Goal: Task Accomplishment & Management: Manage account settings

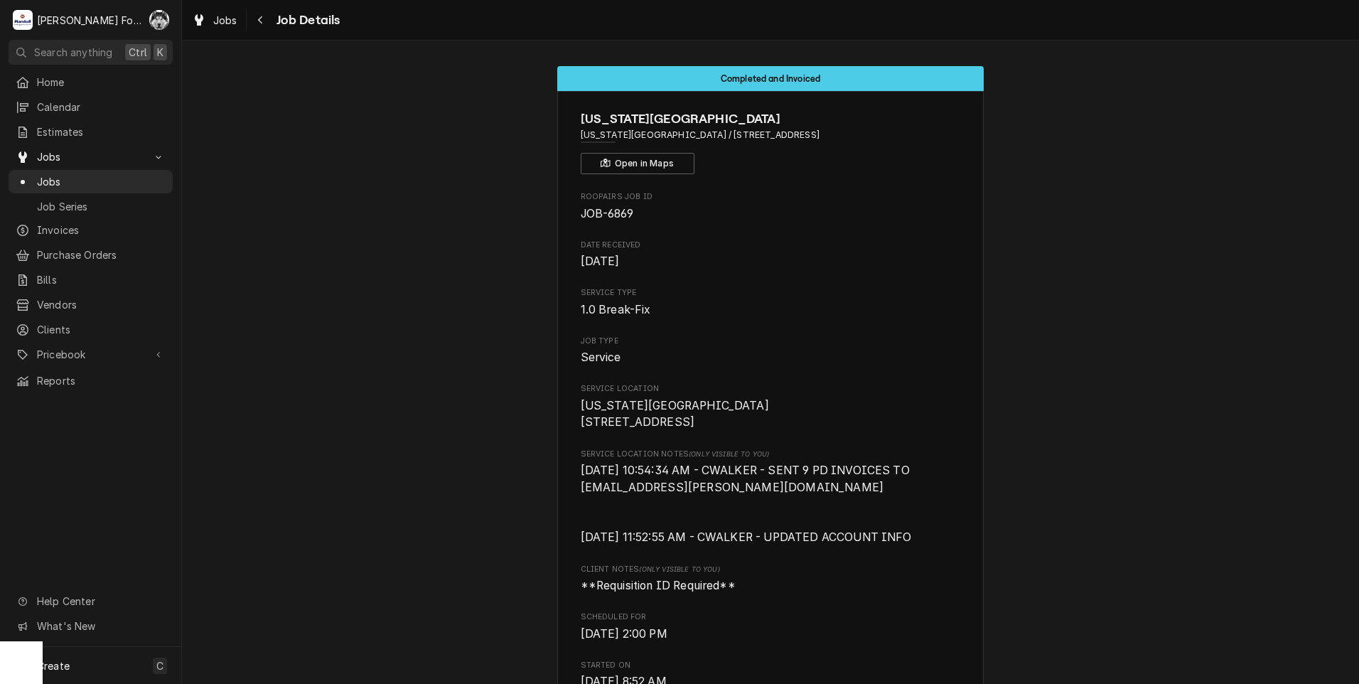
scroll to position [3967, 0]
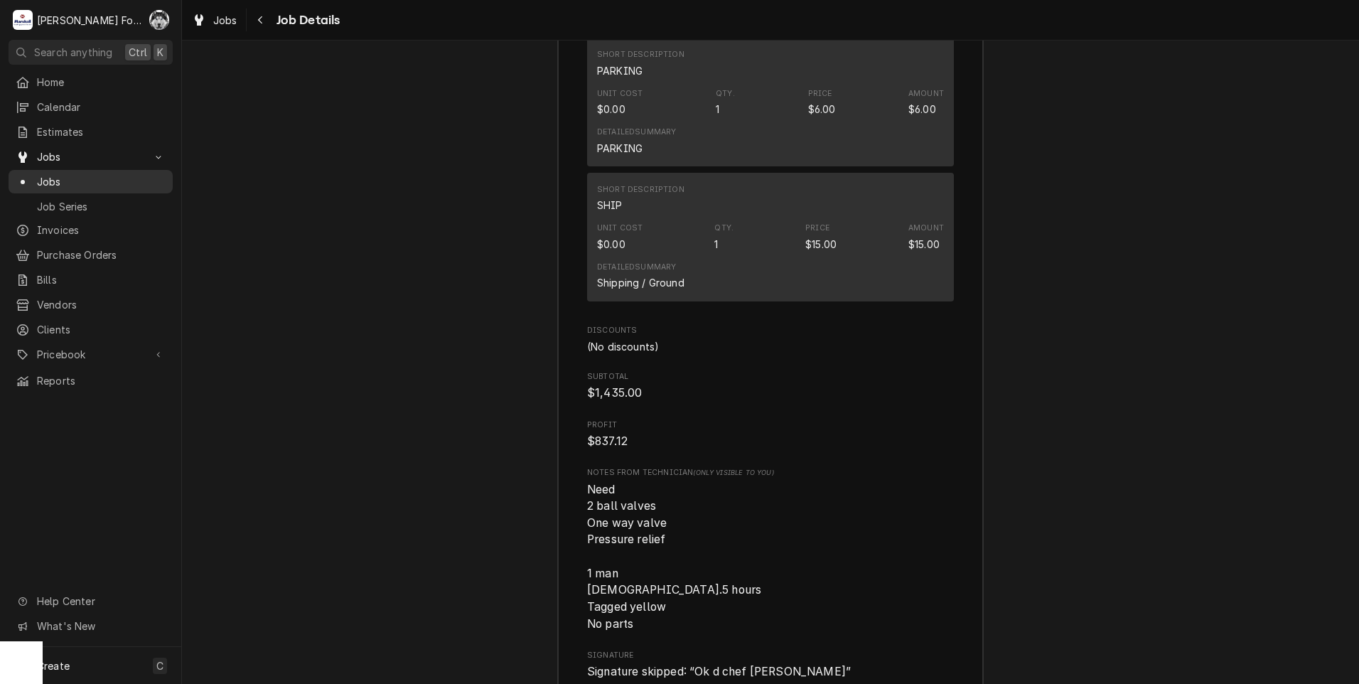
click at [48, 177] on span "Jobs" at bounding box center [101, 181] width 129 height 15
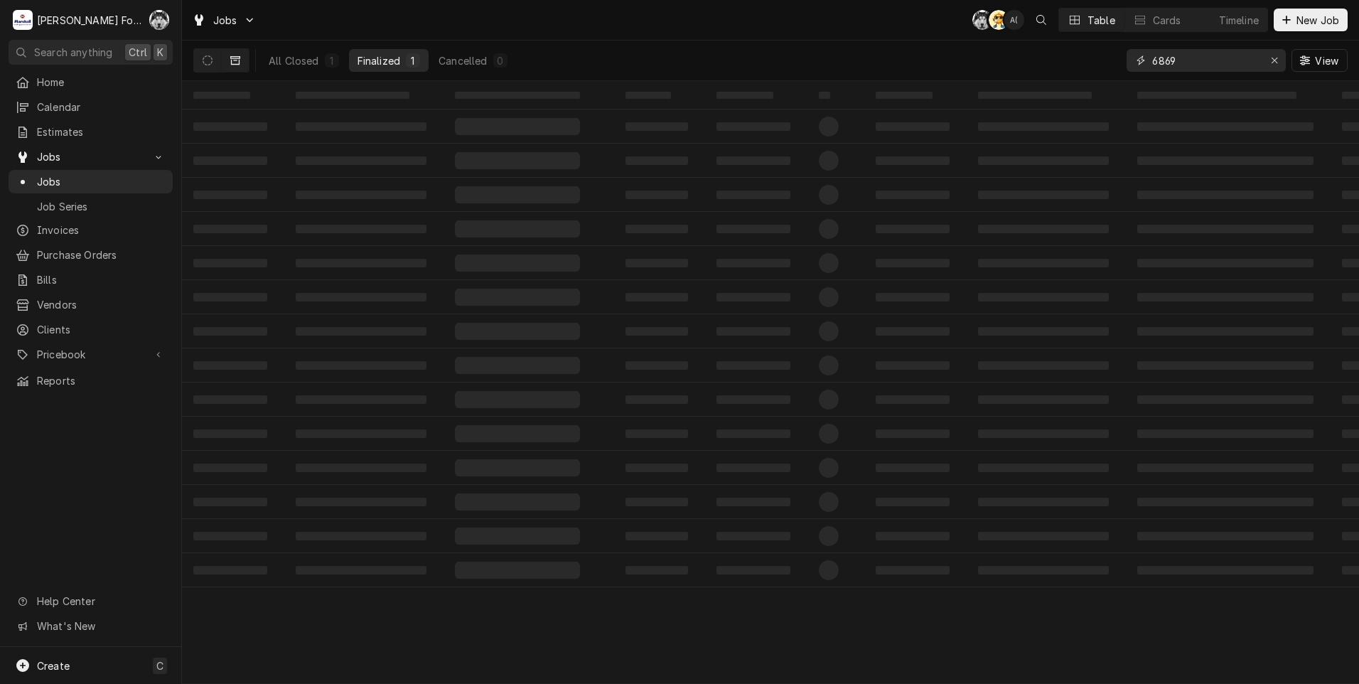
drag, startPoint x: 1207, startPoint y: 63, endPoint x: 893, endPoint y: 92, distance: 314.7
click at [903, 92] on div "Jobs C( AT A( Table Cards Timeline New Job All Closed 1 Finalized 1 Cancelled 0…" at bounding box center [770, 342] width 1177 height 684
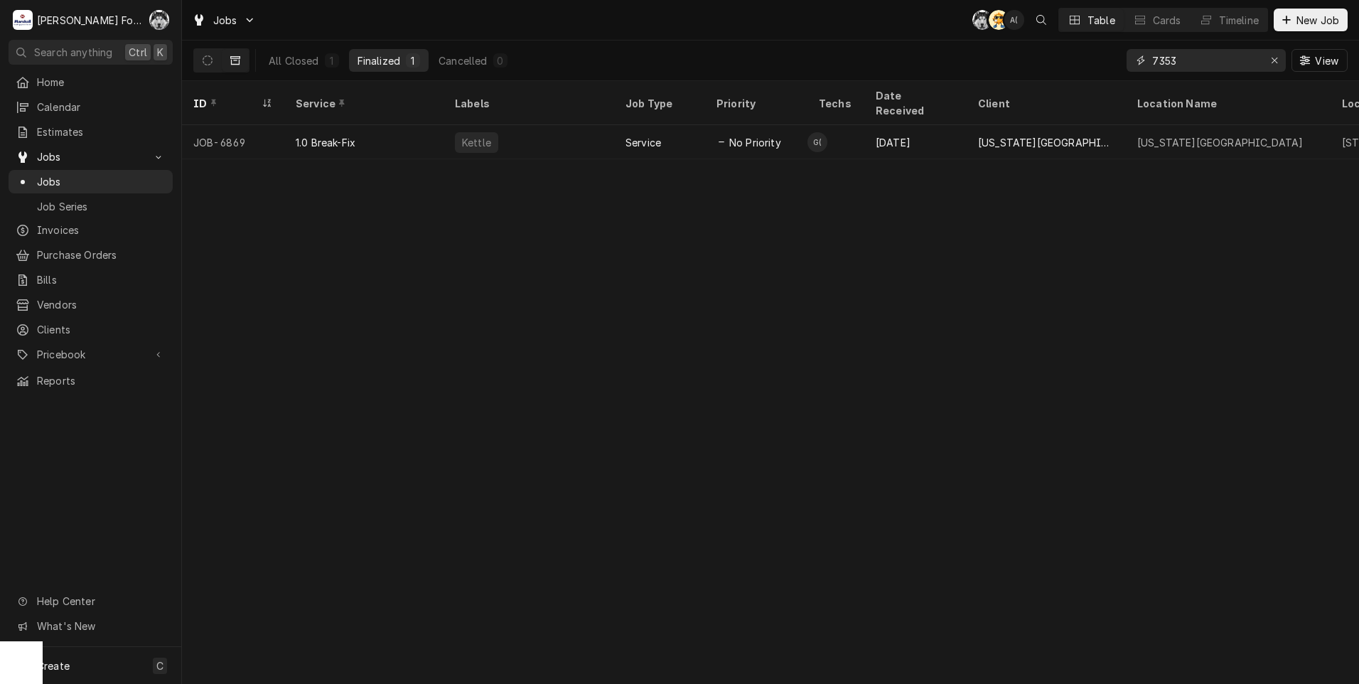
type input "7353"
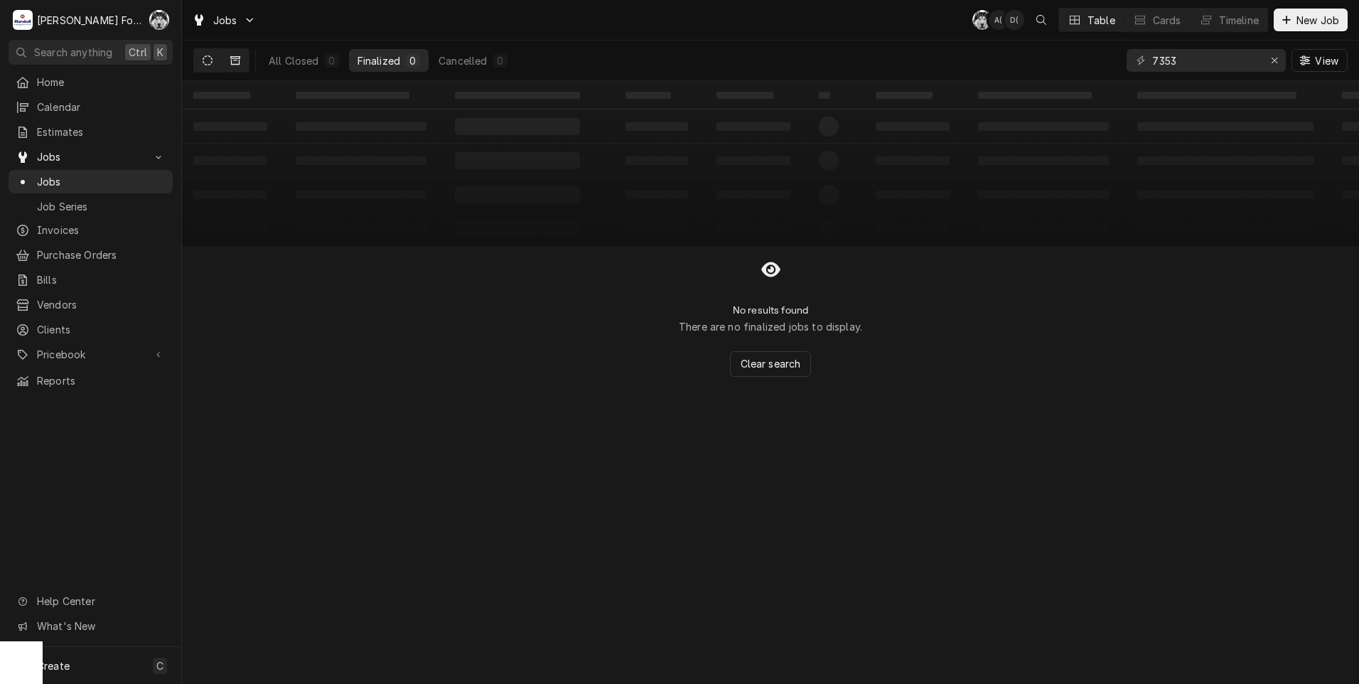
click at [212, 60] on button "Dynamic Content Wrapper" at bounding box center [207, 60] width 27 height 23
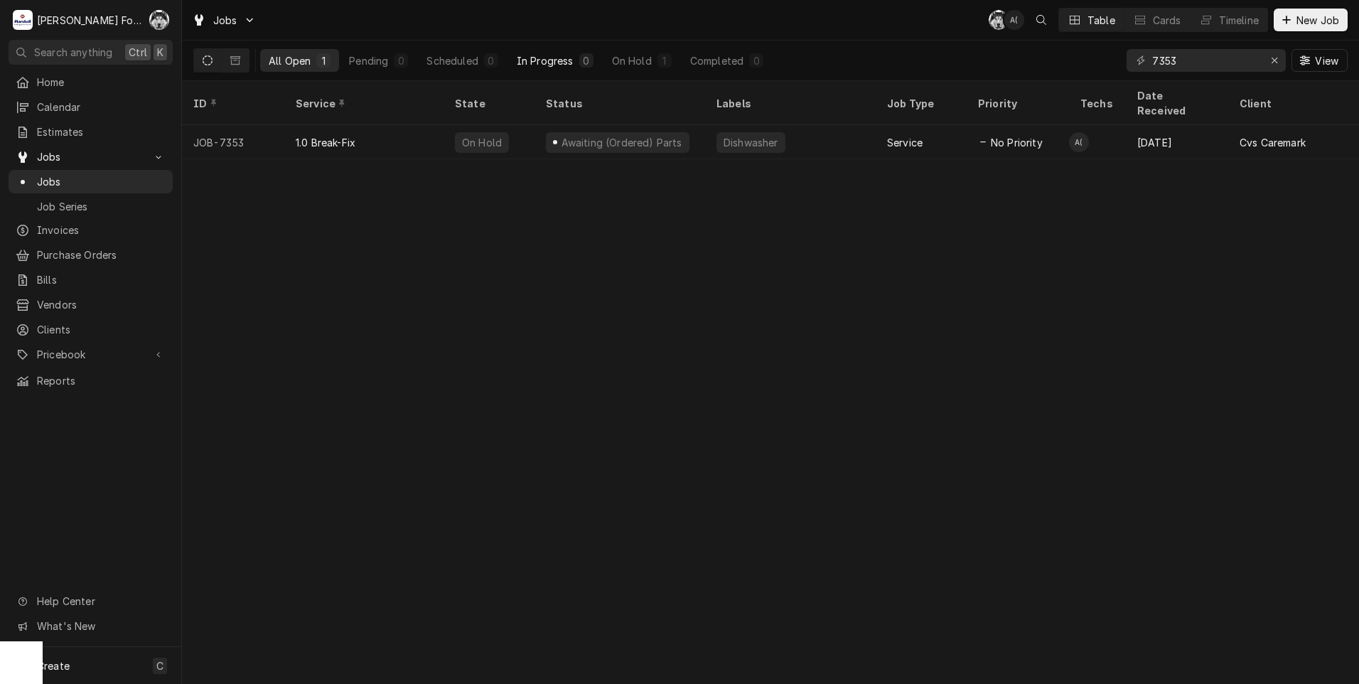
click at [565, 60] on div "In Progress" at bounding box center [545, 60] width 57 height 15
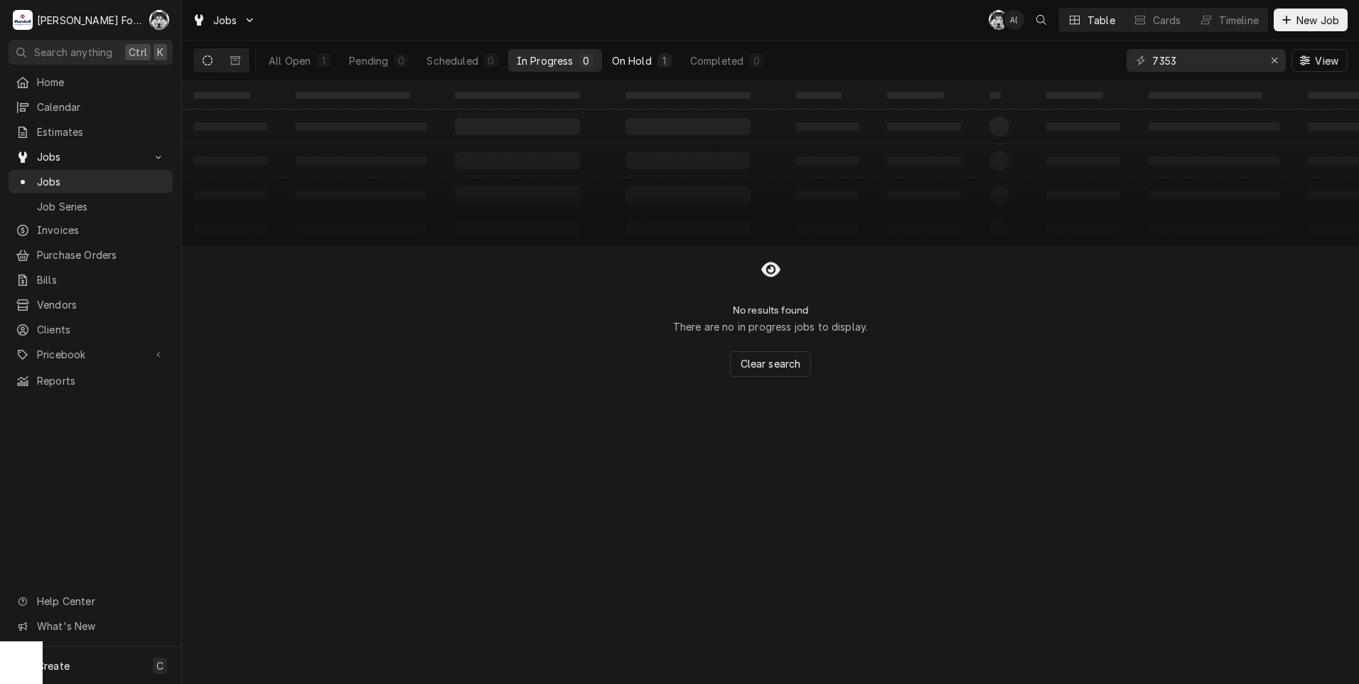
click at [626, 52] on button "On Hold 1" at bounding box center [641, 60] width 77 height 23
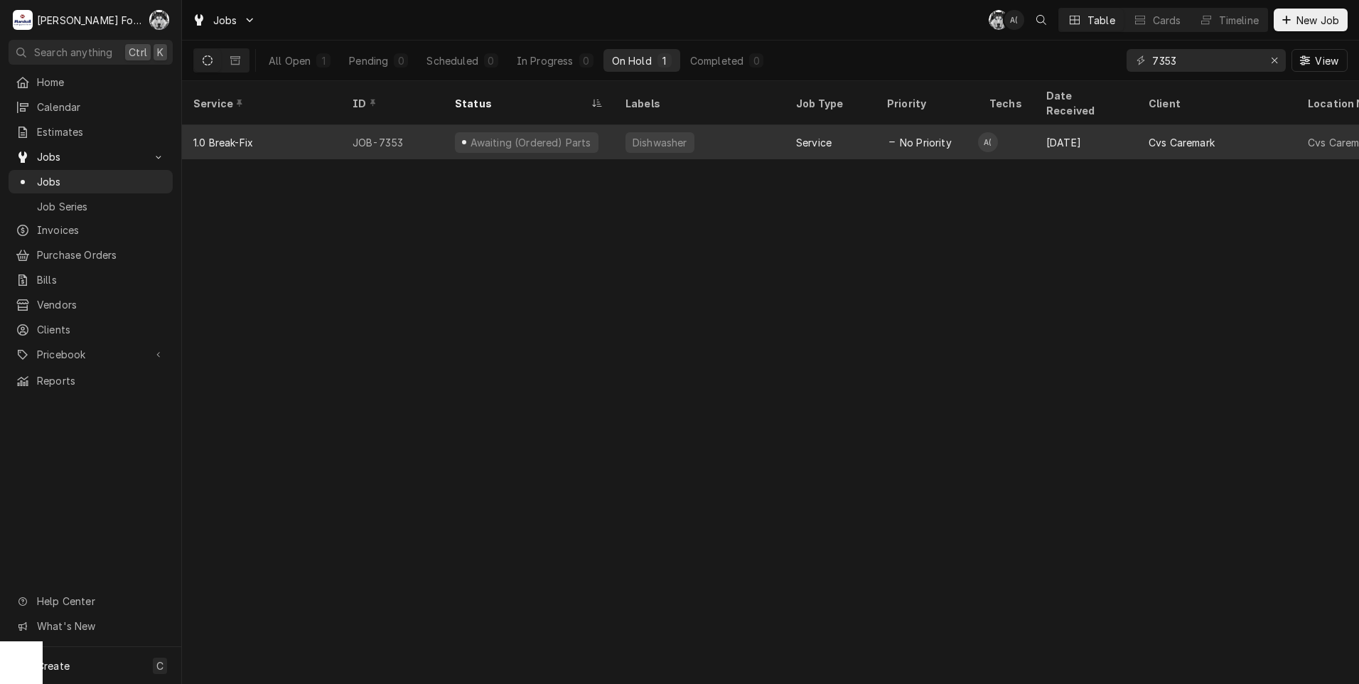
click at [907, 125] on div "No Priority" at bounding box center [927, 142] width 102 height 34
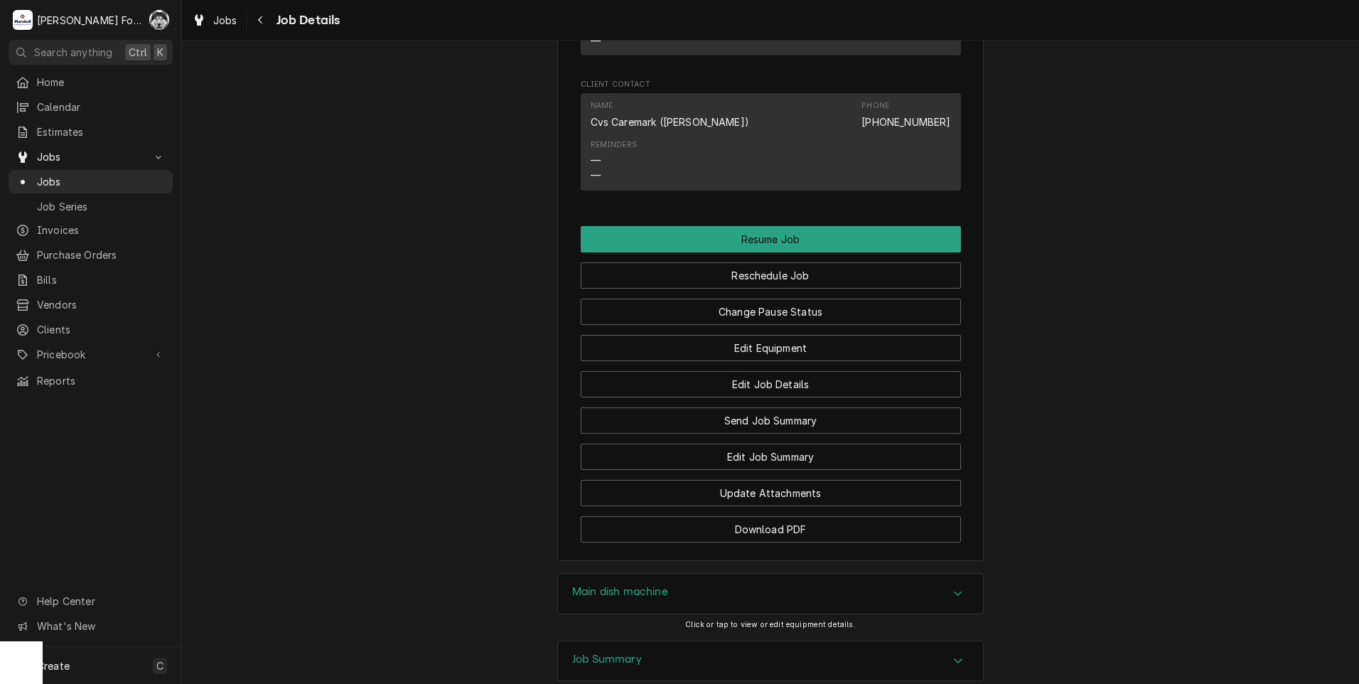
scroll to position [1895, 0]
click at [787, 298] on button "Change Pause Status" at bounding box center [771, 311] width 380 height 26
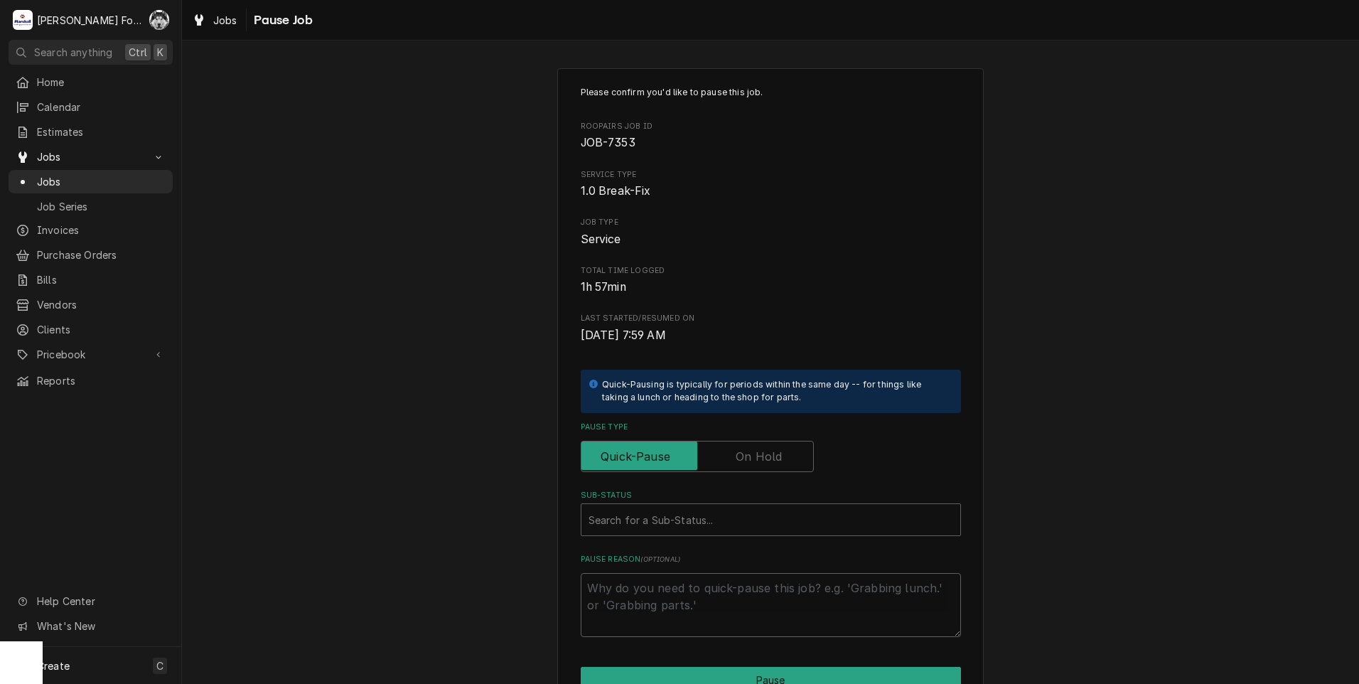
click at [738, 450] on label "Pause Type" at bounding box center [697, 456] width 233 height 31
click at [738, 450] on input "Pause Type" at bounding box center [697, 456] width 220 height 31
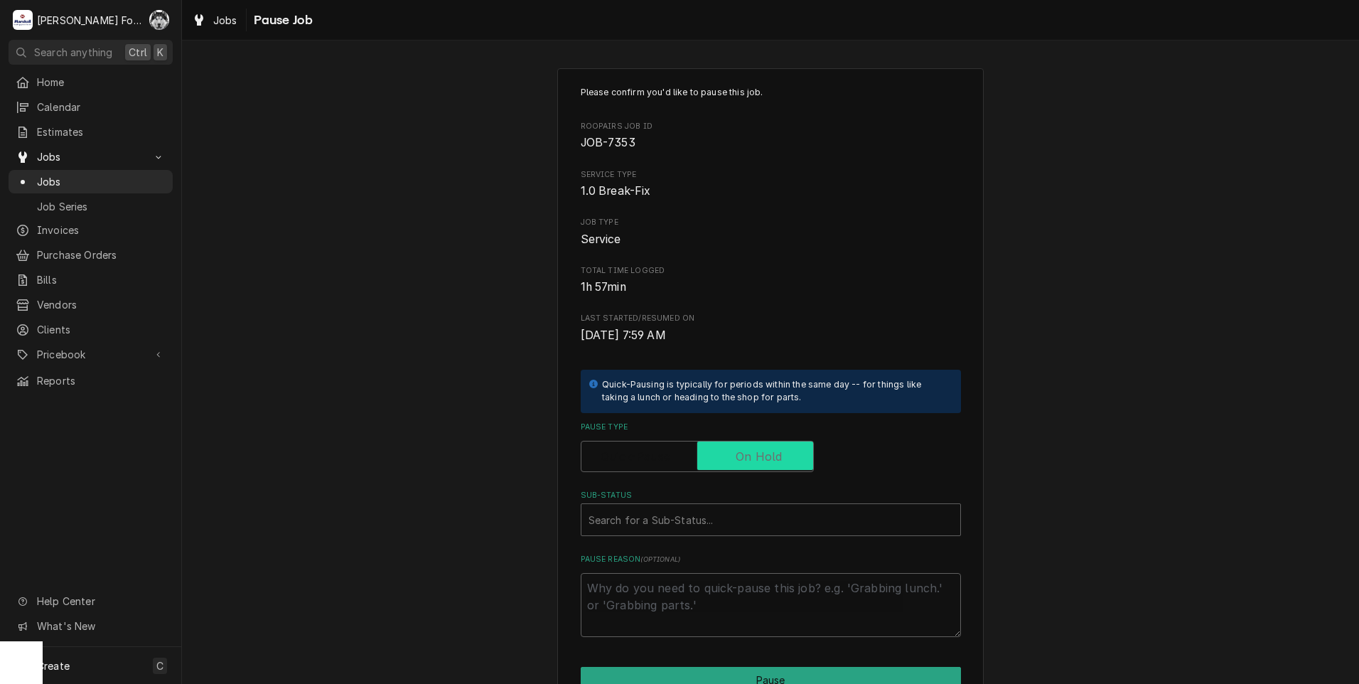
checkbox input "true"
click at [712, 540] on div "Please confirm you'd like to pause this job. Roopairs Job ID JOB-7353 Service T…" at bounding box center [771, 361] width 380 height 551
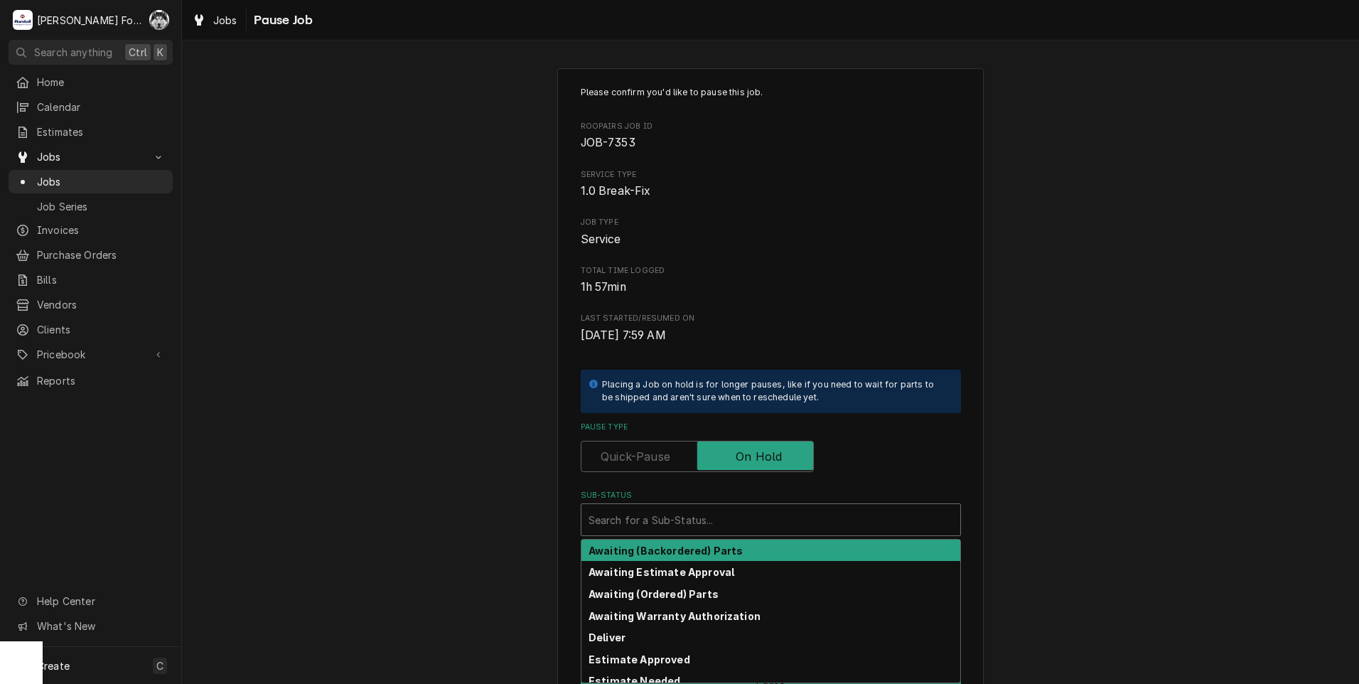
click at [721, 519] on div "Sub-Status" at bounding box center [770, 520] width 365 height 26
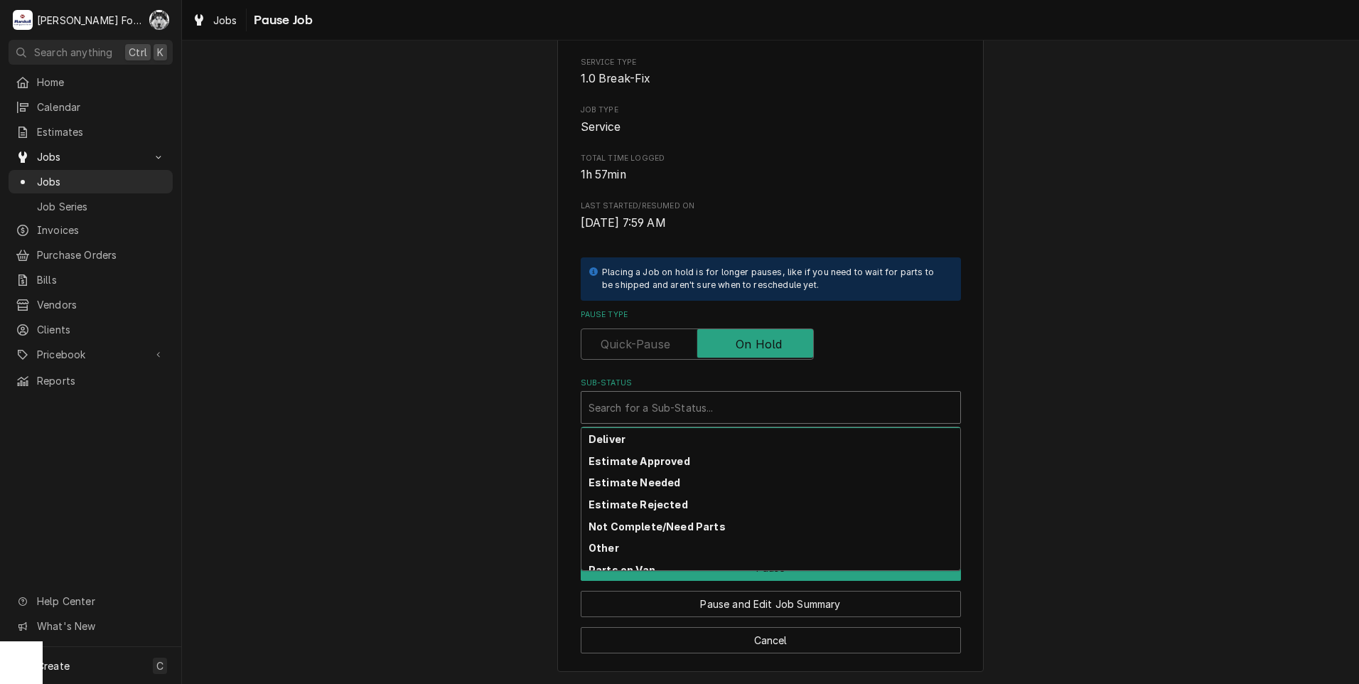
scroll to position [119, 0]
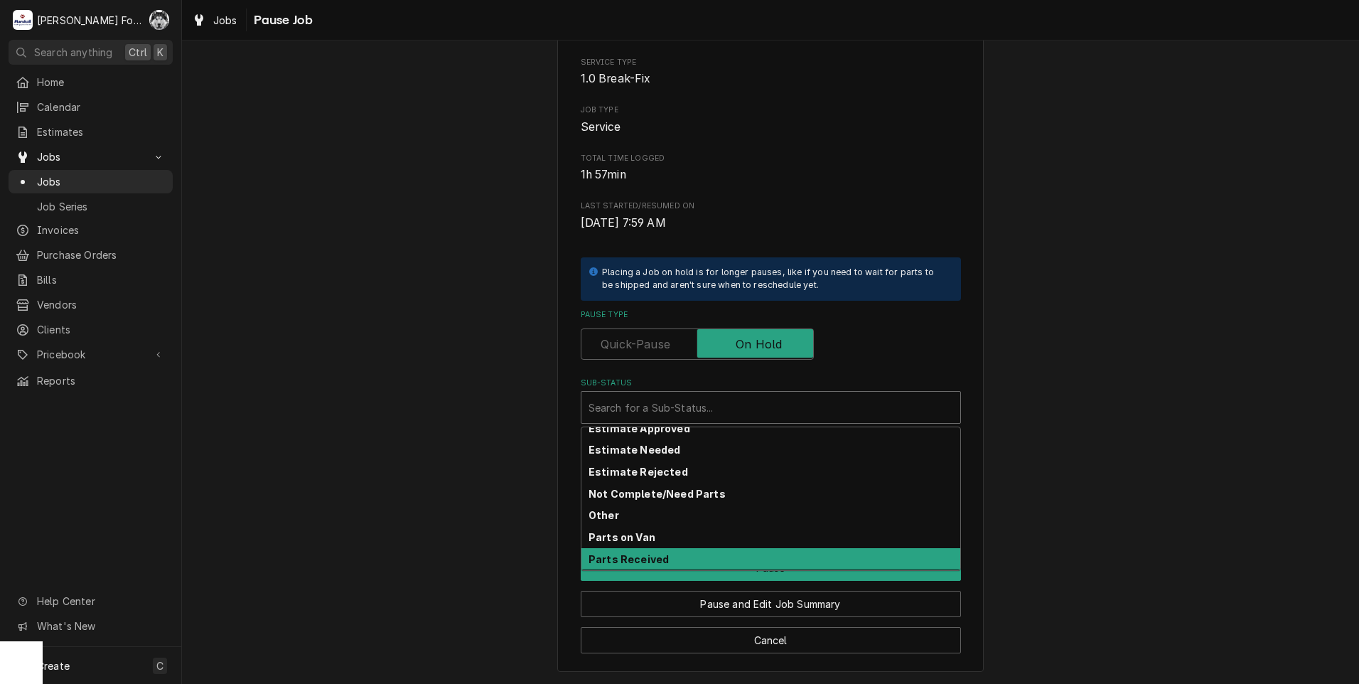
click at [649, 551] on div "Parts Received" at bounding box center [770, 559] width 379 height 22
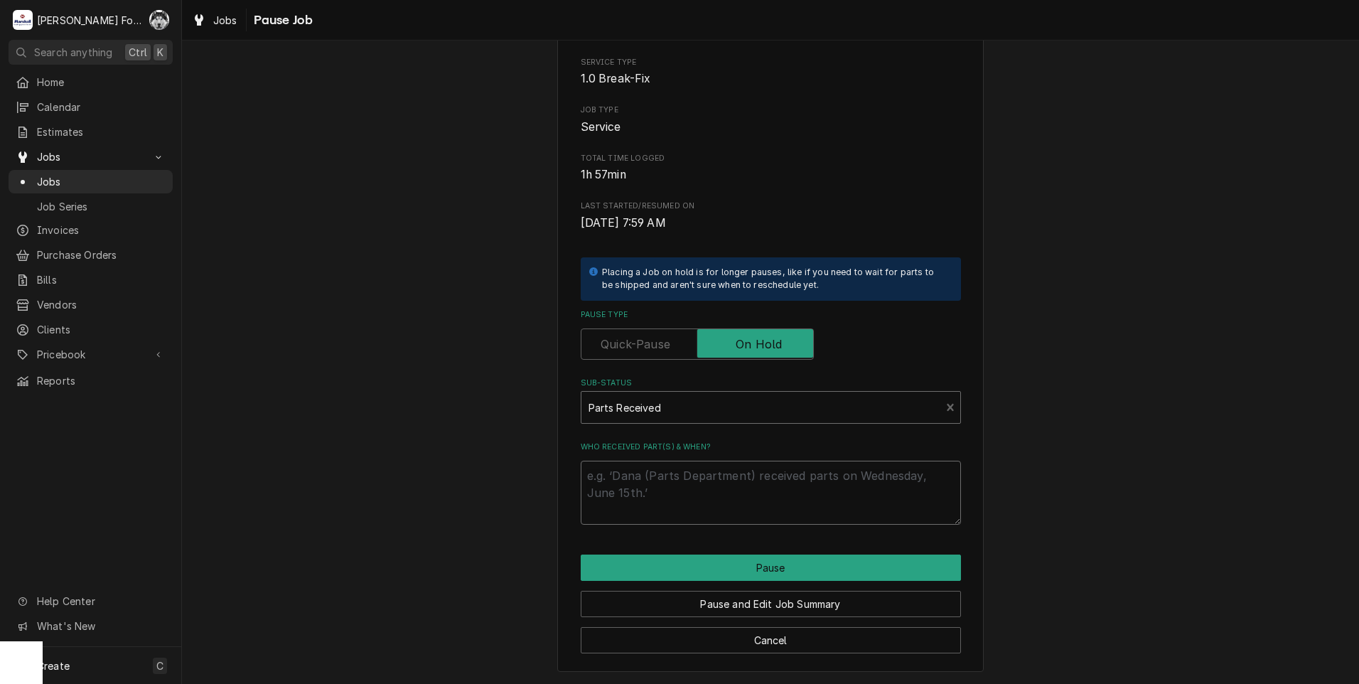
click at [643, 488] on textarea "Who received part(s) & when?" at bounding box center [771, 492] width 380 height 64
type textarea "x"
type textarea "9"
type textarea "x"
type textarea "9/"
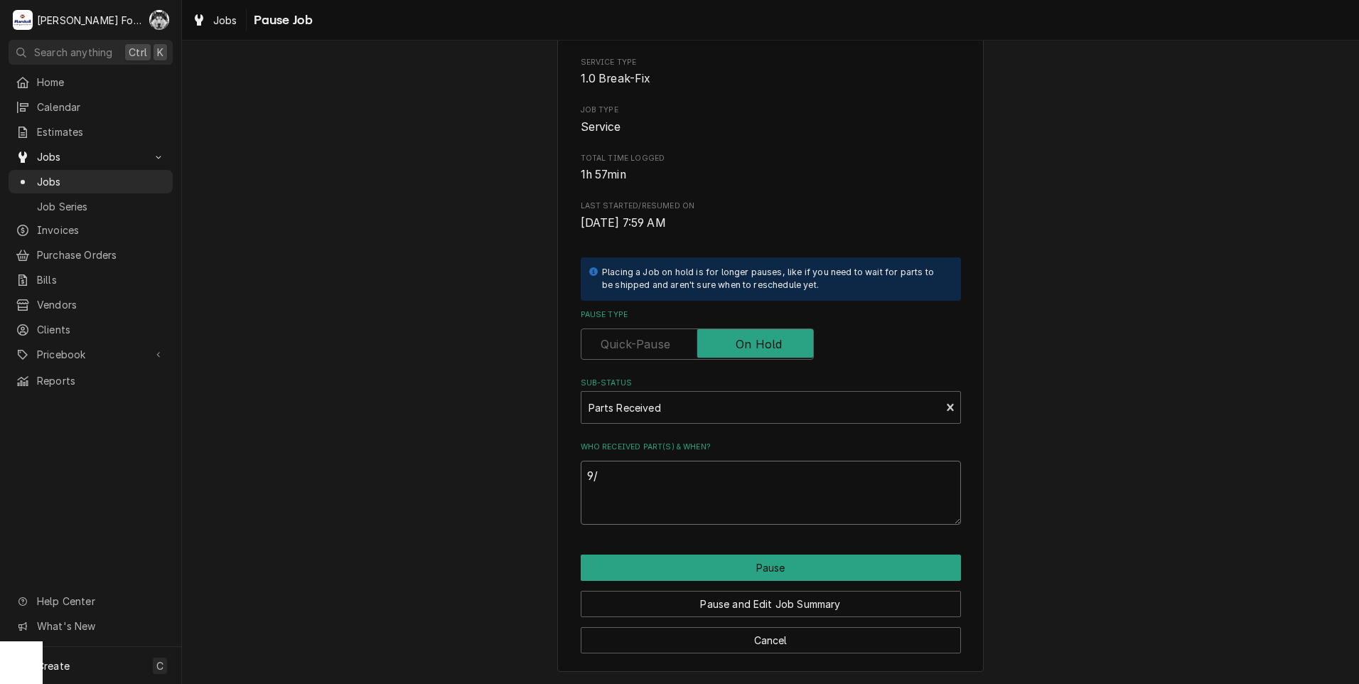
type textarea "x"
type textarea "9/2"
type textarea "x"
type textarea "9/26"
type textarea "x"
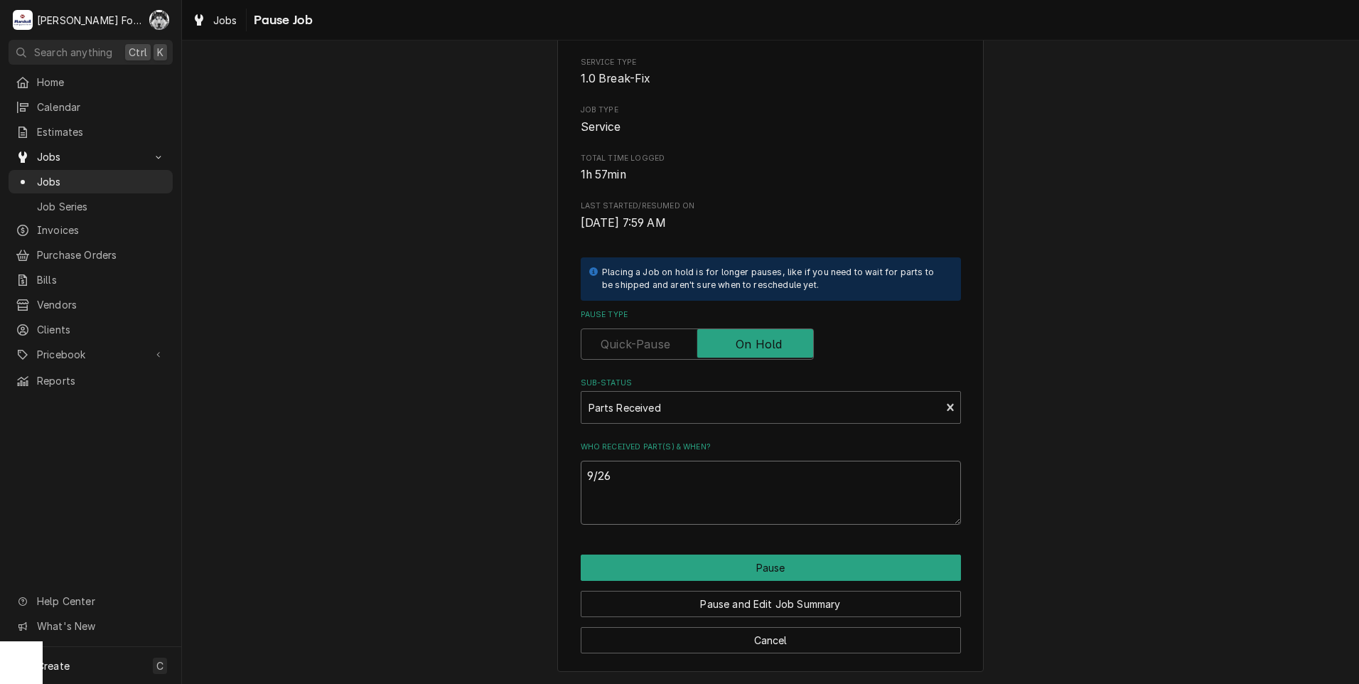
type textarea "9/26/"
type textarea "x"
type textarea "9/26/2"
type textarea "x"
type textarea "9/26/20"
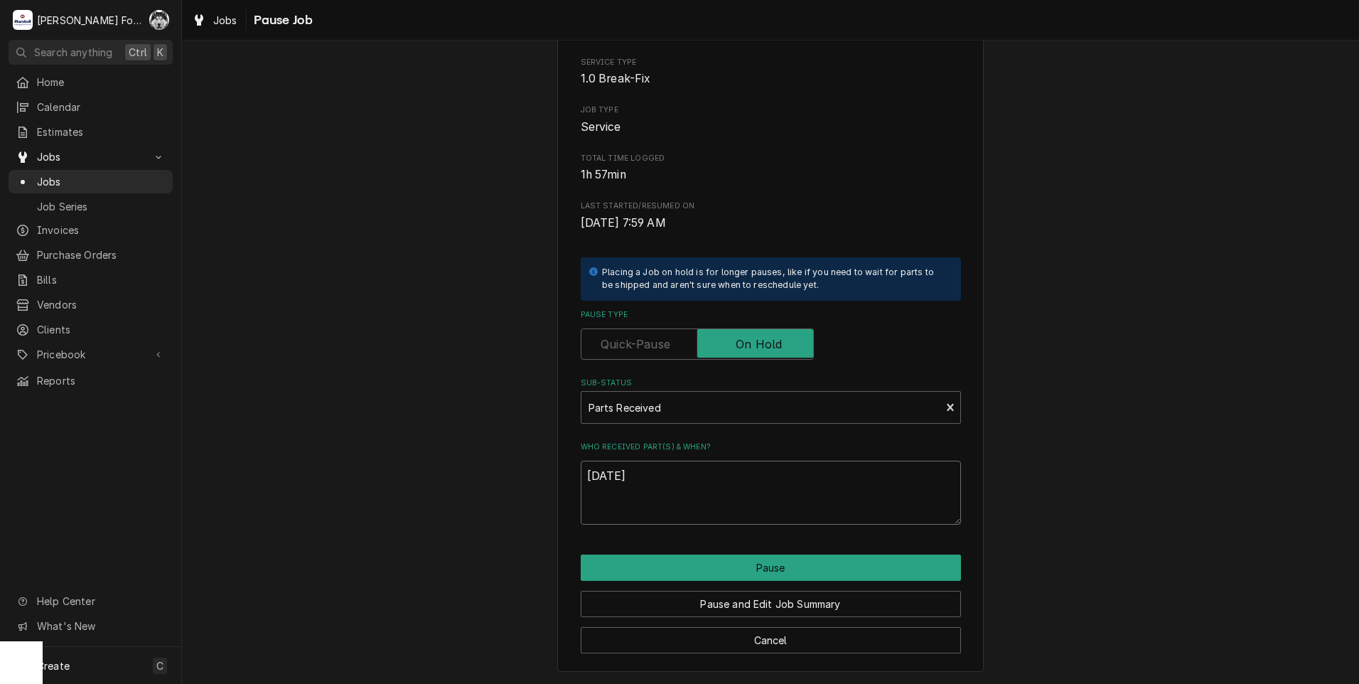
type textarea "x"
type textarea "9/26/202"
type textarea "x"
drag, startPoint x: 640, startPoint y: 472, endPoint x: 522, endPoint y: 492, distance: 120.3
click at [522, 492] on div "Please confirm you'd like to pause this job. Roopairs Job ID JOB-7353 Service T…" at bounding box center [770, 313] width 1177 height 740
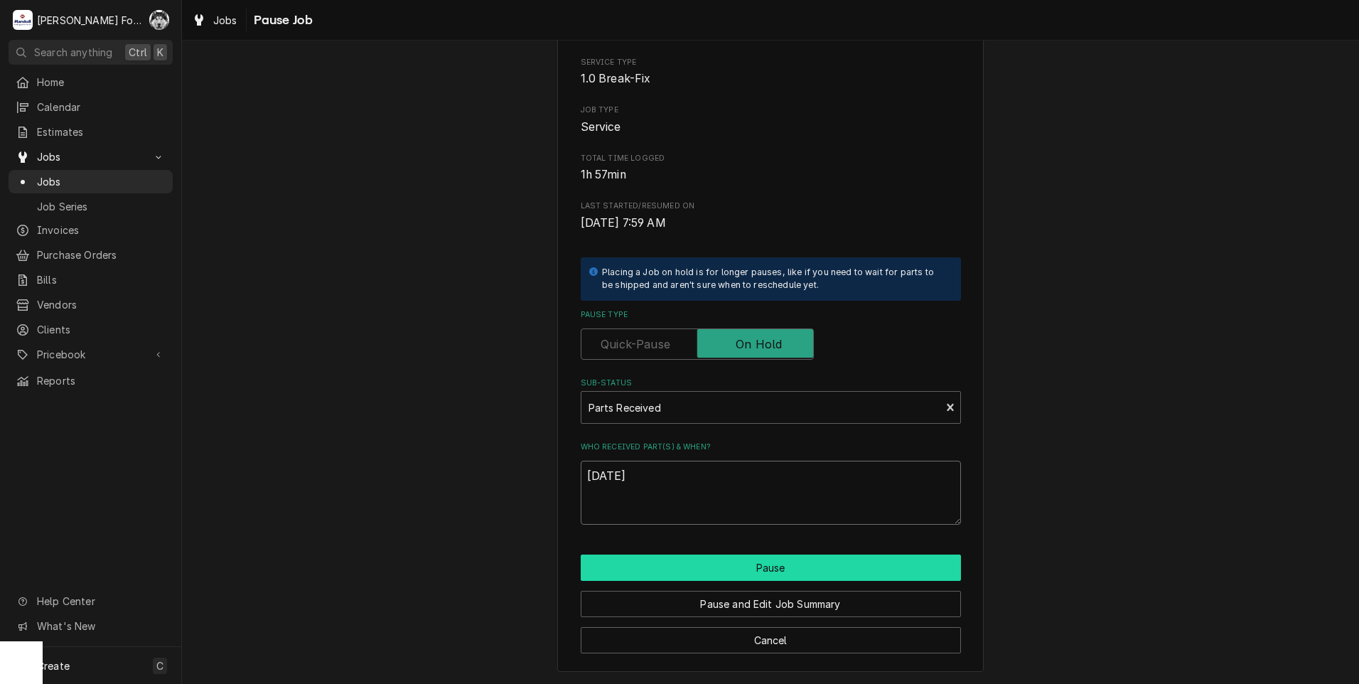
type textarea "9/26/2025"
click at [709, 562] on button "Pause" at bounding box center [771, 567] width 380 height 26
type textarea "x"
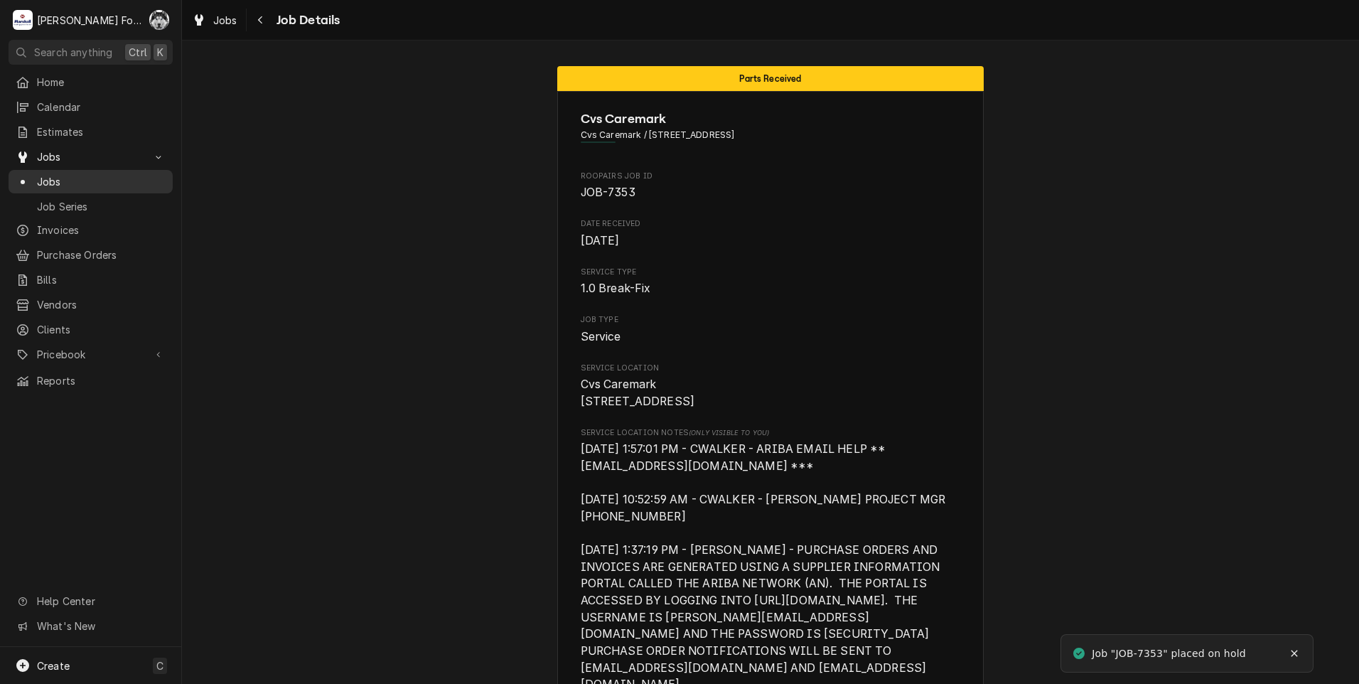
click at [43, 174] on span "Jobs" at bounding box center [101, 181] width 129 height 15
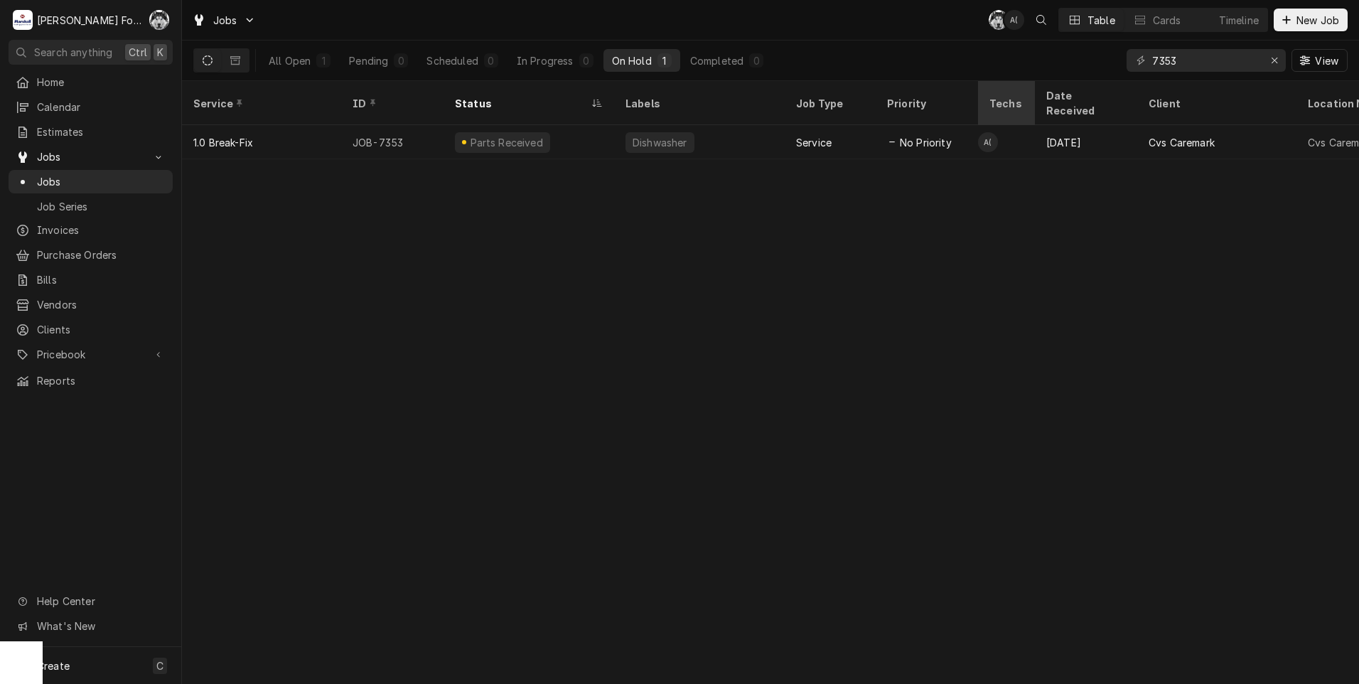
click at [1043, 86] on div "Jobs C( A( Table Cards Timeline New Job All Open 1 Pending 0 Scheduled 0 In Pro…" at bounding box center [770, 342] width 1177 height 684
type input "7489"
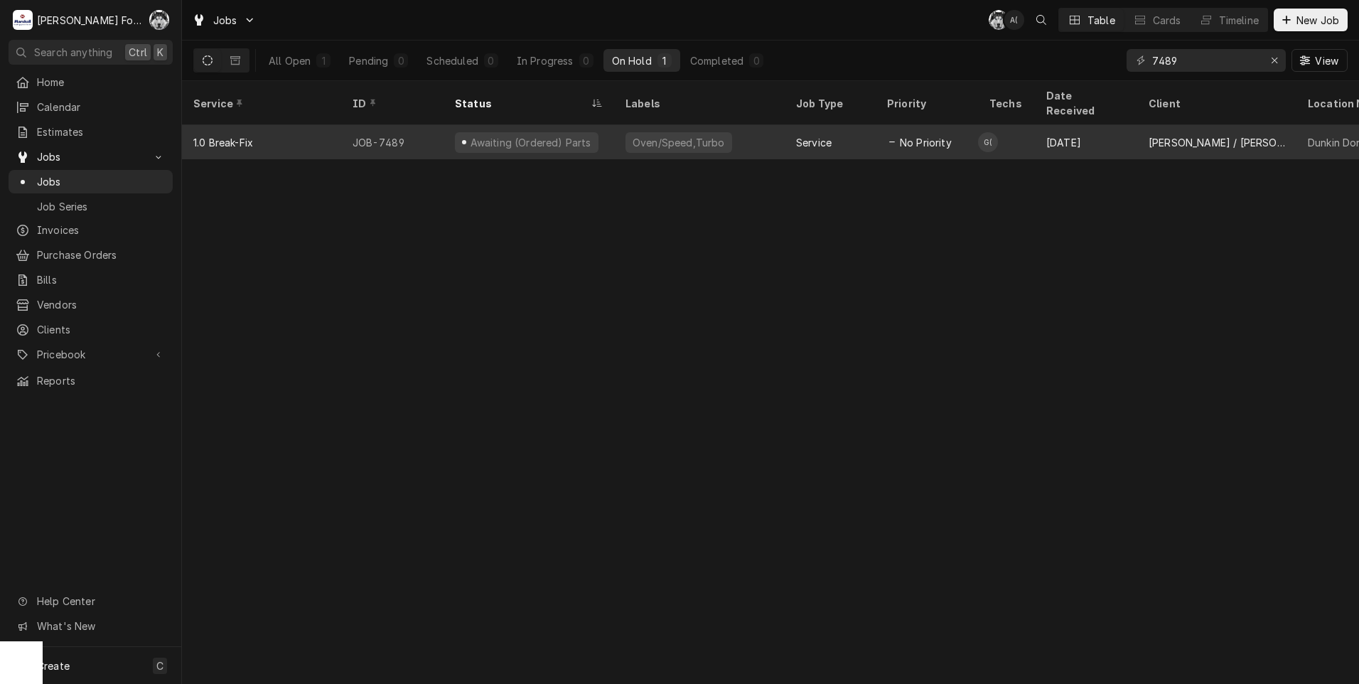
click at [578, 132] on div "Awaiting (Ordered) Parts" at bounding box center [527, 142] width 144 height 21
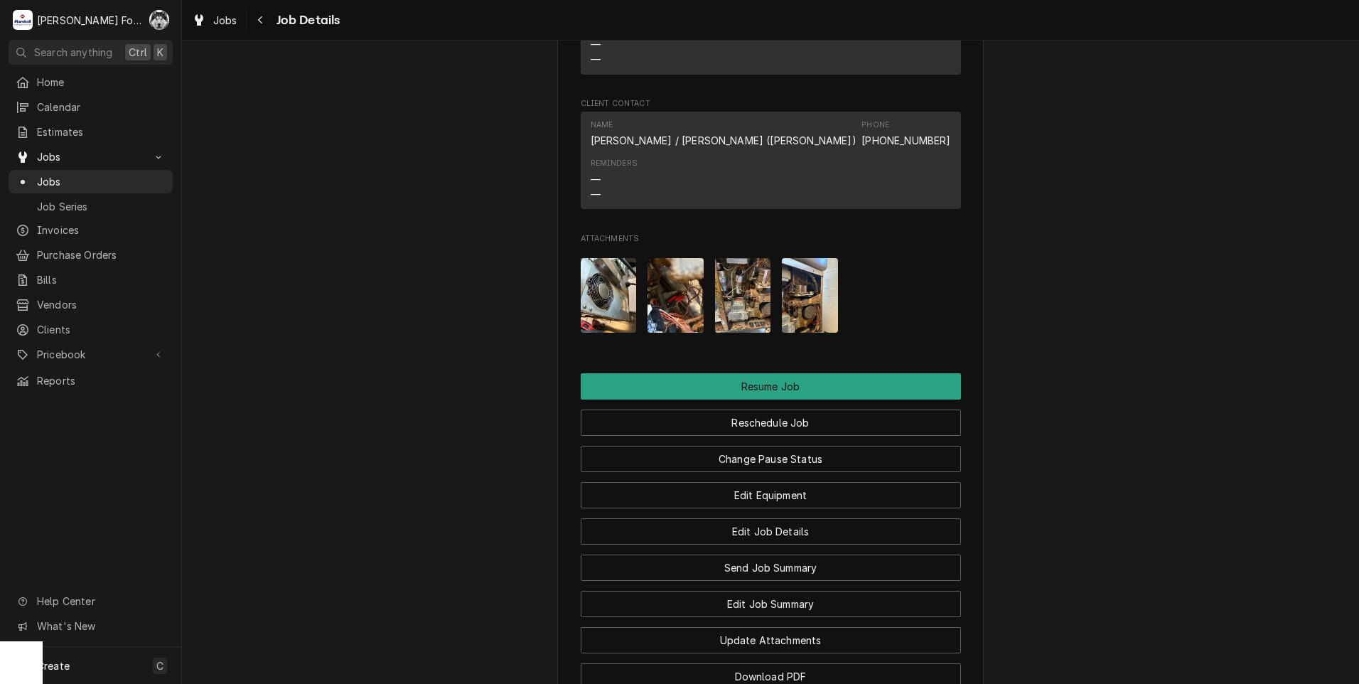
scroll to position [1507, 0]
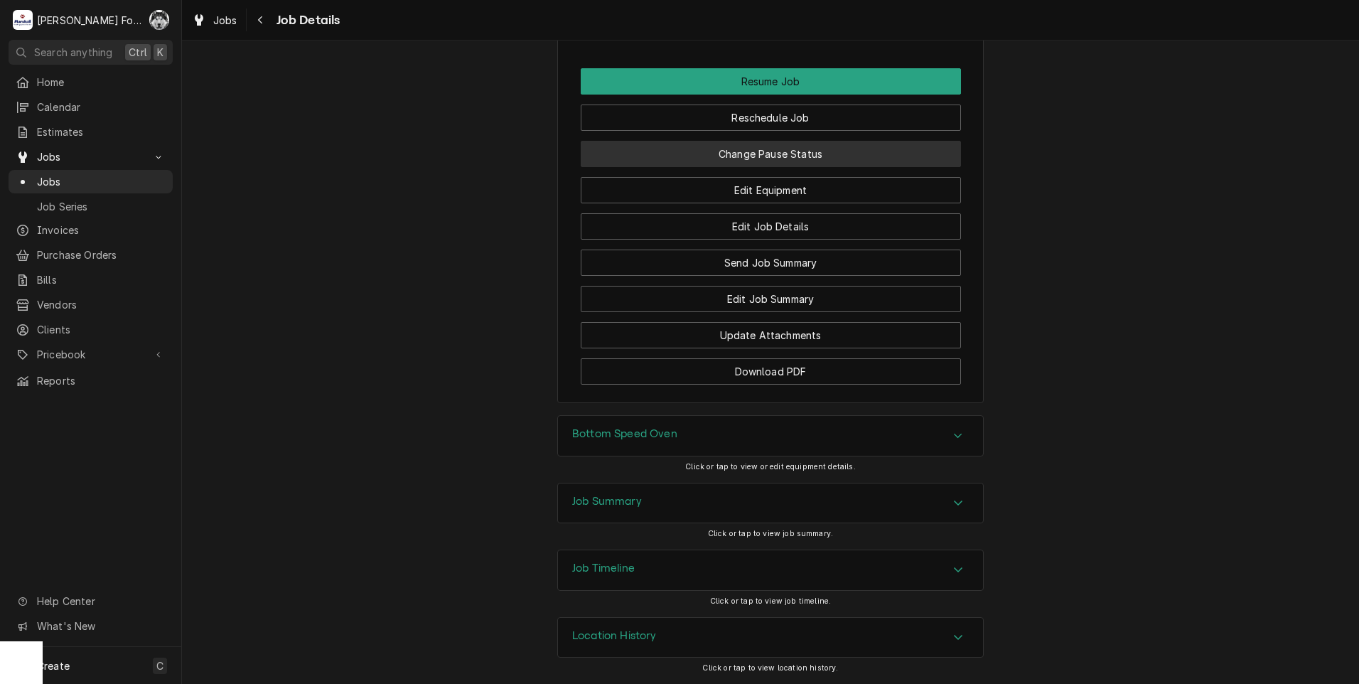
click at [736, 149] on button "Change Pause Status" at bounding box center [771, 154] width 380 height 26
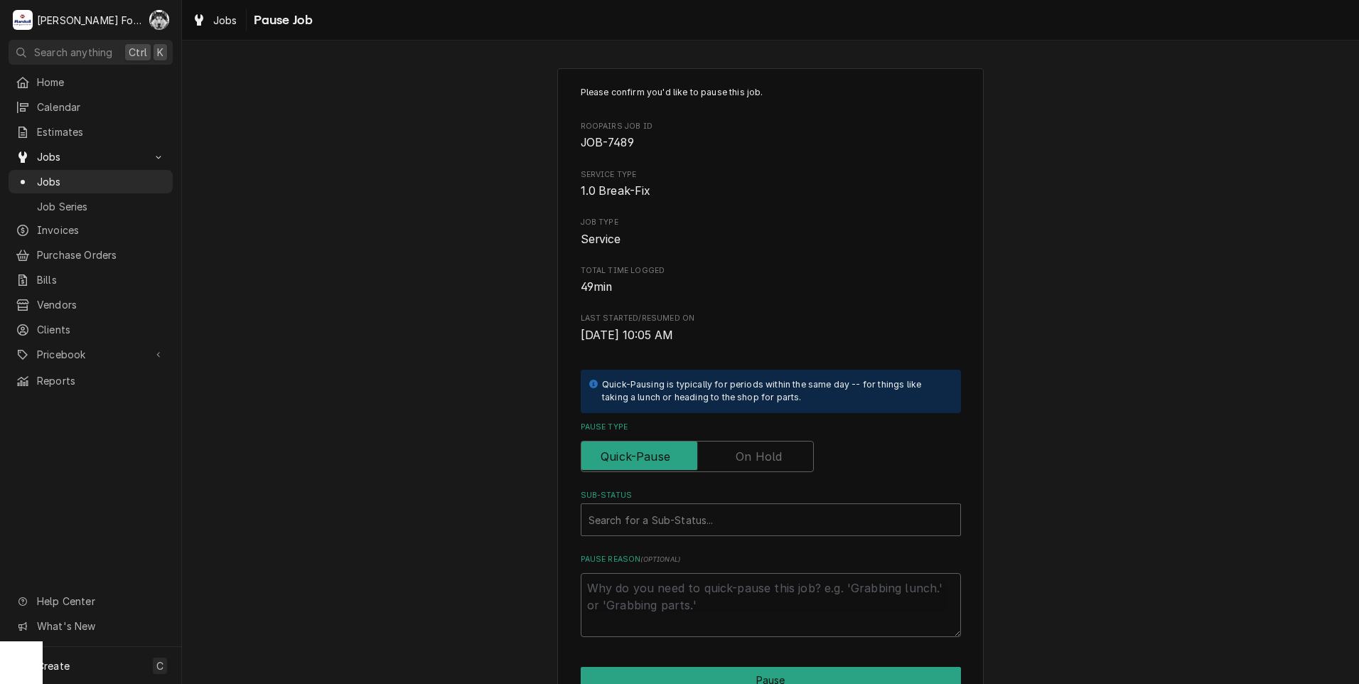
click at [761, 454] on label "Pause Type" at bounding box center [697, 456] width 233 height 31
click at [761, 454] on input "Pause Type" at bounding box center [697, 456] width 220 height 31
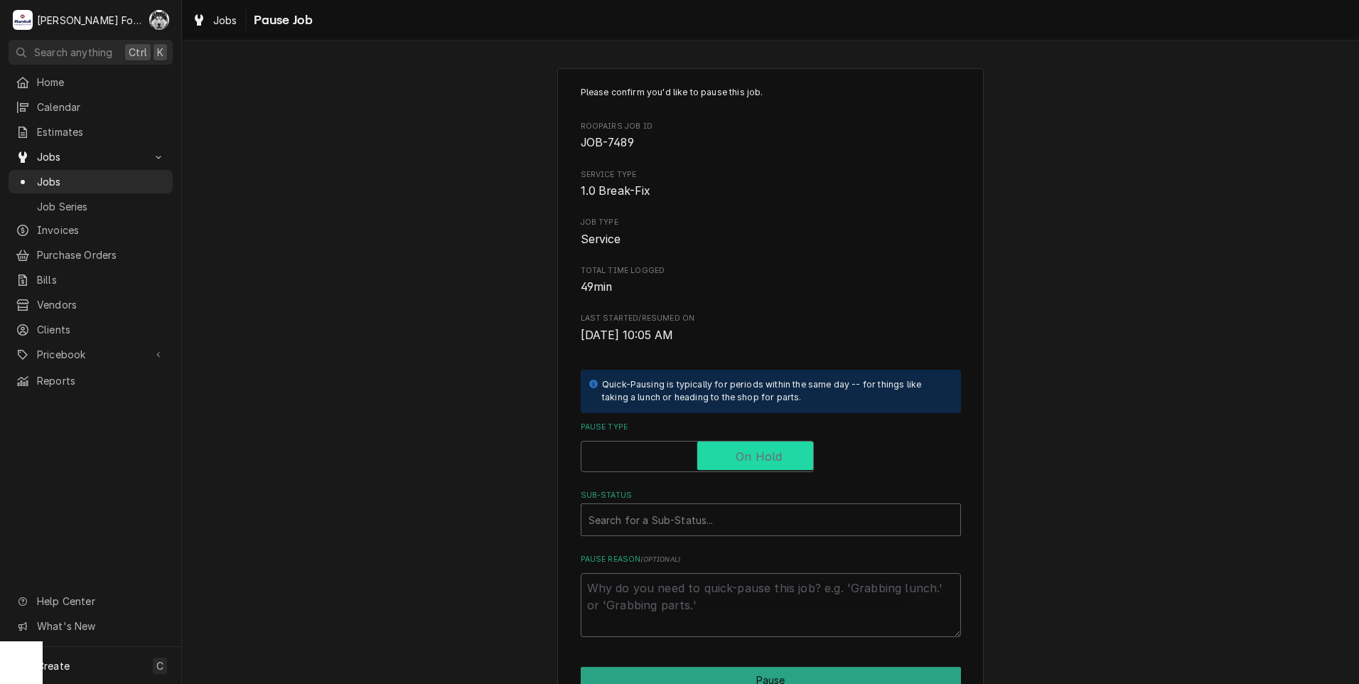
checkbox input "true"
click at [723, 517] on div "Sub-Status" at bounding box center [770, 520] width 365 height 26
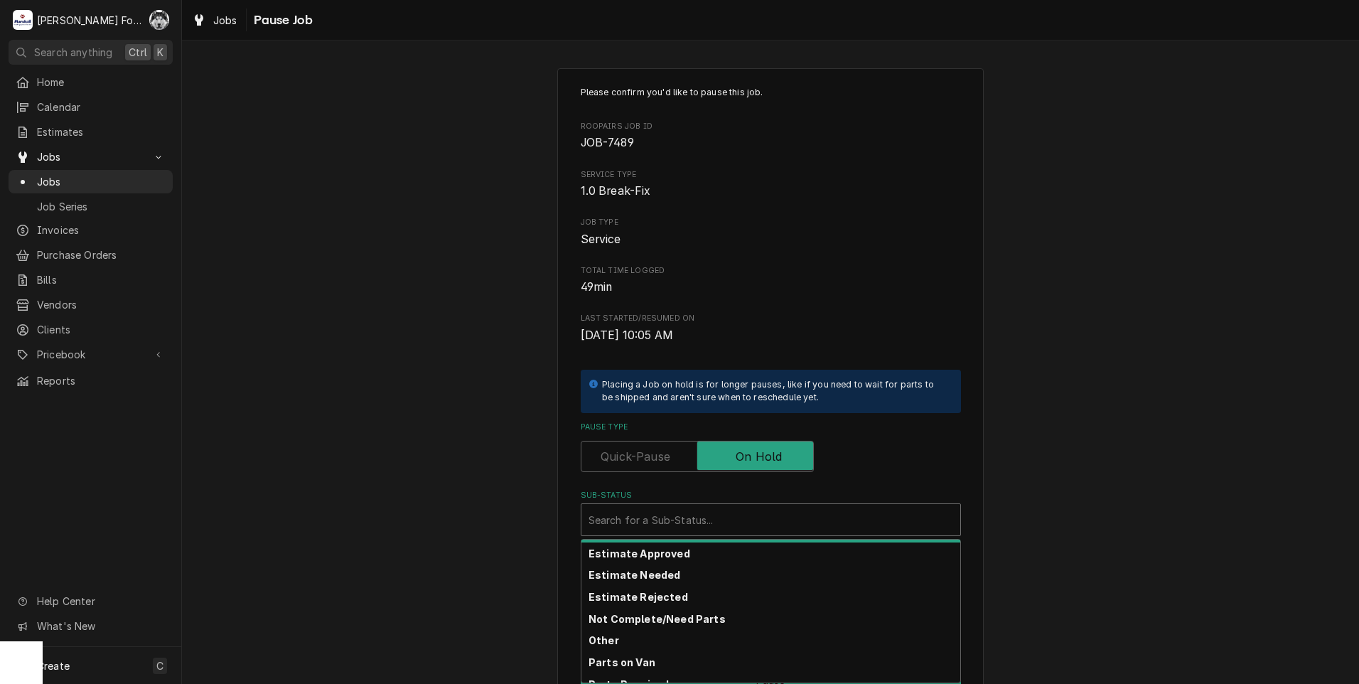
scroll to position [227, 0]
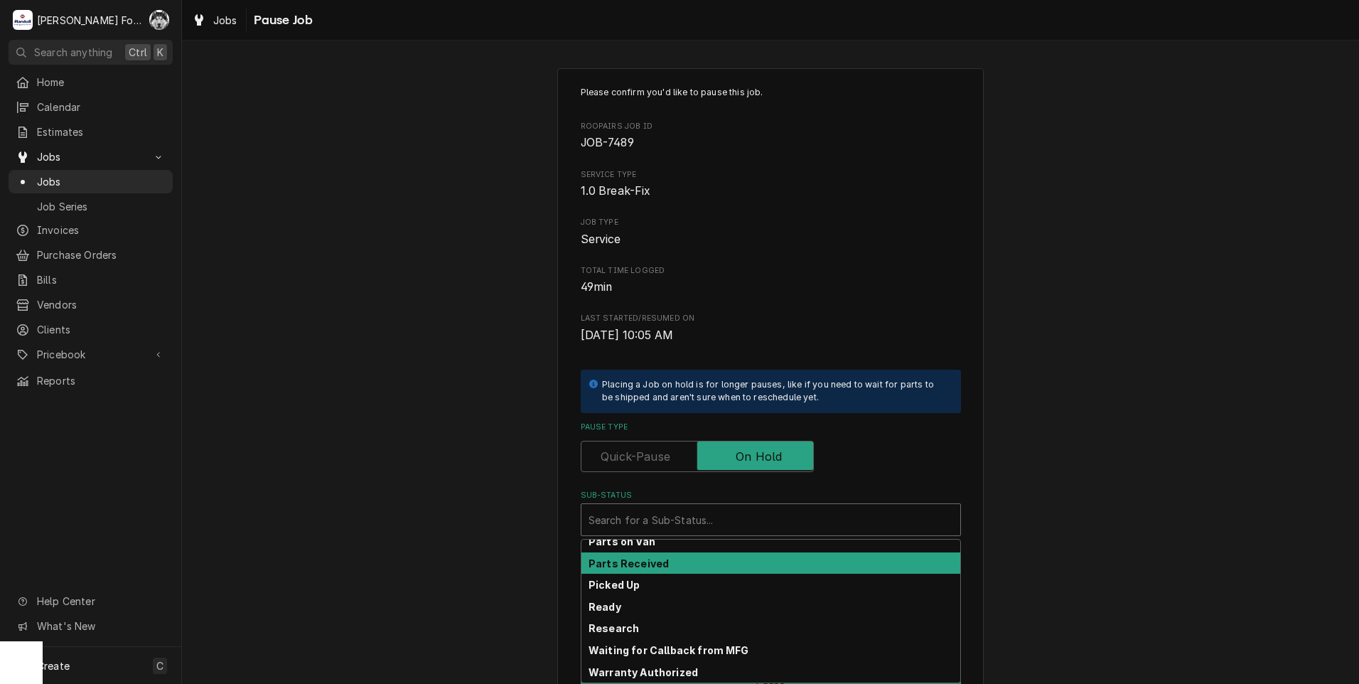
click at [659, 564] on div "Parts Received" at bounding box center [770, 563] width 379 height 22
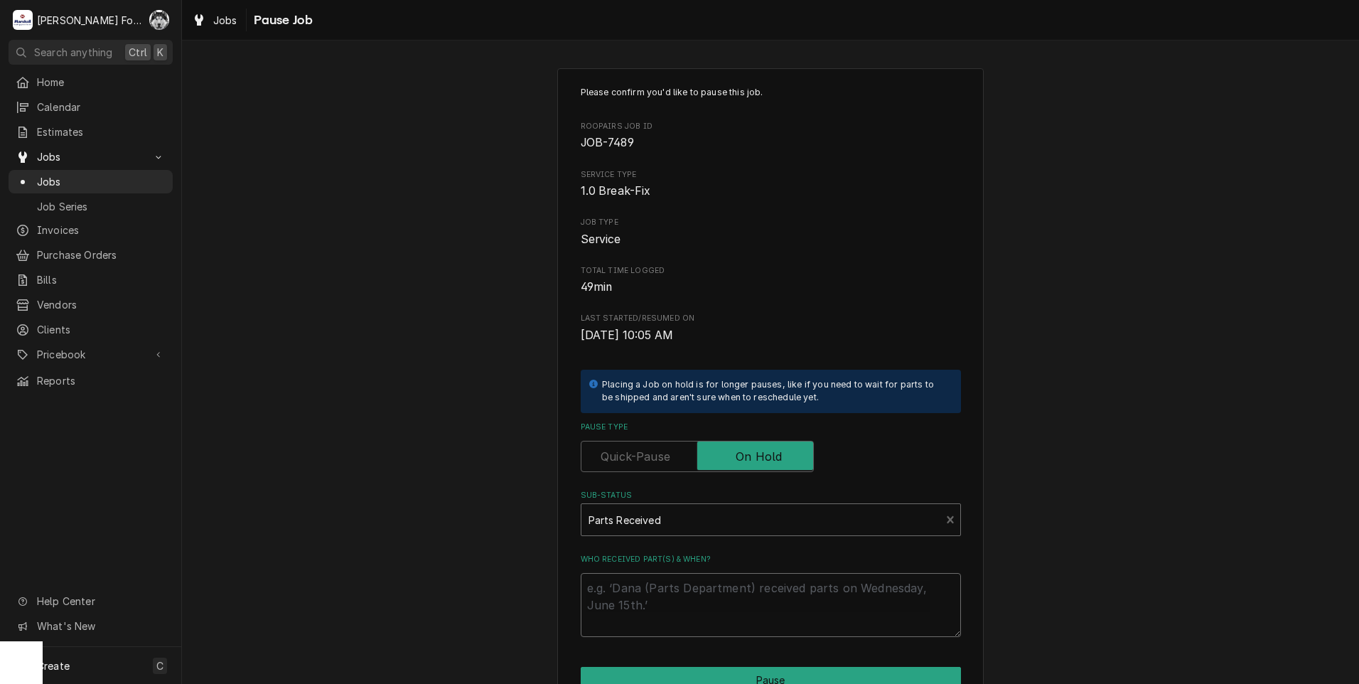
click at [643, 589] on textarea "Who received part(s) & when?" at bounding box center [771, 605] width 380 height 64
paste textarea "[DATE]"
type textarea "x"
type textarea "[DATE]"
click at [640, 669] on button "Pause" at bounding box center [771, 680] width 380 height 26
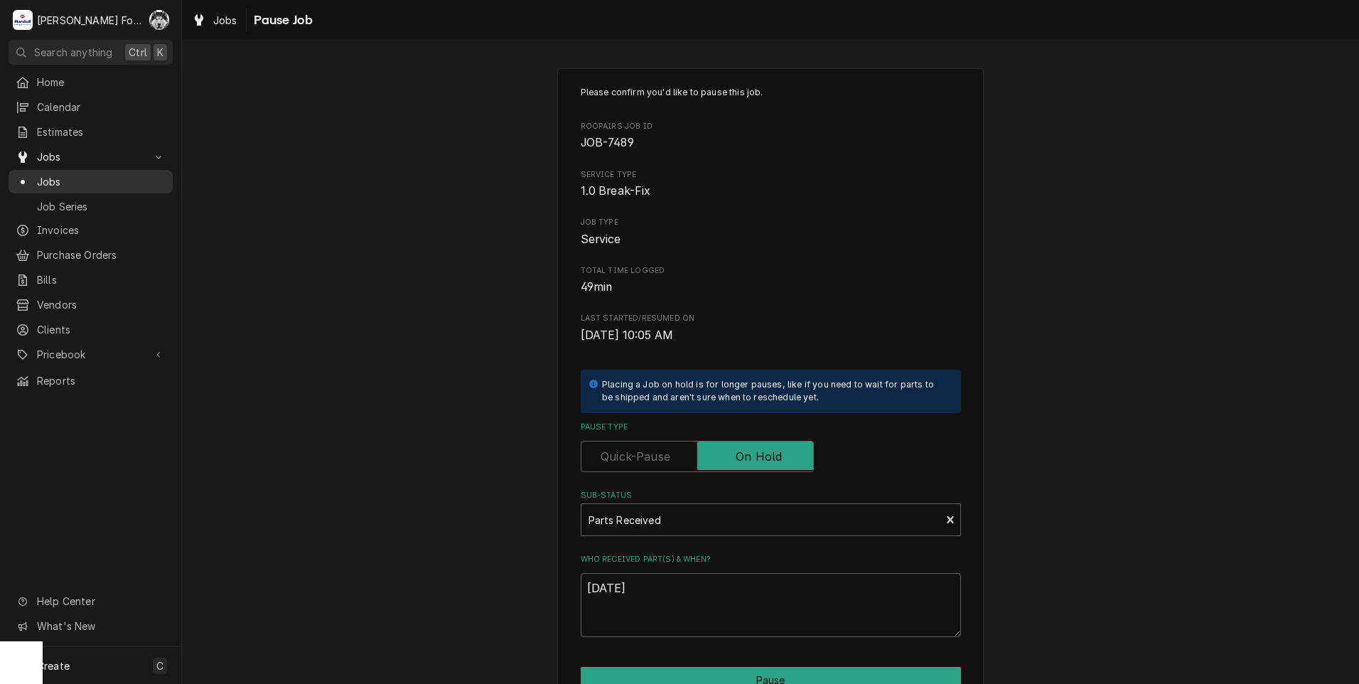
type textarea "x"
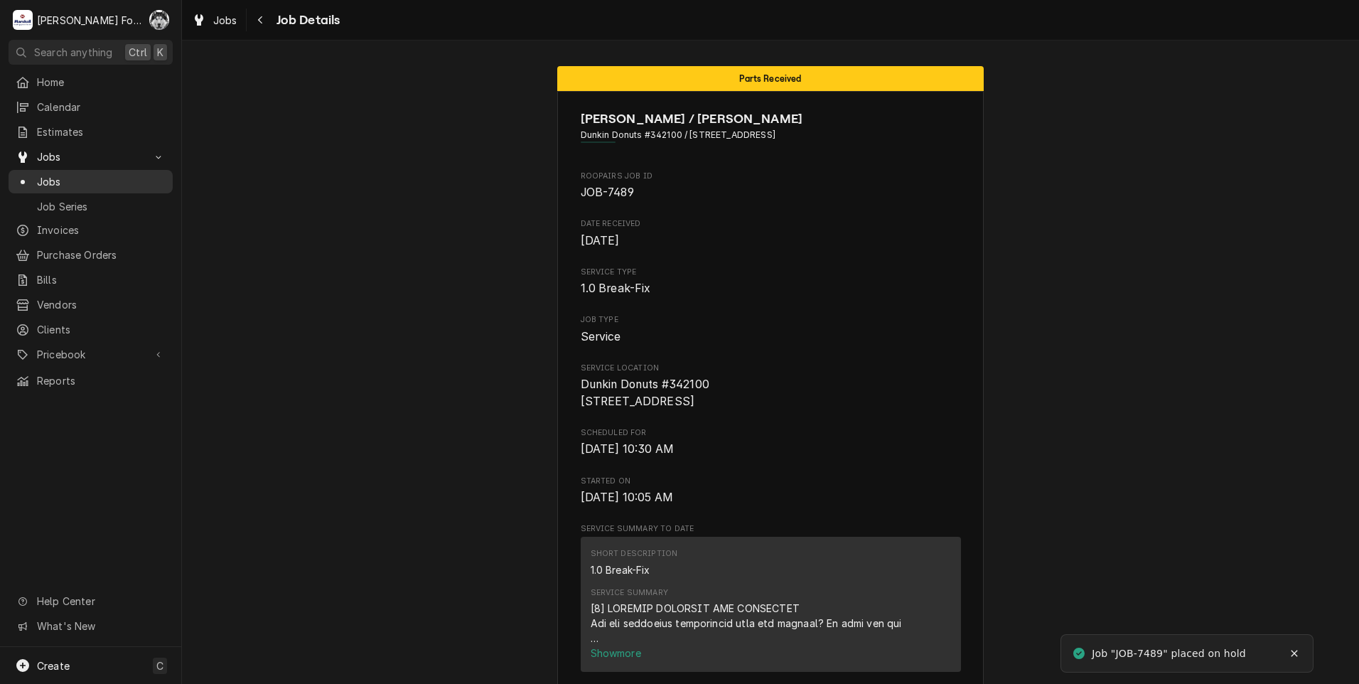
click at [39, 177] on span "Jobs" at bounding box center [101, 181] width 129 height 15
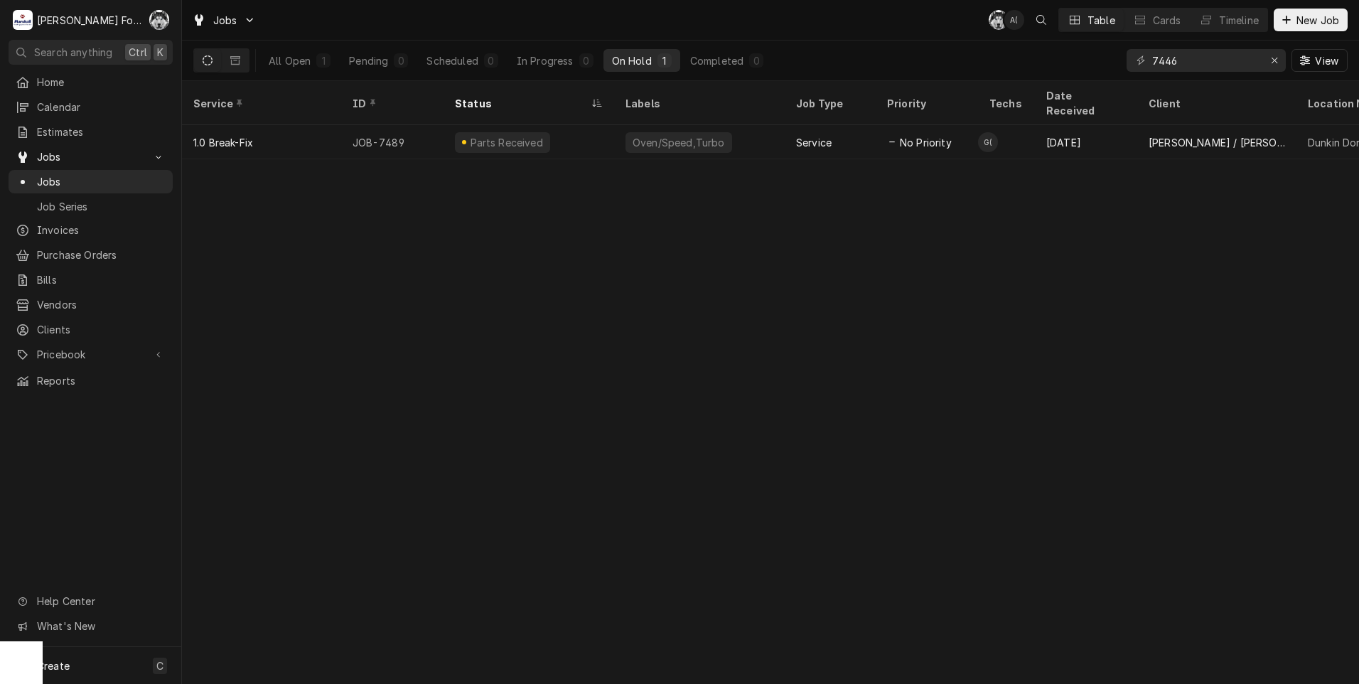
type input "7446"
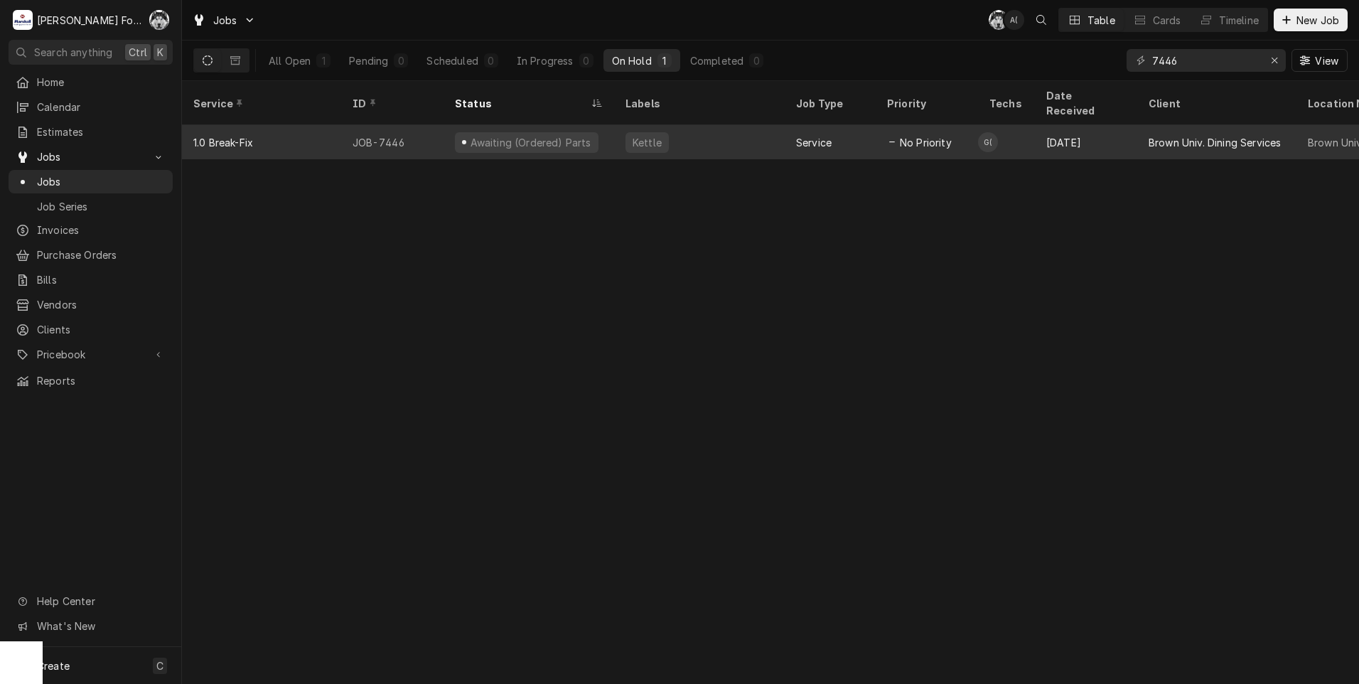
click at [525, 135] on div "Awaiting (Ordered) Parts" at bounding box center [530, 142] width 124 height 15
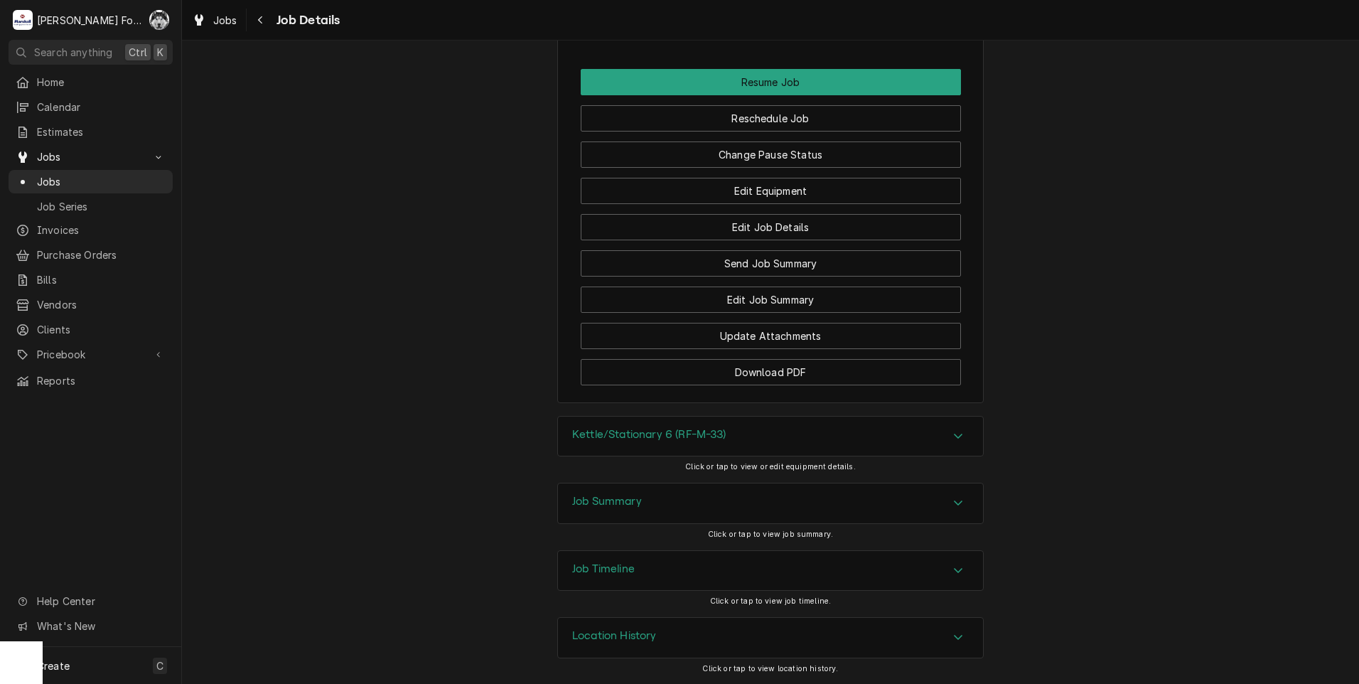
scroll to position [2121, 0]
click at [732, 141] on button "Change Pause Status" at bounding box center [771, 154] width 380 height 26
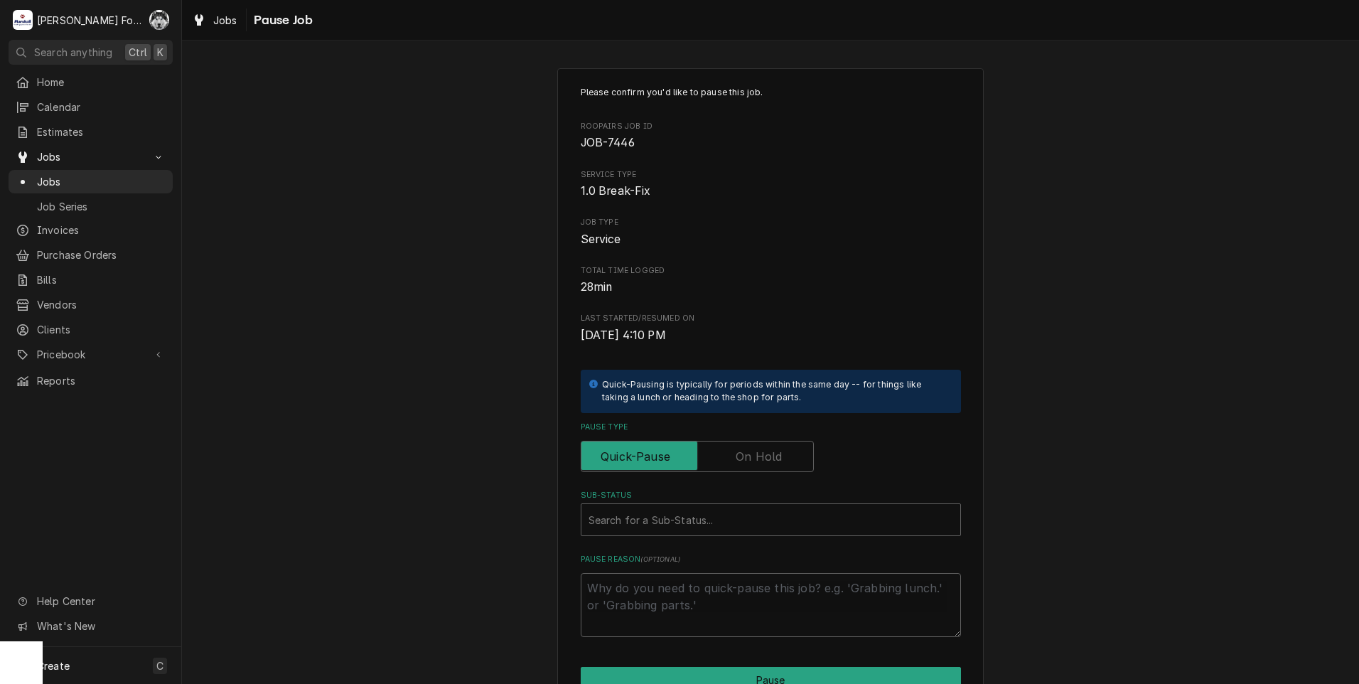
click at [748, 450] on label "Pause Type" at bounding box center [697, 456] width 233 height 31
click at [748, 450] on input "Pause Type" at bounding box center [697, 456] width 220 height 31
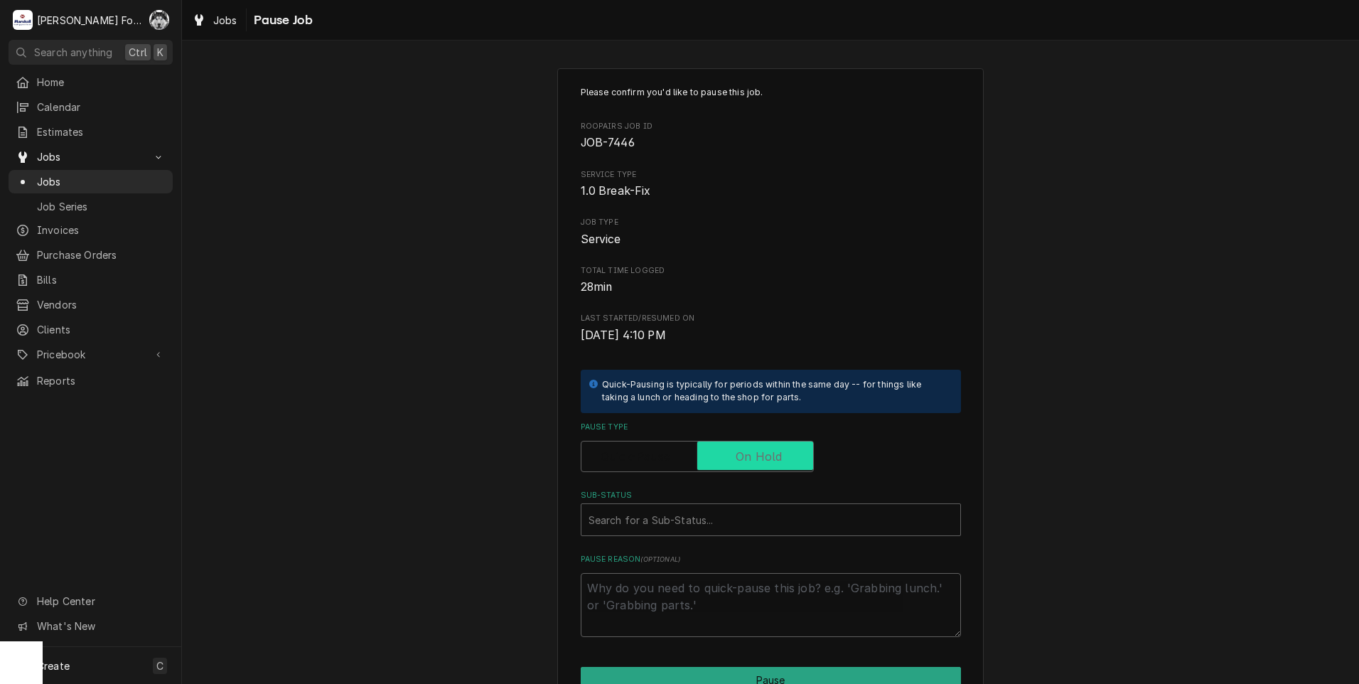
checkbox input "true"
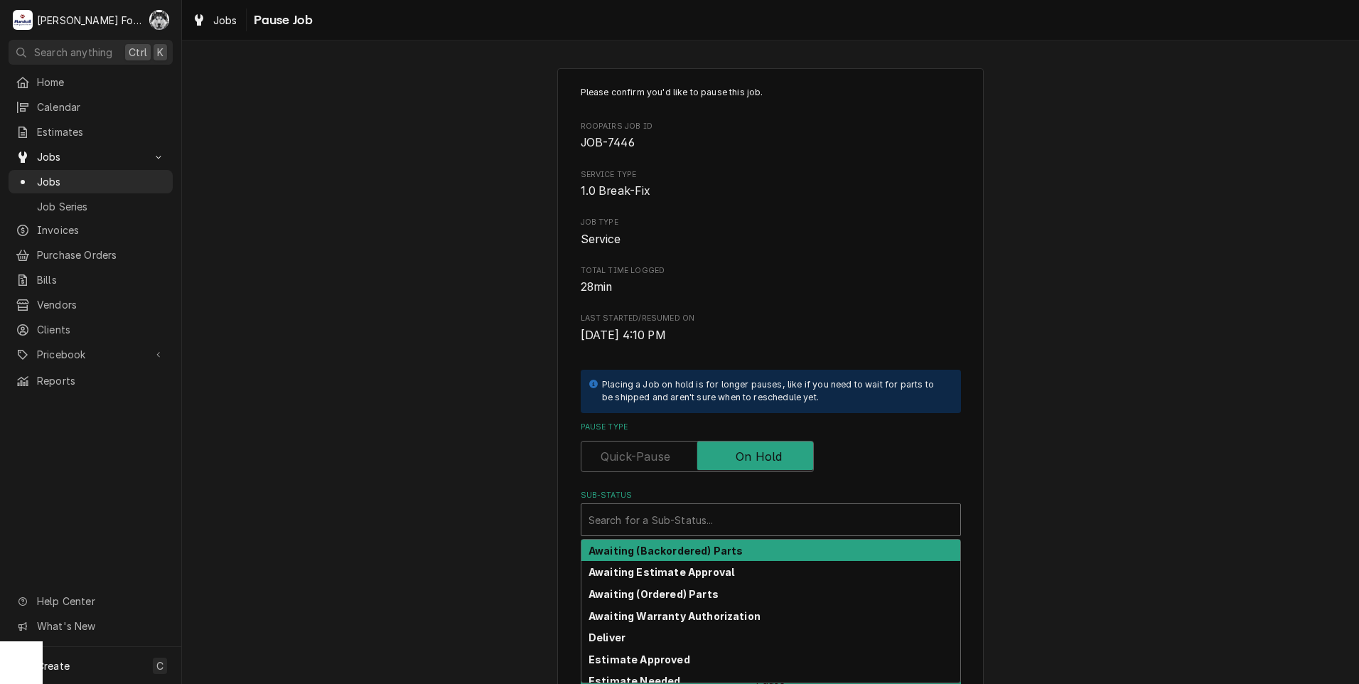
click at [721, 515] on div "Sub-Status" at bounding box center [770, 520] width 365 height 26
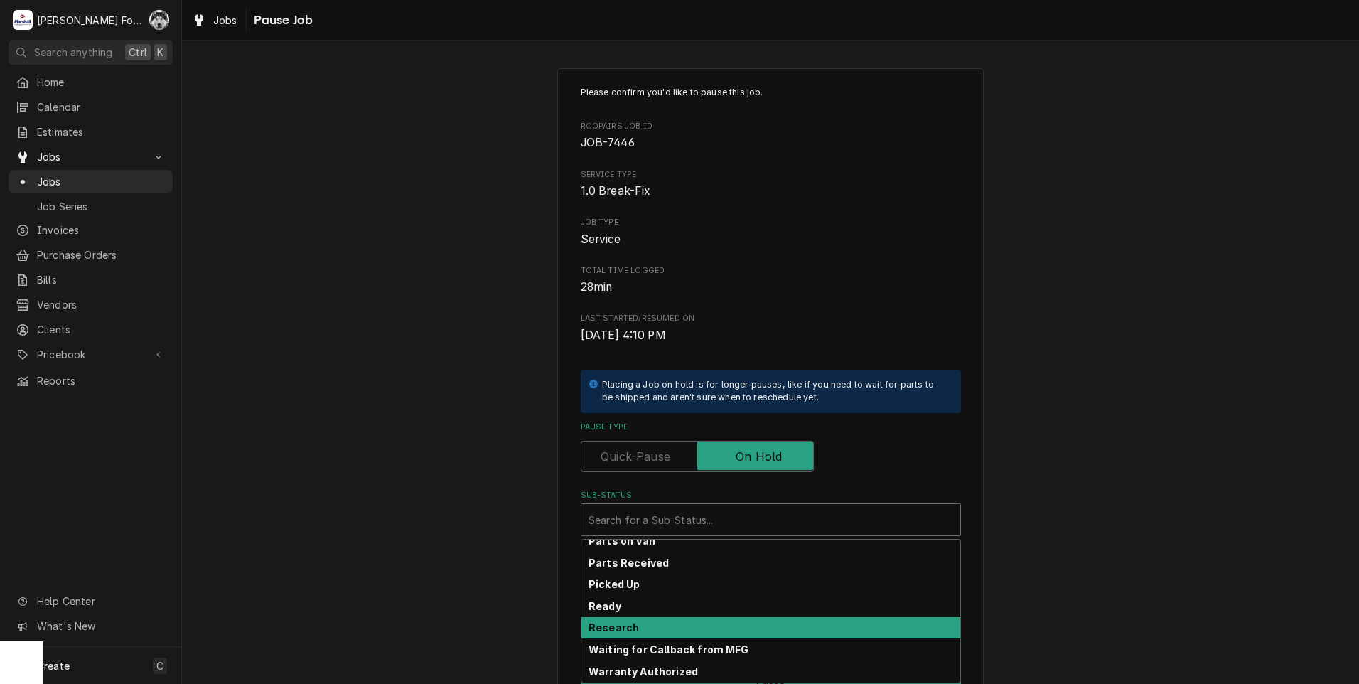
scroll to position [227, 0]
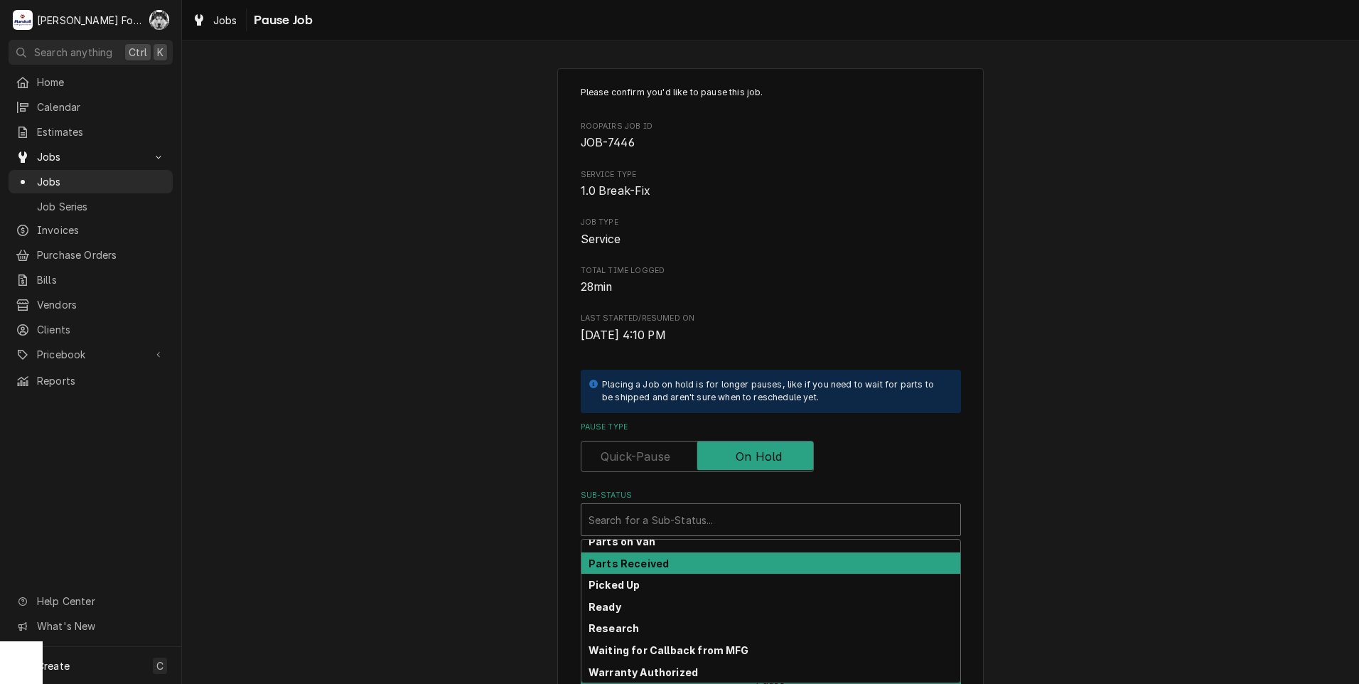
click at [649, 567] on strong "Parts Received" at bounding box center [628, 563] width 80 height 12
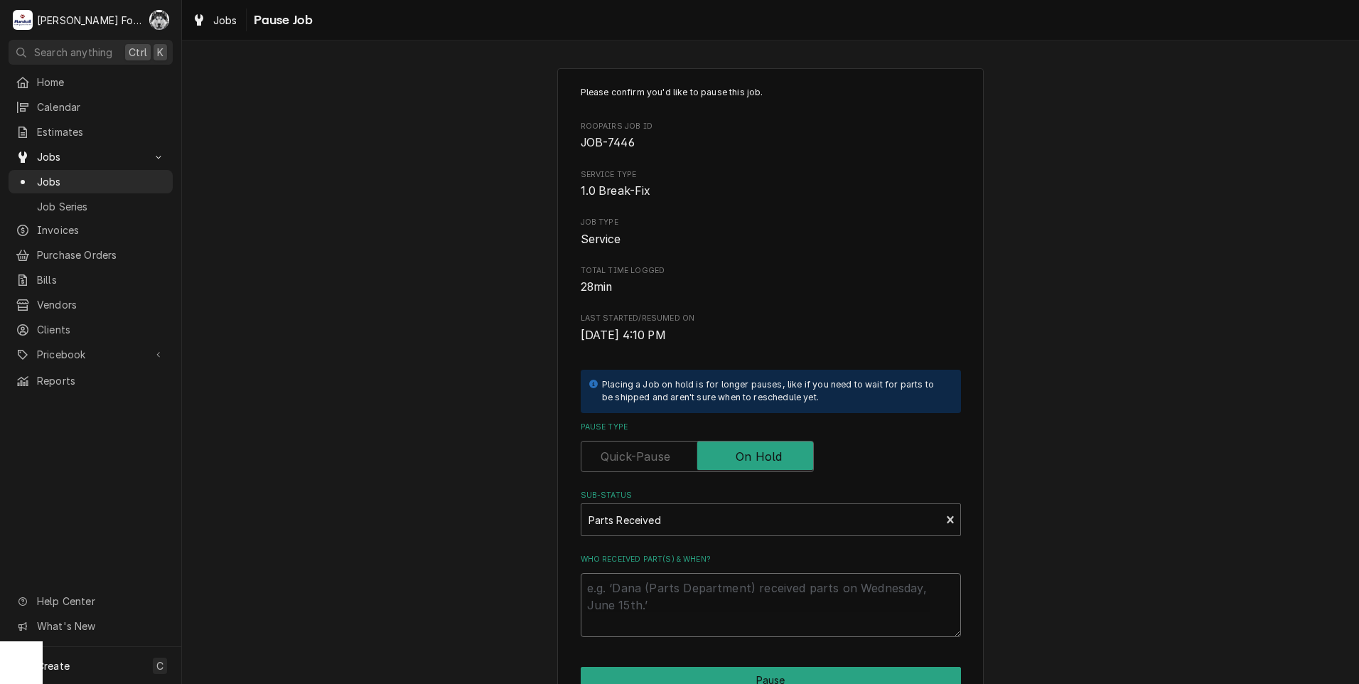
click at [641, 587] on textarea "Who received part(s) & when?" at bounding box center [771, 605] width 380 height 64
paste textarea "9/26/2025"
type textarea "x"
type textarea "9/26/2025"
click at [660, 674] on button "Pause" at bounding box center [771, 680] width 380 height 26
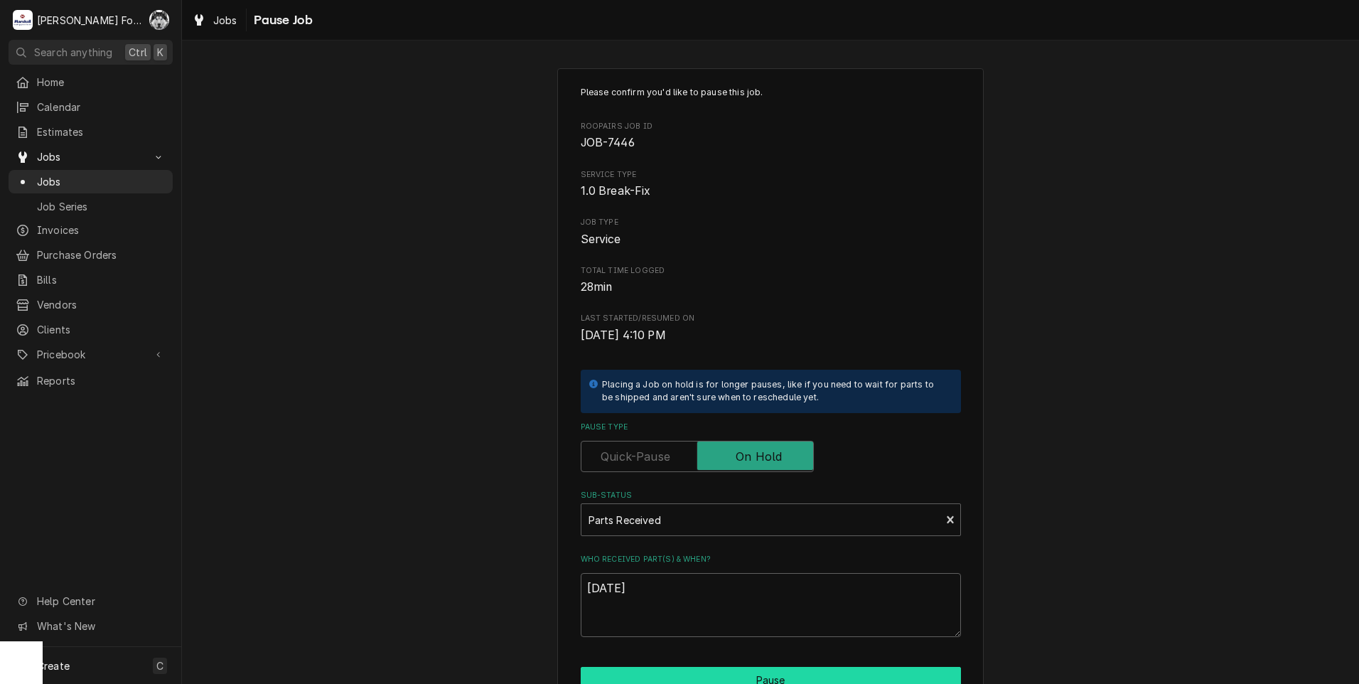
type textarea "x"
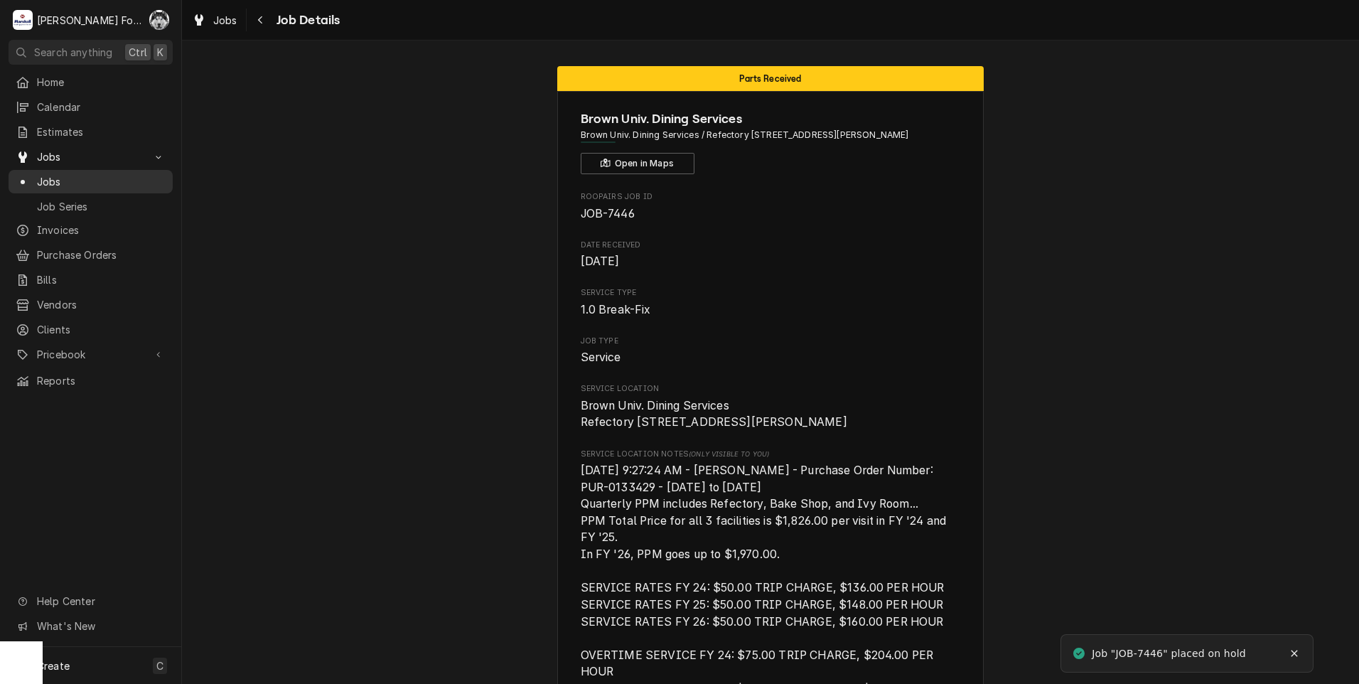
click at [50, 174] on span "Jobs" at bounding box center [101, 181] width 129 height 15
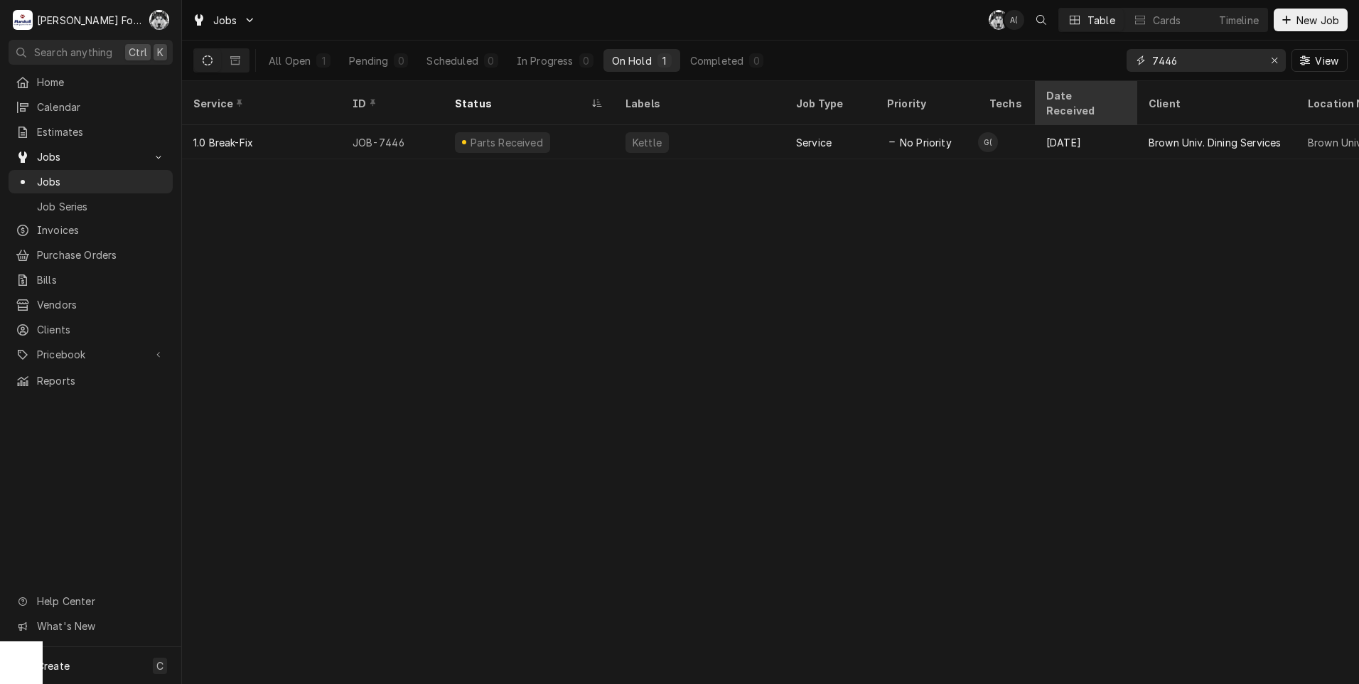
drag, startPoint x: 1083, startPoint y: 79, endPoint x: 1039, endPoint y: 98, distance: 48.1
click at [1068, 82] on div "Jobs C( A( Table Cards Timeline New Job All Open 1 Pending 0 Scheduled 0 In Pro…" at bounding box center [770, 342] width 1177 height 684
type input "7490"
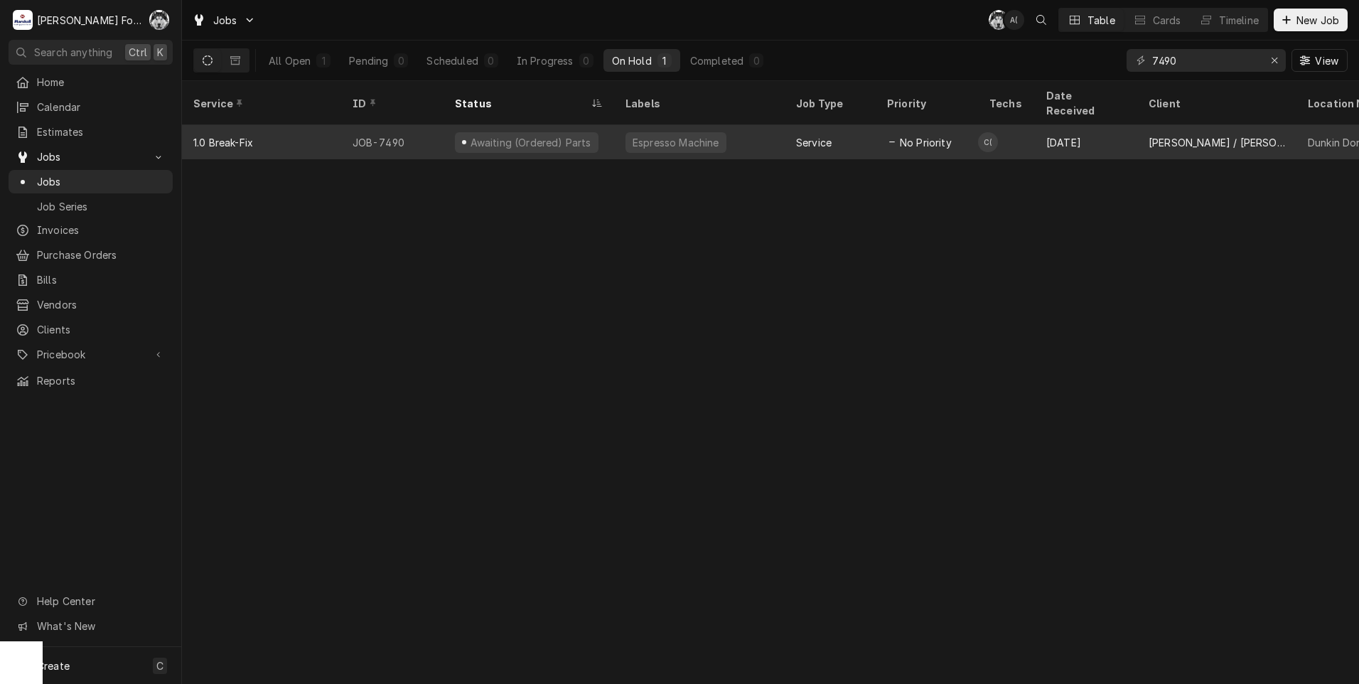
click at [527, 135] on div "Awaiting (Ordered) Parts" at bounding box center [530, 142] width 124 height 15
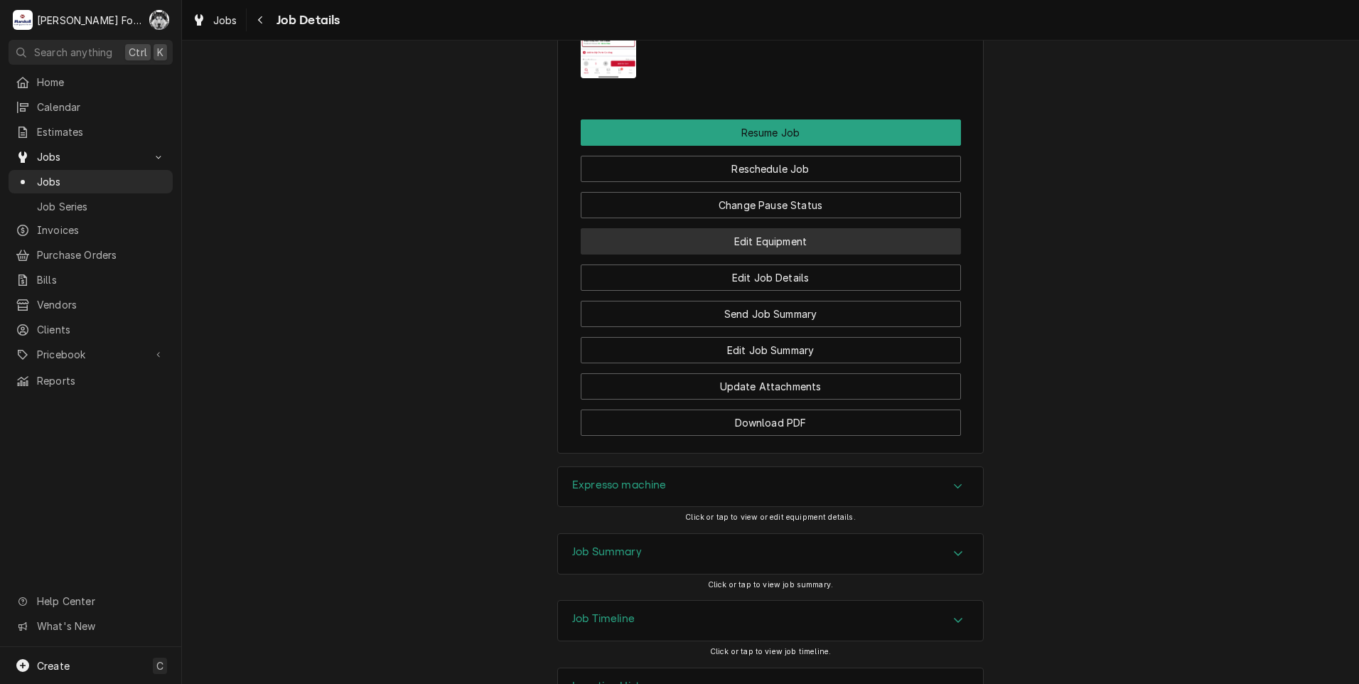
scroll to position [1777, 0]
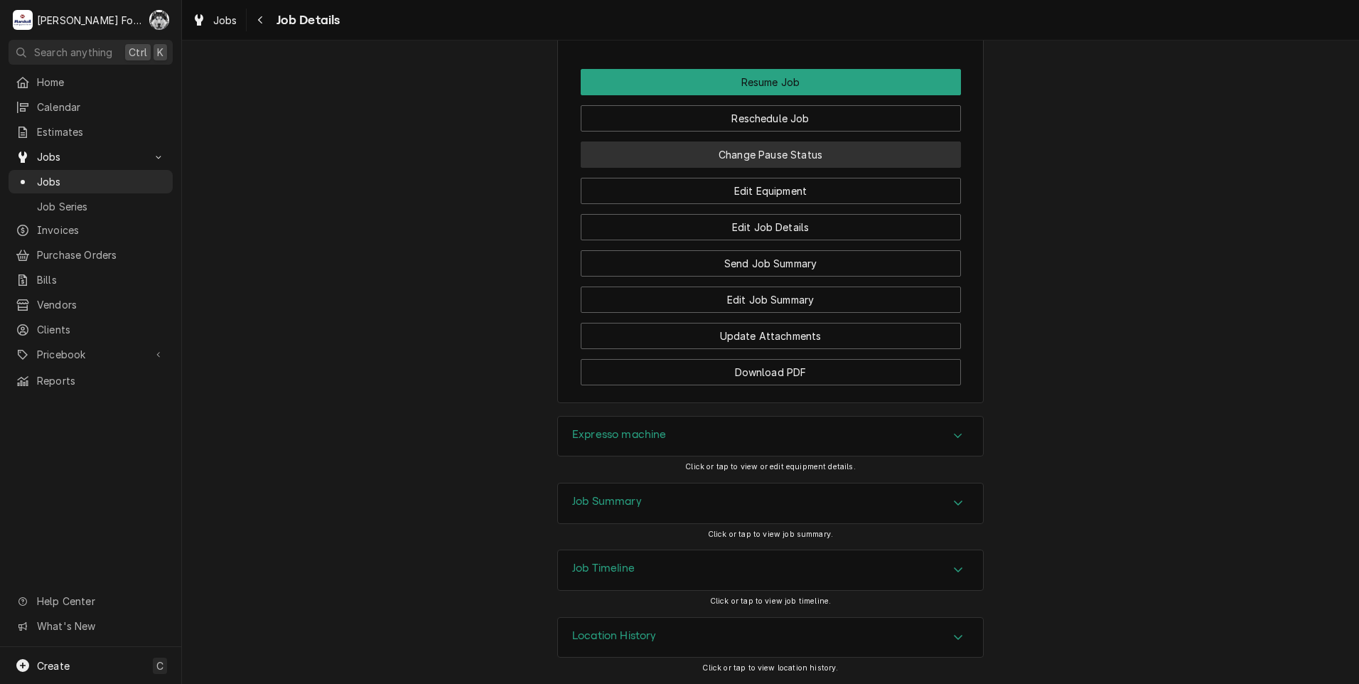
click at [755, 158] on button "Change Pause Status" at bounding box center [771, 154] width 380 height 26
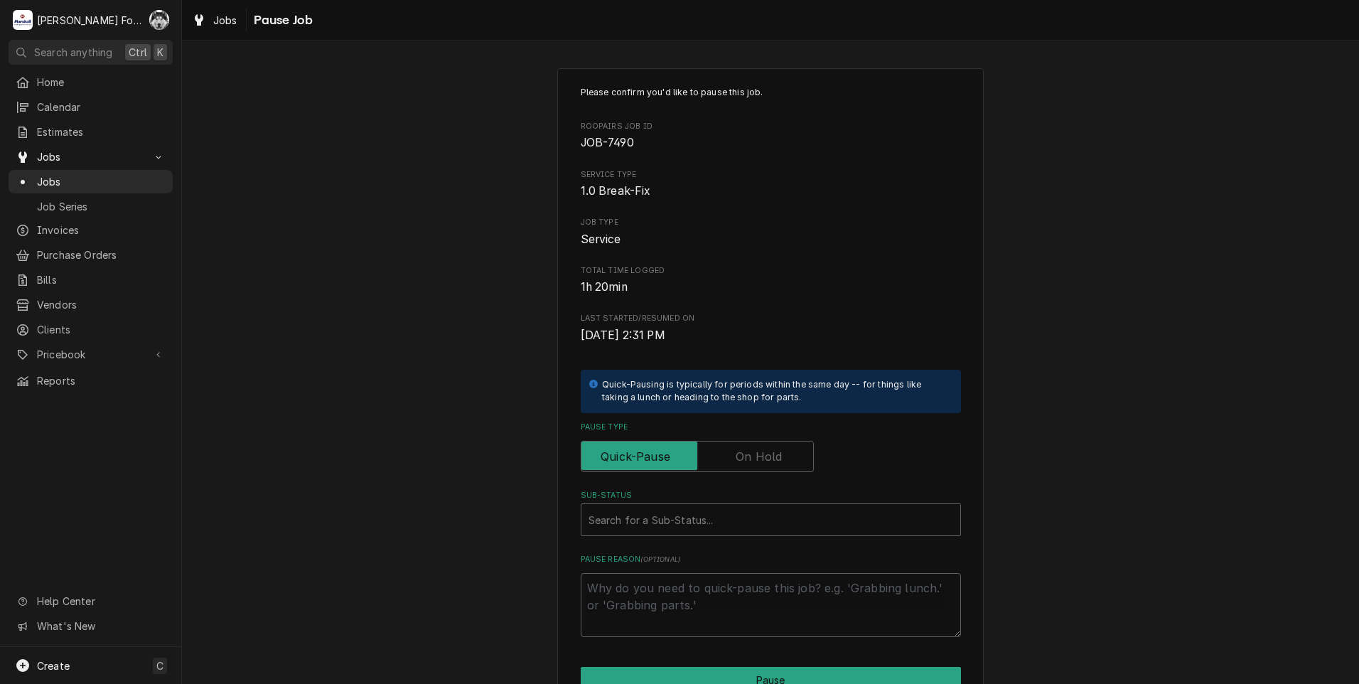
click at [756, 460] on label "Pause Type" at bounding box center [697, 456] width 233 height 31
click at [756, 460] on input "Pause Type" at bounding box center [697, 456] width 220 height 31
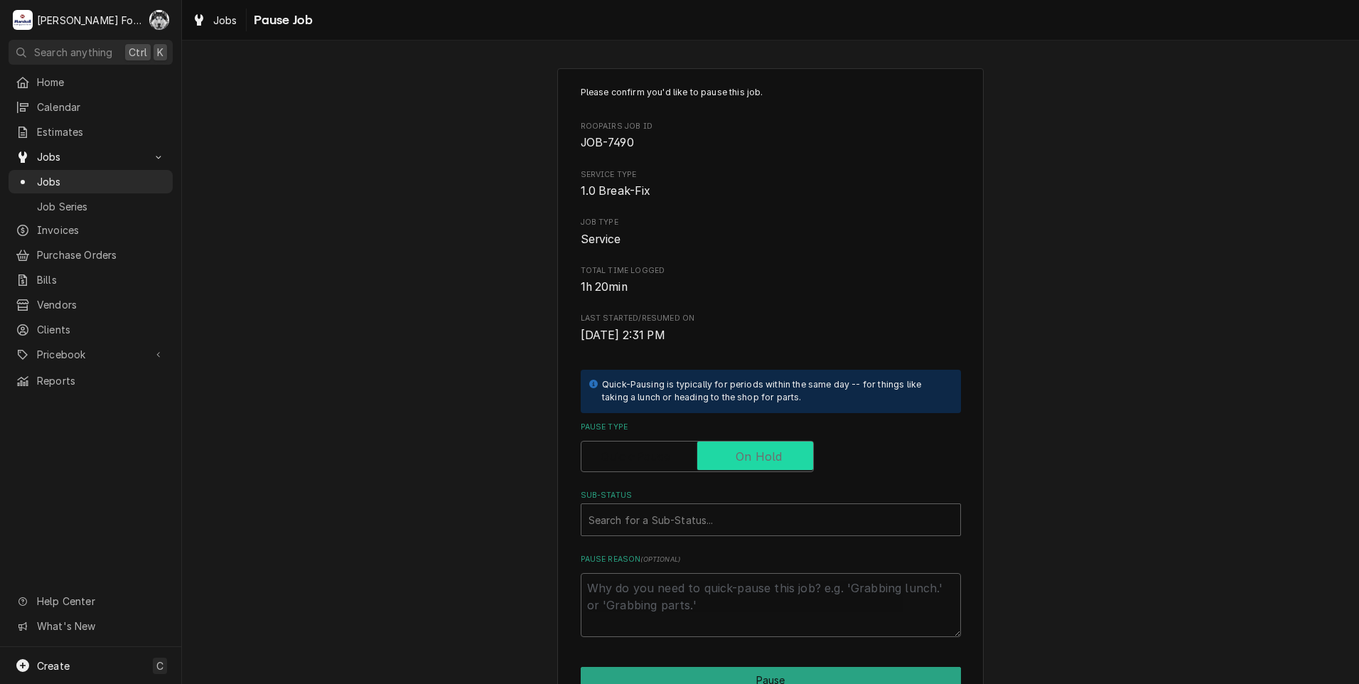
checkbox input "true"
click at [689, 511] on div "Sub-Status" at bounding box center [770, 520] width 365 height 26
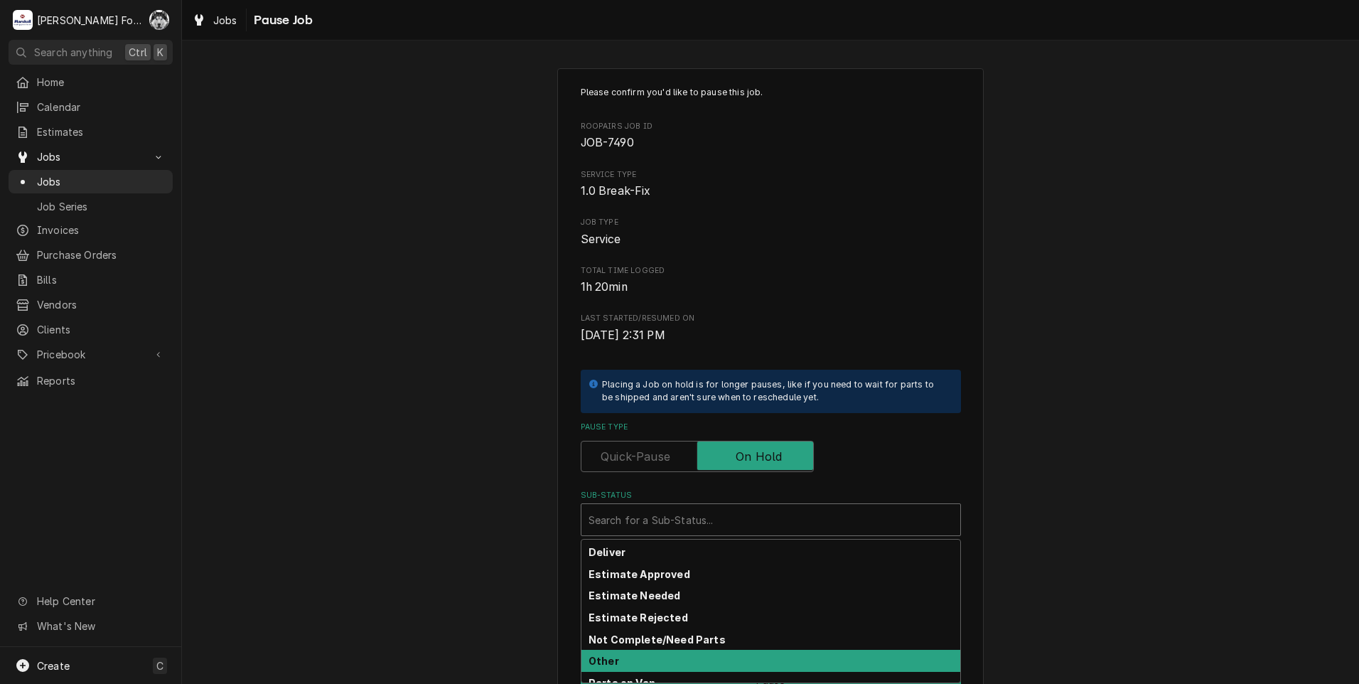
scroll to position [119, 0]
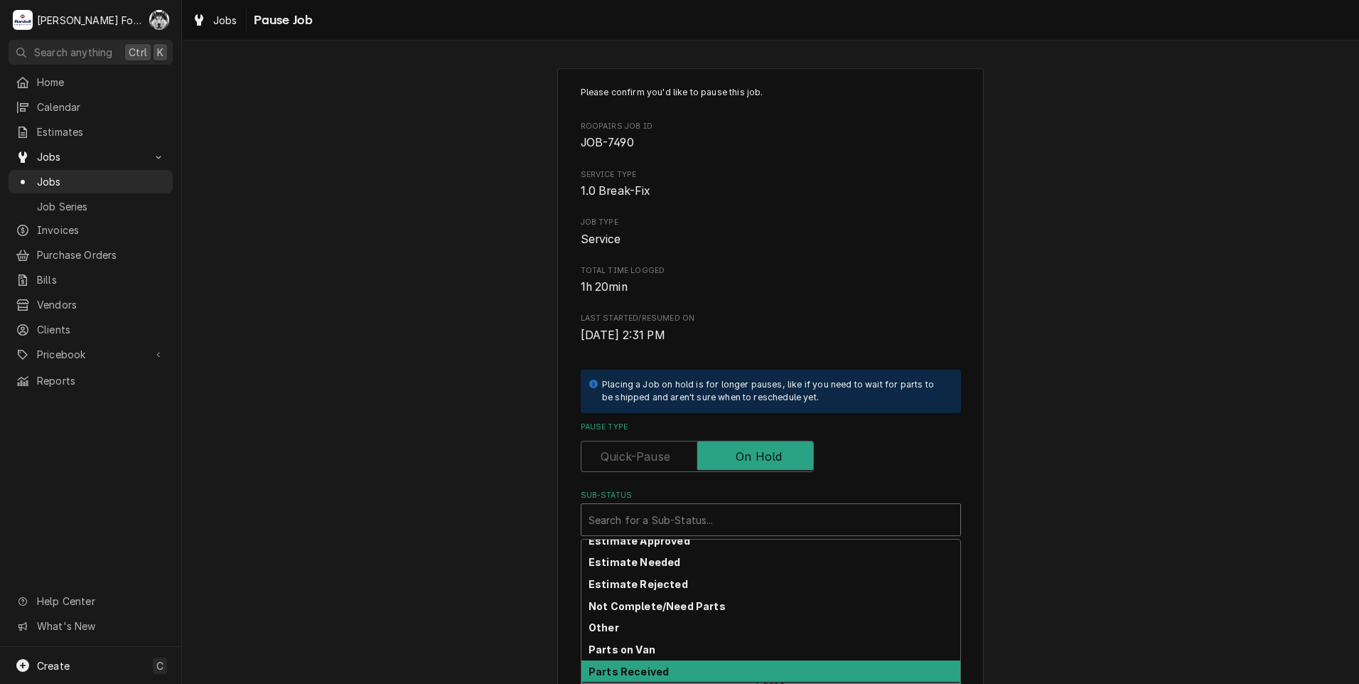
click at [659, 665] on div "Parts Received" at bounding box center [770, 671] width 379 height 22
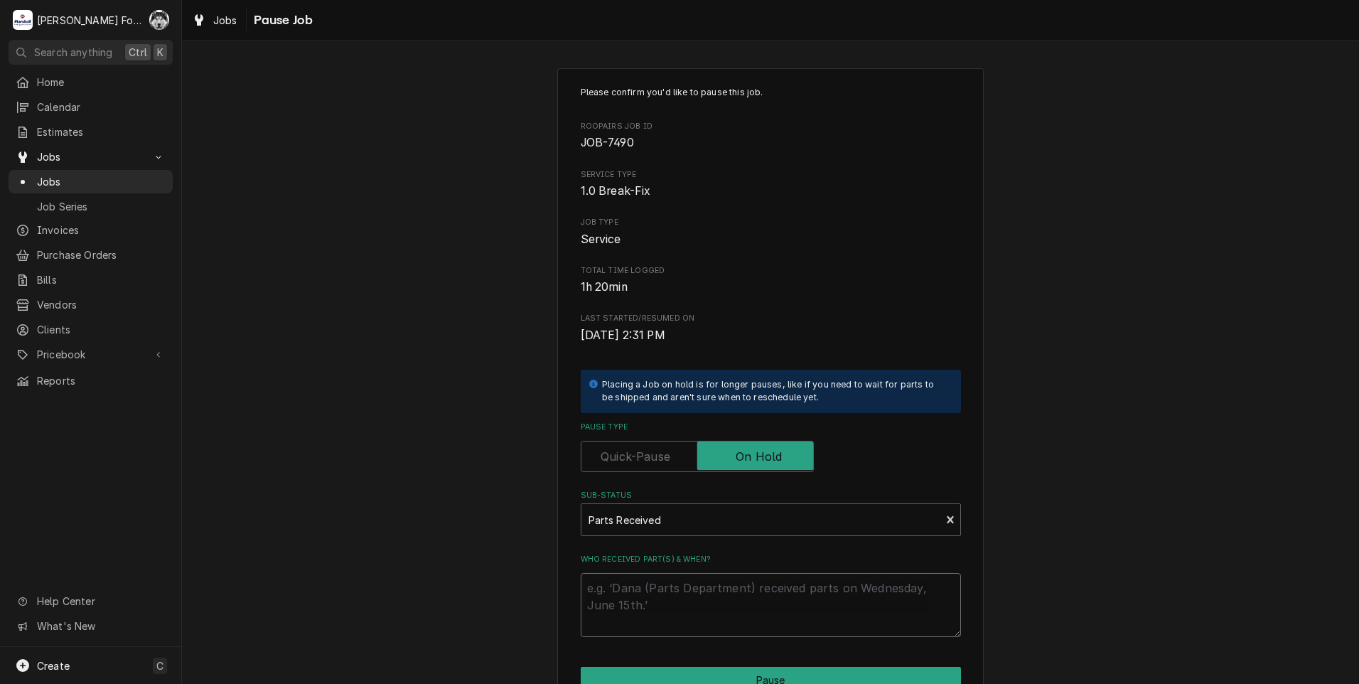
click at [639, 596] on textarea "Who received part(s) & when?" at bounding box center [771, 605] width 380 height 64
paste textarea "9/26/2025"
type textarea "x"
type textarea "[DATE]"
click at [662, 669] on button "Pause" at bounding box center [771, 680] width 380 height 26
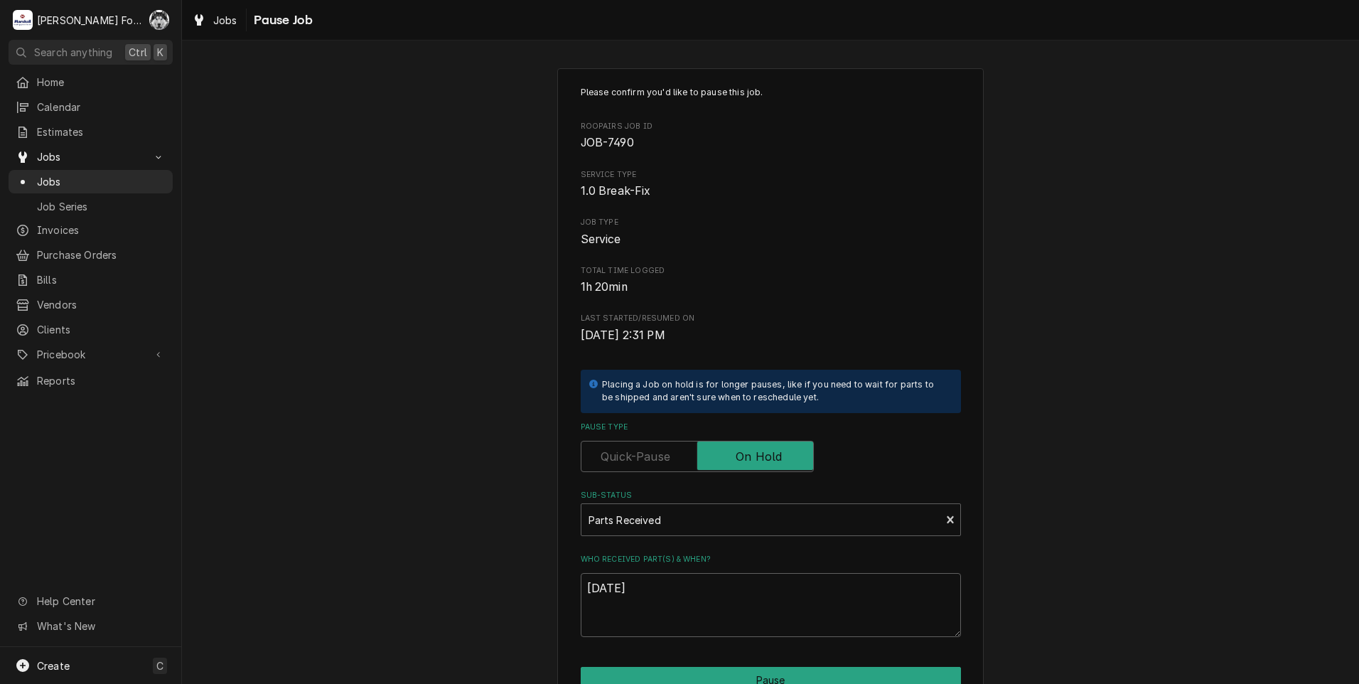
type textarea "x"
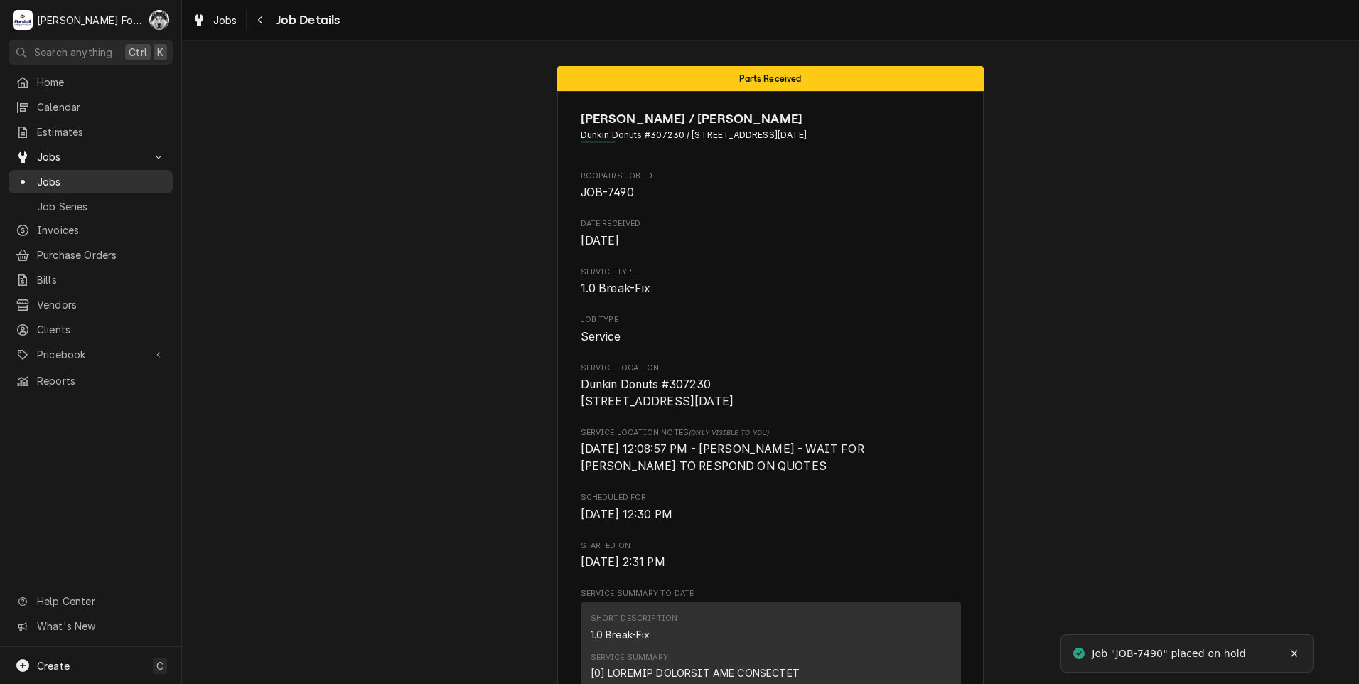
click at [43, 174] on span "Jobs" at bounding box center [101, 181] width 129 height 15
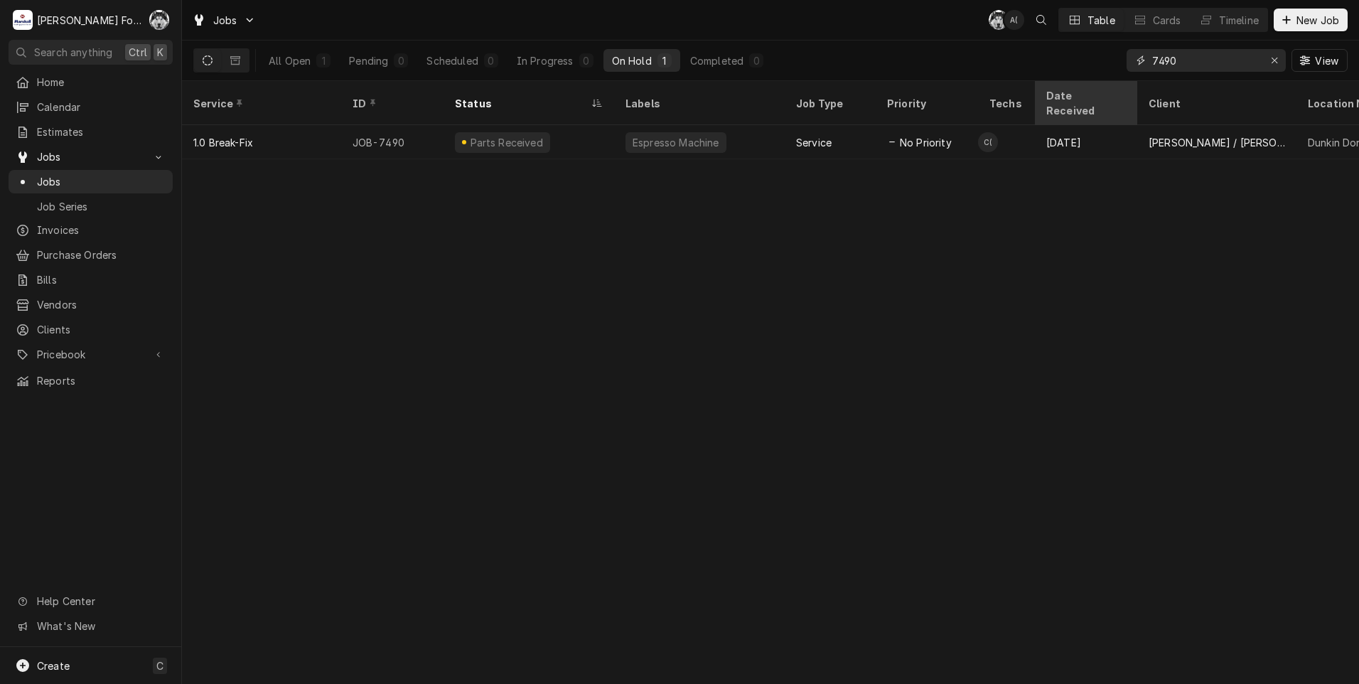
drag, startPoint x: 1178, startPoint y: 54, endPoint x: 1074, endPoint y: 85, distance: 108.8
click at [1074, 85] on div "Jobs C( A( Table Cards Timeline New Job All Open 1 Pending 0 Scheduled 0 In Pro…" at bounding box center [770, 342] width 1177 height 684
type input "7184"
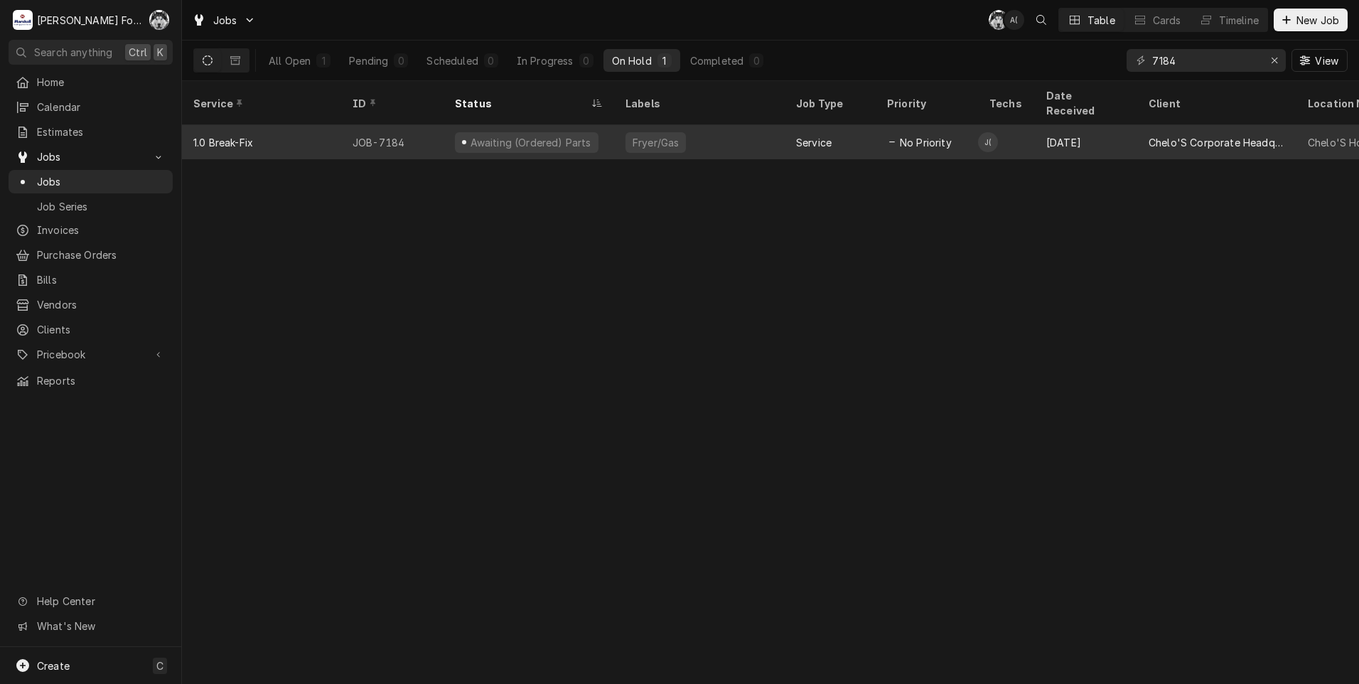
click at [712, 129] on div "Fryer/Gas" at bounding box center [699, 142] width 171 height 34
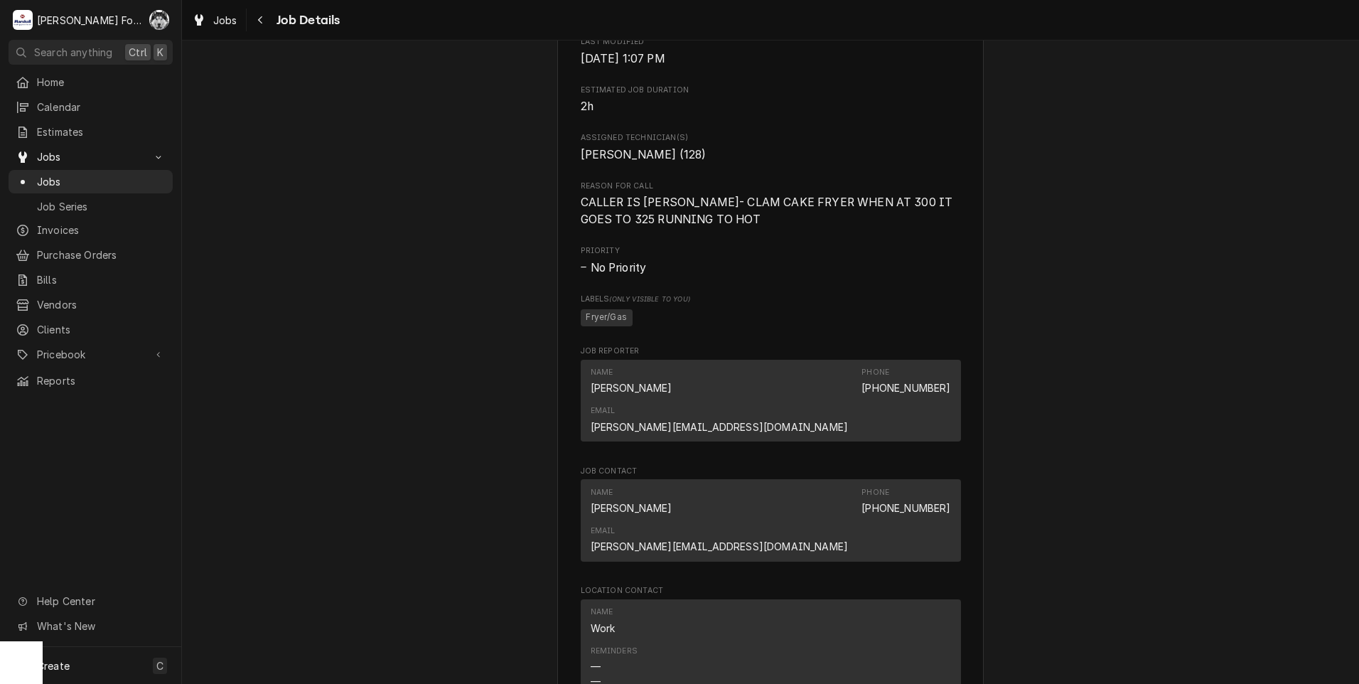
scroll to position [1685, 0]
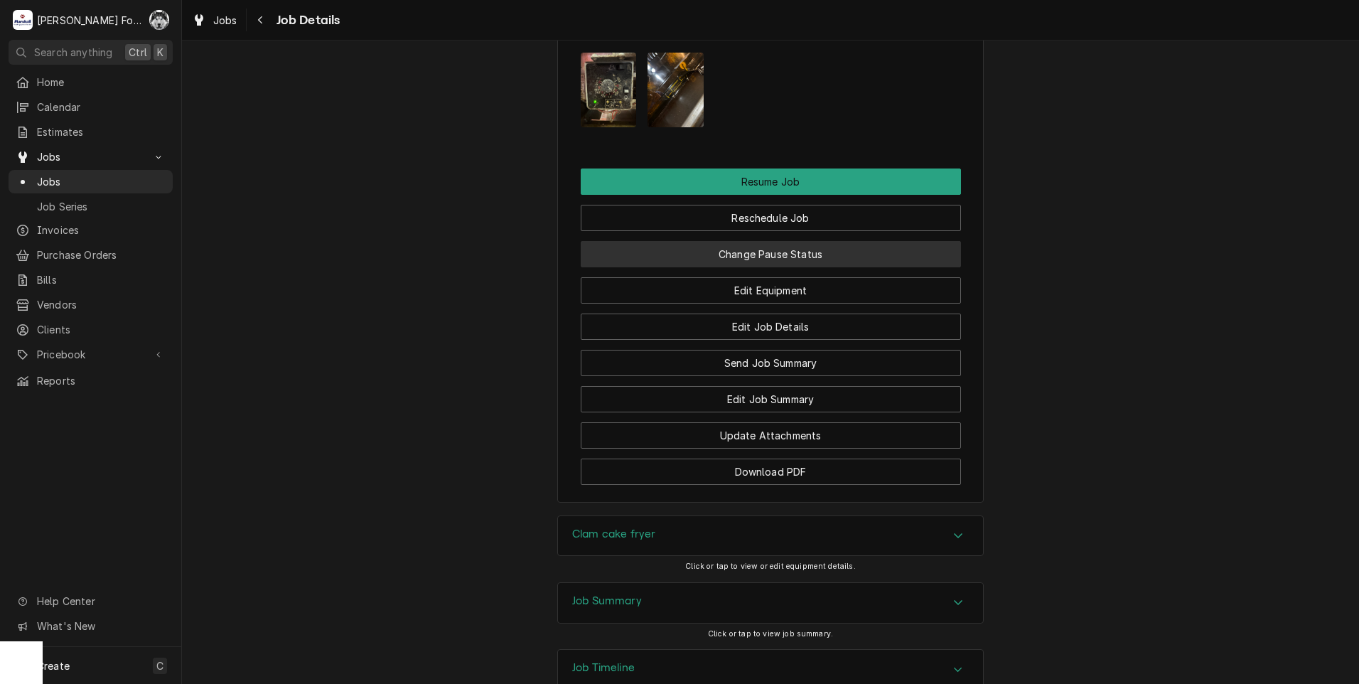
click at [769, 241] on button "Change Pause Status" at bounding box center [771, 254] width 380 height 26
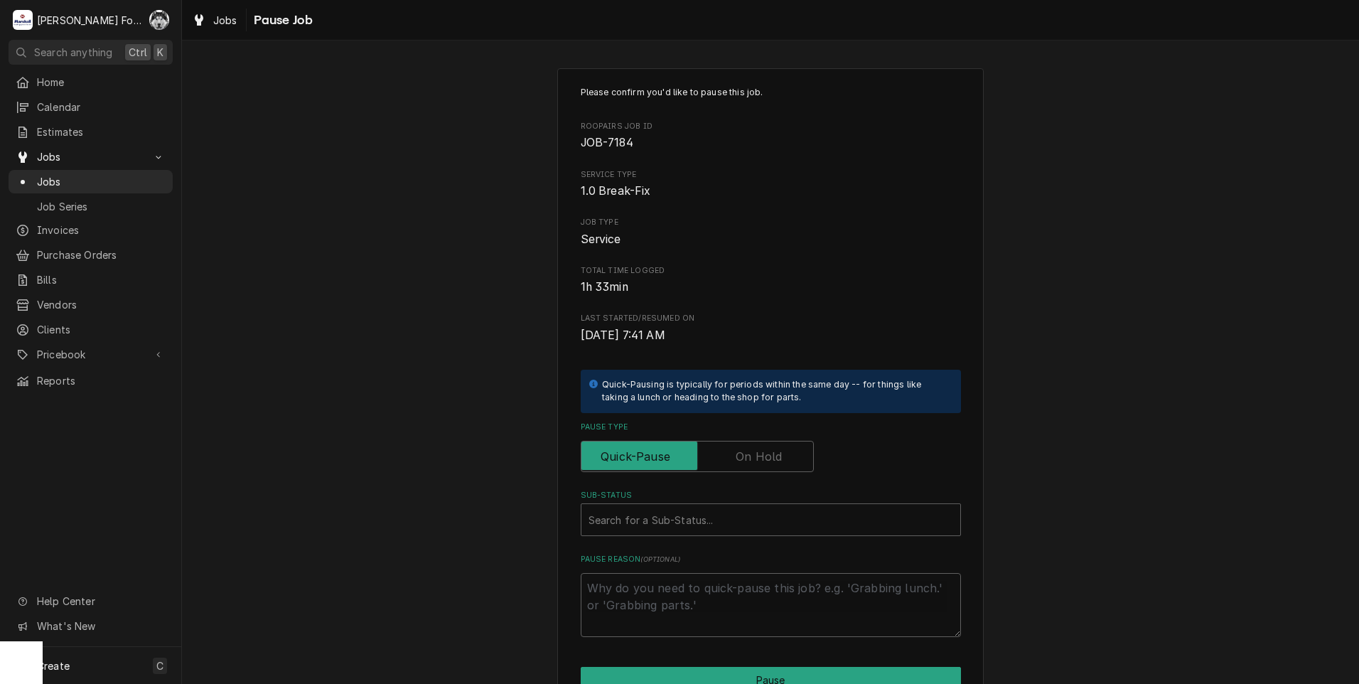
click at [746, 456] on label "Pause Type" at bounding box center [697, 456] width 233 height 31
click at [746, 456] on input "Pause Type" at bounding box center [697, 456] width 220 height 31
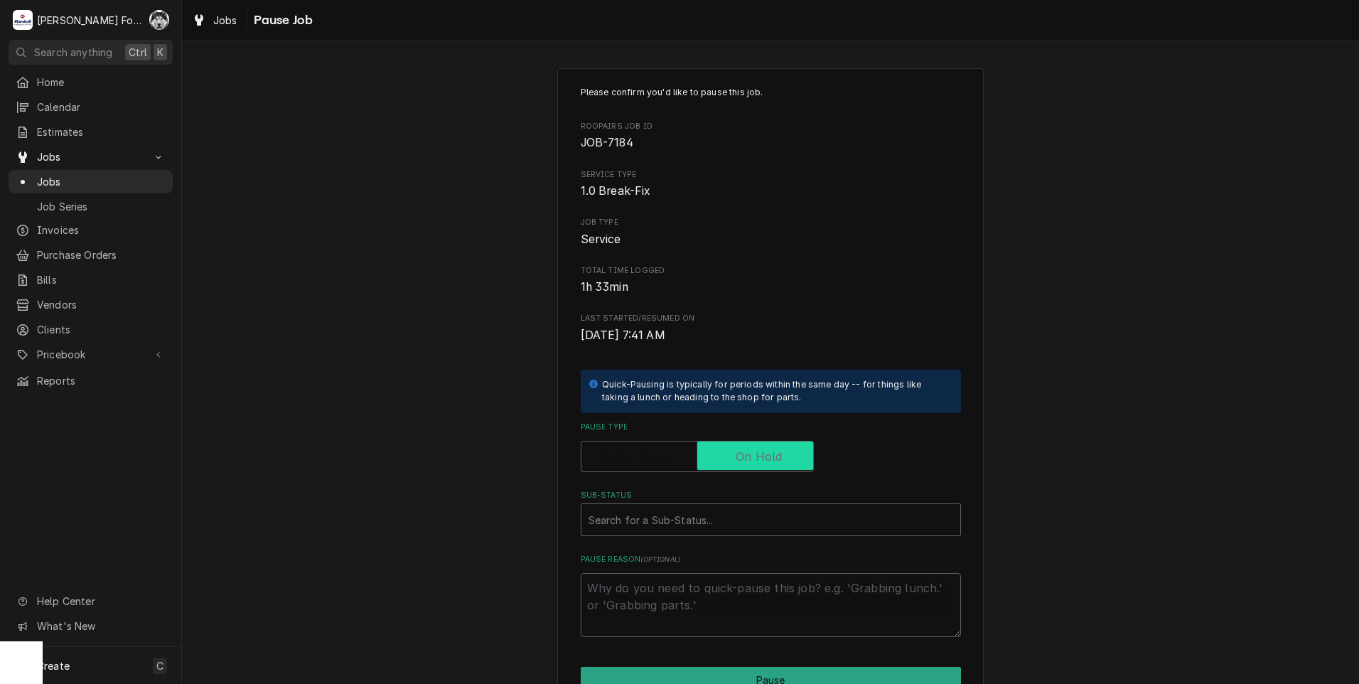
checkbox input "true"
click at [693, 517] on div "Sub-Status" at bounding box center [770, 520] width 365 height 26
drag, startPoint x: 689, startPoint y: 521, endPoint x: 645, endPoint y: 515, distance: 44.5
click at [645, 515] on div "Sub-Status" at bounding box center [770, 520] width 365 height 26
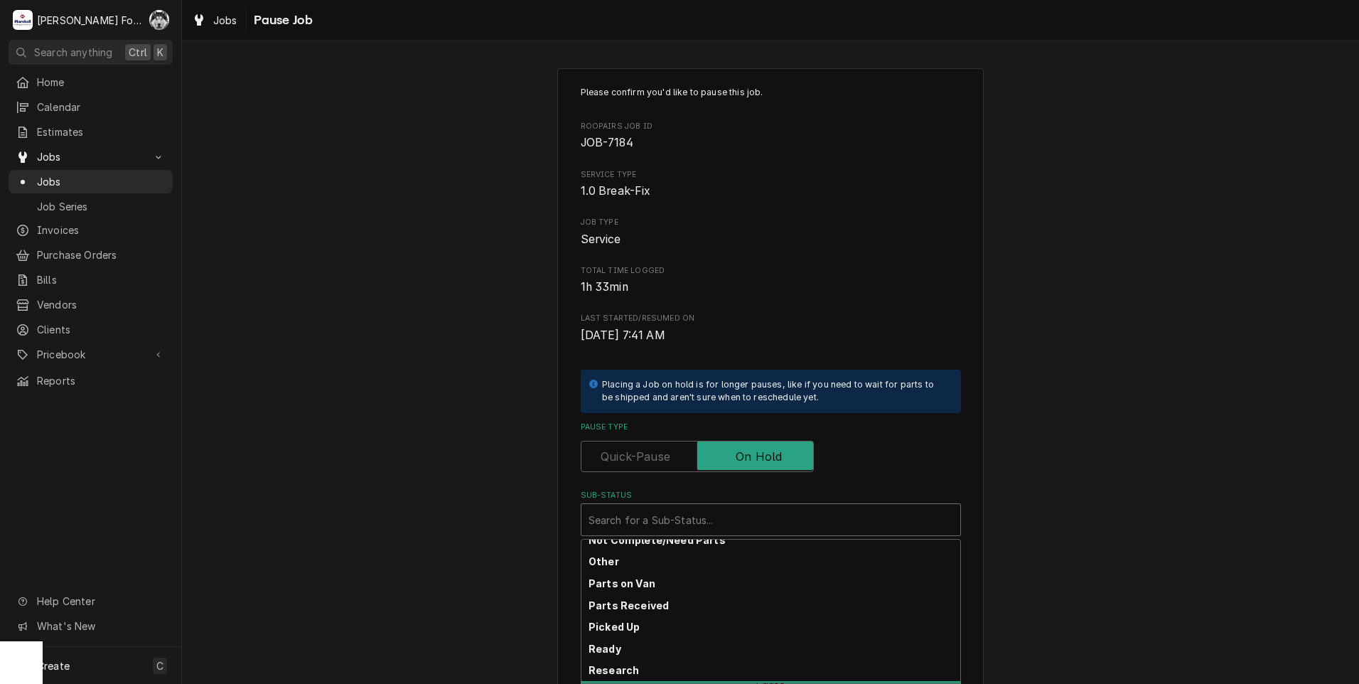
scroll to position [227, 0]
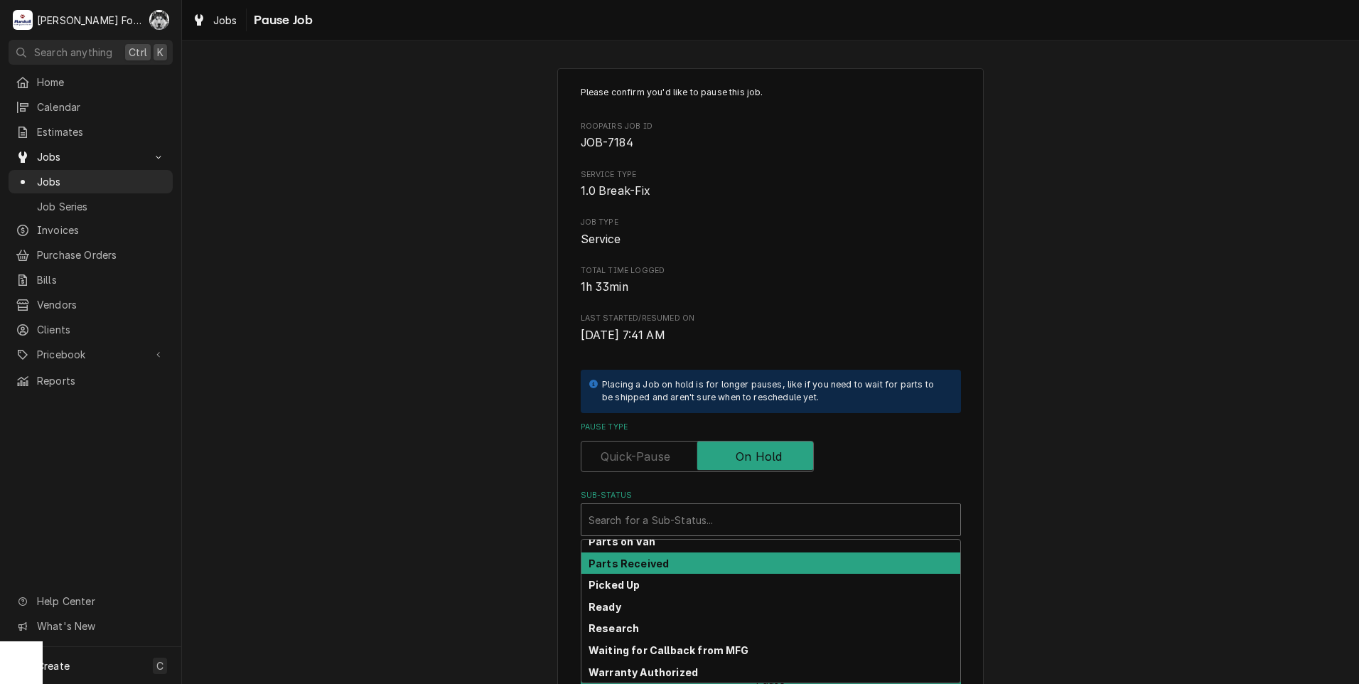
click at [639, 565] on strong "Parts Received" at bounding box center [628, 563] width 80 height 12
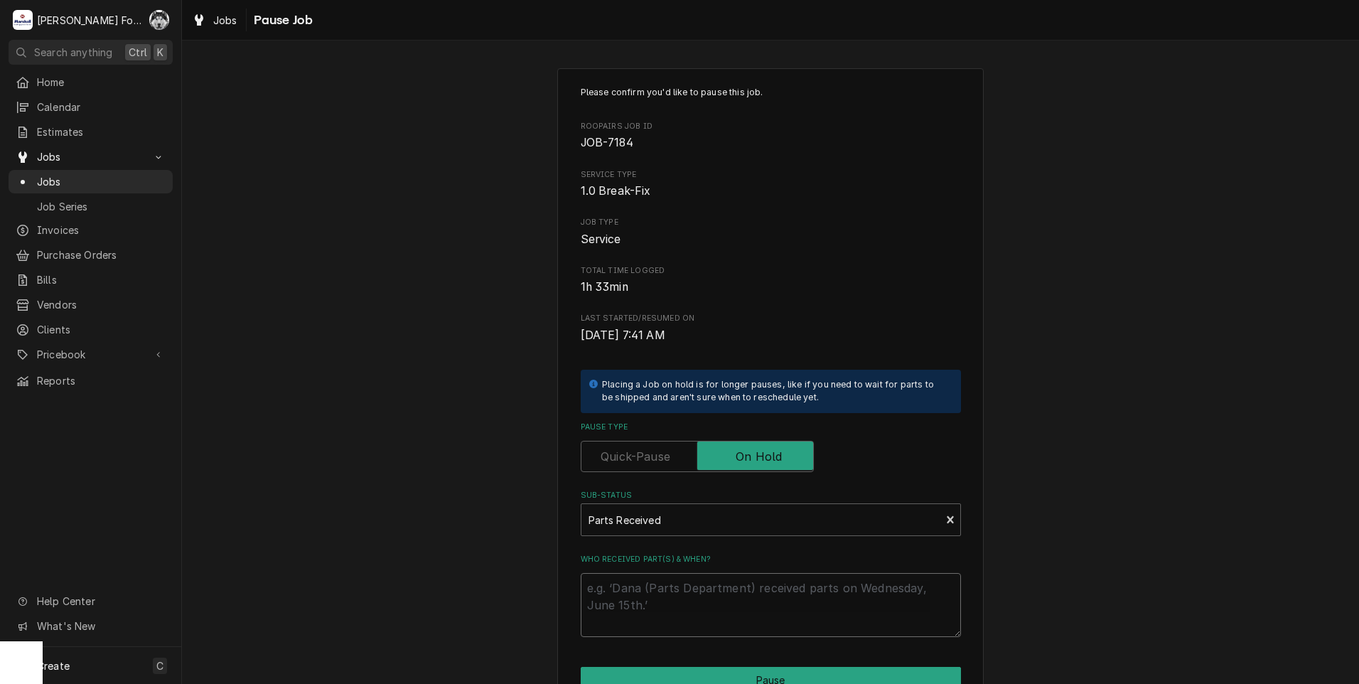
click at [618, 596] on textarea "Who received part(s) & when?" at bounding box center [771, 605] width 380 height 64
paste textarea "9/26/2025"
type textarea "x"
type textarea "9/26/2025"
click at [649, 674] on button "Pause" at bounding box center [771, 680] width 380 height 26
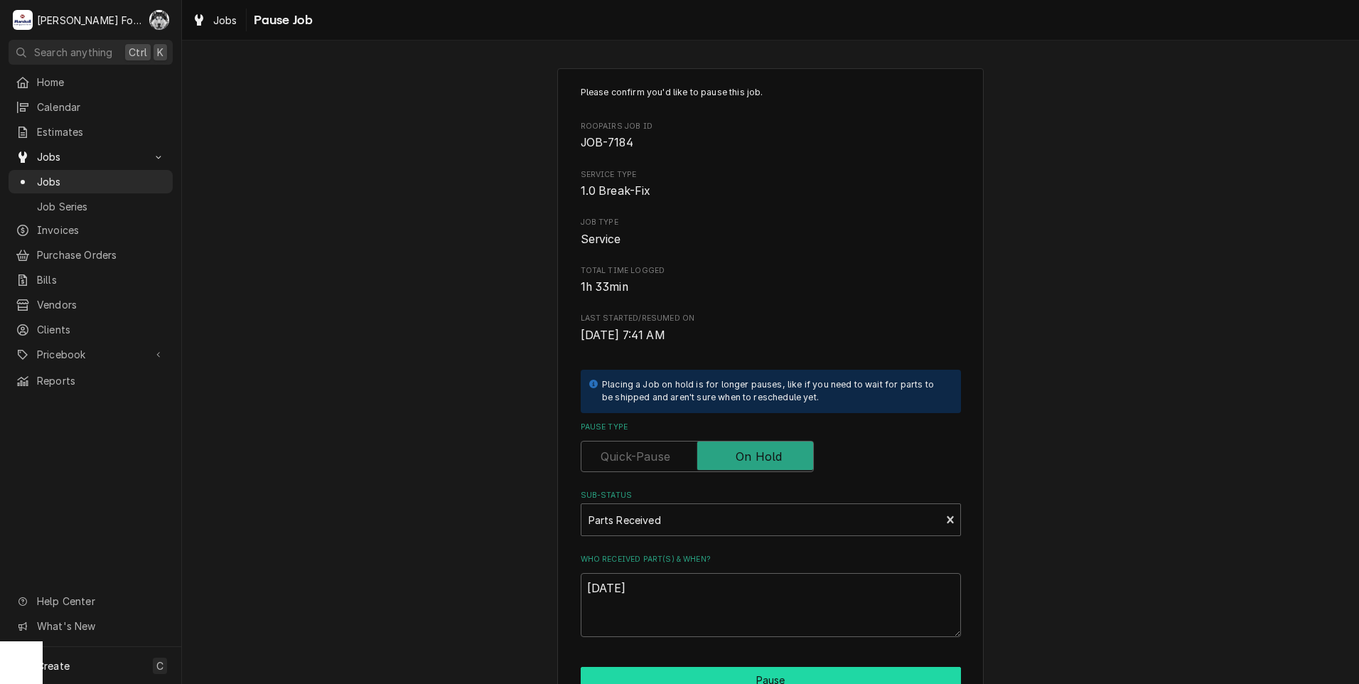
type textarea "x"
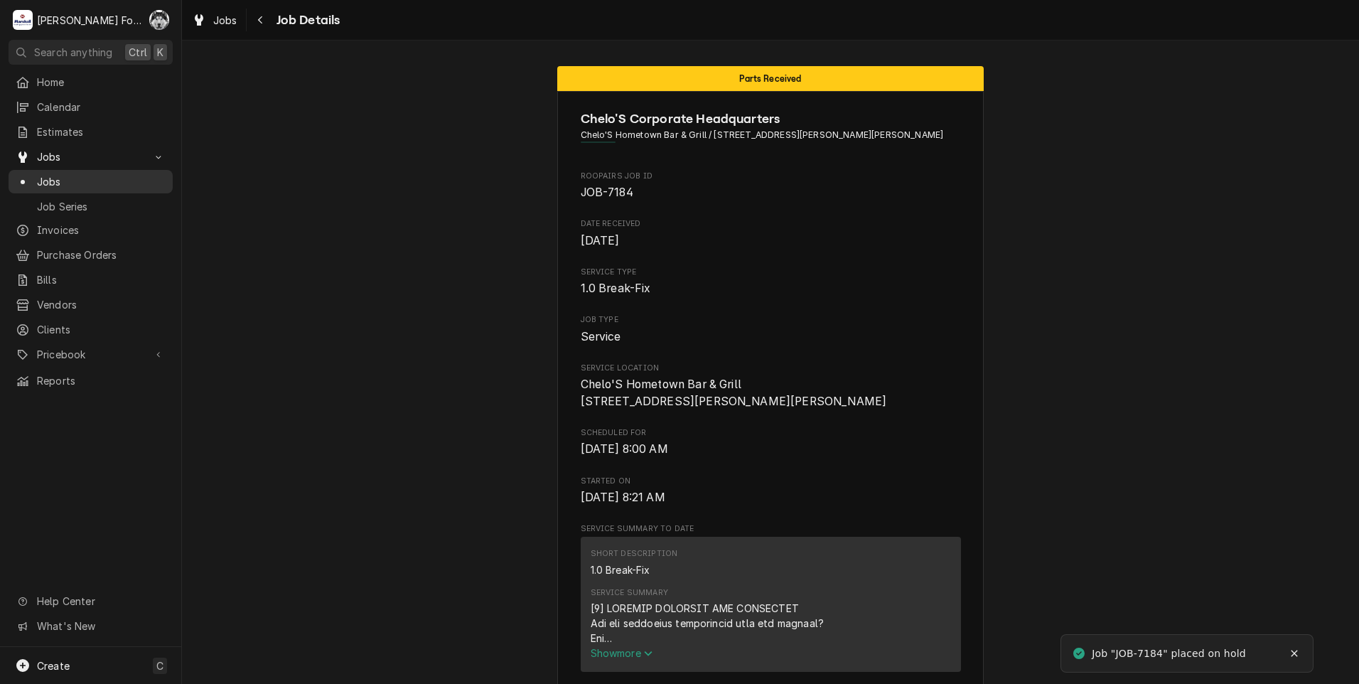
click at [46, 177] on span "Jobs" at bounding box center [101, 181] width 129 height 15
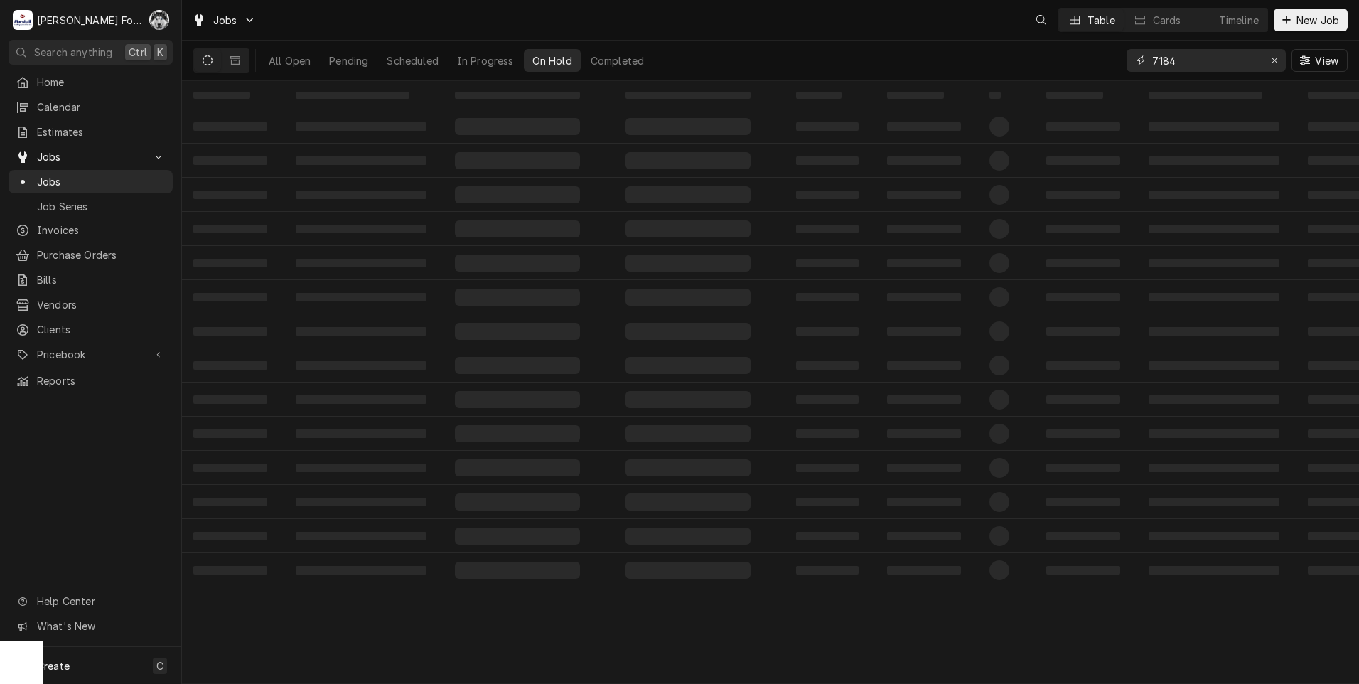
click at [986, 84] on div "Jobs Table Cards Timeline New Job All Open Pending Scheduled In Progress On Hol…" at bounding box center [770, 342] width 1177 height 684
type input "7327"
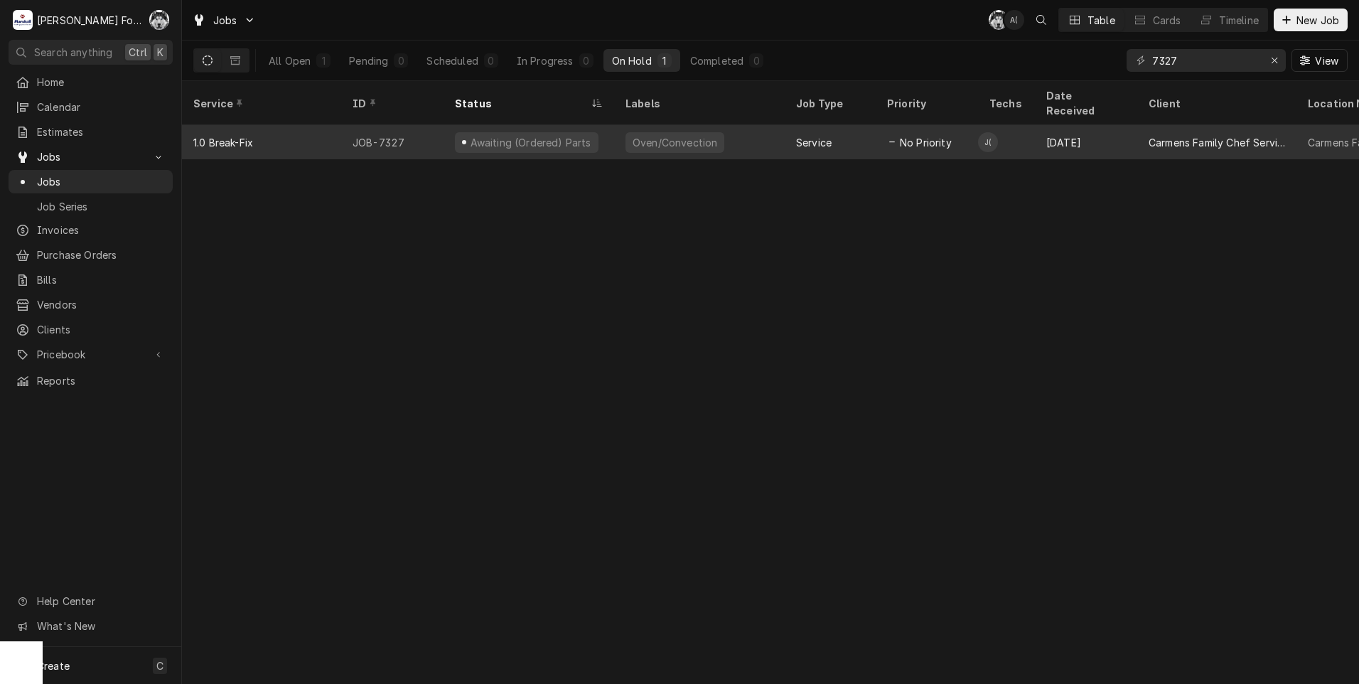
click at [500, 135] on div "Awaiting (Ordered) Parts" at bounding box center [530, 142] width 124 height 15
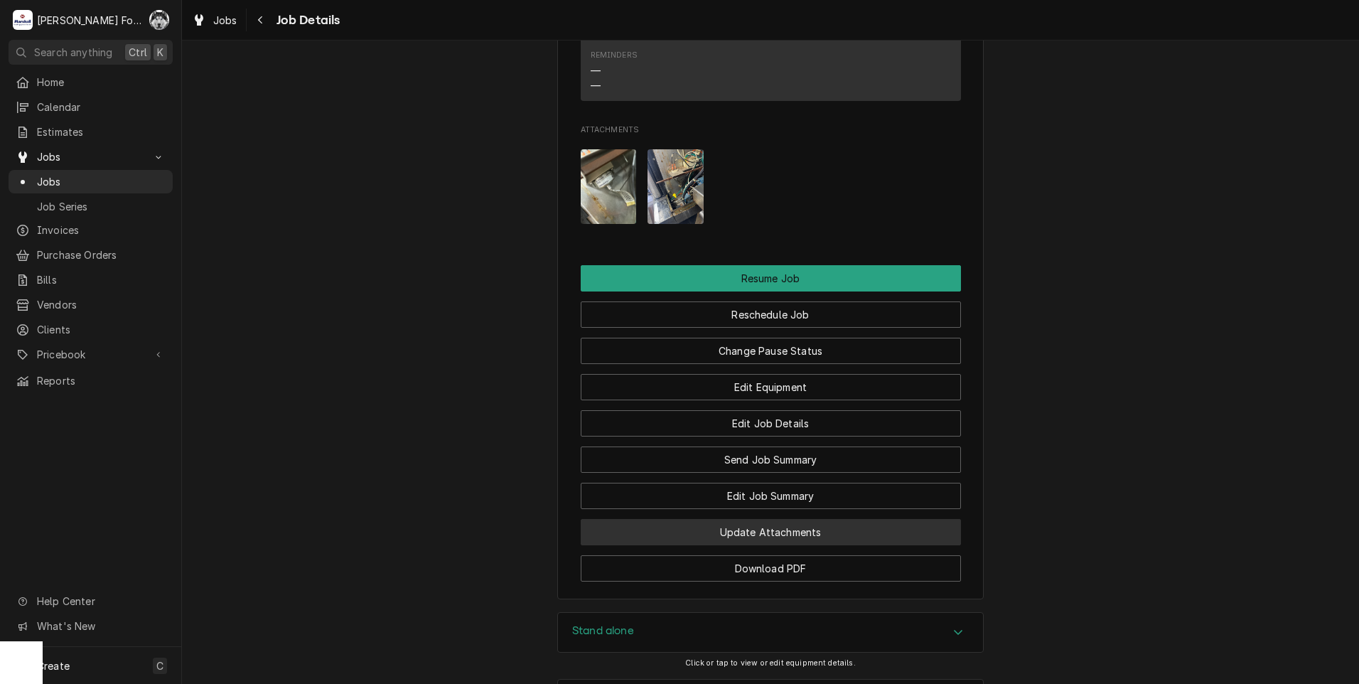
scroll to position [1658, 0]
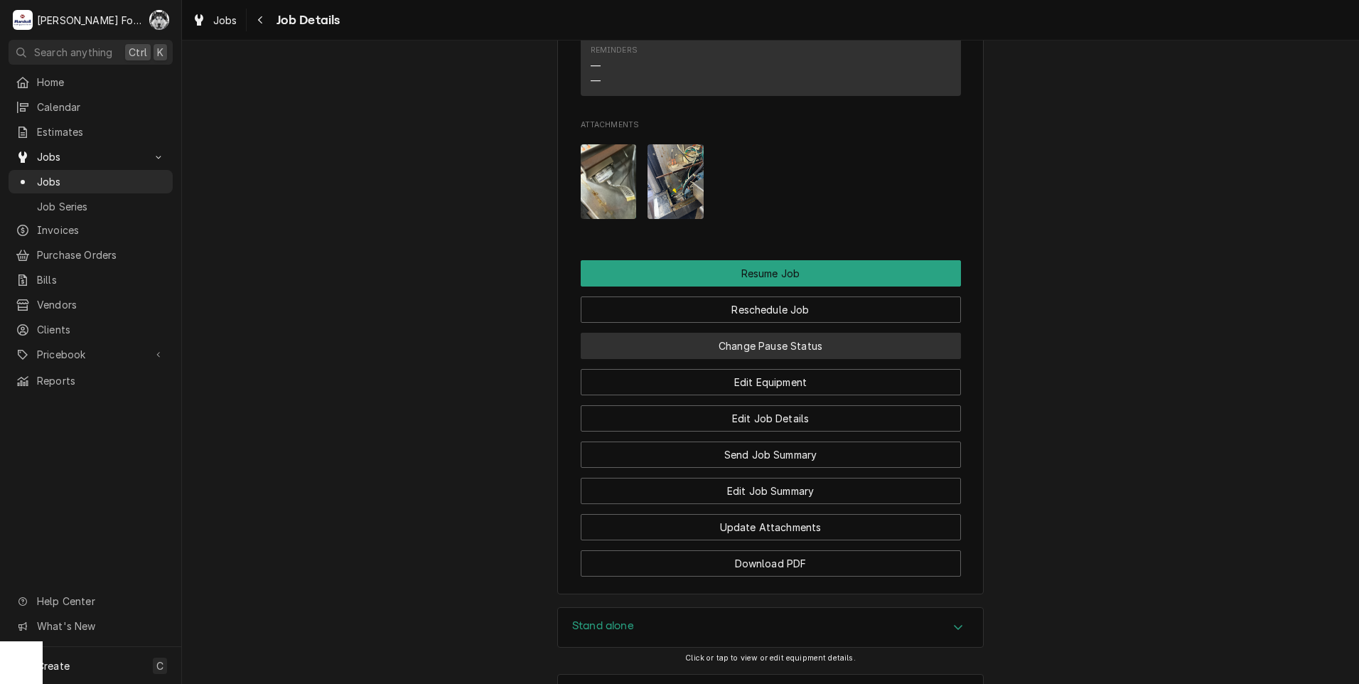
click at [741, 333] on button "Change Pause Status" at bounding box center [771, 346] width 380 height 26
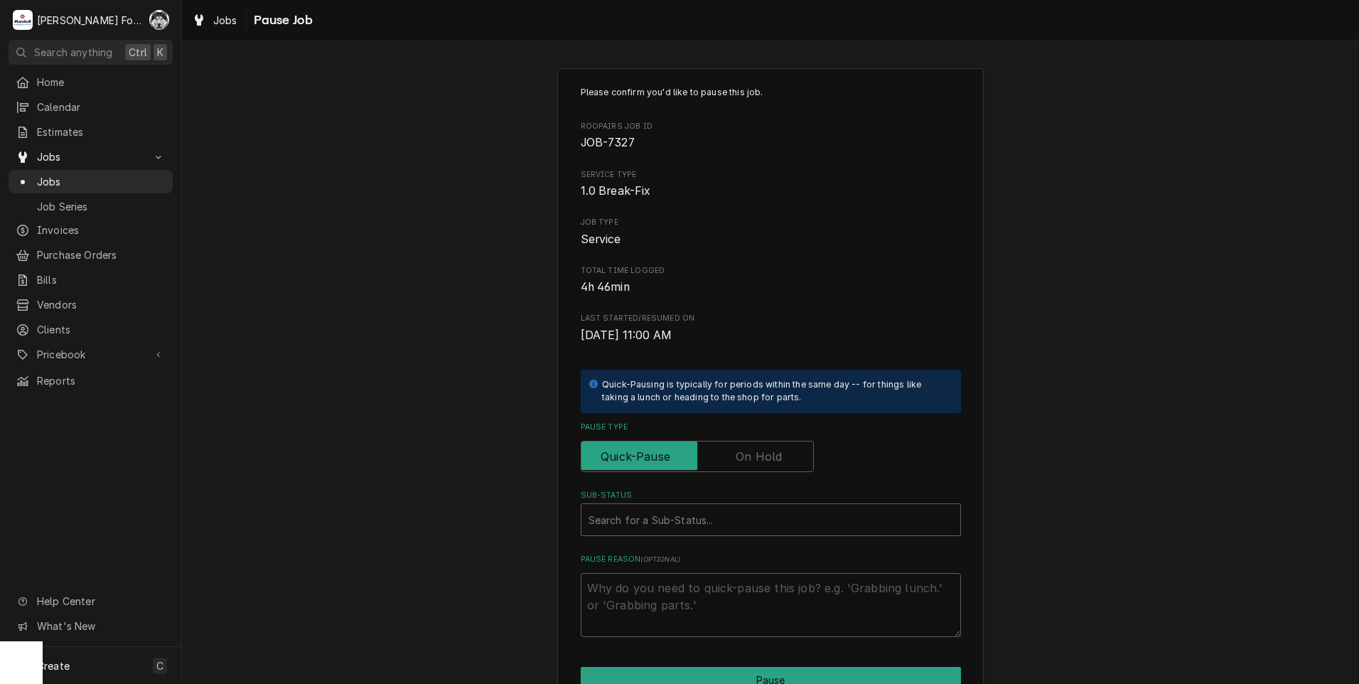
click at [736, 458] on label "Pause Type" at bounding box center [697, 456] width 233 height 31
click at [736, 458] on input "Pause Type" at bounding box center [697, 456] width 220 height 31
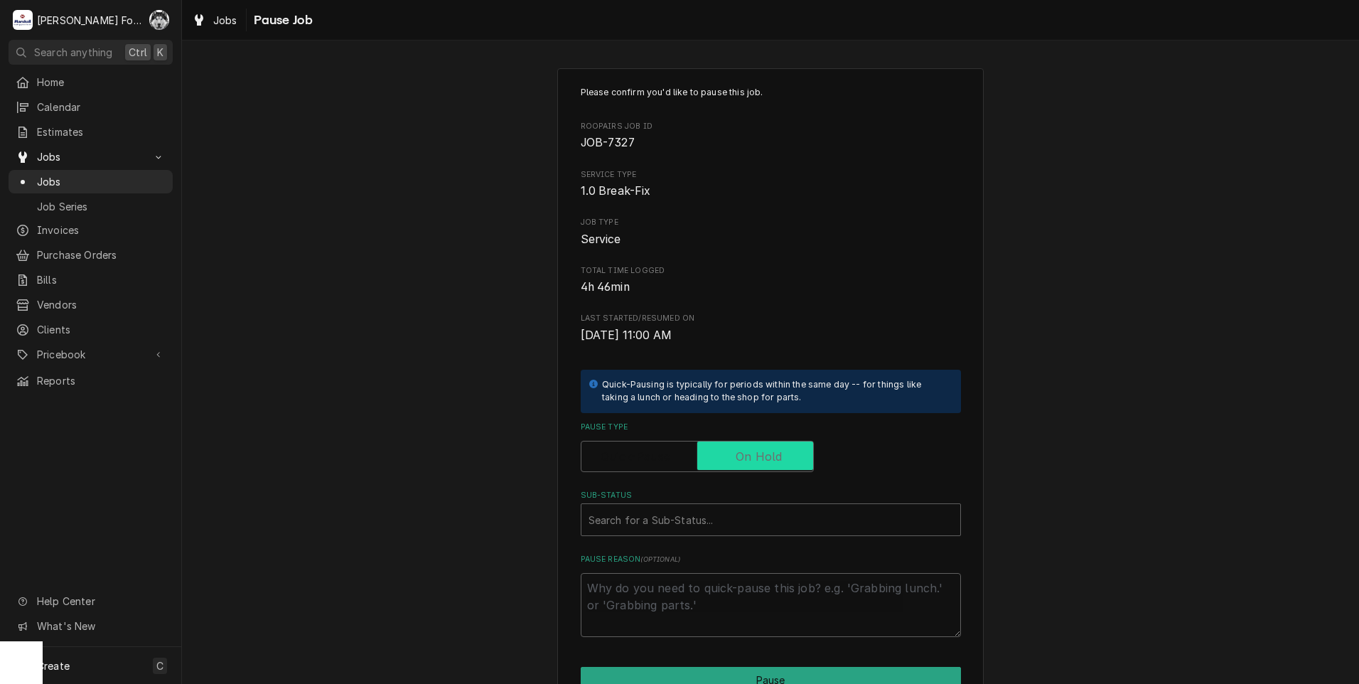
checkbox input "true"
click at [704, 515] on div "Sub-Status" at bounding box center [770, 520] width 365 height 26
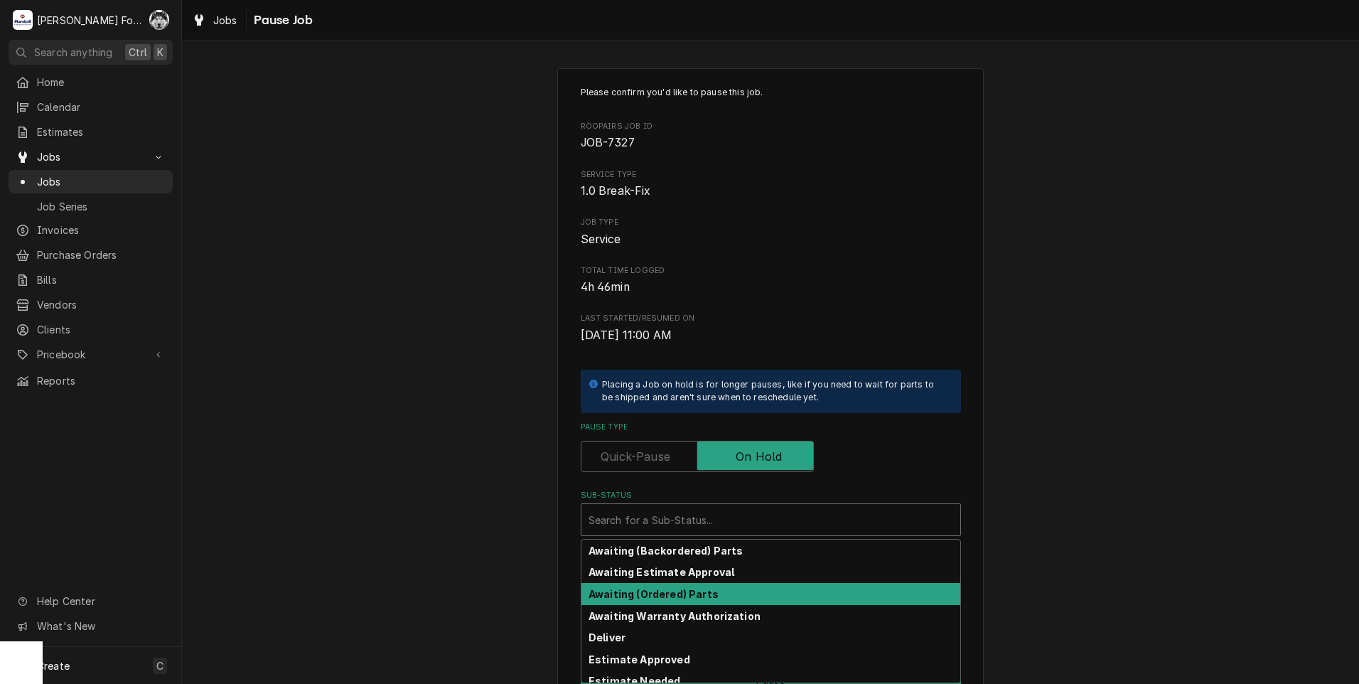
click at [660, 596] on strong "Awaiting (Ordered) Parts" at bounding box center [653, 594] width 130 height 12
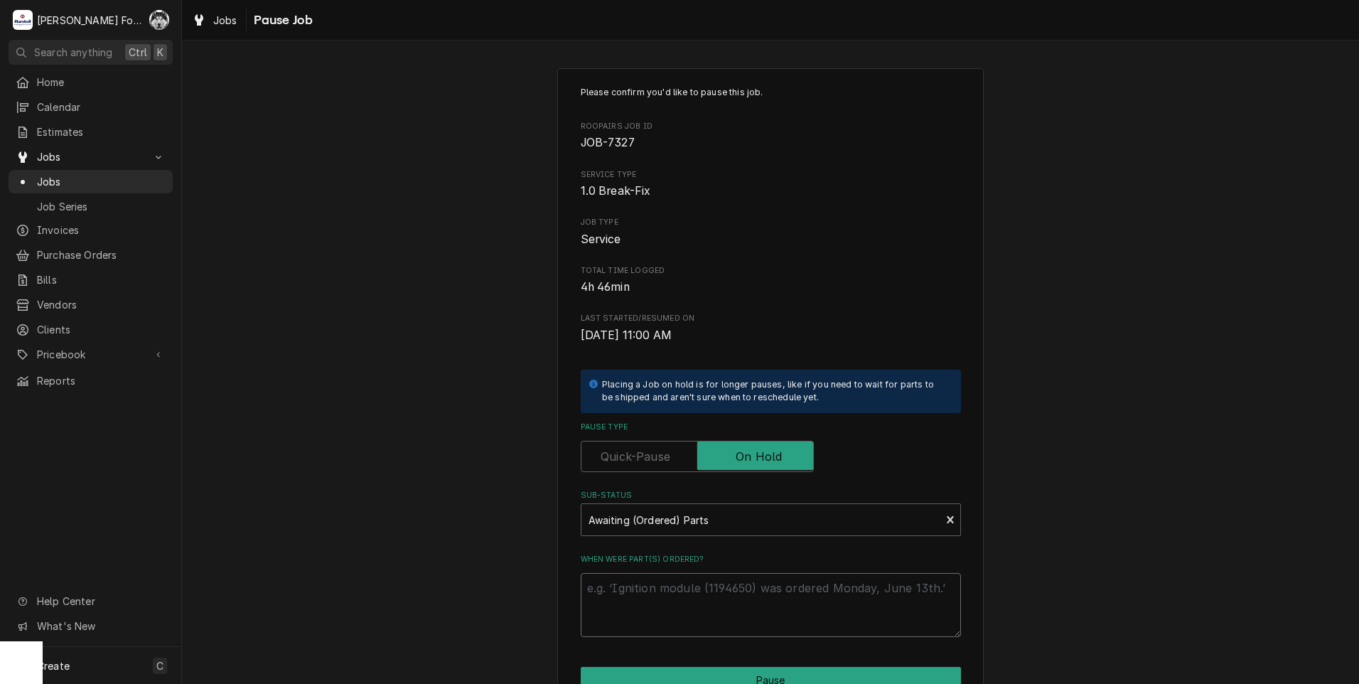
click at [660, 596] on textarea "When were part(s) ordered?" at bounding box center [771, 605] width 380 height 64
drag, startPoint x: 660, startPoint y: 596, endPoint x: 621, endPoint y: 517, distance: 88.0
click at [621, 517] on div "Sub-Status" at bounding box center [760, 520] width 345 height 26
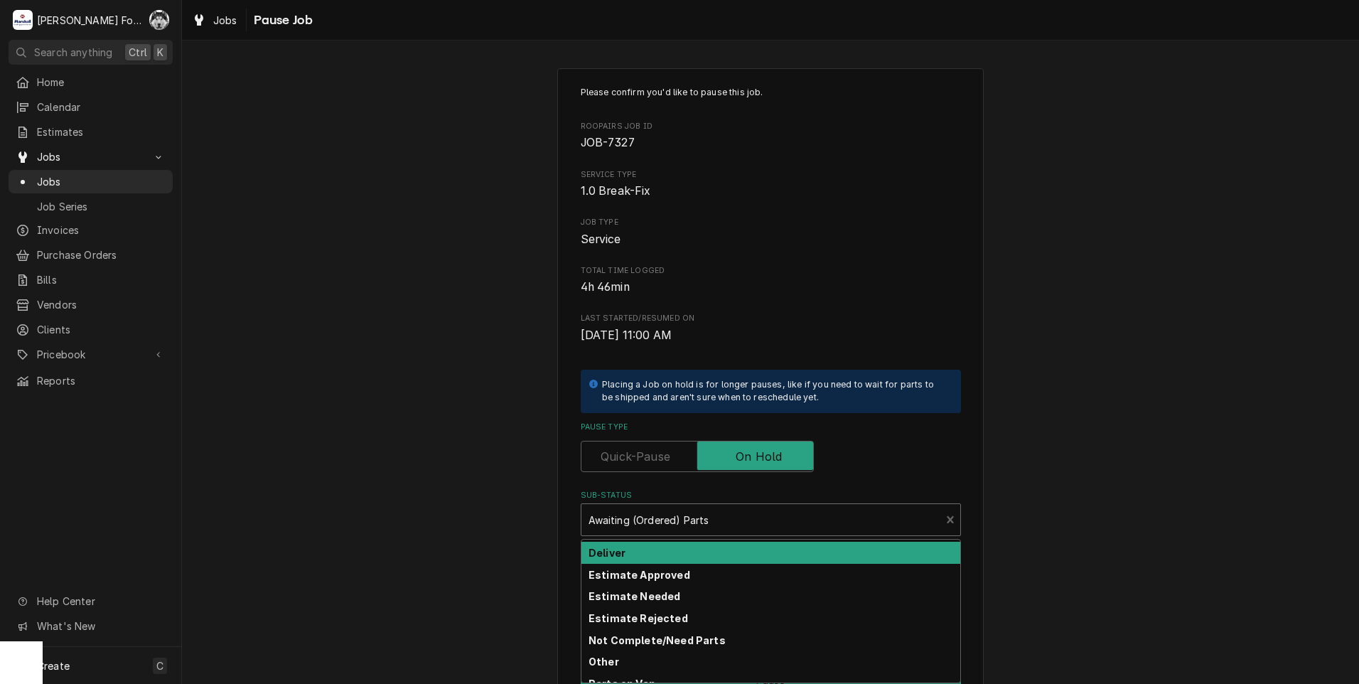
scroll to position [119, 0]
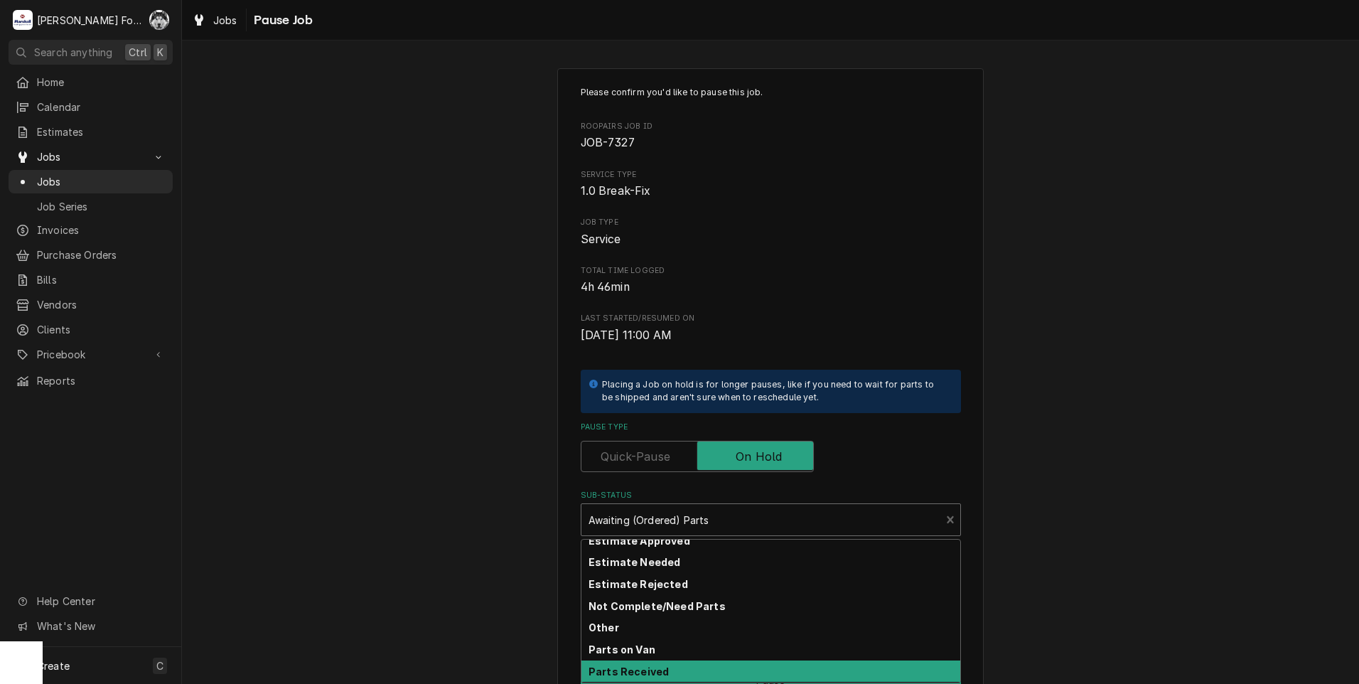
click at [640, 665] on strong "Parts Received" at bounding box center [628, 671] width 80 height 12
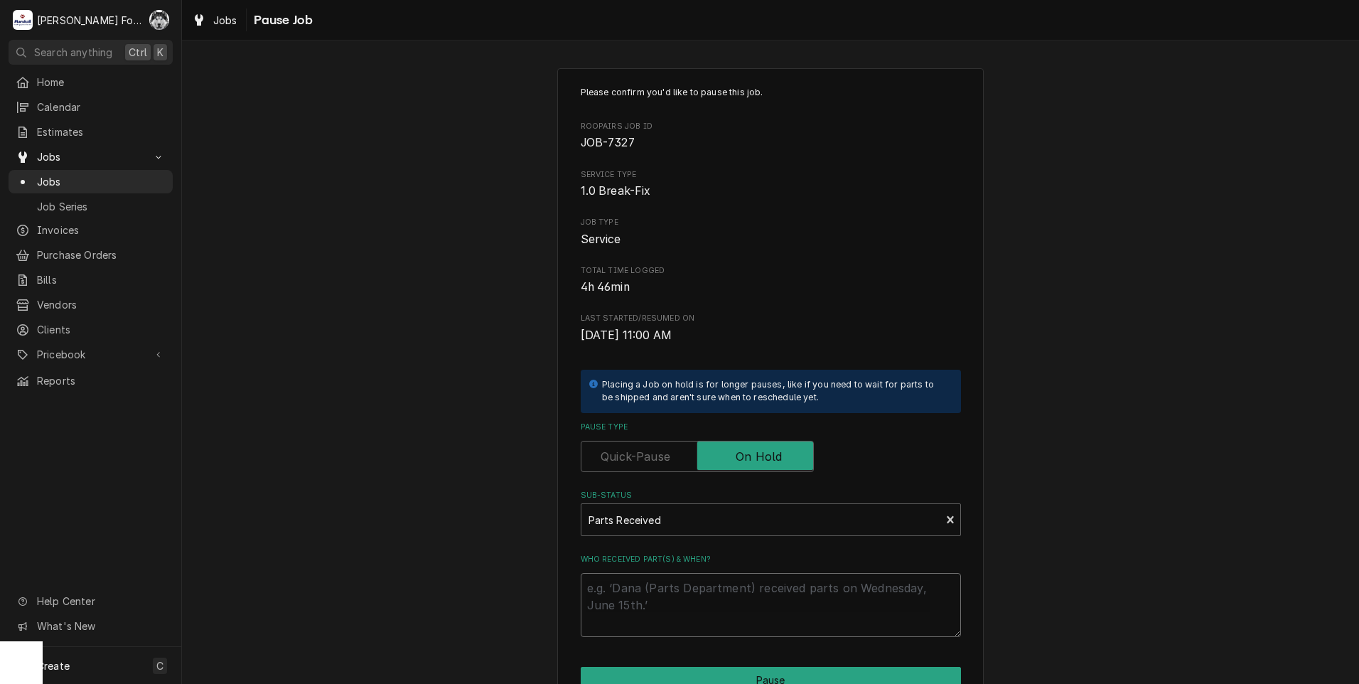
click at [640, 588] on textarea "Who received part(s) & when?" at bounding box center [771, 605] width 380 height 64
paste textarea "[DATE]"
type textarea "x"
type textarea "[DATE]"
click at [652, 675] on button "Pause" at bounding box center [771, 680] width 380 height 26
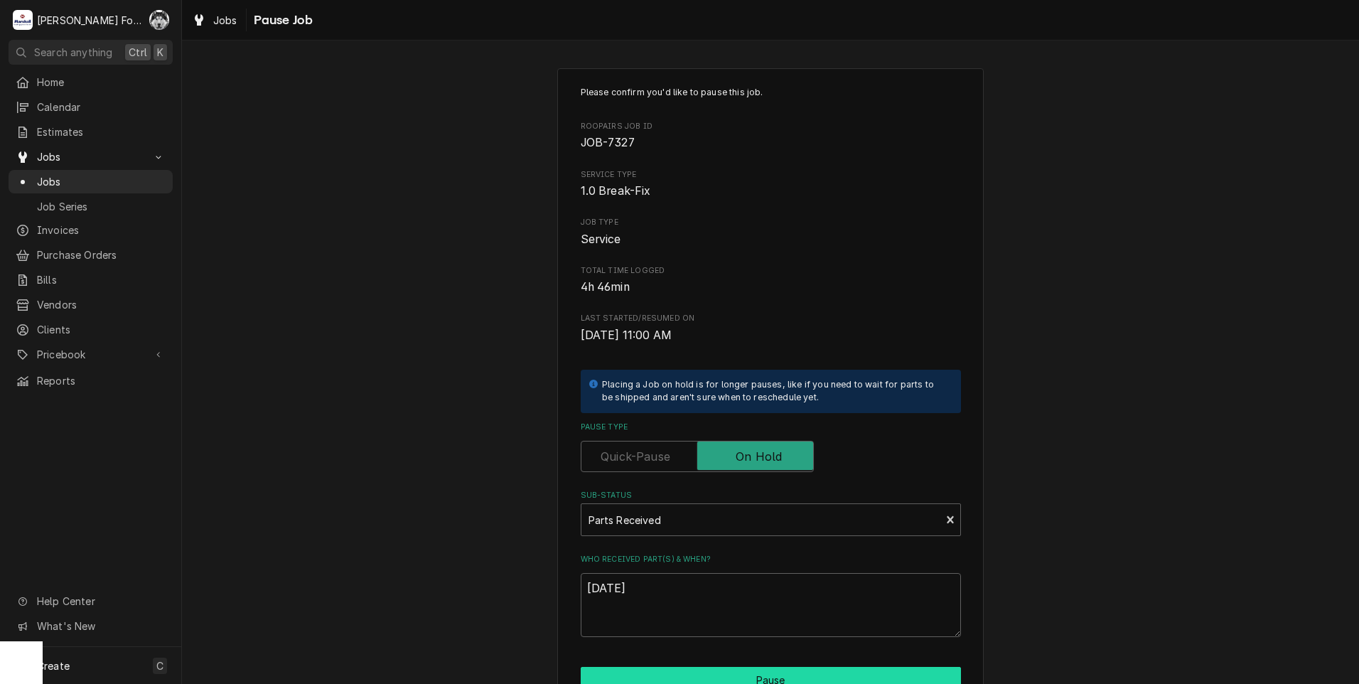
type textarea "x"
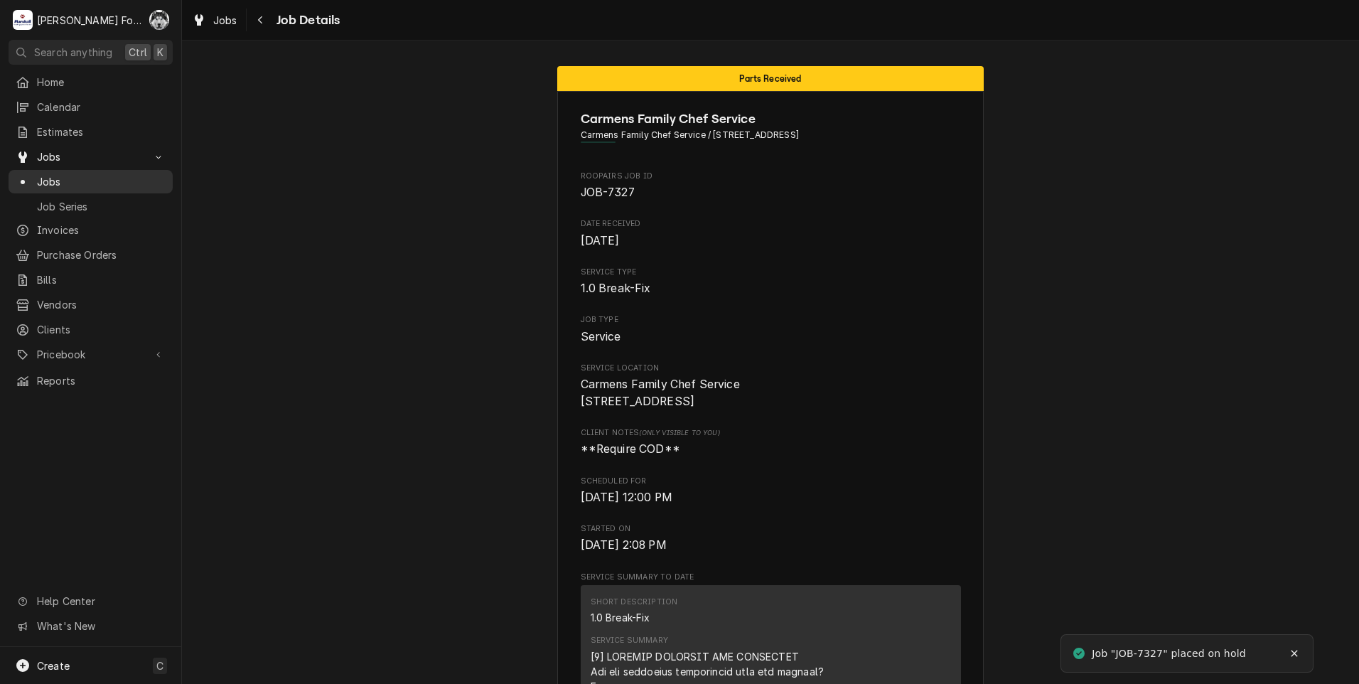
click at [35, 174] on div "Jobs" at bounding box center [91, 181] width 150 height 15
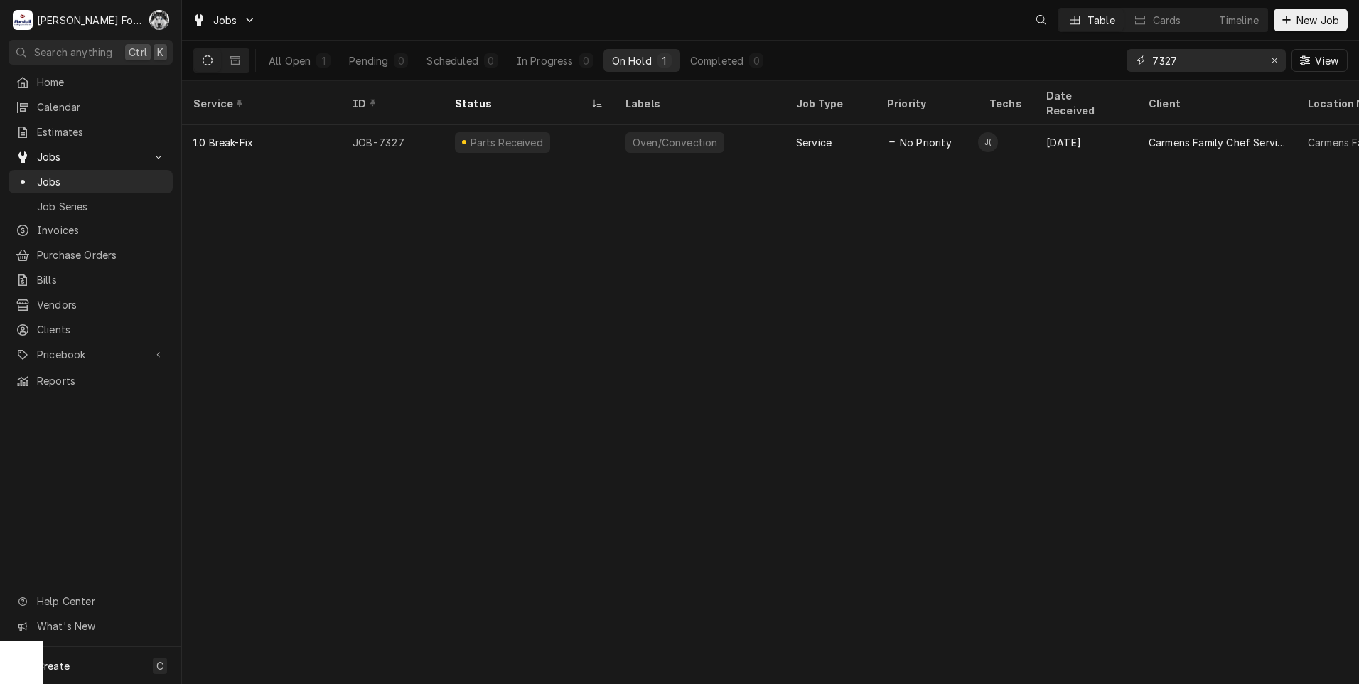
drag, startPoint x: 1198, startPoint y: 61, endPoint x: 1130, endPoint y: 67, distance: 68.5
click at [1132, 65] on div "7327" at bounding box center [1205, 60] width 159 height 23
type input "7498"
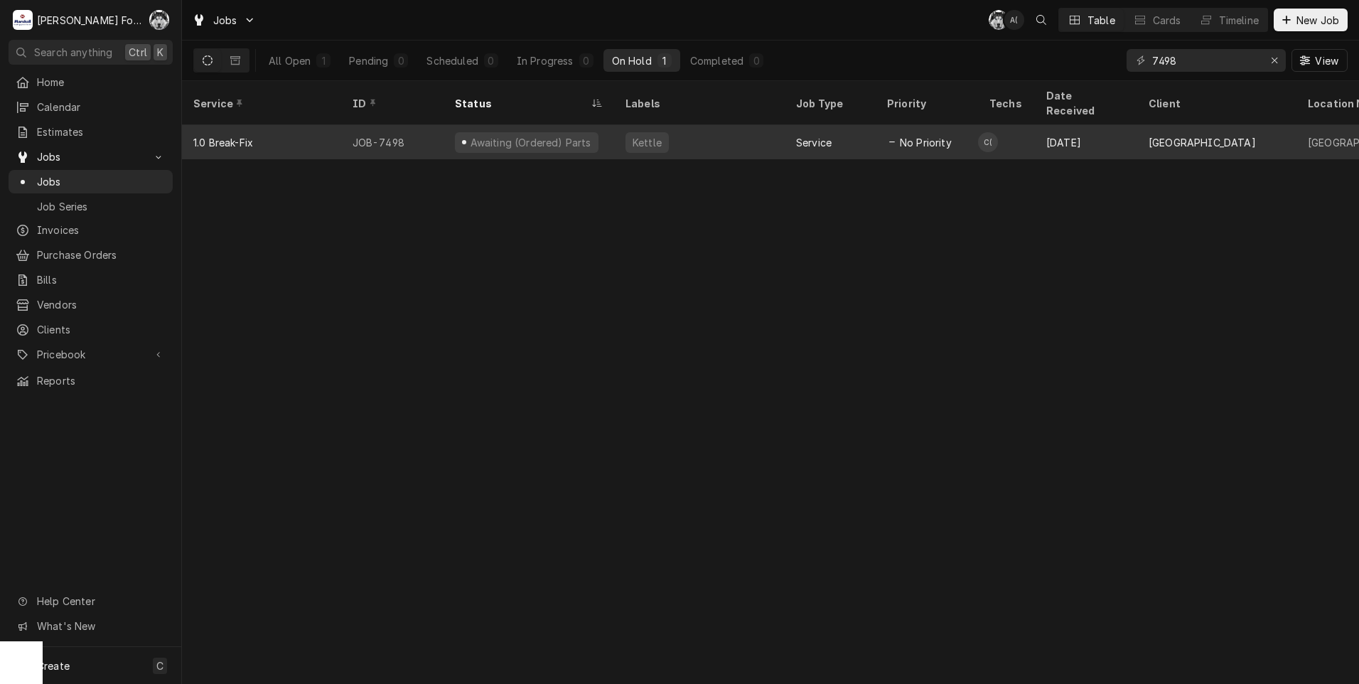
click at [534, 135] on div "Awaiting (Ordered) Parts" at bounding box center [530, 142] width 124 height 15
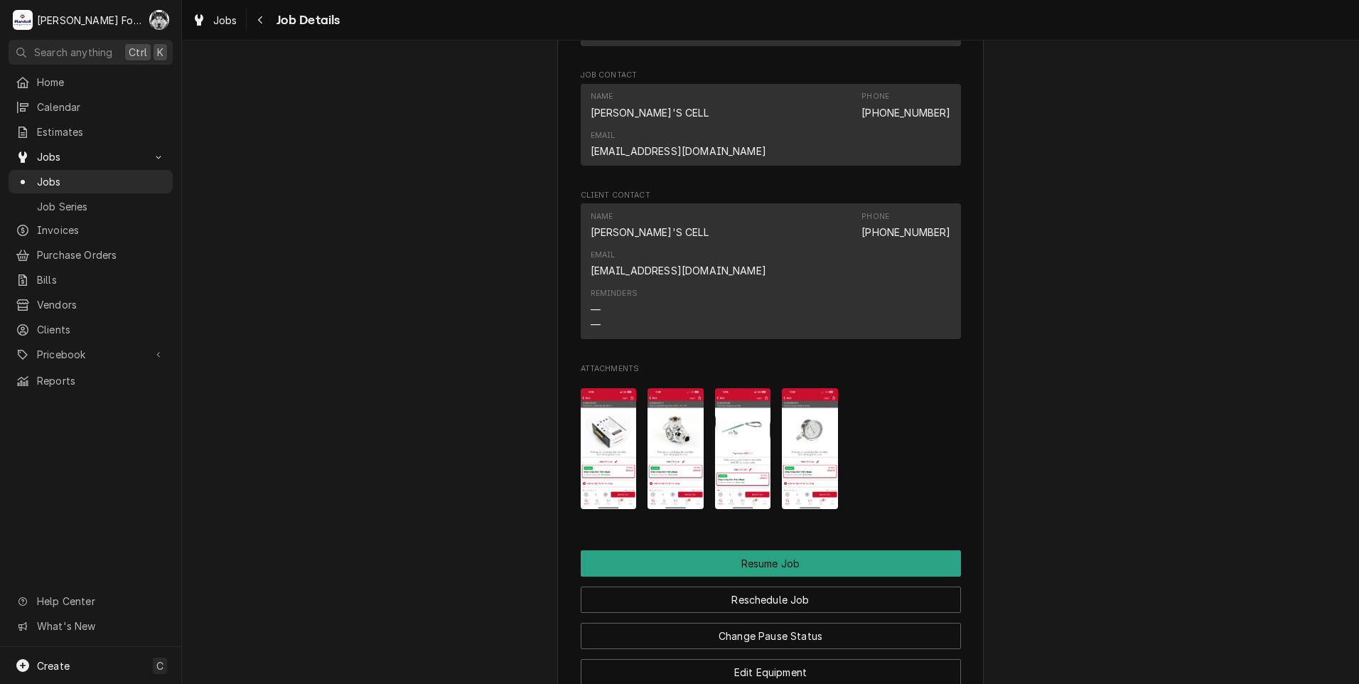
scroll to position [1895, 0]
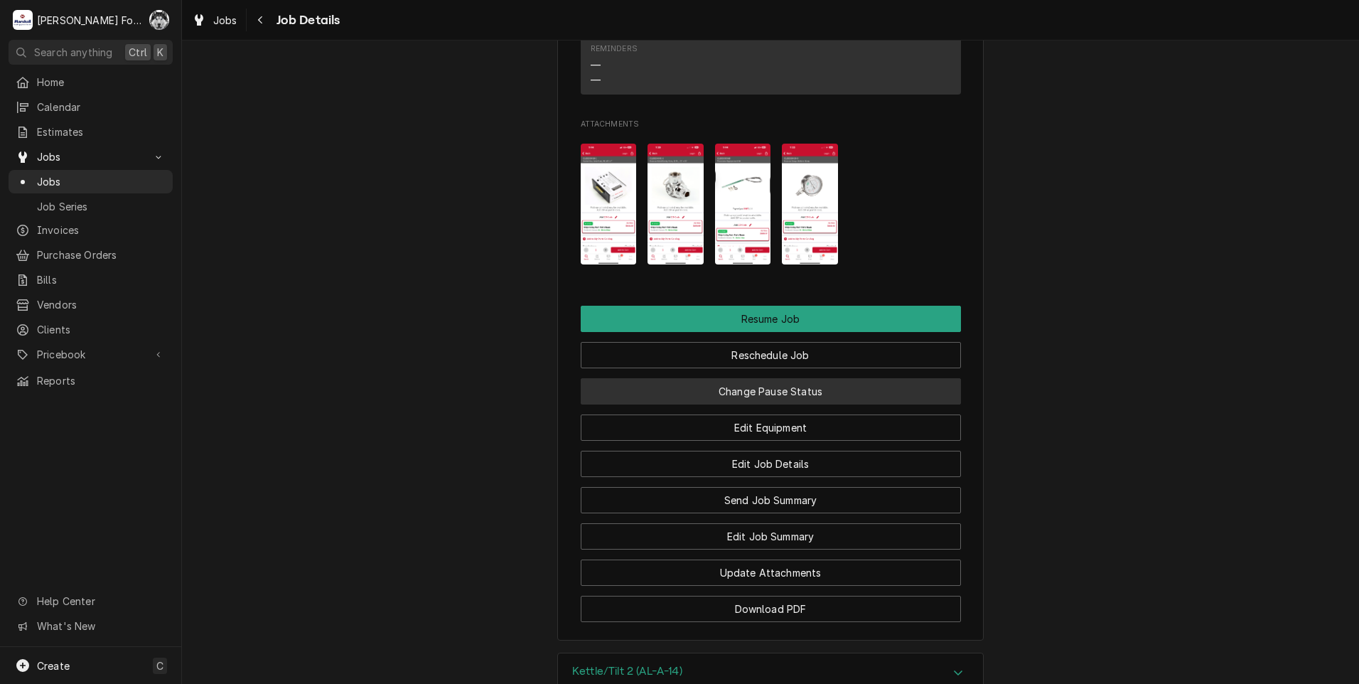
click at [727, 378] on button "Change Pause Status" at bounding box center [771, 391] width 380 height 26
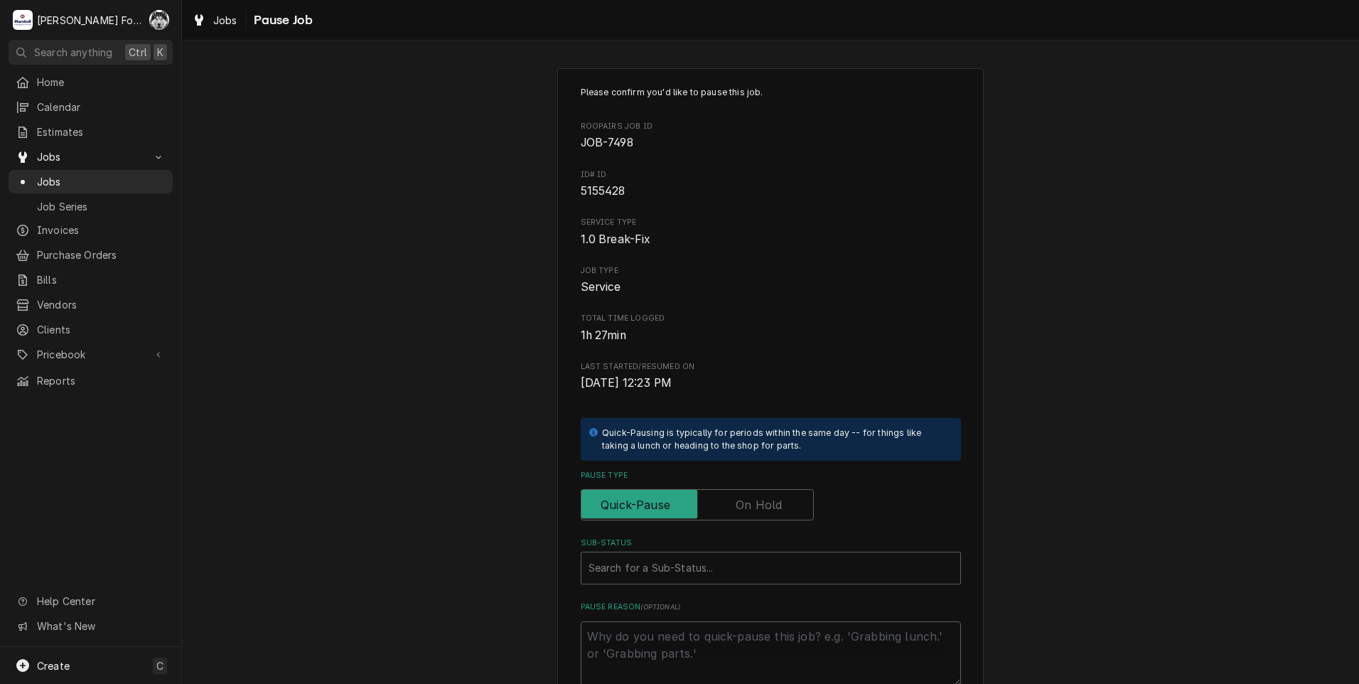
click at [749, 502] on label "Pause Type" at bounding box center [697, 504] width 233 height 31
click at [749, 502] on input "Pause Type" at bounding box center [697, 504] width 220 height 31
checkbox input "true"
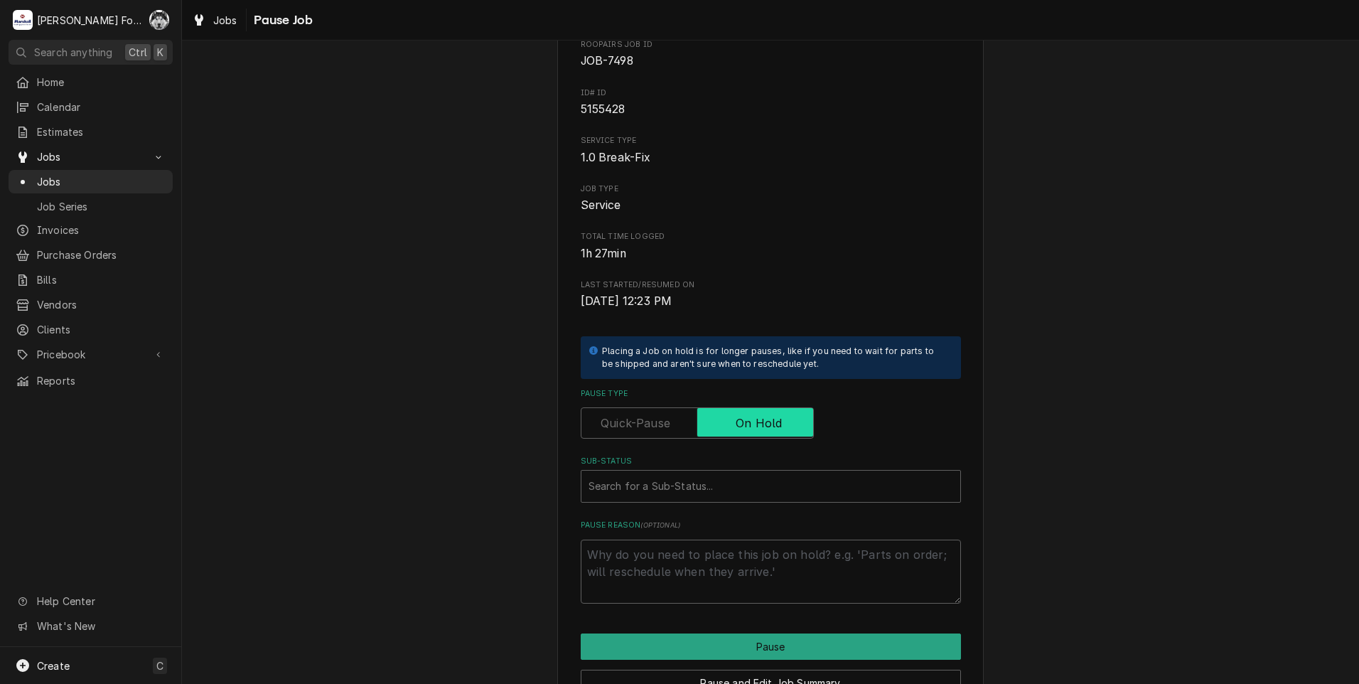
scroll to position [161, 0]
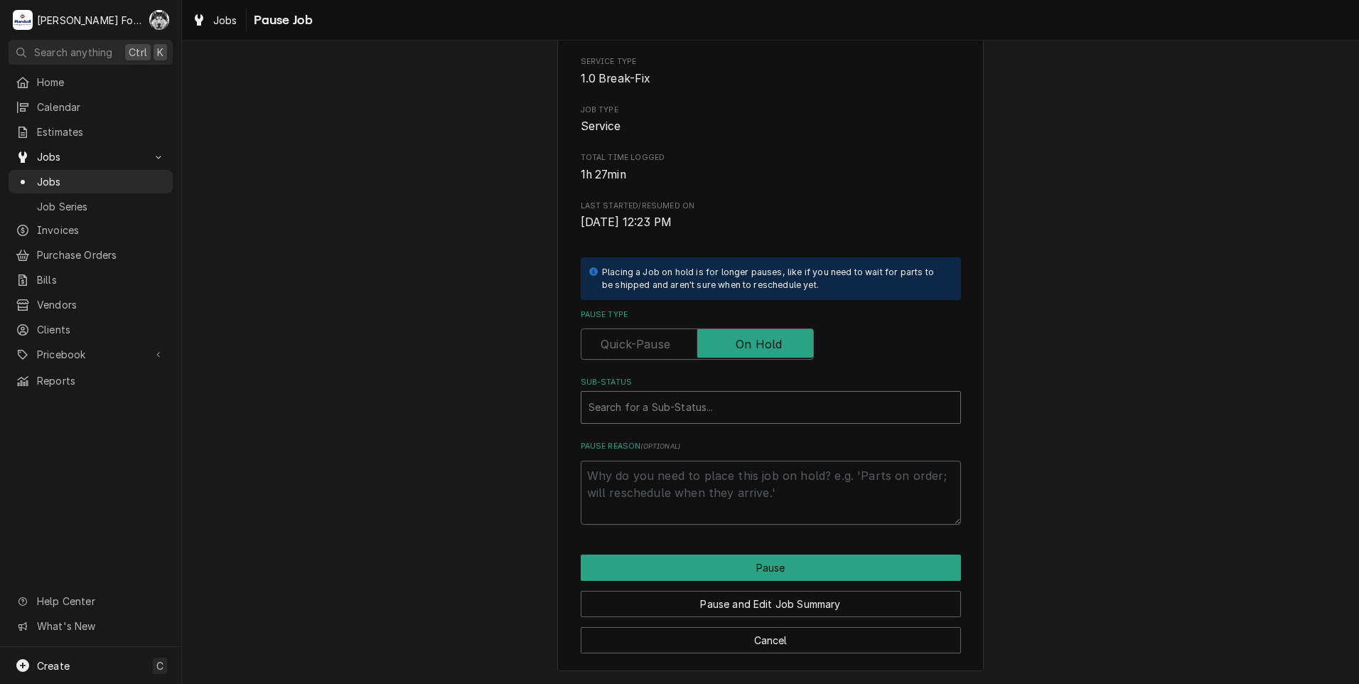
drag, startPoint x: 678, startPoint y: 390, endPoint x: 678, endPoint y: 398, distance: 7.8
click at [678, 392] on div "Search for a Sub-Status..." at bounding box center [771, 407] width 380 height 33
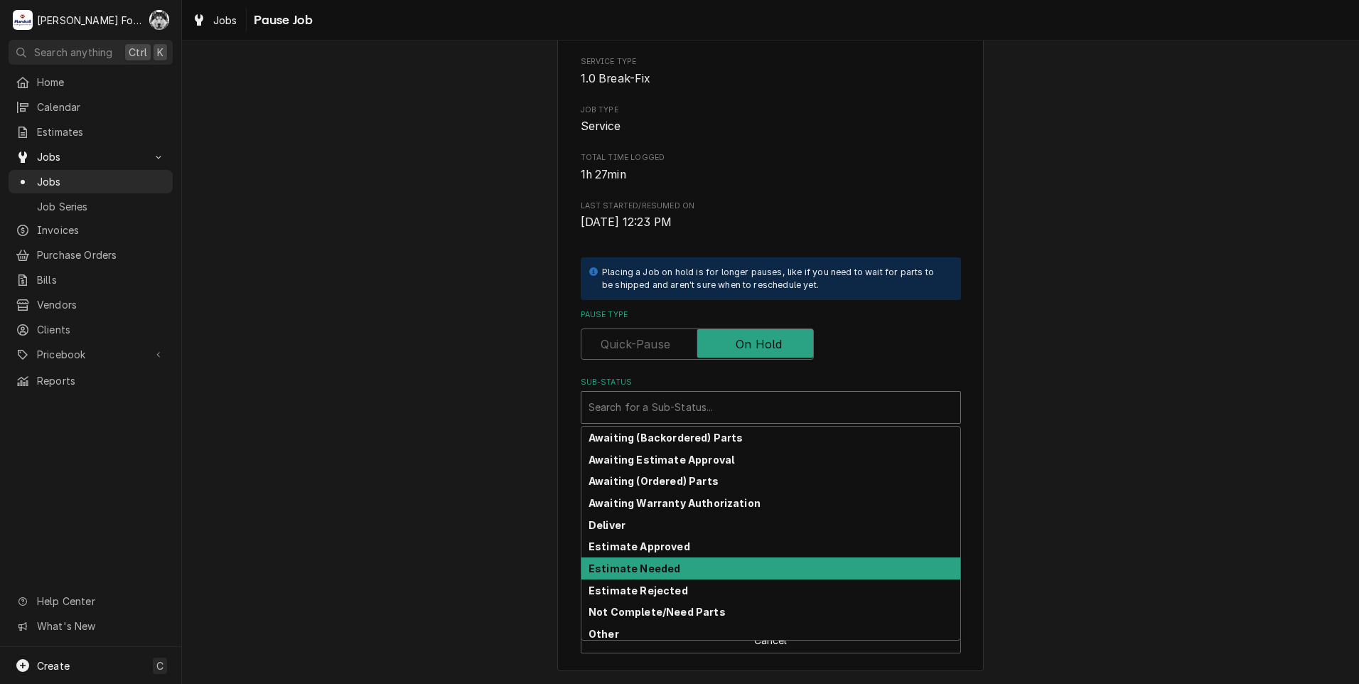
scroll to position [157, 0]
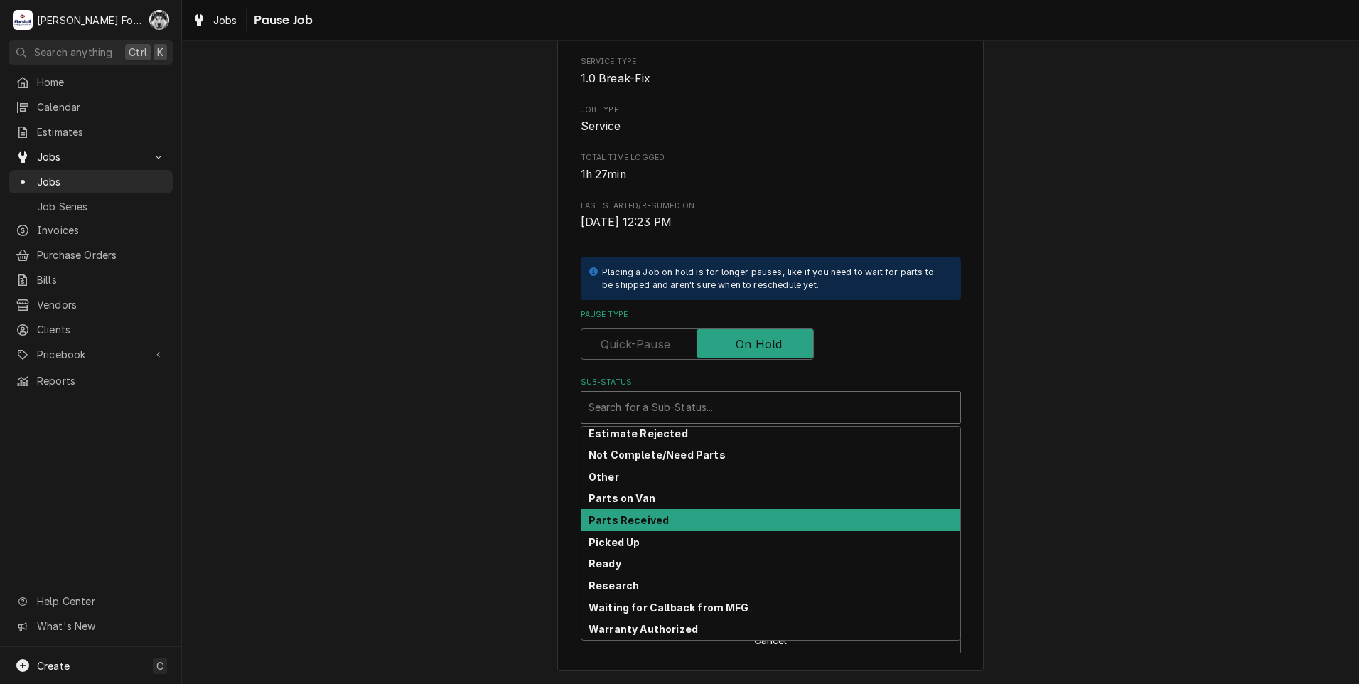
click at [652, 517] on strong "Parts Received" at bounding box center [628, 520] width 80 height 12
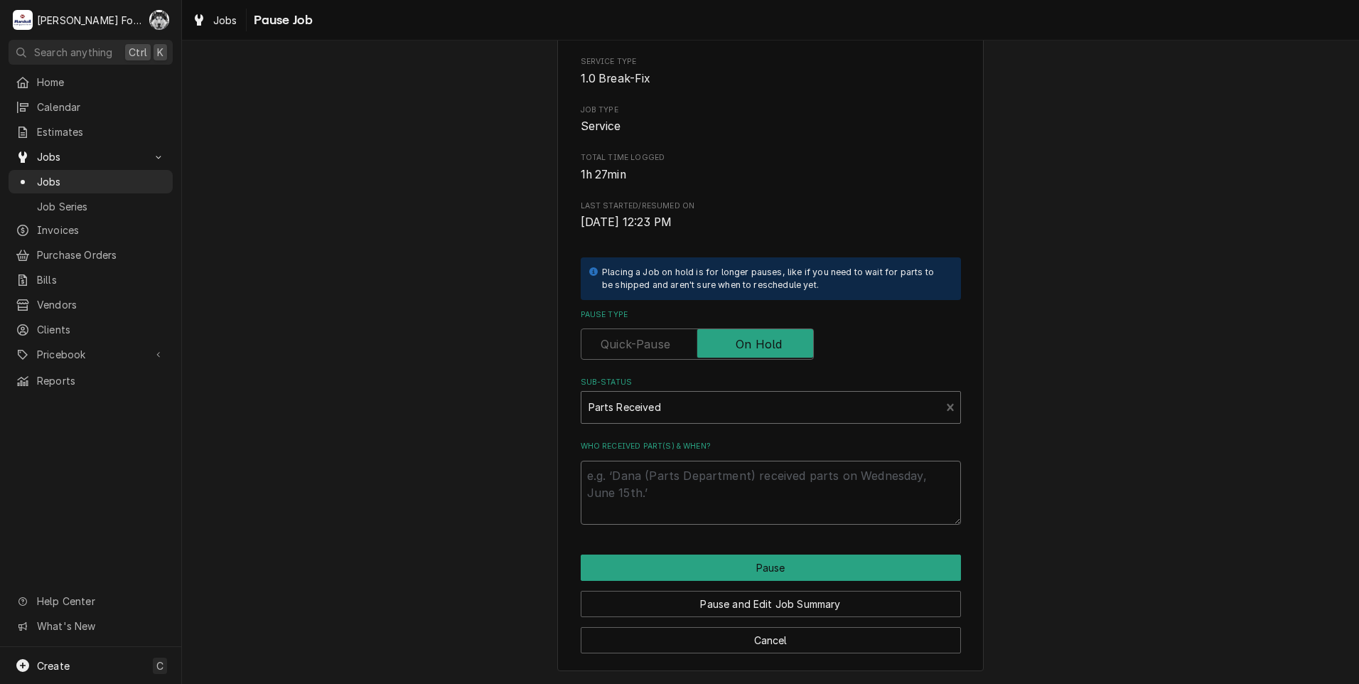
click at [635, 487] on textarea "Who received part(s) & when?" at bounding box center [771, 492] width 380 height 64
paste textarea "9/26/2025"
type textarea "x"
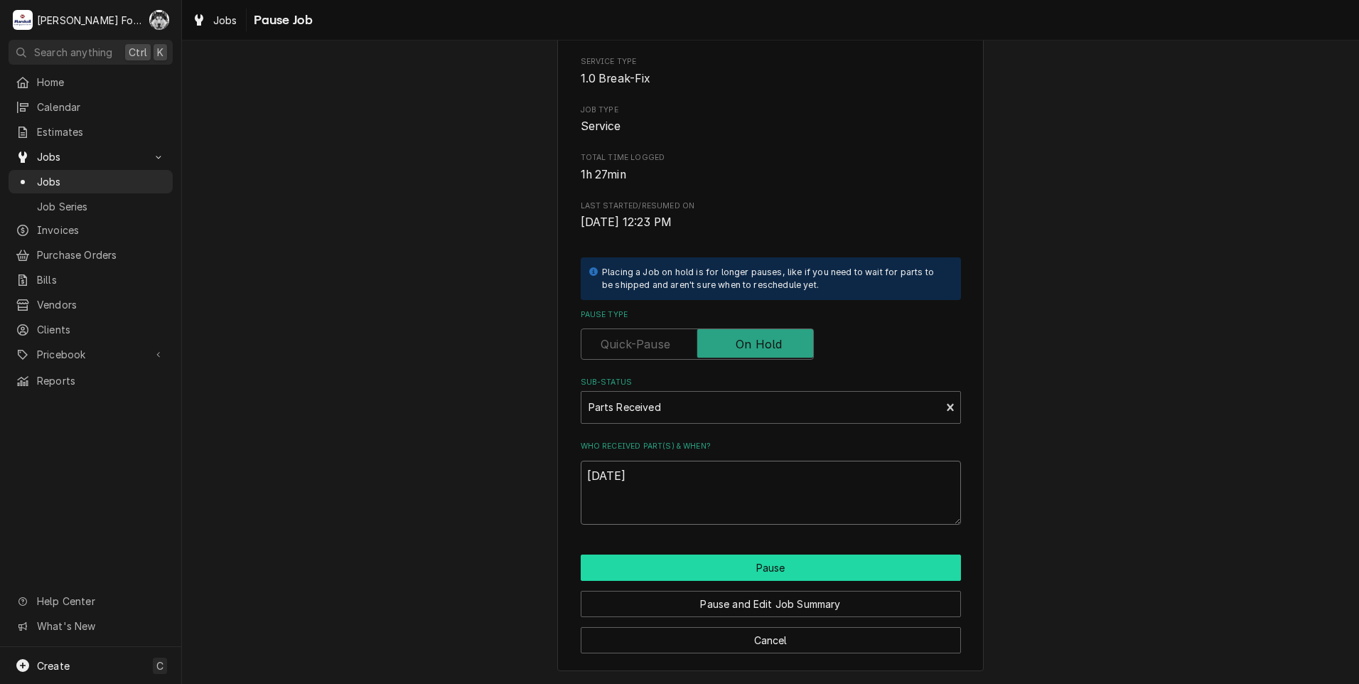
type textarea "9/26/2025"
click at [637, 565] on button "Pause" at bounding box center [771, 567] width 380 height 26
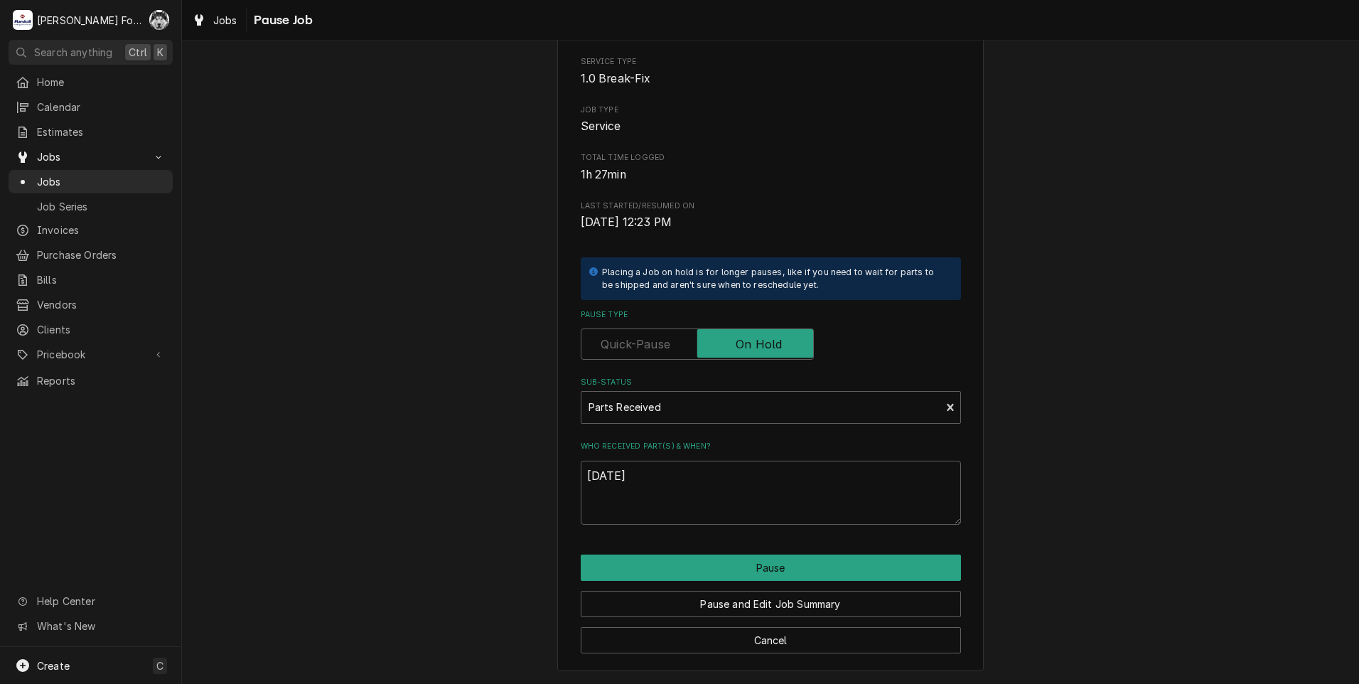
type textarea "x"
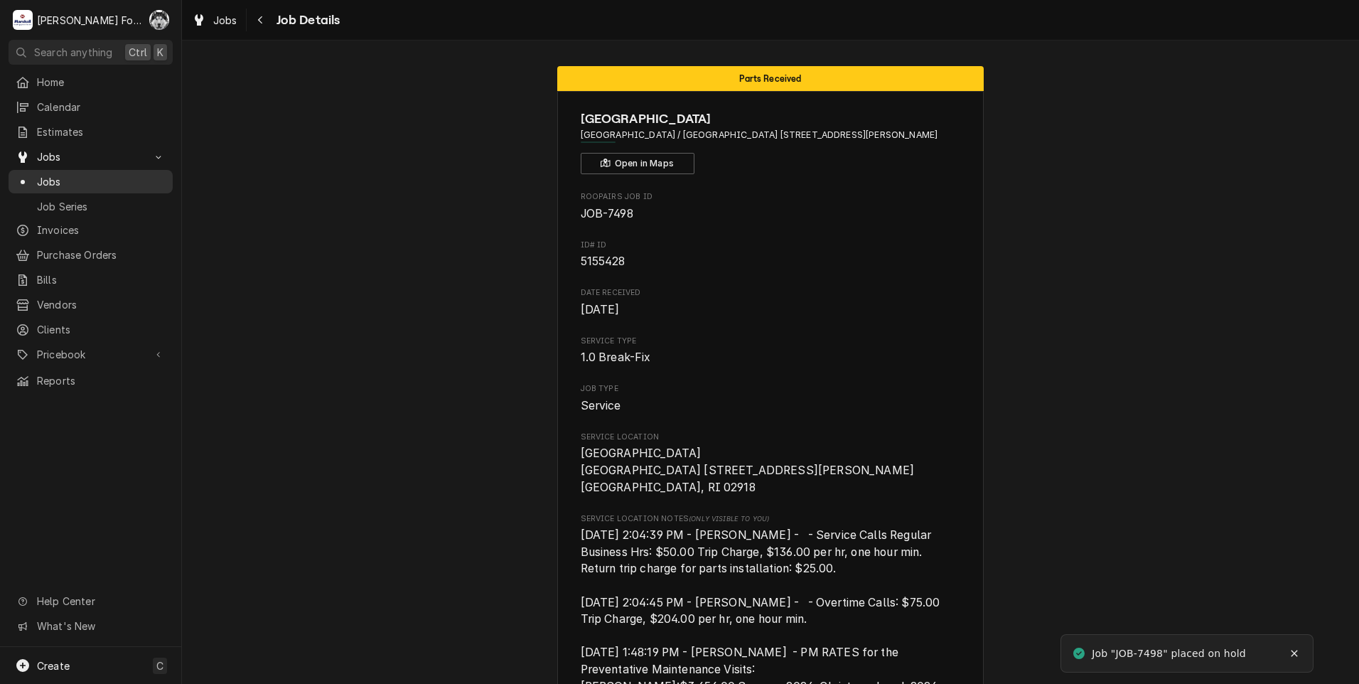
click at [42, 183] on span "Jobs" at bounding box center [101, 181] width 129 height 15
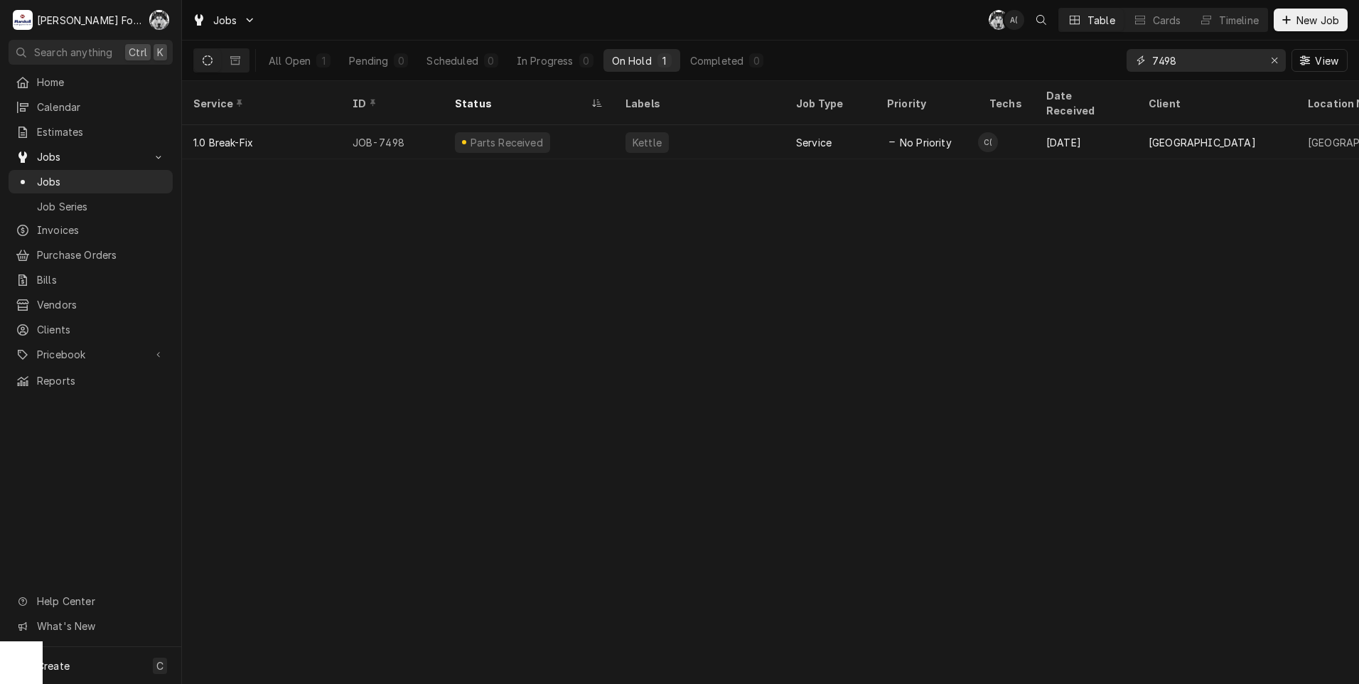
drag, startPoint x: 1197, startPoint y: 65, endPoint x: 1116, endPoint y: 66, distance: 80.3
click at [1116, 66] on div "All Open 1 Pending 0 Scheduled 0 In Progress 0 On Hold 1 Completed 0 7498 View" at bounding box center [770, 61] width 1154 height 40
type input "7525"
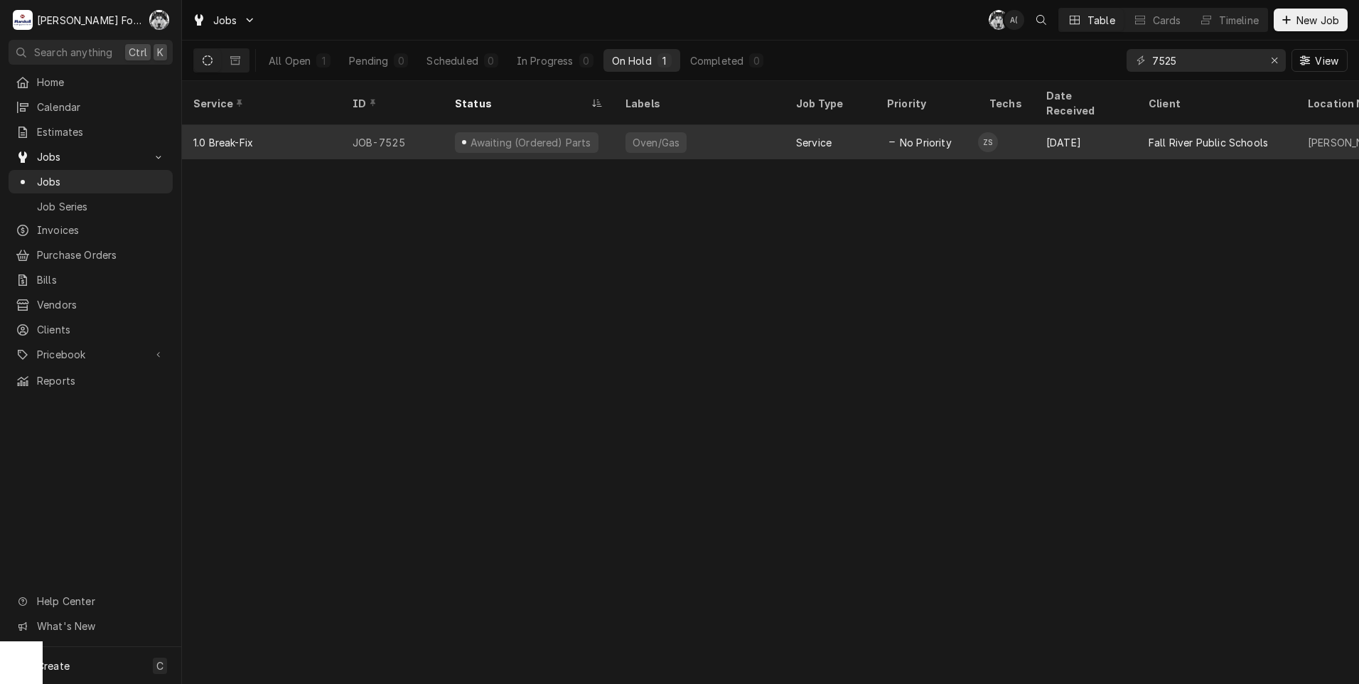
click at [655, 135] on div "Oven/Gas" at bounding box center [656, 142] width 50 height 15
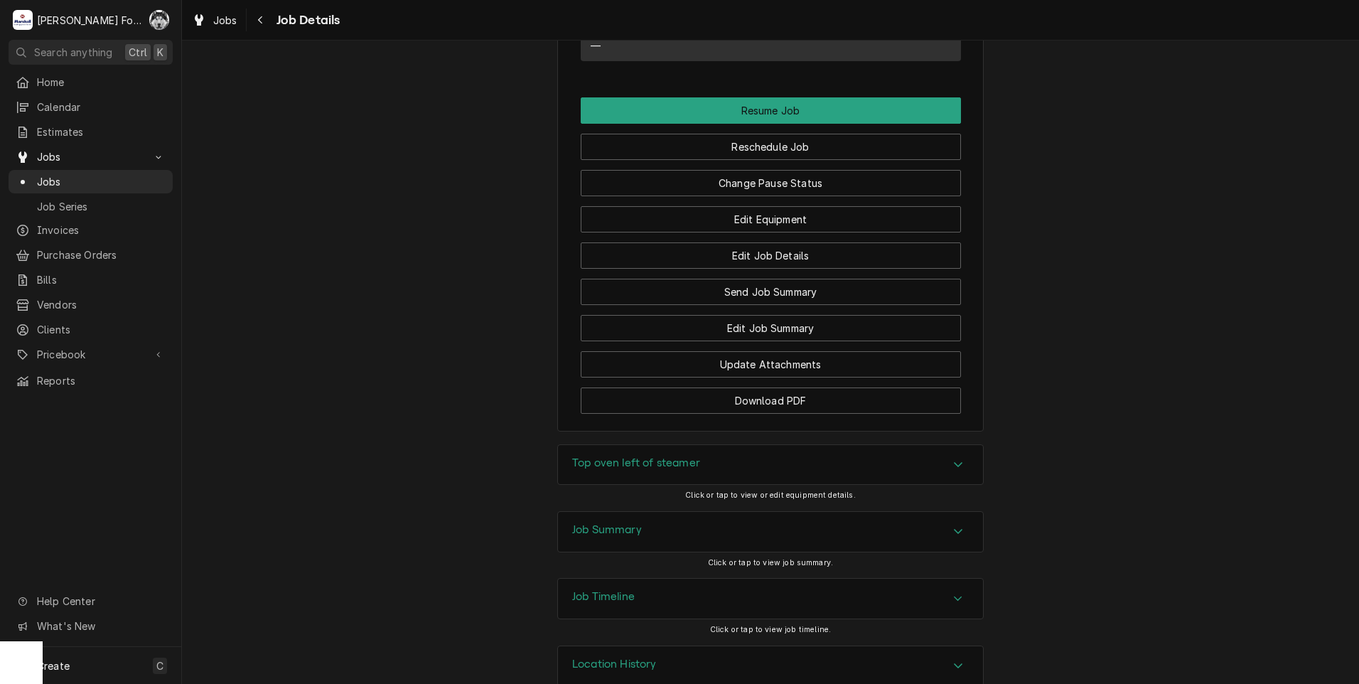
scroll to position [1873, 0]
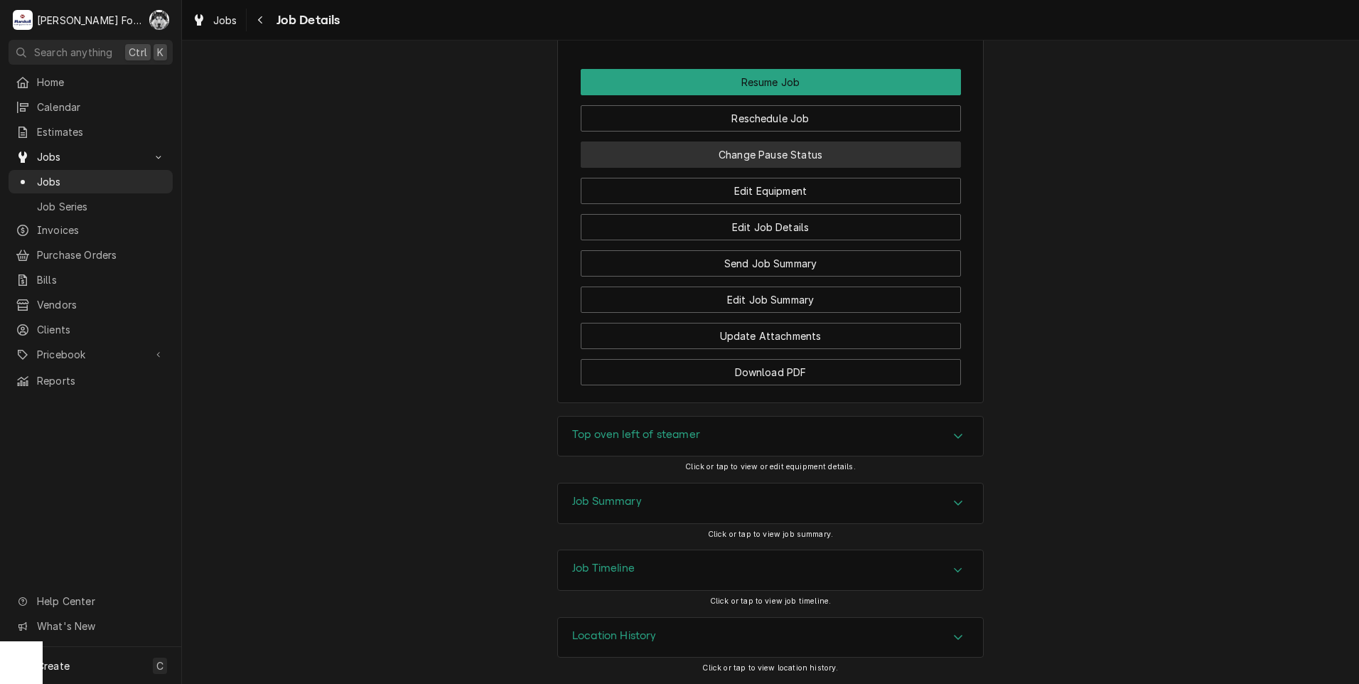
click at [762, 152] on button "Change Pause Status" at bounding box center [771, 154] width 380 height 26
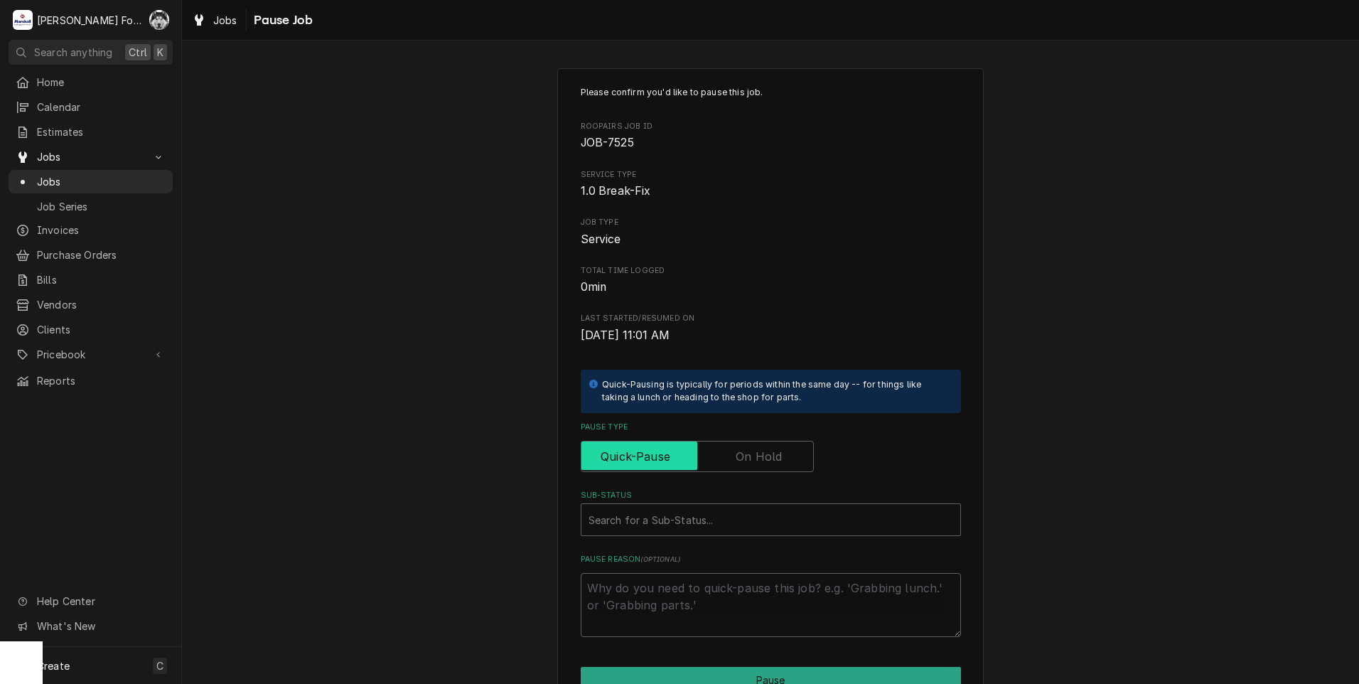
click at [737, 467] on input "Pause Type" at bounding box center [697, 456] width 220 height 31
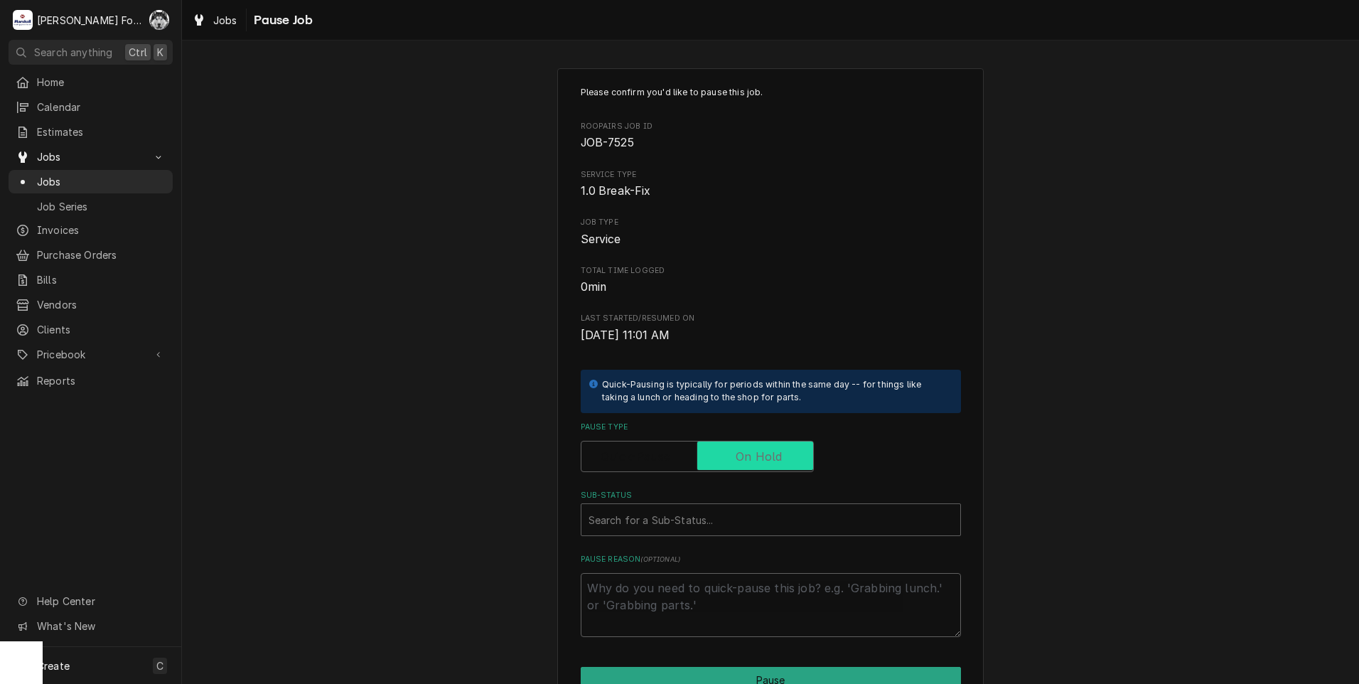
checkbox input "true"
click at [718, 521] on div "Sub-Status" at bounding box center [770, 520] width 365 height 26
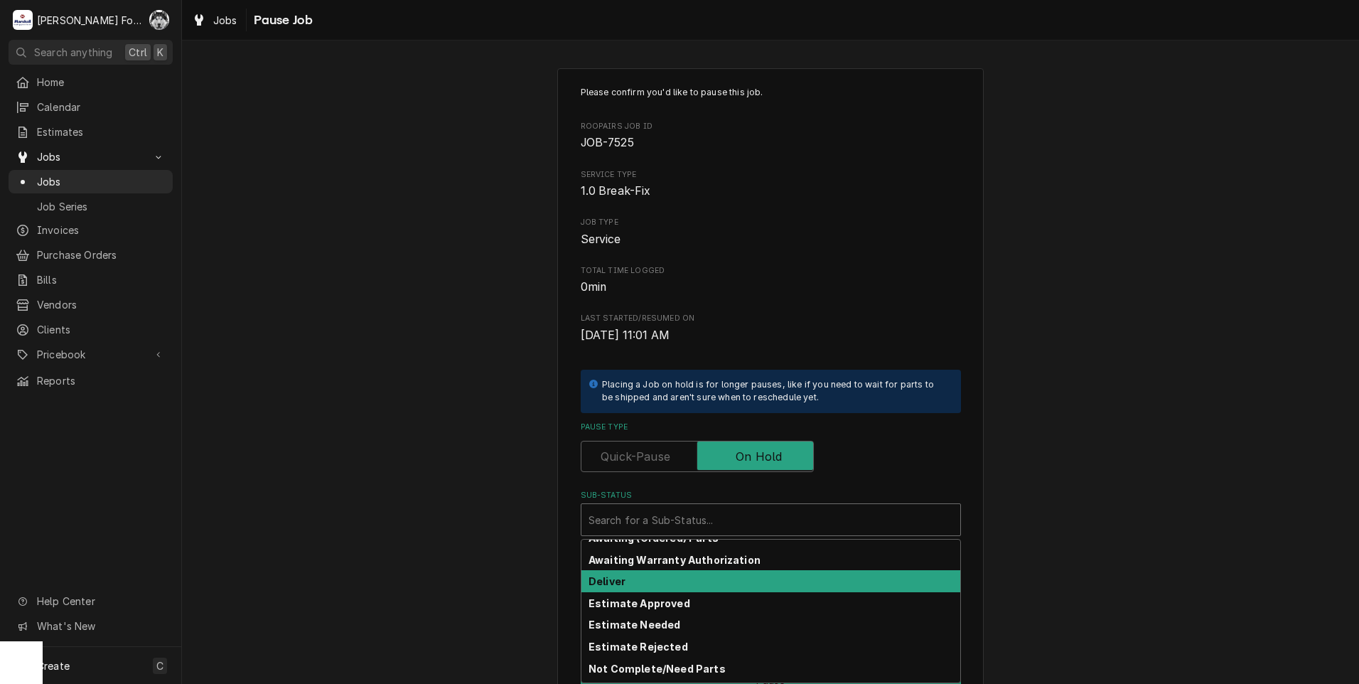
scroll to position [227, 0]
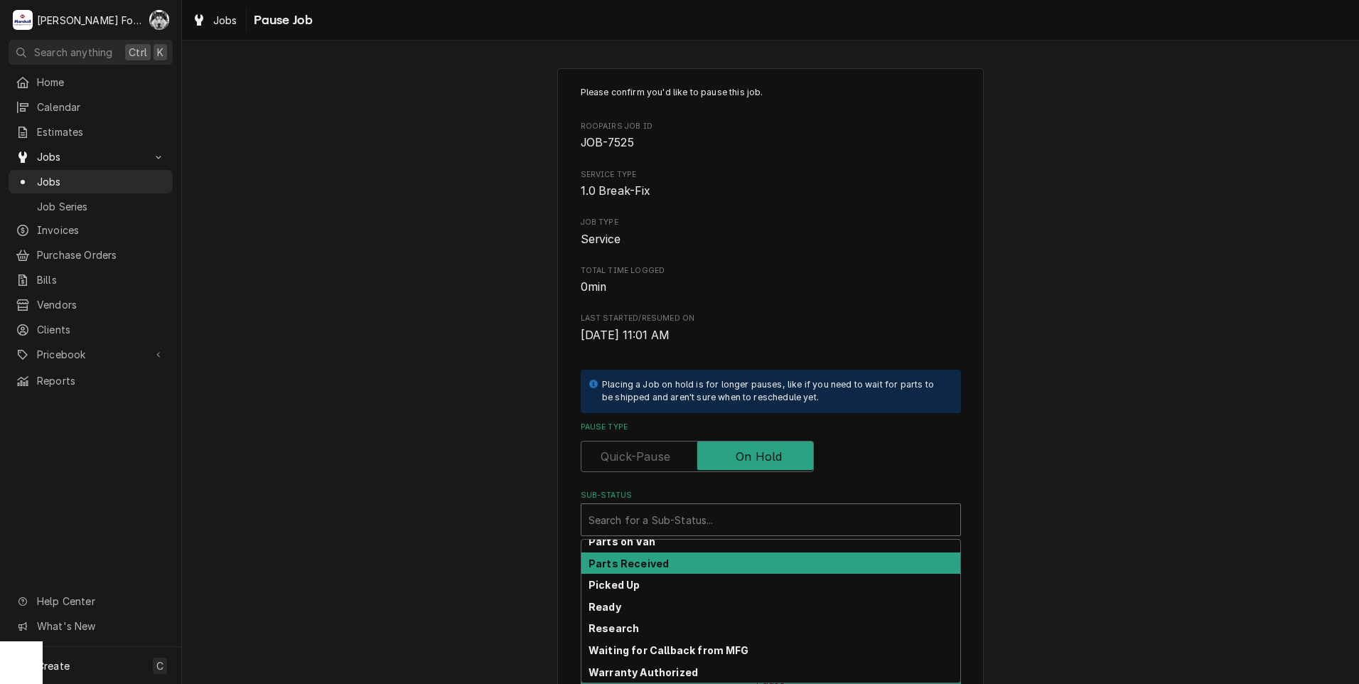
click at [650, 557] on strong "Parts Received" at bounding box center [628, 563] width 80 height 12
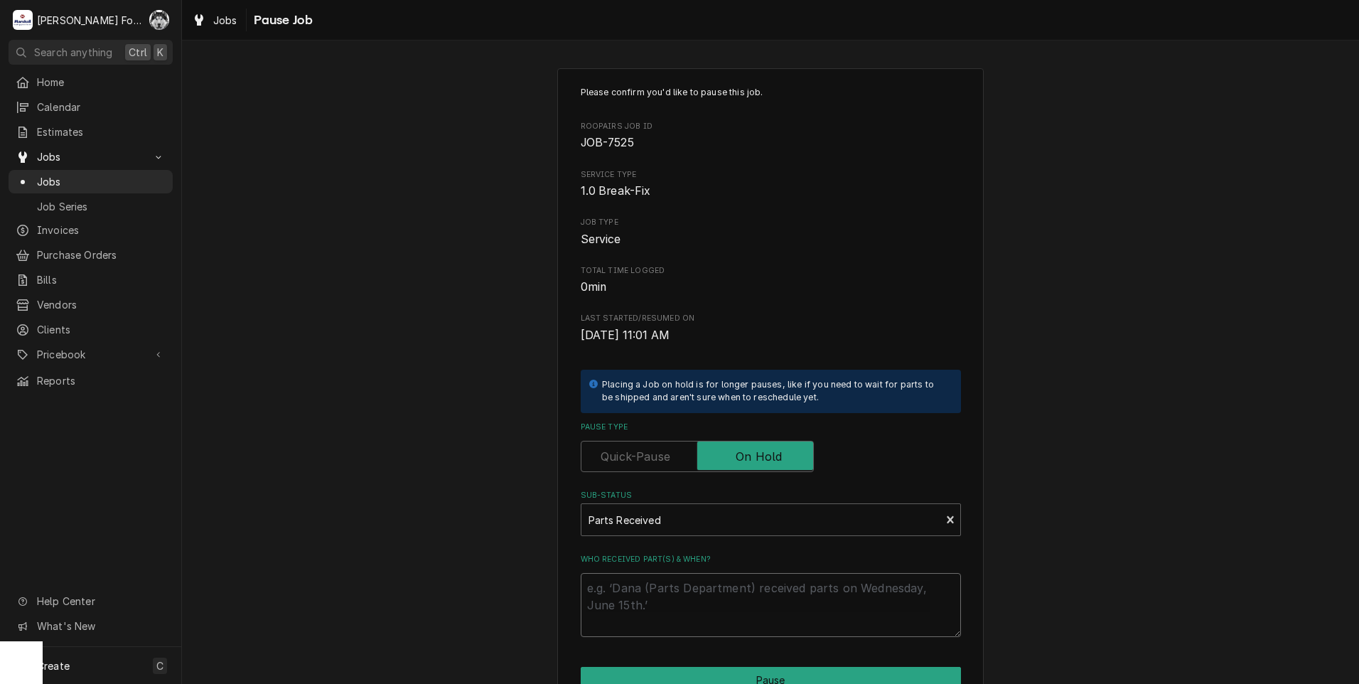
click at [634, 608] on textarea "Who received part(s) & when?" at bounding box center [771, 605] width 380 height 64
paste textarea "[DATE]"
type textarea "x"
type textarea "9/26/2025"
click at [674, 672] on button "Pause" at bounding box center [771, 680] width 380 height 26
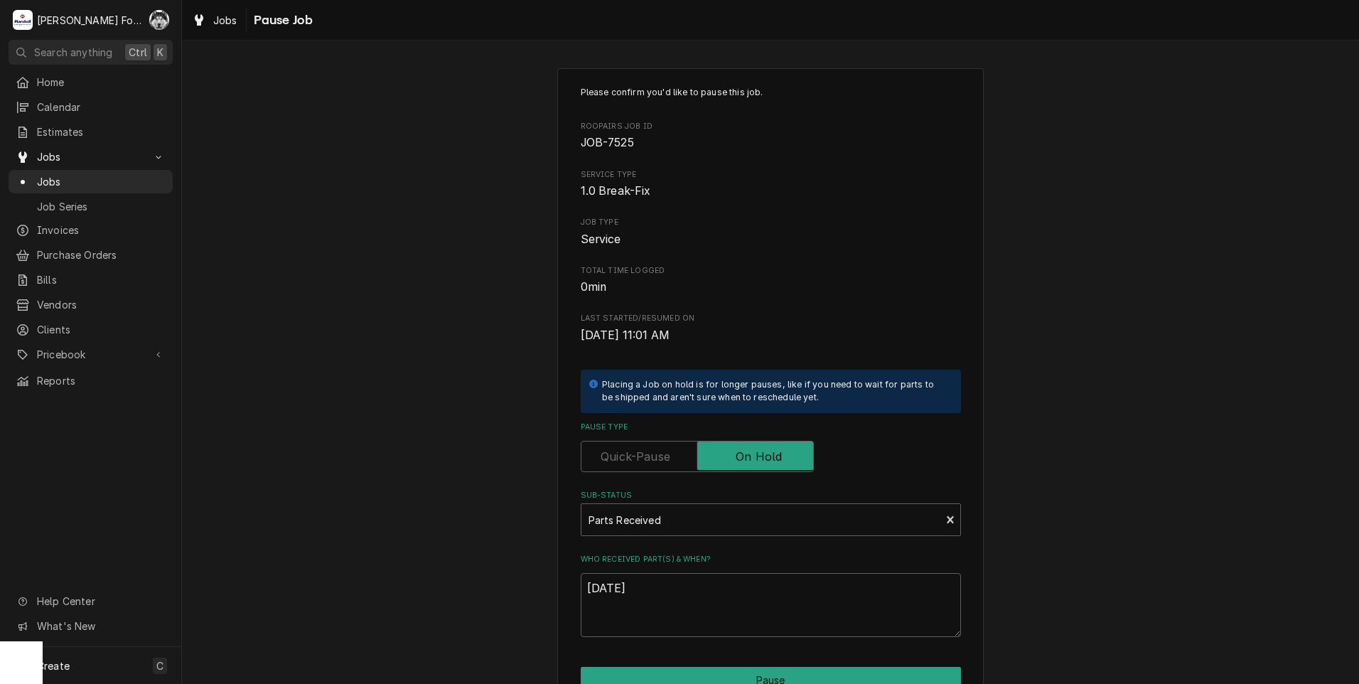
type textarea "x"
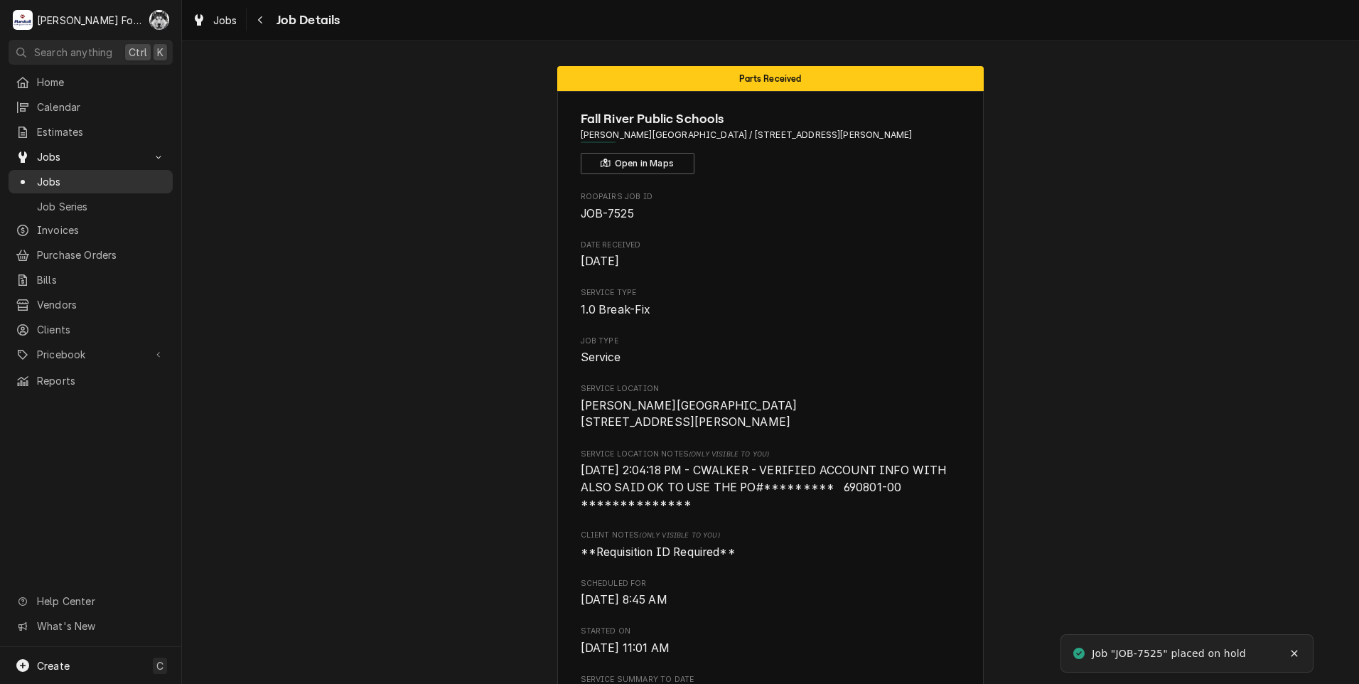
click at [35, 174] on div "Jobs" at bounding box center [91, 181] width 150 height 15
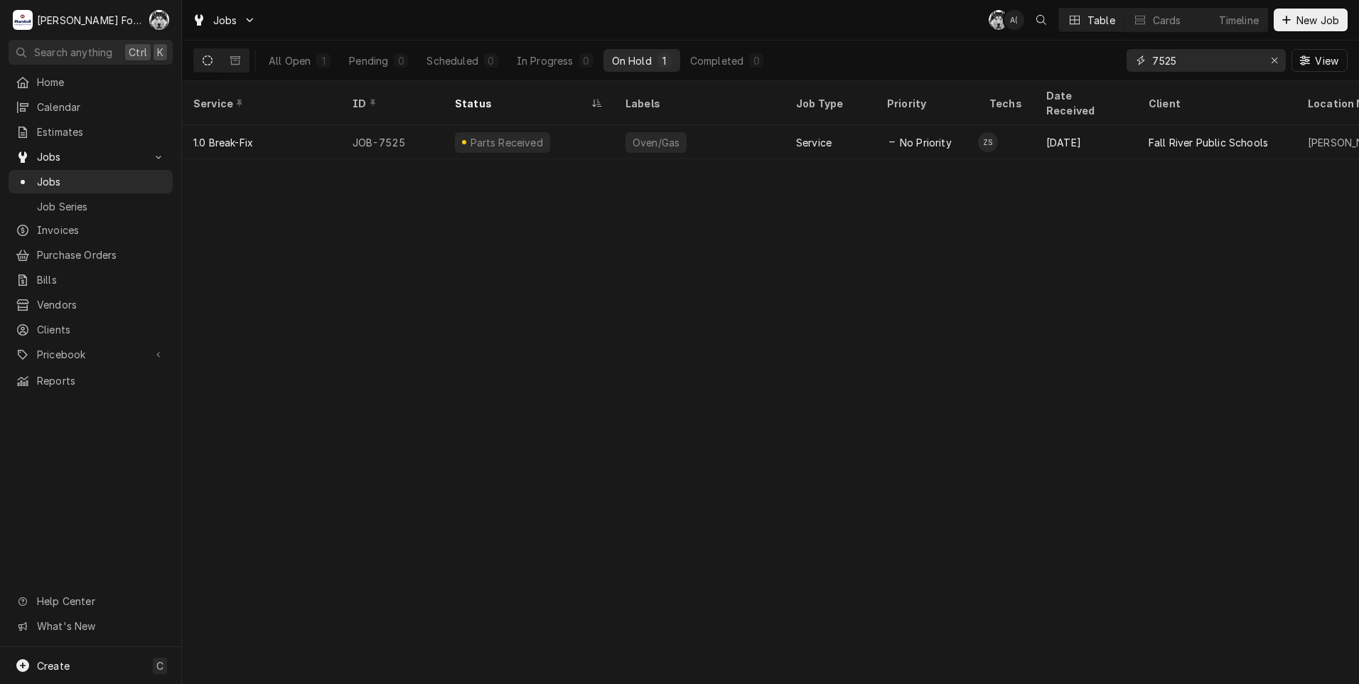
drag, startPoint x: 1202, startPoint y: 62, endPoint x: 1102, endPoint y: 74, distance: 100.2
click at [1103, 74] on div "All Open 1 Pending 0 Scheduled 0 In Progress 0 On Hold 1 Completed 0 7525 View" at bounding box center [770, 61] width 1154 height 40
type input "7439"
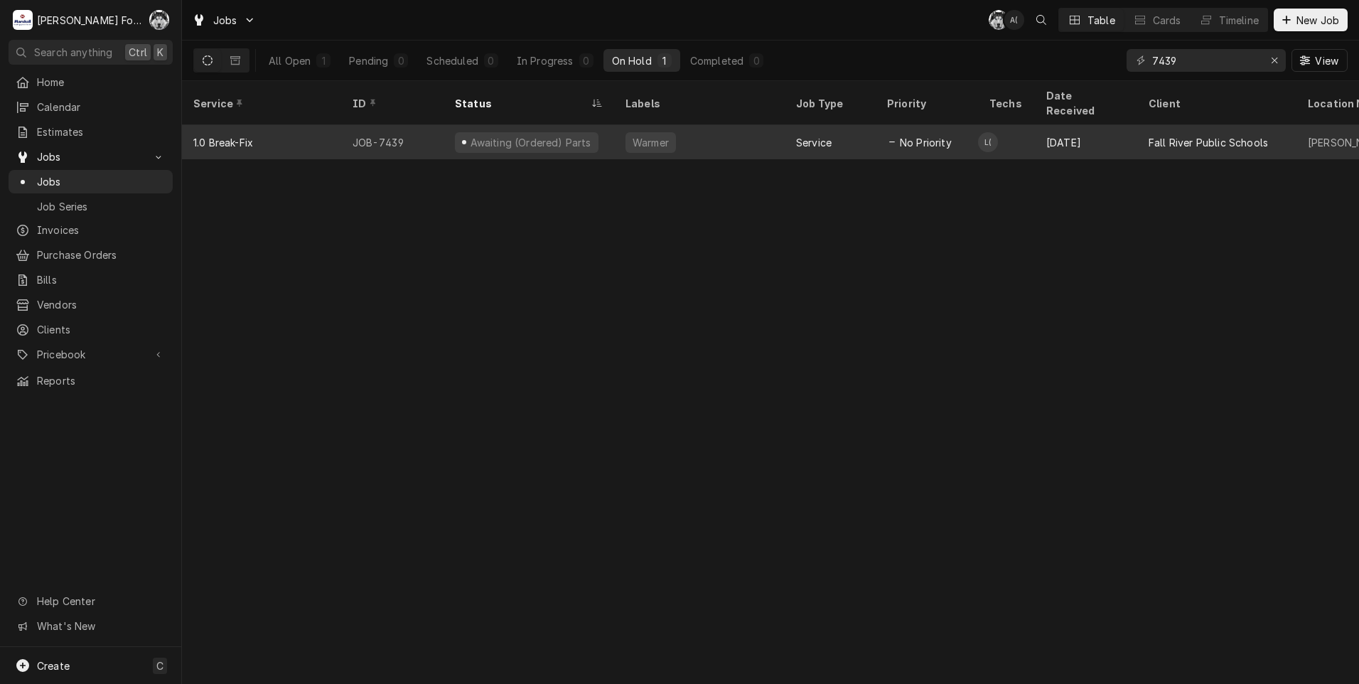
click at [576, 132] on div "Awaiting (Ordered) Parts" at bounding box center [527, 142] width 144 height 21
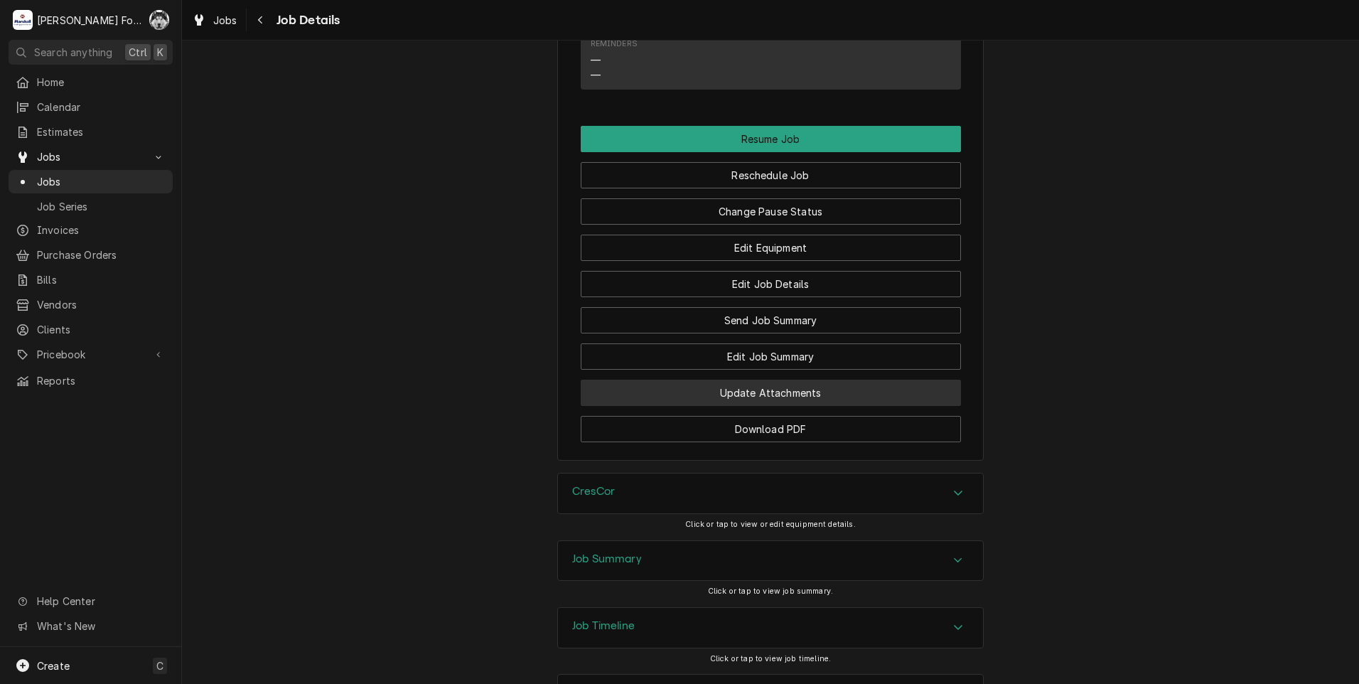
scroll to position [1658, 0]
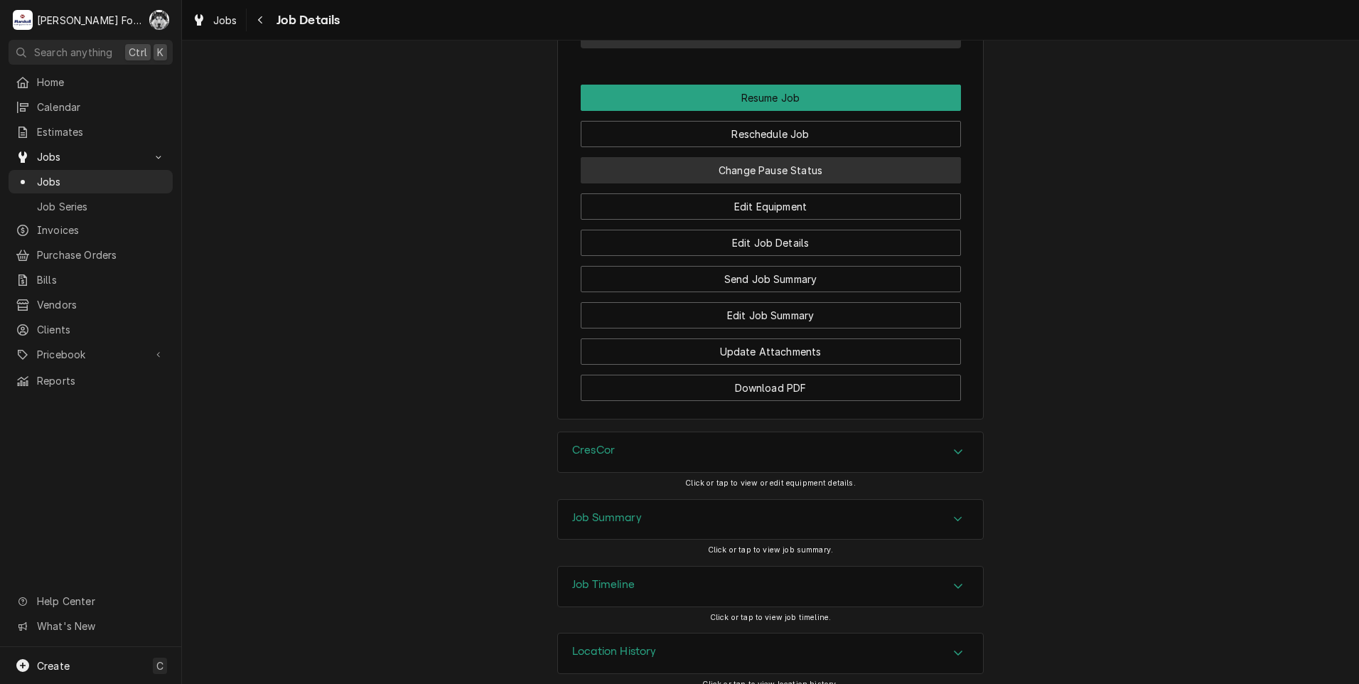
click at [733, 181] on button "Change Pause Status" at bounding box center [771, 170] width 380 height 26
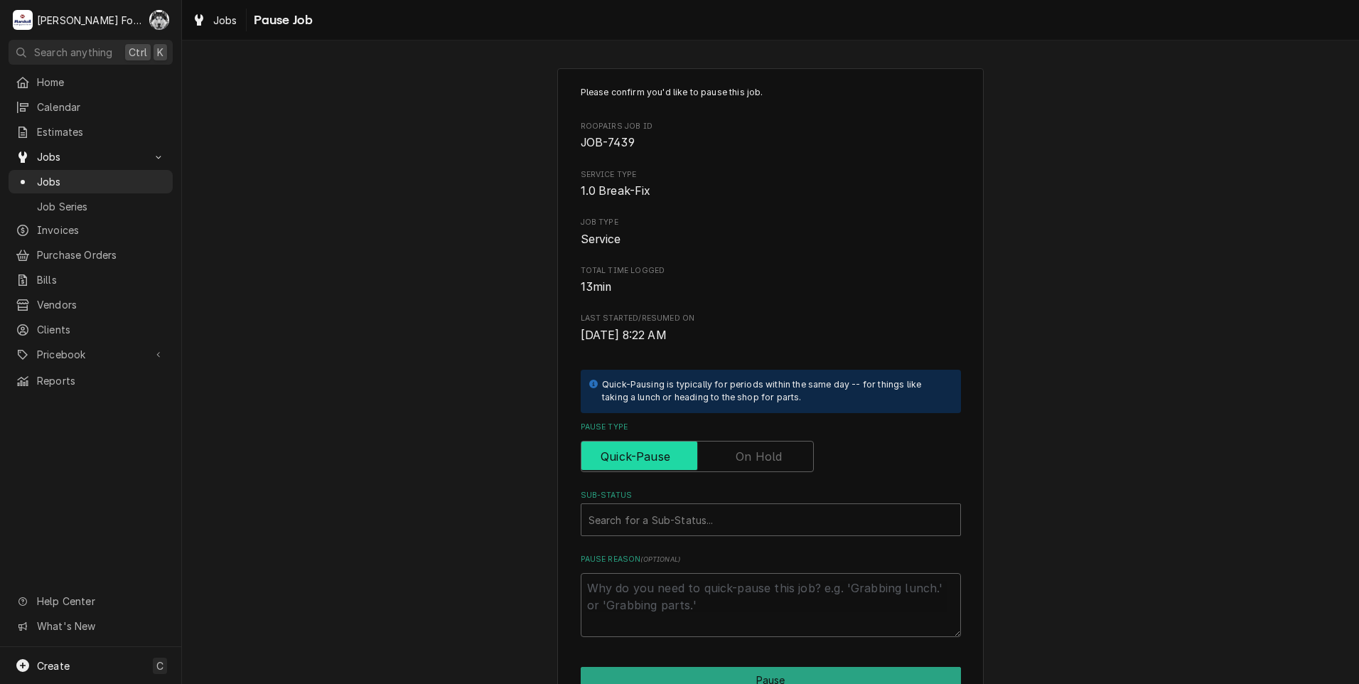
click at [731, 468] on input "Pause Type" at bounding box center [697, 456] width 220 height 31
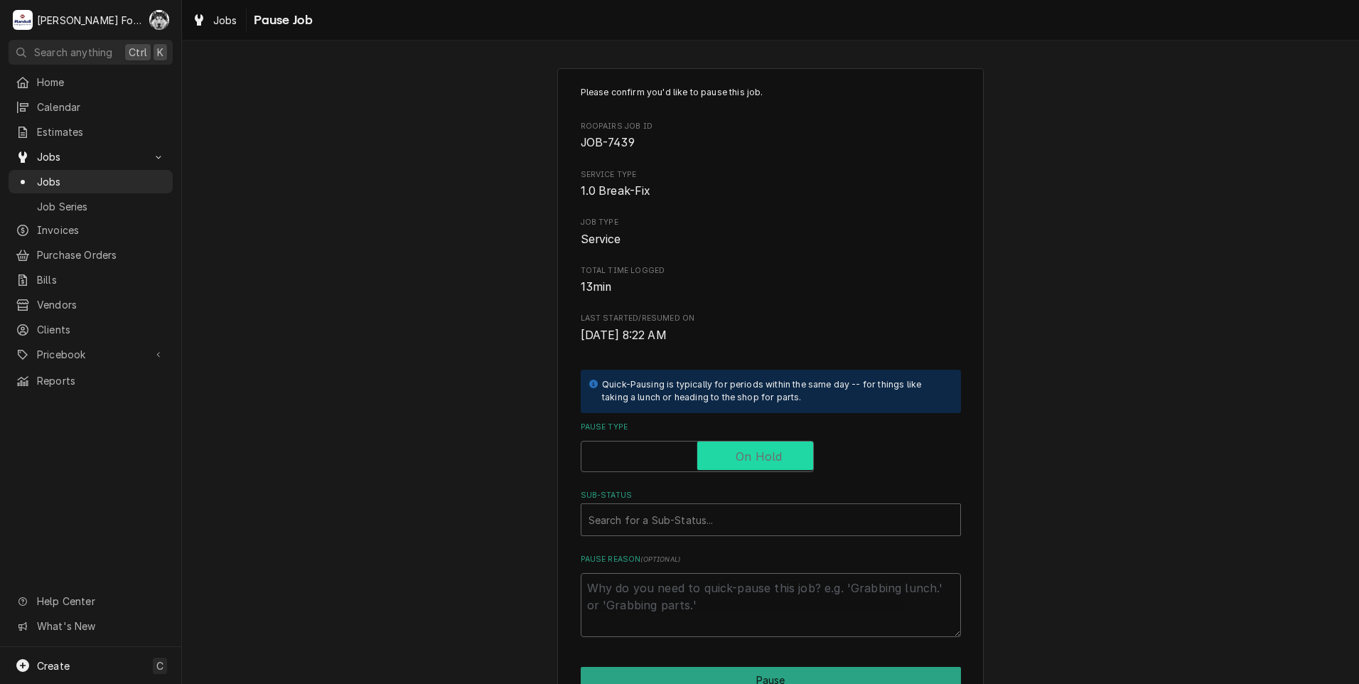
checkbox input "true"
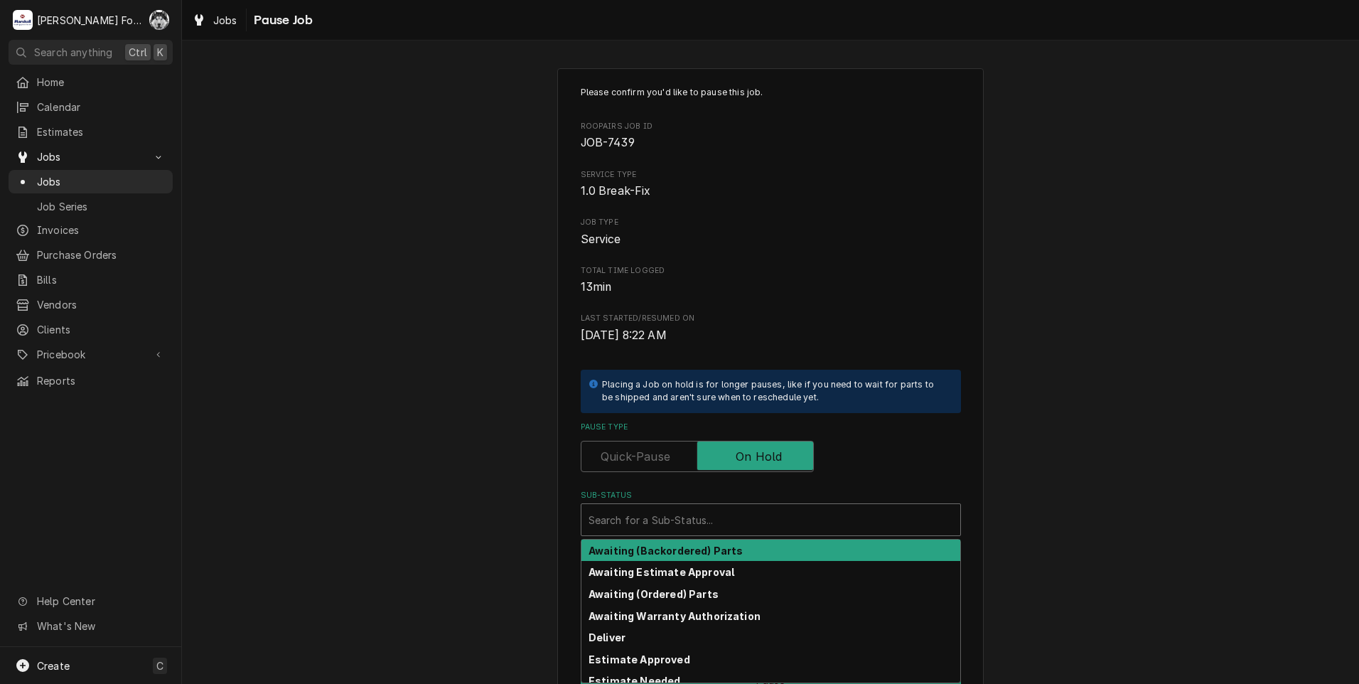
click at [700, 532] on div "Sub-Status" at bounding box center [770, 520] width 365 height 26
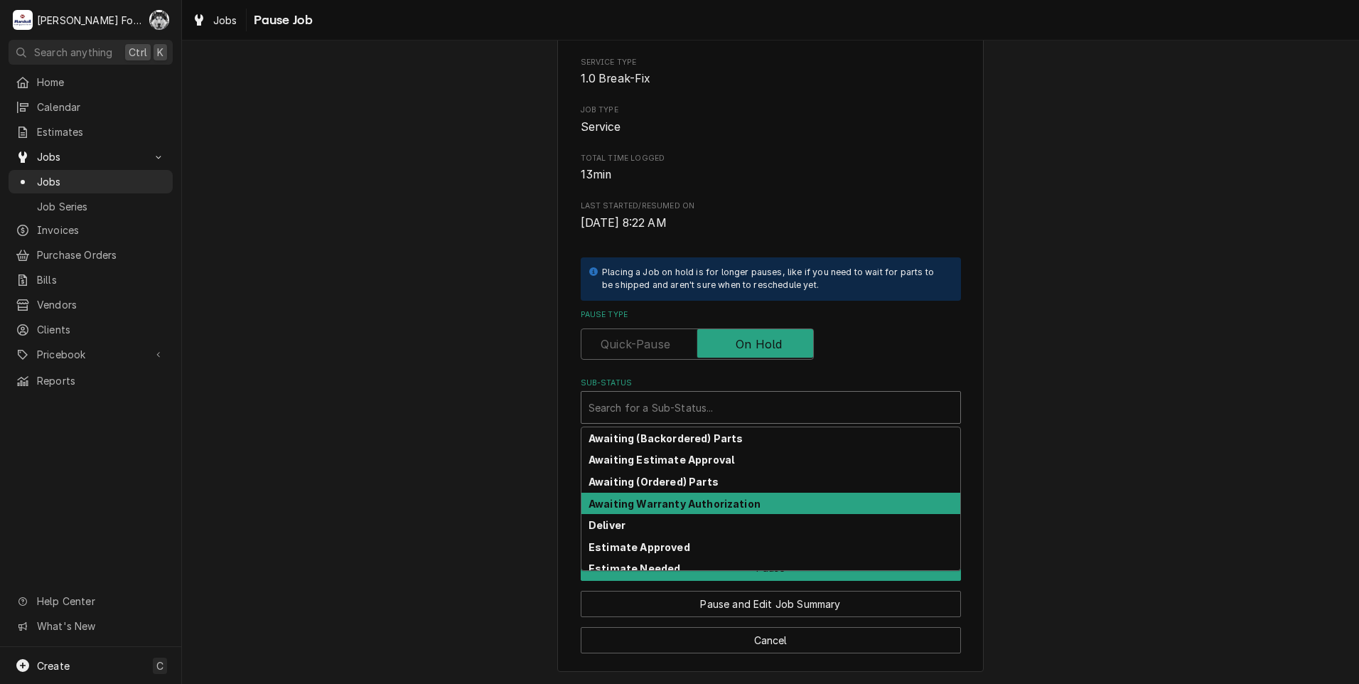
scroll to position [227, 0]
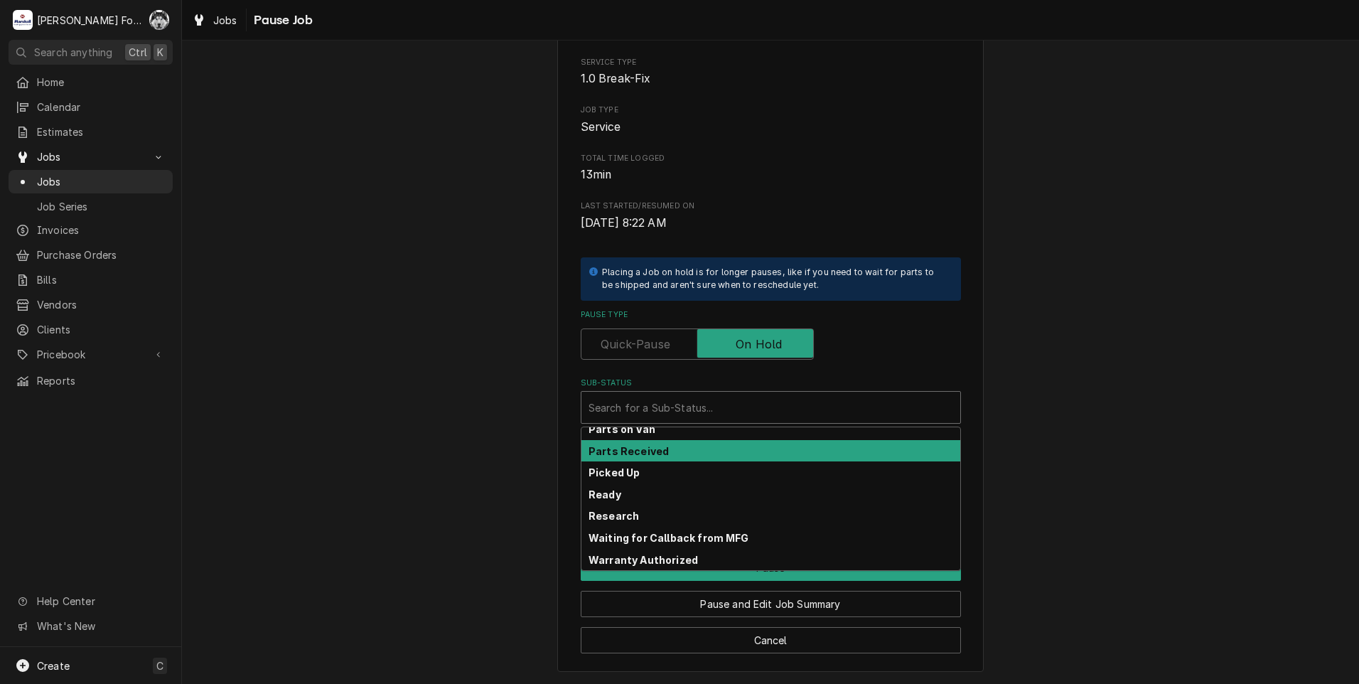
click at [652, 452] on strong "Parts Received" at bounding box center [628, 451] width 80 height 12
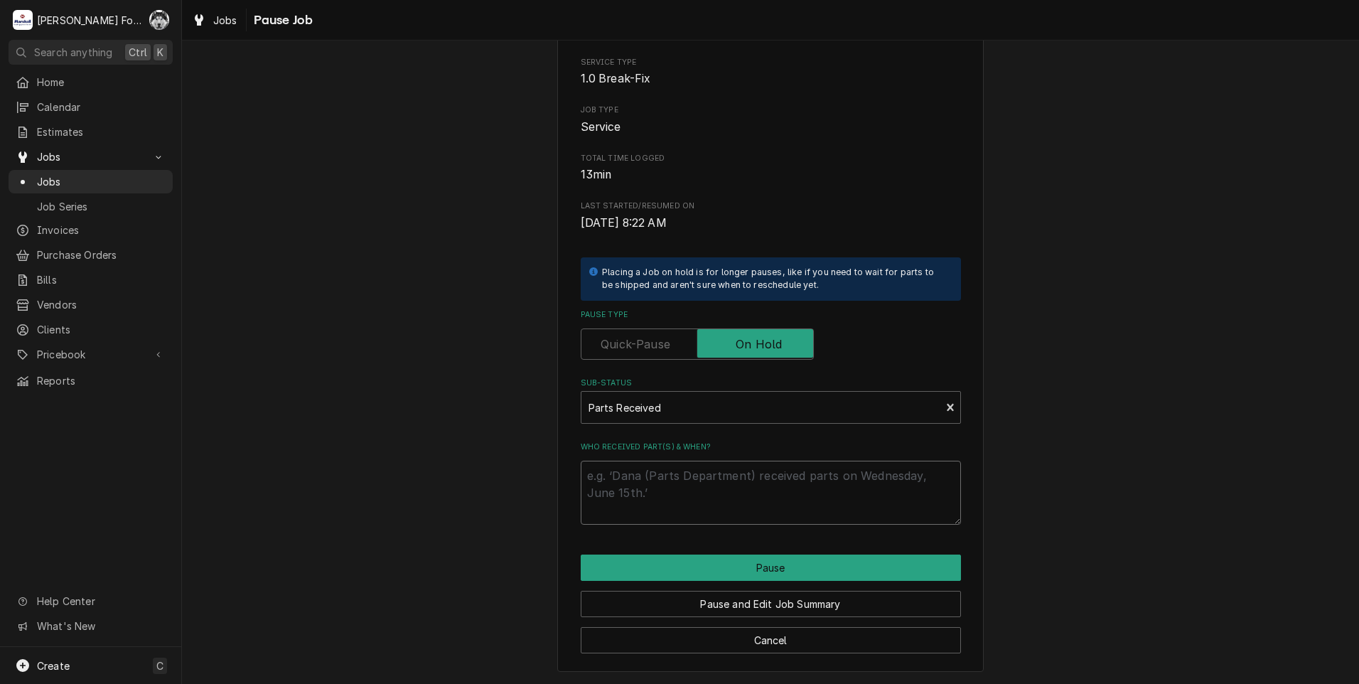
click at [638, 478] on textarea "Who received part(s) & when?" at bounding box center [771, 492] width 380 height 64
paste textarea "[DATE]"
type textarea "x"
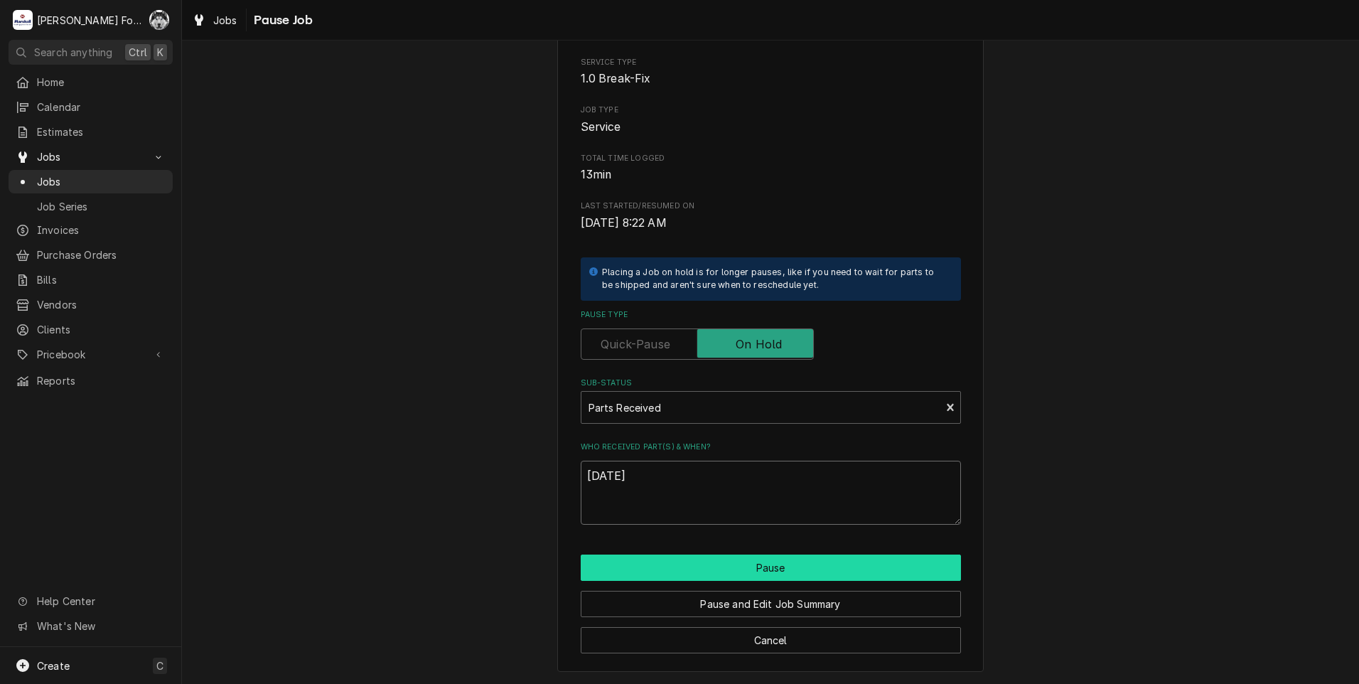
type textarea "[DATE]"
click at [655, 561] on button "Pause" at bounding box center [771, 567] width 380 height 26
type textarea "x"
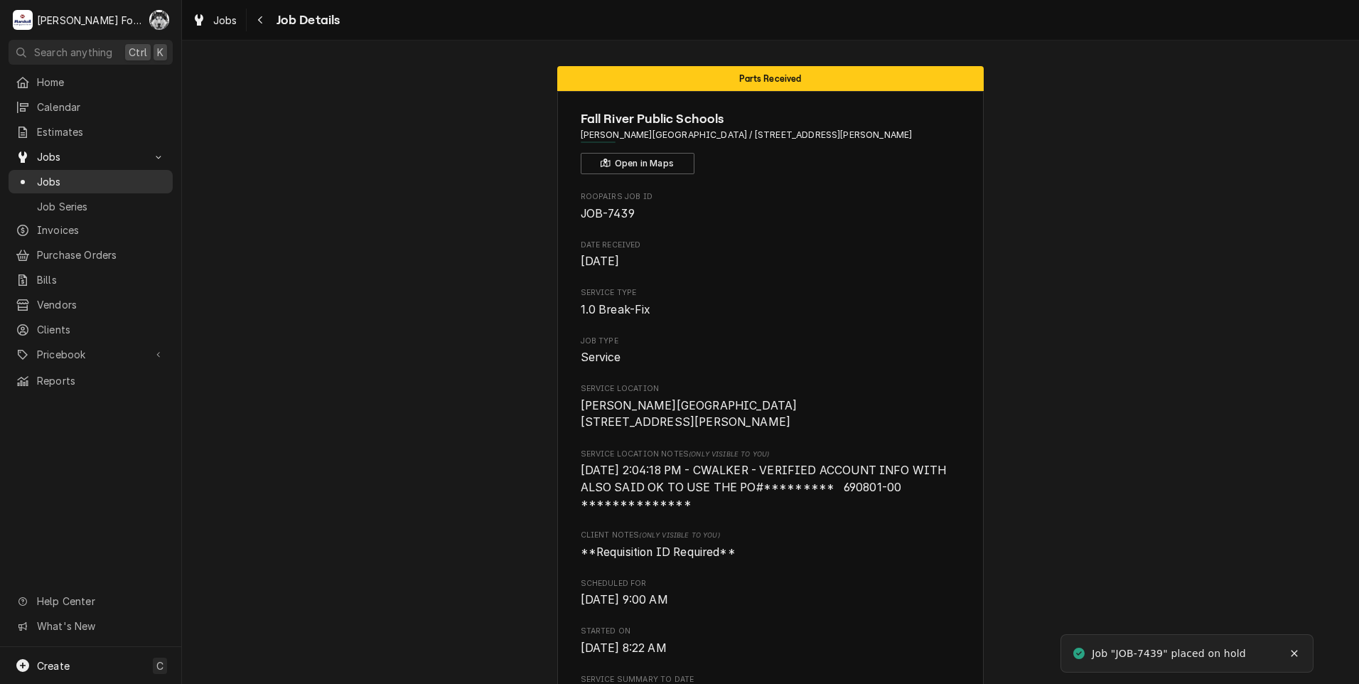
click at [50, 177] on span "Jobs" at bounding box center [101, 181] width 129 height 15
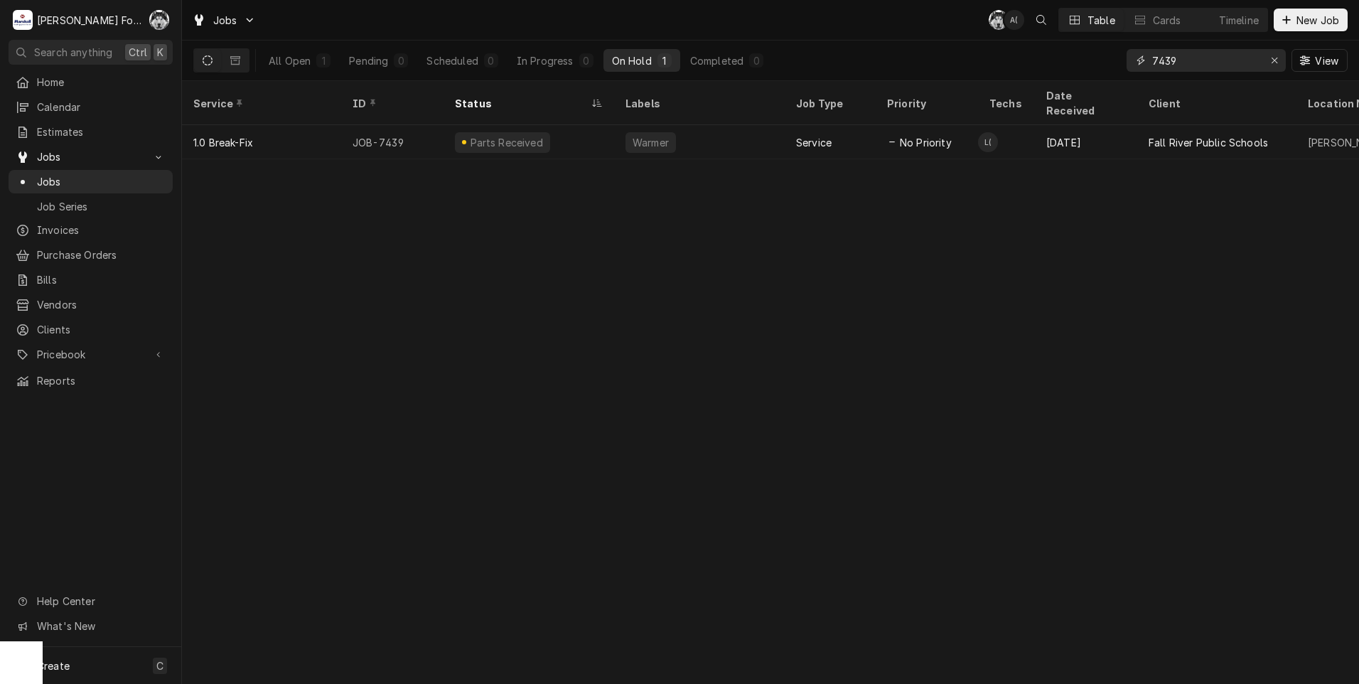
drag, startPoint x: 1187, startPoint y: 62, endPoint x: 1069, endPoint y: 78, distance: 119.8
click at [1070, 77] on div "All Open 1 Pending 0 Scheduled 0 In Progress 0 On Hold 1 Completed 0 7439 View" at bounding box center [770, 61] width 1154 height 40
type input "7497"
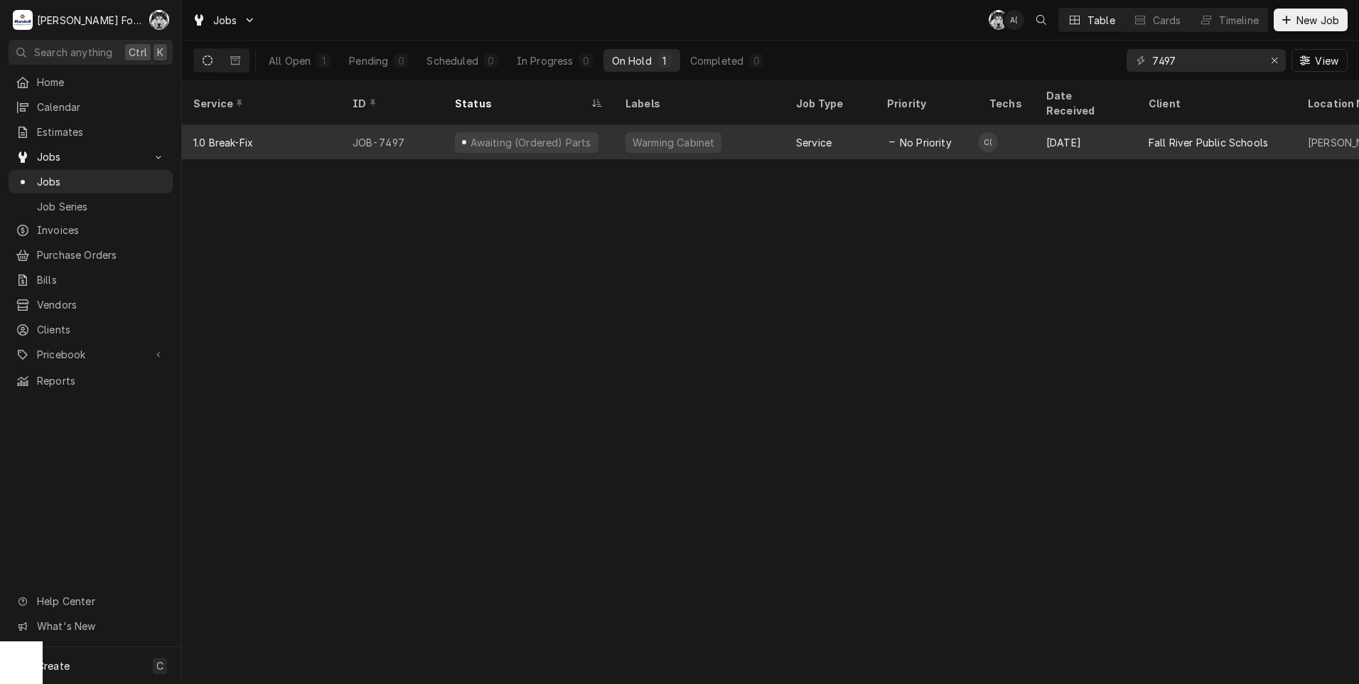
click at [628, 132] on div "Warming Cabinet" at bounding box center [673, 142] width 96 height 21
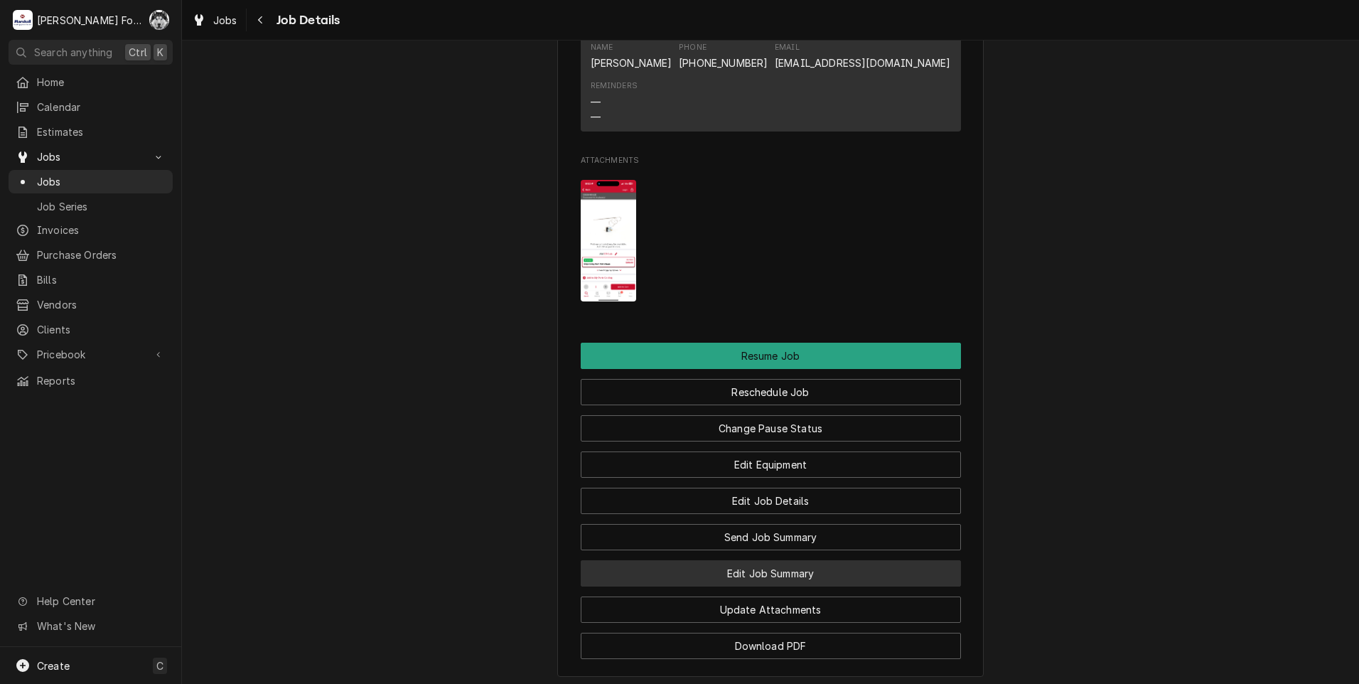
scroll to position [1777, 0]
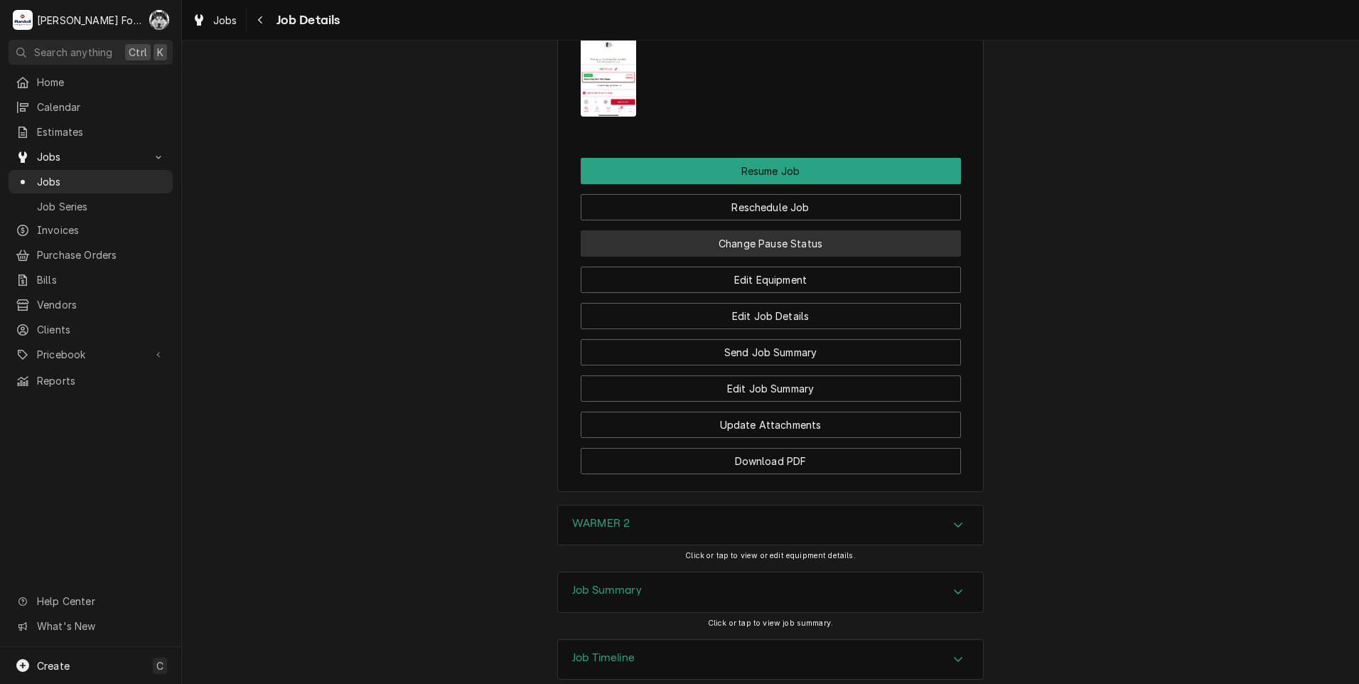
click at [691, 257] on button "Change Pause Status" at bounding box center [771, 243] width 380 height 26
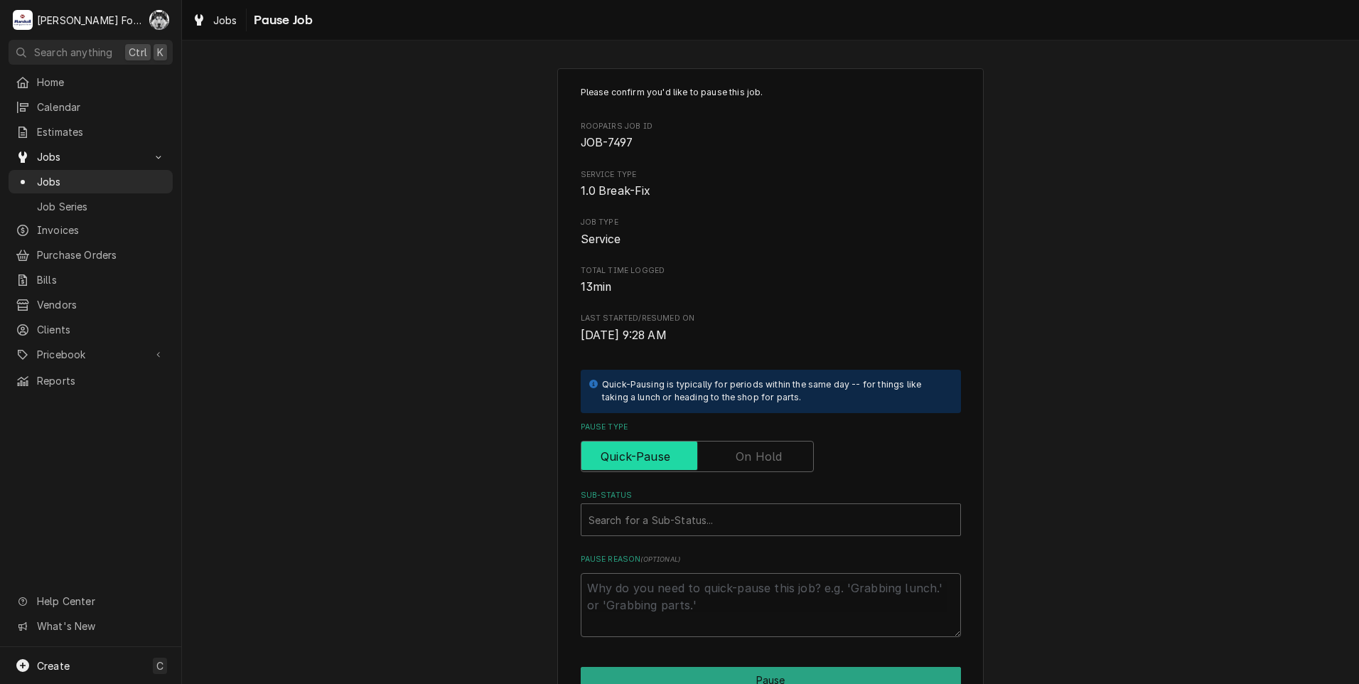
click at [724, 458] on input "Pause Type" at bounding box center [697, 456] width 220 height 31
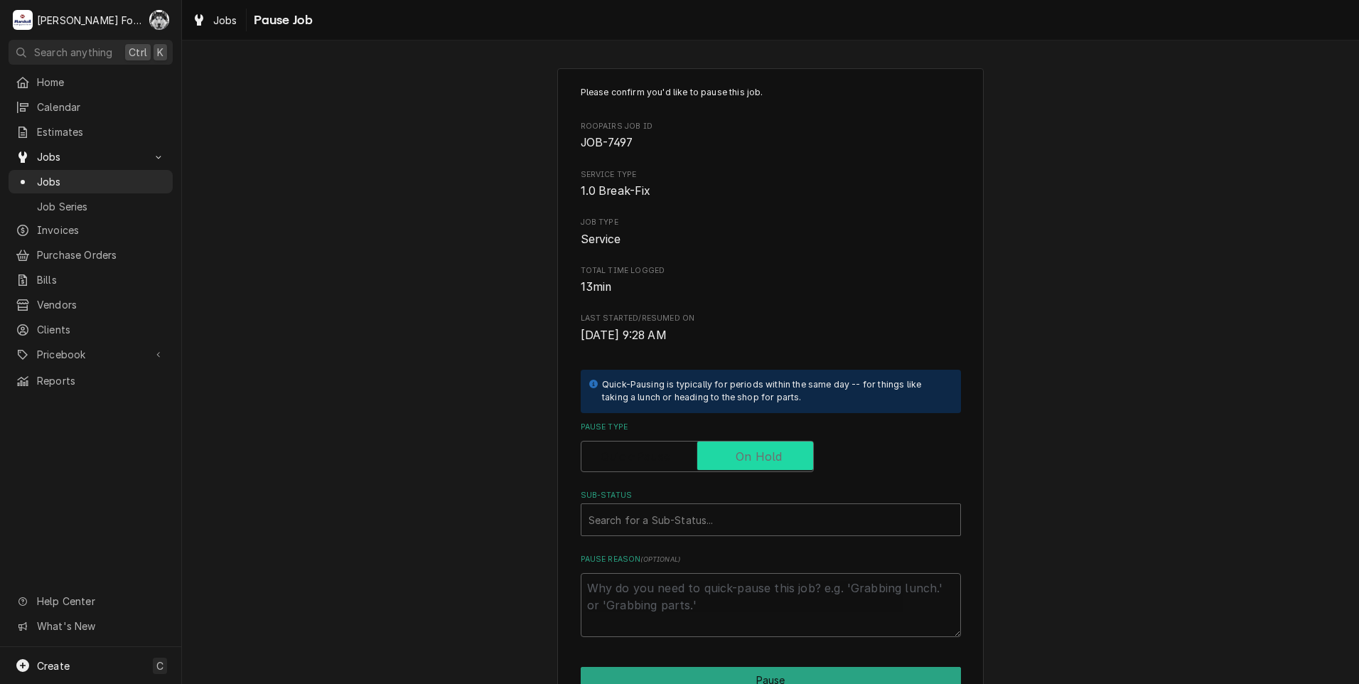
checkbox input "true"
click at [693, 529] on div "Sub-Status" at bounding box center [770, 520] width 365 height 26
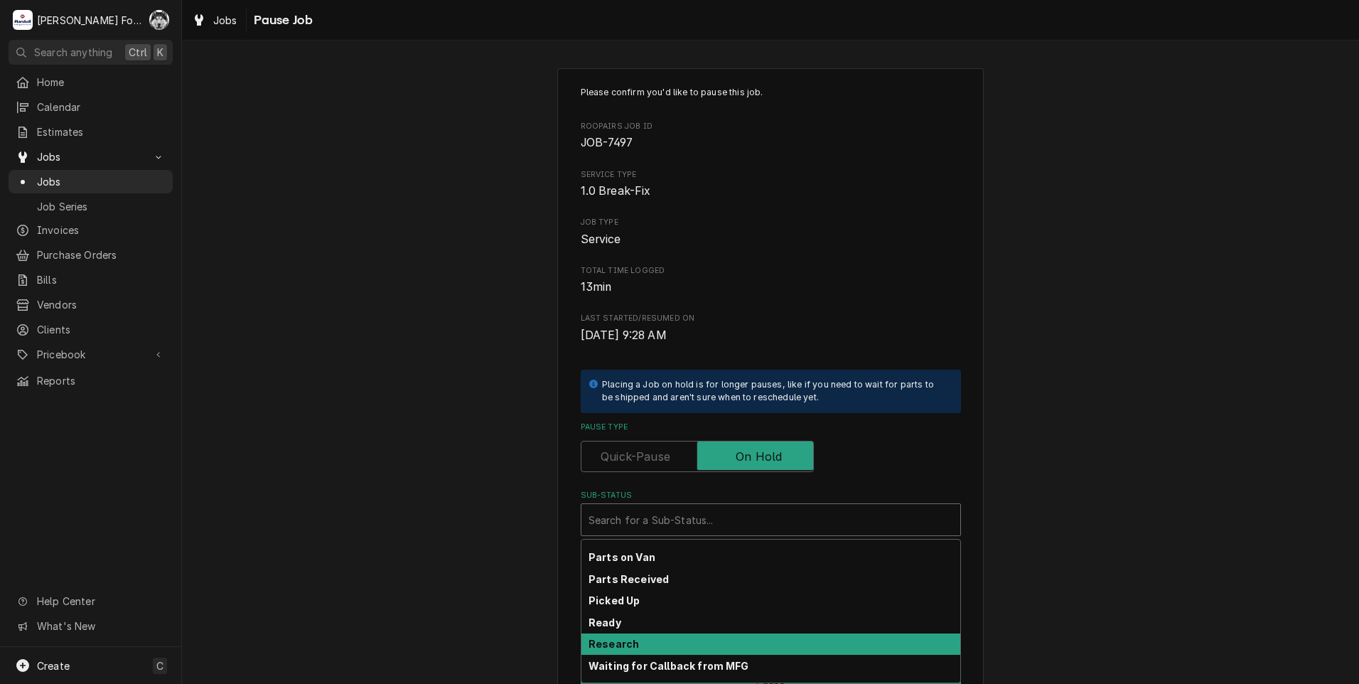
scroll to position [227, 0]
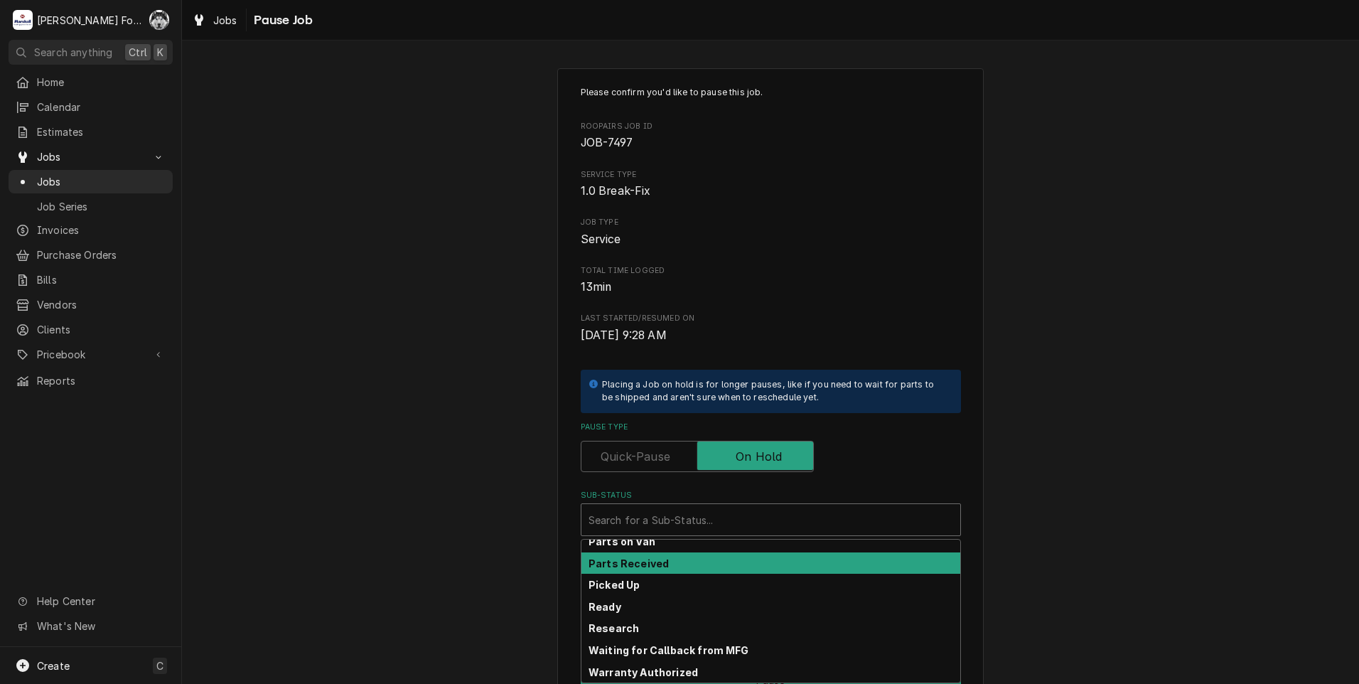
click at [630, 556] on div "Parts Received" at bounding box center [770, 563] width 379 height 22
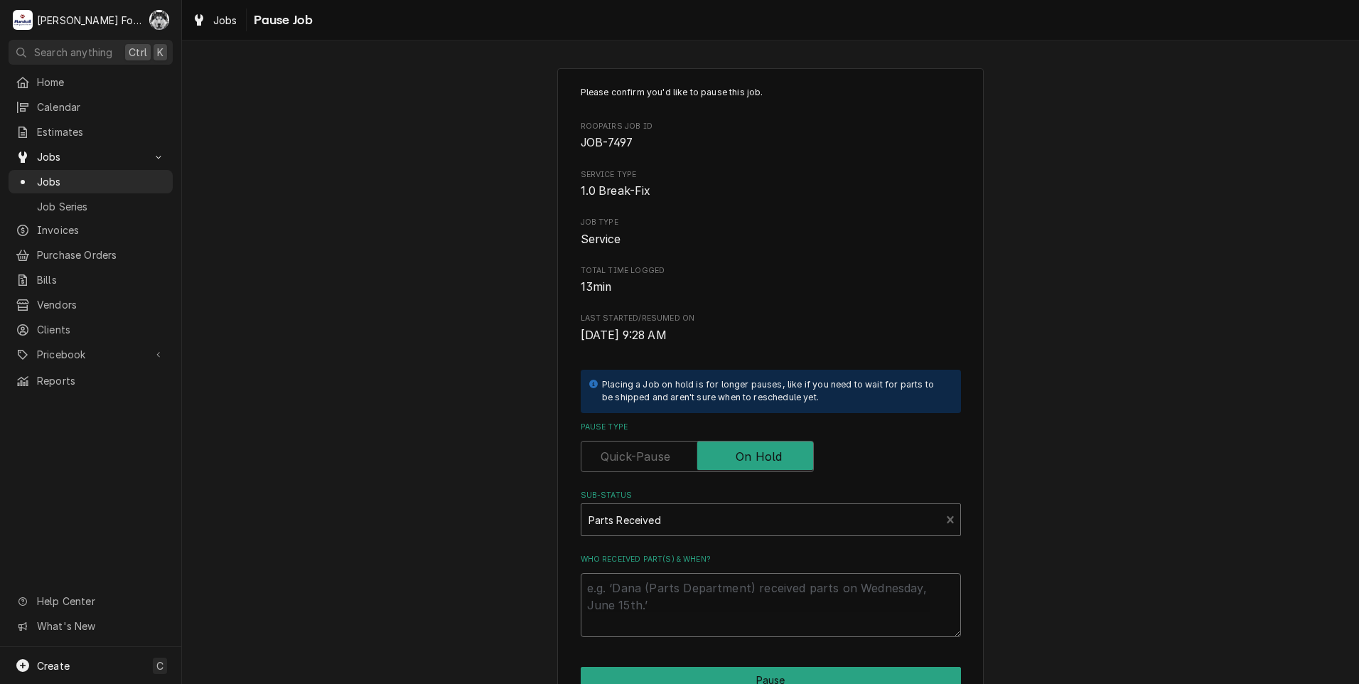
click at [614, 581] on textarea "Who received part(s) & when?" at bounding box center [771, 605] width 380 height 64
paste textarea "[DATE]"
type textarea "x"
type textarea "[DATE]"
click at [638, 447] on input "Pause Type" at bounding box center [697, 456] width 220 height 31
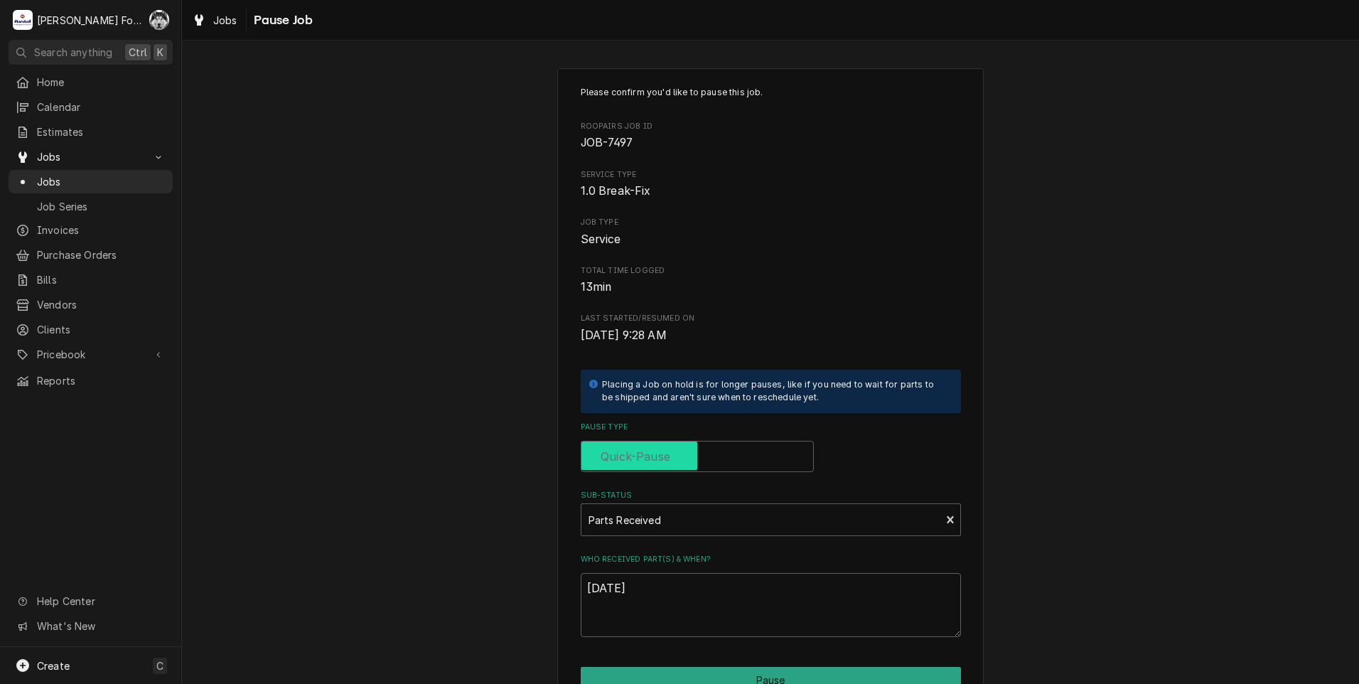
checkbox input "false"
type textarea "x"
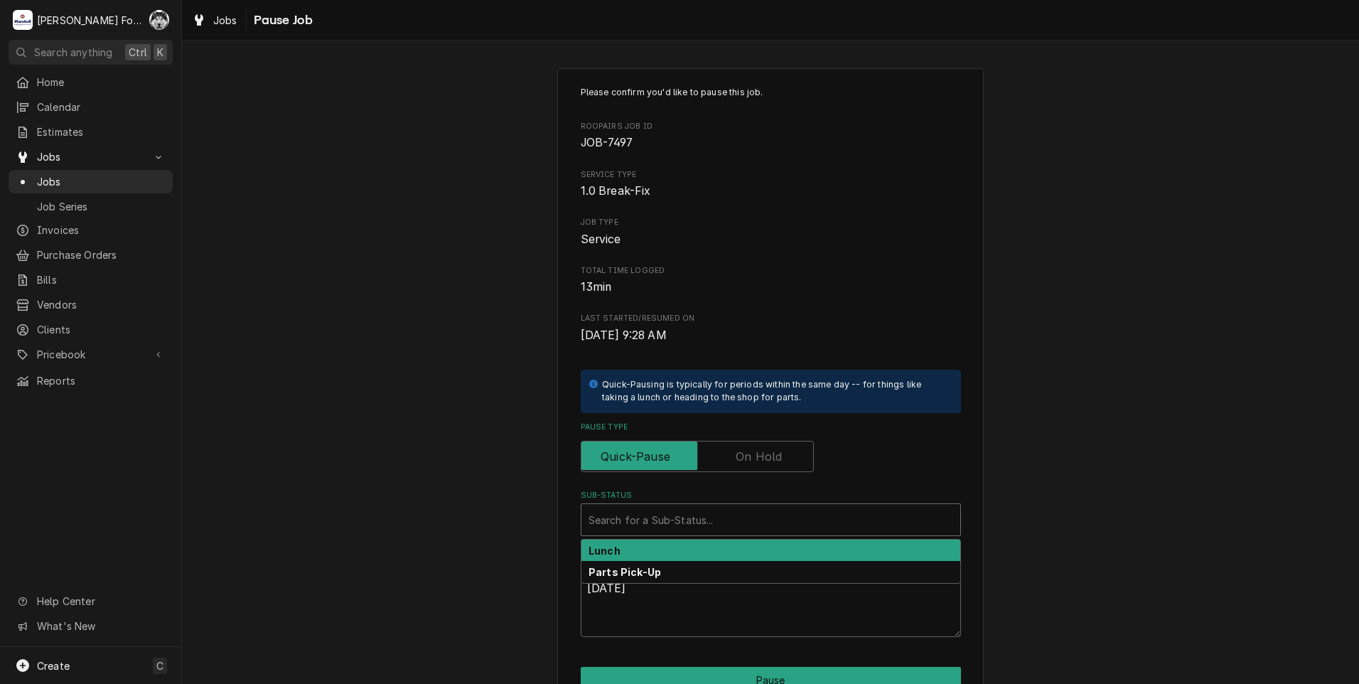
click at [615, 514] on div "Sub-Status" at bounding box center [770, 520] width 365 height 26
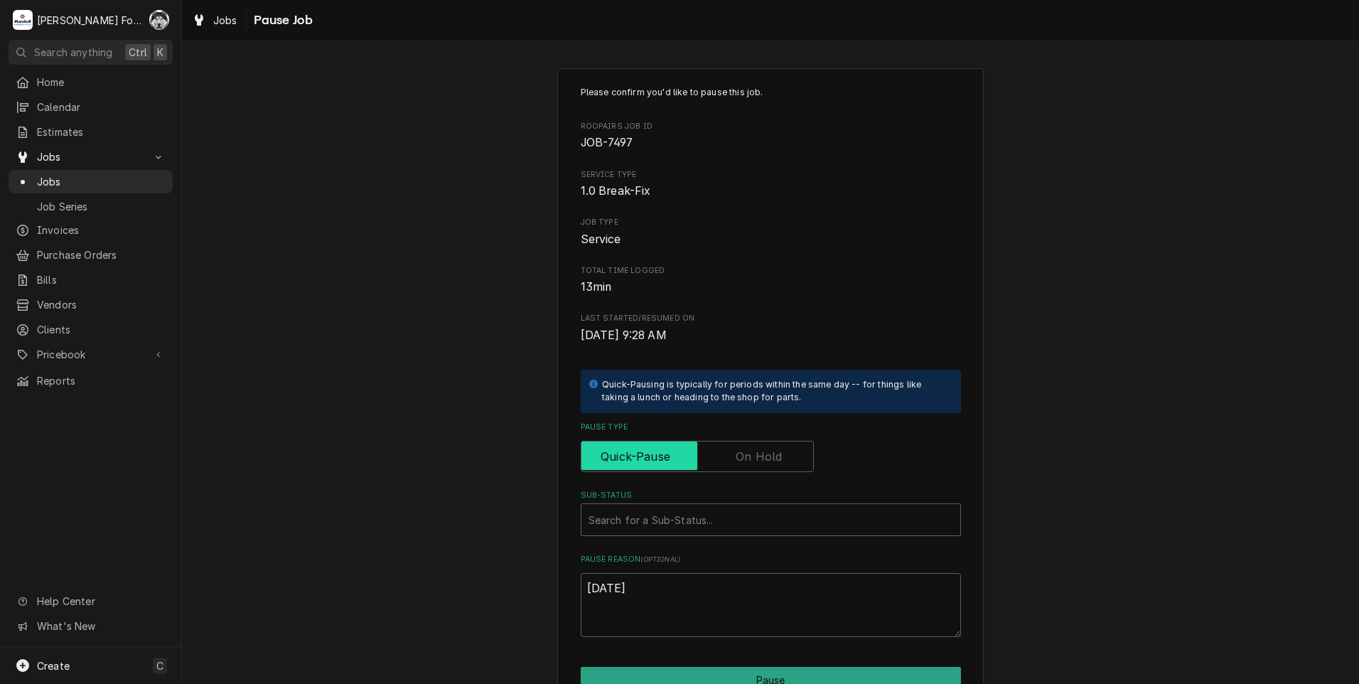
click at [718, 458] on input "Pause Type" at bounding box center [697, 456] width 220 height 31
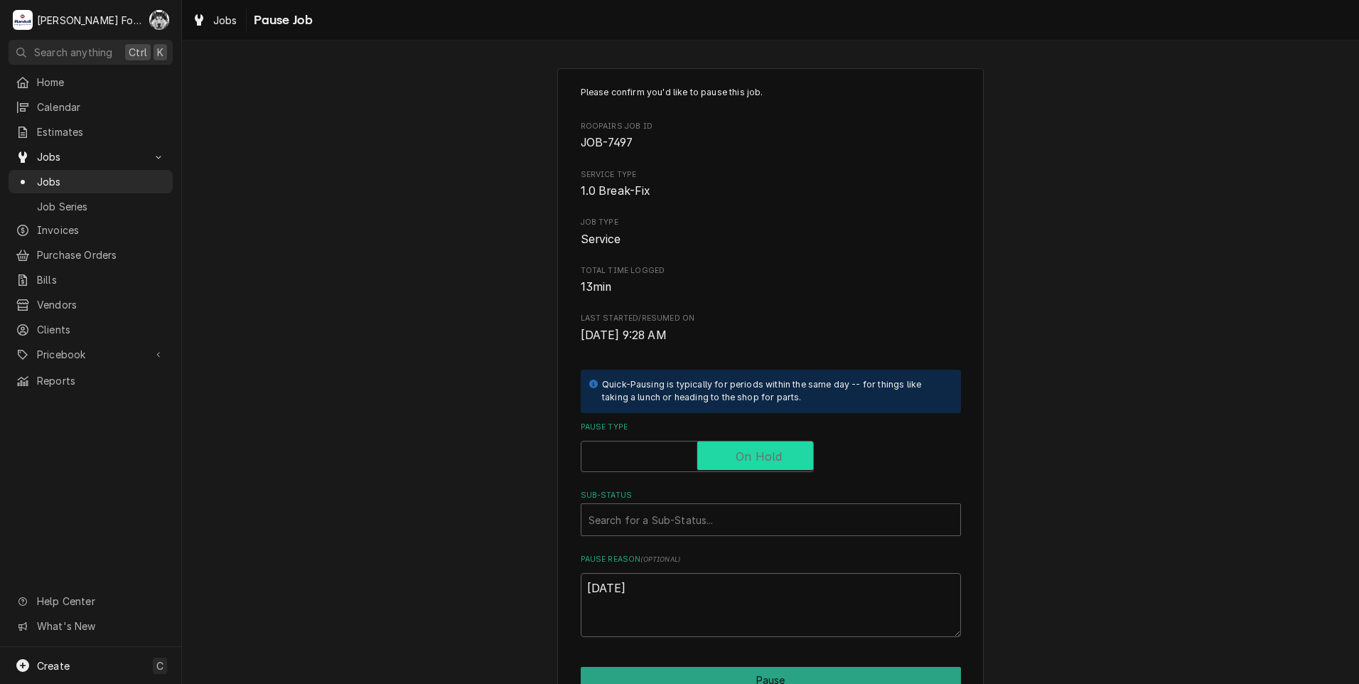
checkbox input "true"
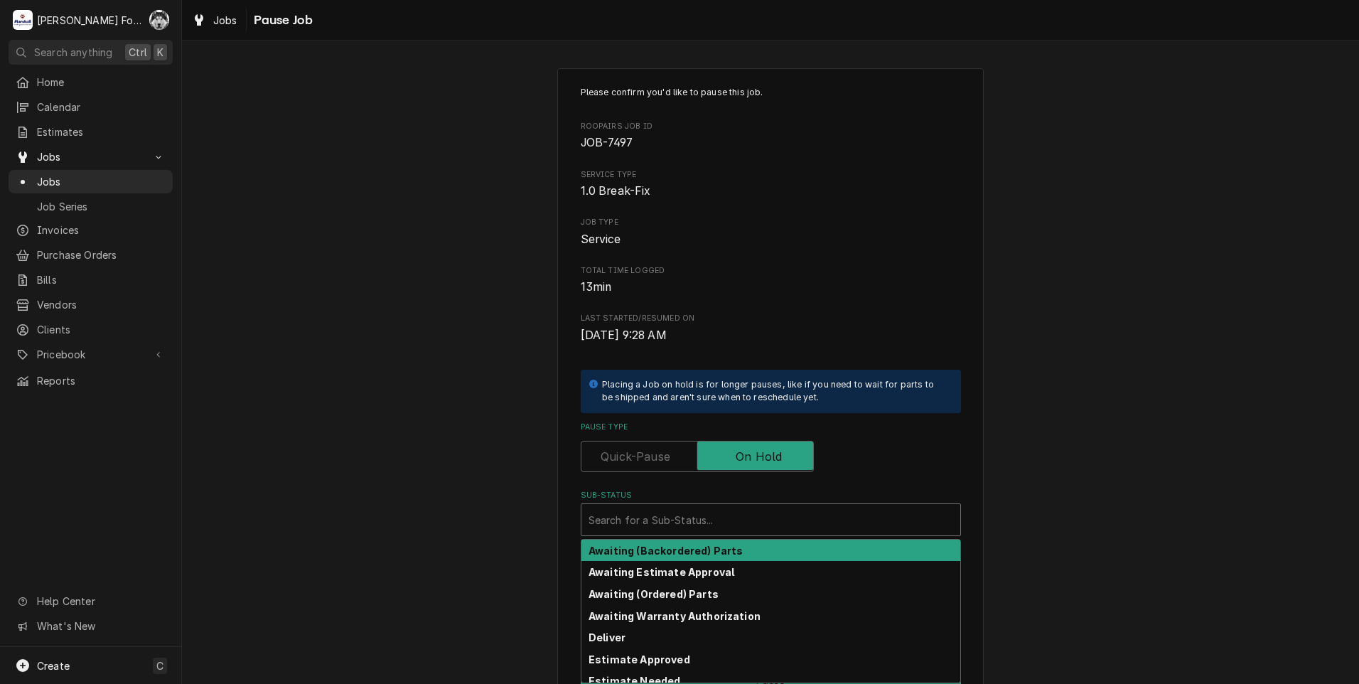
click at [678, 516] on div "Sub-Status" at bounding box center [770, 520] width 365 height 26
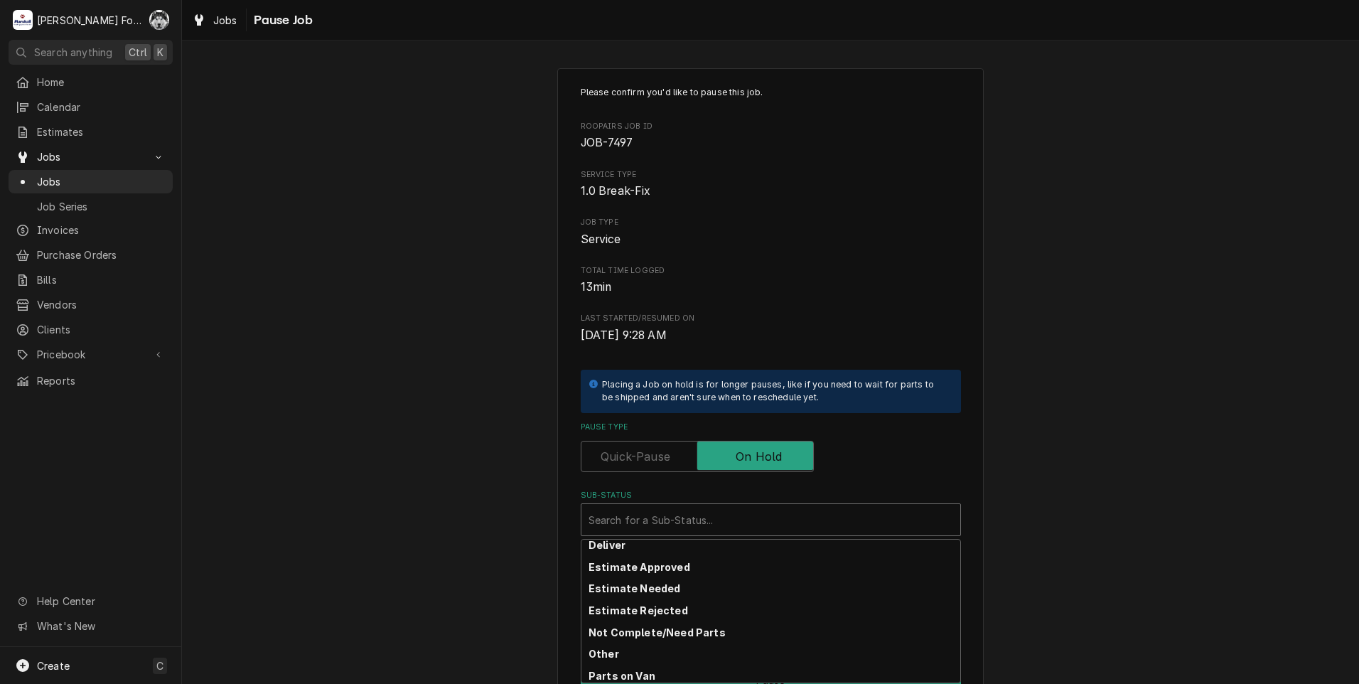
scroll to position [119, 0]
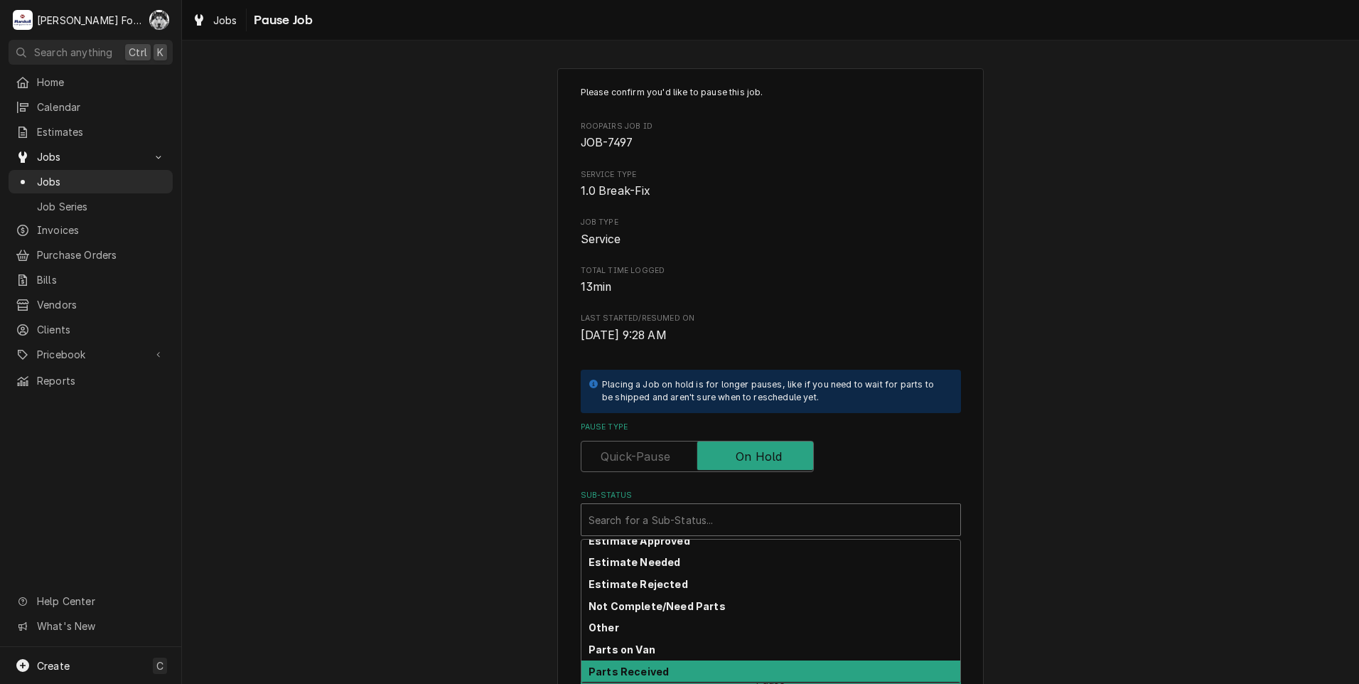
click at [649, 667] on strong "Parts Received" at bounding box center [628, 671] width 80 height 12
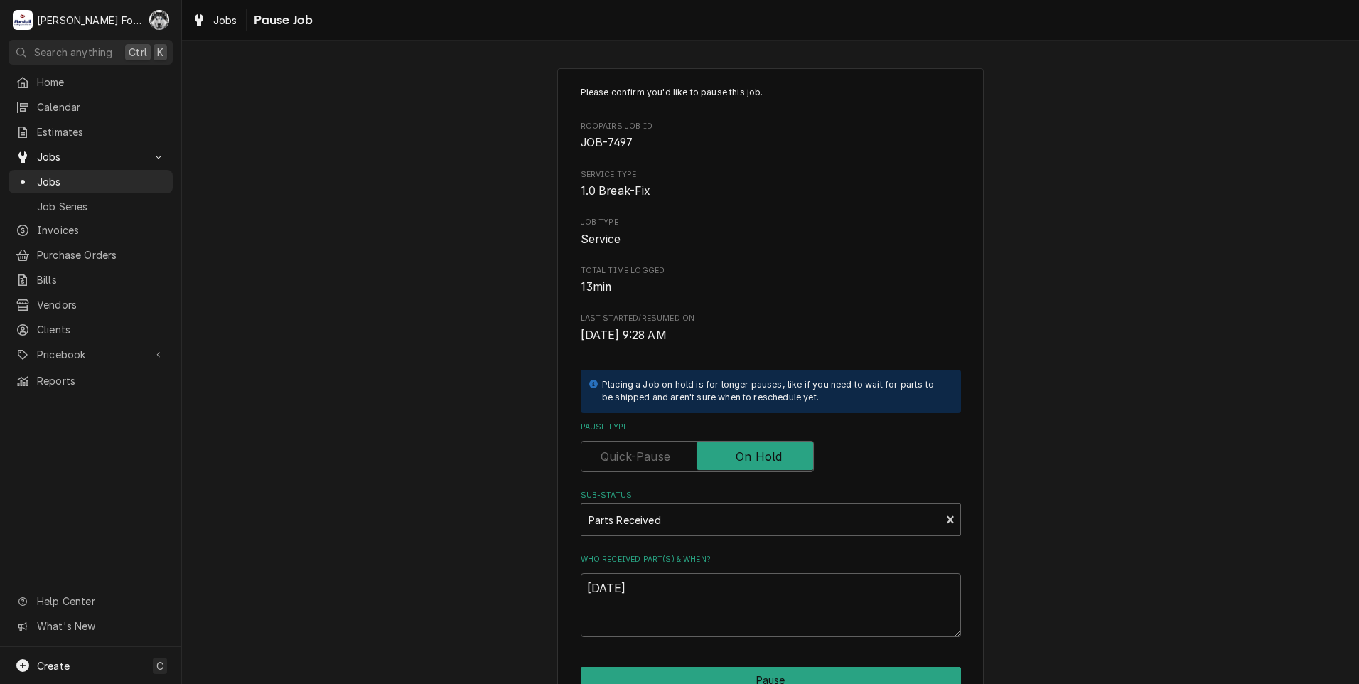
click at [649, 665] on div "Please confirm you'd like to pause this job. Roopairs Job ID JOB-7497 Service T…" at bounding box center [770, 426] width 426 height 716
click at [649, 672] on button "Pause" at bounding box center [771, 680] width 380 height 26
type textarea "x"
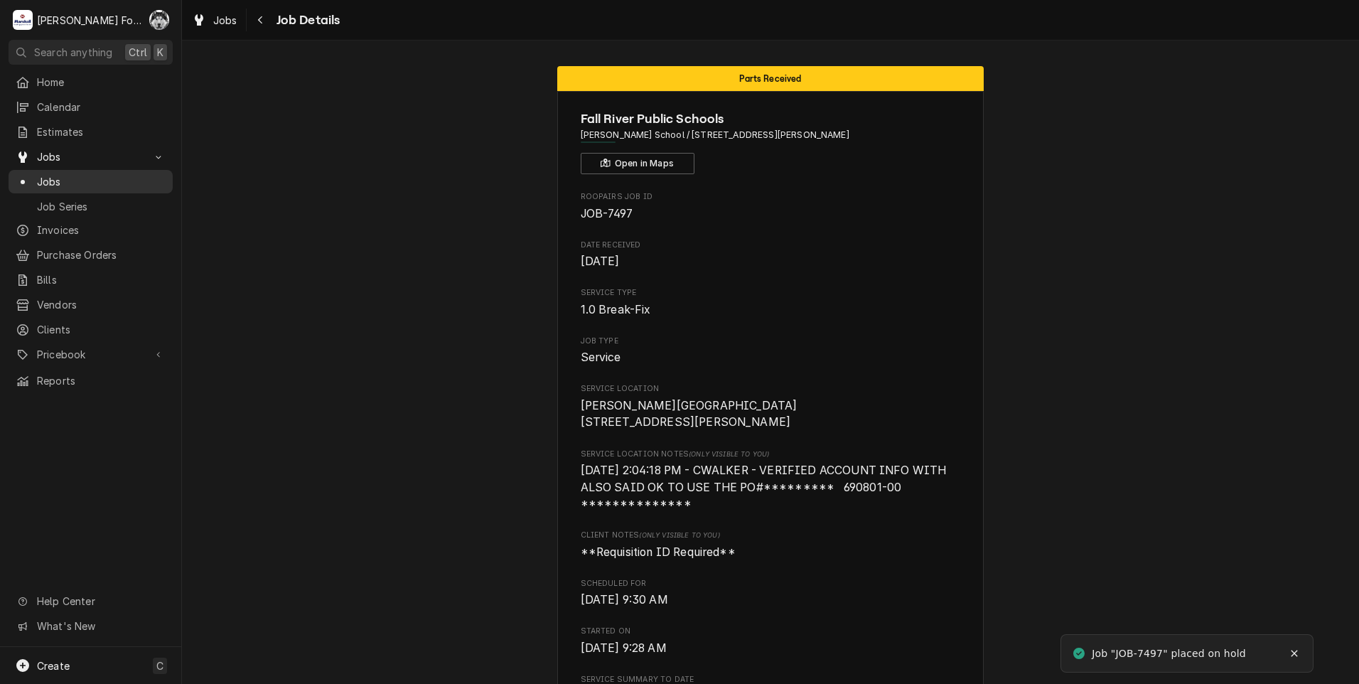
click at [50, 173] on div "Jobs" at bounding box center [90, 182] width 158 height 18
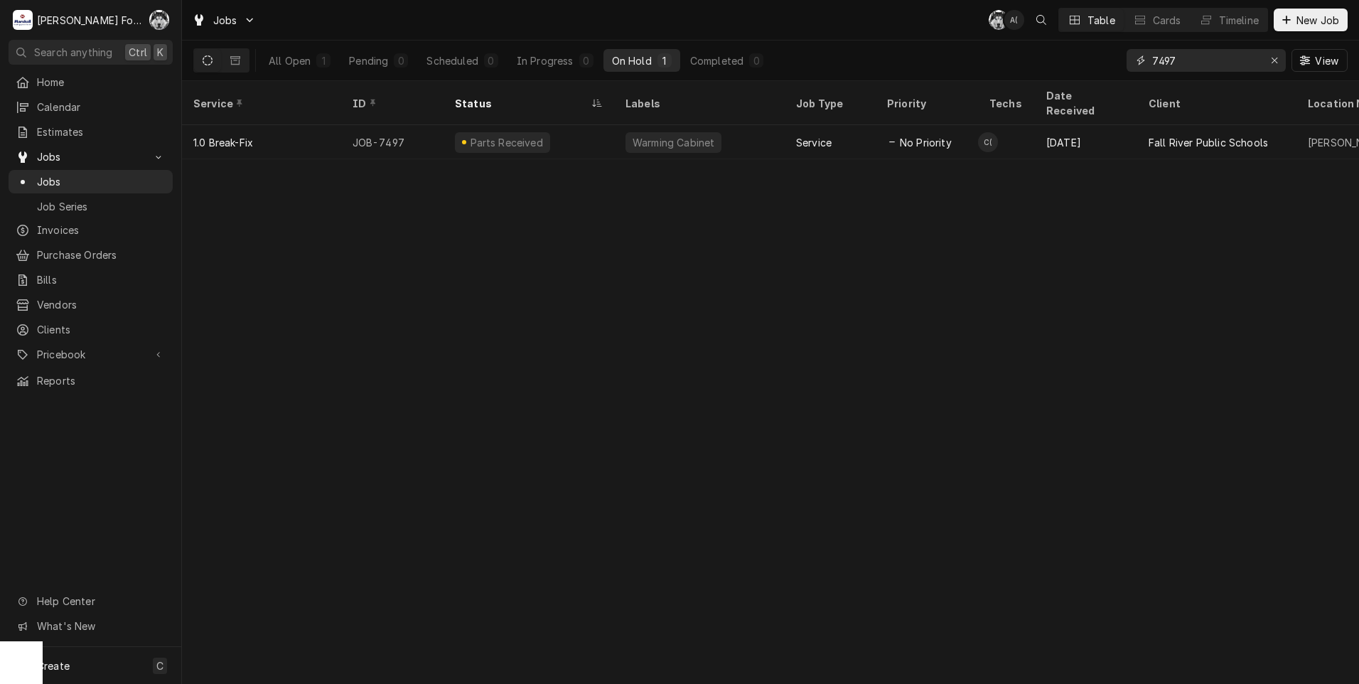
drag, startPoint x: 1198, startPoint y: 56, endPoint x: 989, endPoint y: 52, distance: 209.7
click at [1044, 97] on div "Jobs C( A( Table Cards Timeline New Job All Open 1 Pending 0 Scheduled 0 In Pro…" at bounding box center [770, 342] width 1177 height 684
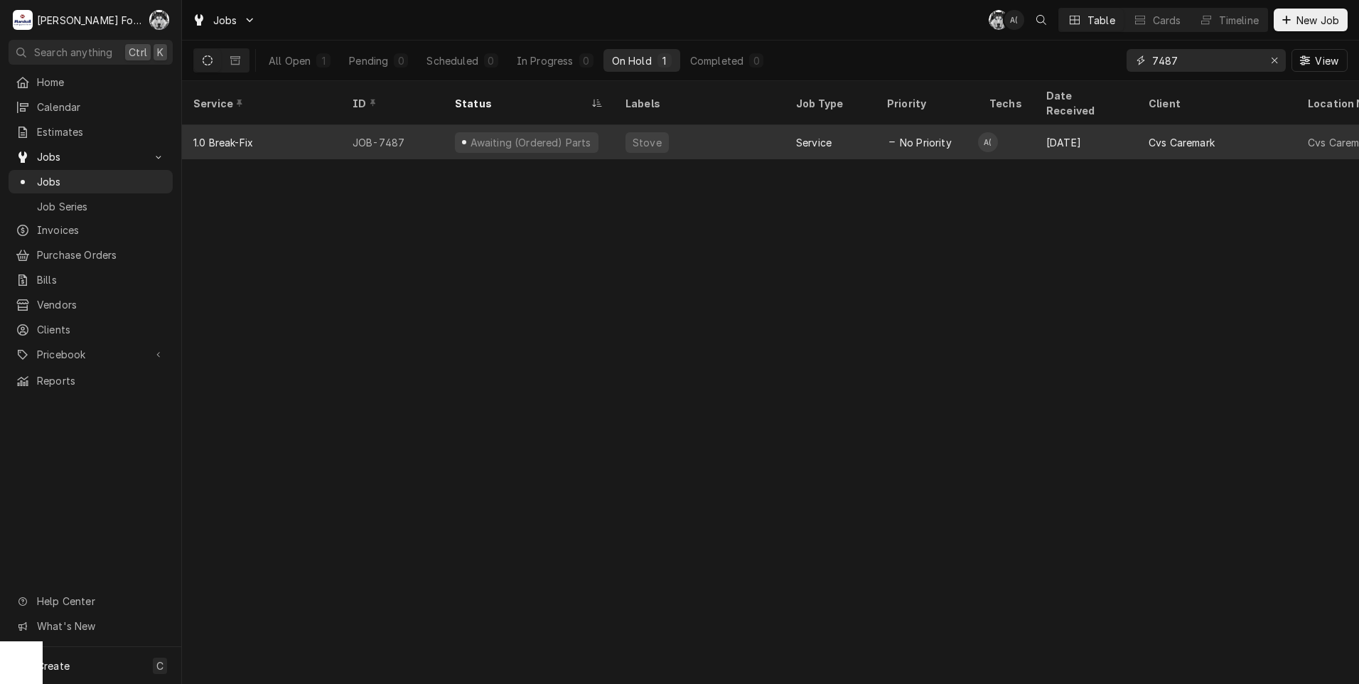
type input "7487"
click at [740, 125] on div "Stove" at bounding box center [699, 142] width 171 height 34
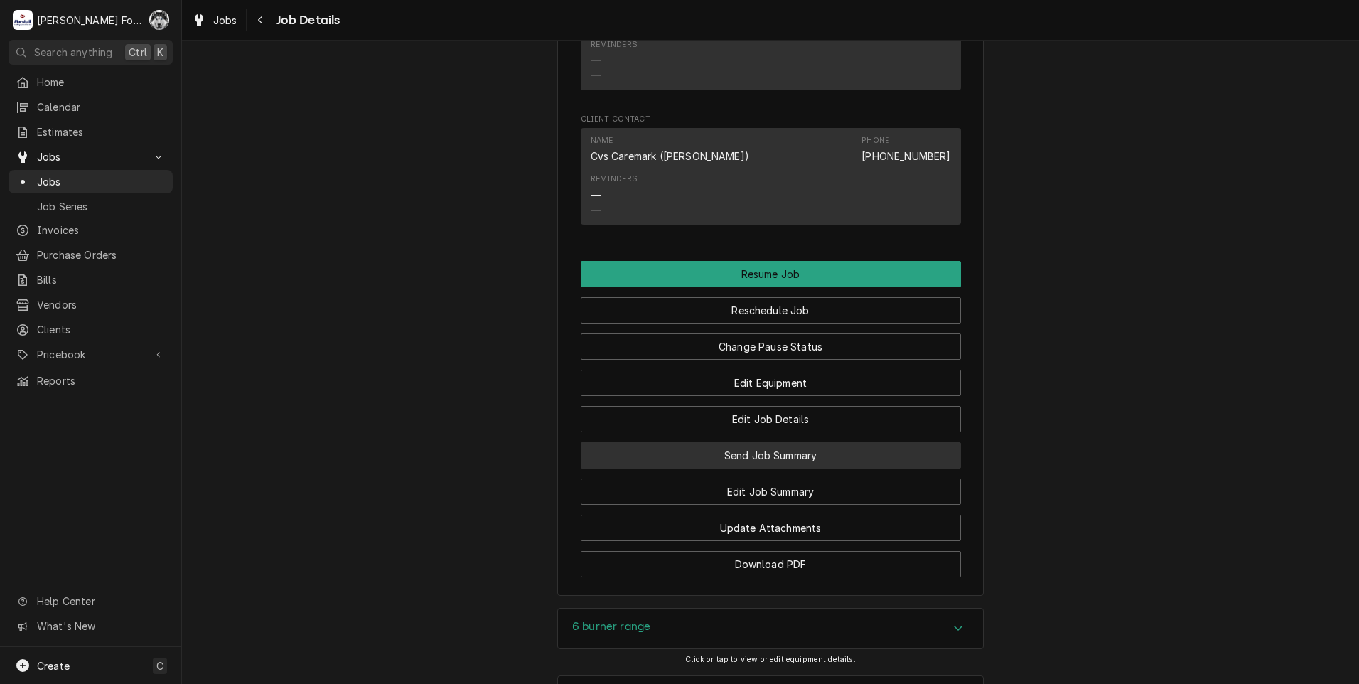
scroll to position [1895, 0]
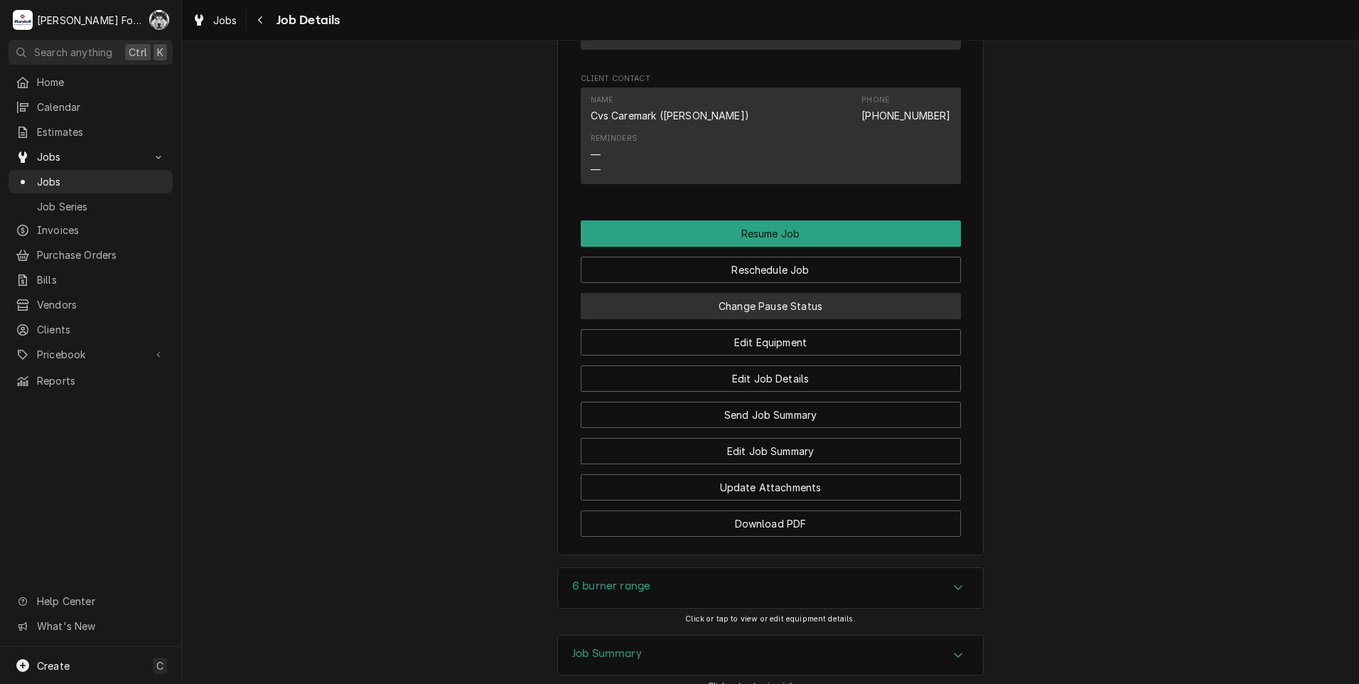
click at [737, 293] on button "Change Pause Status" at bounding box center [771, 306] width 380 height 26
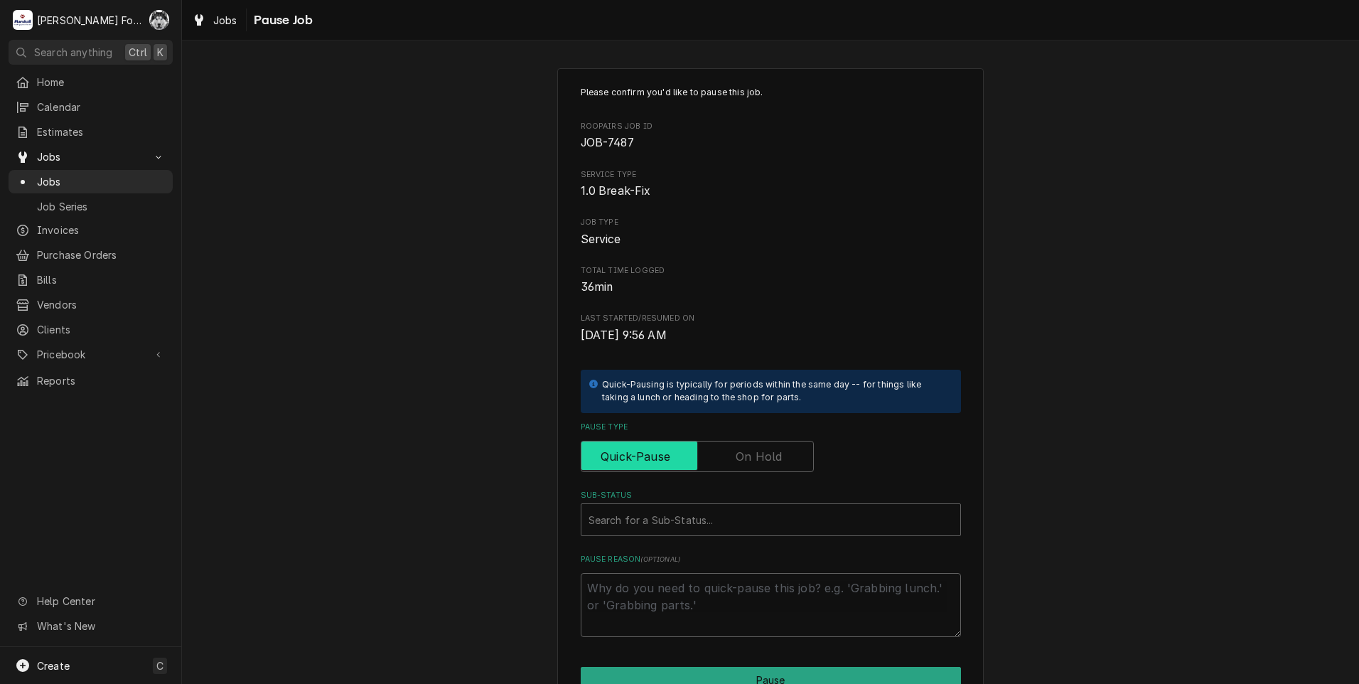
click at [728, 453] on input "Pause Type" at bounding box center [697, 456] width 220 height 31
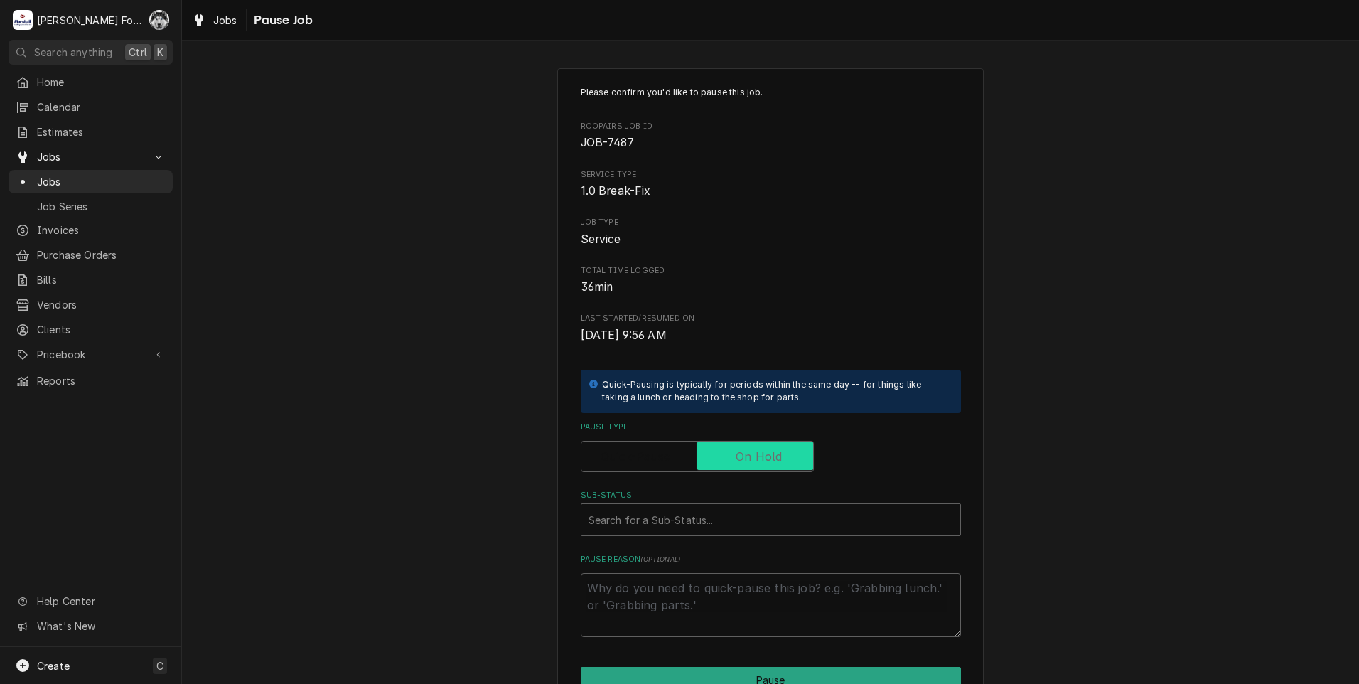
checkbox input "true"
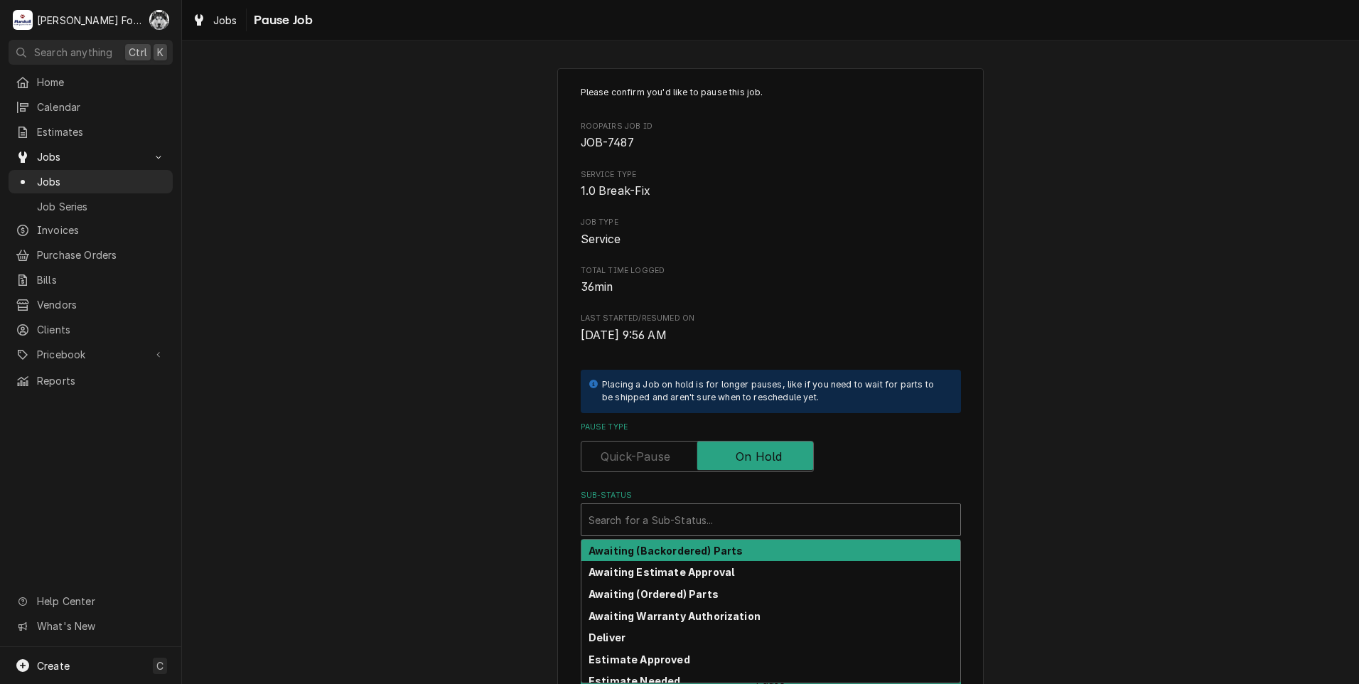
click at [682, 523] on div "Sub-Status" at bounding box center [770, 520] width 365 height 26
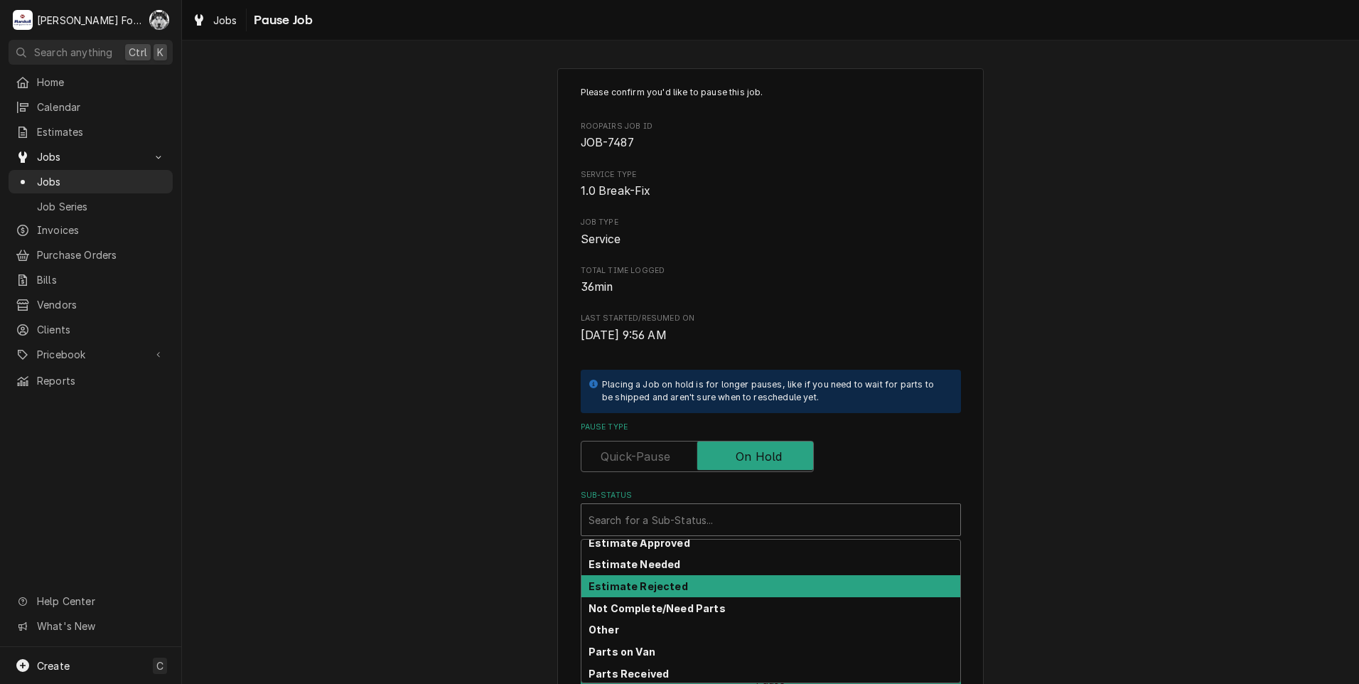
scroll to position [227, 0]
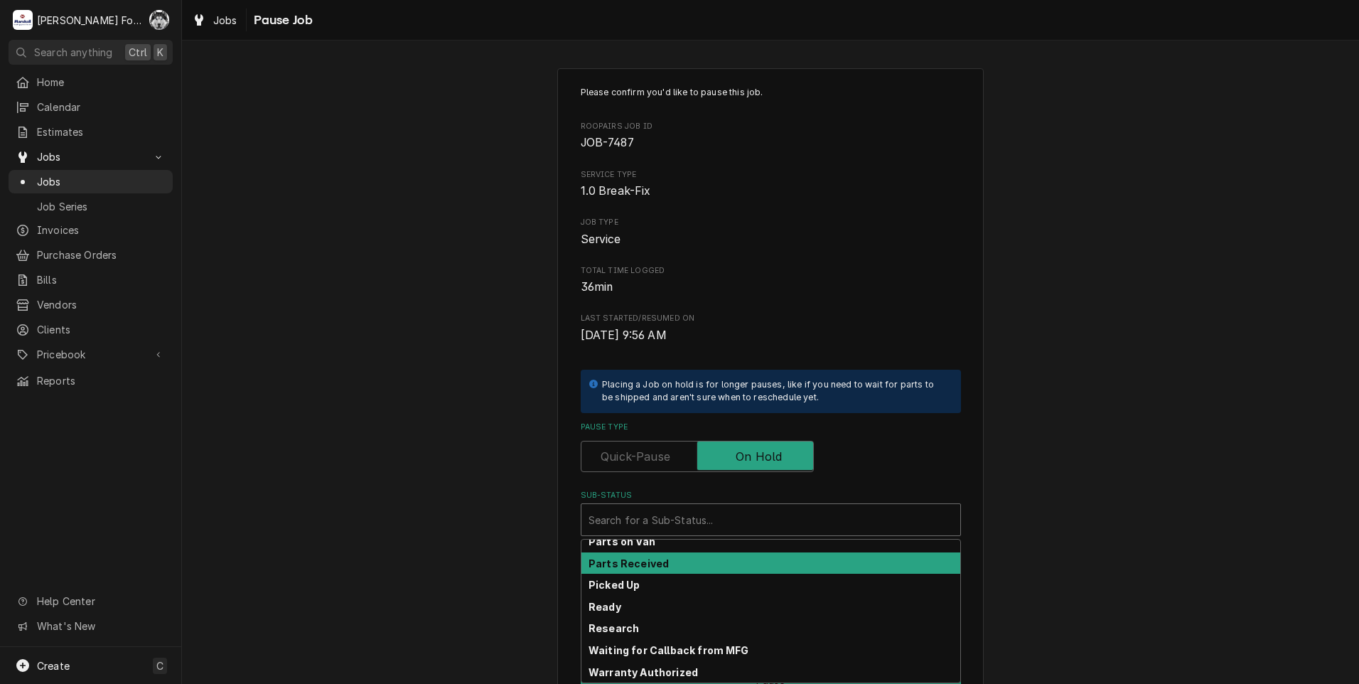
click at [656, 564] on strong "Parts Received" at bounding box center [628, 563] width 80 height 12
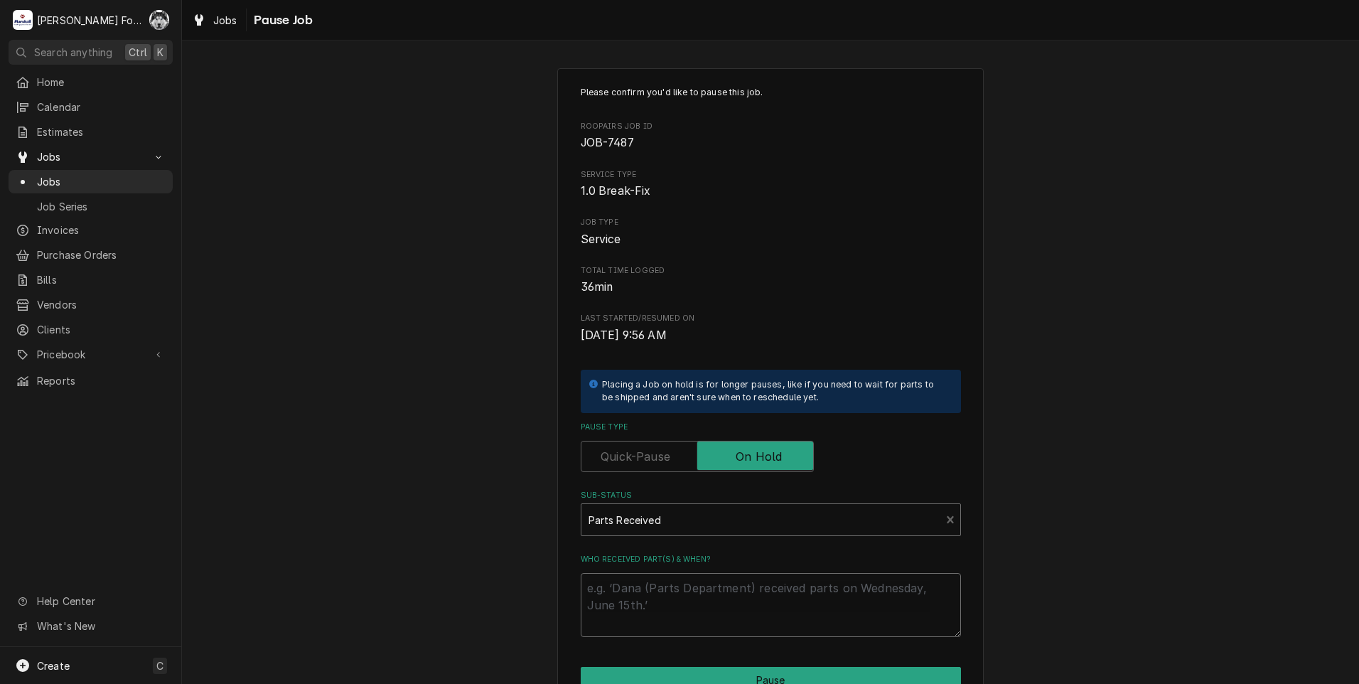
click at [656, 600] on textarea "Who received part(s) & when?" at bounding box center [771, 605] width 380 height 64
paste textarea "[DATE]"
type textarea "x"
type textarea "[DATE]"
click at [654, 670] on button "Pause" at bounding box center [771, 680] width 380 height 26
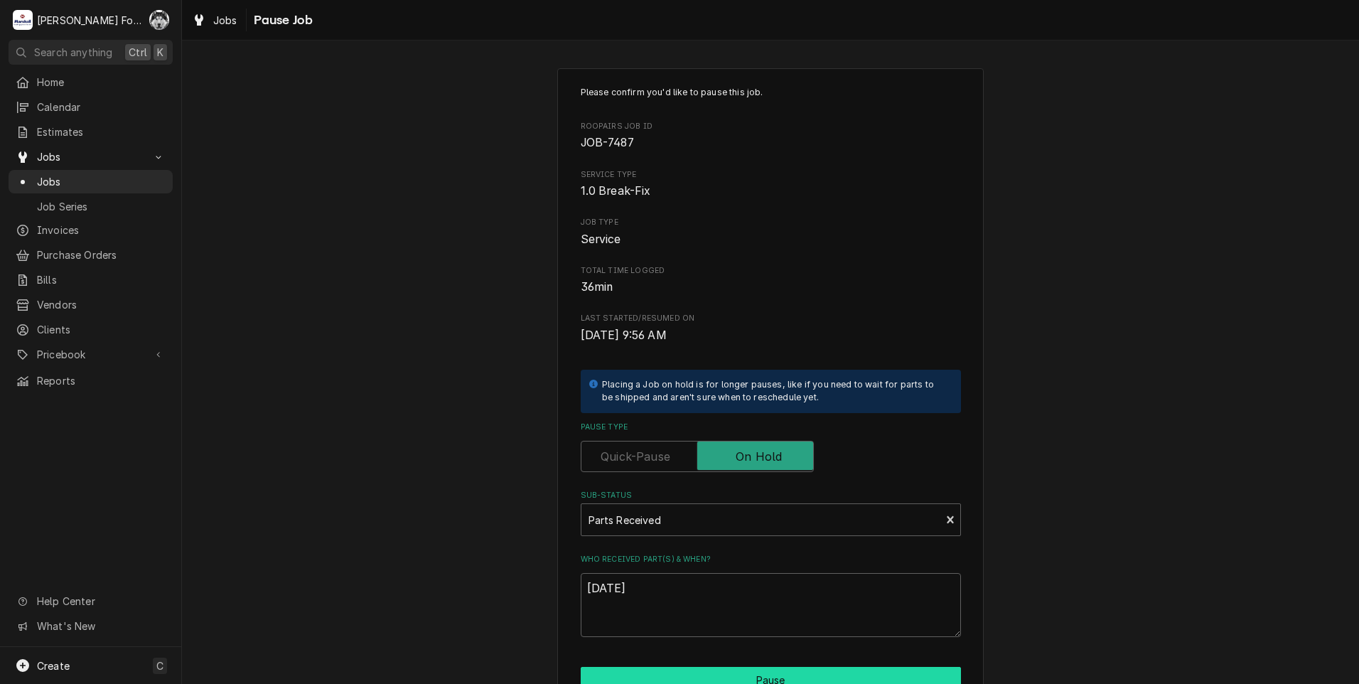
type textarea "x"
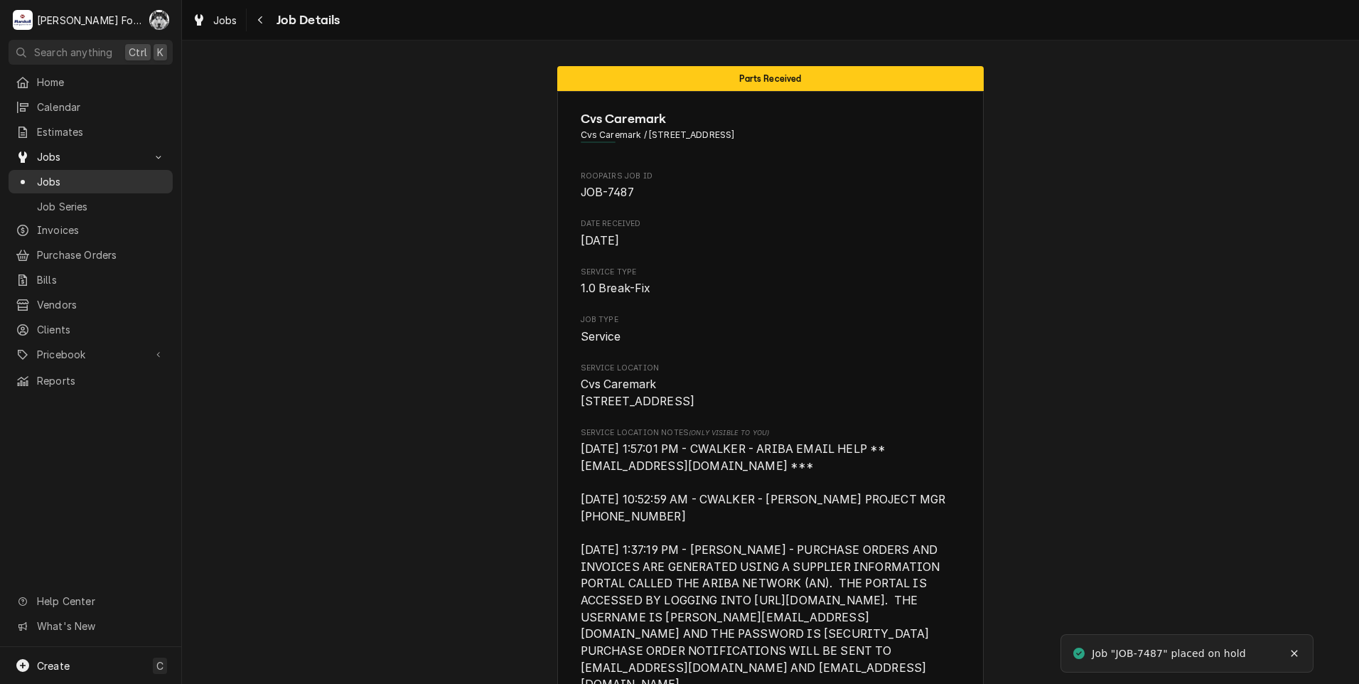
click at [26, 175] on div "Dynamic Content Wrapper" at bounding box center [23, 182] width 14 height 14
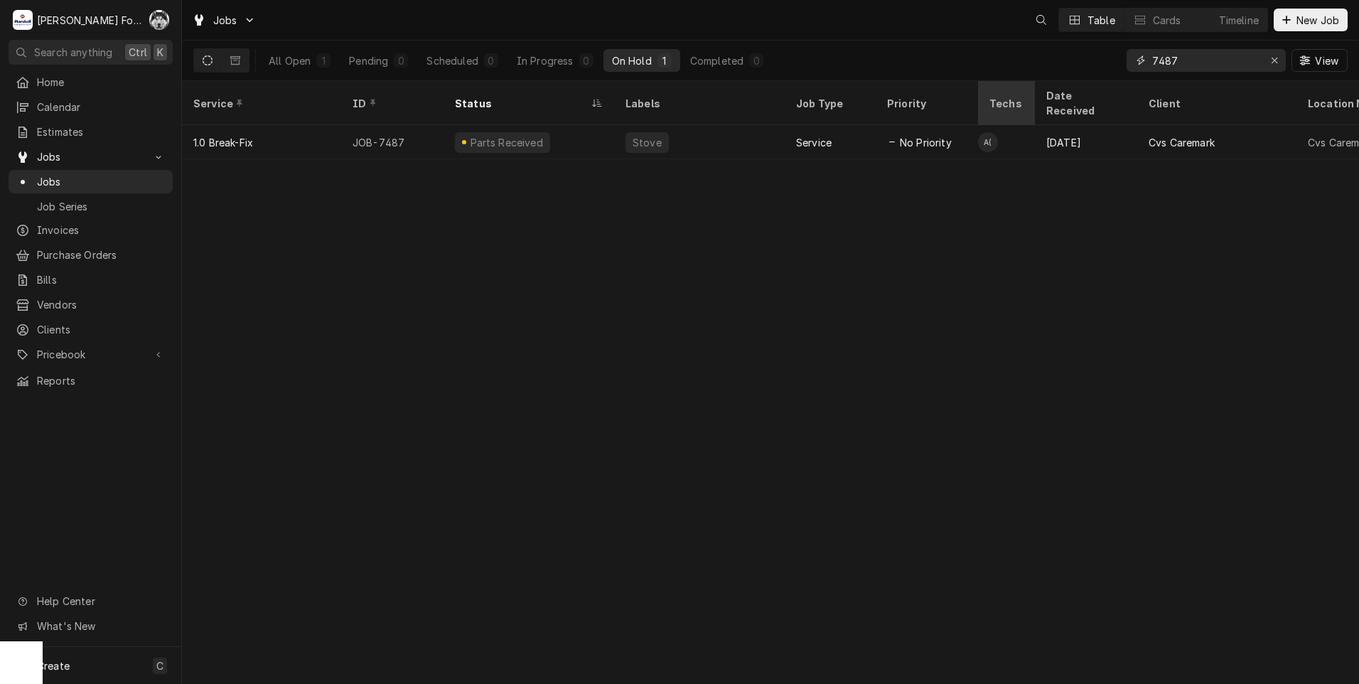
drag, startPoint x: 1070, startPoint y: 77, endPoint x: 1018, endPoint y: 85, distance: 51.8
click at [1022, 83] on div "Jobs Table Cards Timeline New Job All Open 1 Pending 0 Scheduled 0 In Progress …" at bounding box center [770, 342] width 1177 height 684
type input "7445"
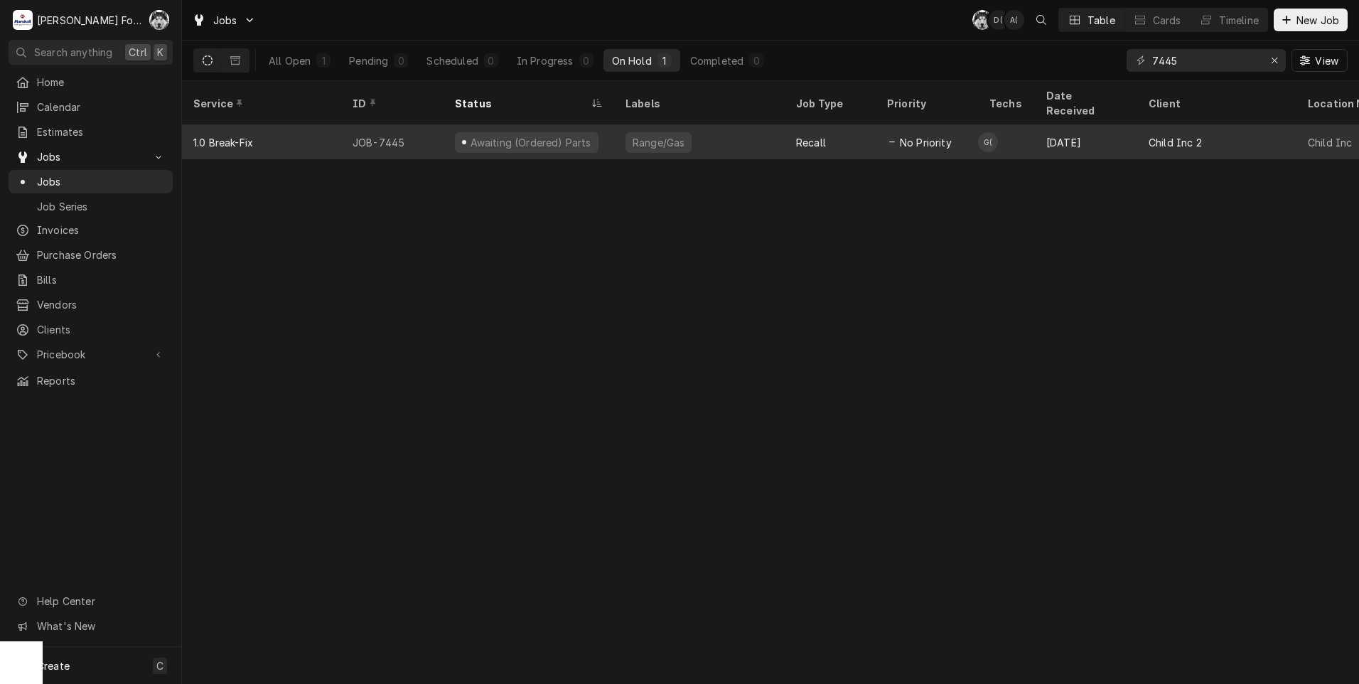
click at [608, 126] on div "Awaiting (Ordered) Parts" at bounding box center [528, 142] width 171 height 34
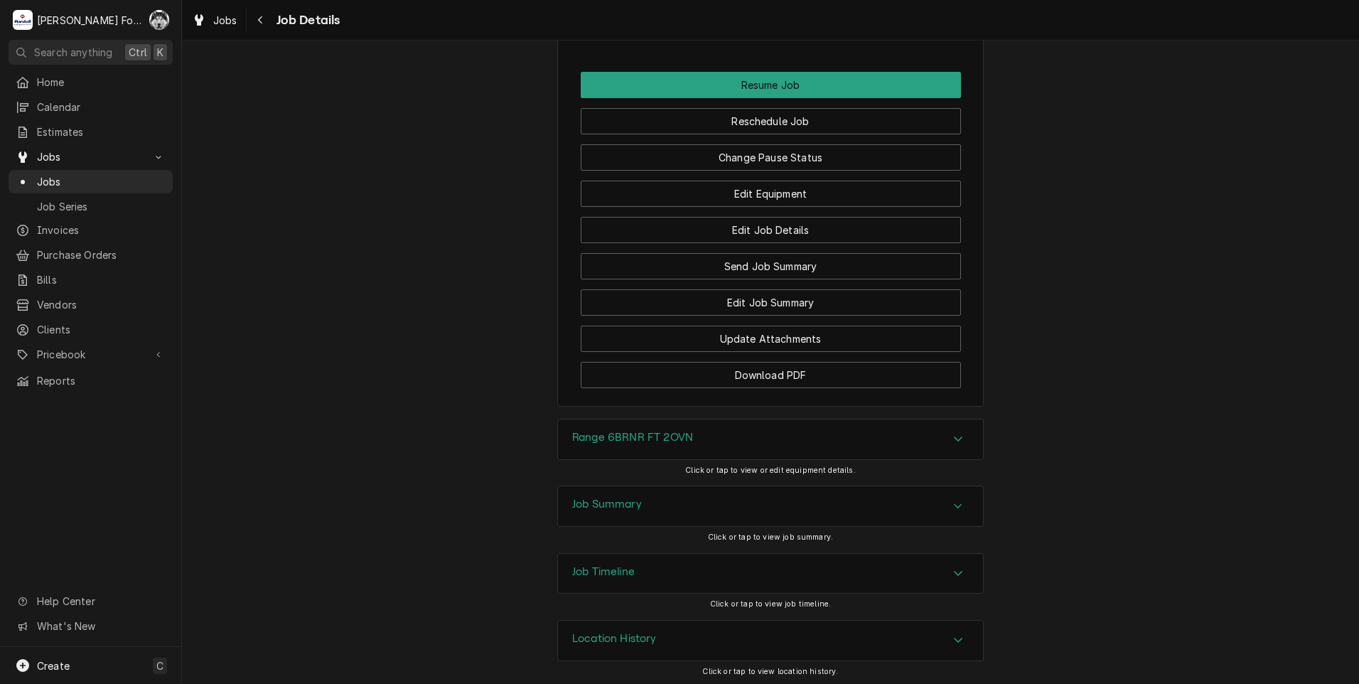
scroll to position [1681, 0]
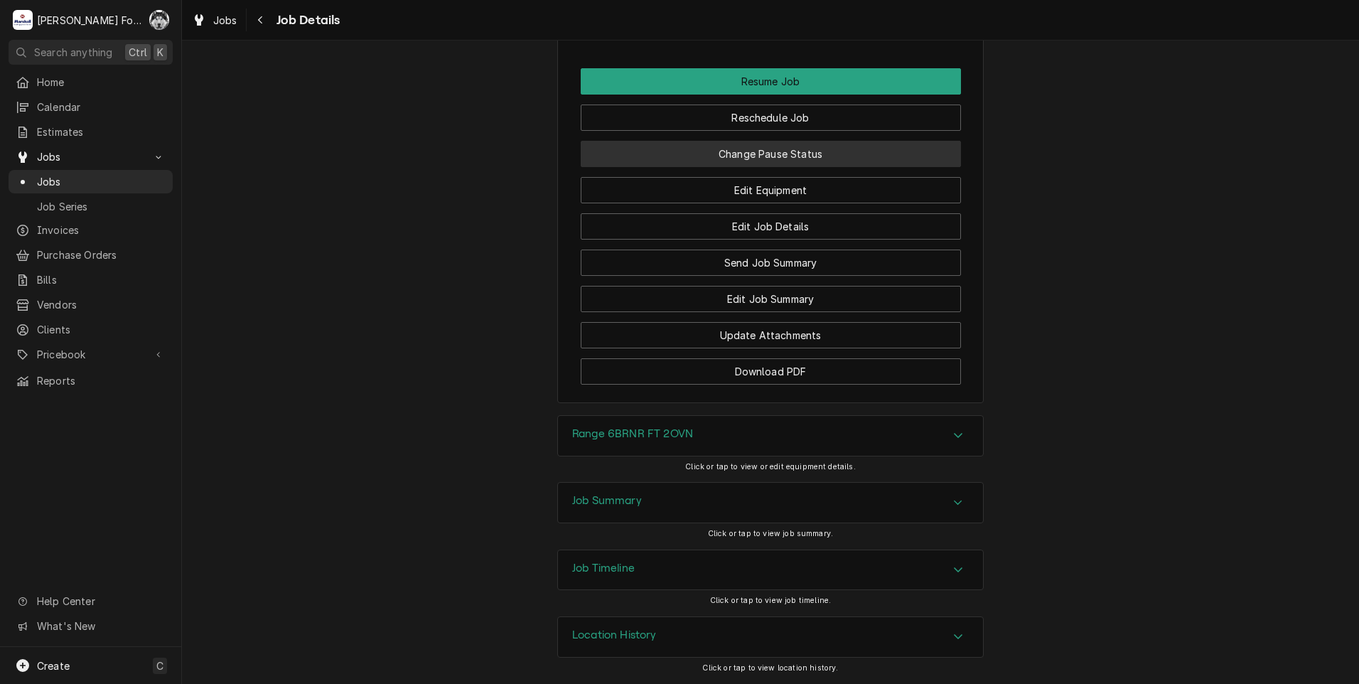
click at [723, 148] on button "Change Pause Status" at bounding box center [771, 154] width 380 height 26
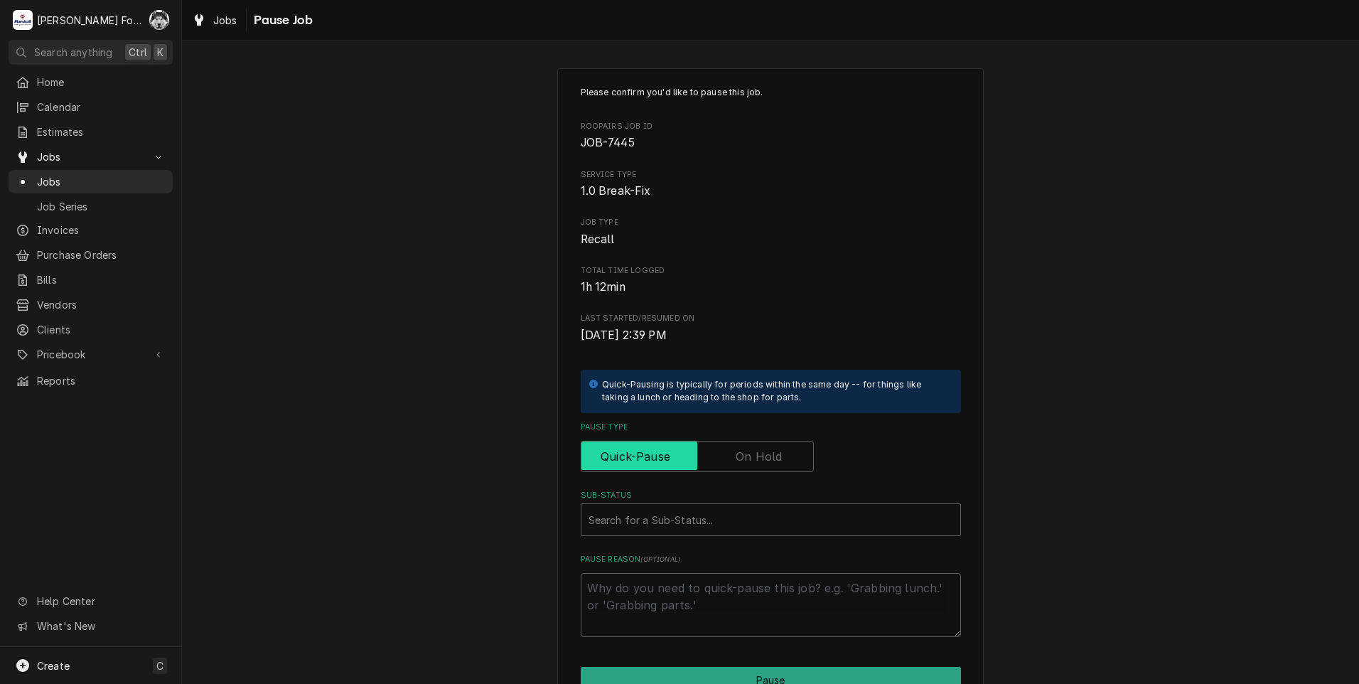
click at [726, 462] on input "Pause Type" at bounding box center [697, 456] width 220 height 31
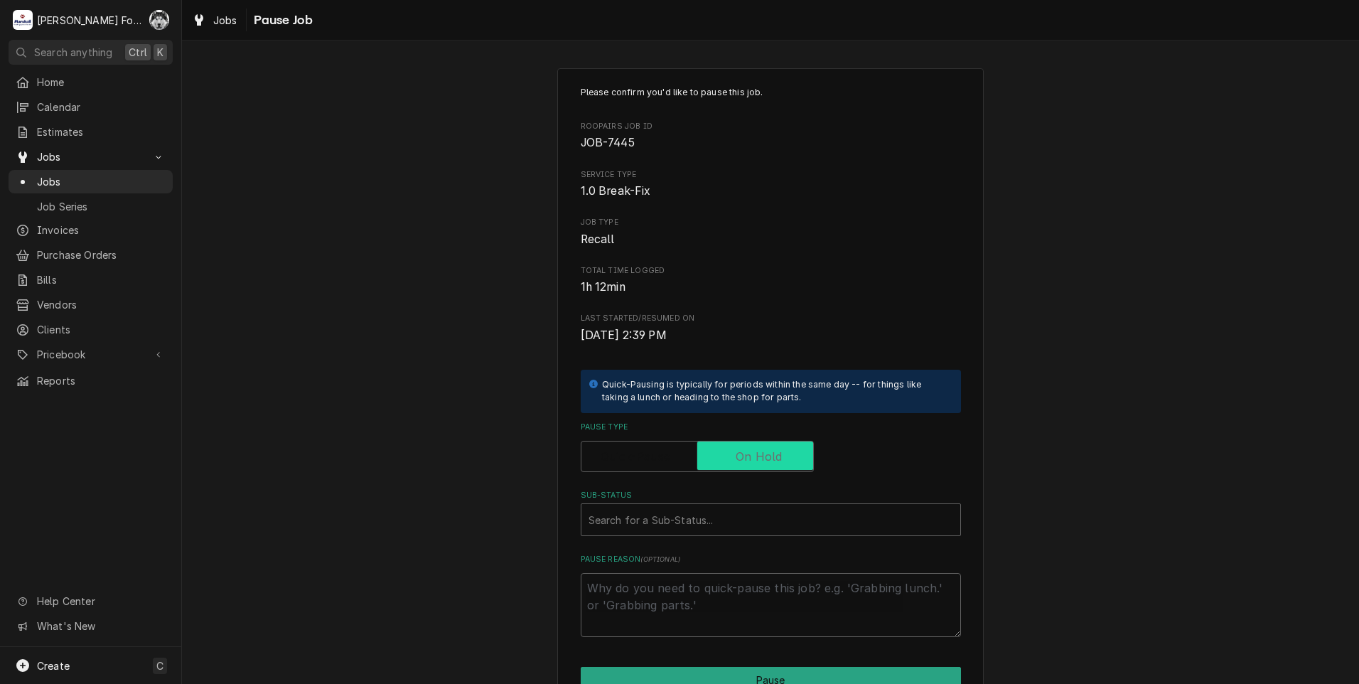
checkbox input "true"
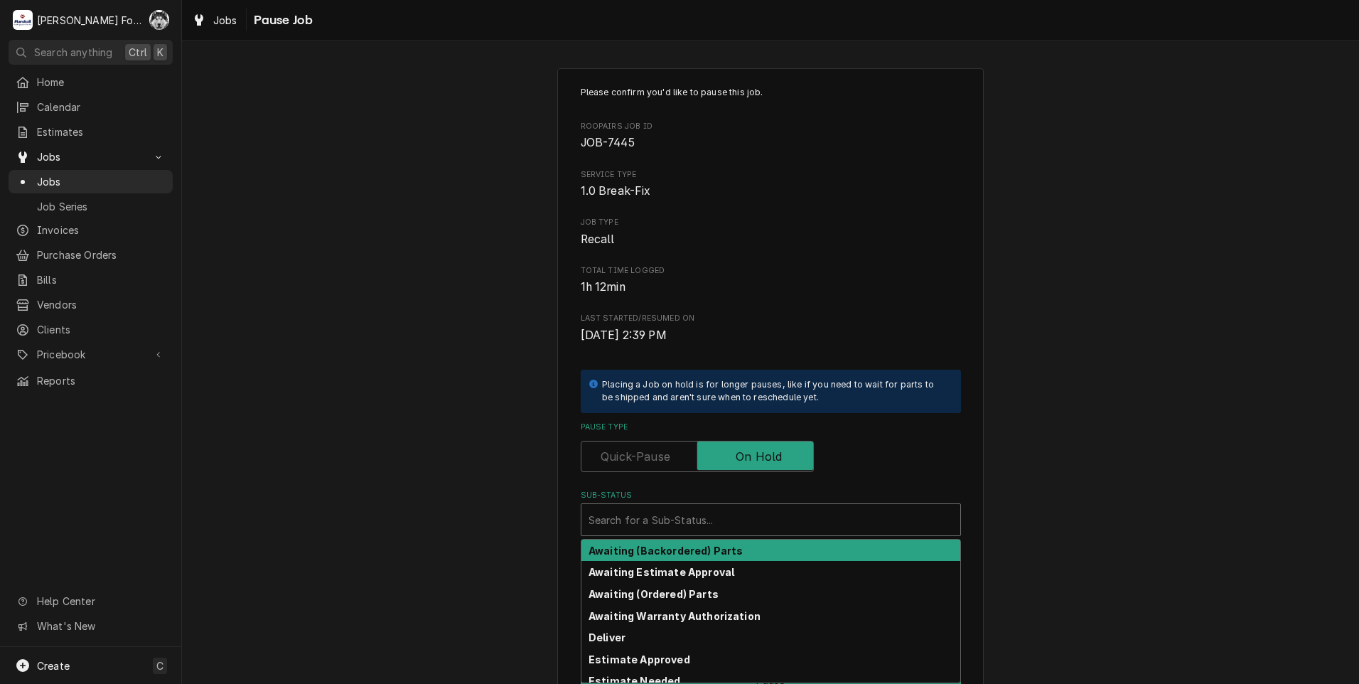
click at [704, 524] on div "Sub-Status" at bounding box center [770, 520] width 365 height 26
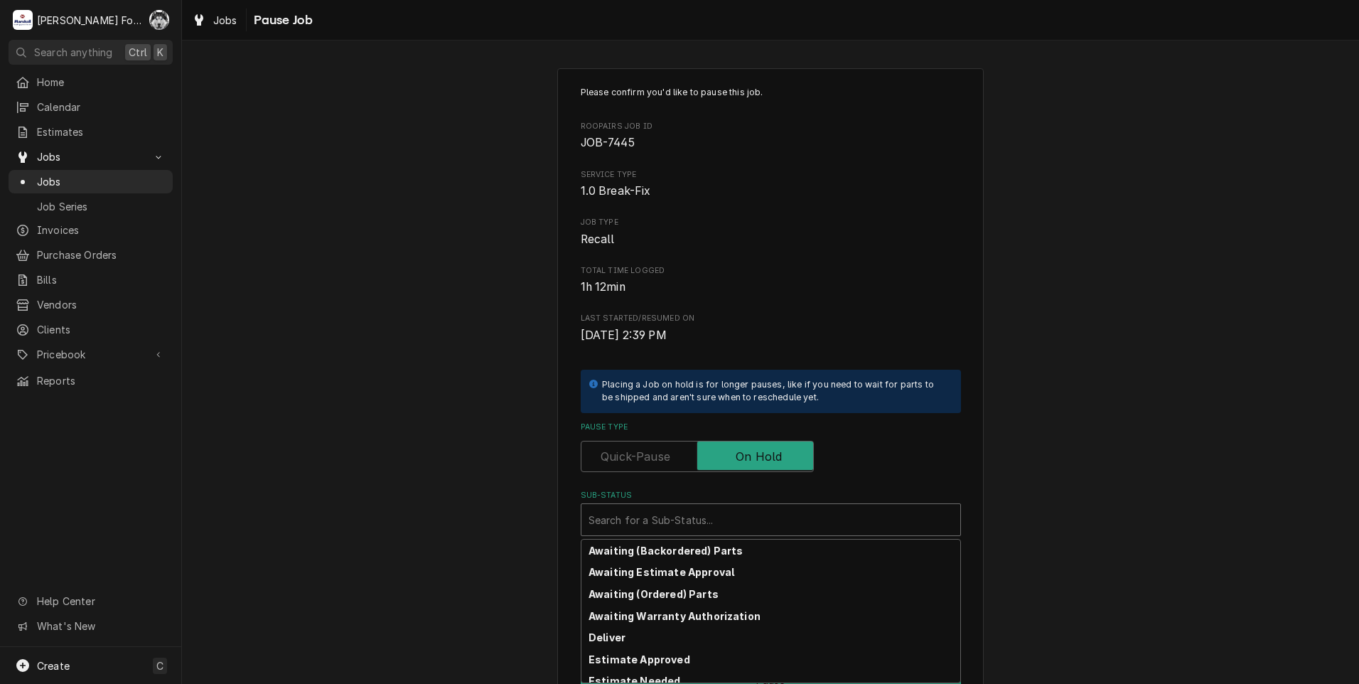
scroll to position [227, 0]
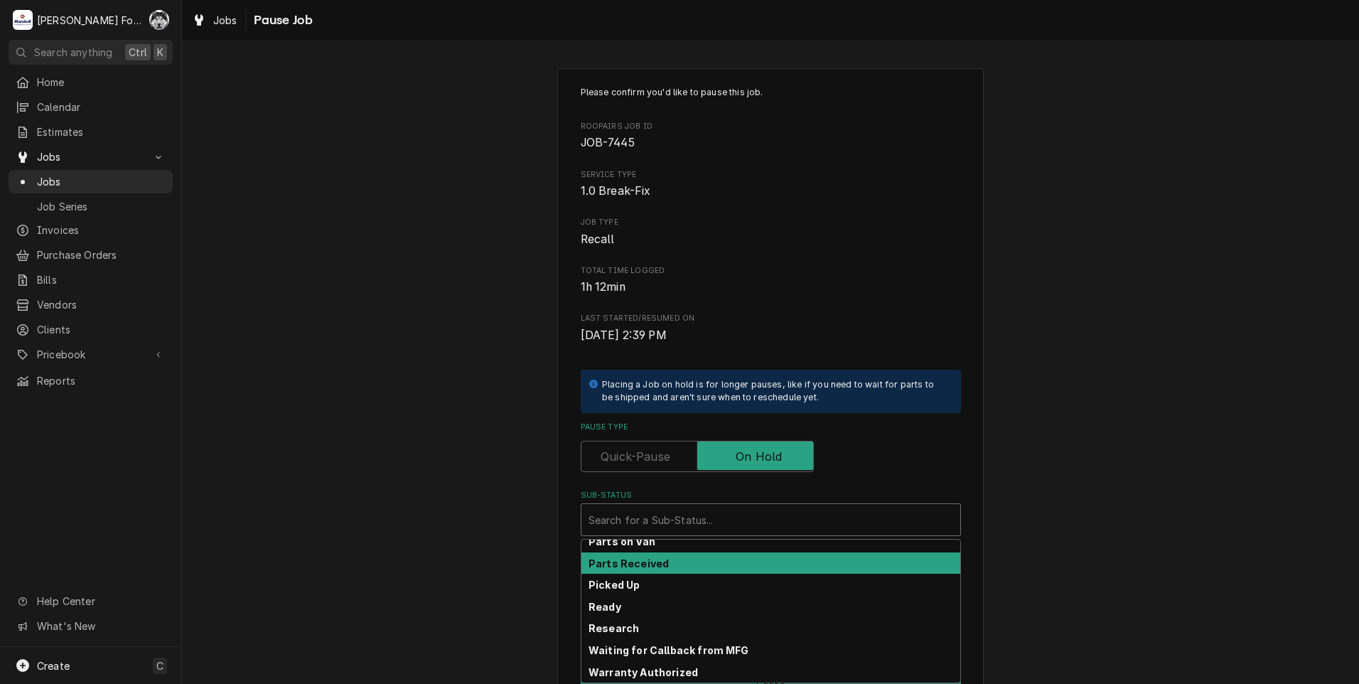
click at [664, 564] on div "Parts Received" at bounding box center [770, 563] width 379 height 22
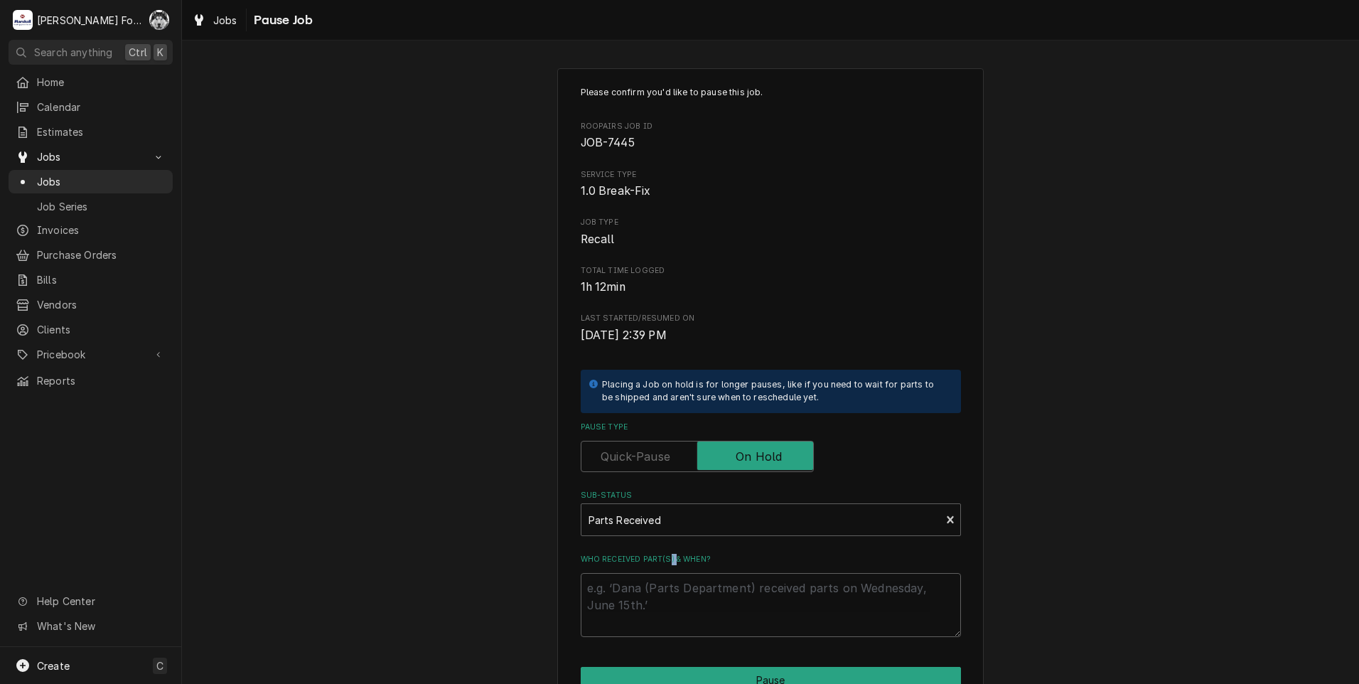
click at [663, 566] on div "Who received part(s) & when?" at bounding box center [771, 595] width 380 height 83
drag, startPoint x: 663, startPoint y: 566, endPoint x: 654, endPoint y: 596, distance: 31.0
click at [654, 596] on textarea "Who received part(s) & when?" at bounding box center [771, 605] width 380 height 64
paste textarea "[DATE]"
type textarea "x"
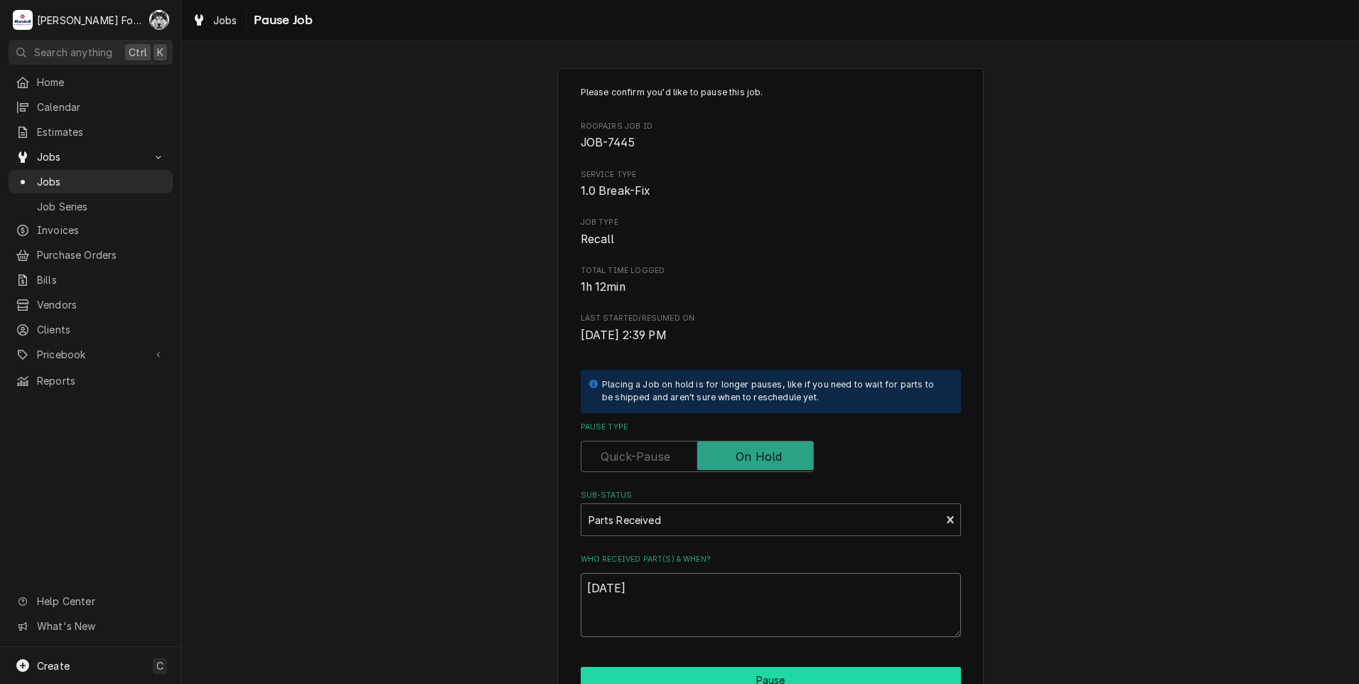
type textarea "[DATE]"
click at [658, 674] on button "Pause" at bounding box center [771, 680] width 380 height 26
type textarea "x"
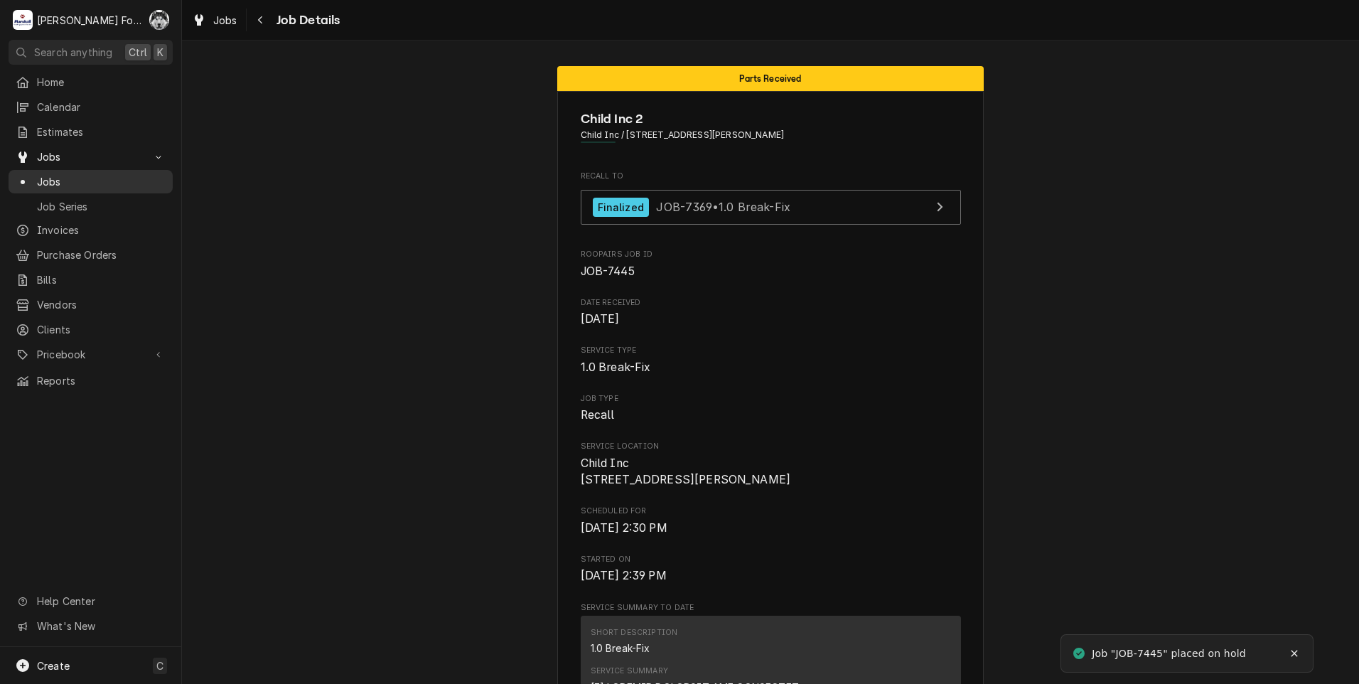
click at [50, 173] on div "Jobs" at bounding box center [90, 182] width 158 height 18
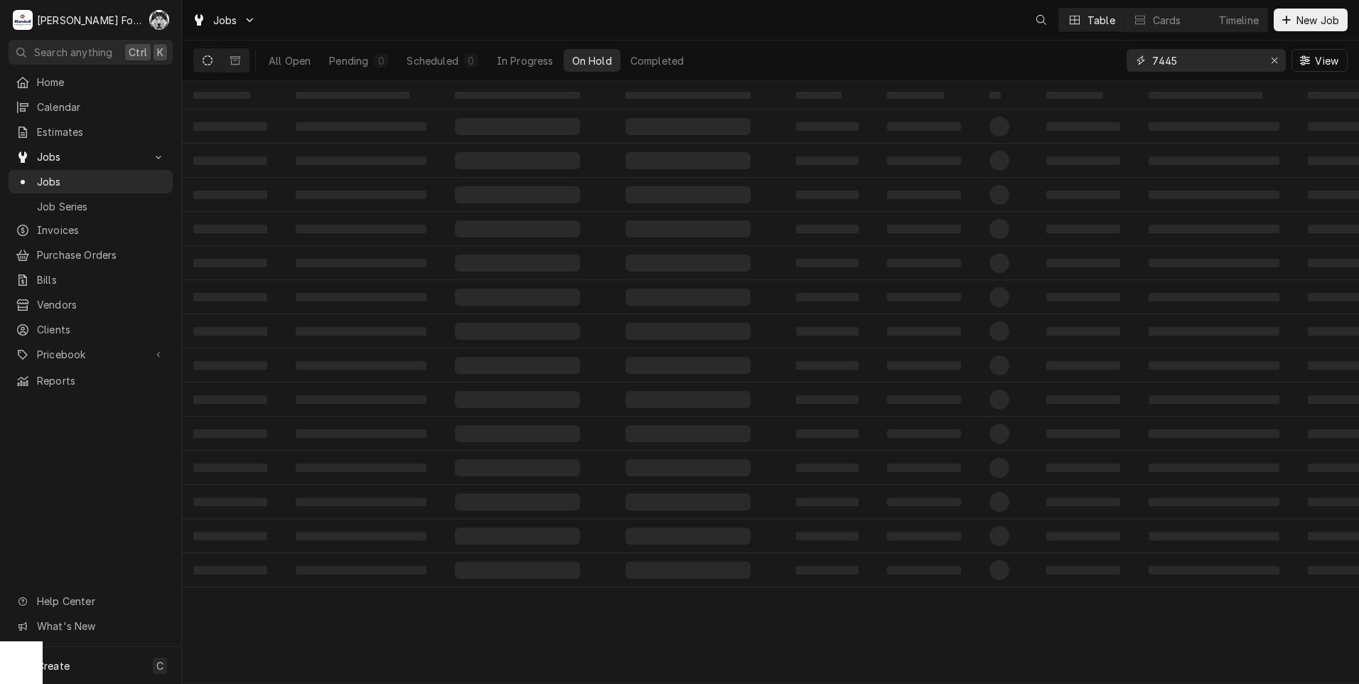
drag, startPoint x: 1185, startPoint y: 56, endPoint x: 1100, endPoint y: 80, distance: 88.4
click at [1100, 80] on div "All Open Pending 0 Scheduled 0 In Progress On Hold Completed 7445 View" at bounding box center [770, 61] width 1154 height 40
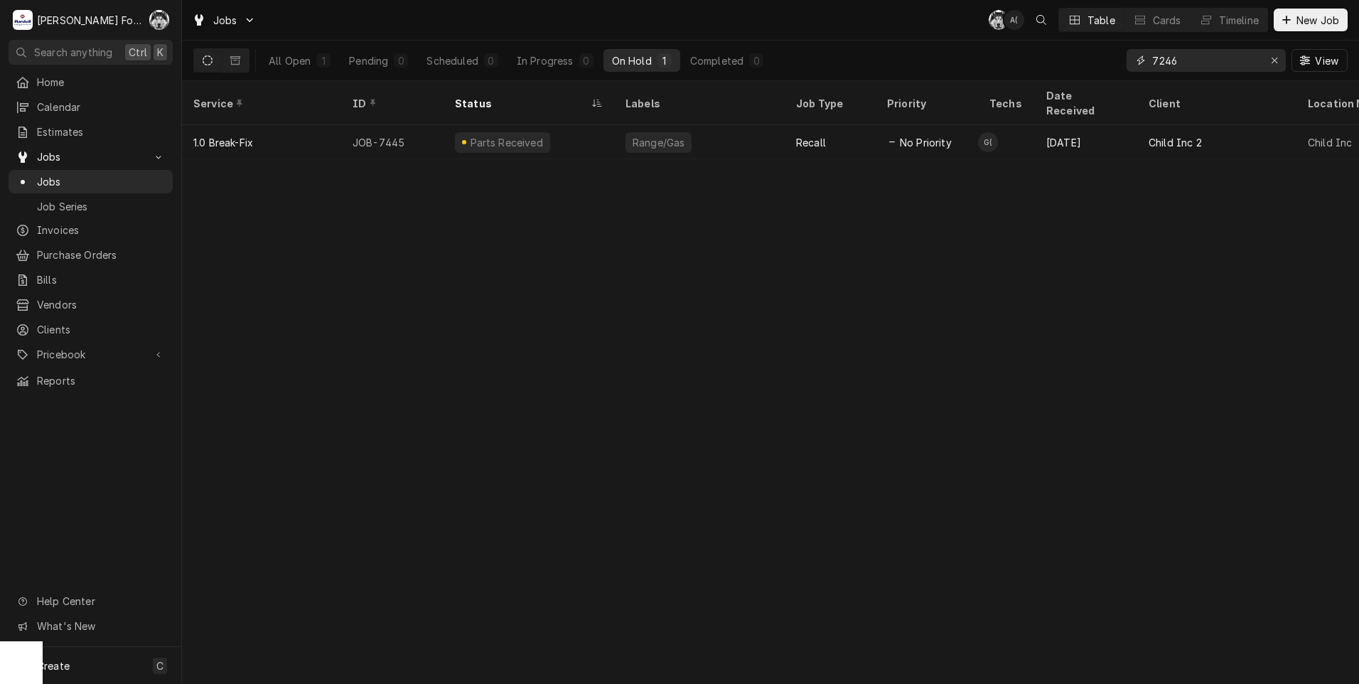
type input "7246"
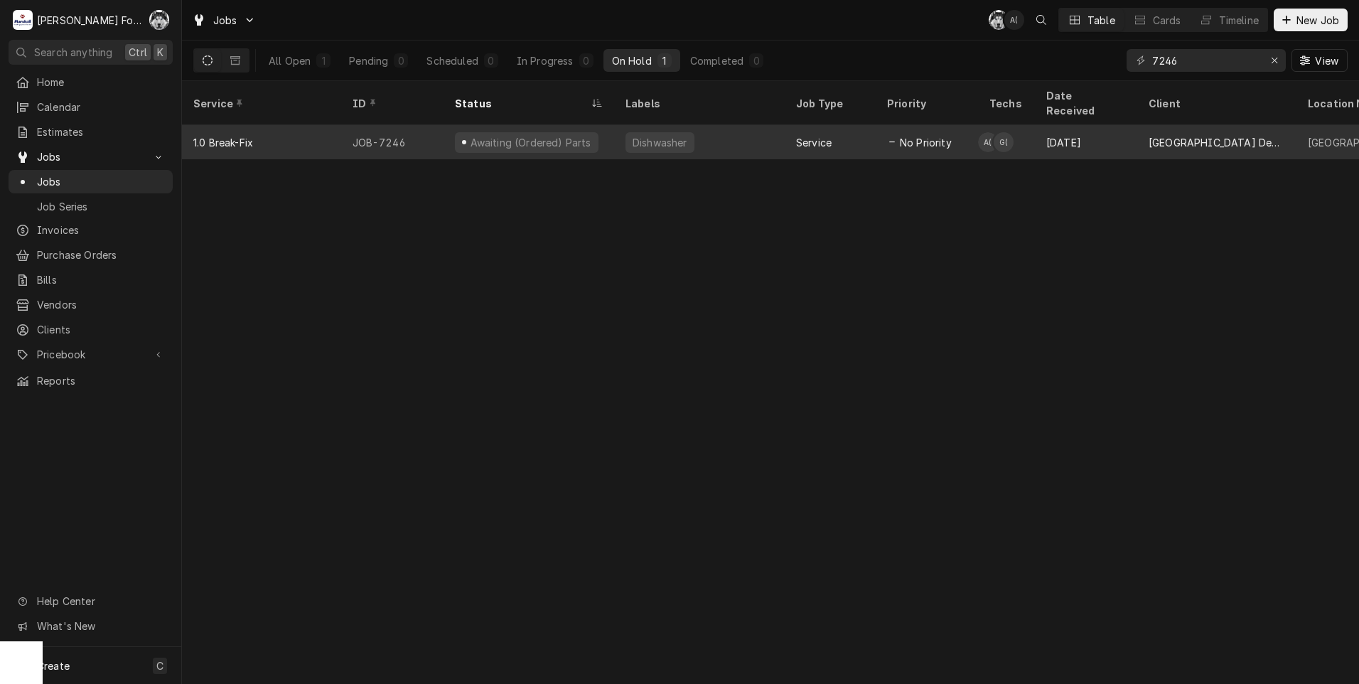
click at [623, 126] on div "Dishwasher" at bounding box center [699, 142] width 171 height 34
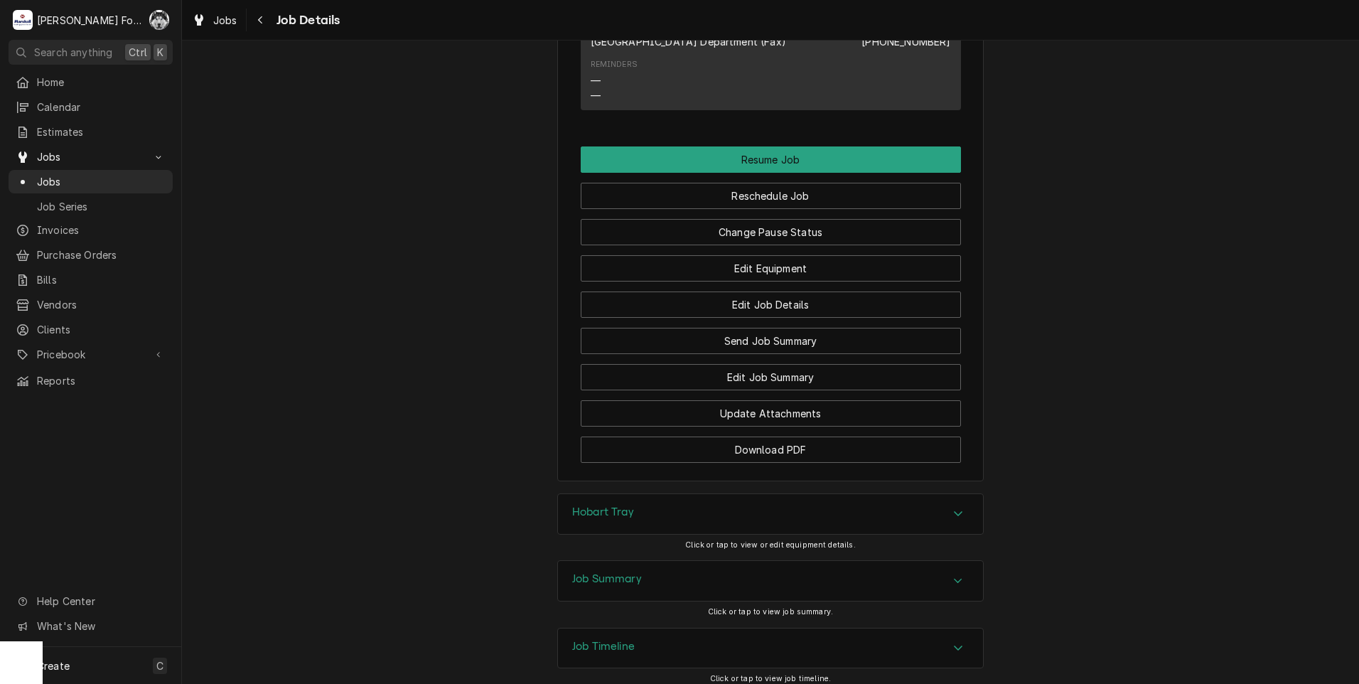
scroll to position [1395, 0]
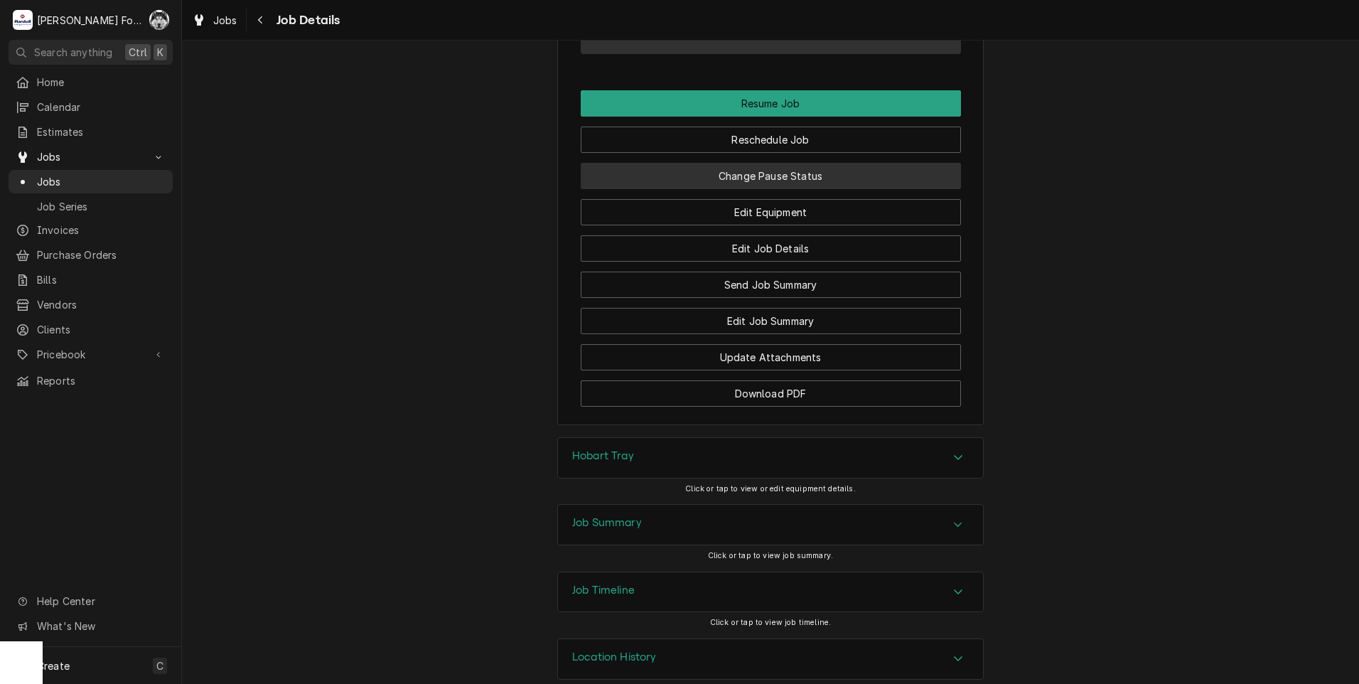
click at [799, 163] on button "Change Pause Status" at bounding box center [771, 176] width 380 height 26
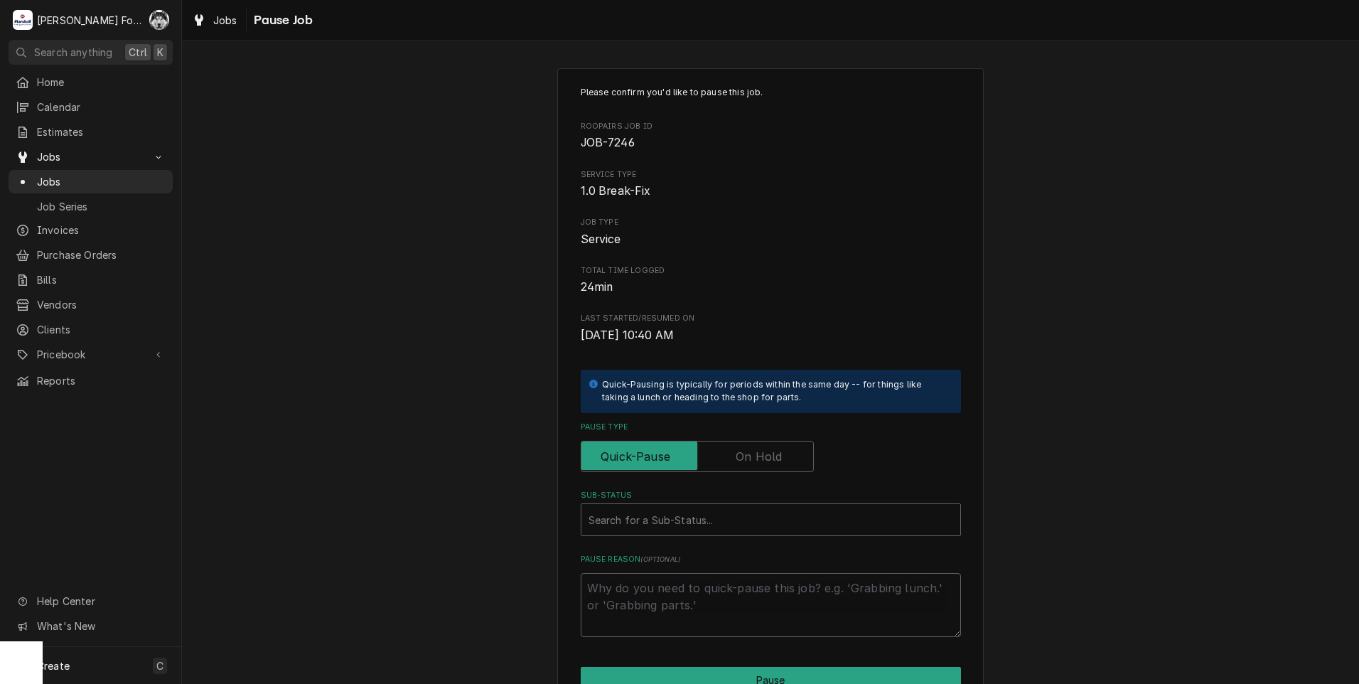
click at [751, 448] on label "Pause Type" at bounding box center [697, 456] width 233 height 31
click at [751, 448] on input "Pause Type" at bounding box center [697, 456] width 220 height 31
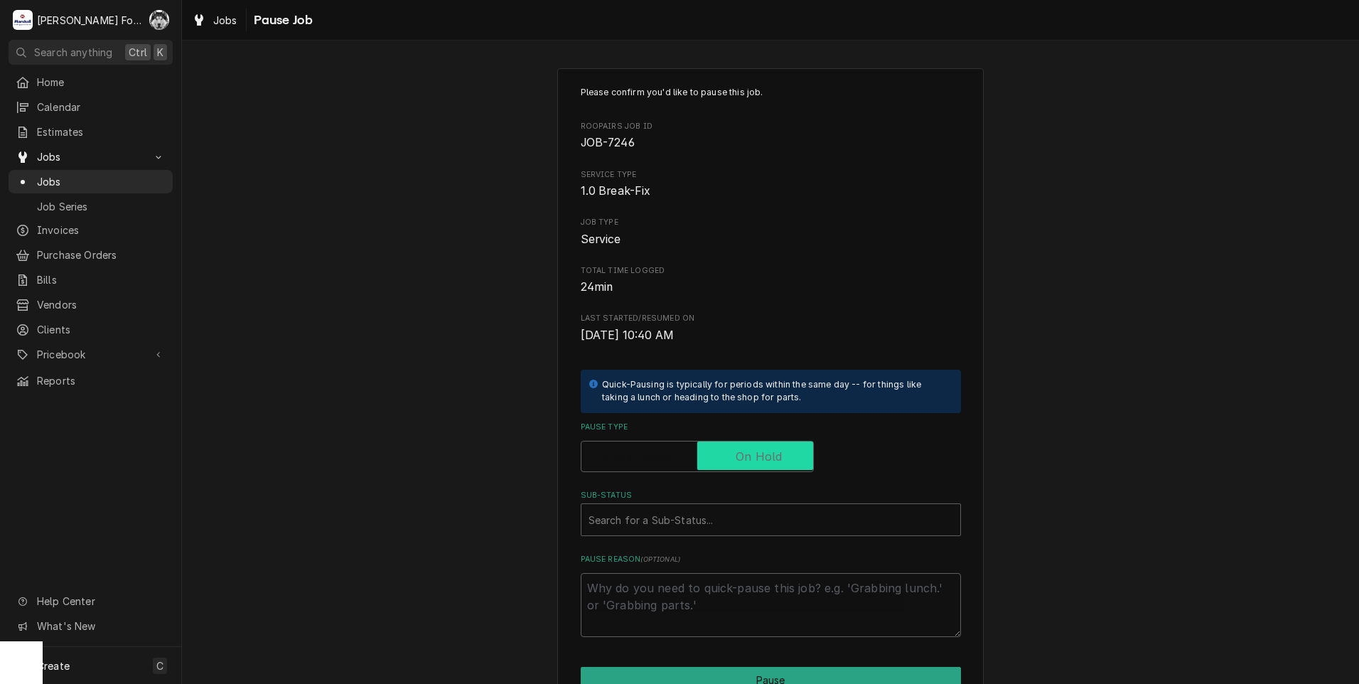
checkbox input "true"
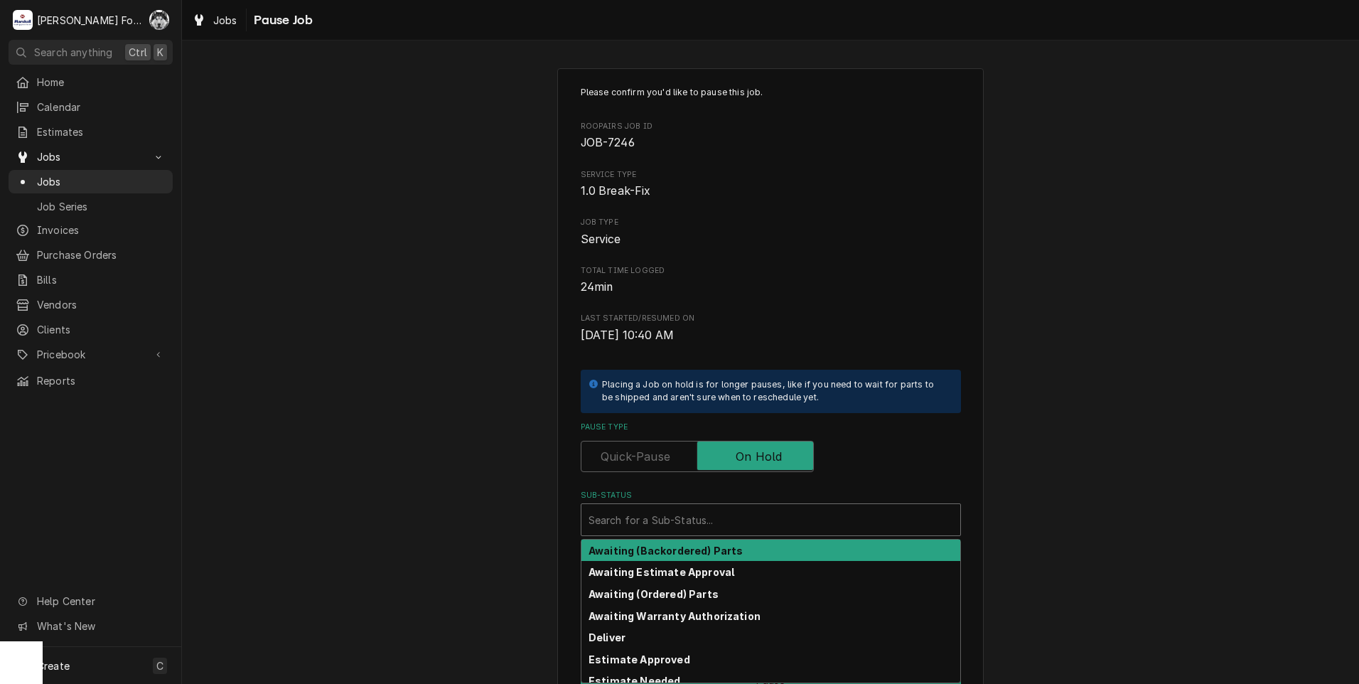
click at [700, 524] on div "Sub-Status" at bounding box center [770, 520] width 365 height 26
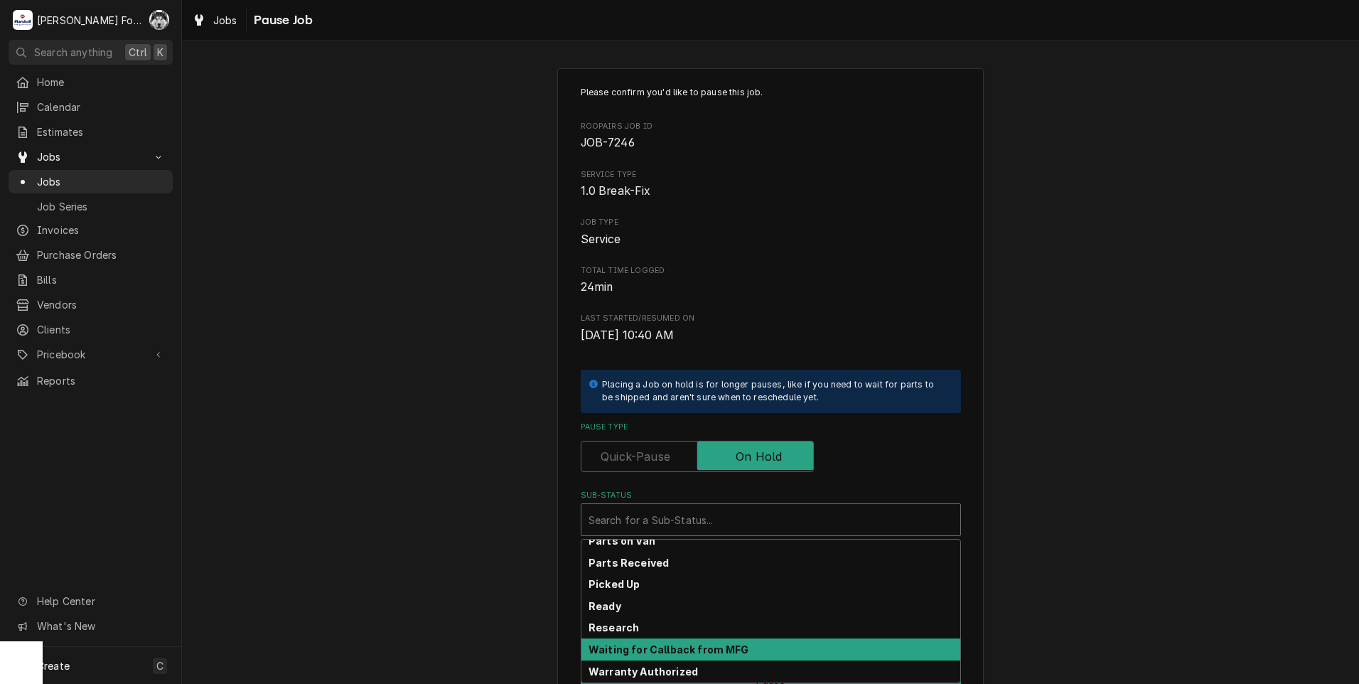
scroll to position [227, 0]
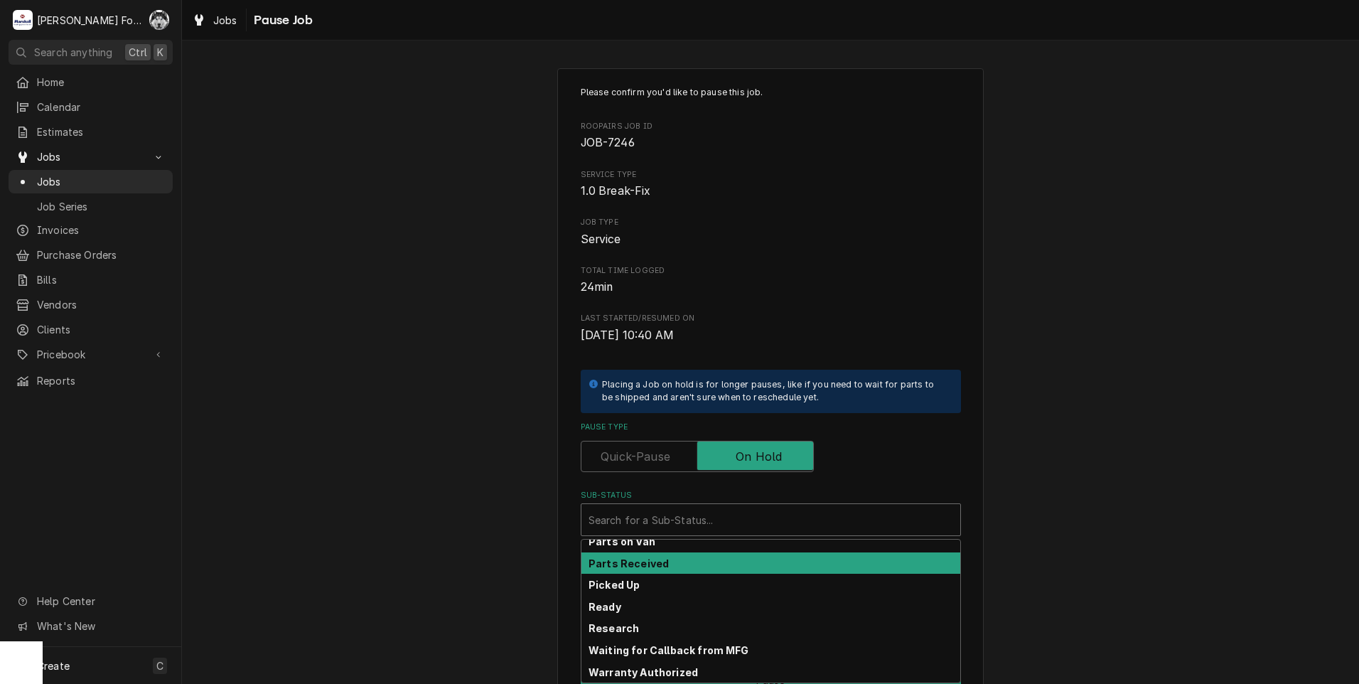
click at [629, 566] on strong "Parts Received" at bounding box center [628, 563] width 80 height 12
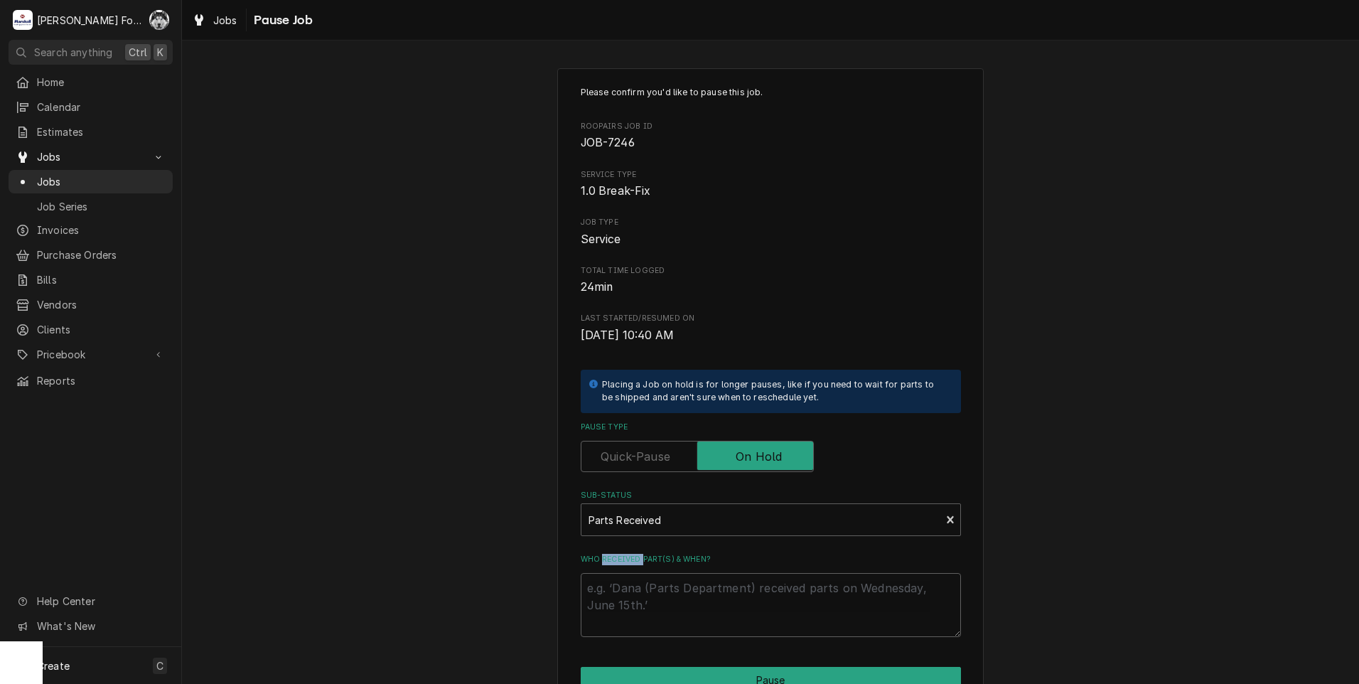
click at [629, 566] on div "Who received part(s) & when?" at bounding box center [771, 595] width 380 height 83
drag, startPoint x: 629, startPoint y: 566, endPoint x: 630, endPoint y: 596, distance: 29.9
click at [630, 596] on textarea "Who received part(s) & when?" at bounding box center [771, 605] width 380 height 64
paste textarea "[DATE]"
type textarea "x"
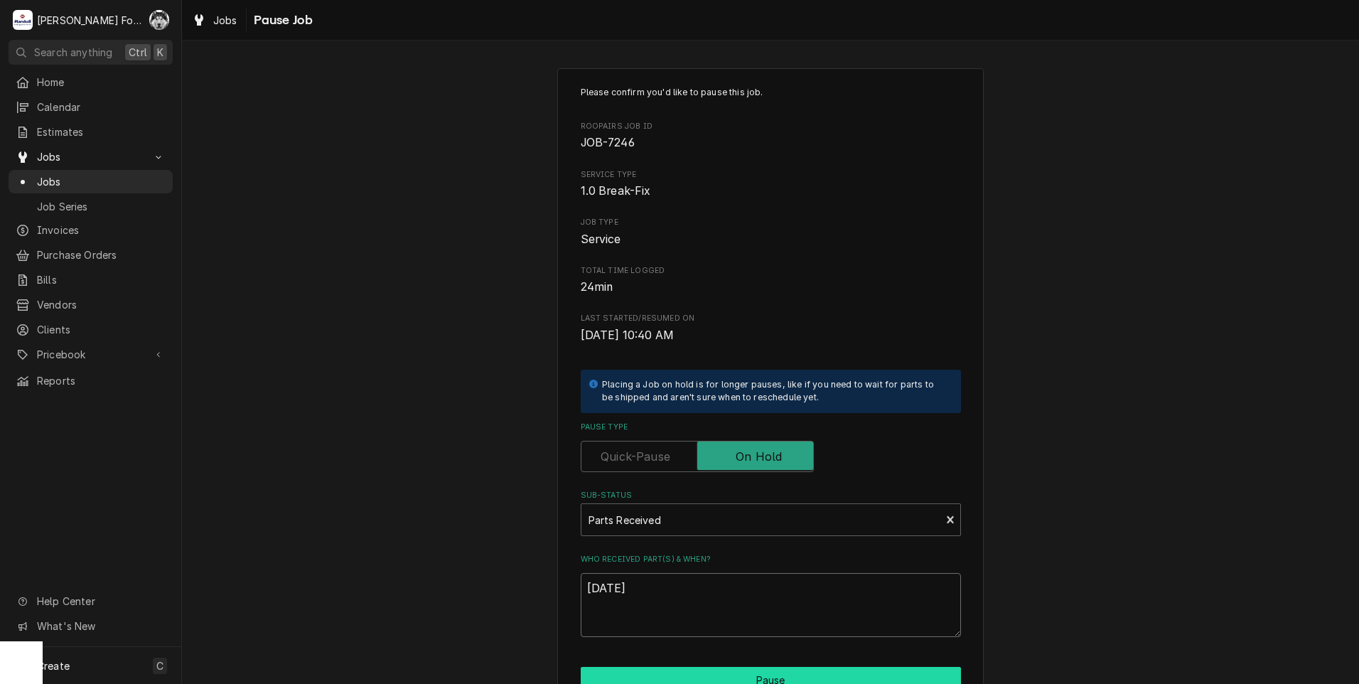
type textarea "[DATE]"
click at [642, 667] on button "Pause" at bounding box center [771, 680] width 380 height 26
type textarea "x"
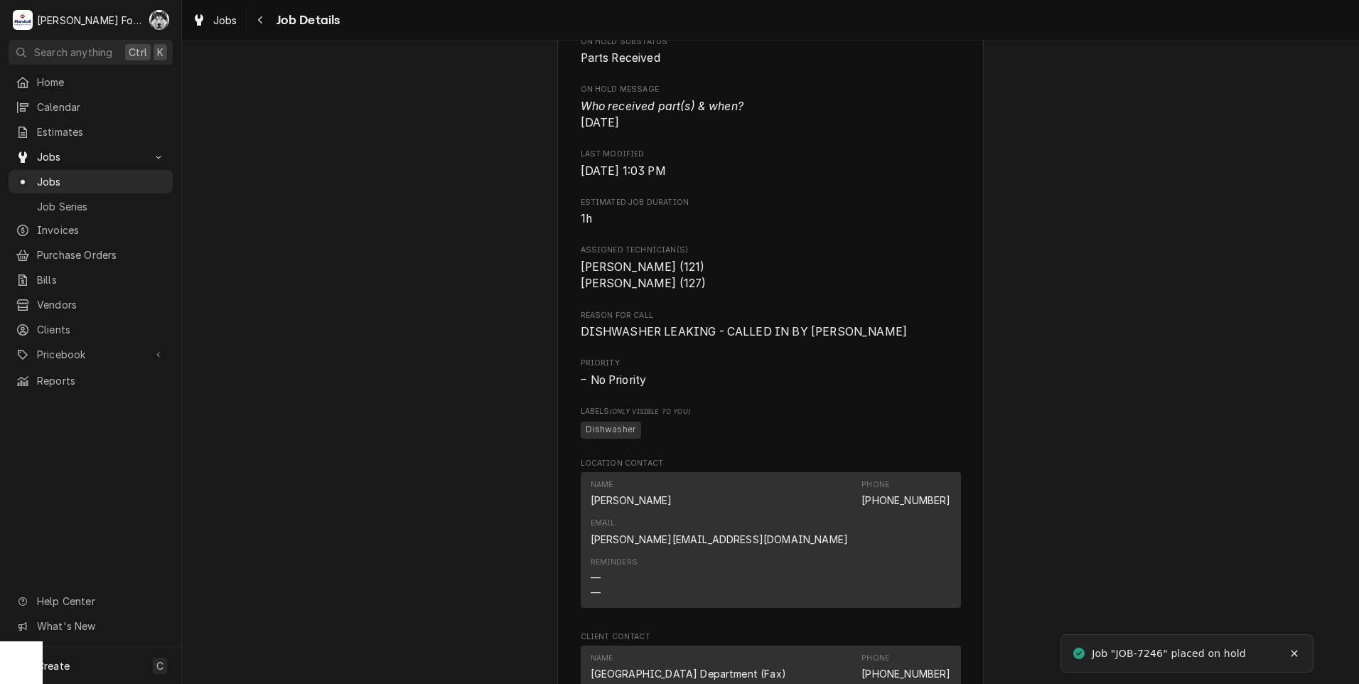
scroll to position [711, 0]
click at [35, 174] on div "Jobs" at bounding box center [91, 181] width 150 height 15
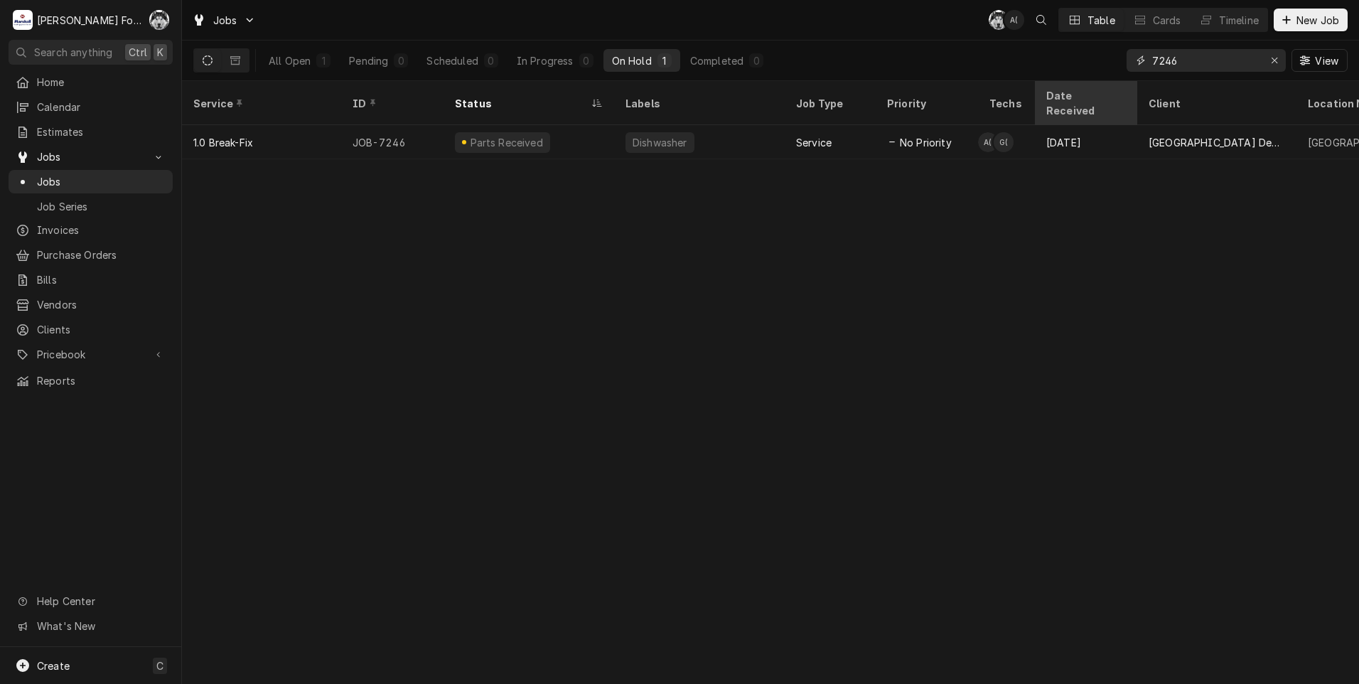
drag, startPoint x: 1188, startPoint y: 58, endPoint x: 1114, endPoint y: 81, distance: 77.3
click at [1114, 81] on div "Jobs C( A( Table Cards Timeline New Job All Open 1 Pending 0 Scheduled 0 In Pro…" at bounding box center [770, 342] width 1177 height 684
type input "6370"
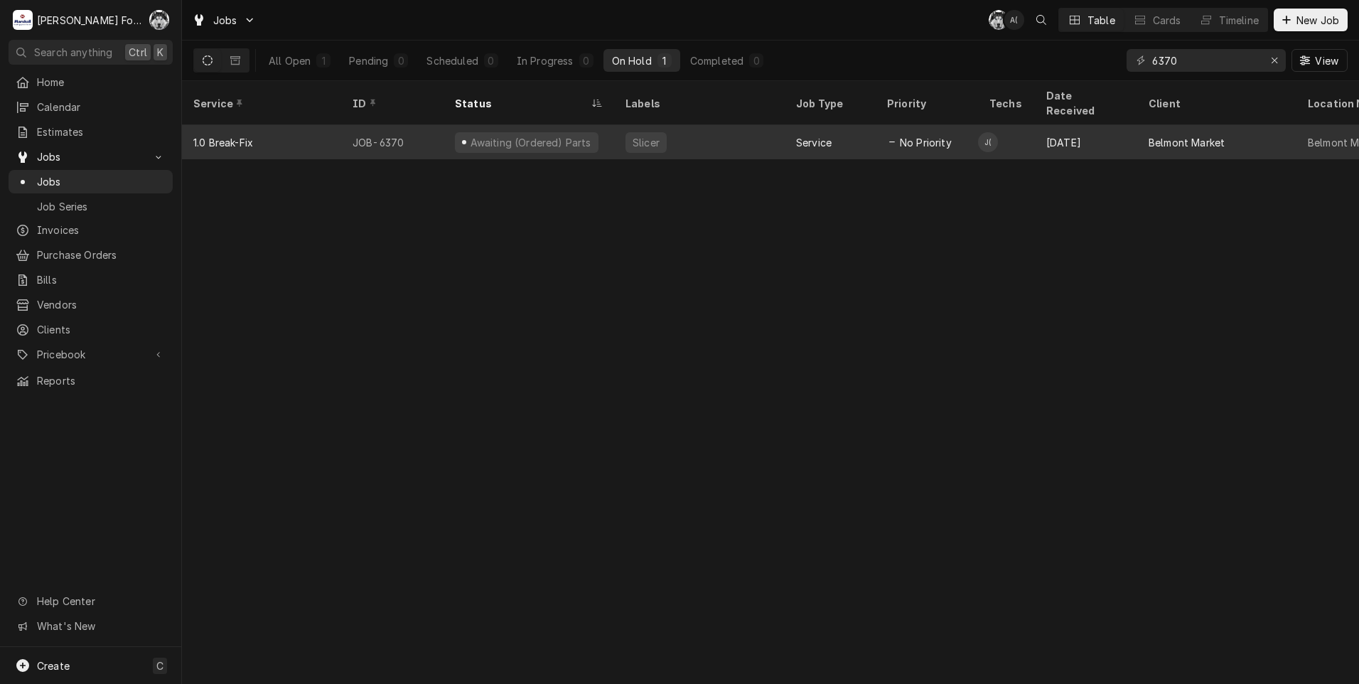
click at [559, 125] on div "Awaiting (Ordered) Parts" at bounding box center [528, 142] width 171 height 34
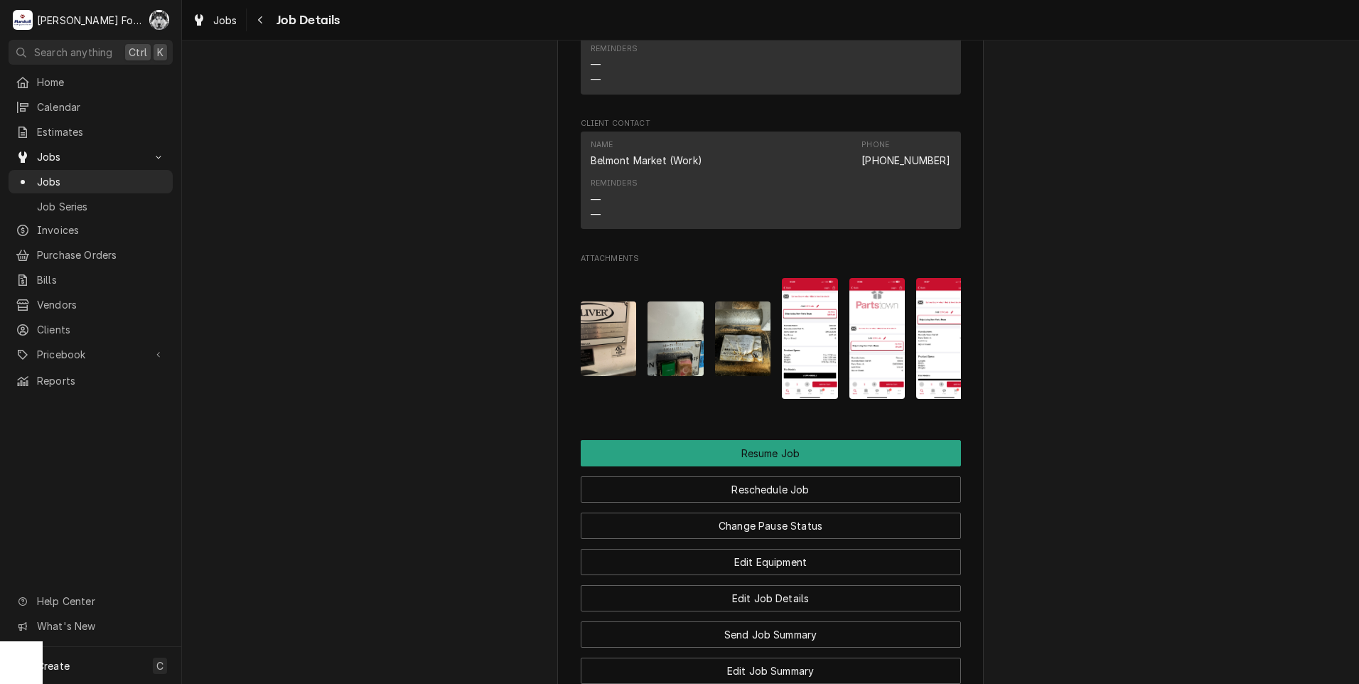
scroll to position [1979, 0]
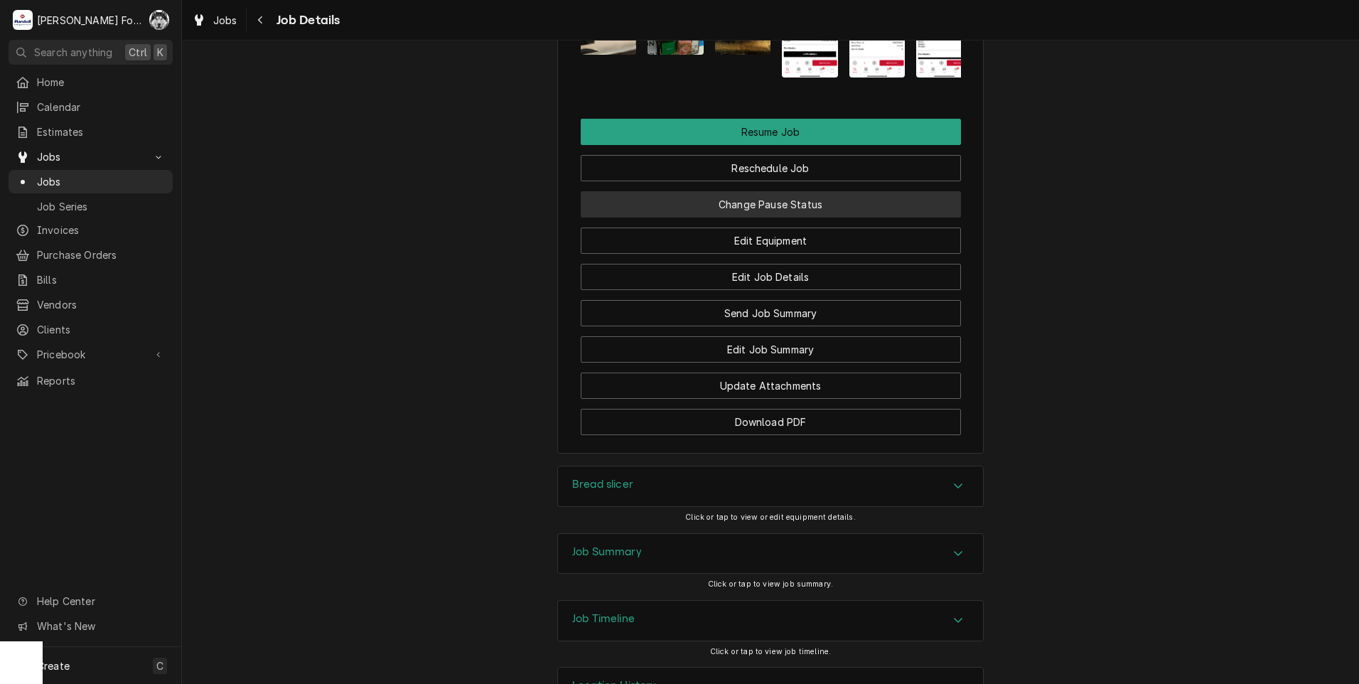
click at [731, 191] on button "Change Pause Status" at bounding box center [771, 204] width 380 height 26
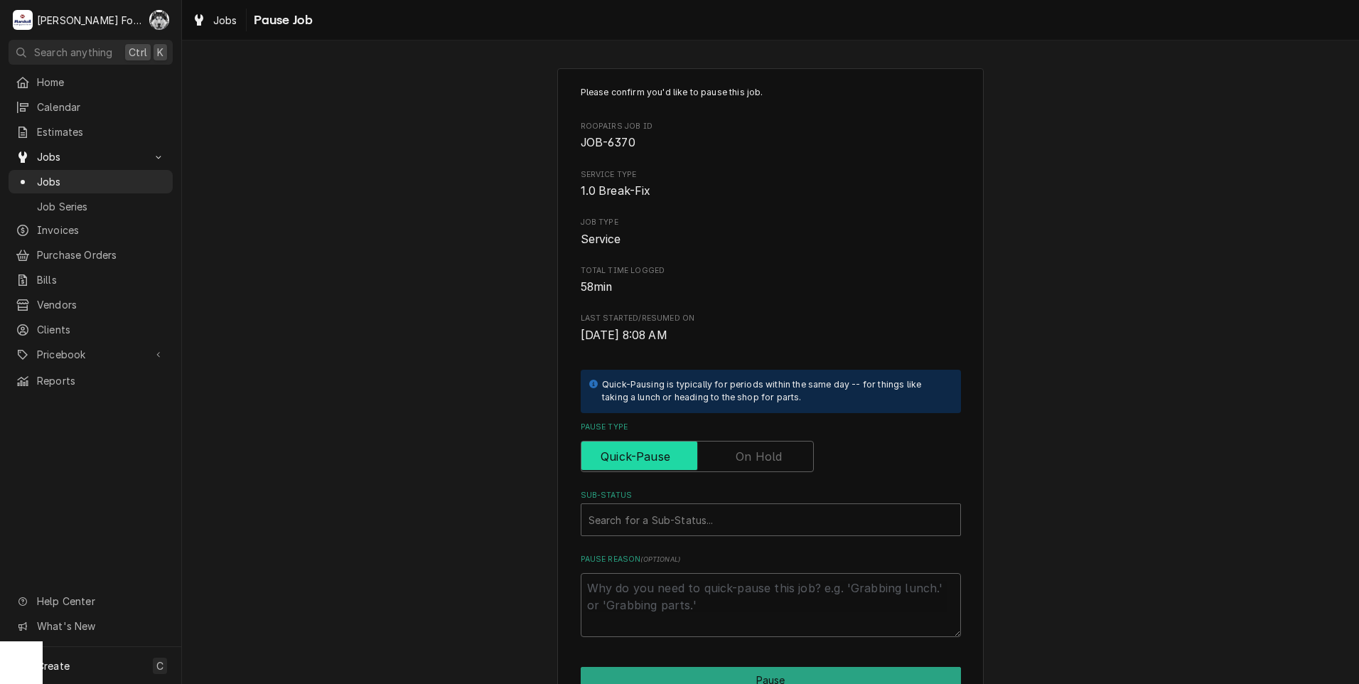
click at [767, 471] on input "Pause Type" at bounding box center [697, 456] width 220 height 31
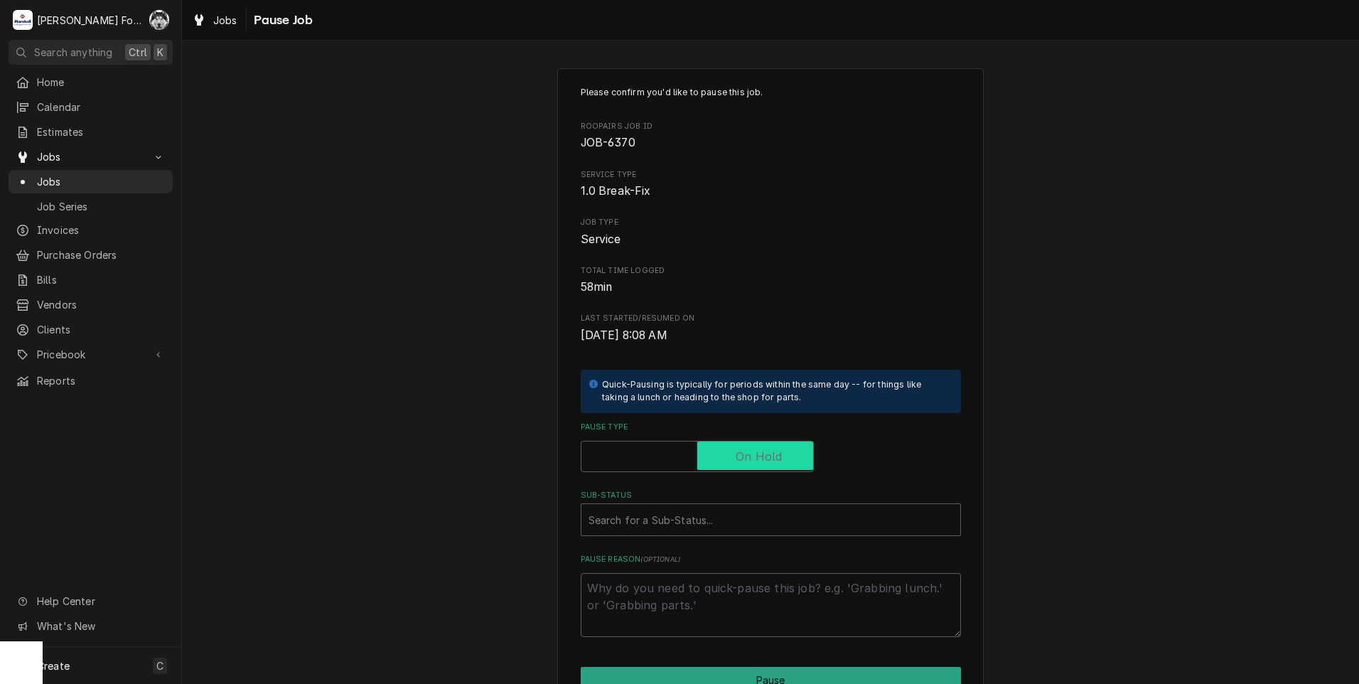
checkbox input "true"
click at [706, 530] on div "Sub-Status" at bounding box center [770, 520] width 365 height 26
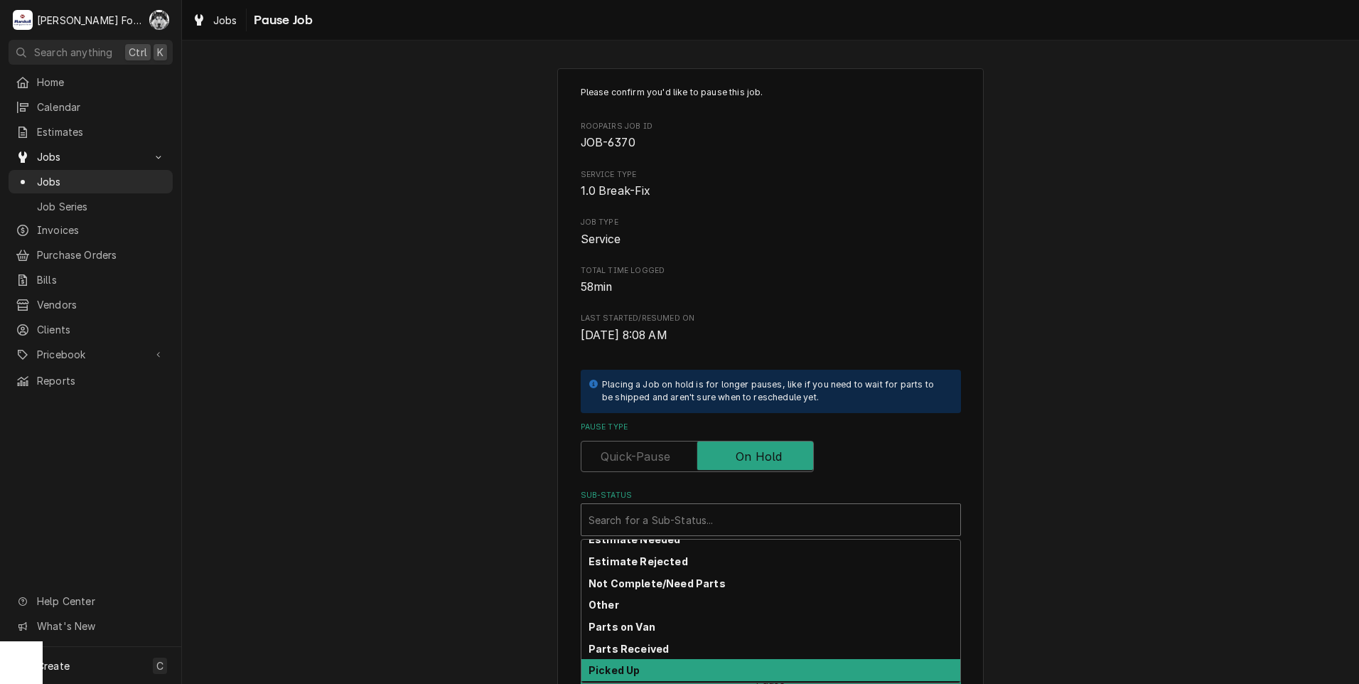
scroll to position [227, 0]
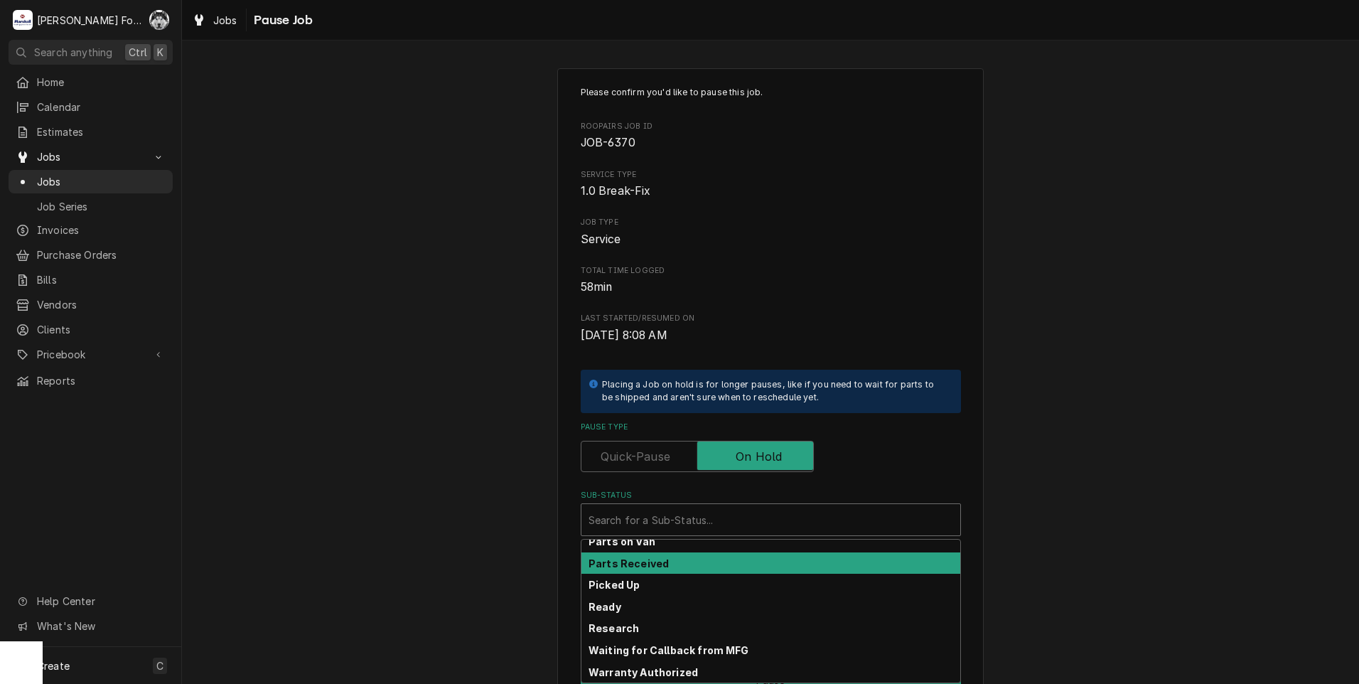
click at [653, 559] on strong "Parts Received" at bounding box center [628, 563] width 80 height 12
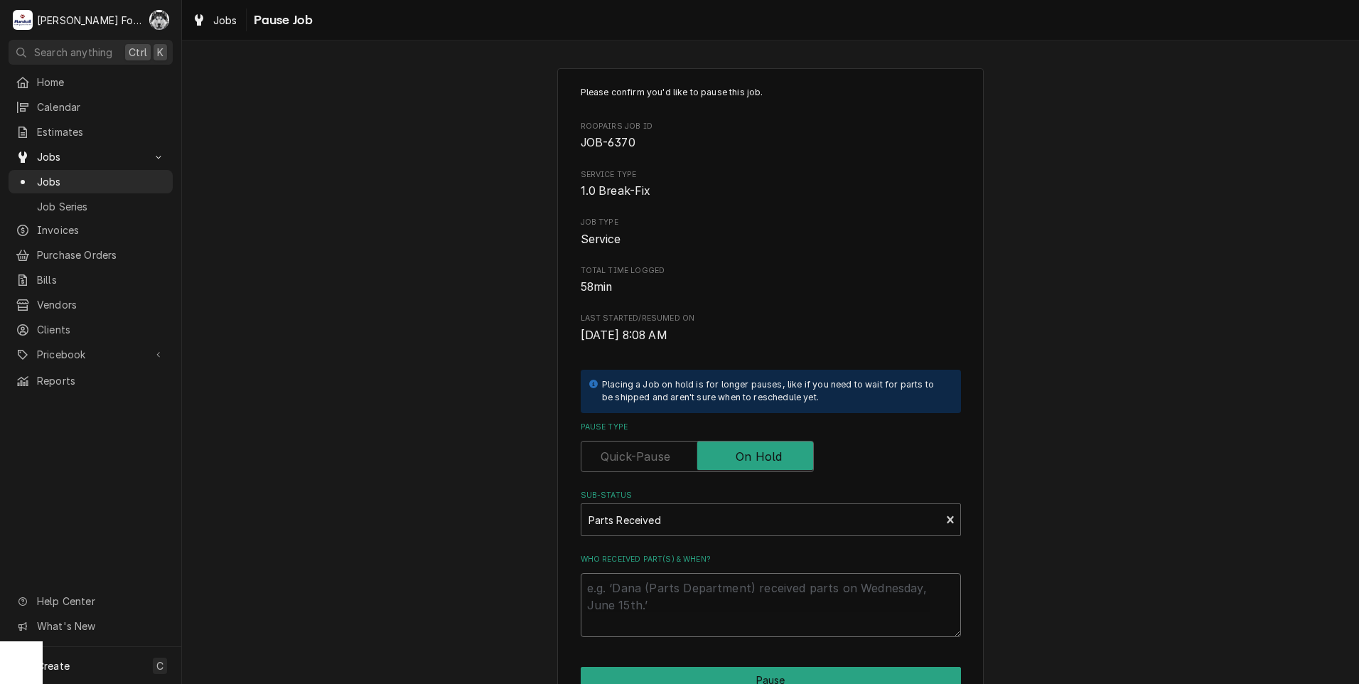
click at [637, 586] on textarea "Who received part(s) & when?" at bounding box center [771, 605] width 380 height 64
paste textarea "9/26/2025"
type textarea "x"
type textarea "9/26/2025"
click at [632, 679] on button "Pause" at bounding box center [771, 680] width 380 height 26
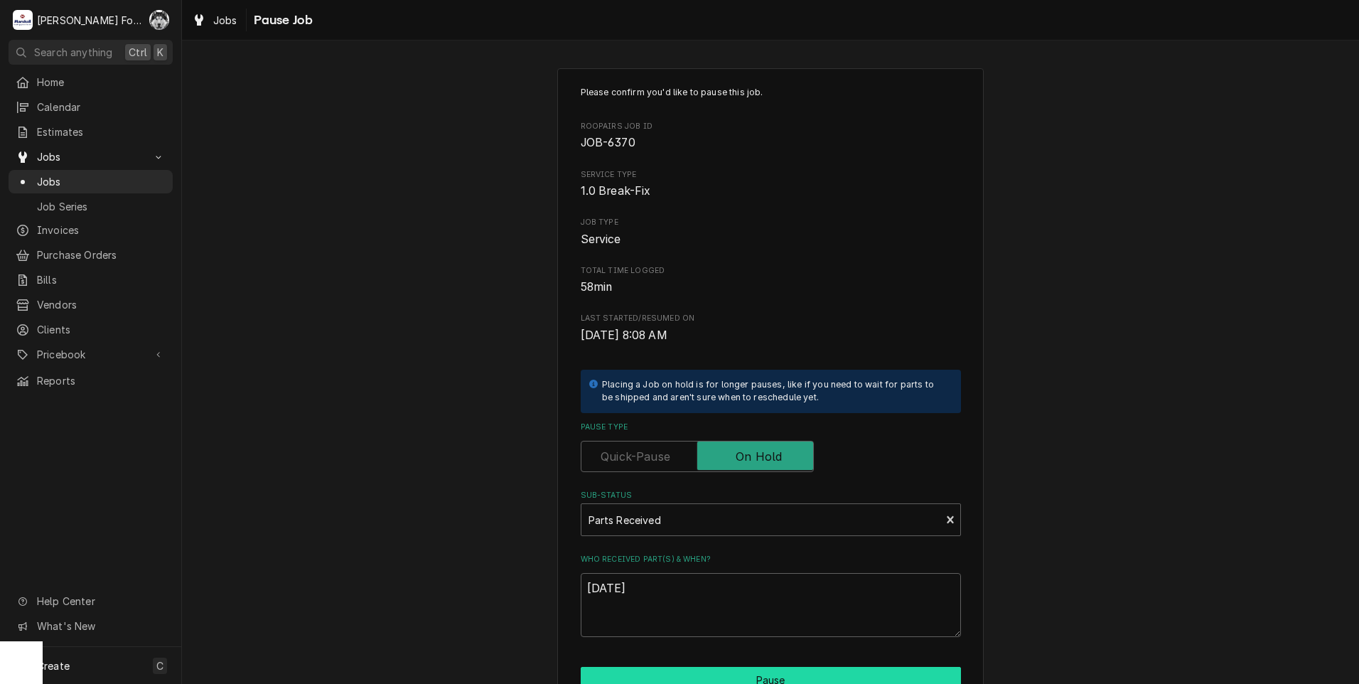
type textarea "x"
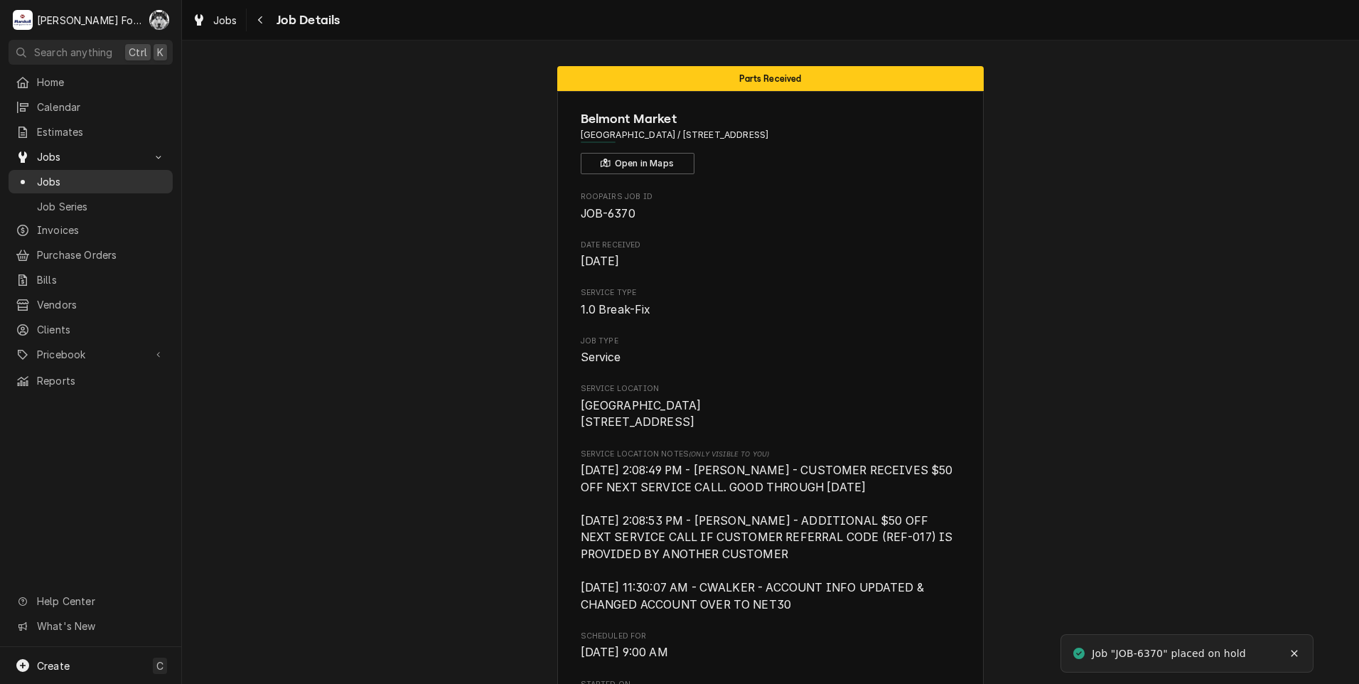
click at [38, 174] on span "Jobs" at bounding box center [101, 181] width 129 height 15
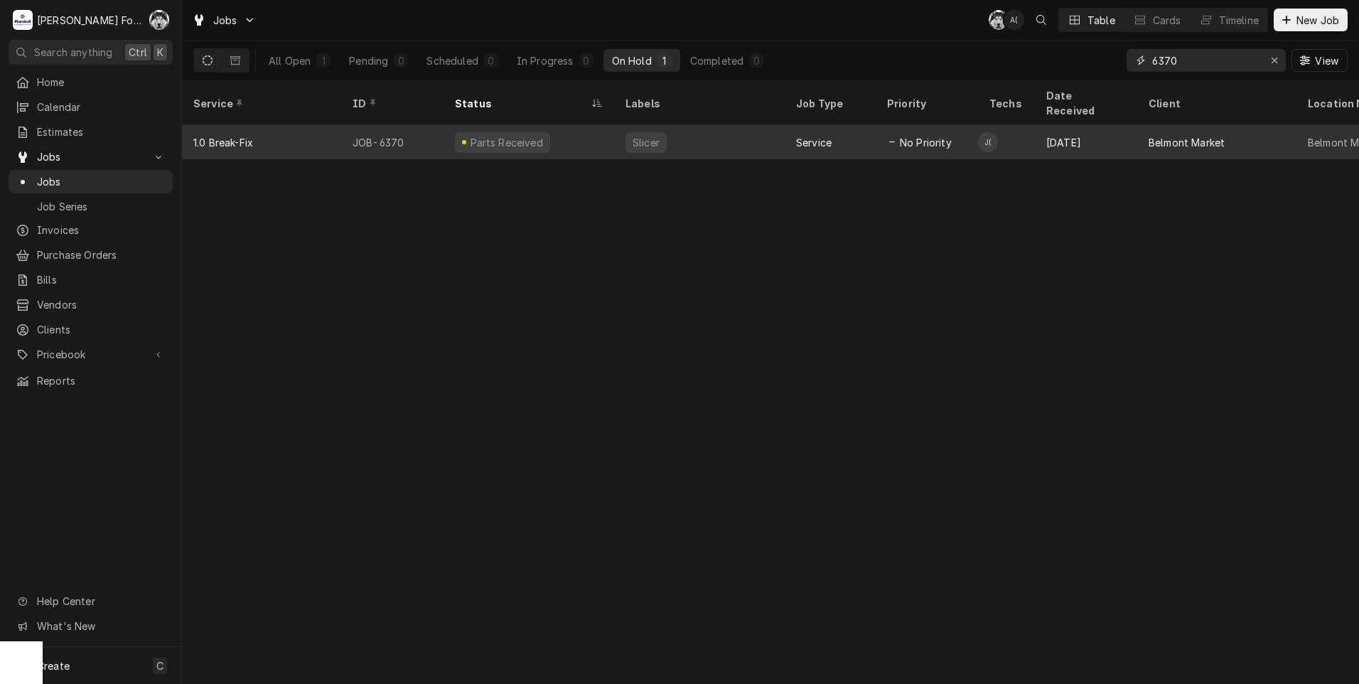
drag, startPoint x: 1212, startPoint y: 60, endPoint x: 968, endPoint y: 113, distance: 249.4
click at [1013, 112] on div "Jobs C( A( Table Cards Timeline New Job All Open 1 Pending 0 Scheduled 0 In Pro…" at bounding box center [770, 342] width 1177 height 684
type input "7350"
click at [652, 135] on div "Oven/Deck" at bounding box center [658, 142] width 55 height 15
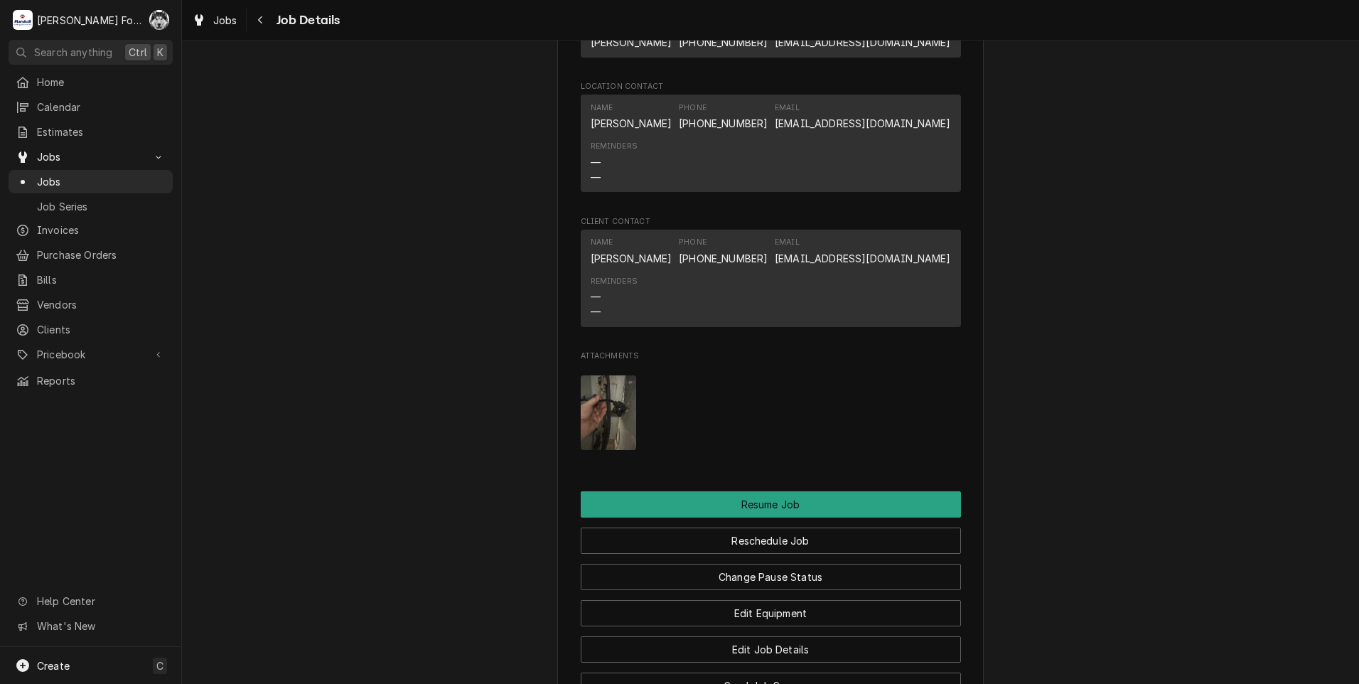
scroll to position [1421, 0]
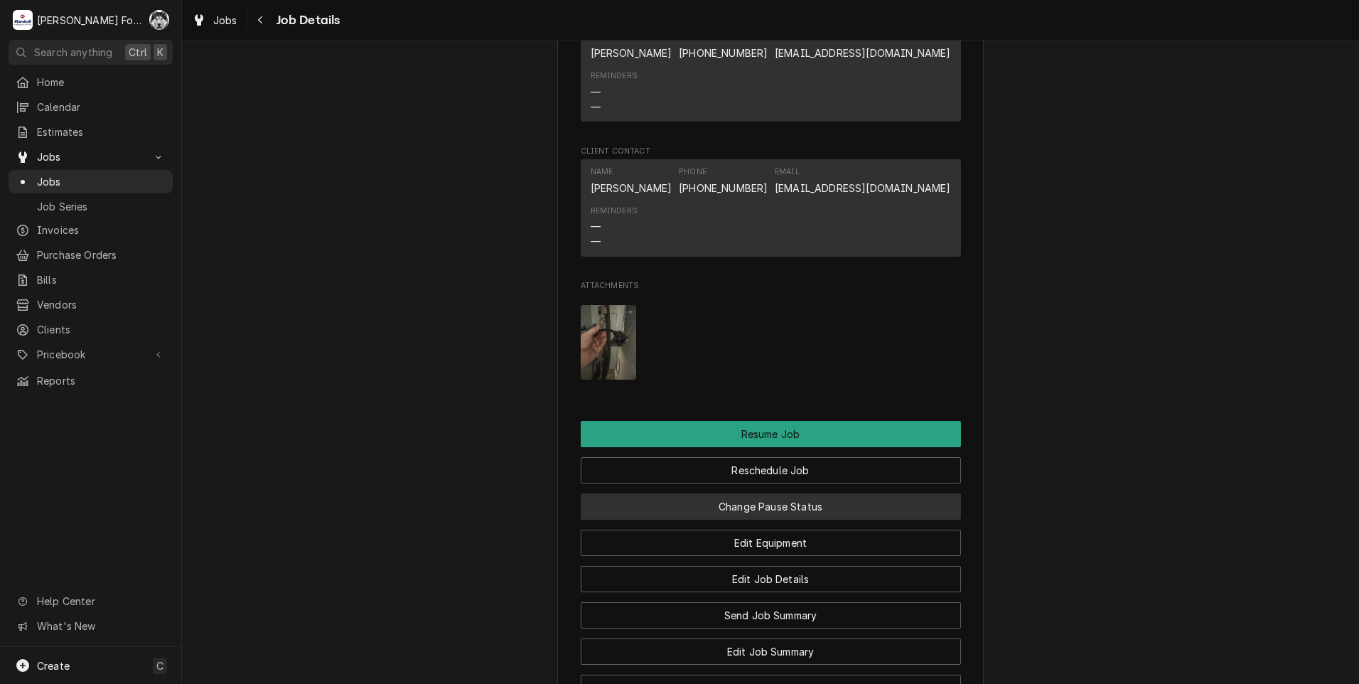
click at [683, 508] on button "Change Pause Status" at bounding box center [771, 506] width 380 height 26
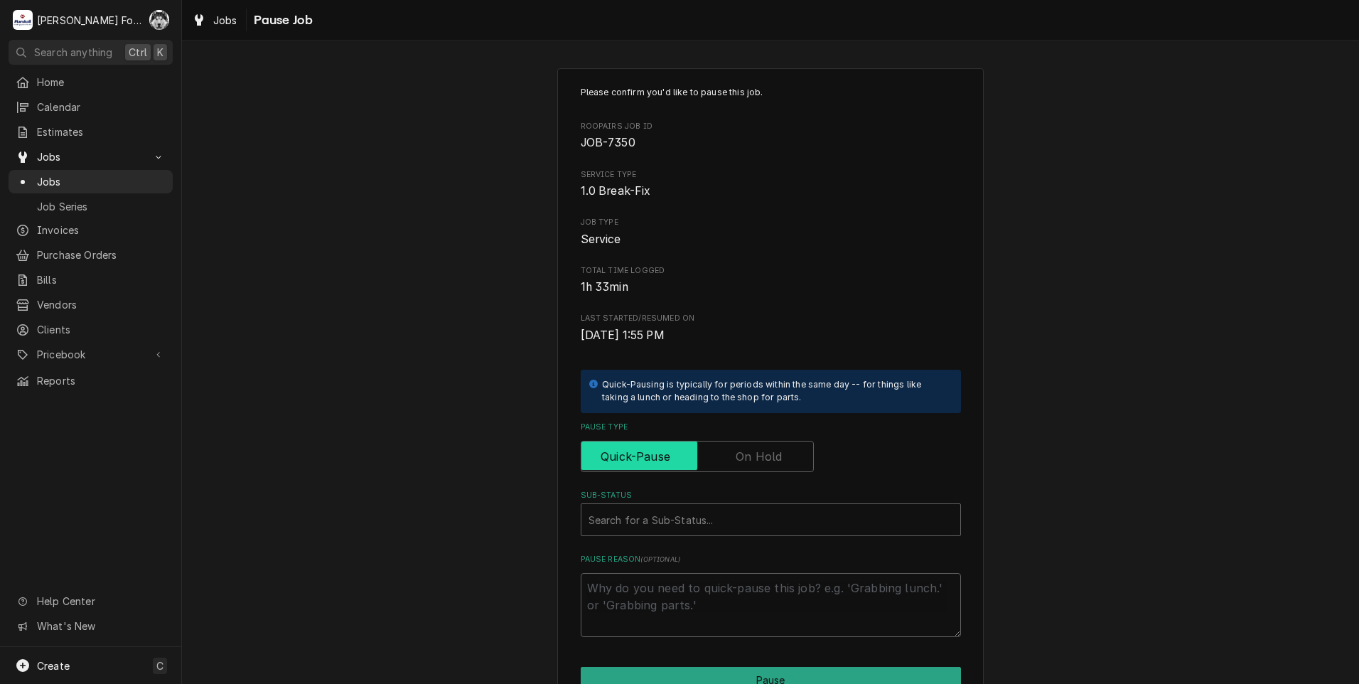
click at [717, 460] on input "Pause Type" at bounding box center [697, 456] width 220 height 31
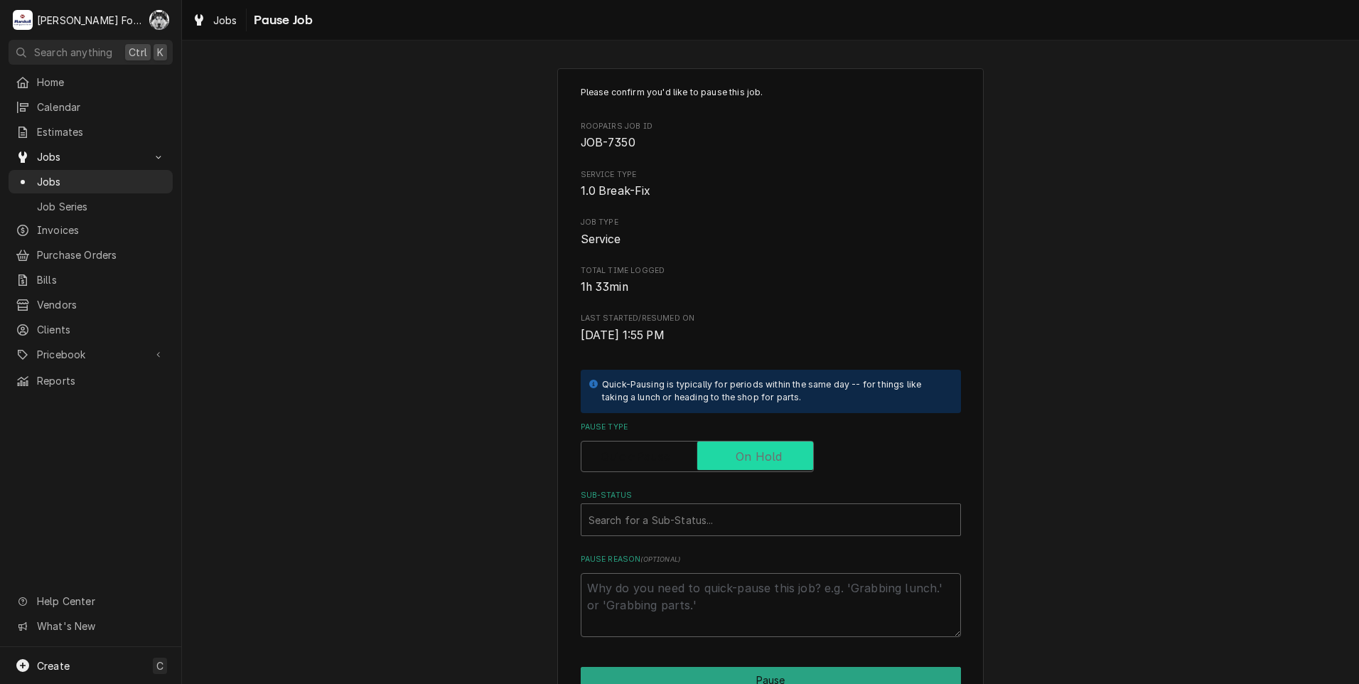
checkbox input "true"
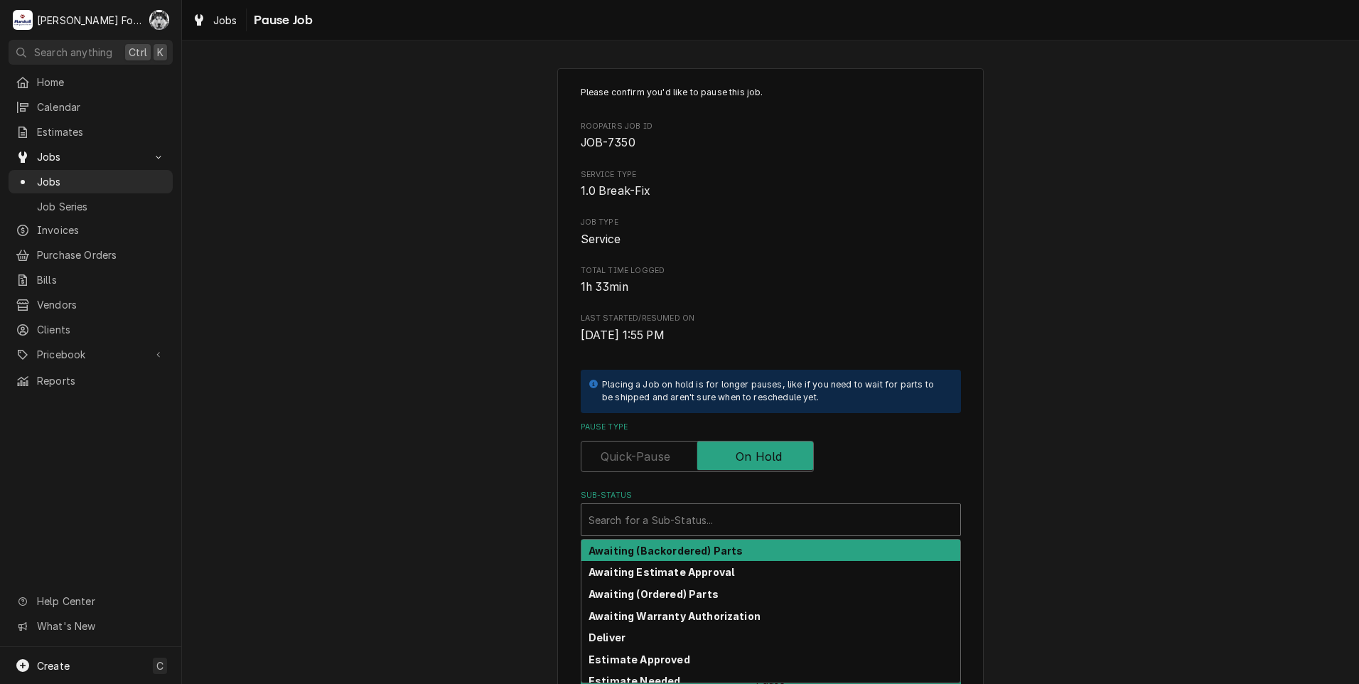
click at [683, 529] on div "Sub-Status" at bounding box center [770, 520] width 365 height 26
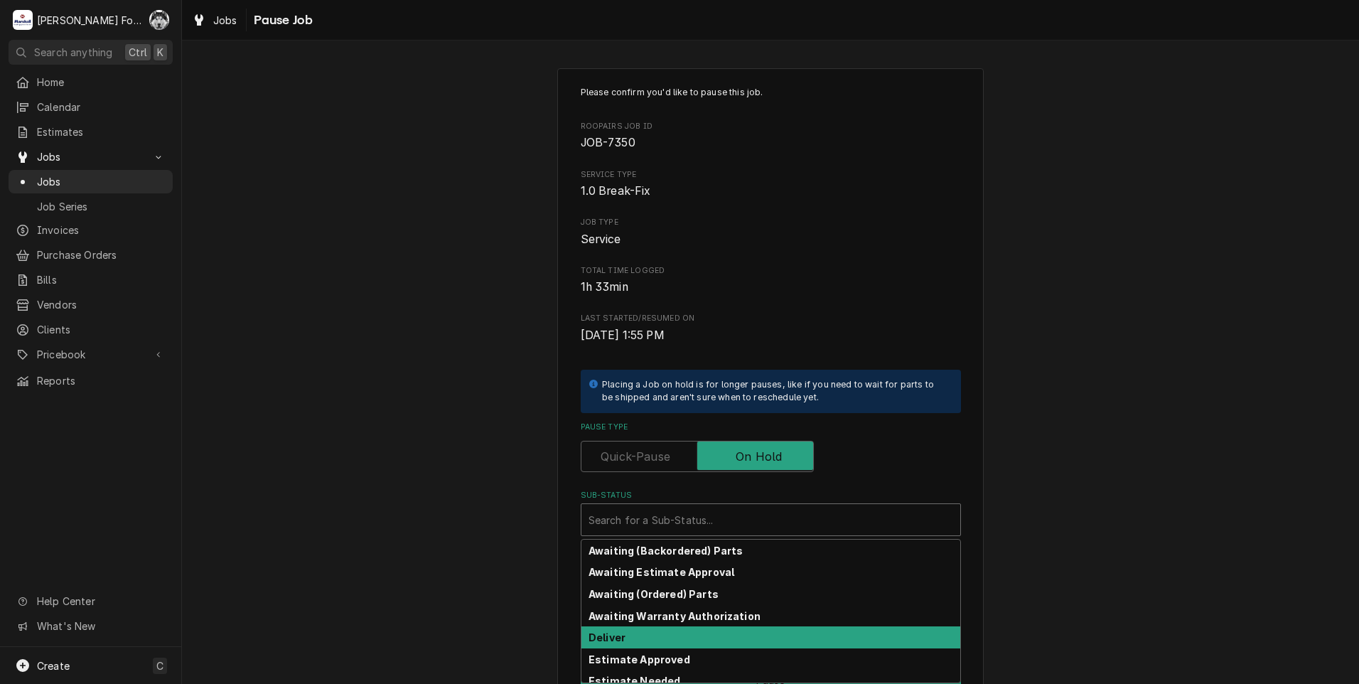
scroll to position [227, 0]
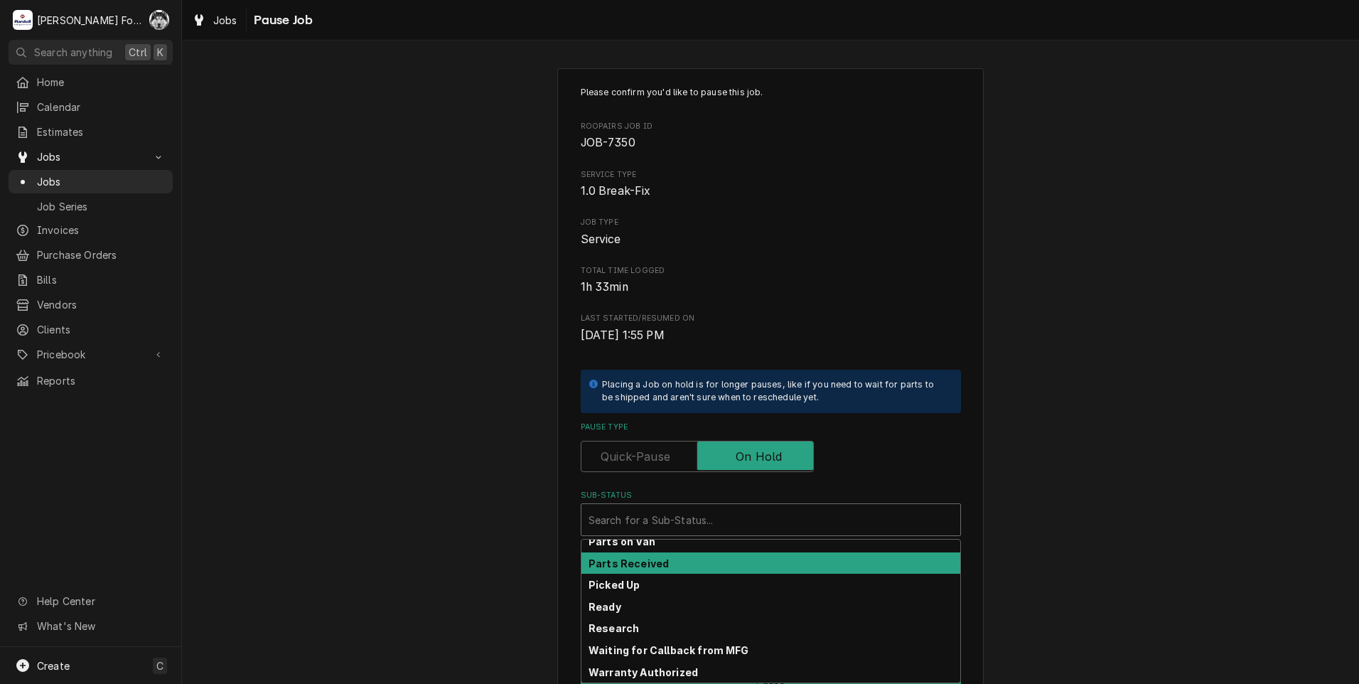
click at [659, 568] on div "Parts Received" at bounding box center [770, 563] width 379 height 22
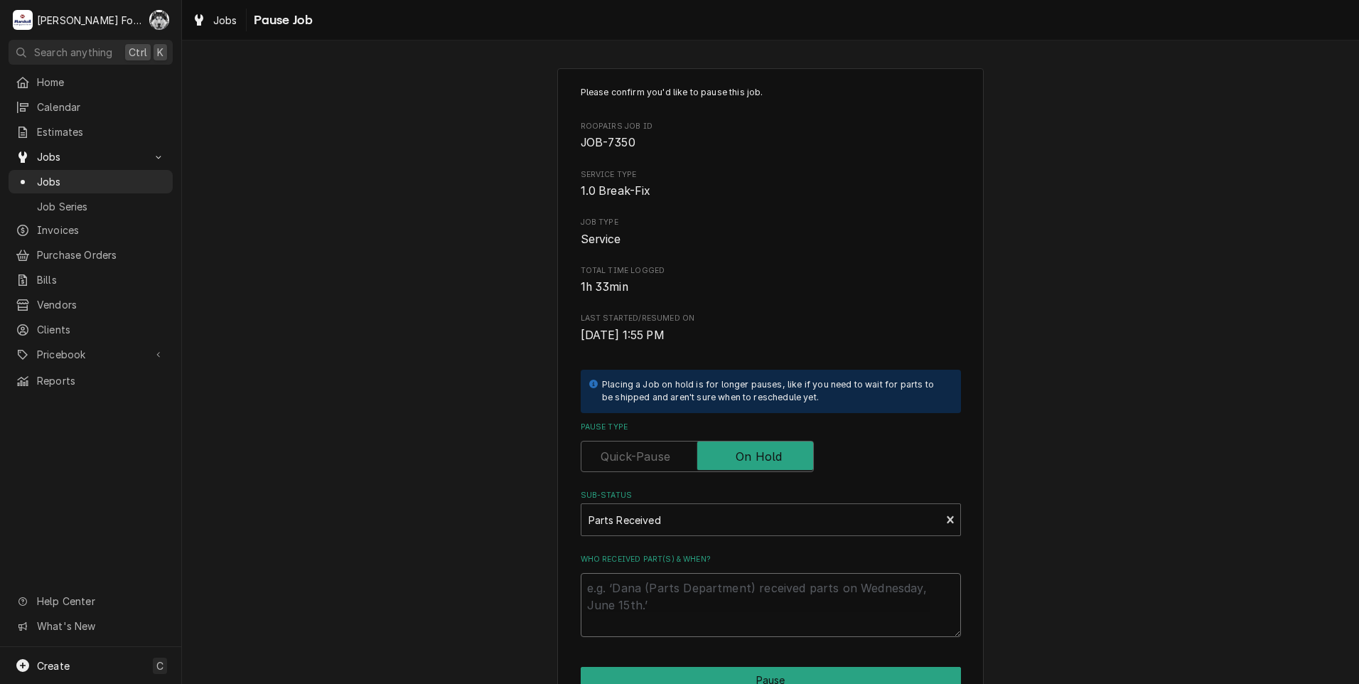
click at [645, 604] on textarea "Who received part(s) & when?" at bounding box center [771, 605] width 380 height 64
paste textarea "[DATE]"
type textarea "x"
type textarea "[DATE]"
click at [661, 667] on button "Pause" at bounding box center [771, 680] width 380 height 26
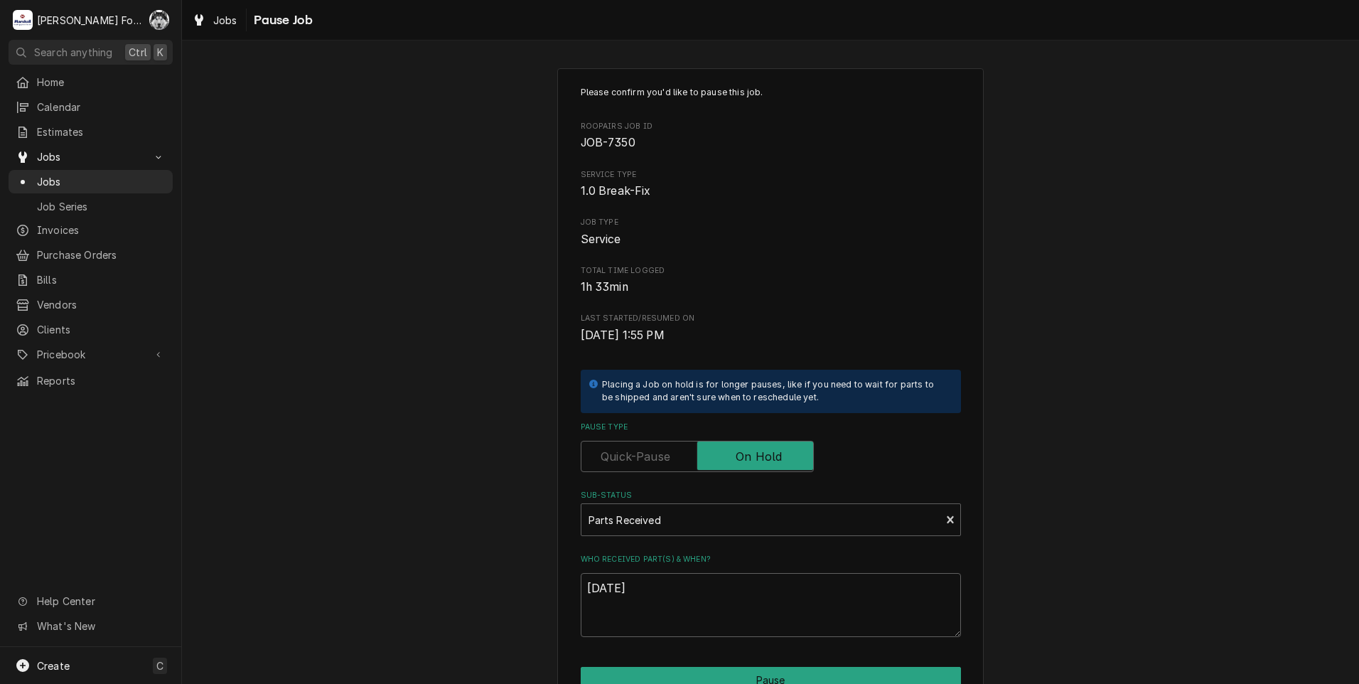
type textarea "x"
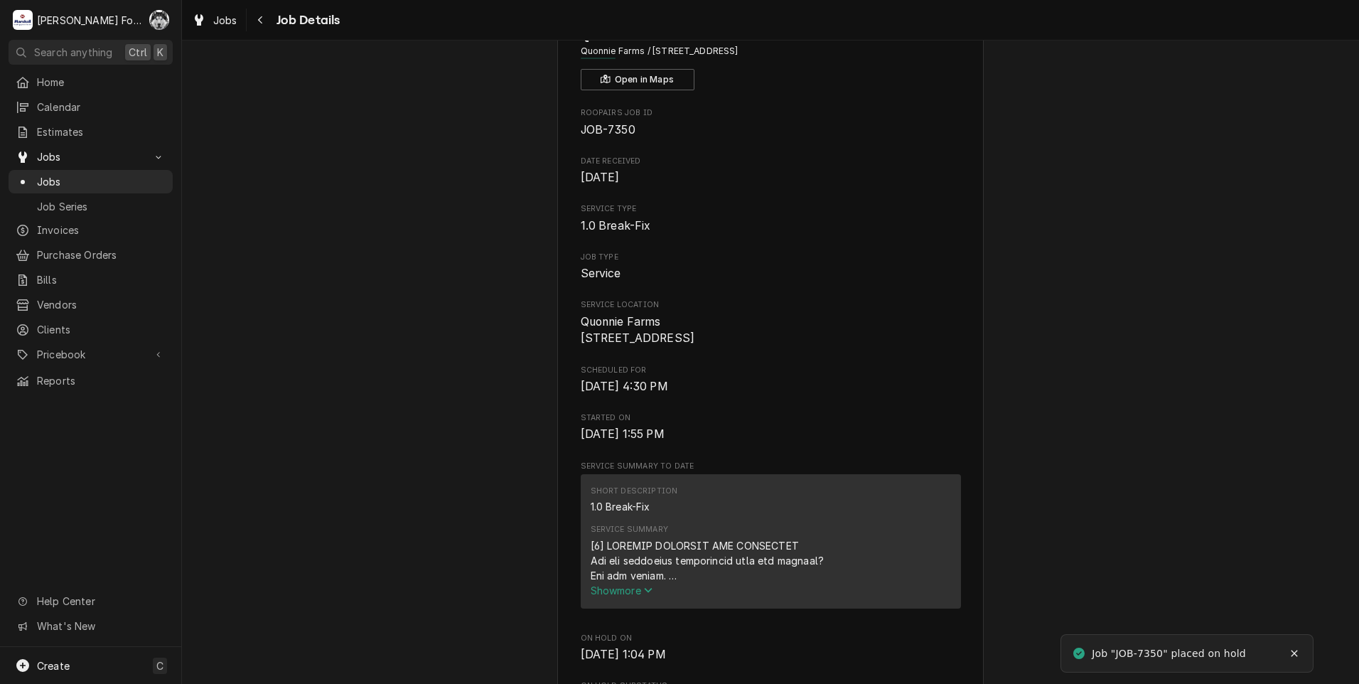
scroll to position [119, 0]
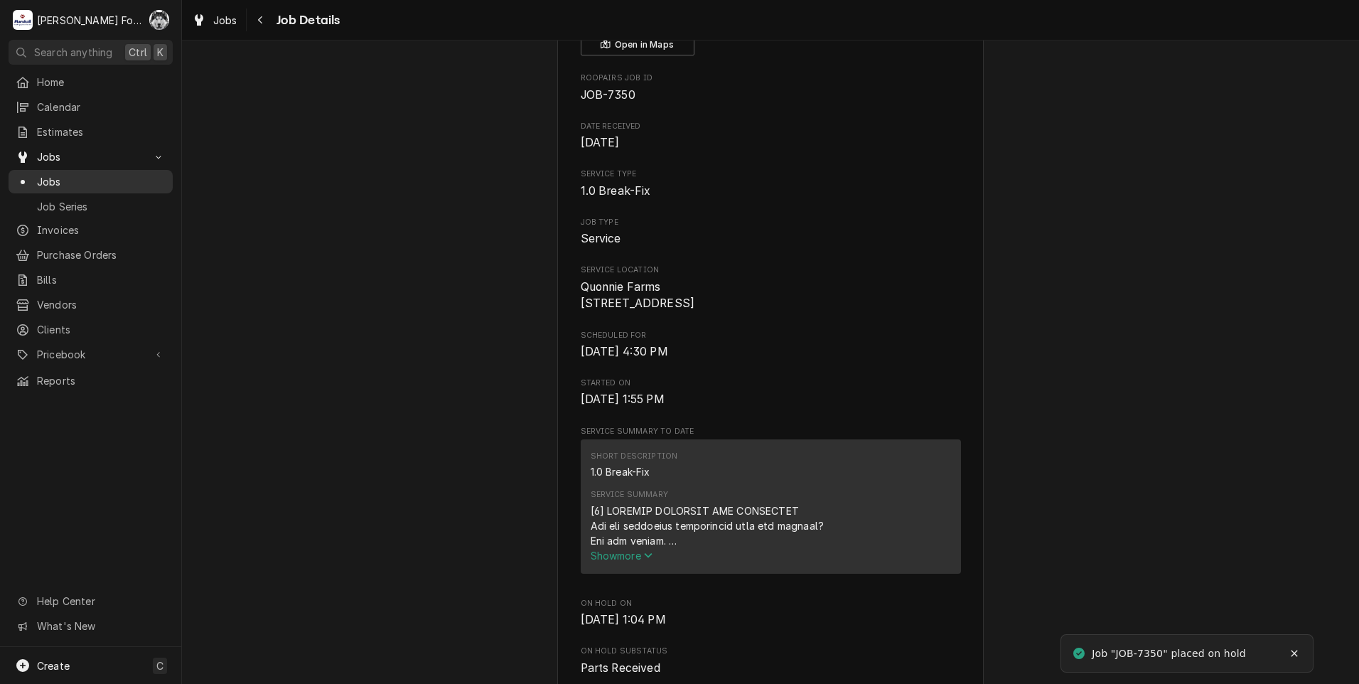
click at [37, 174] on div "Jobs" at bounding box center [91, 181] width 150 height 15
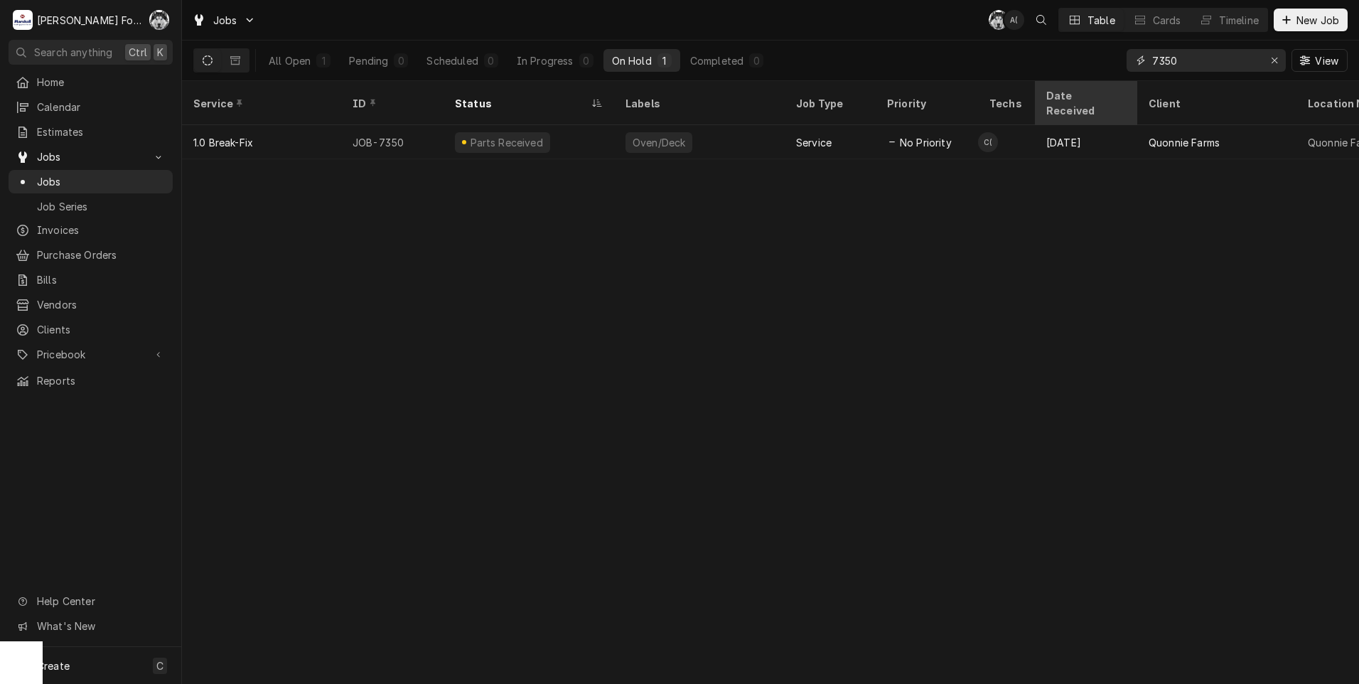
drag, startPoint x: 1190, startPoint y: 60, endPoint x: 1058, endPoint y: 99, distance: 137.6
click at [1061, 99] on div "Jobs C( A( Table Cards Timeline New Job All Open 1 Pending 0 Scheduled 0 In Pro…" at bounding box center [770, 342] width 1177 height 684
type input "7414"
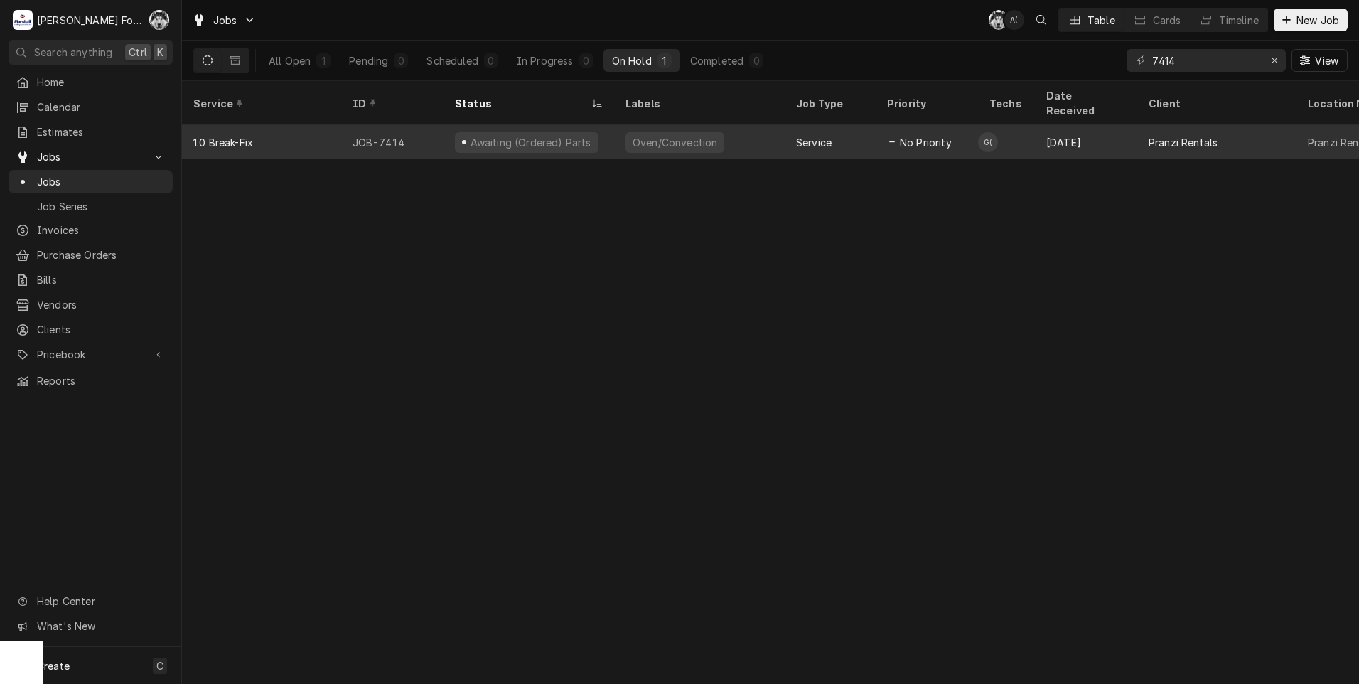
click at [677, 136] on div "Oven/Convection" at bounding box center [699, 142] width 171 height 34
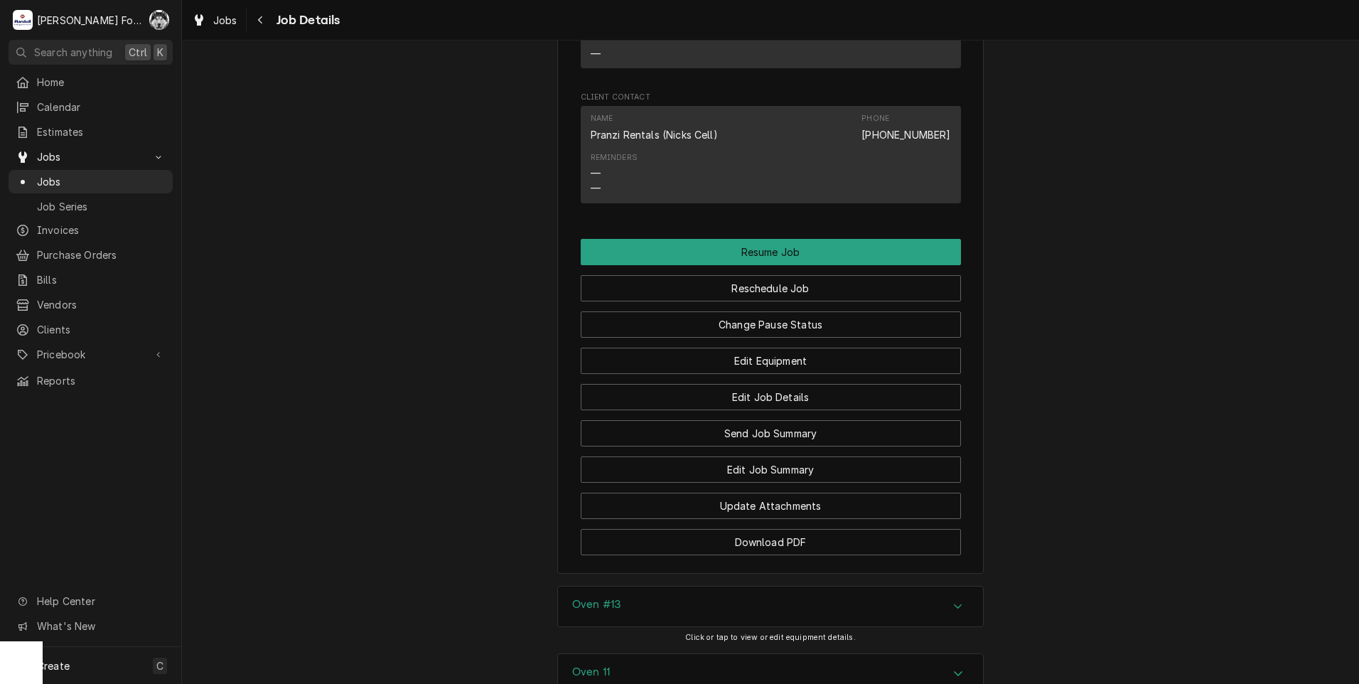
scroll to position [1540, 0]
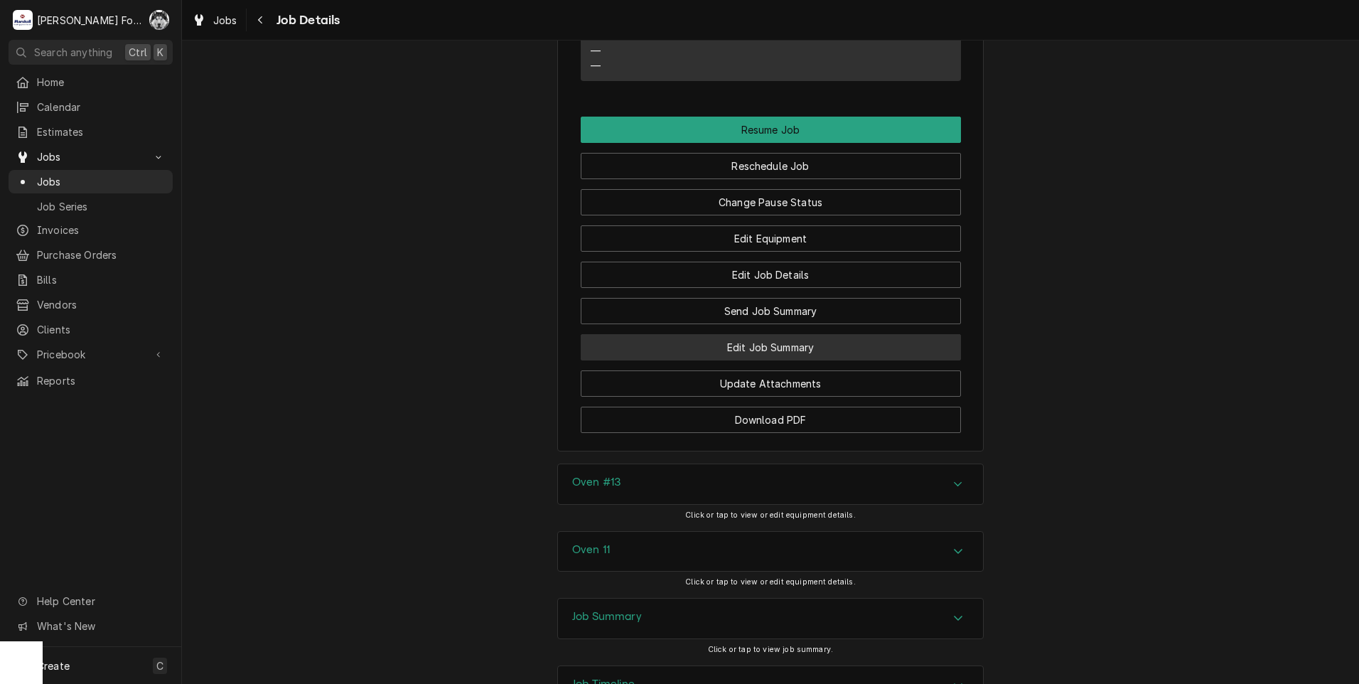
click at [765, 360] on button "Edit Job Summary" at bounding box center [771, 347] width 380 height 26
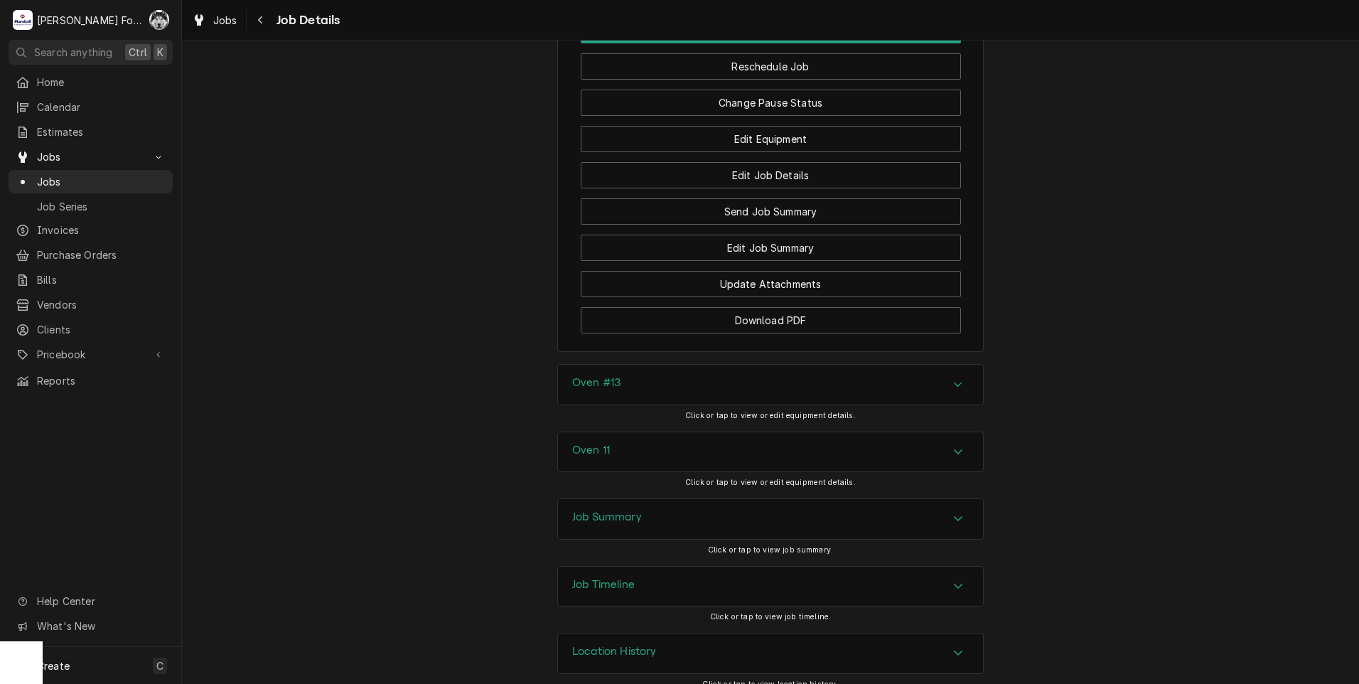
scroll to position [1658, 0]
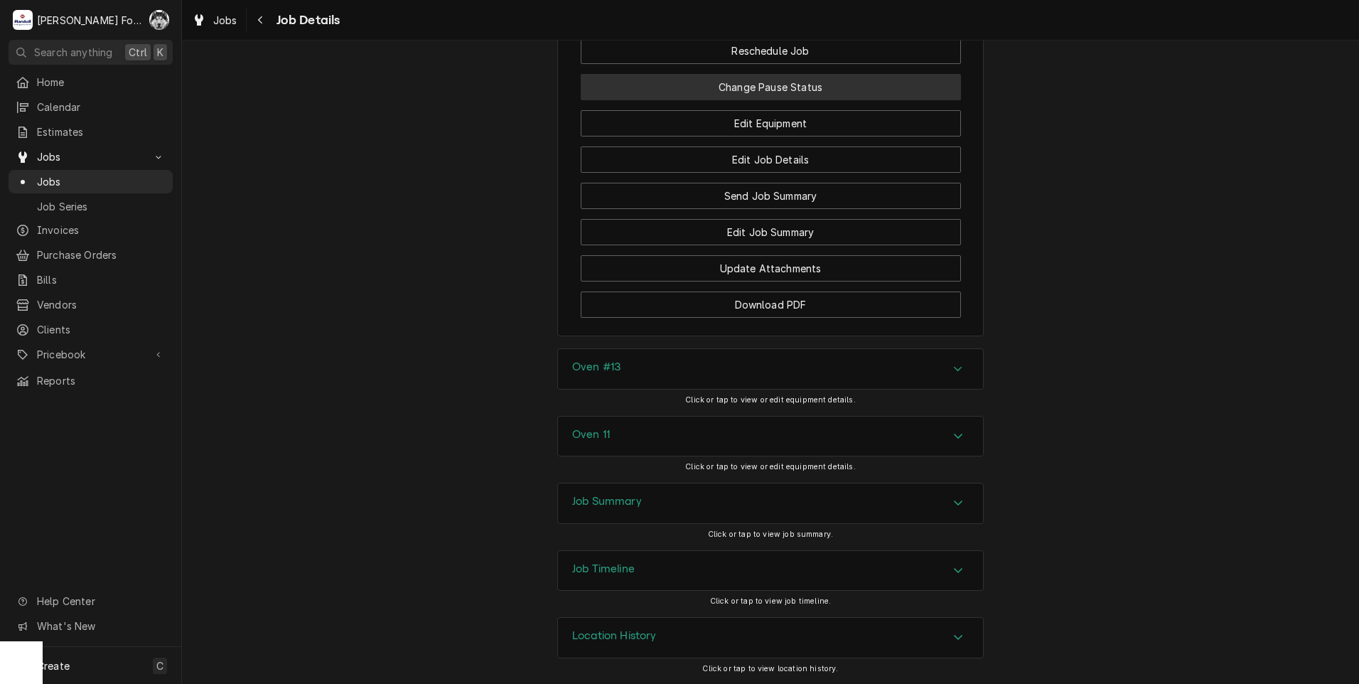
click at [755, 100] on button "Change Pause Status" at bounding box center [771, 87] width 380 height 26
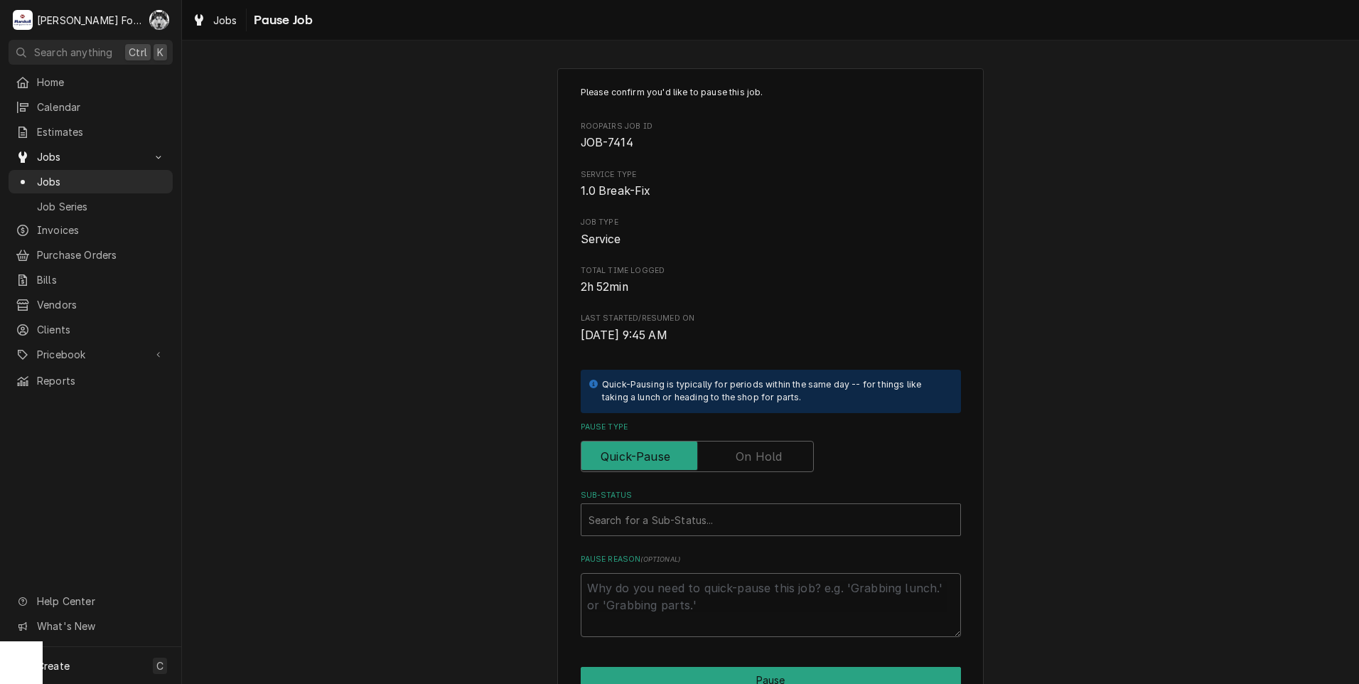
click at [753, 456] on label "Pause Type" at bounding box center [697, 456] width 233 height 31
click at [753, 456] on input "Pause Type" at bounding box center [697, 456] width 220 height 31
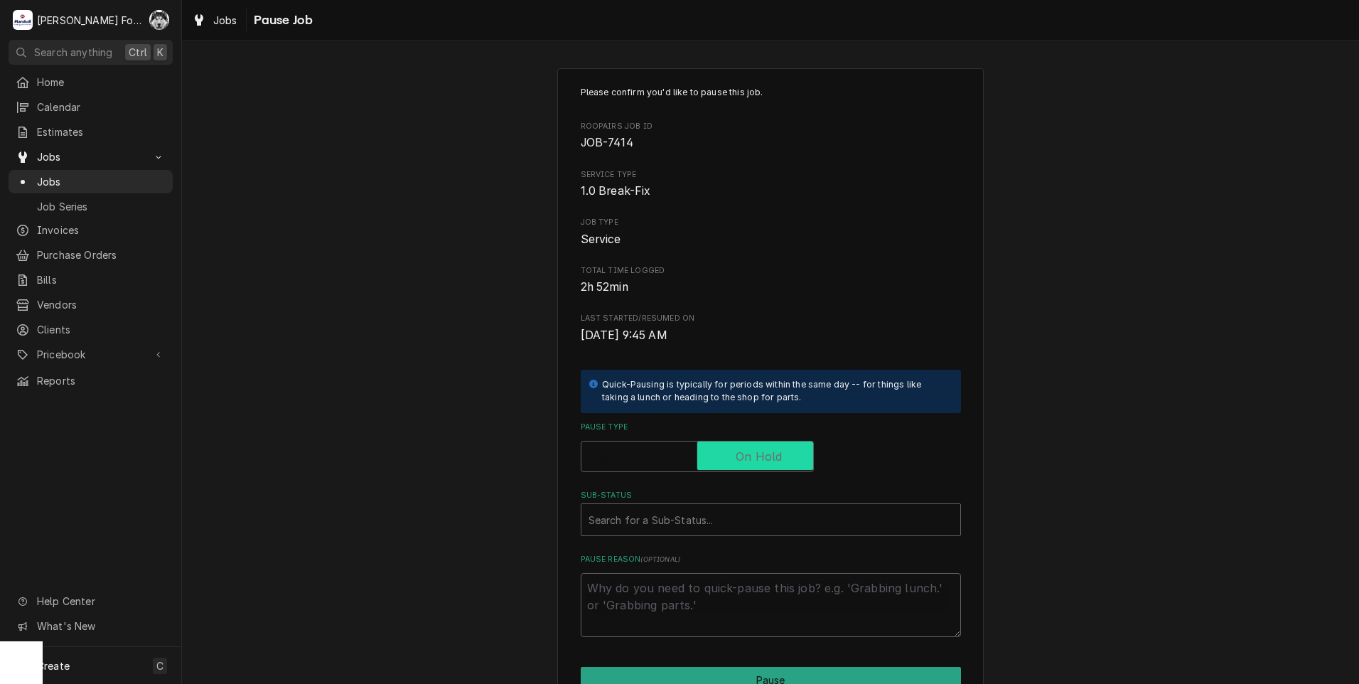
checkbox input "true"
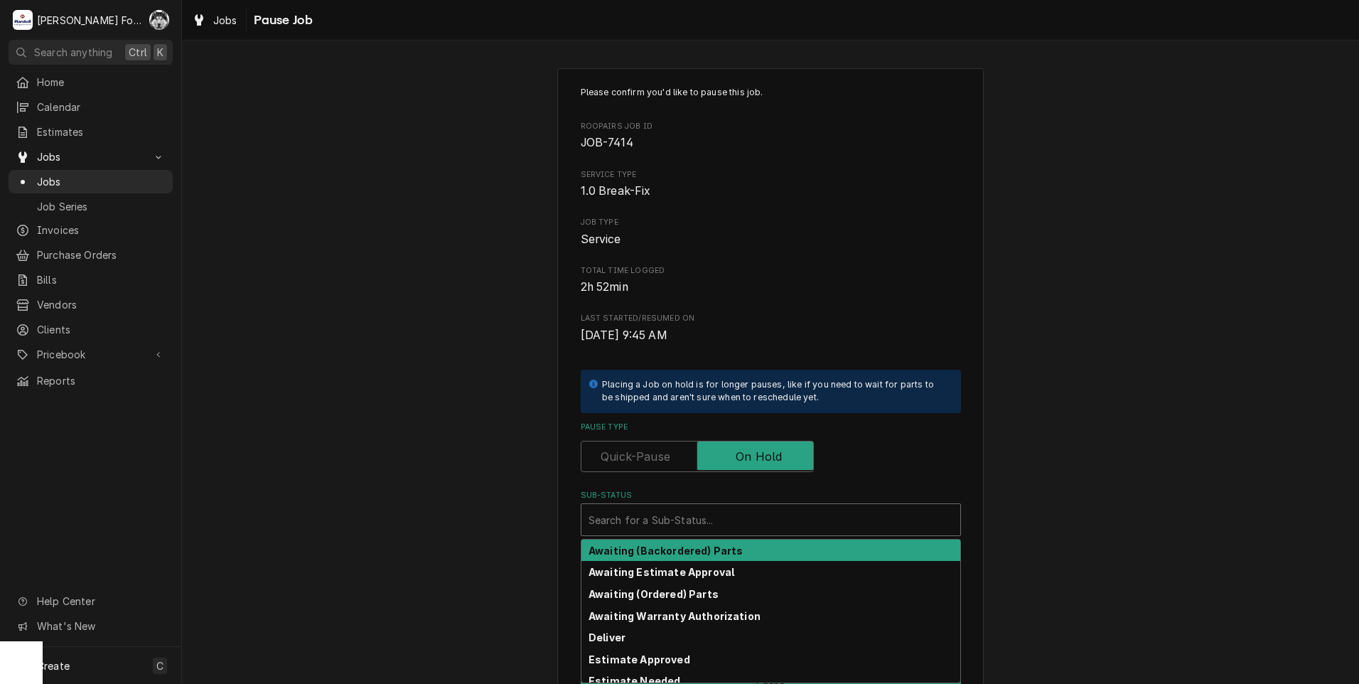
click at [721, 519] on div "Sub-Status" at bounding box center [770, 520] width 365 height 26
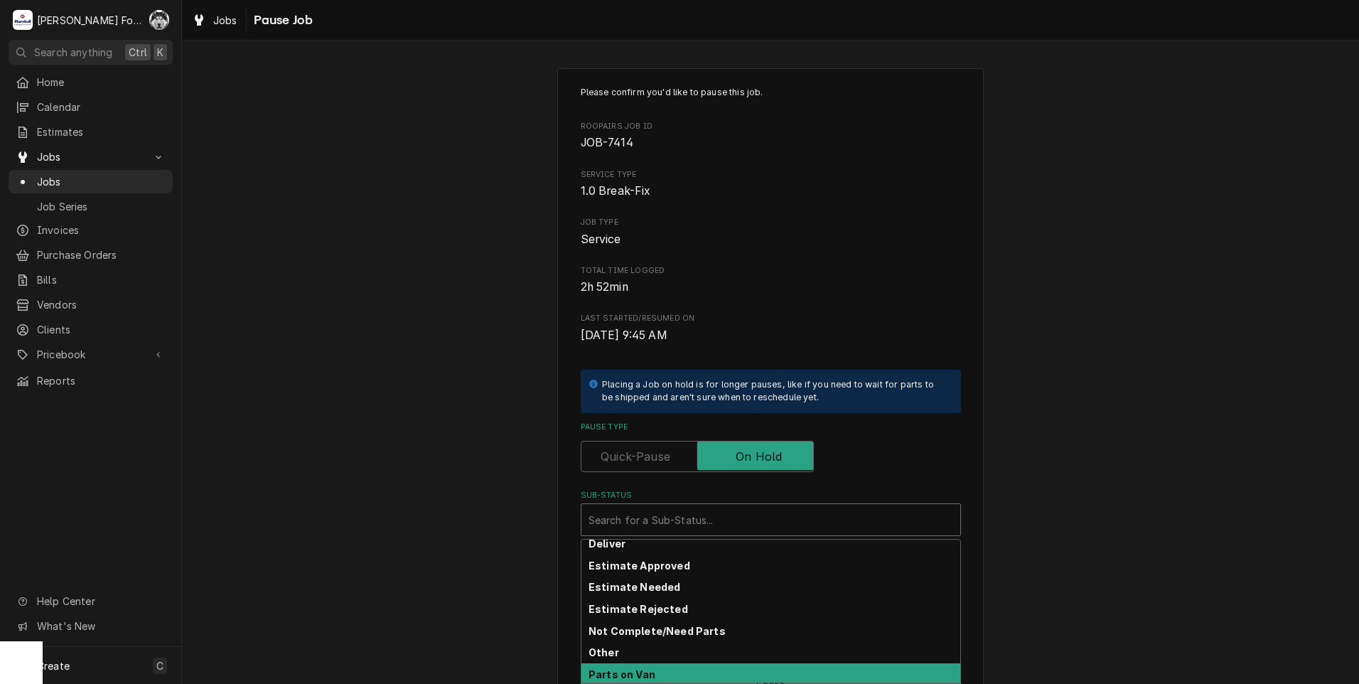
scroll to position [119, 0]
click at [619, 678] on div "Parts Received" at bounding box center [770, 671] width 379 height 22
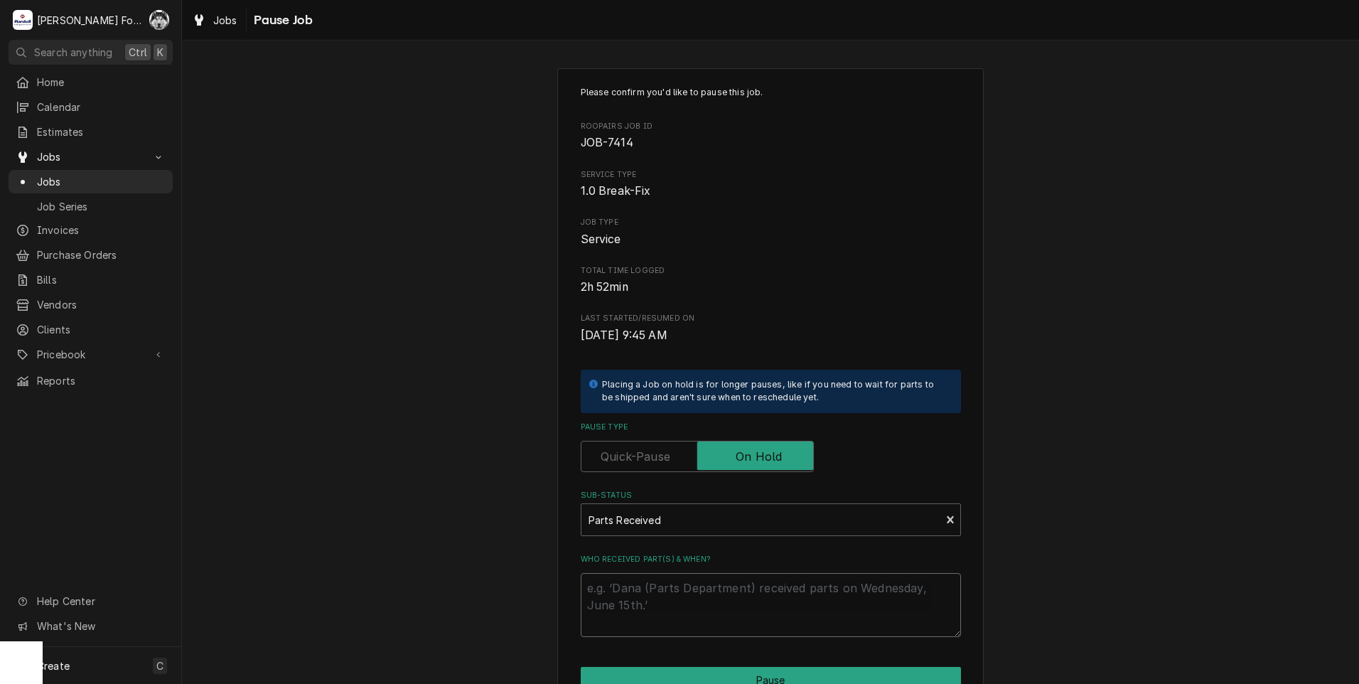
click at [634, 591] on textarea "Who received part(s) & when?" at bounding box center [771, 605] width 380 height 64
paste textarea "[DATE]"
type textarea "x"
type textarea "[DATE]"
click at [675, 673] on button "Pause" at bounding box center [771, 680] width 380 height 26
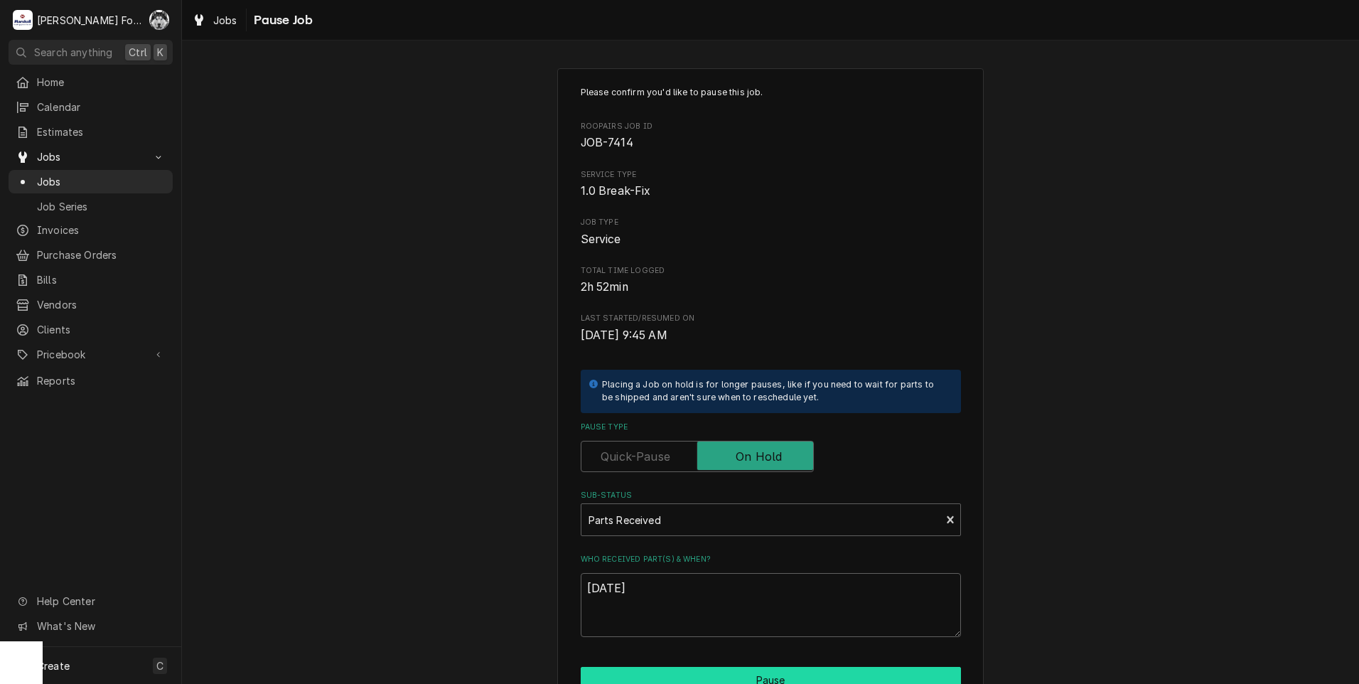
type textarea "x"
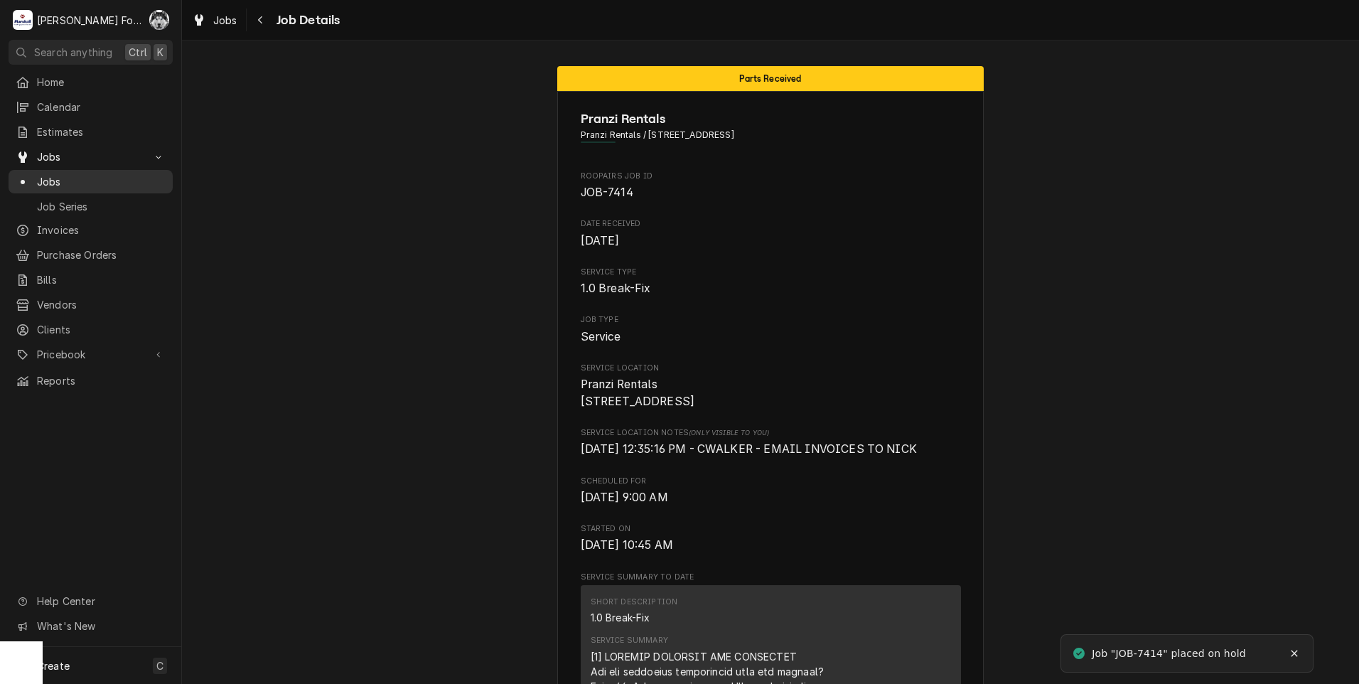
click at [48, 176] on span "Jobs" at bounding box center [101, 181] width 129 height 15
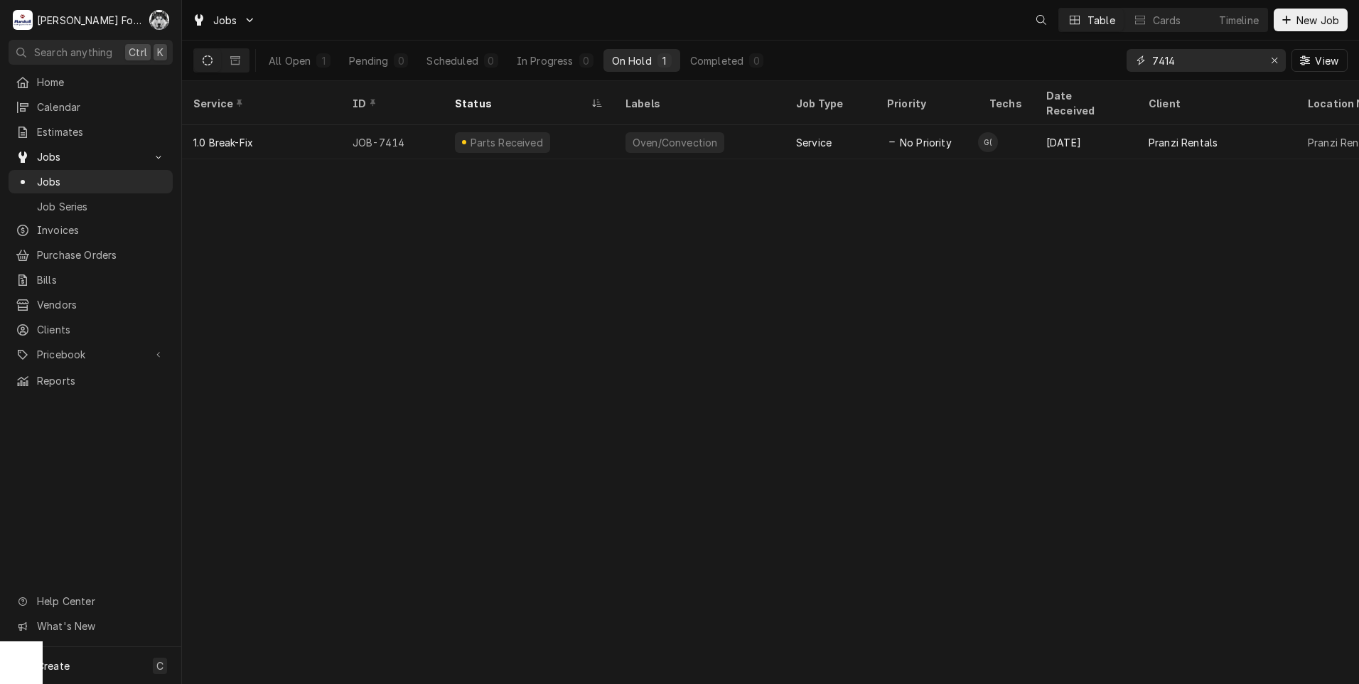
drag, startPoint x: 1201, startPoint y: 65, endPoint x: 1070, endPoint y: 80, distance: 131.5
click at [1073, 80] on div "All Open 1 Pending 0 Scheduled 0 In Progress 0 On Hold 1 Completed 0 7414 View" at bounding box center [770, 61] width 1154 height 40
type input "7512"
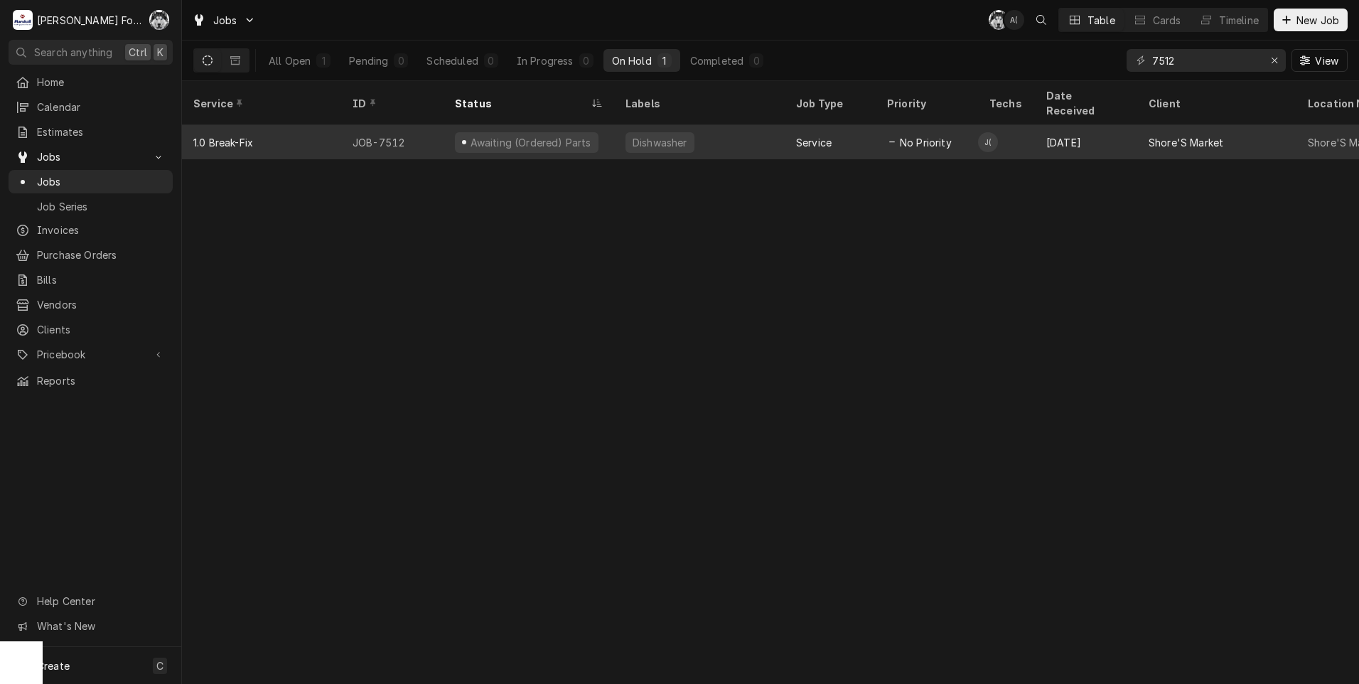
click at [579, 132] on div "Awaiting (Ordered) Parts" at bounding box center [527, 142] width 144 height 21
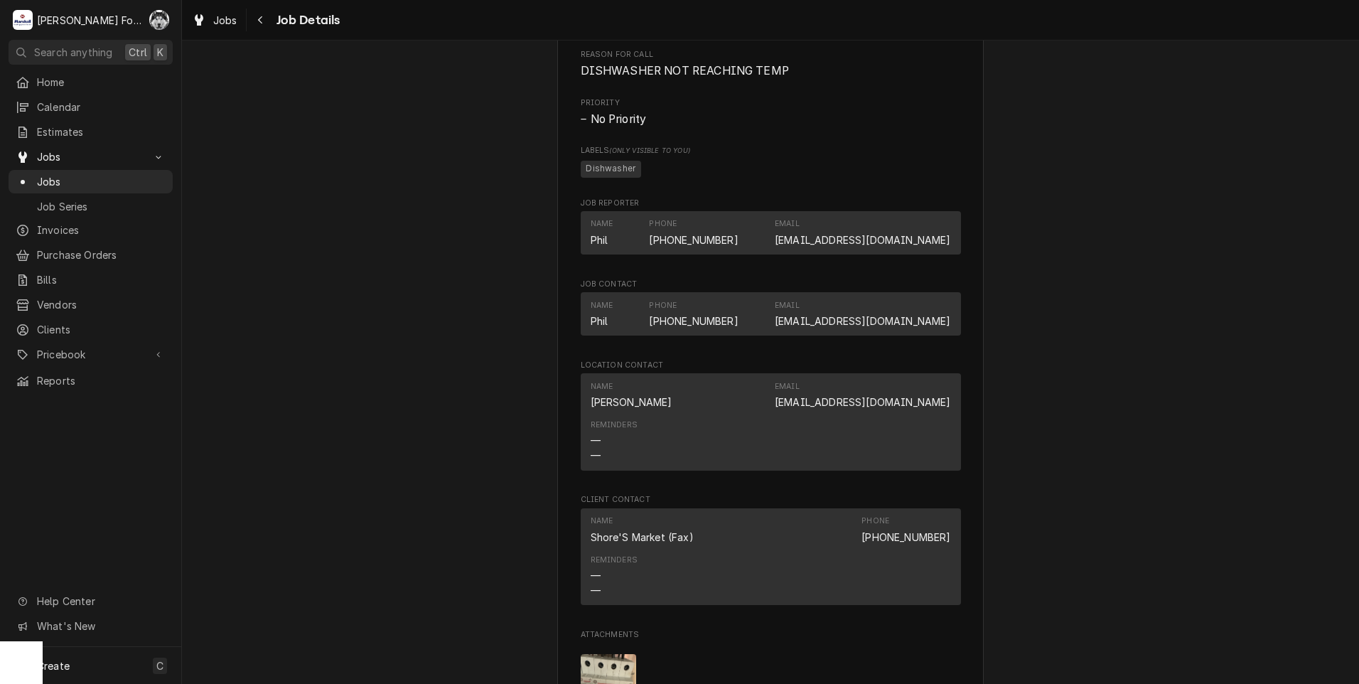
scroll to position [1540, 0]
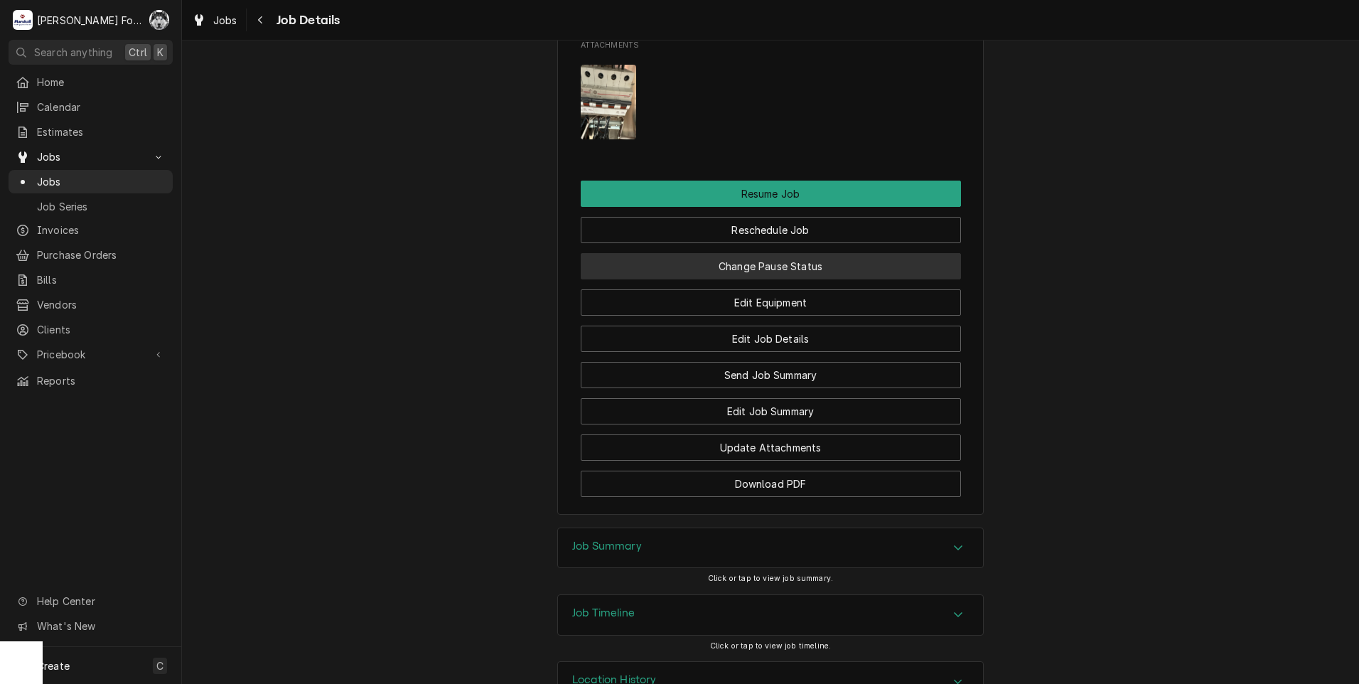
click at [767, 279] on button "Change Pause Status" at bounding box center [771, 266] width 380 height 26
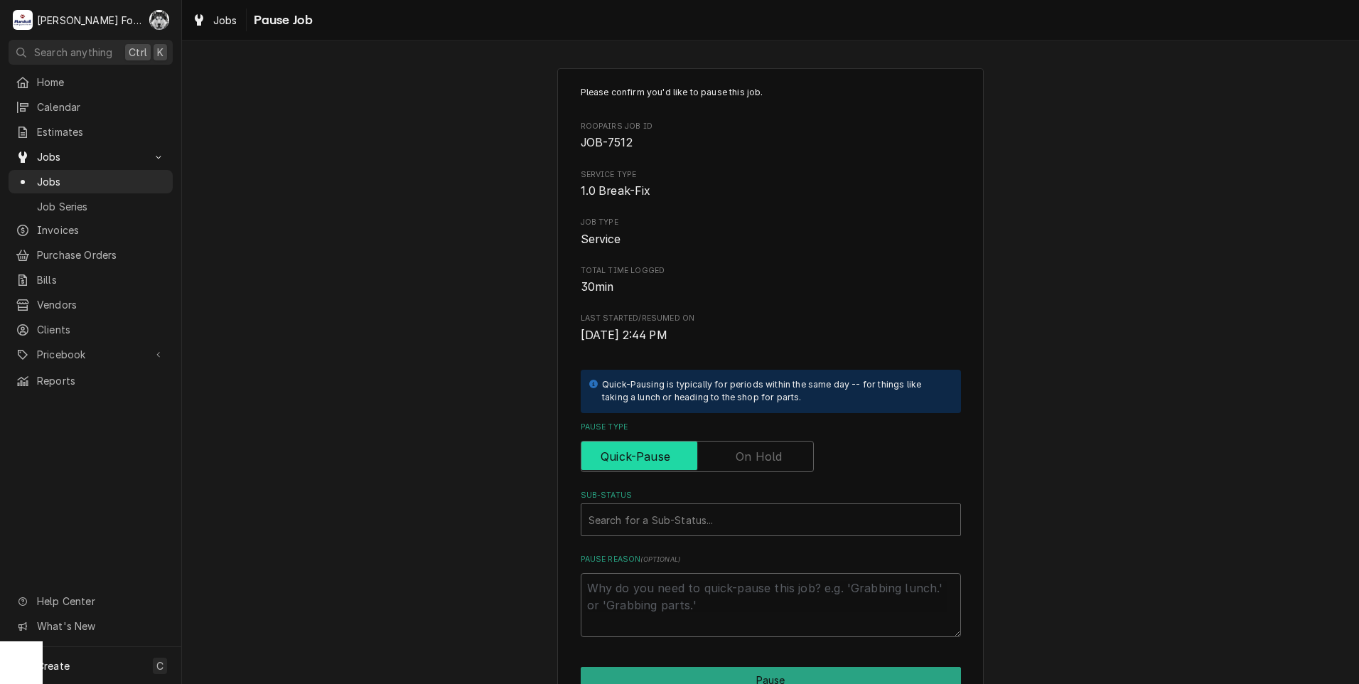
click at [732, 468] on input "Pause Type" at bounding box center [697, 456] width 220 height 31
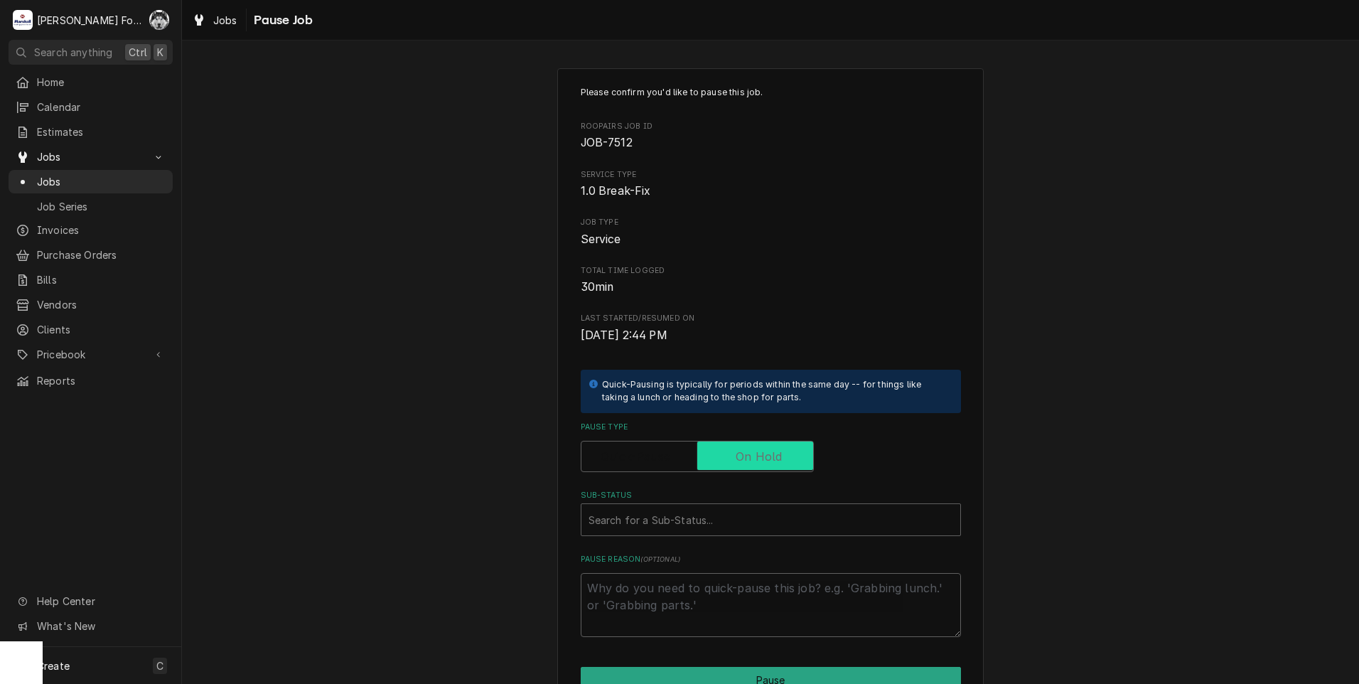
checkbox input "true"
click at [717, 521] on div "Sub-Status" at bounding box center [770, 520] width 365 height 26
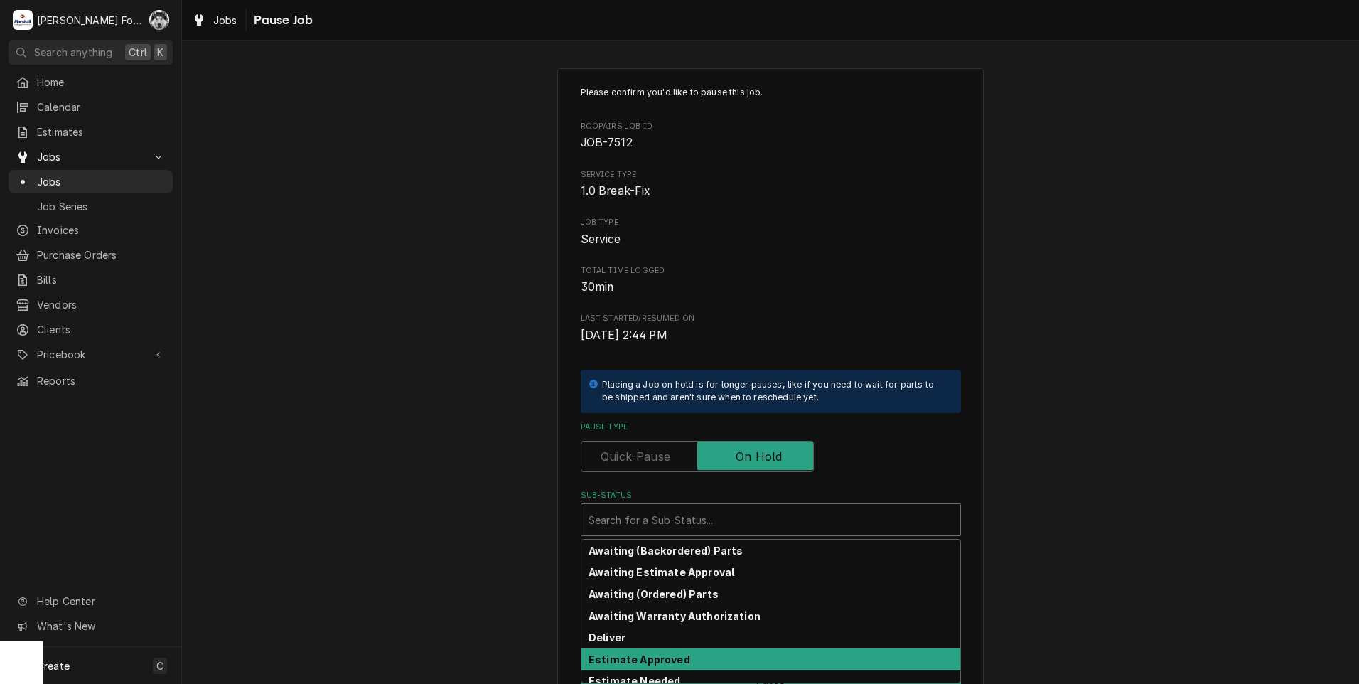
scroll to position [227, 0]
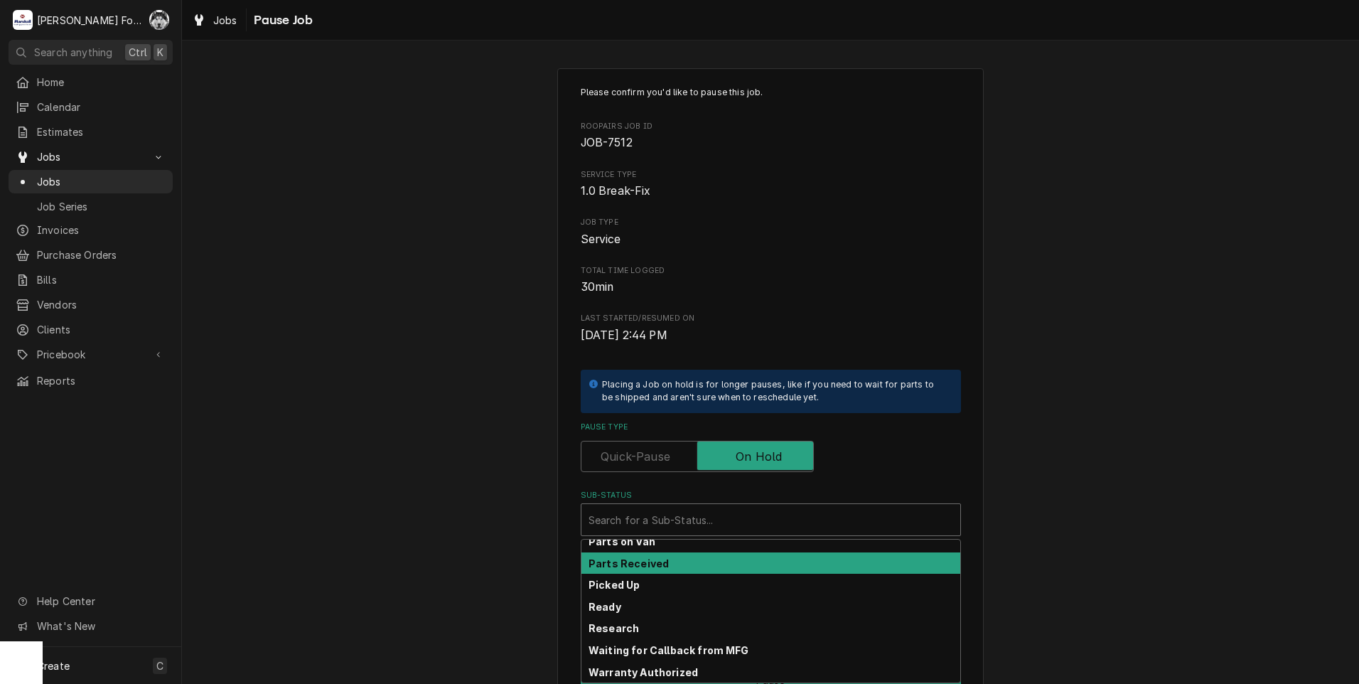
click at [654, 561] on strong "Parts Received" at bounding box center [628, 563] width 80 height 12
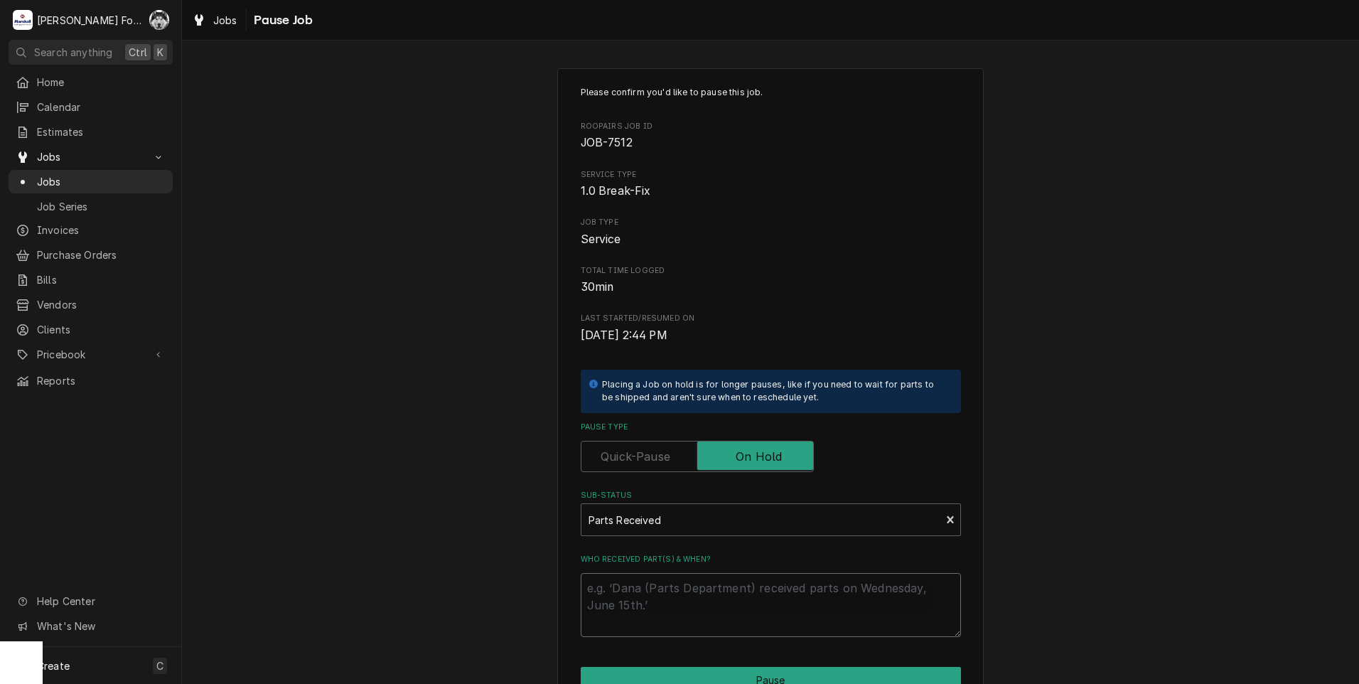
click at [642, 588] on textarea "Who received part(s) & when?" at bounding box center [771, 605] width 380 height 64
paste textarea "9/26/2025"
type textarea "x"
type textarea "[DATE]"
click at [694, 677] on button "Pause" at bounding box center [771, 680] width 380 height 26
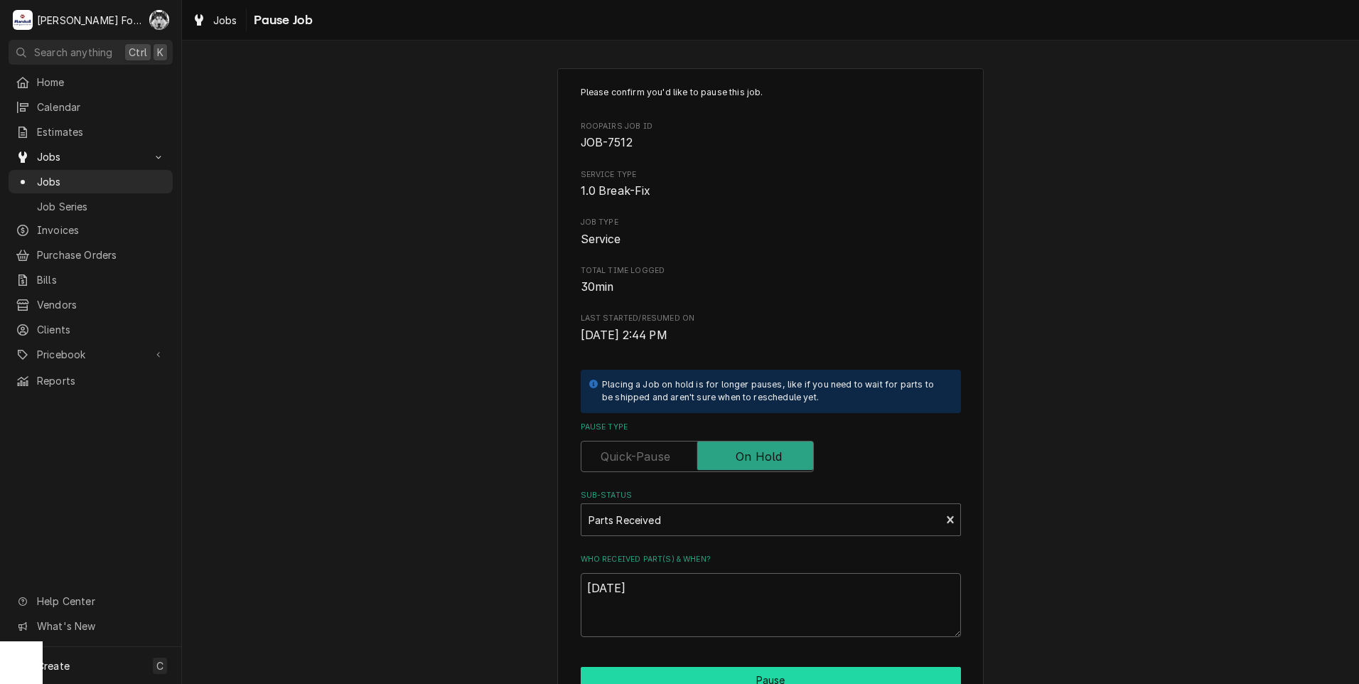
type textarea "x"
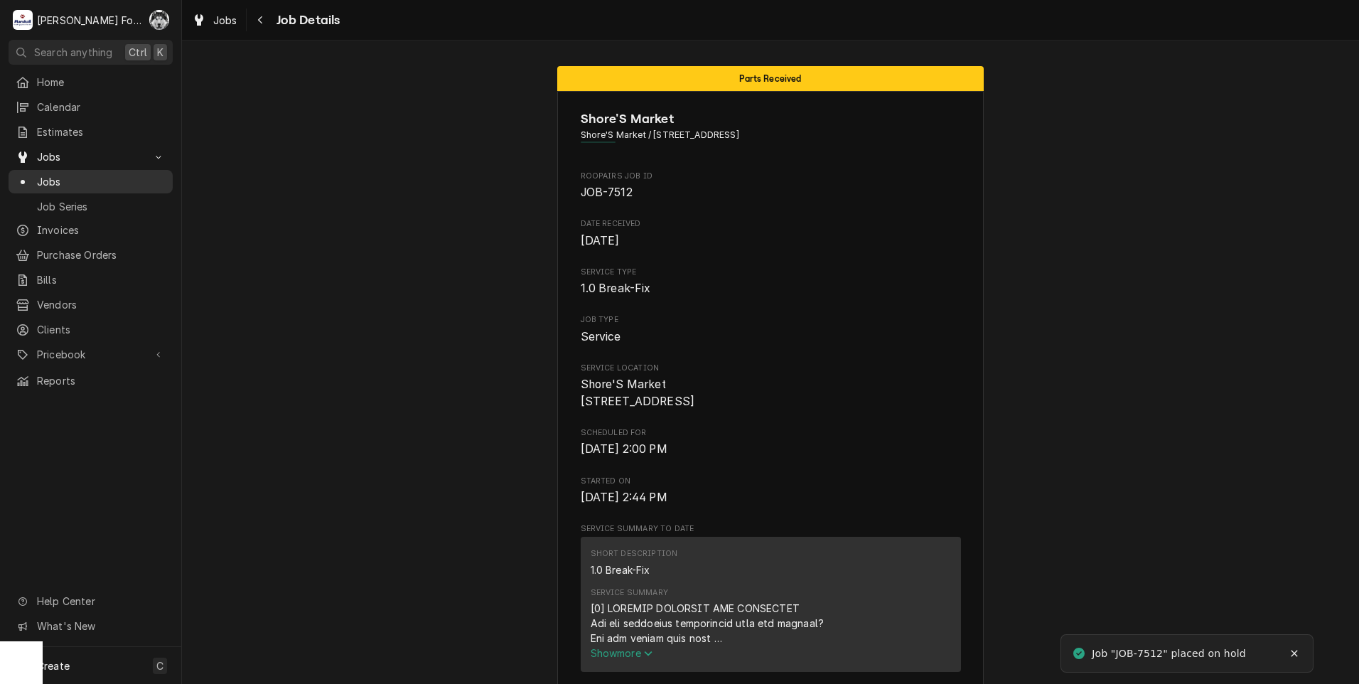
click at [45, 174] on span "Jobs" at bounding box center [101, 181] width 129 height 15
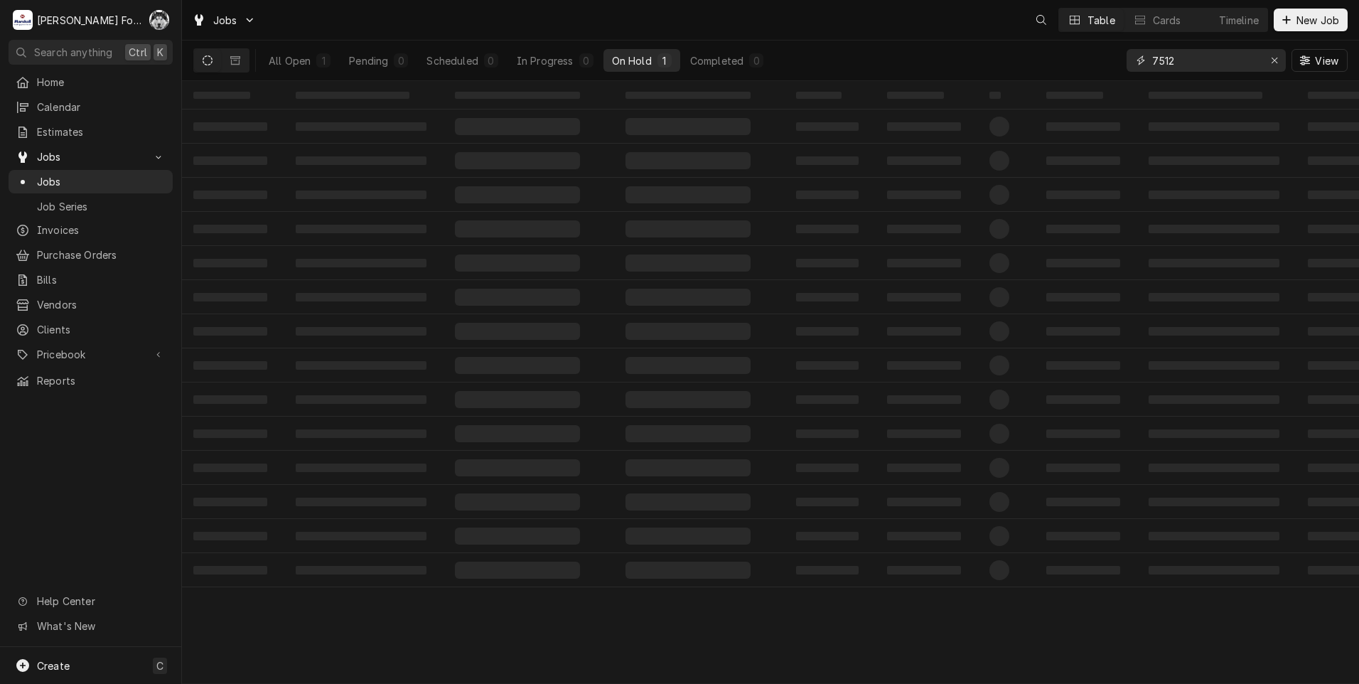
drag, startPoint x: 1168, startPoint y: 68, endPoint x: 1141, endPoint y: 72, distance: 27.3
click at [1143, 70] on div "7512" at bounding box center [1205, 60] width 159 height 23
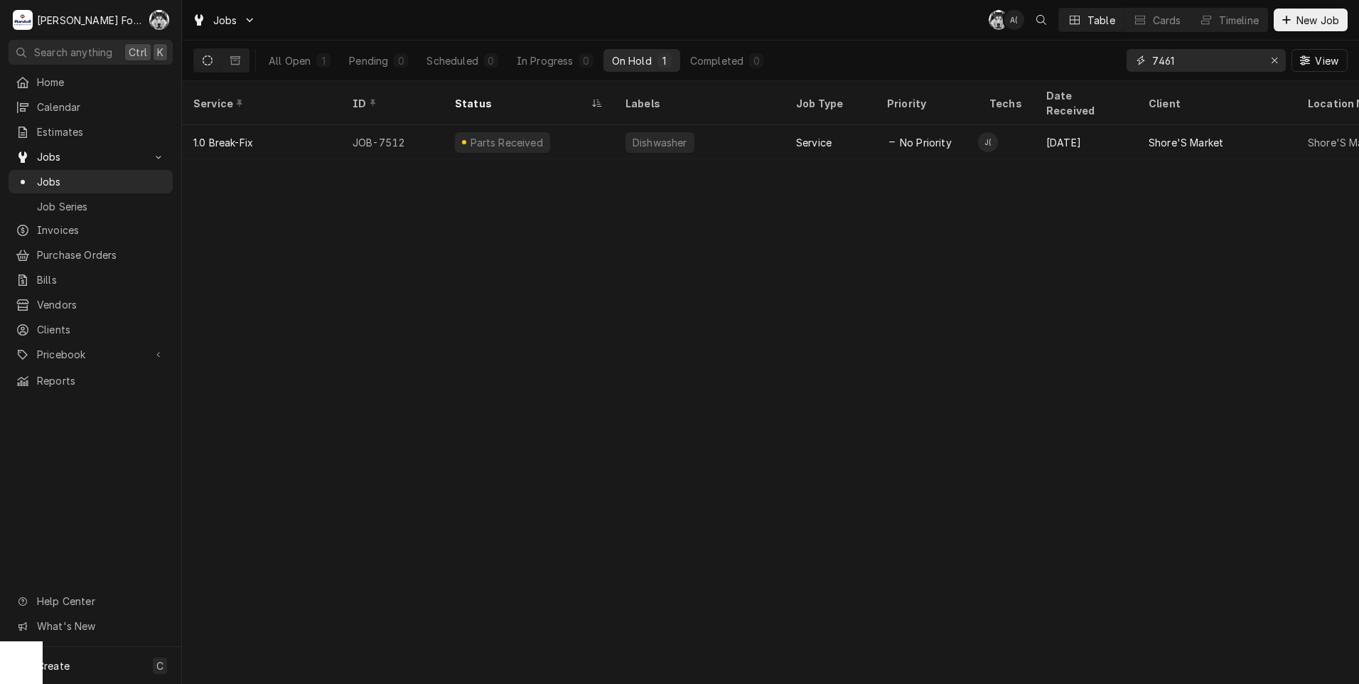
type input "7461"
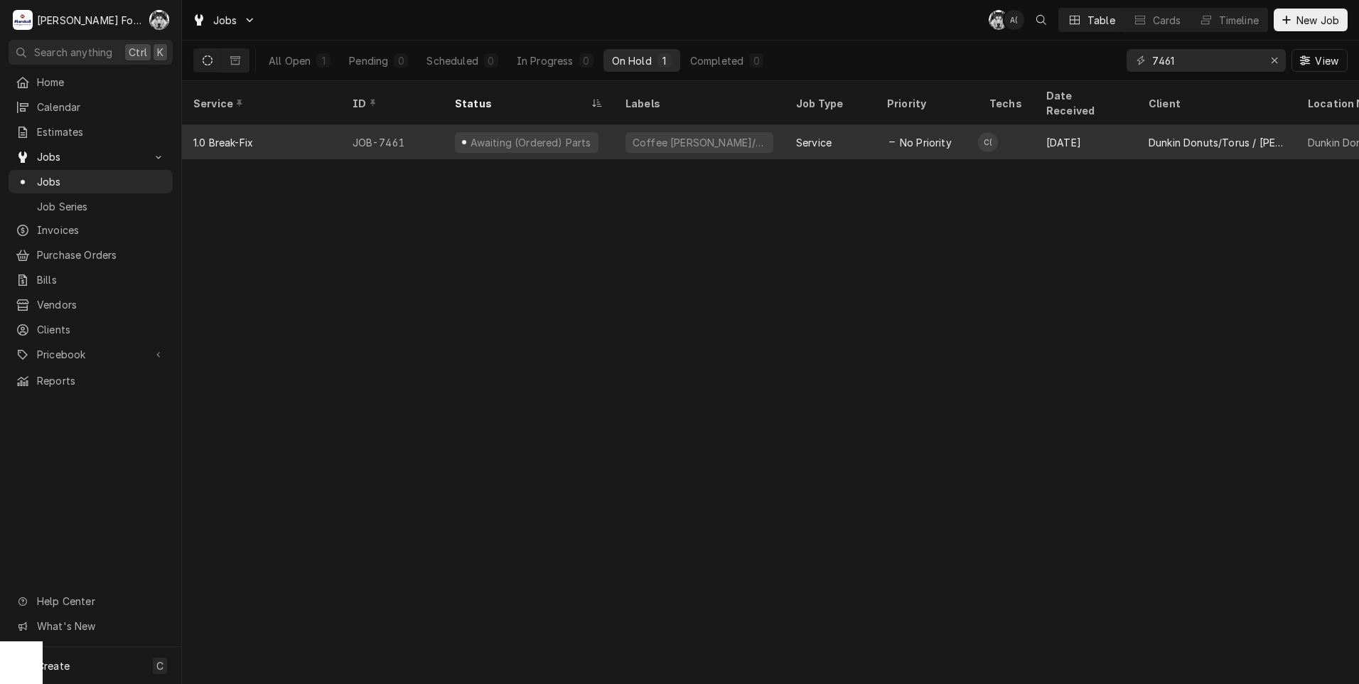
click at [554, 135] on div "Awaiting (Ordered) Parts" at bounding box center [530, 142] width 124 height 15
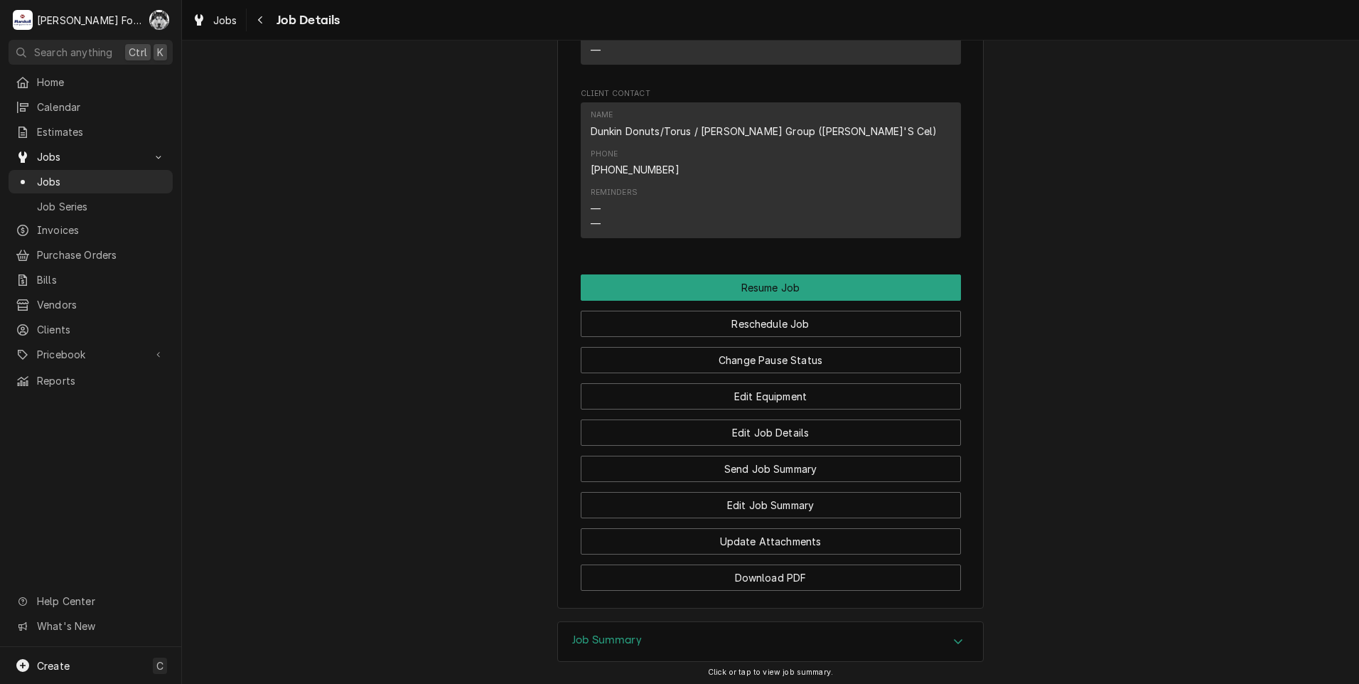
scroll to position [1538, 0]
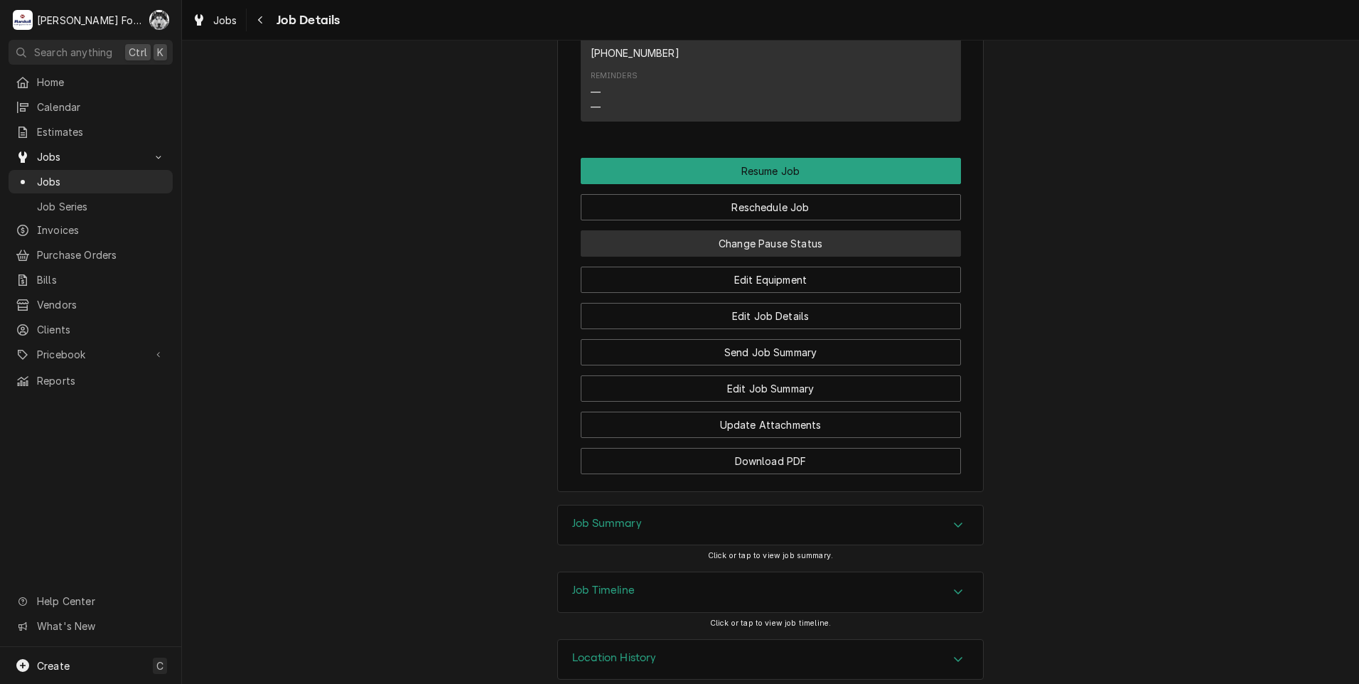
click at [743, 230] on button "Change Pause Status" at bounding box center [771, 243] width 380 height 26
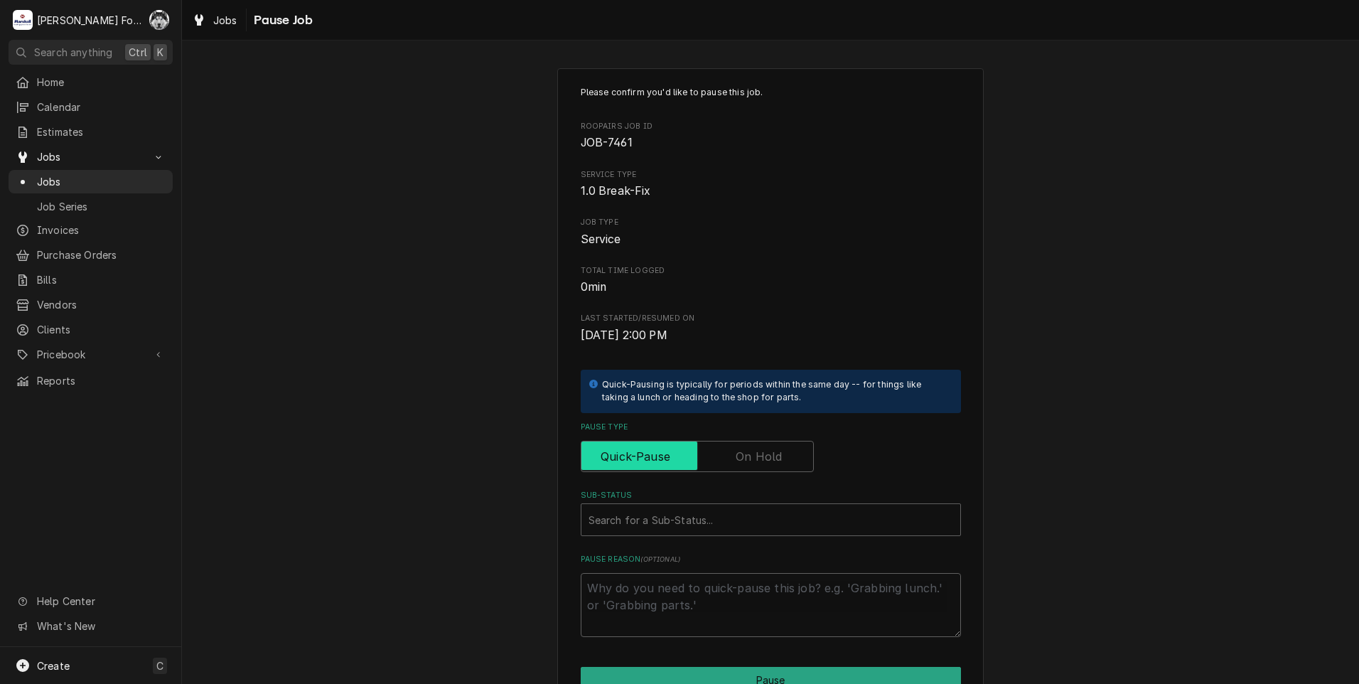
click at [718, 460] on input "Pause Type" at bounding box center [697, 456] width 220 height 31
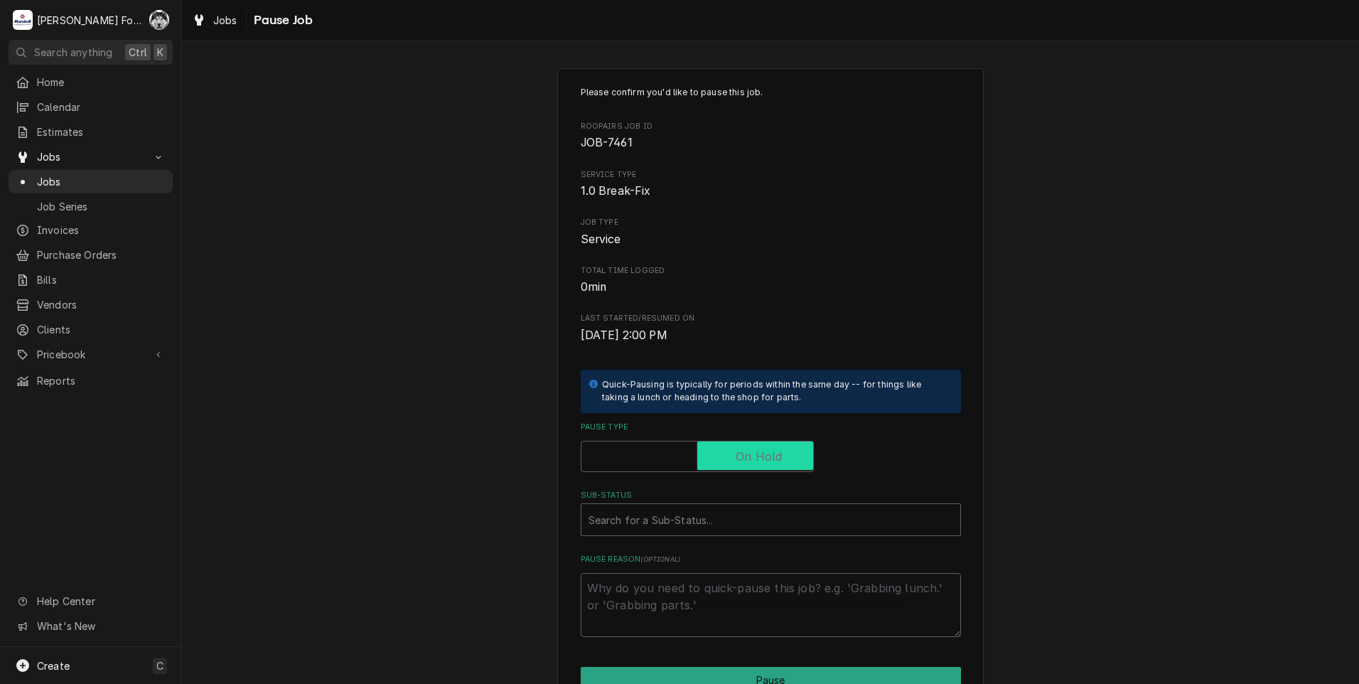
checkbox input "true"
click at [694, 531] on div "Sub-Status" at bounding box center [770, 520] width 365 height 26
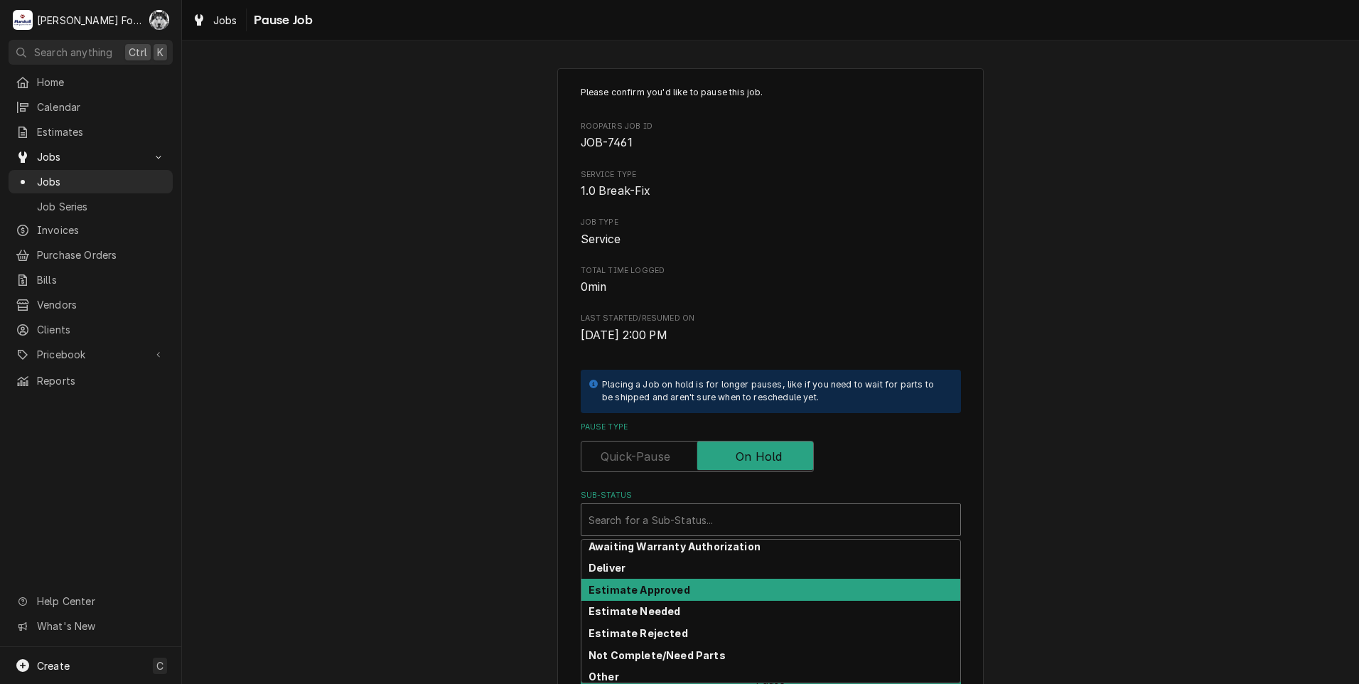
scroll to position [119, 0]
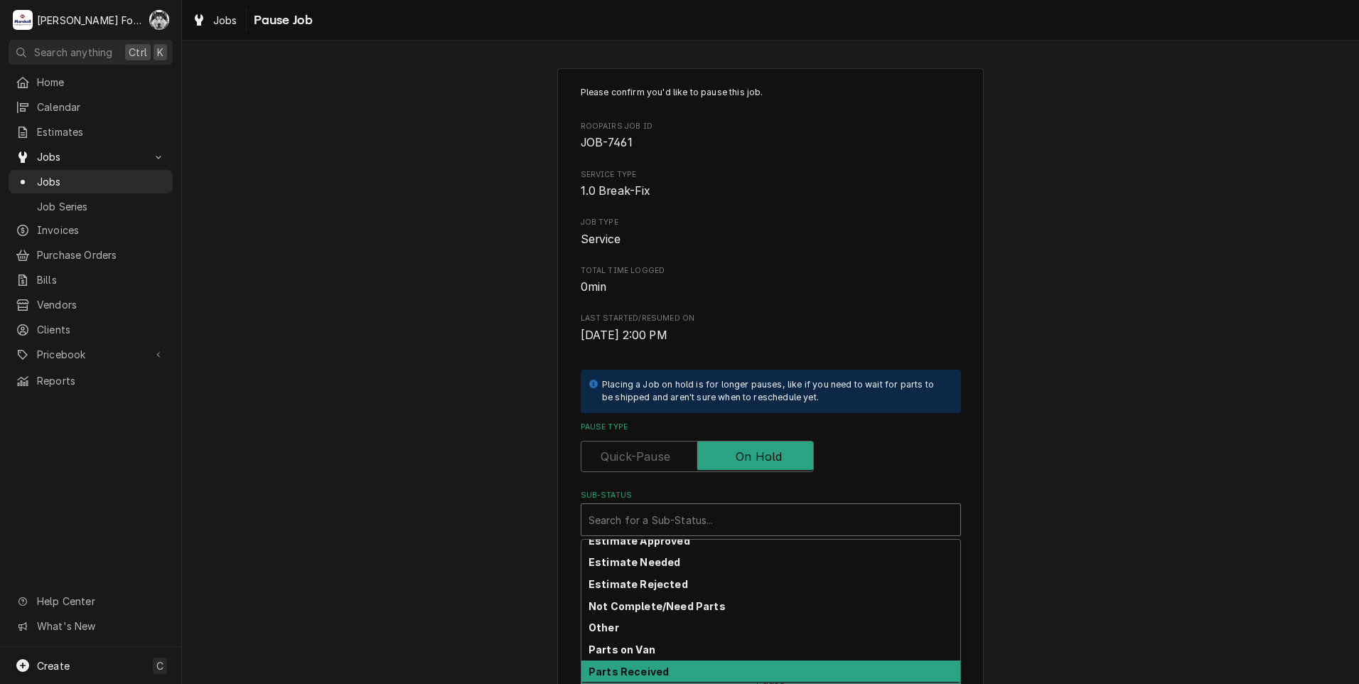
click at [648, 667] on strong "Parts Received" at bounding box center [628, 671] width 80 height 12
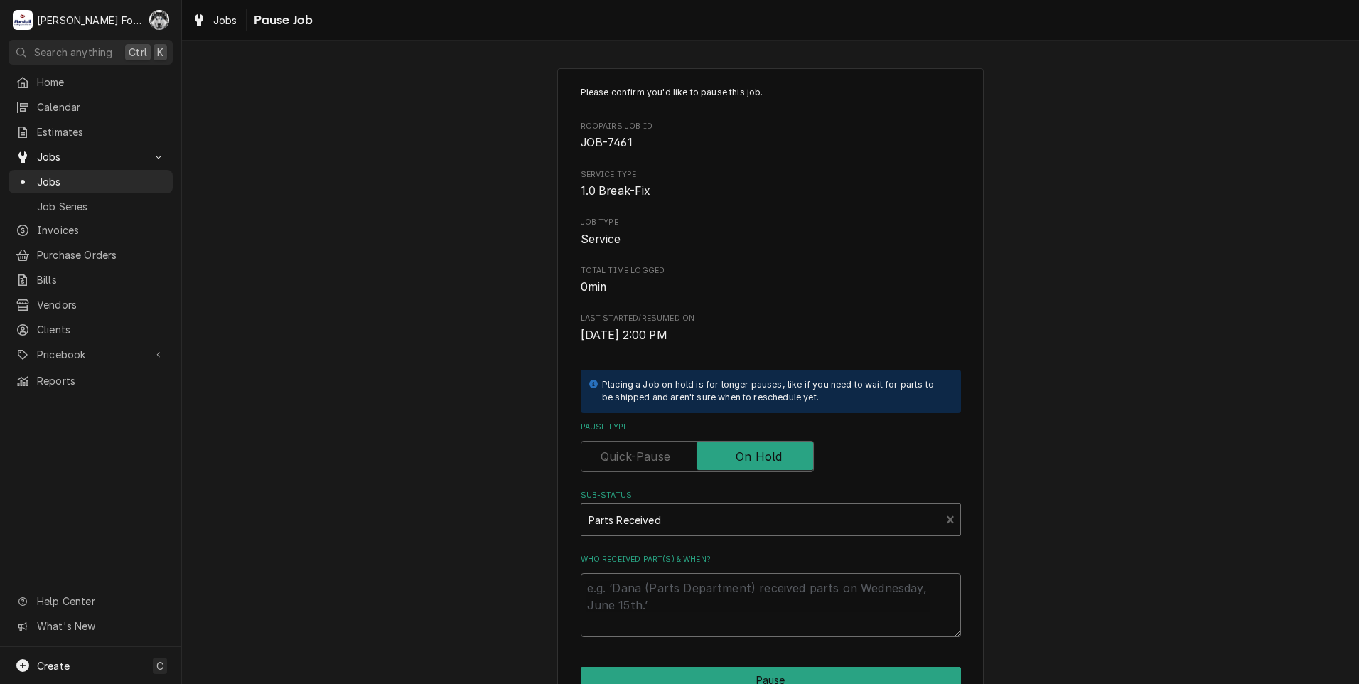
click at [647, 621] on textarea "Who received part(s) & when?" at bounding box center [771, 605] width 380 height 64
paste textarea "[DATE]"
type textarea "x"
type textarea "[DATE]"
click at [724, 677] on button "Pause" at bounding box center [771, 680] width 380 height 26
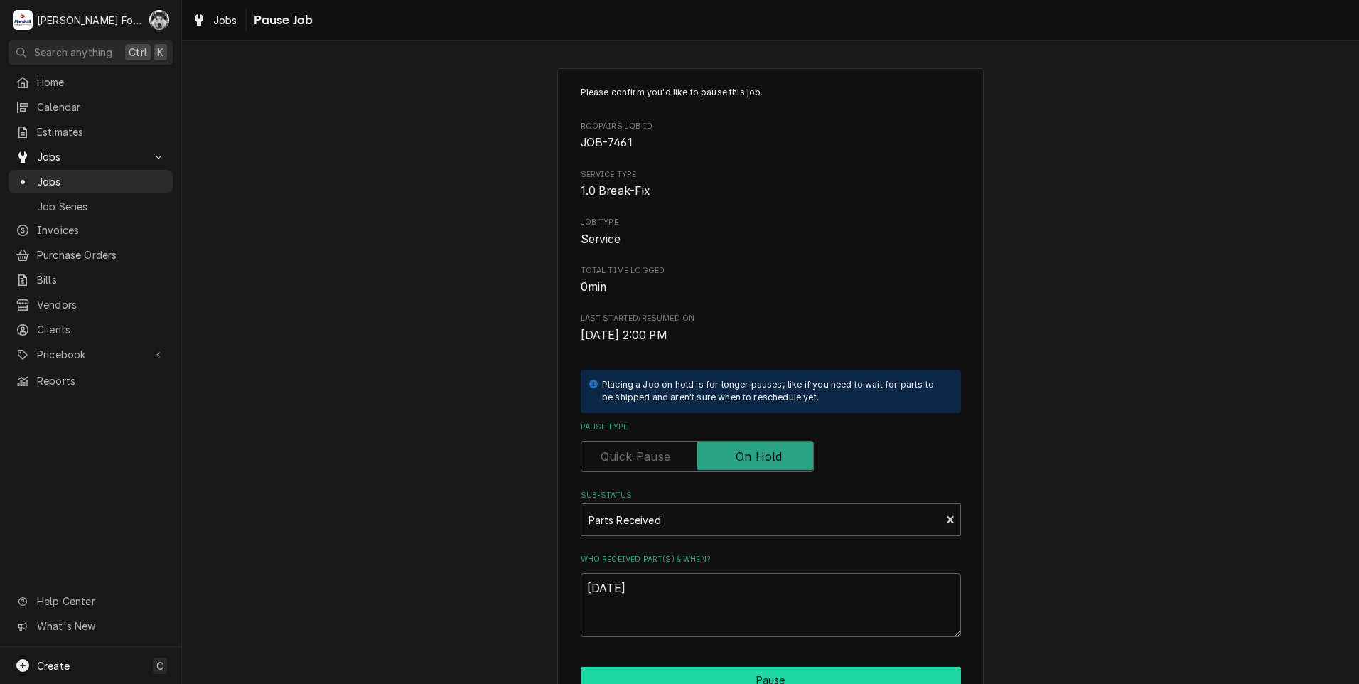
type textarea "x"
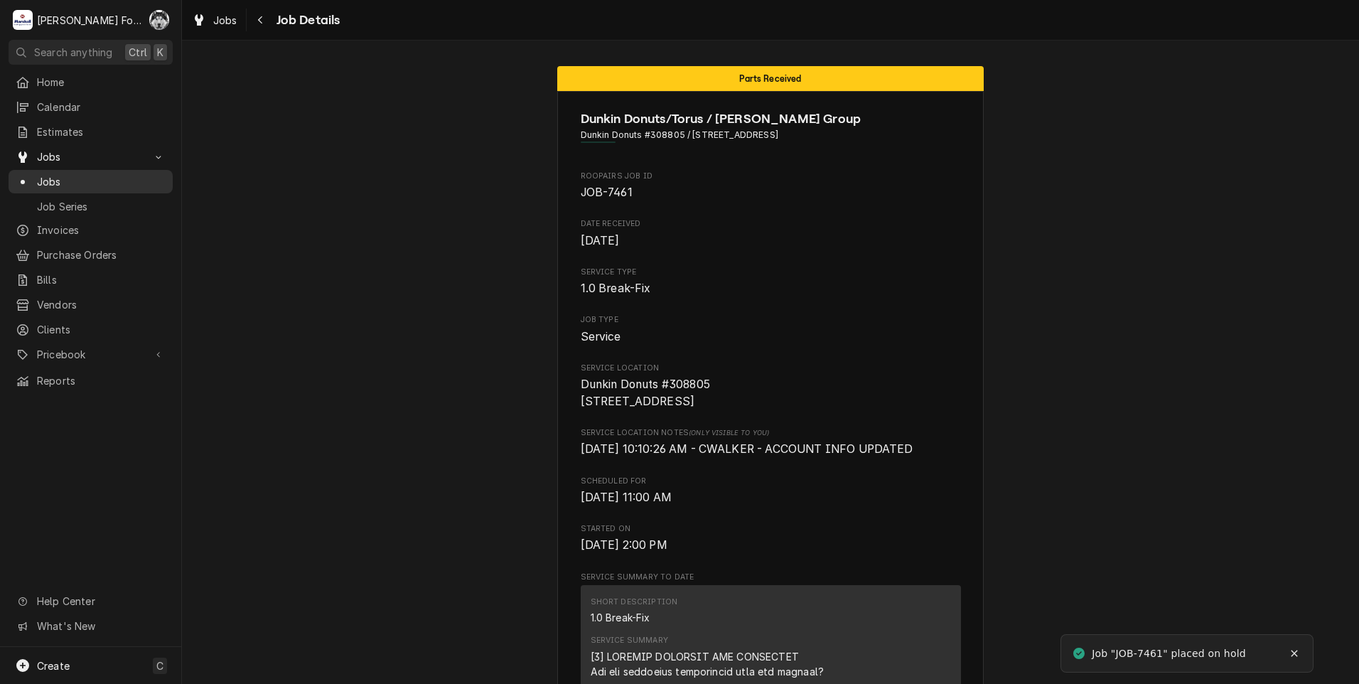
click at [47, 178] on span "Jobs" at bounding box center [101, 181] width 129 height 15
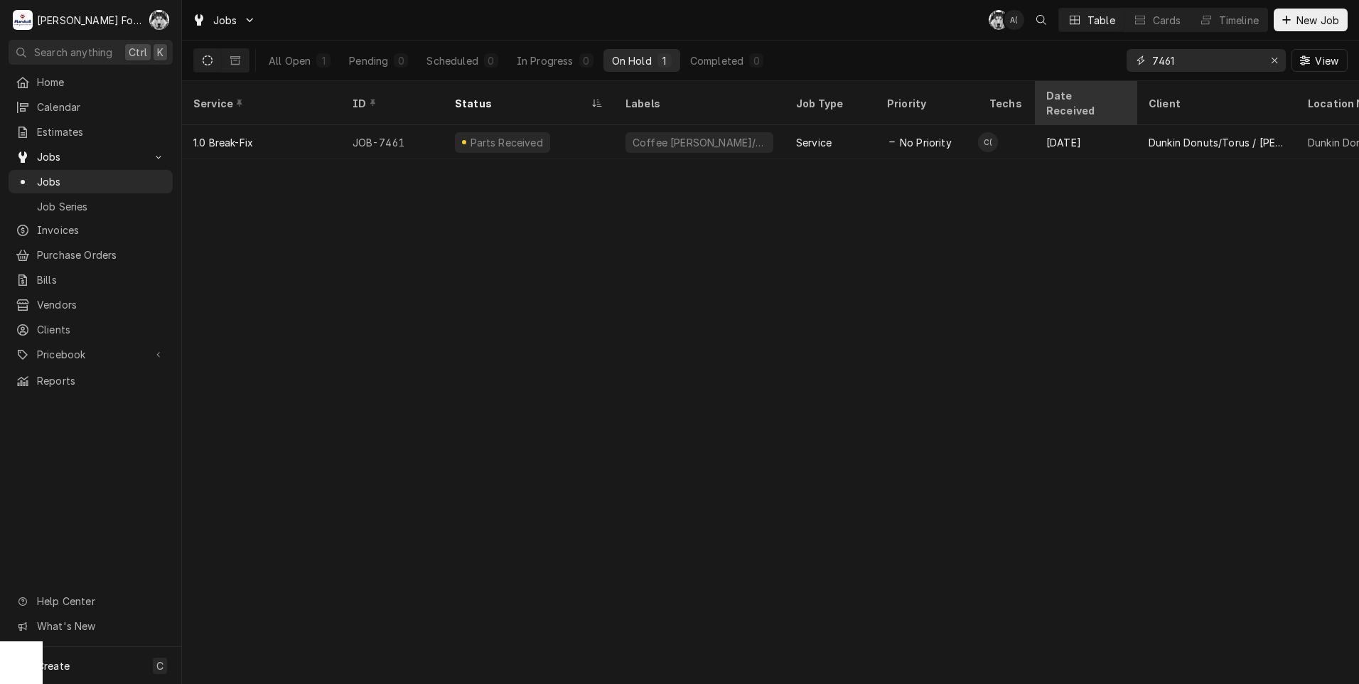
drag, startPoint x: 1198, startPoint y: 62, endPoint x: 1052, endPoint y: 88, distance: 148.7
click at [1057, 80] on div "All Open 1 Pending 0 Scheduled 0 In Progress 0 On Hold 1 Completed 0 7461 View" at bounding box center [770, 61] width 1177 height 41
type input "7243"
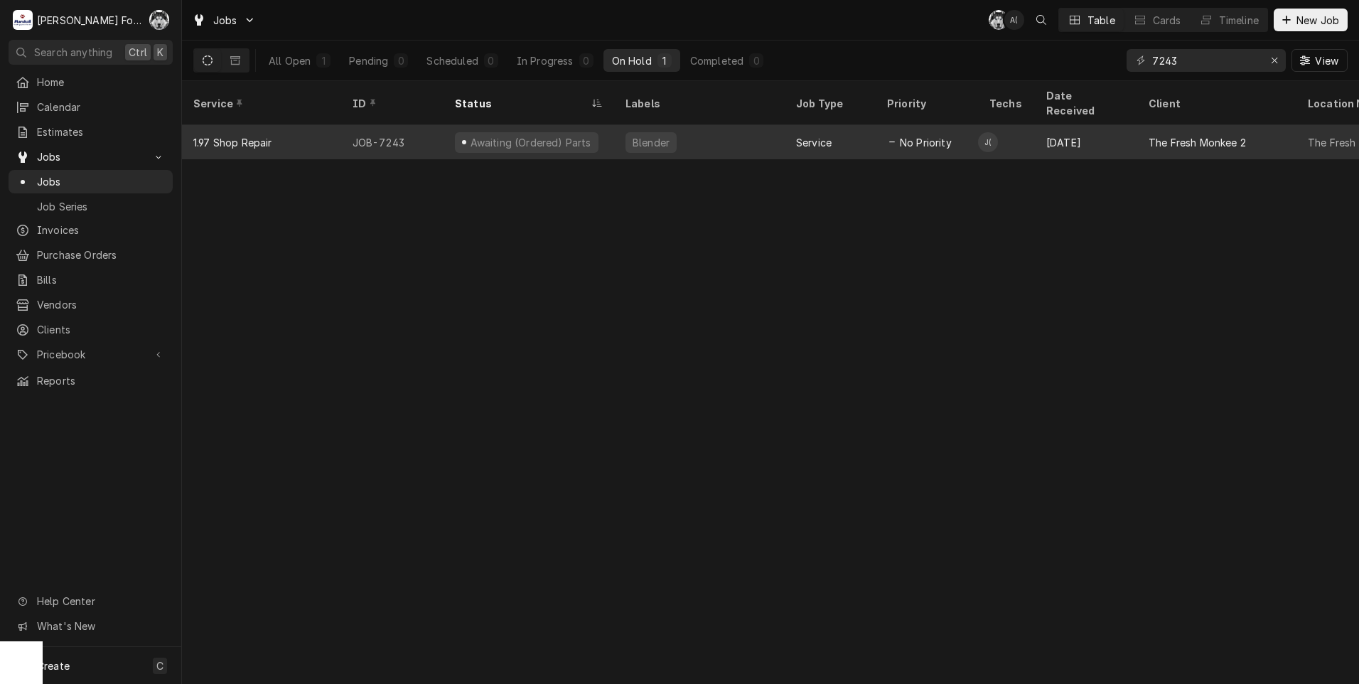
click at [522, 135] on div "Awaiting (Ordered) Parts" at bounding box center [530, 142] width 124 height 15
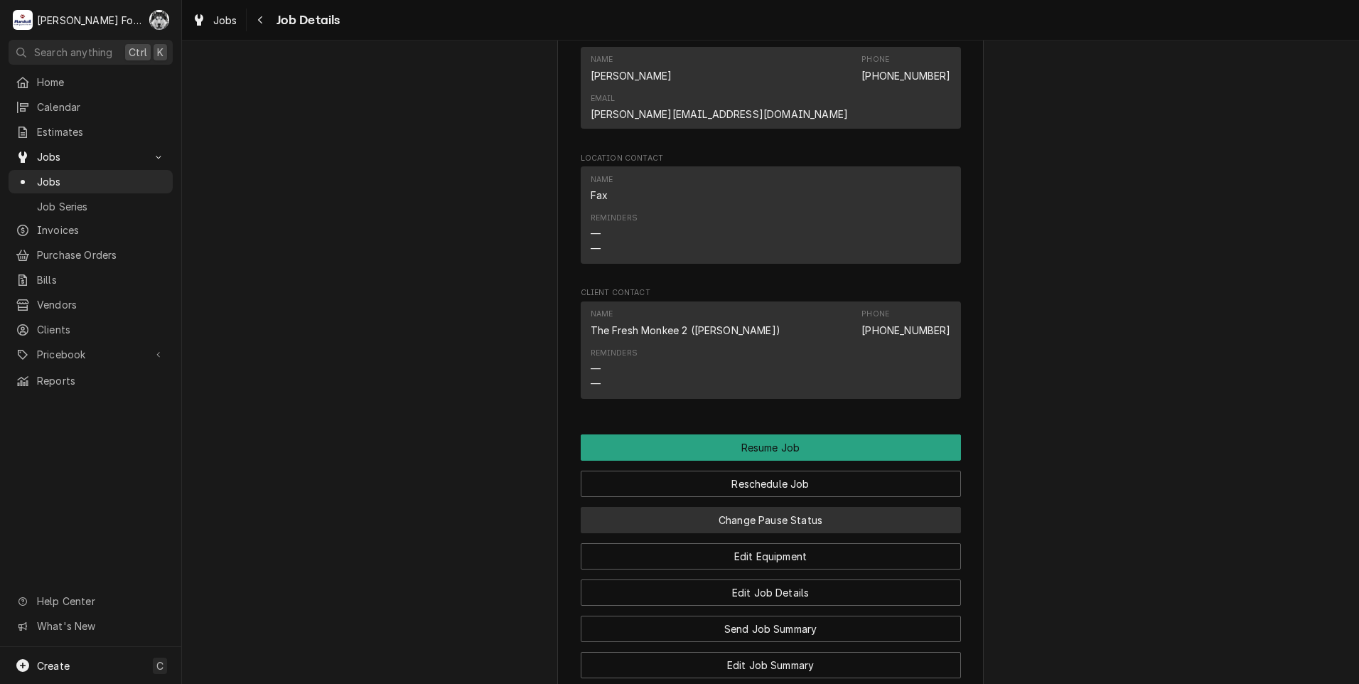
scroll to position [1303, 0]
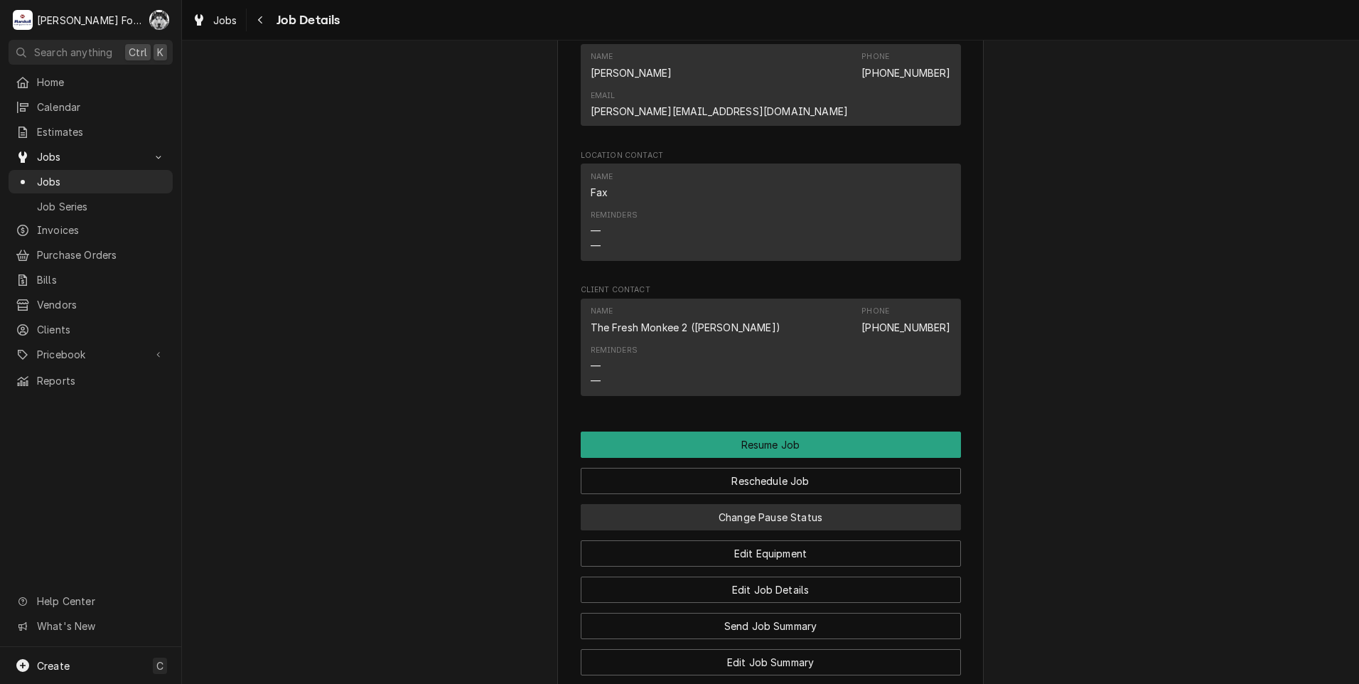
click at [705, 504] on button "Change Pause Status" at bounding box center [771, 517] width 380 height 26
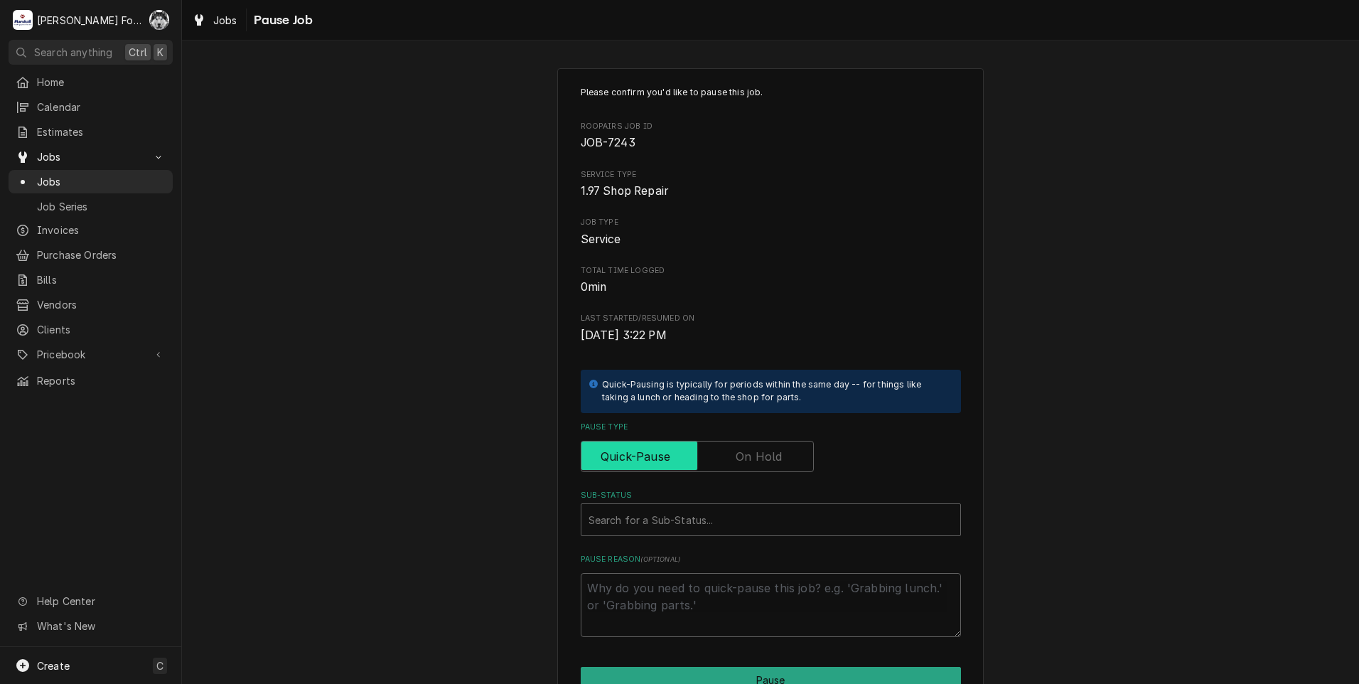
click at [720, 465] on input "Pause Type" at bounding box center [697, 456] width 220 height 31
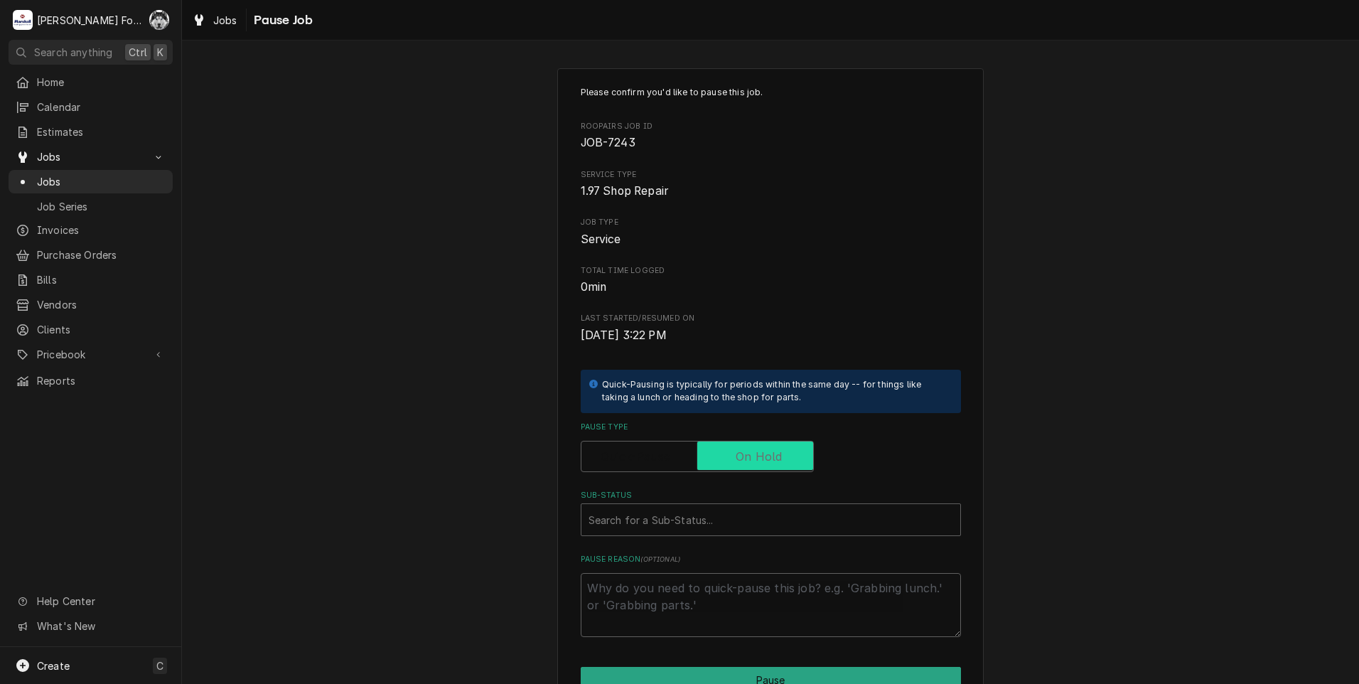
checkbox input "true"
click at [686, 525] on div "Sub-Status" at bounding box center [770, 520] width 365 height 26
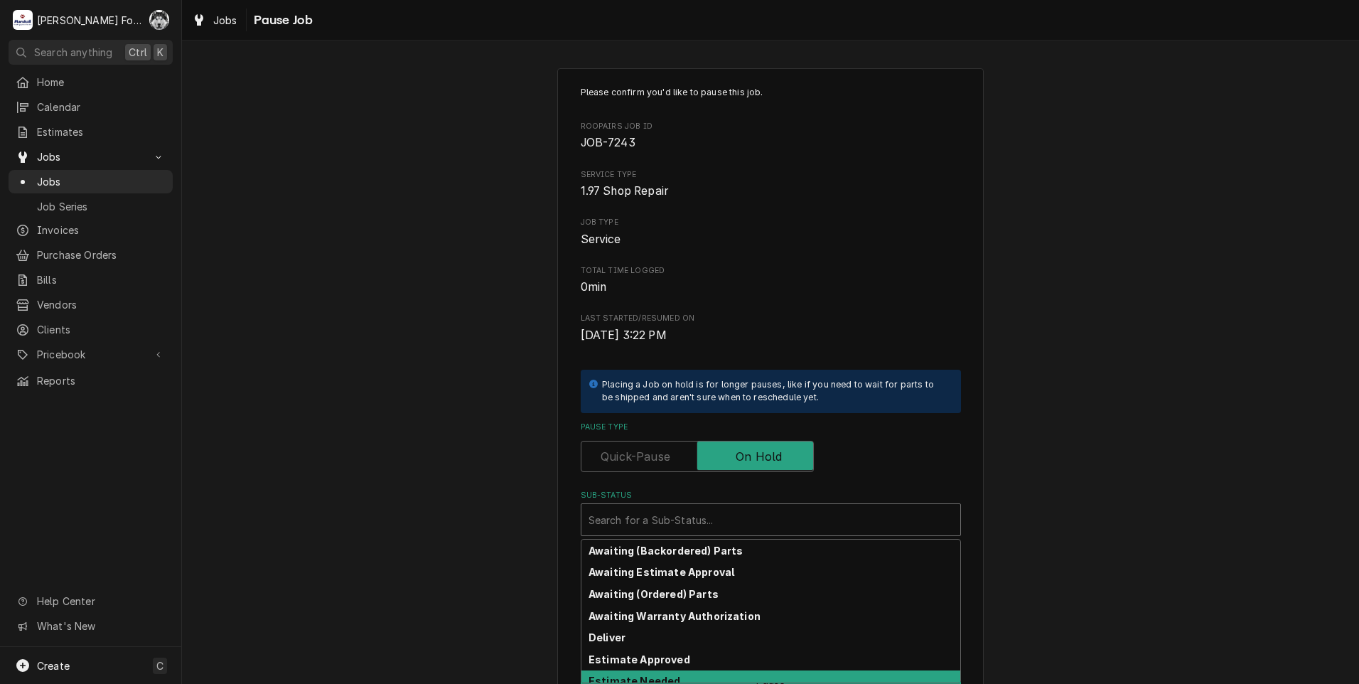
click at [658, 674] on strong "Estimate Needed" at bounding box center [634, 680] width 92 height 12
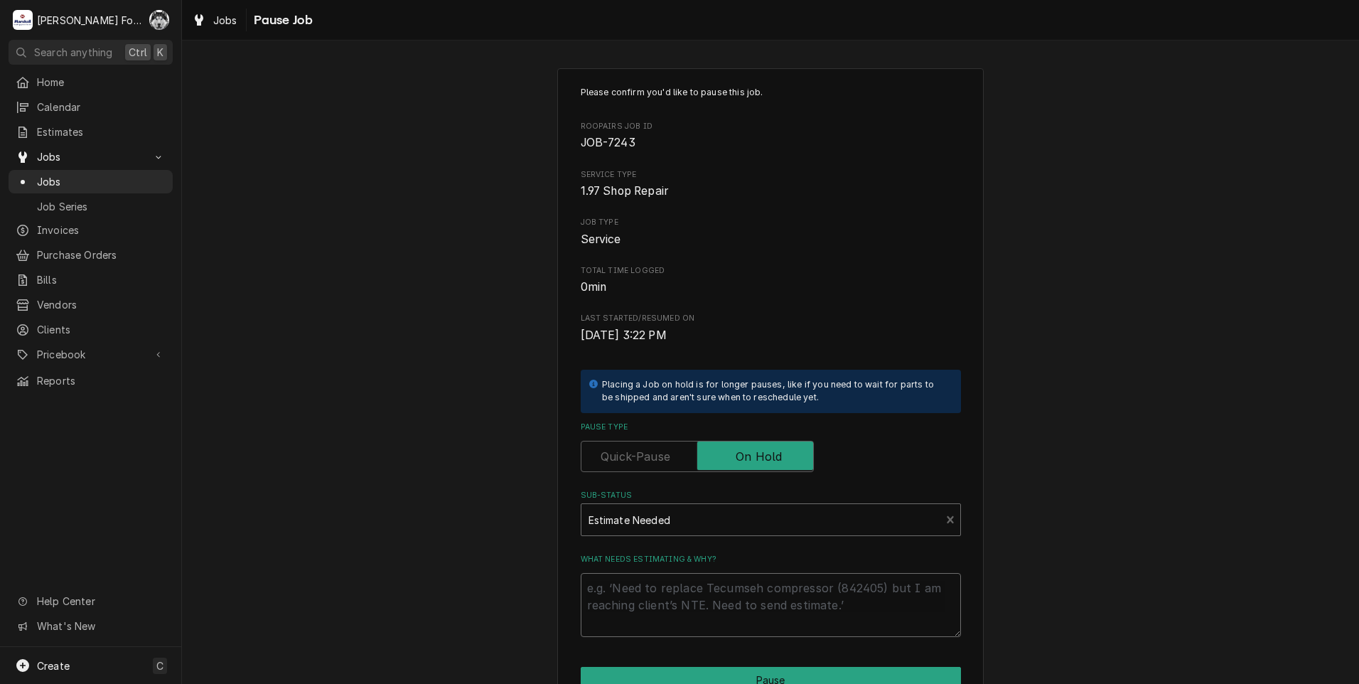
click at [656, 603] on textarea "What needs estimating & why?" at bounding box center [771, 605] width 380 height 64
drag, startPoint x: 655, startPoint y: 603, endPoint x: 623, endPoint y: 523, distance: 86.4
click at [623, 523] on div "Sub-Status" at bounding box center [760, 520] width 345 height 26
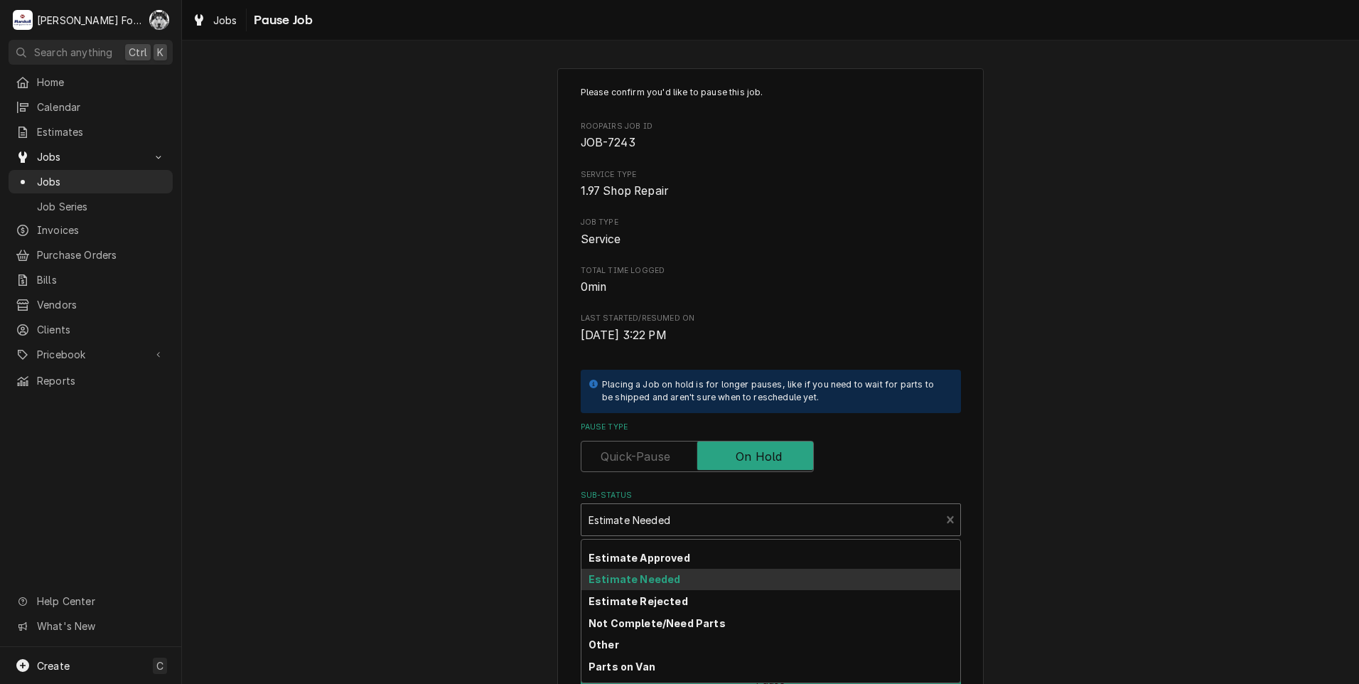
scroll to position [227, 0]
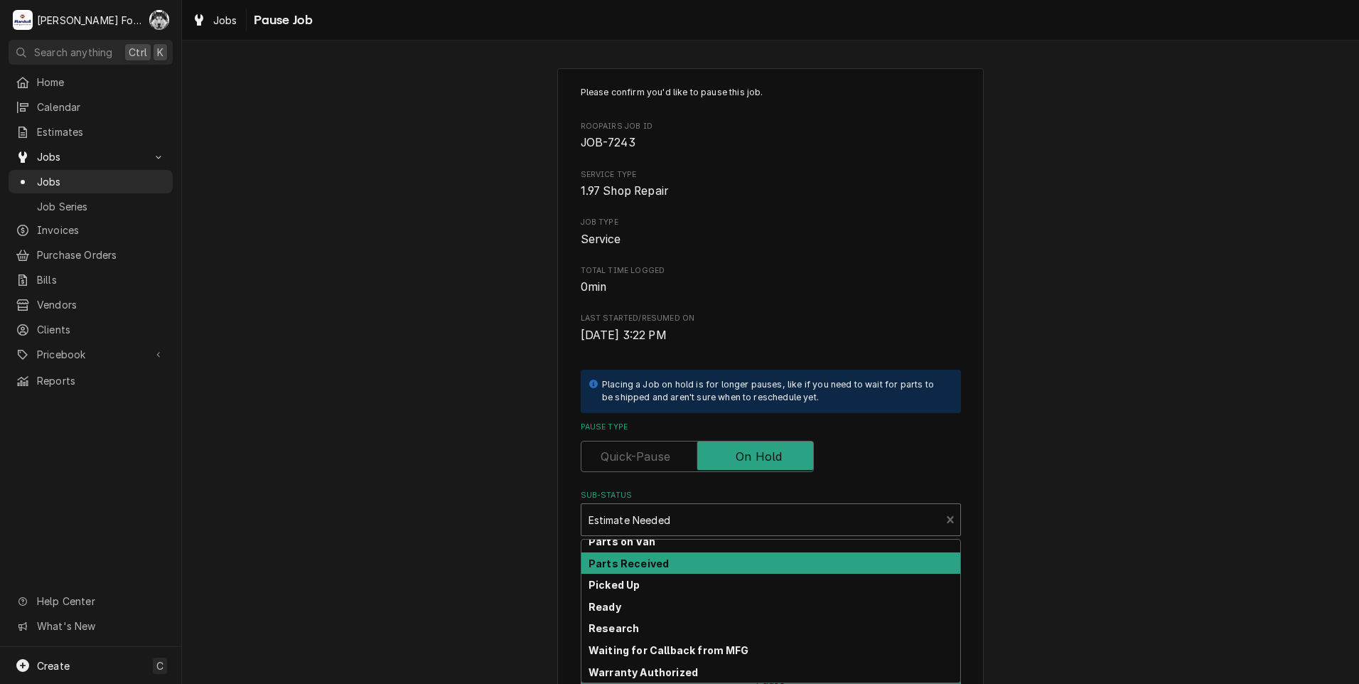
click at [637, 552] on div "Parts Received" at bounding box center [770, 563] width 379 height 22
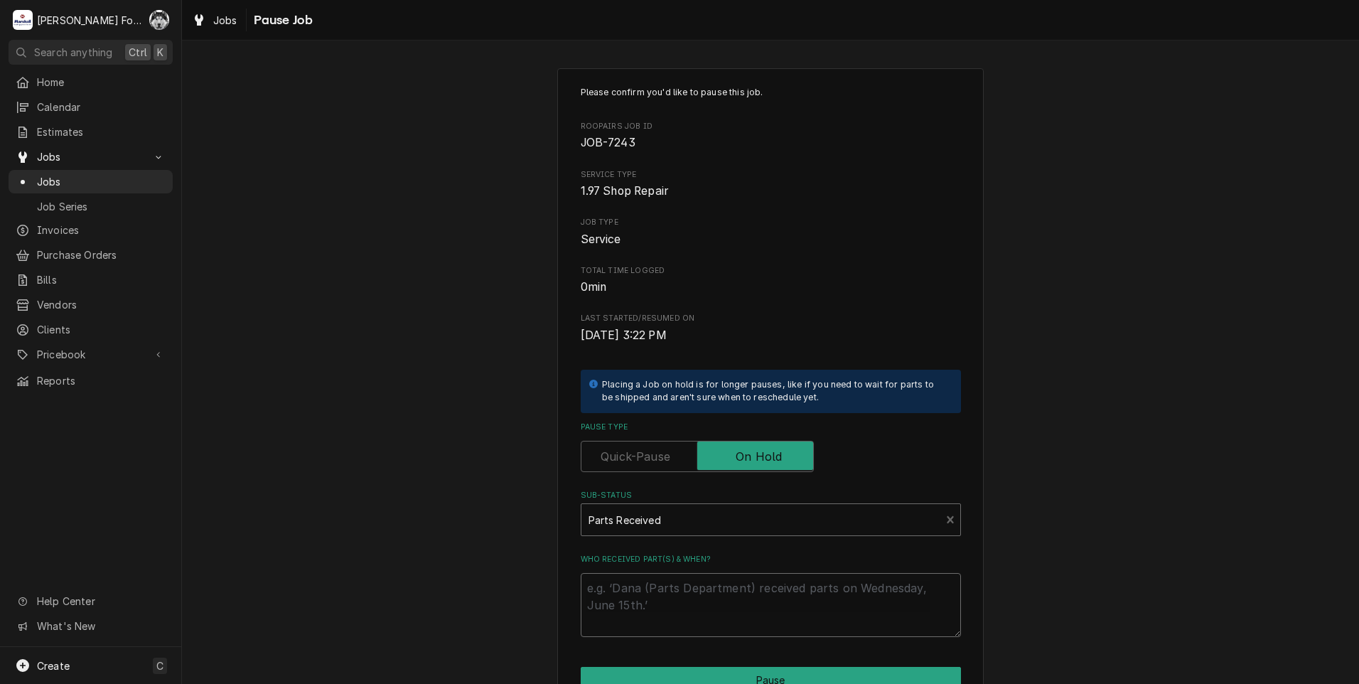
click at [630, 602] on textarea "Who received part(s) & when?" at bounding box center [771, 605] width 380 height 64
paste textarea "9/26/2025"
type textarea "x"
type textarea "9/26/2025"
click at [645, 667] on button "Pause" at bounding box center [771, 680] width 380 height 26
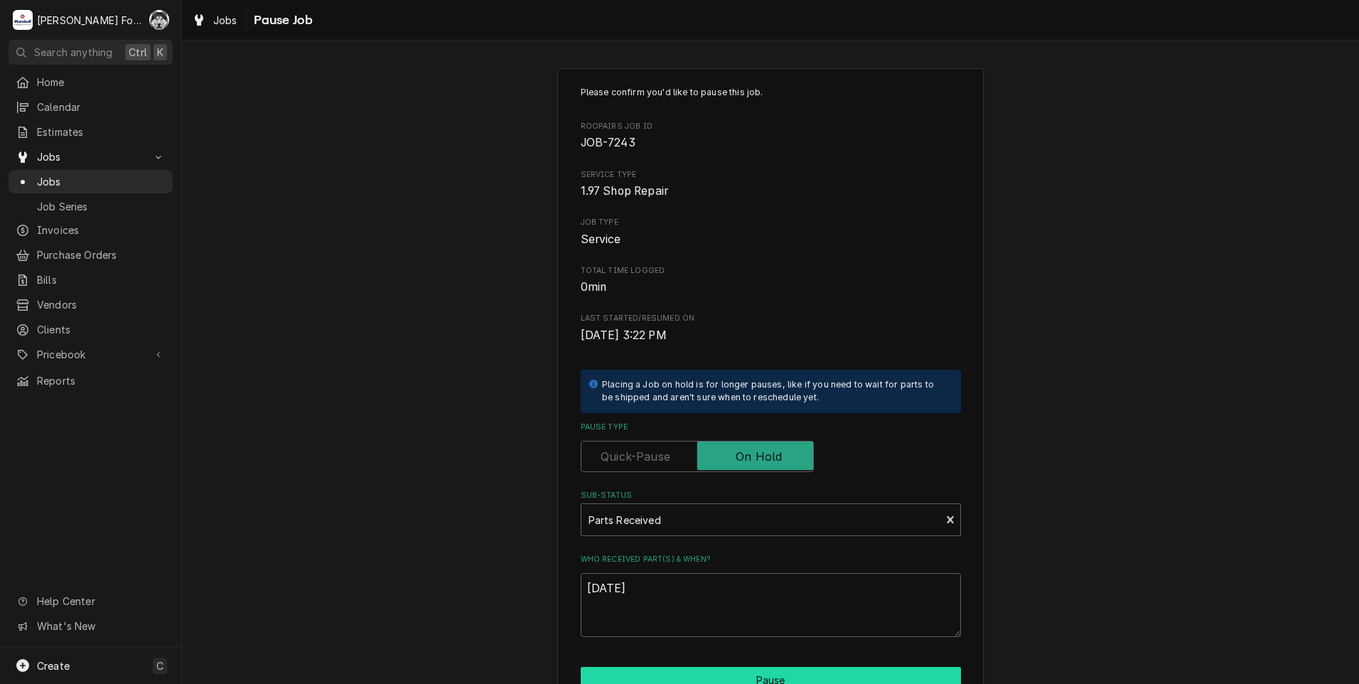
type textarea "x"
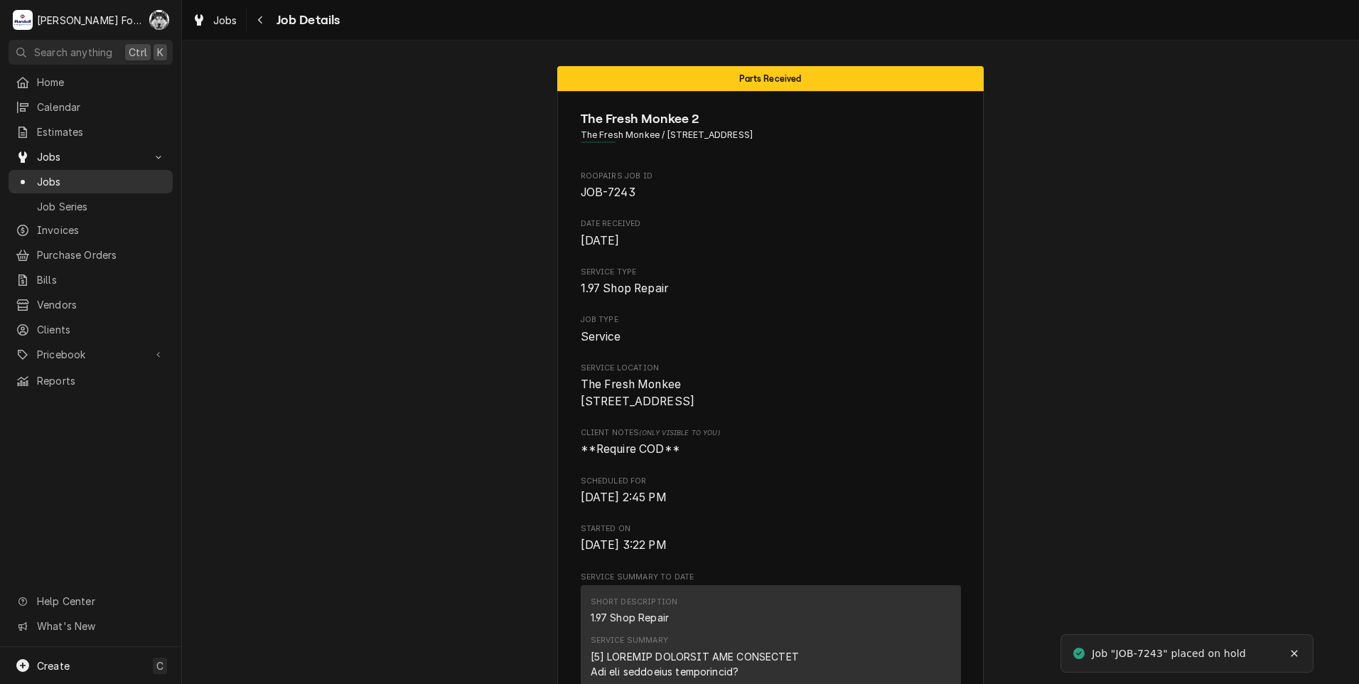
click at [48, 178] on span "Jobs" at bounding box center [101, 181] width 129 height 15
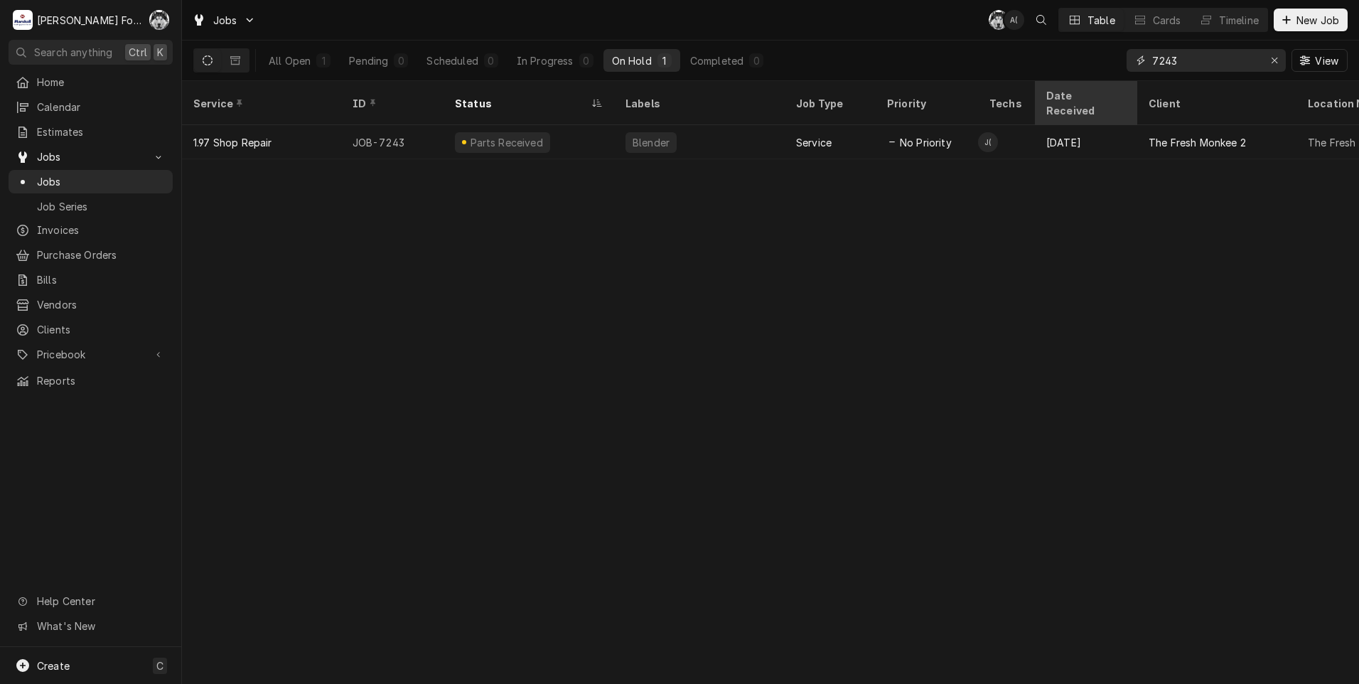
drag, startPoint x: 1179, startPoint y: 68, endPoint x: 1097, endPoint y: 83, distance: 83.9
click at [1097, 83] on div "Jobs C( A( Table Cards Timeline New Job All Open 1 Pending 0 Scheduled 0 In Pro…" at bounding box center [770, 342] width 1177 height 684
type input "7452"
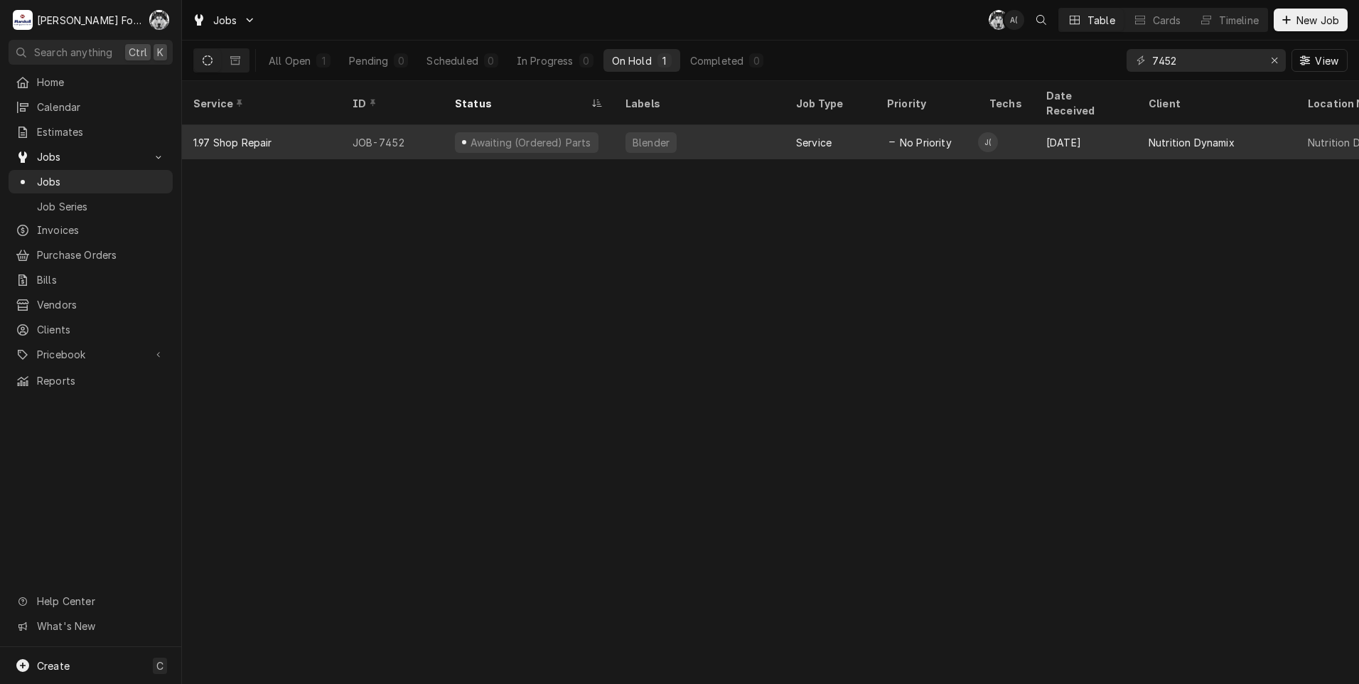
click at [529, 132] on div "Awaiting (Ordered) Parts" at bounding box center [527, 142] width 144 height 21
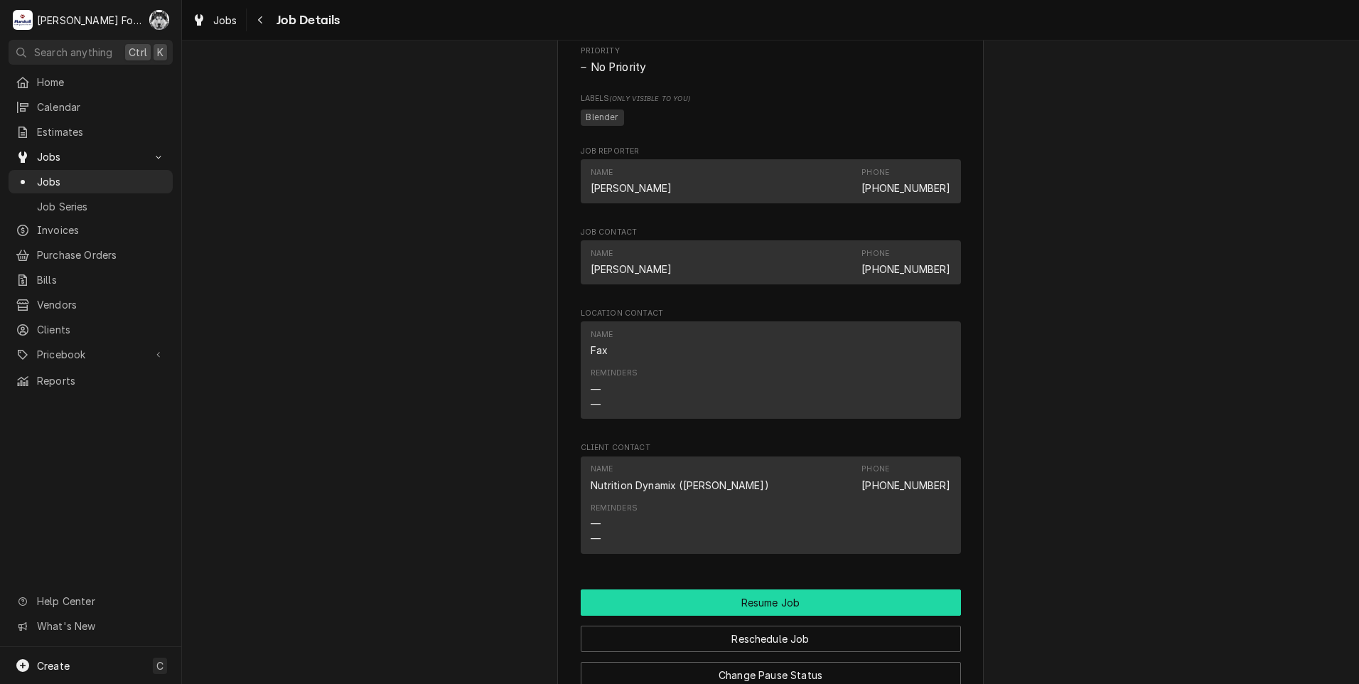
scroll to position [1185, 0]
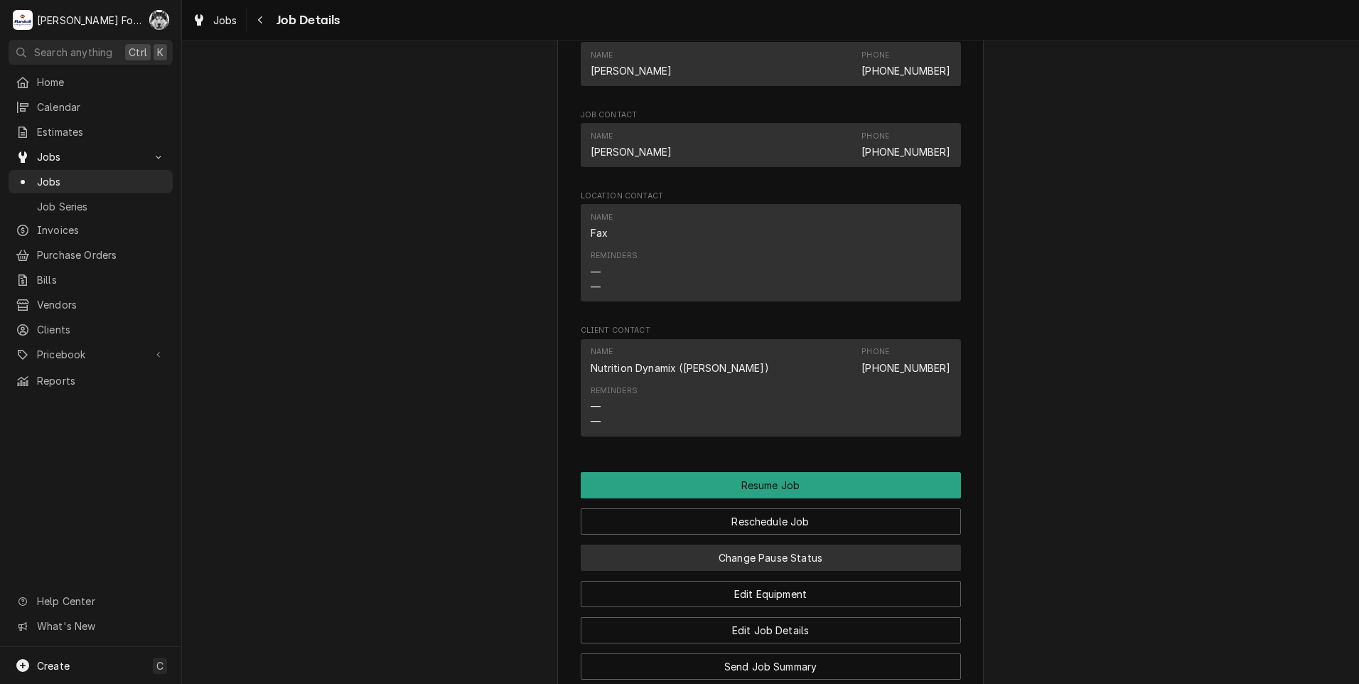
click at [676, 571] on button "Change Pause Status" at bounding box center [771, 557] width 380 height 26
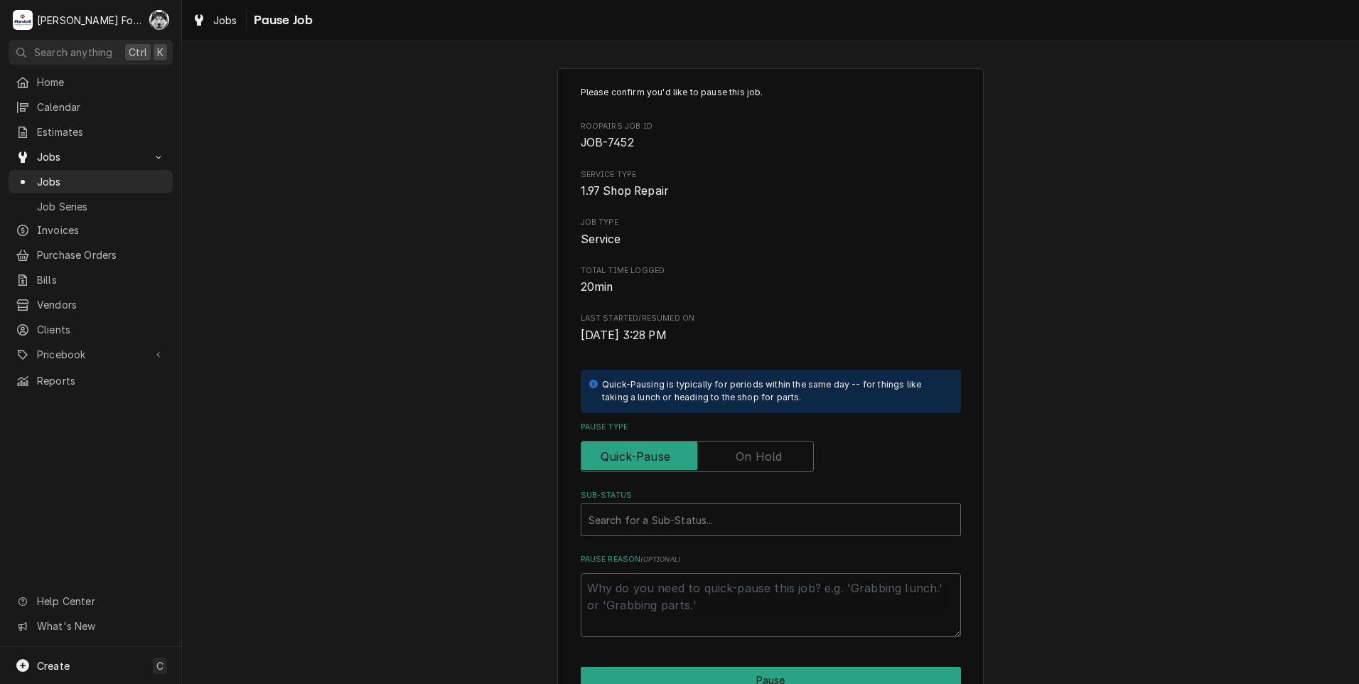
click at [767, 436] on div "Pause Type" at bounding box center [771, 446] width 380 height 50
drag, startPoint x: 762, startPoint y: 451, endPoint x: 753, endPoint y: 460, distance: 13.1
click at [762, 451] on label "Pause Type" at bounding box center [697, 456] width 233 height 31
click at [762, 451] on input "Pause Type" at bounding box center [697, 456] width 220 height 31
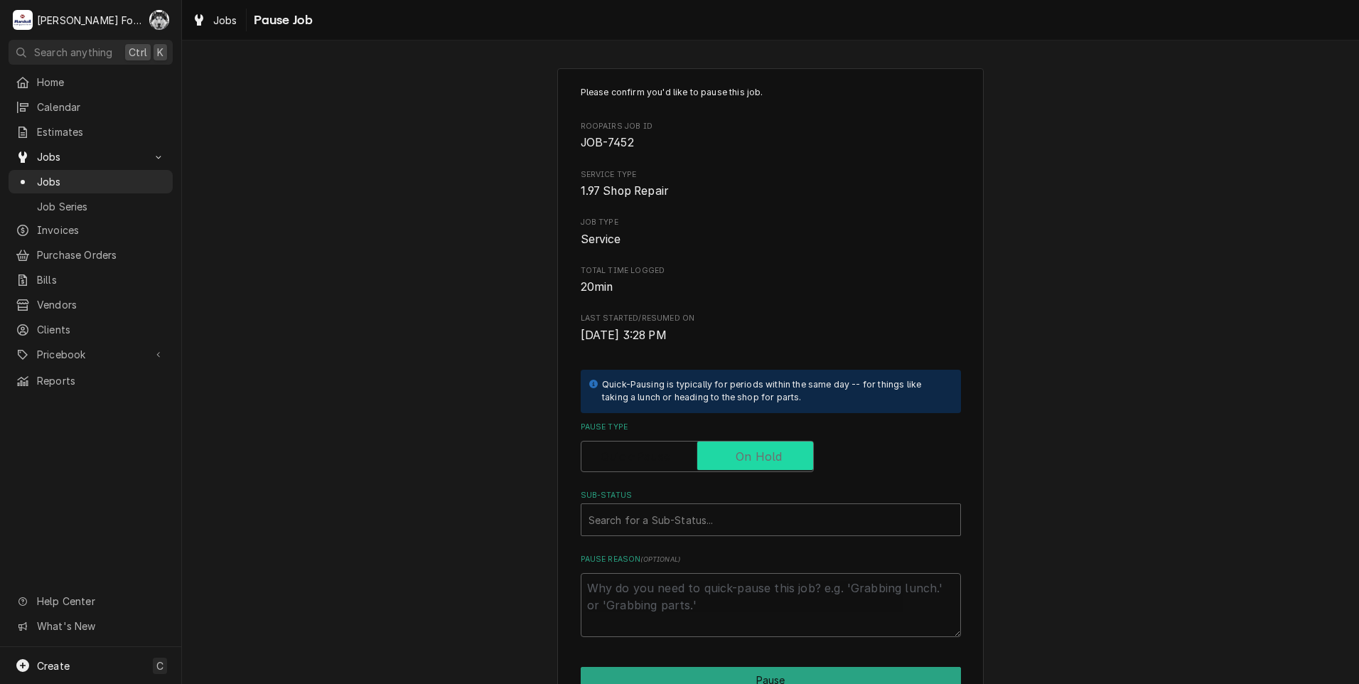
checkbox input "true"
drag, startPoint x: 717, startPoint y: 511, endPoint x: 715, endPoint y: 519, distance: 8.1
click at [717, 512] on div "Sub-Status" at bounding box center [770, 520] width 365 height 26
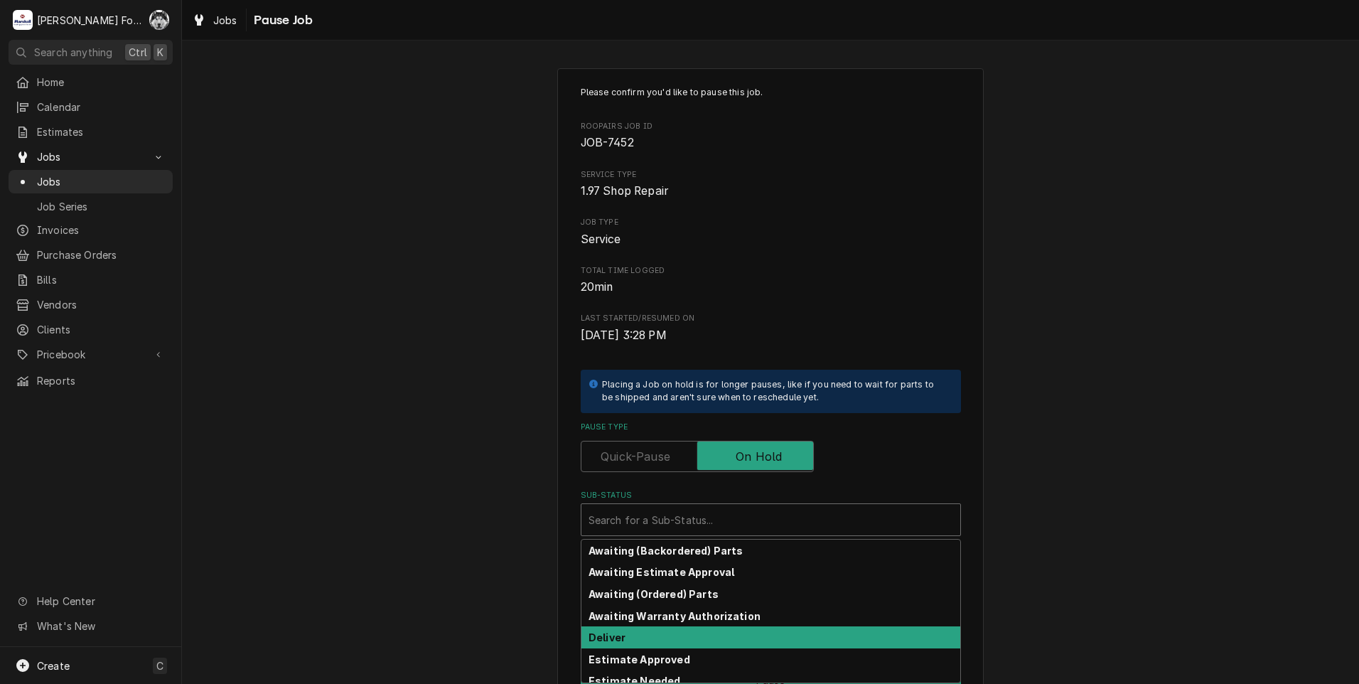
scroll to position [227, 0]
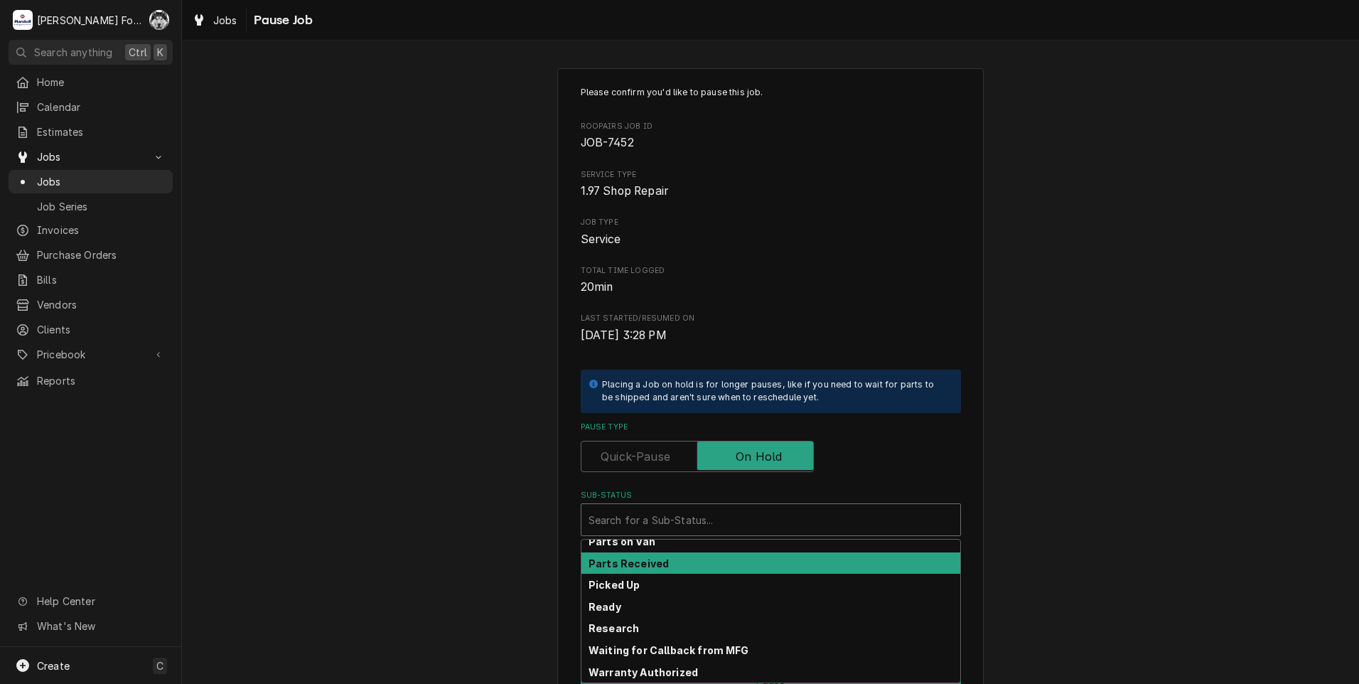
click at [659, 564] on div "Parts Received" at bounding box center [770, 563] width 379 height 22
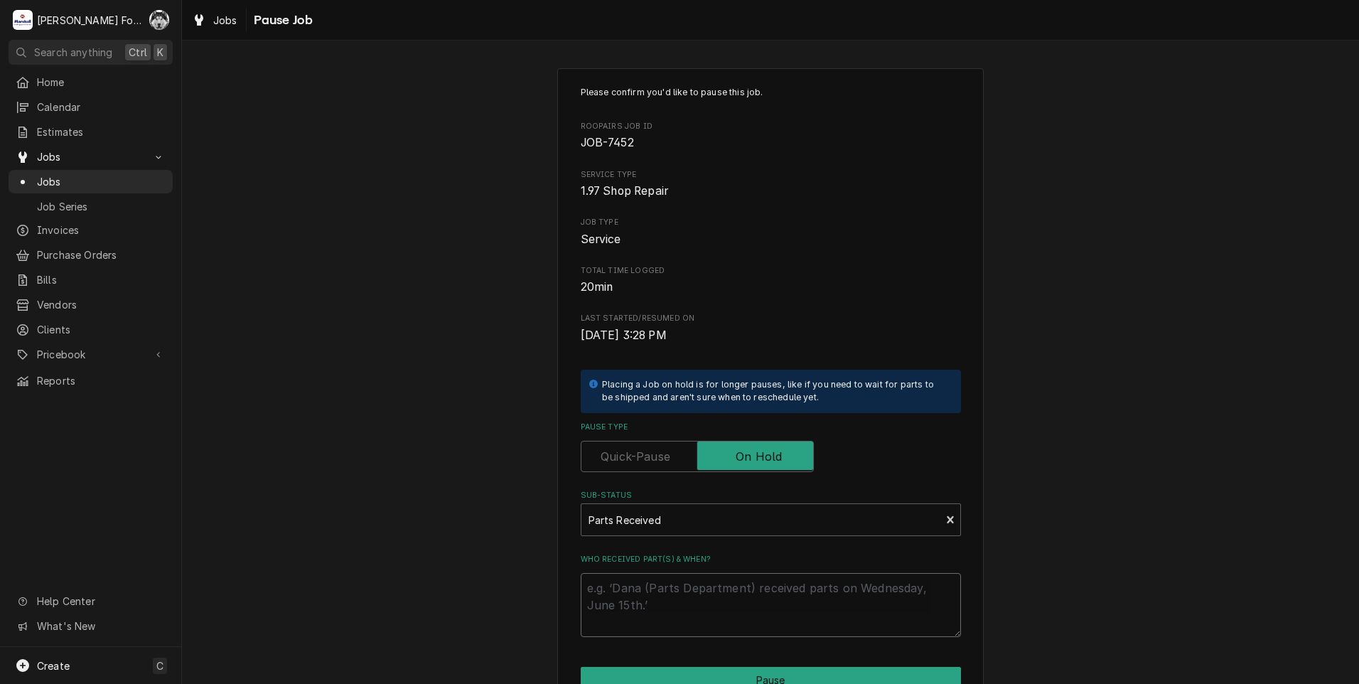
click at [650, 596] on textarea "Who received part(s) & when?" at bounding box center [771, 605] width 380 height 64
paste textarea "[DATE]"
type textarea "x"
type textarea "[DATE]"
click at [666, 672] on button "Pause" at bounding box center [771, 680] width 380 height 26
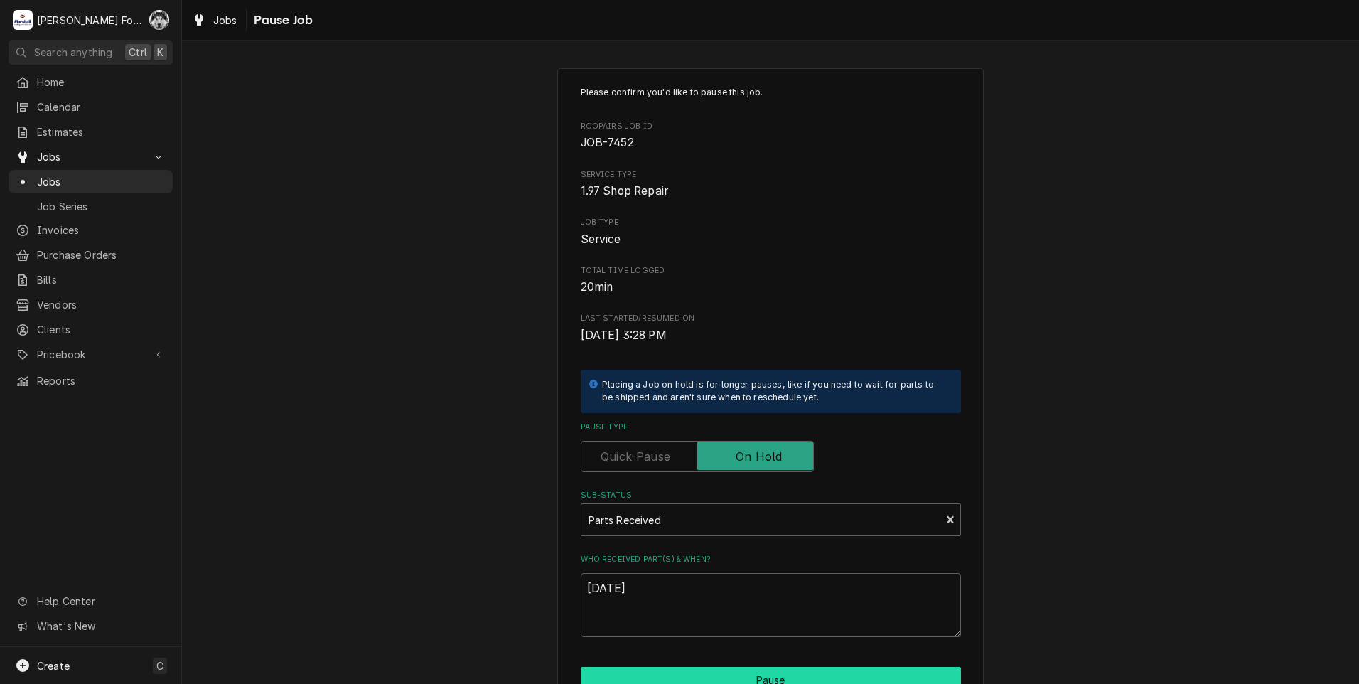
type textarea "x"
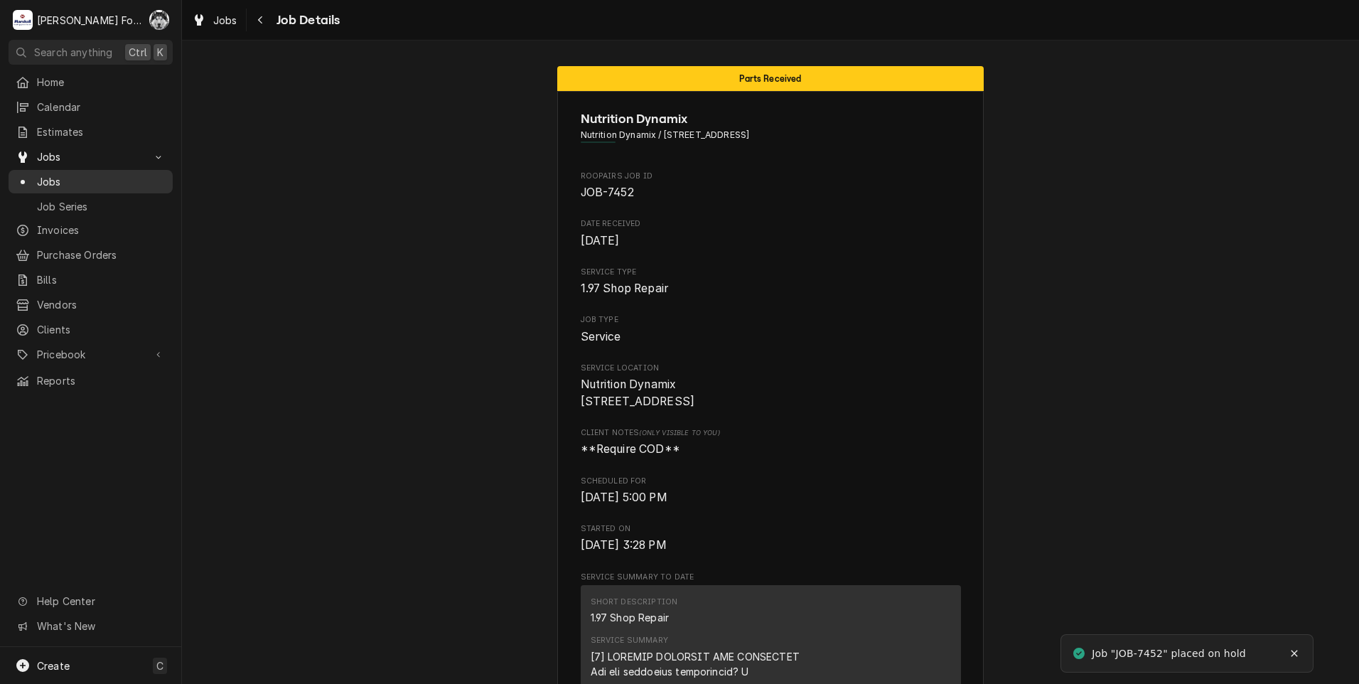
click at [48, 177] on span "Jobs" at bounding box center [101, 181] width 129 height 15
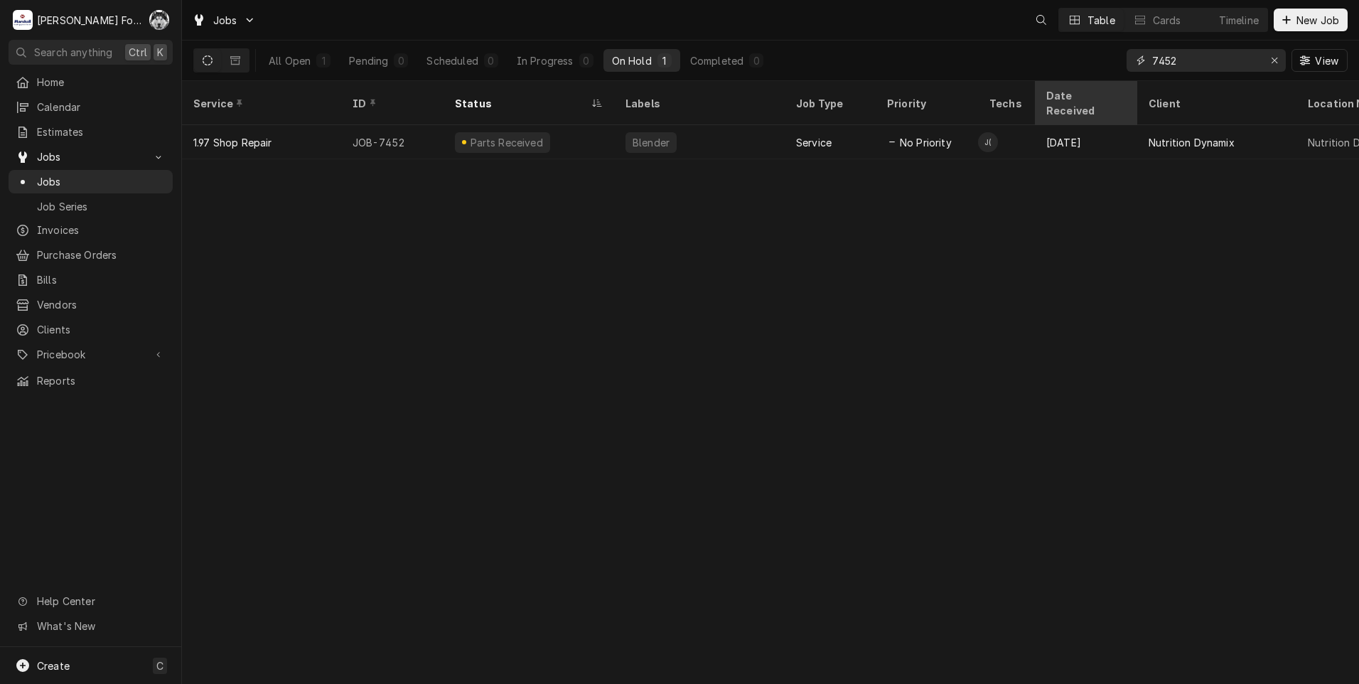
drag, startPoint x: 1135, startPoint y: 70, endPoint x: 1072, endPoint y: 82, distance: 63.8
click at [1094, 74] on div "All Open 1 Pending 0 Scheduled 0 In Progress 0 On Hold 1 Completed 0 7452 View" at bounding box center [770, 61] width 1154 height 40
type input "7307"
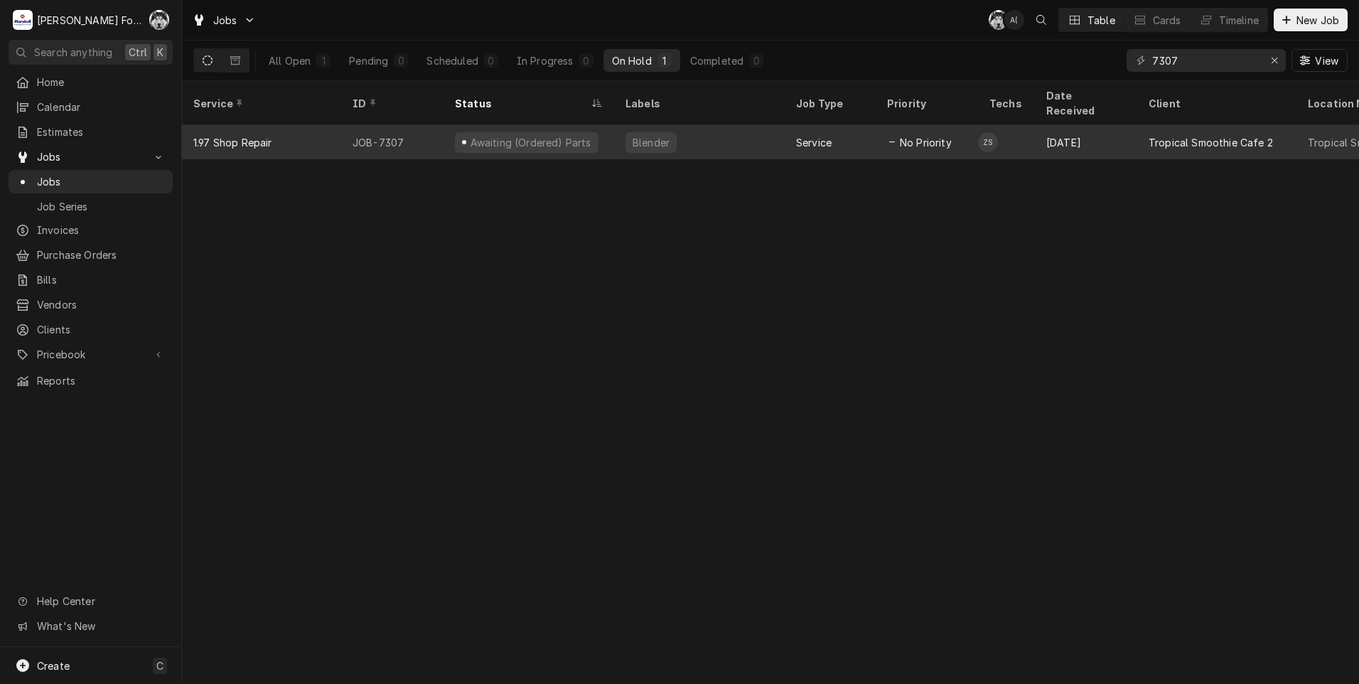
click at [567, 135] on div "Awaiting (Ordered) Parts" at bounding box center [530, 142] width 124 height 15
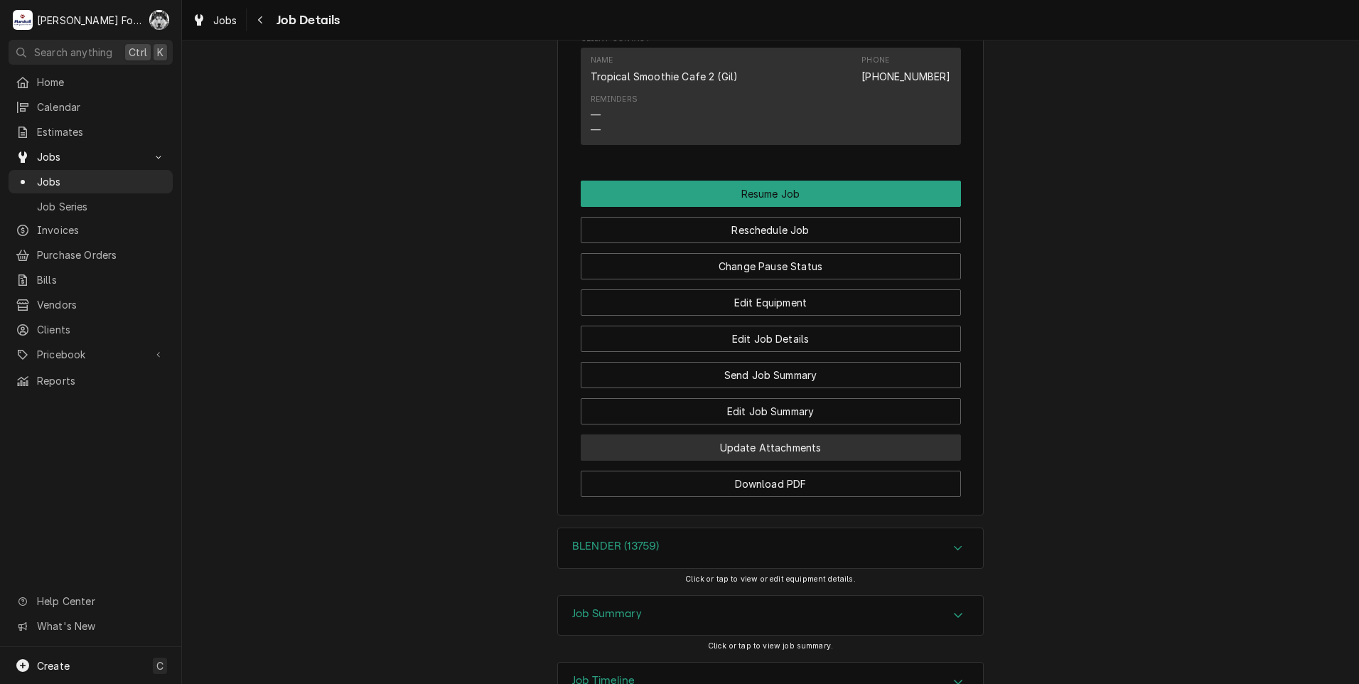
scroll to position [1303, 0]
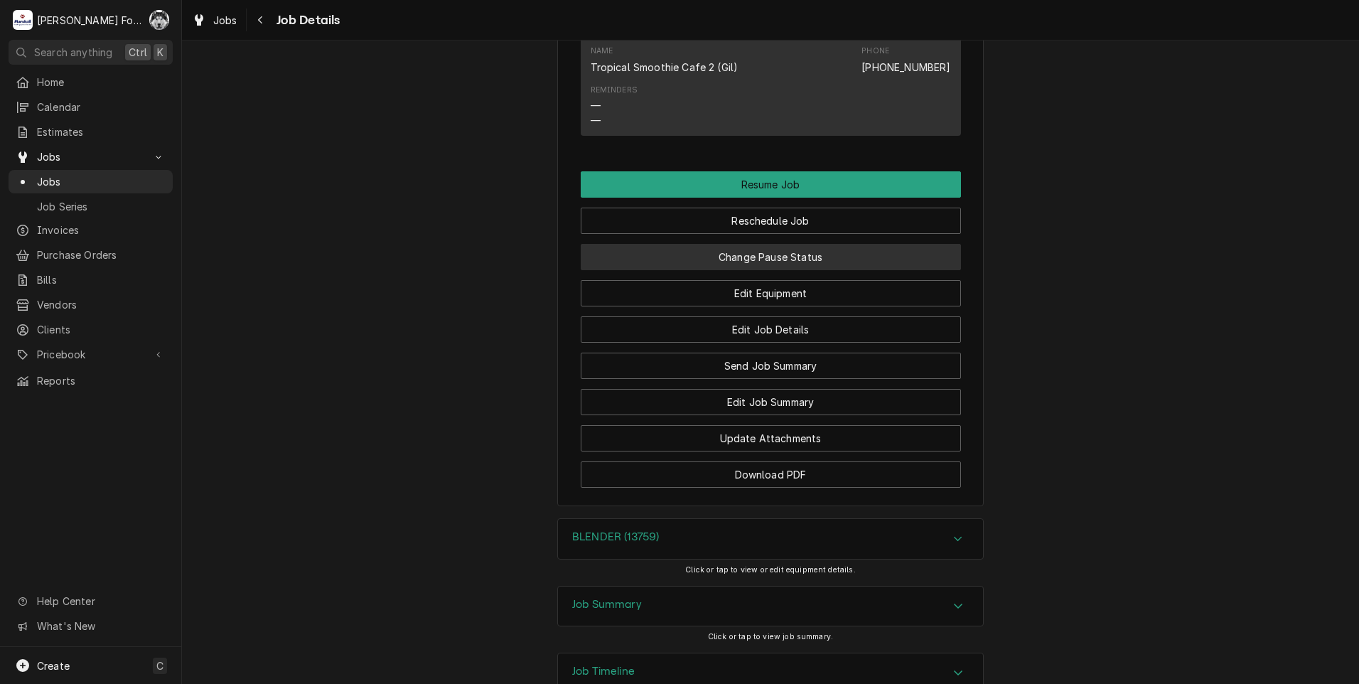
click at [784, 270] on button "Change Pause Status" at bounding box center [771, 257] width 380 height 26
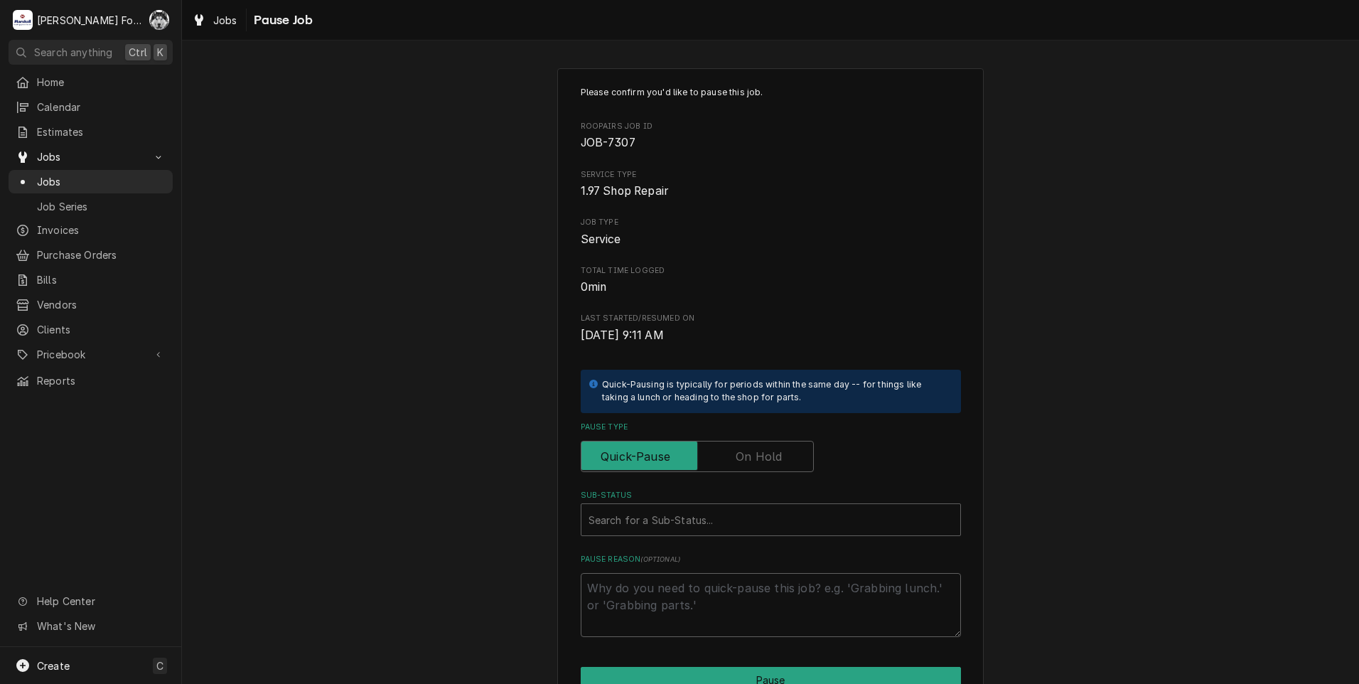
click at [739, 456] on label "Pause Type" at bounding box center [697, 456] width 233 height 31
click at [739, 456] on input "Pause Type" at bounding box center [697, 456] width 220 height 31
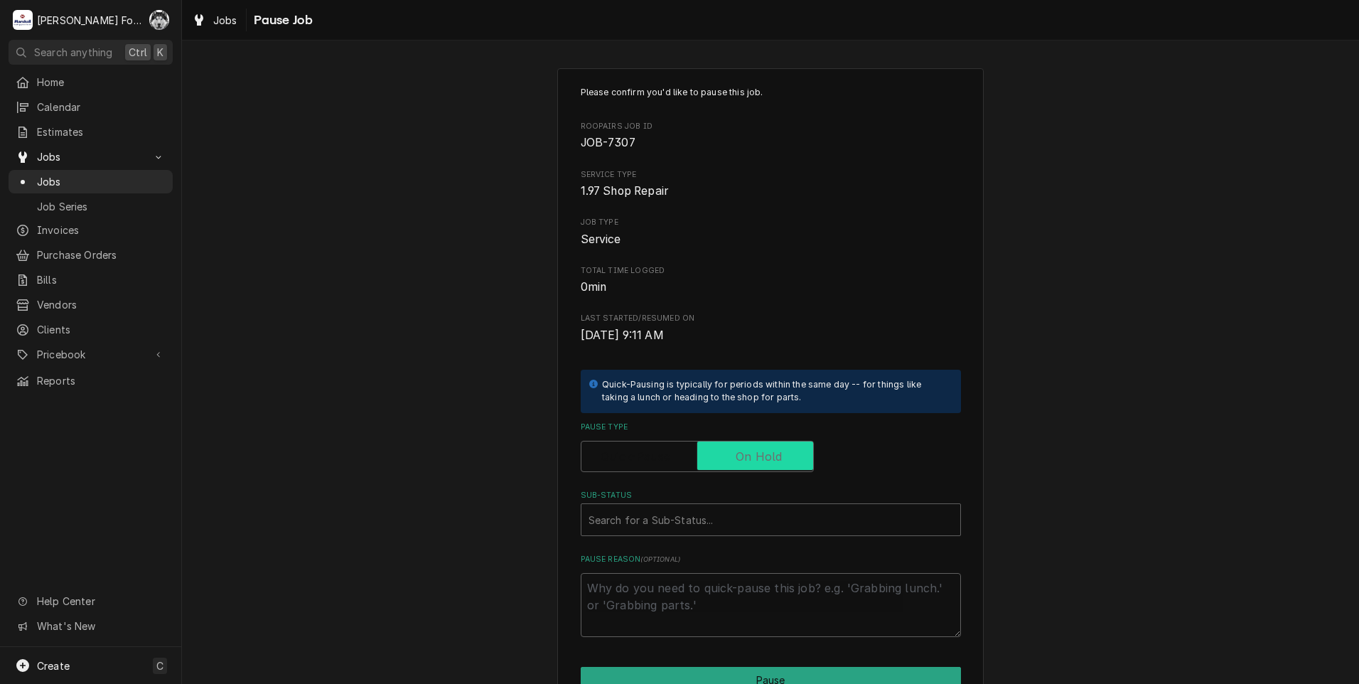
checkbox input "true"
click at [712, 524] on div "Sub-Status" at bounding box center [770, 520] width 365 height 26
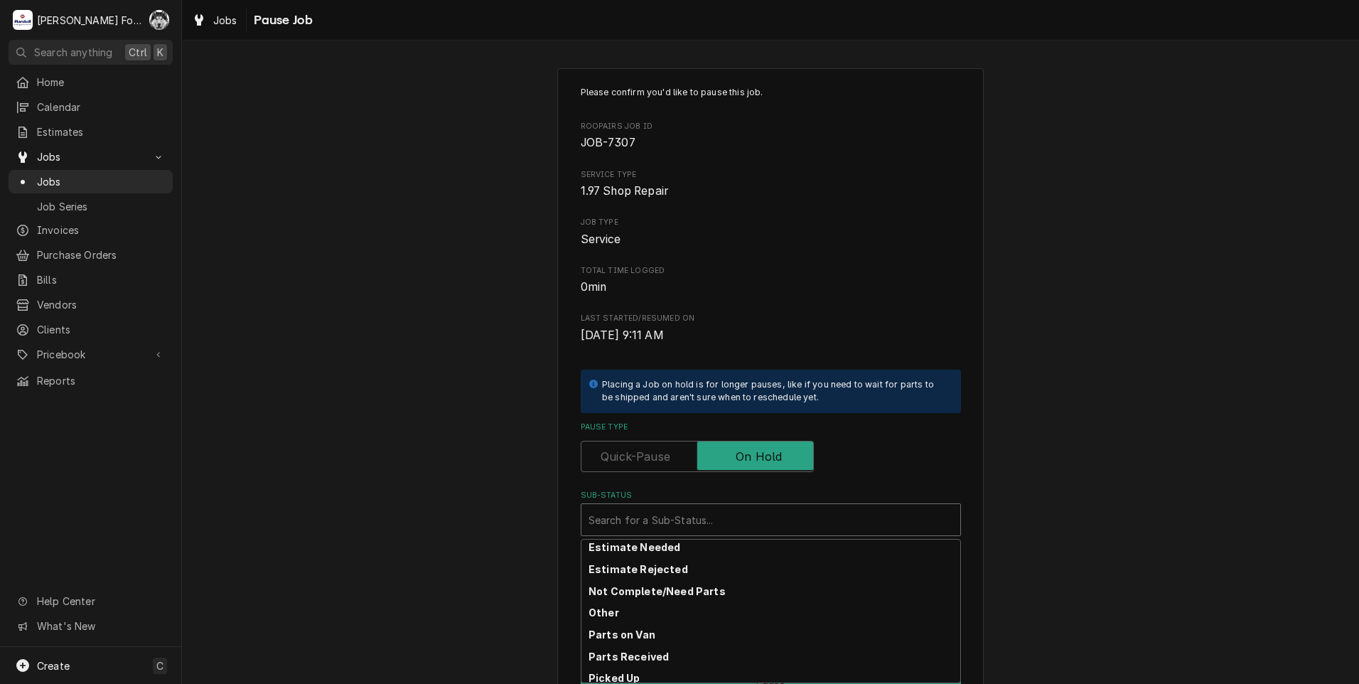
scroll to position [108, 0]
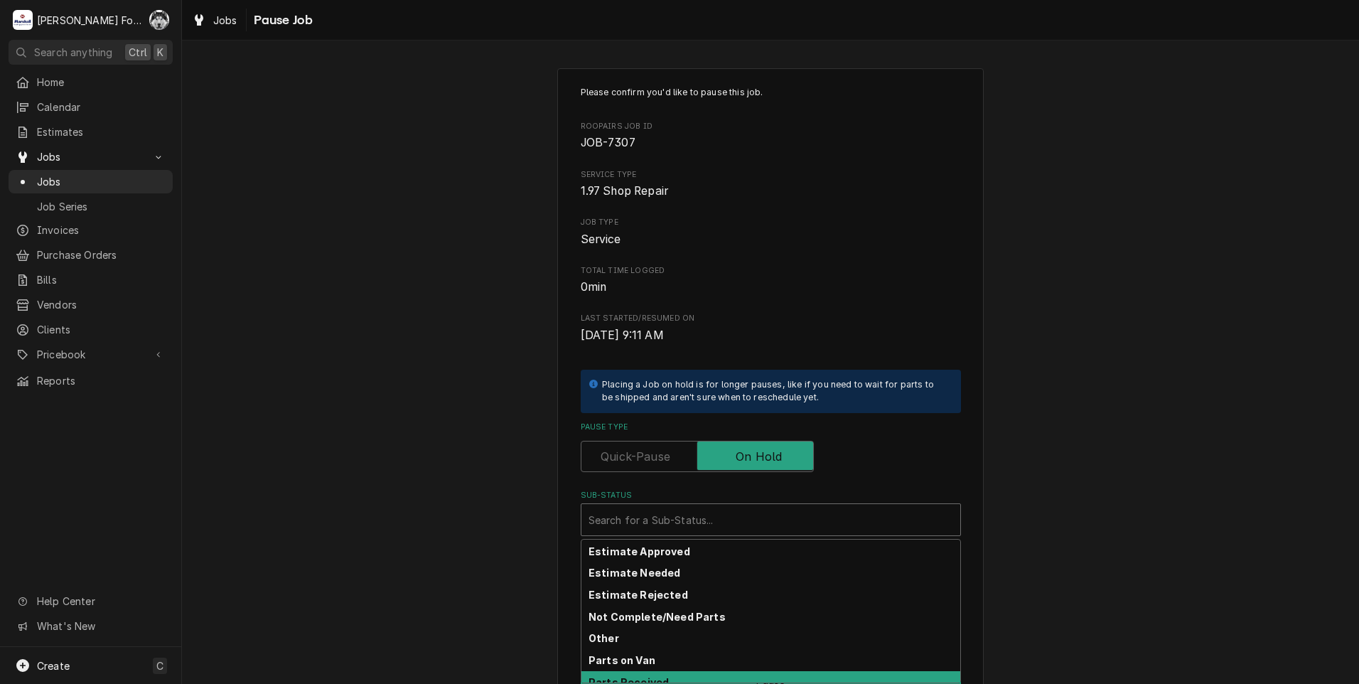
click at [647, 676] on strong "Parts Received" at bounding box center [628, 682] width 80 height 12
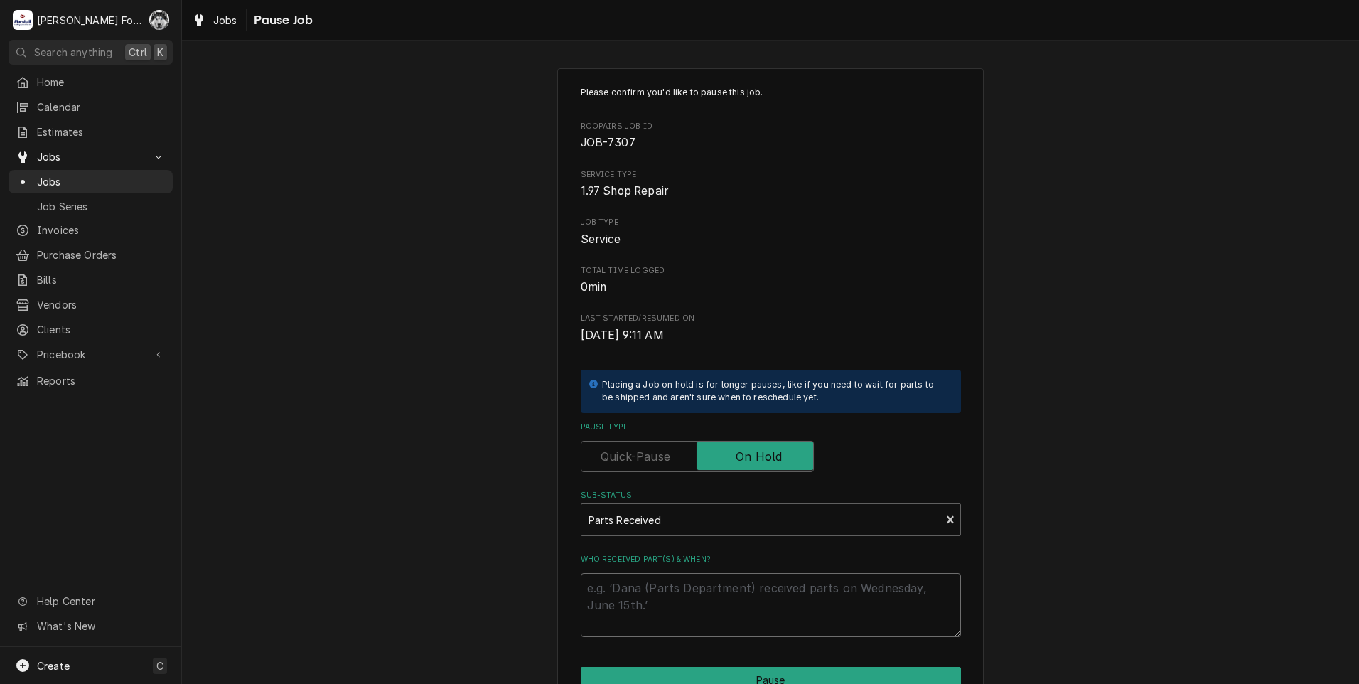
click at [636, 591] on textarea "Who received part(s) & when?" at bounding box center [771, 605] width 380 height 64
paste textarea "[DATE]"
type textarea "x"
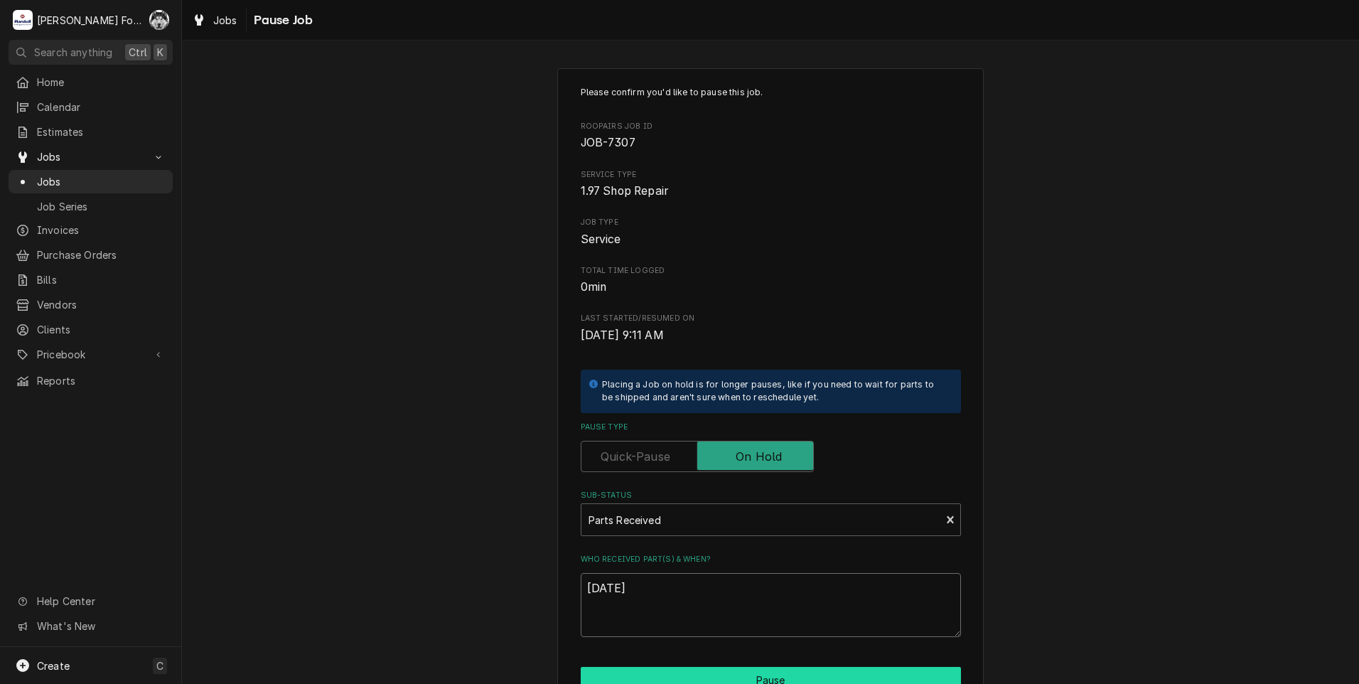
type textarea "[DATE]"
click at [688, 674] on button "Pause" at bounding box center [771, 680] width 380 height 26
type textarea "x"
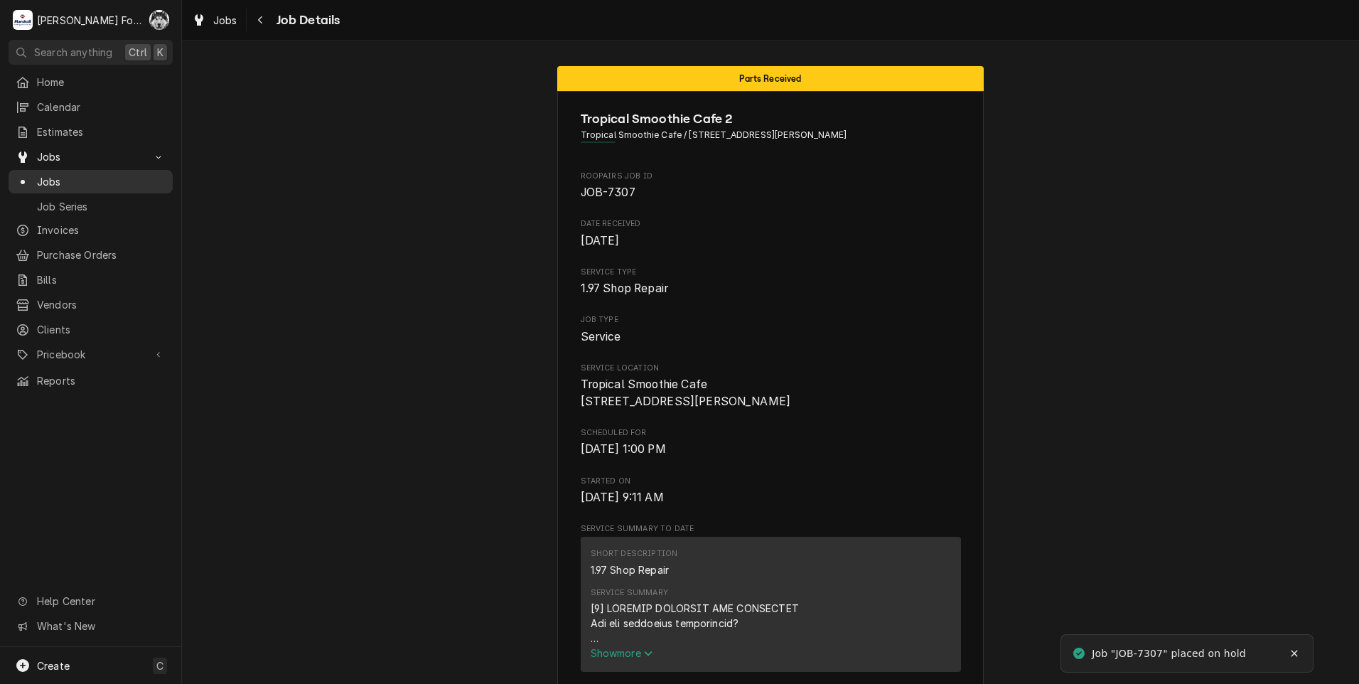
click at [51, 170] on link "Jobs" at bounding box center [91, 181] width 164 height 23
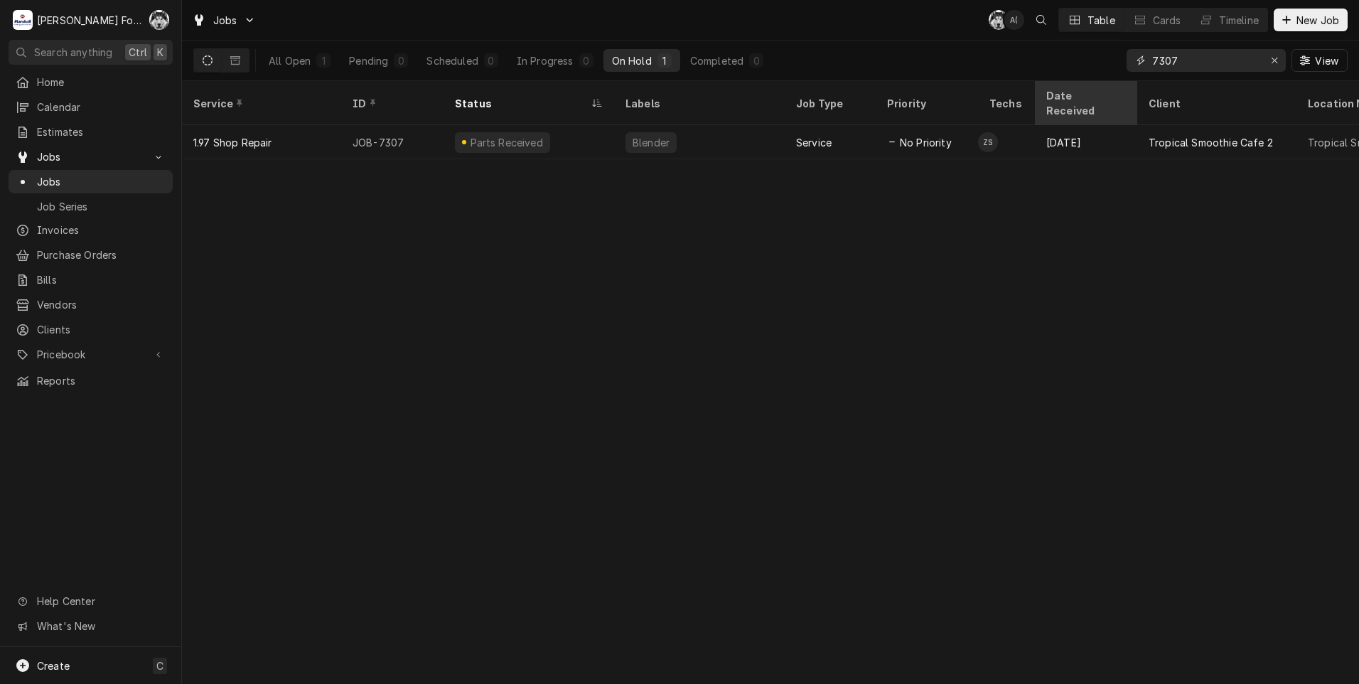
drag, startPoint x: 1190, startPoint y: 60, endPoint x: 1039, endPoint y: 87, distance: 153.8
click at [1052, 90] on div "Jobs C( A( Table Cards Timeline New Job All Open 1 Pending 0 Scheduled 0 In Pro…" at bounding box center [770, 342] width 1177 height 684
type input "7308"
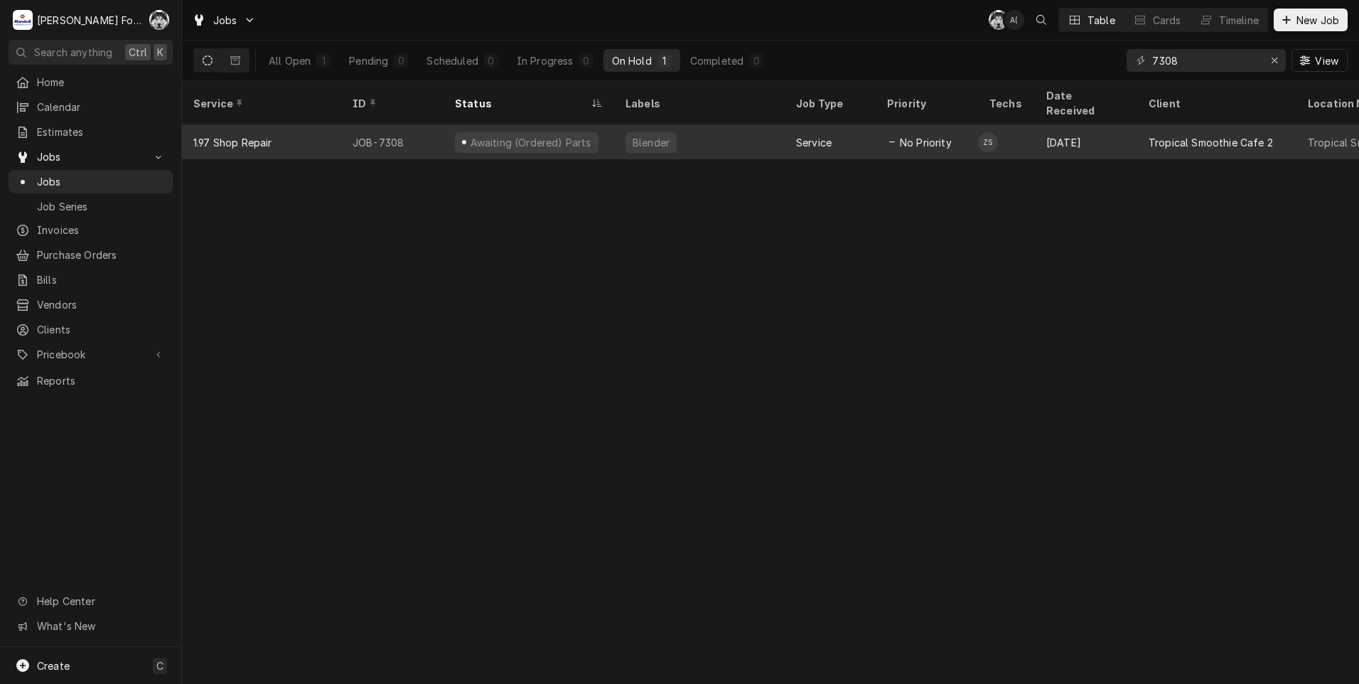
click at [565, 125] on div "Awaiting (Ordered) Parts" at bounding box center [528, 142] width 171 height 34
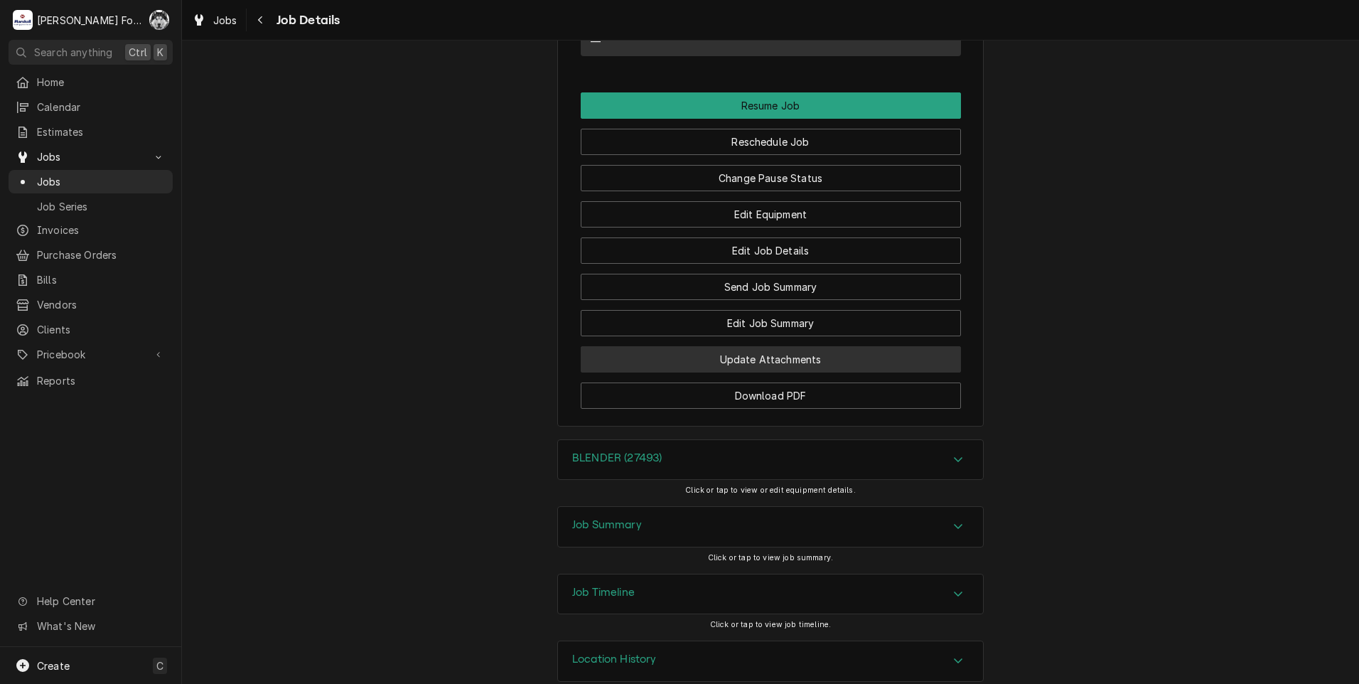
scroll to position [1540, 0]
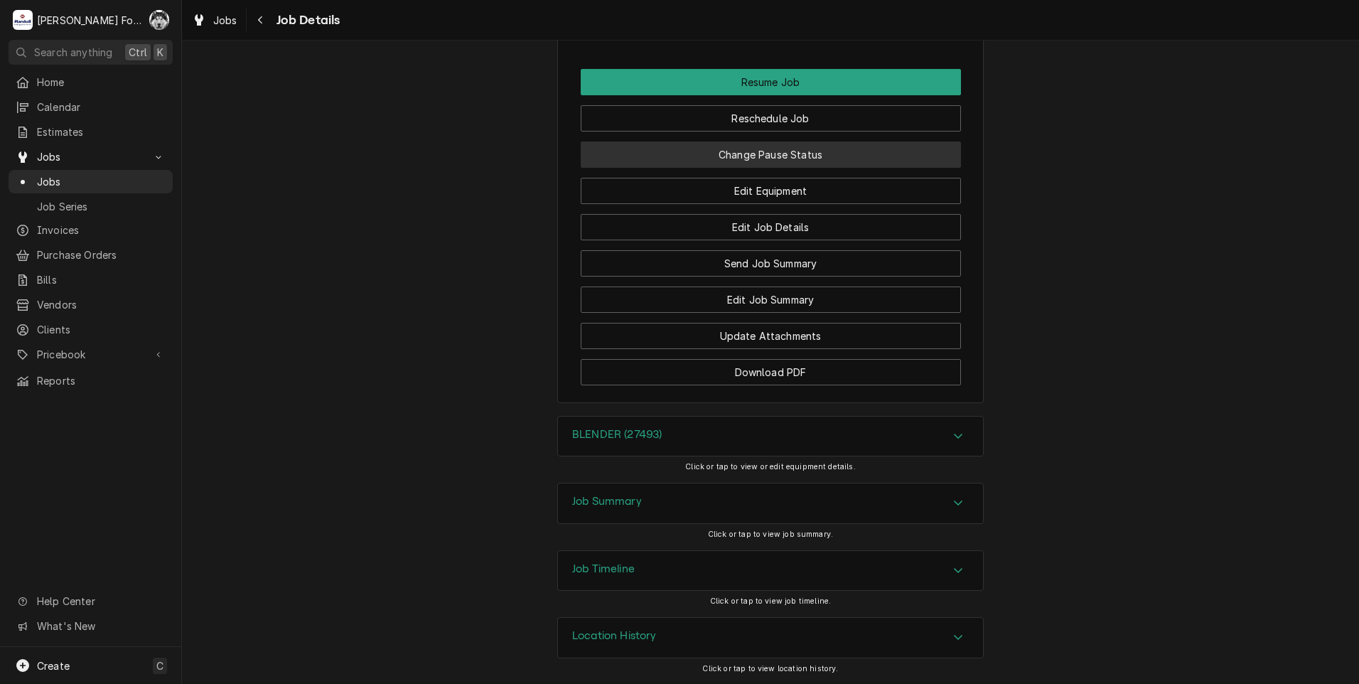
click at [734, 168] on button "Change Pause Status" at bounding box center [771, 154] width 380 height 26
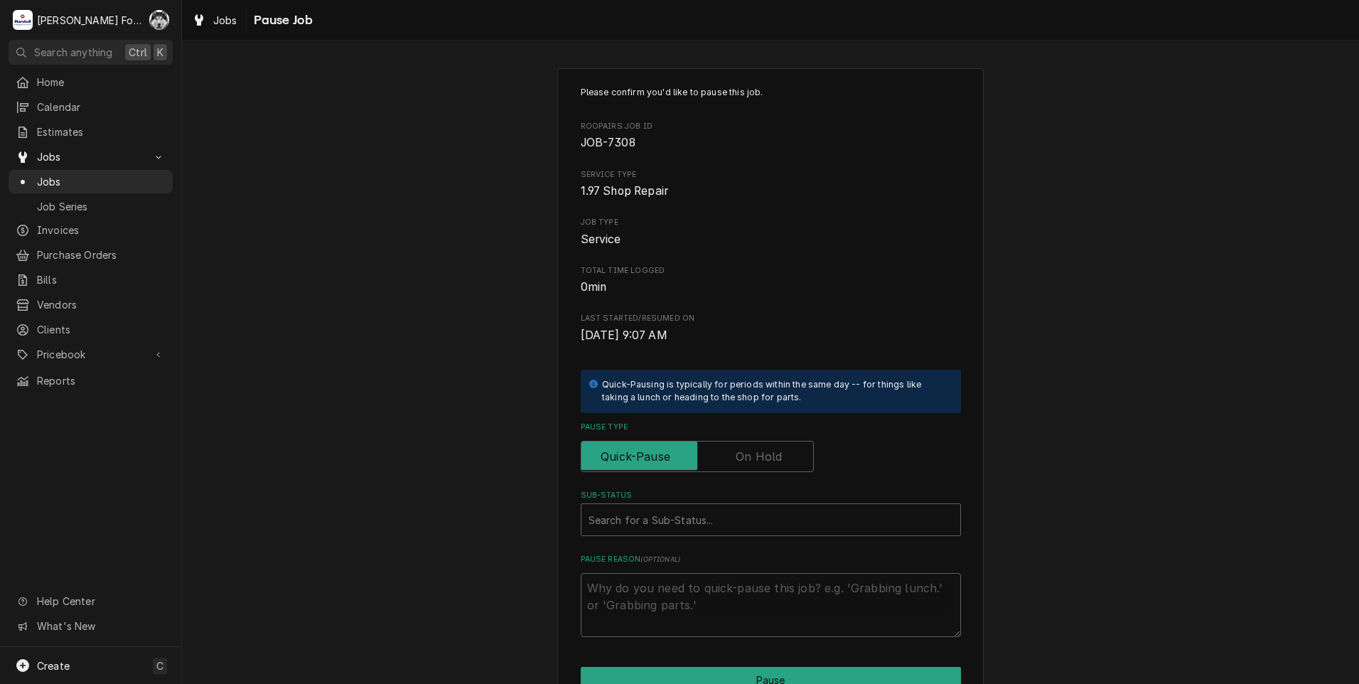
click at [734, 460] on label "Pause Type" at bounding box center [697, 456] width 233 height 31
click at [734, 460] on input "Pause Type" at bounding box center [697, 456] width 220 height 31
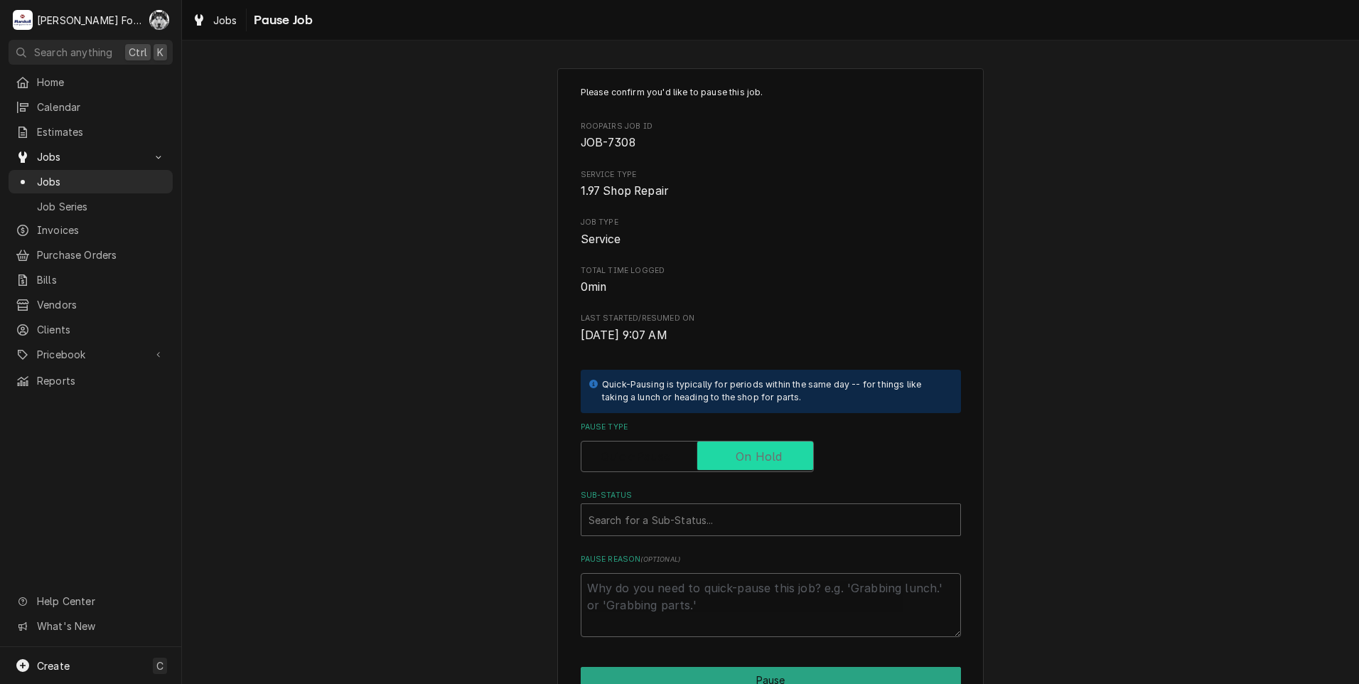
checkbox input "true"
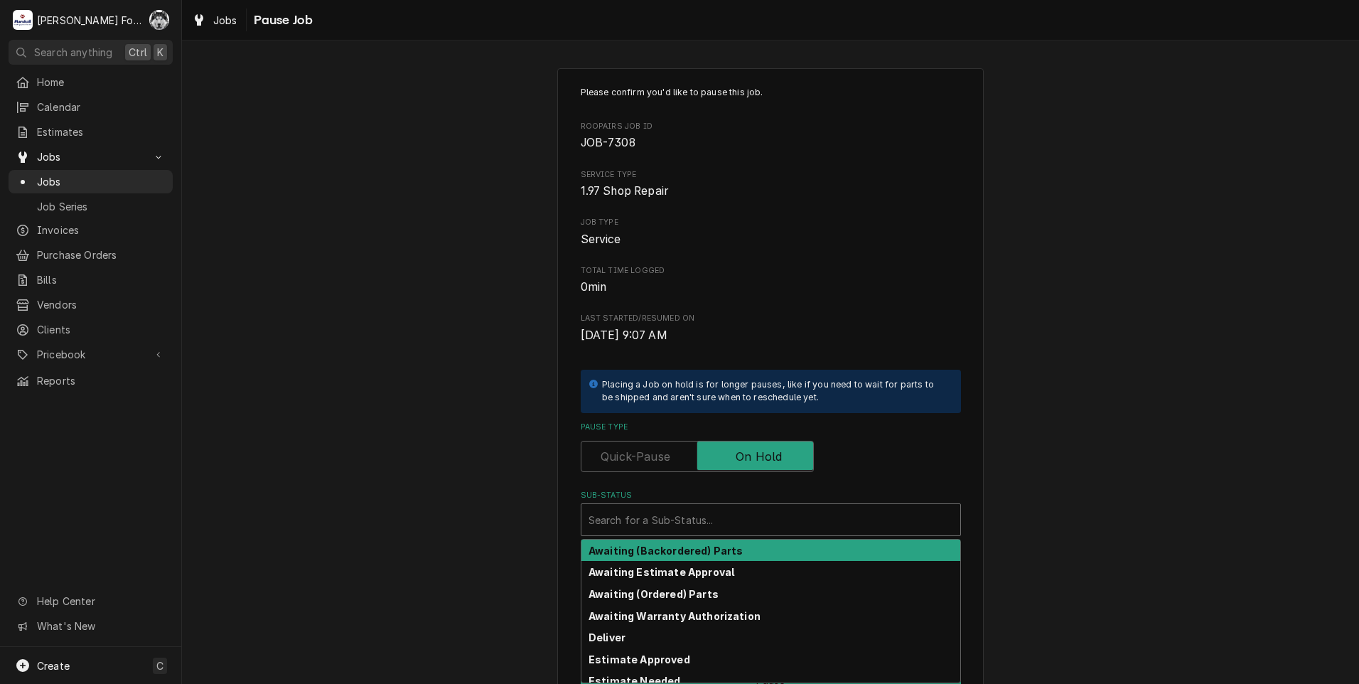
click at [697, 520] on div "Sub-Status" at bounding box center [770, 520] width 365 height 26
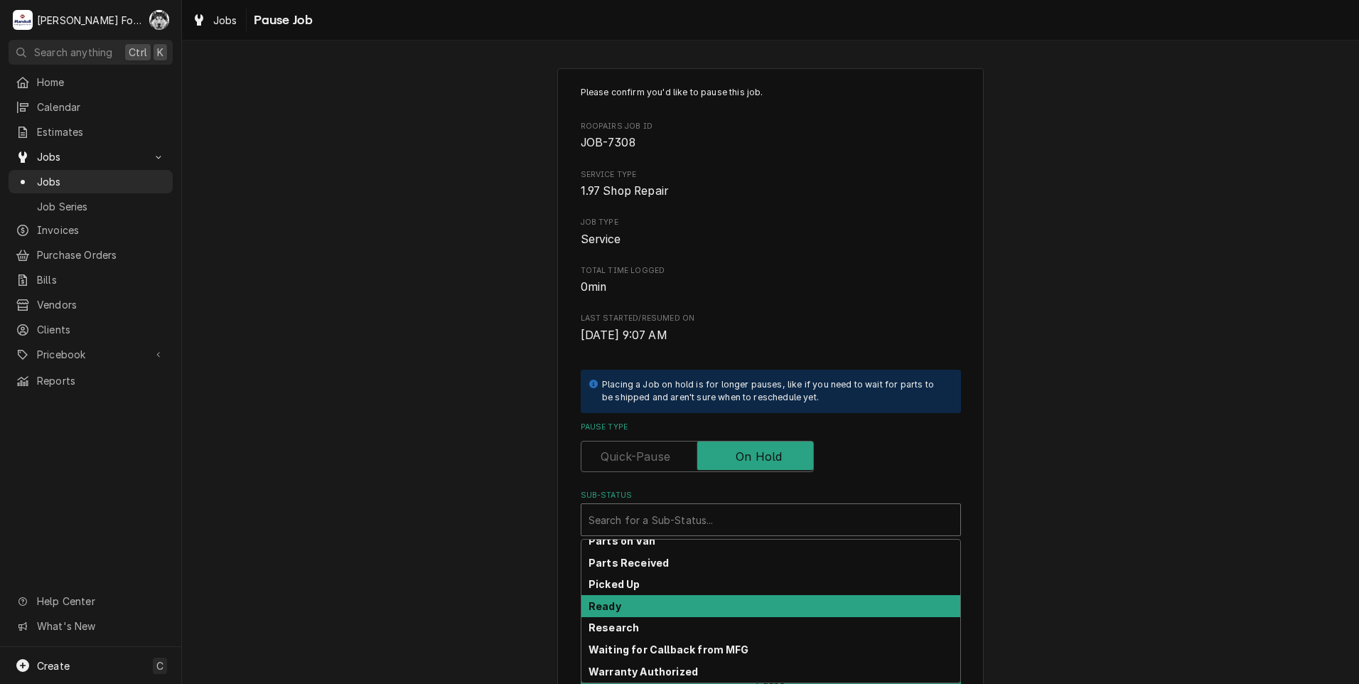
scroll to position [227, 0]
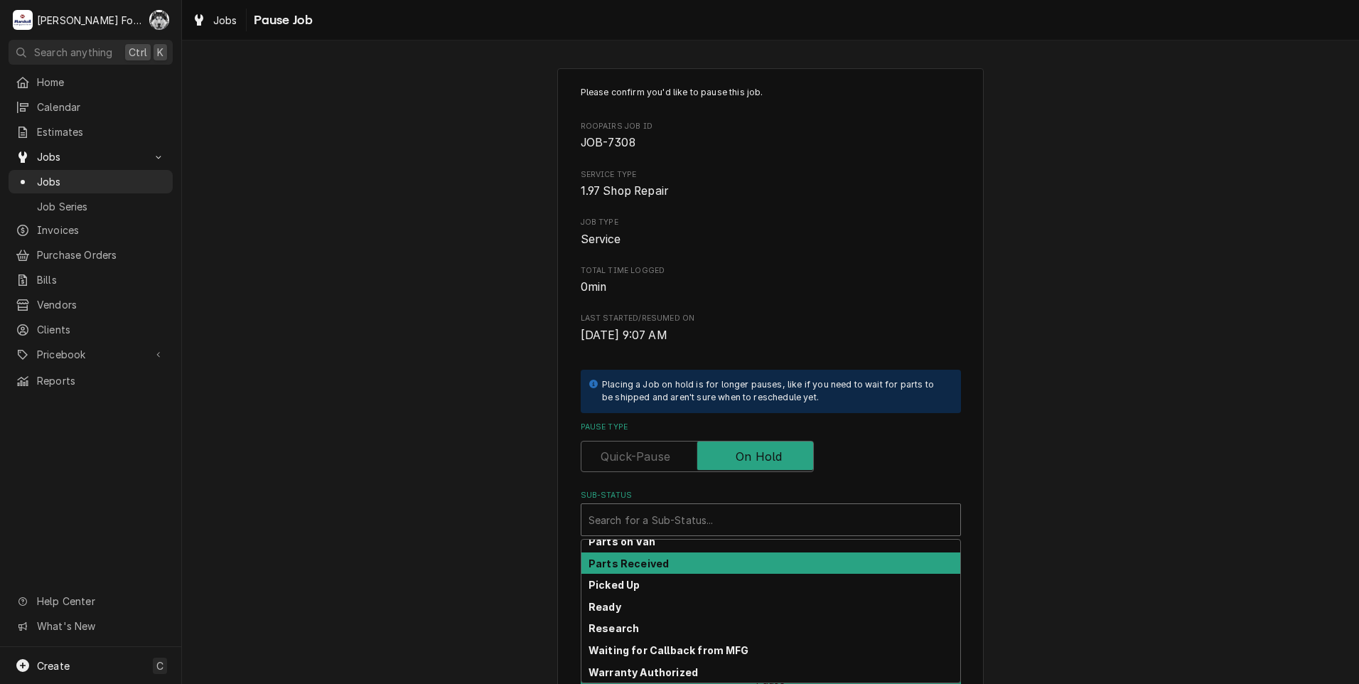
click at [657, 561] on div "Parts Received" at bounding box center [770, 563] width 379 height 22
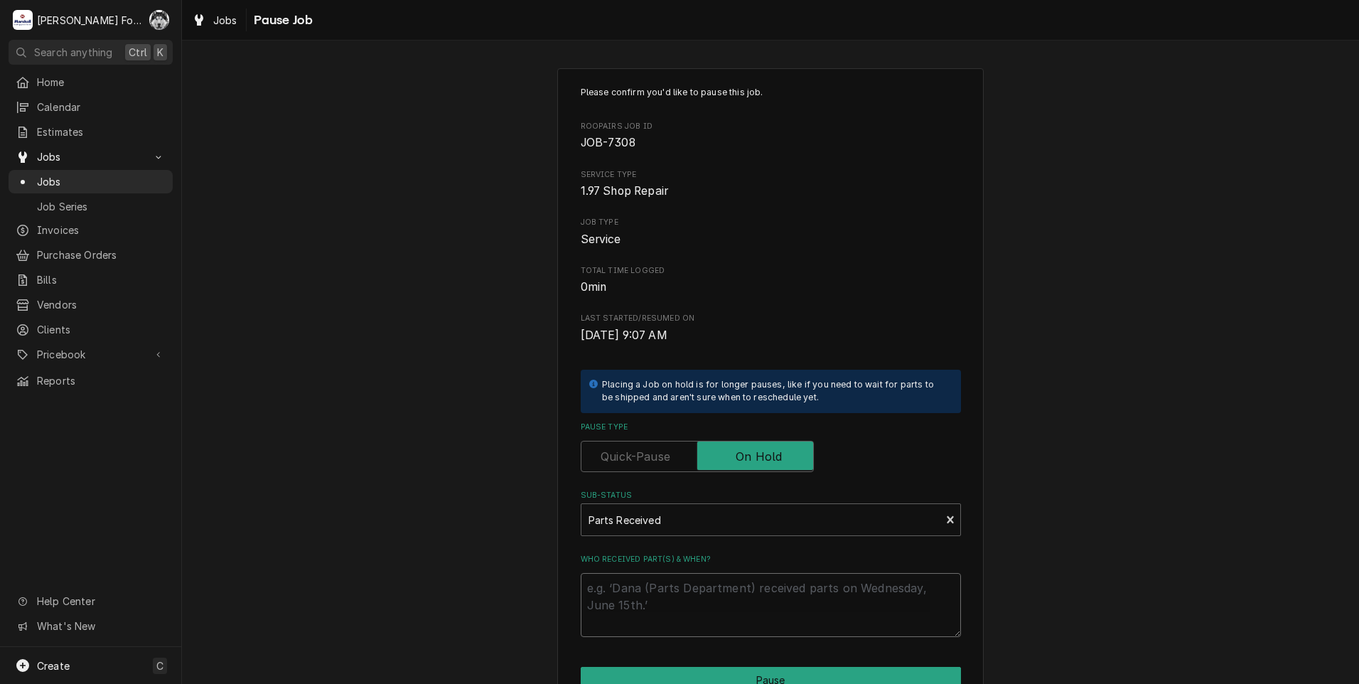
click at [639, 586] on textarea "Who received part(s) & when?" at bounding box center [771, 605] width 380 height 64
paste textarea "9/26/2025"
type textarea "x"
type textarea "9/26/2025"
click at [671, 674] on button "Pause" at bounding box center [771, 680] width 380 height 26
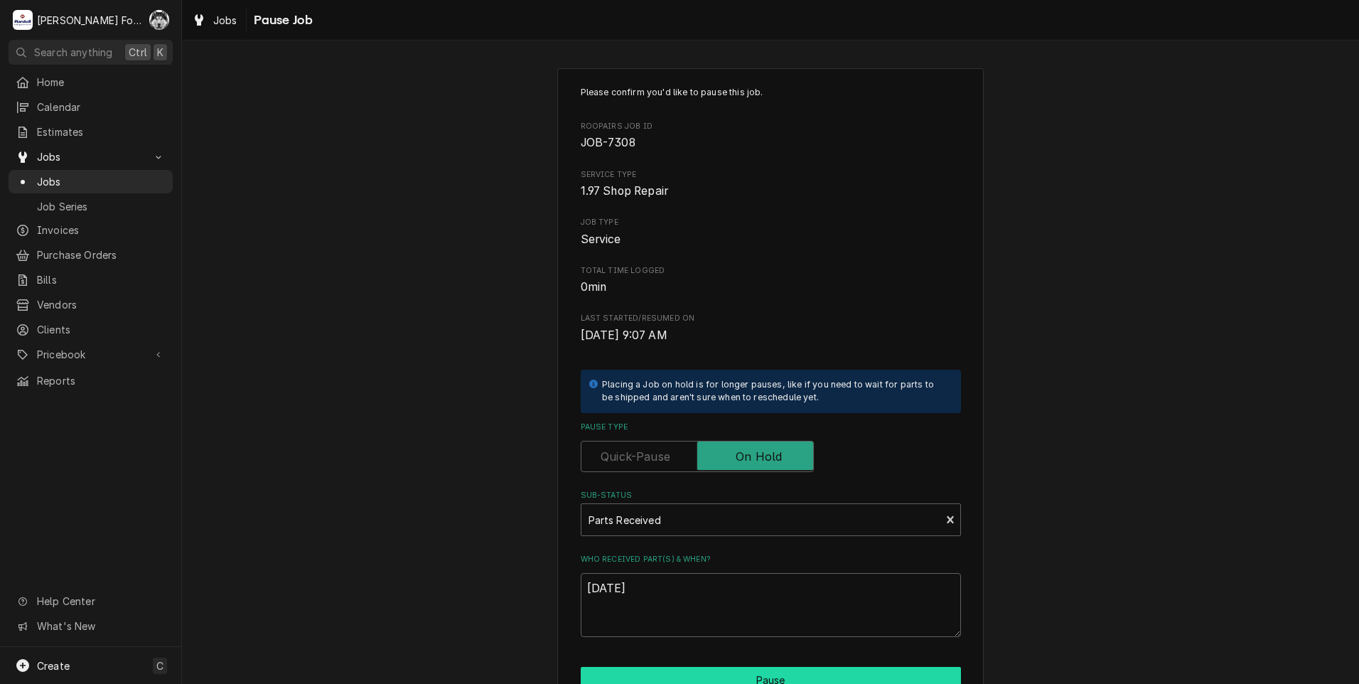
type textarea "x"
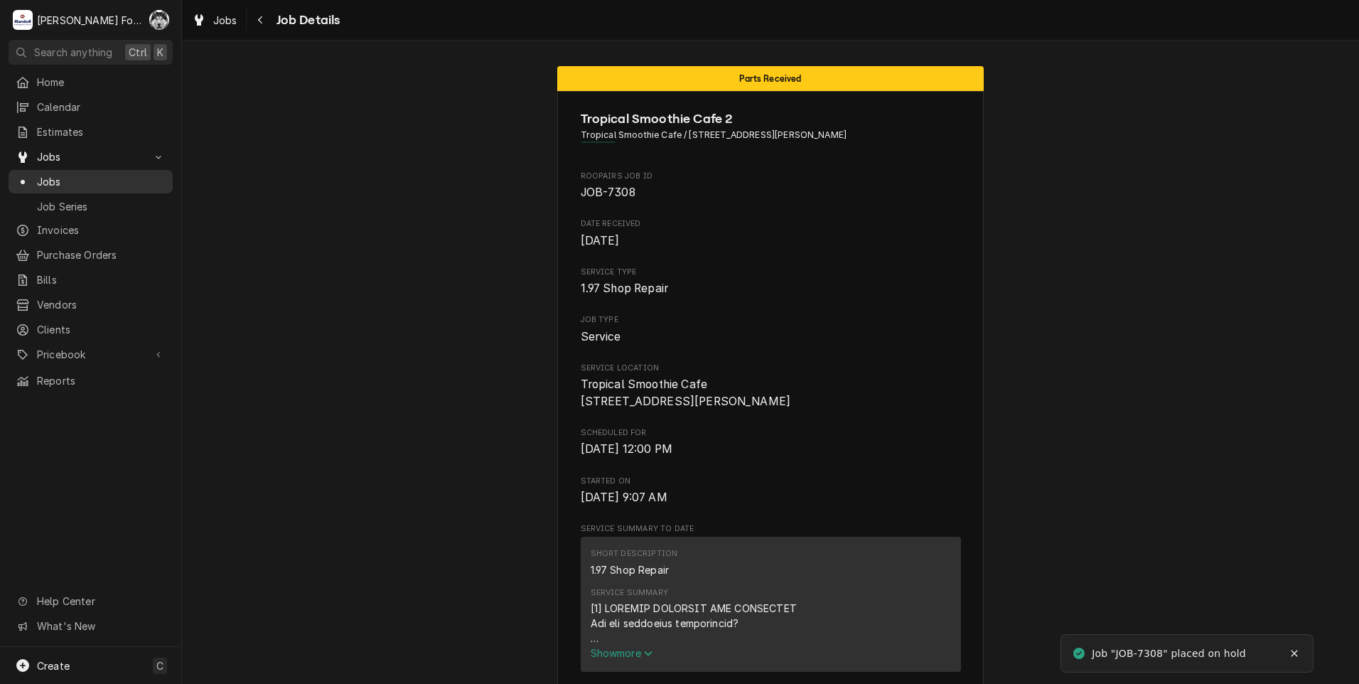
click at [50, 177] on span "Jobs" at bounding box center [101, 181] width 129 height 15
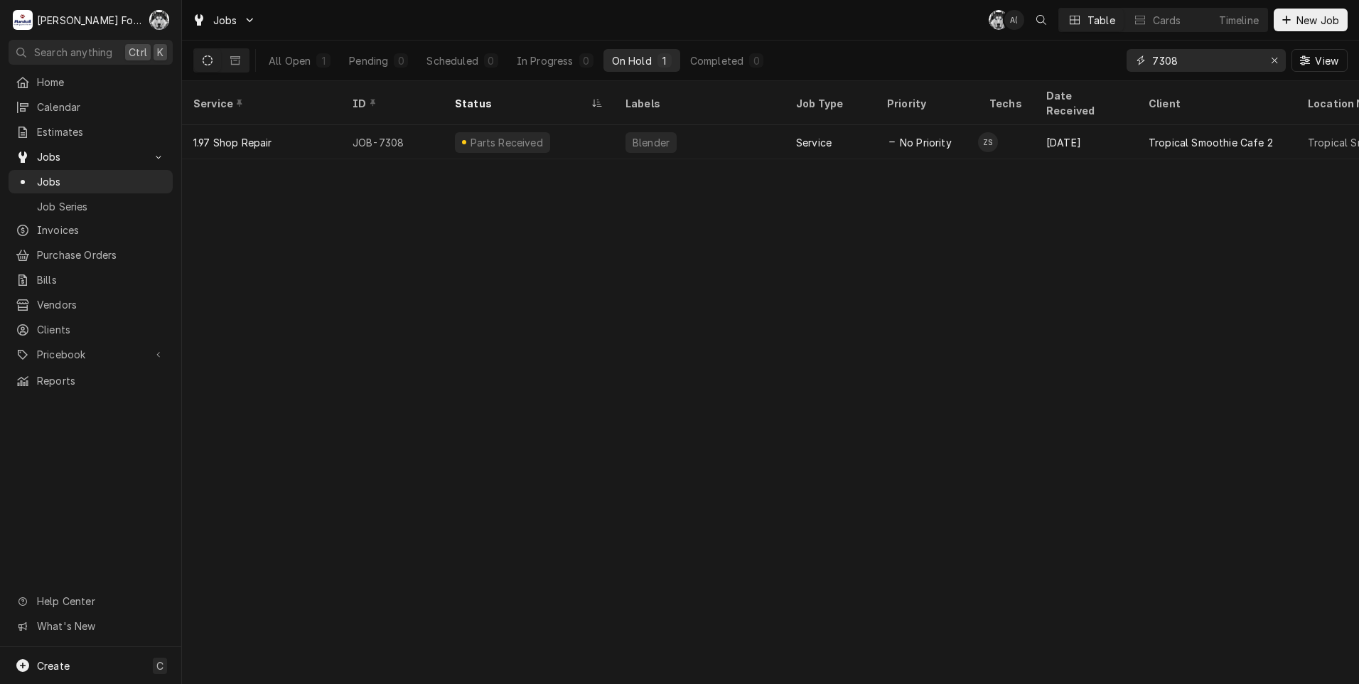
drag, startPoint x: 1184, startPoint y: 65, endPoint x: 1050, endPoint y: 68, distance: 133.6
click at [1050, 68] on div "All Open 1 Pending 0 Scheduled 0 In Progress 0 On Hold 1 Completed 0 7308 View" at bounding box center [770, 61] width 1154 height 40
type input "7363"
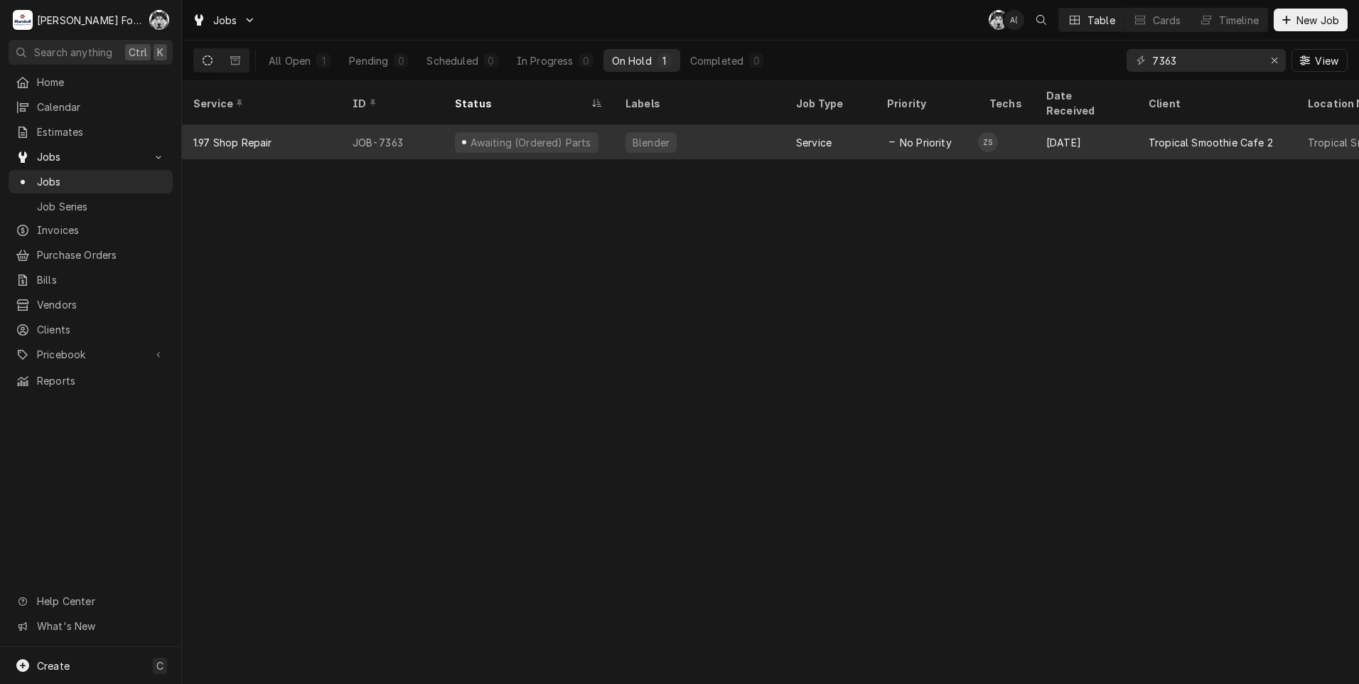
click at [548, 135] on div "Awaiting (Ordered) Parts" at bounding box center [530, 142] width 124 height 15
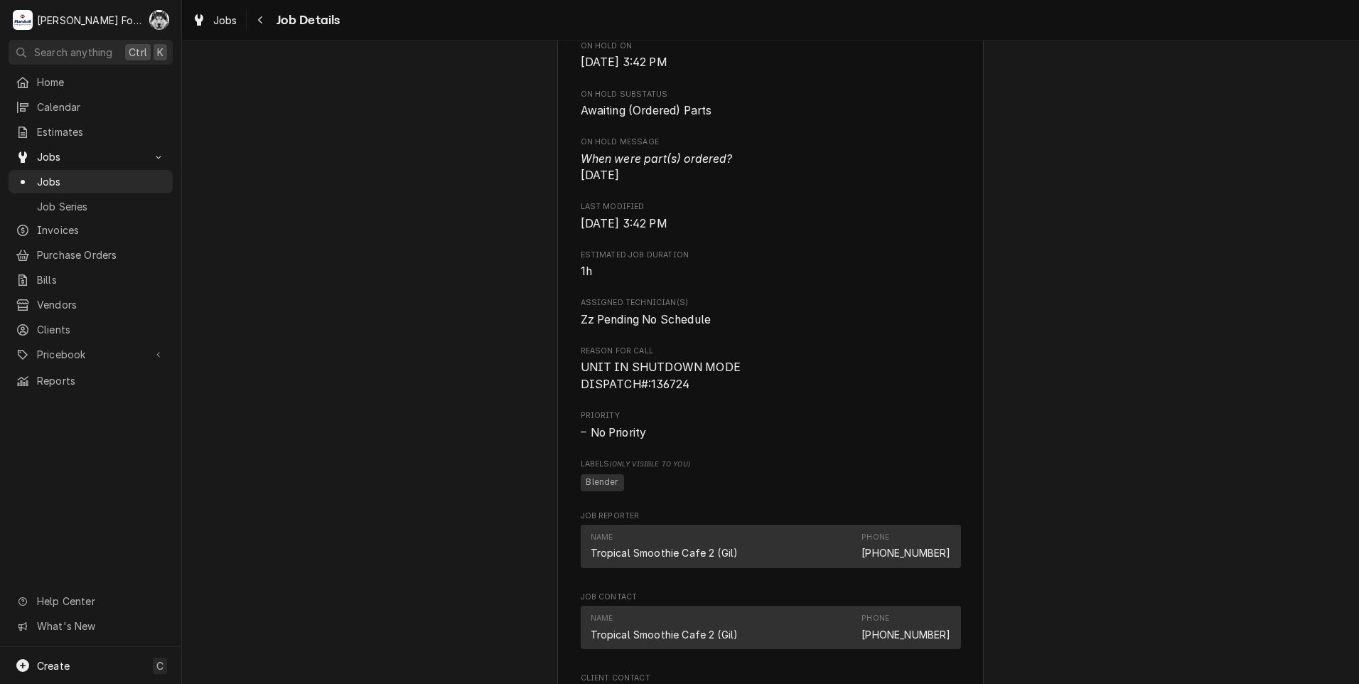
scroll to position [1185, 0]
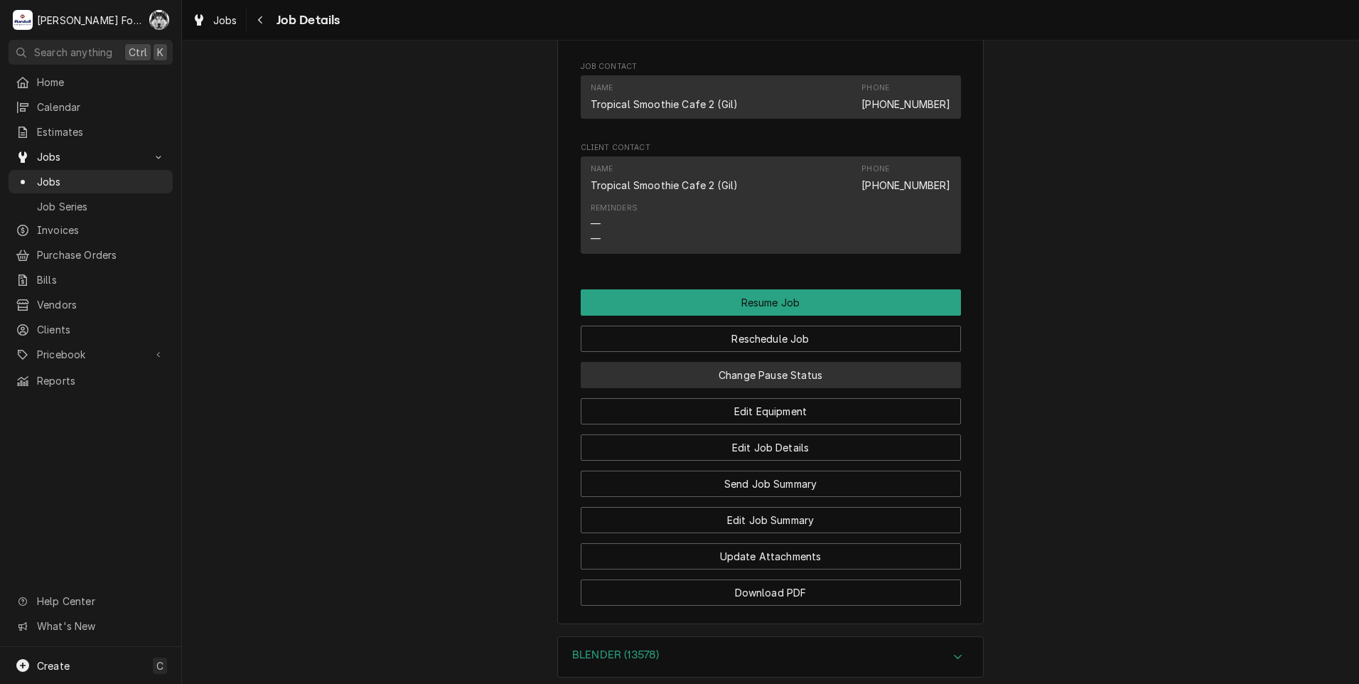
click at [732, 388] on button "Change Pause Status" at bounding box center [771, 375] width 380 height 26
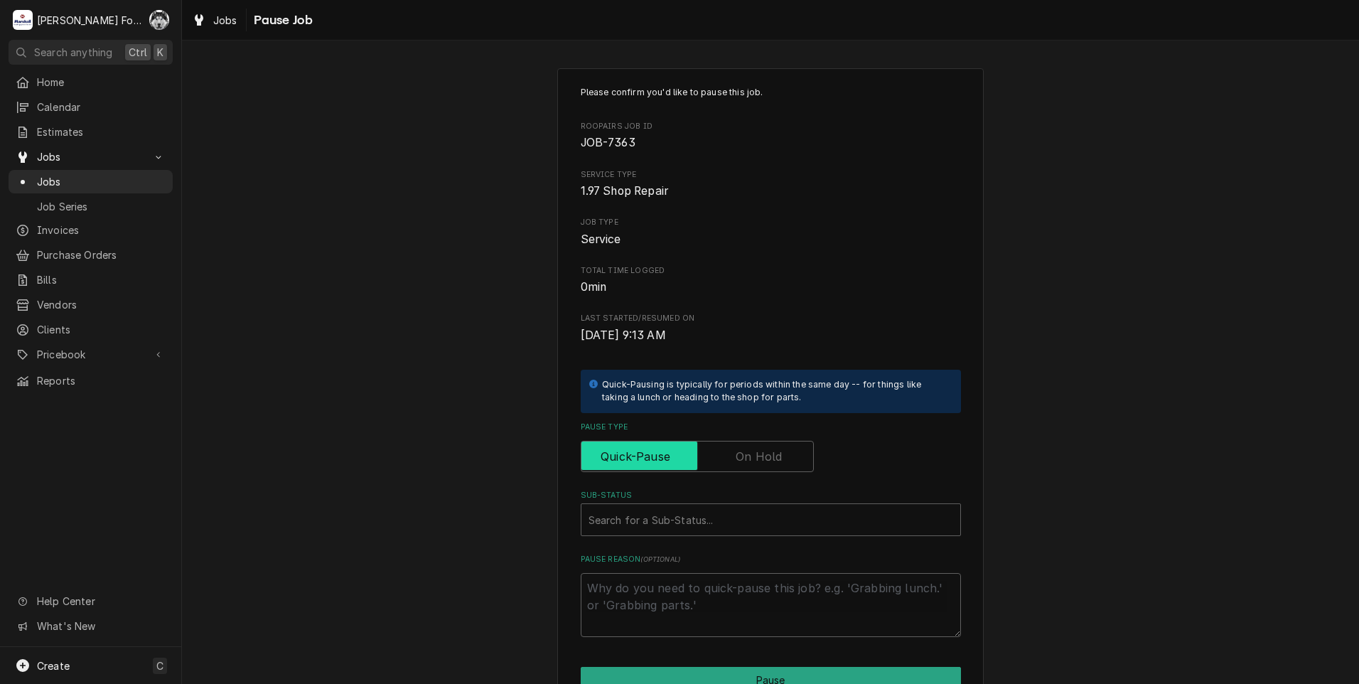
click at [716, 453] on input "Pause Type" at bounding box center [697, 456] width 220 height 31
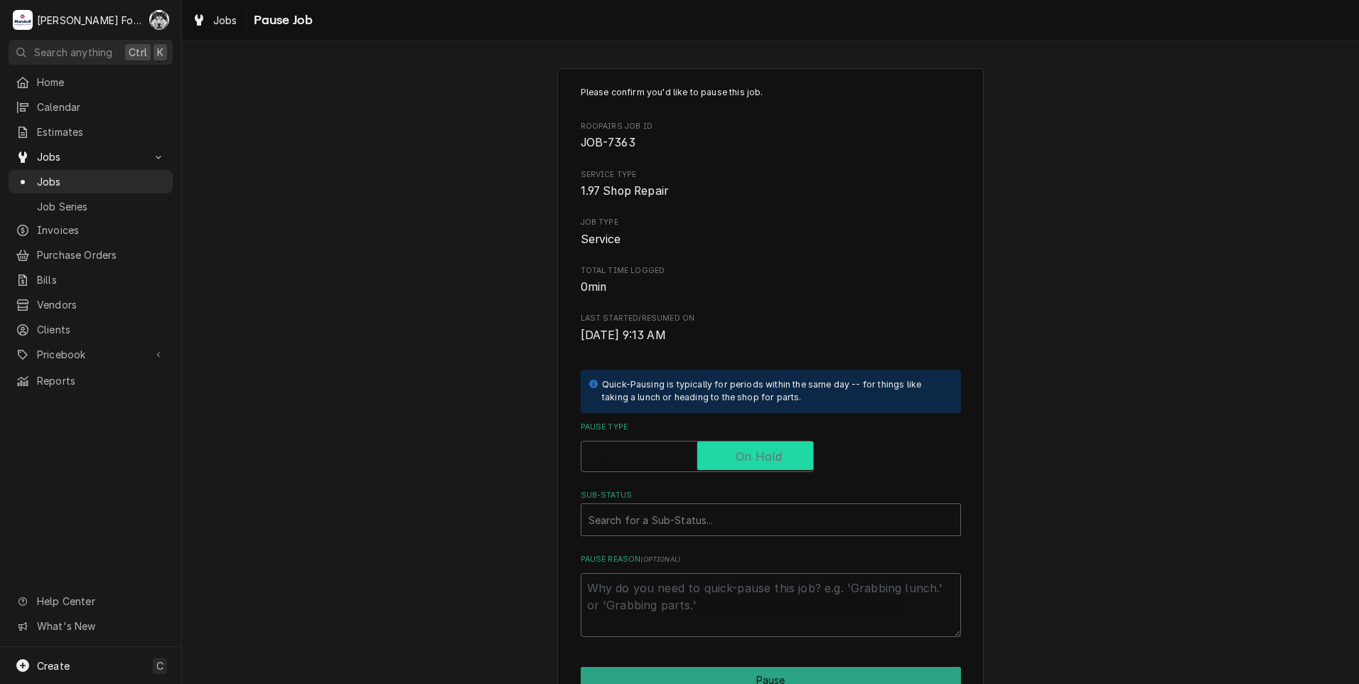
checkbox input "true"
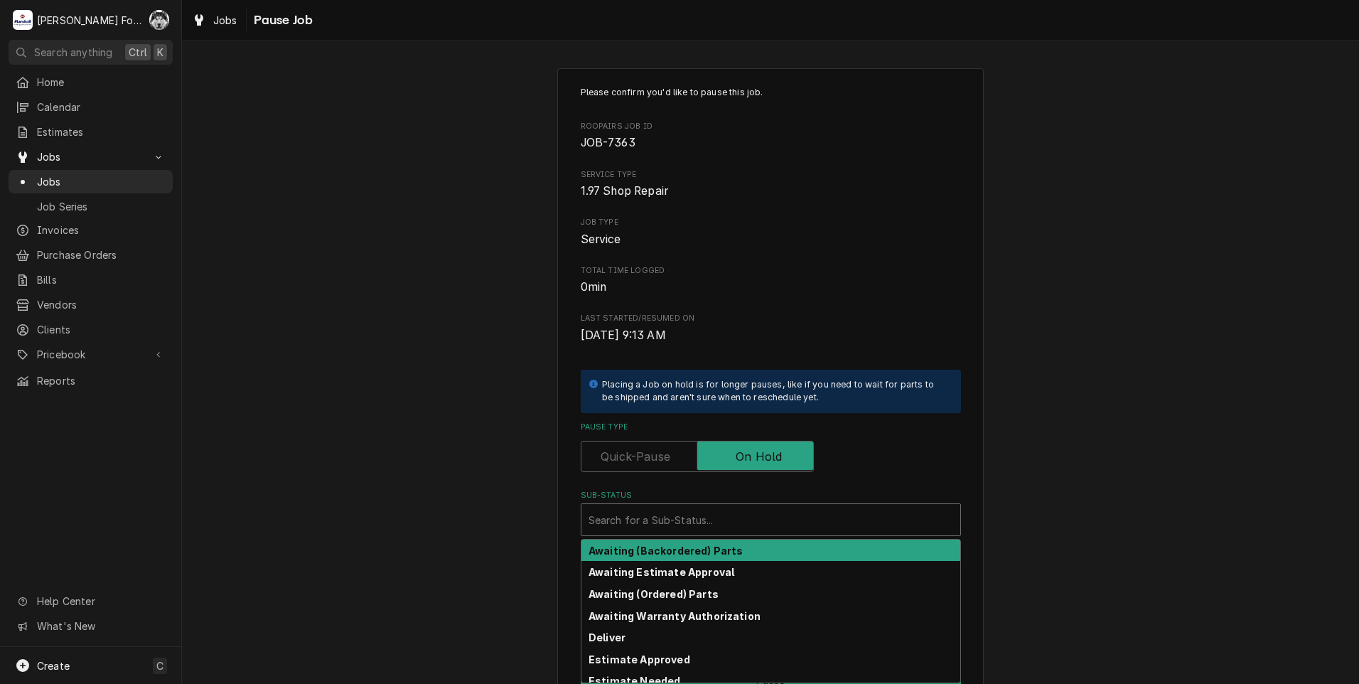
click at [699, 522] on div "Sub-Status" at bounding box center [770, 520] width 365 height 26
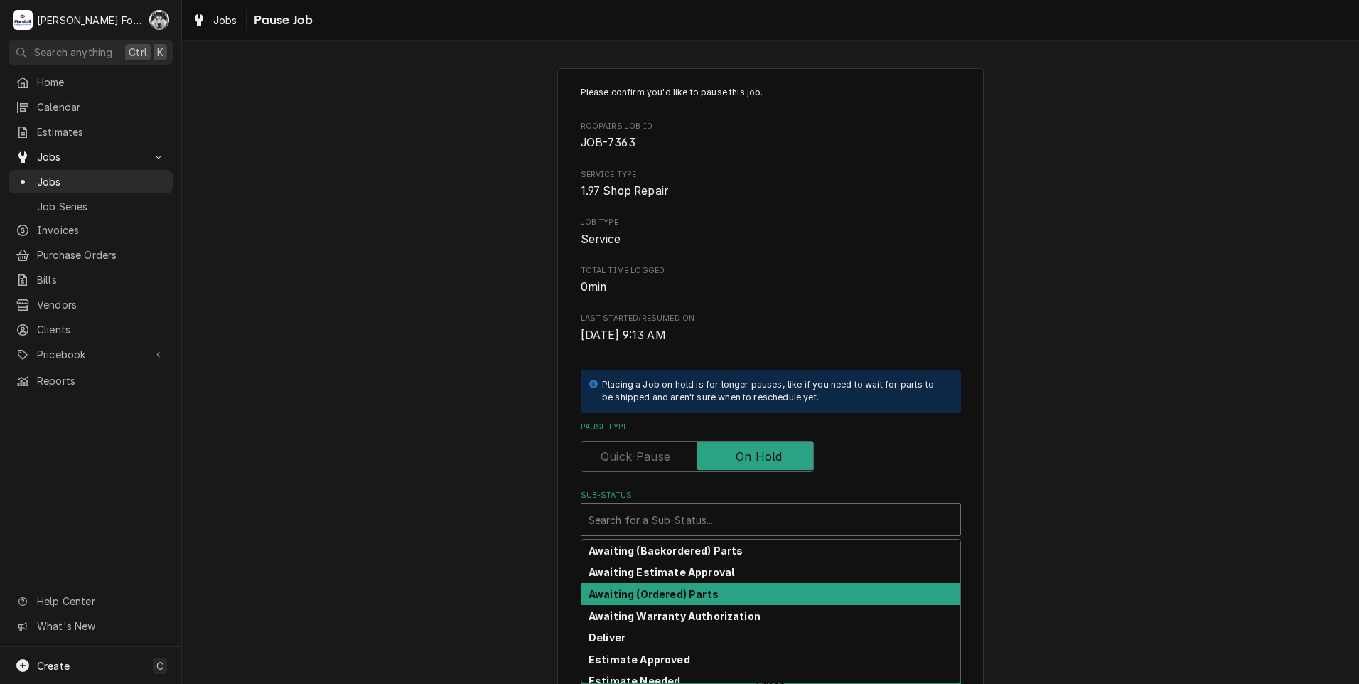
click at [667, 591] on strong "Awaiting (Ordered) Parts" at bounding box center [653, 594] width 130 height 12
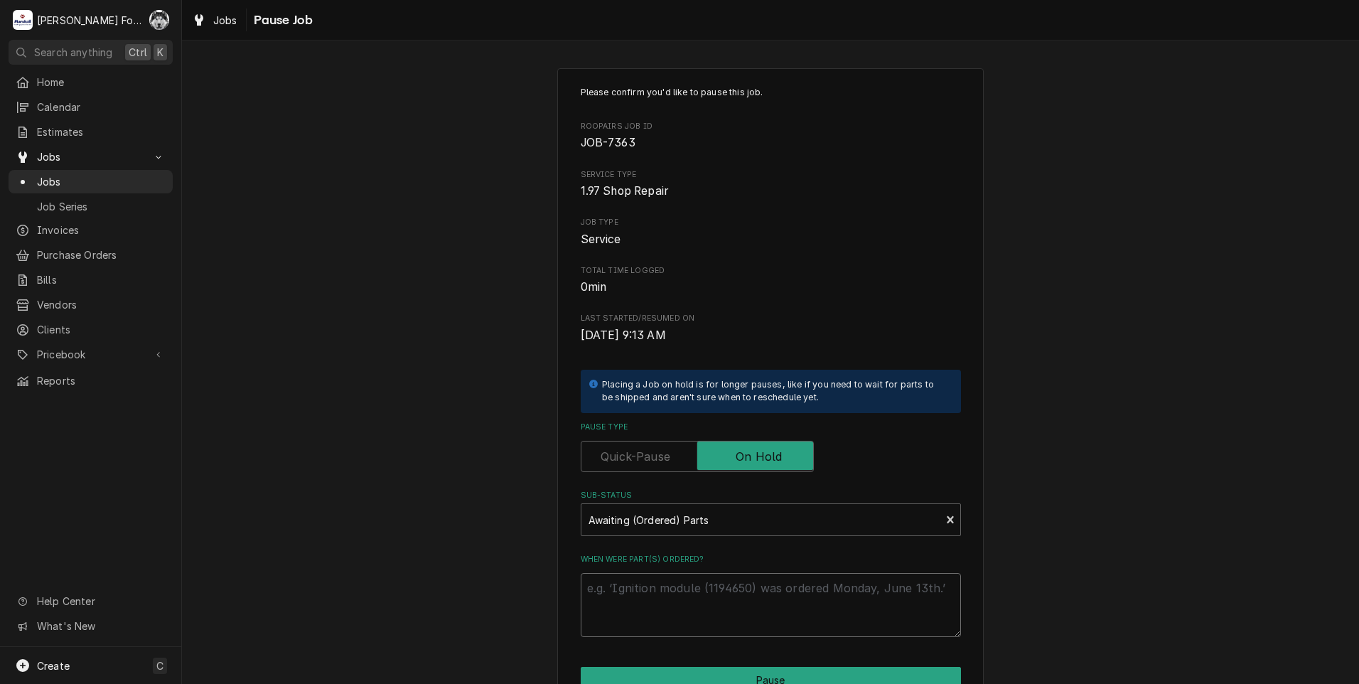
click at [660, 591] on textarea "When were part(s) ordered?" at bounding box center [771, 605] width 380 height 64
paste textarea "[DATE]"
type textarea "x"
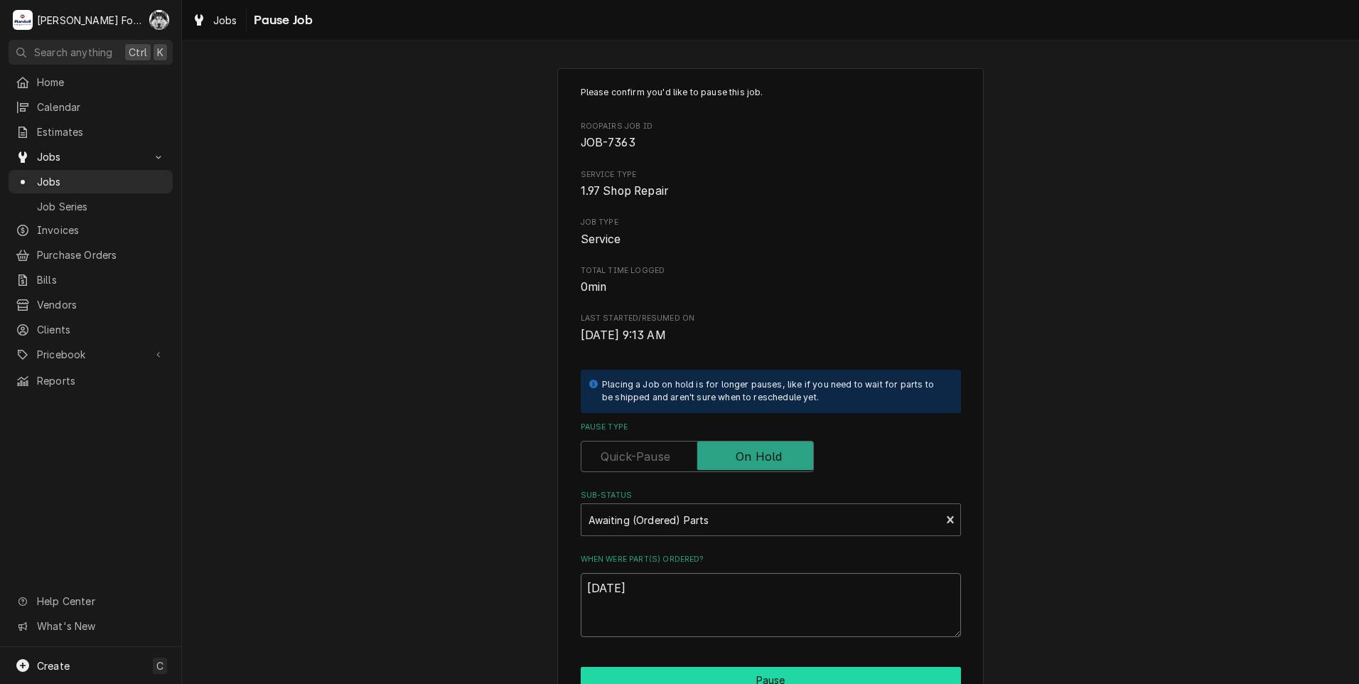
type textarea "[DATE]"
click at [673, 679] on button "Pause" at bounding box center [771, 680] width 380 height 26
type textarea "x"
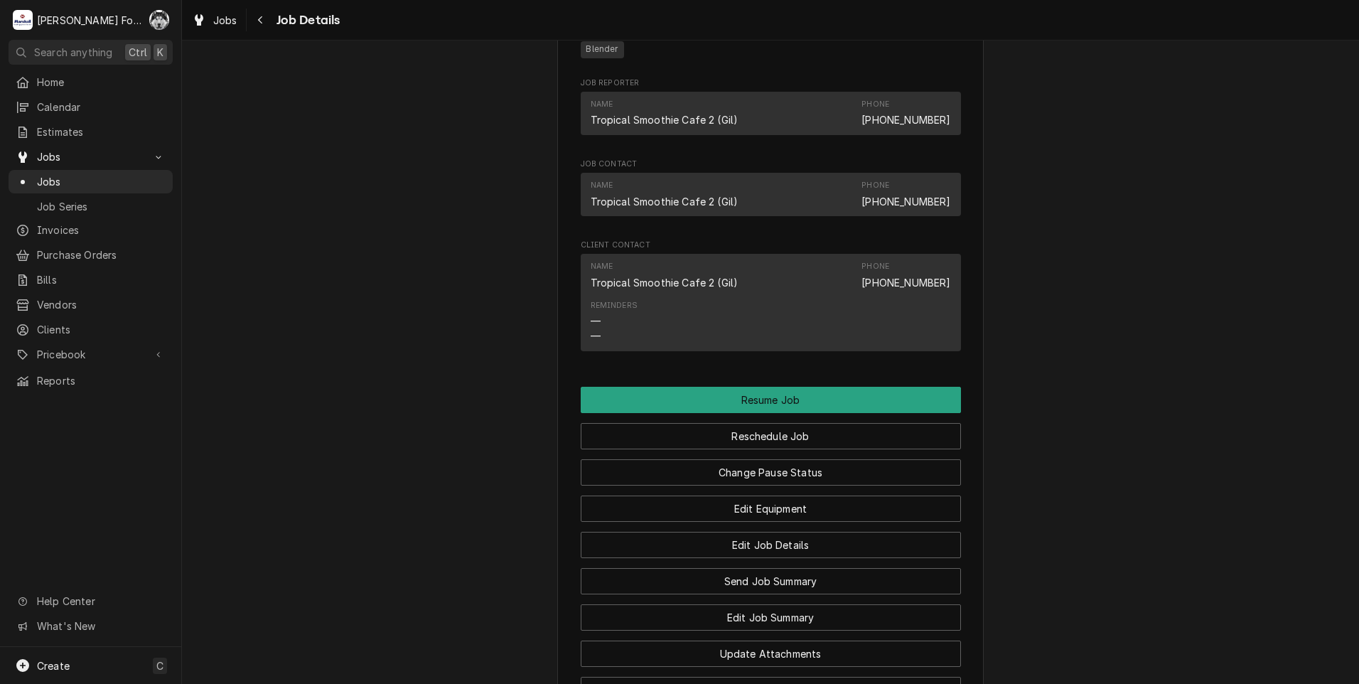
scroll to position [1421, 0]
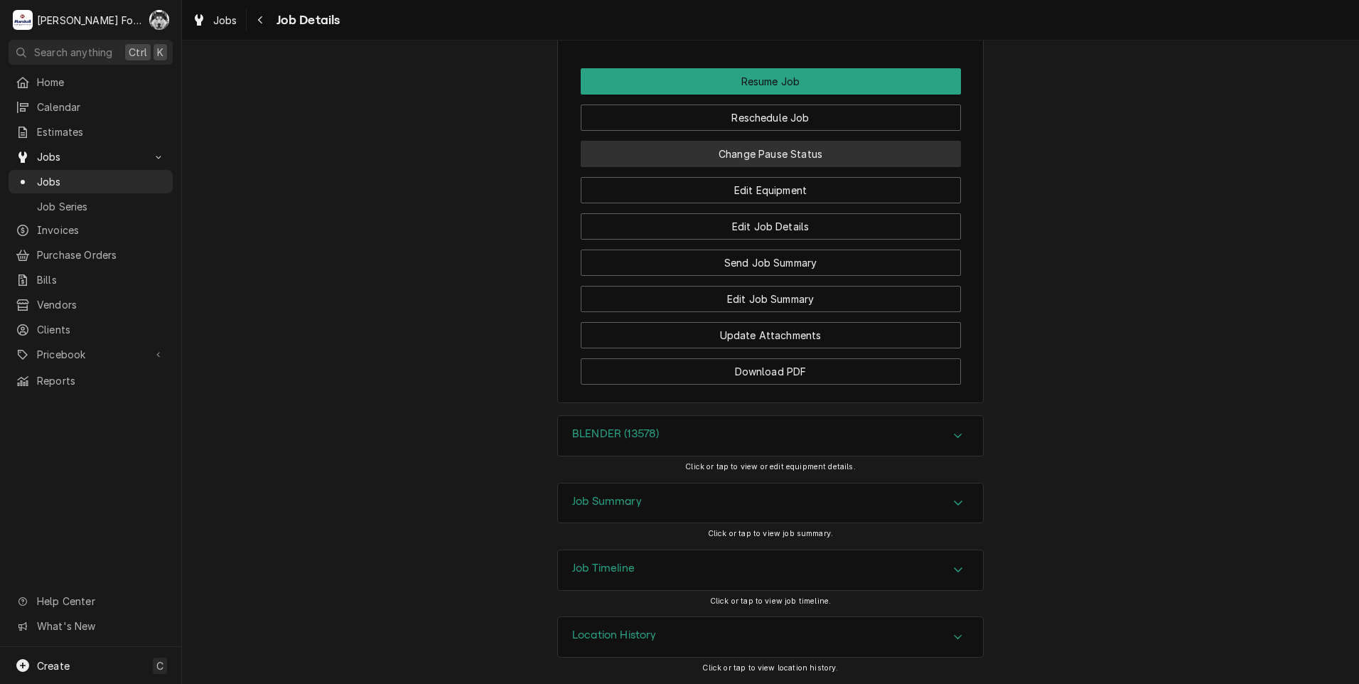
click at [741, 156] on button "Change Pause Status" at bounding box center [771, 154] width 380 height 26
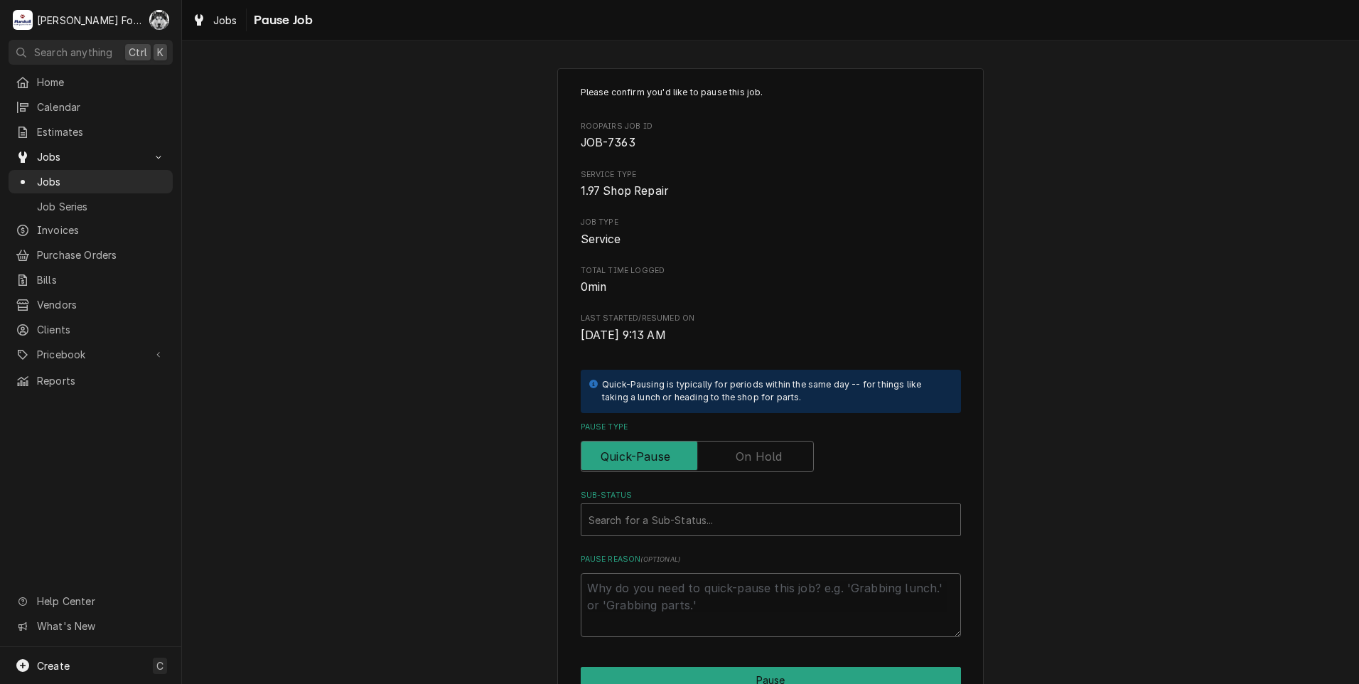
click at [742, 449] on label "Pause Type" at bounding box center [697, 456] width 233 height 31
click at [742, 449] on input "Pause Type" at bounding box center [697, 456] width 220 height 31
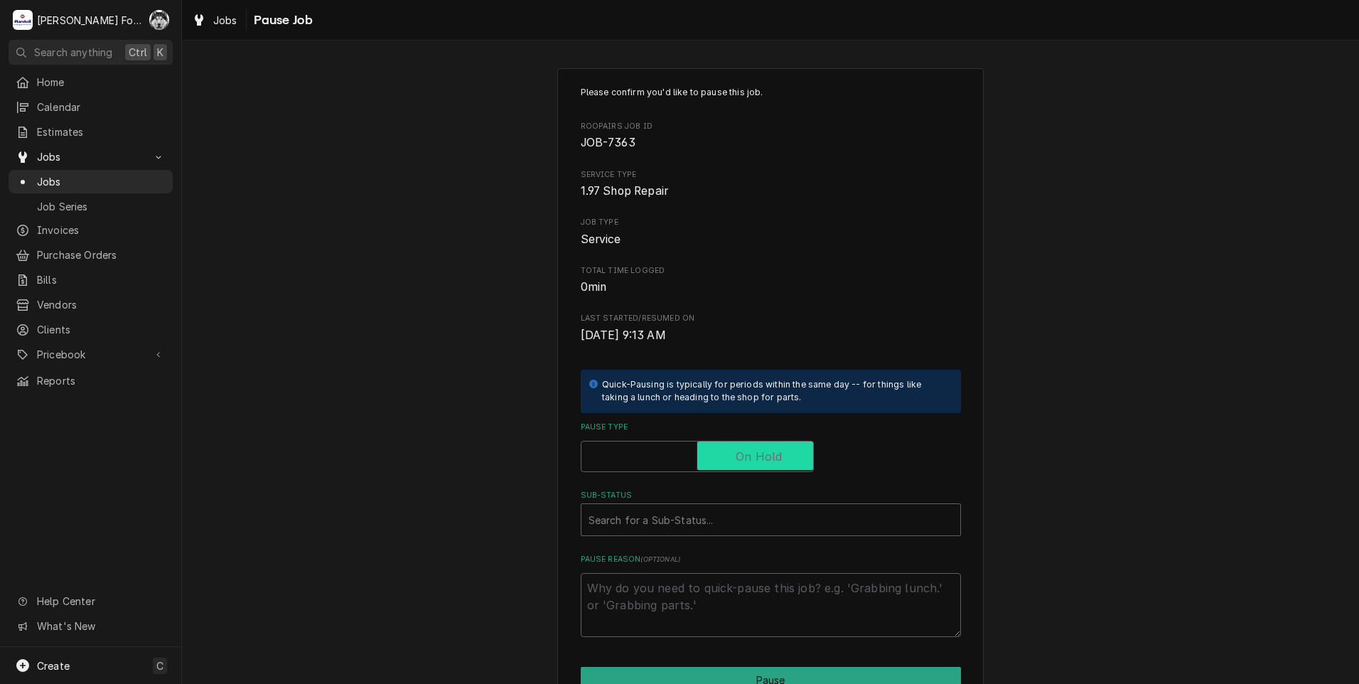
checkbox input "true"
click at [690, 544] on div "Please confirm you'd like to pause this job. Roopairs Job ID JOB-7363 Service T…" at bounding box center [771, 361] width 380 height 551
click at [696, 522] on div "Sub-Status" at bounding box center [770, 520] width 365 height 26
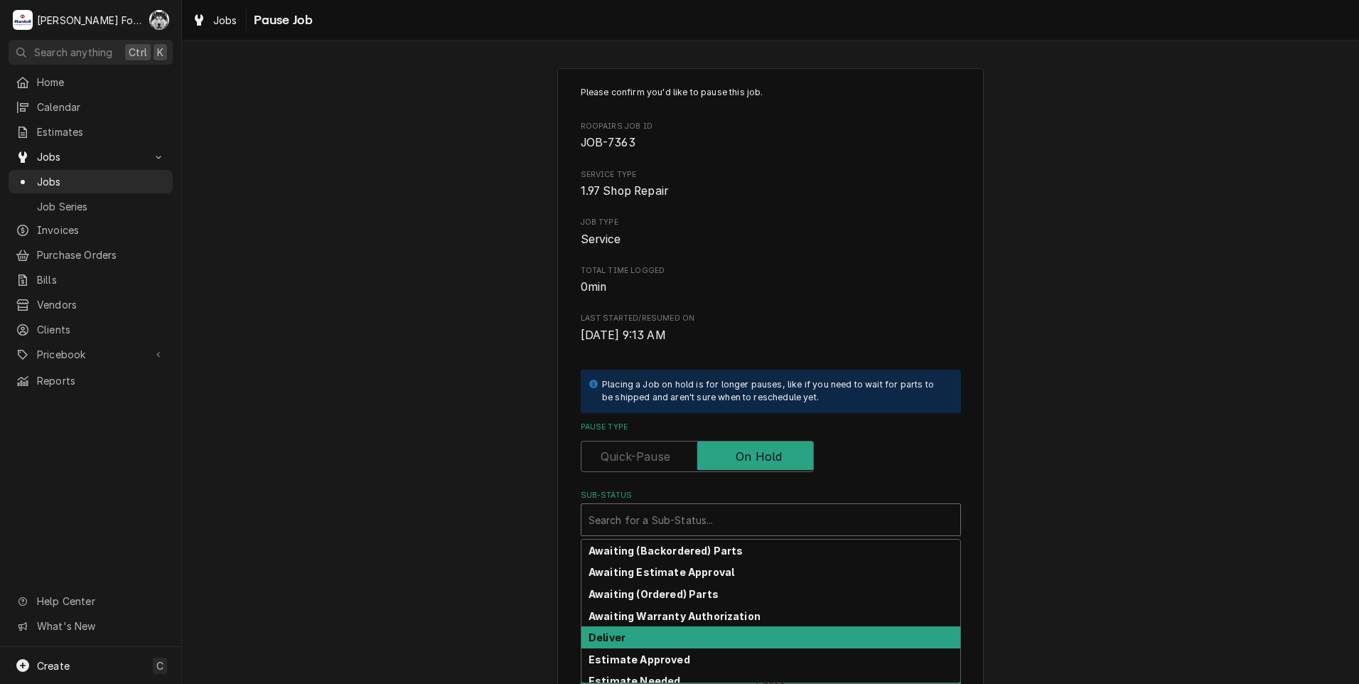
scroll to position [227, 0]
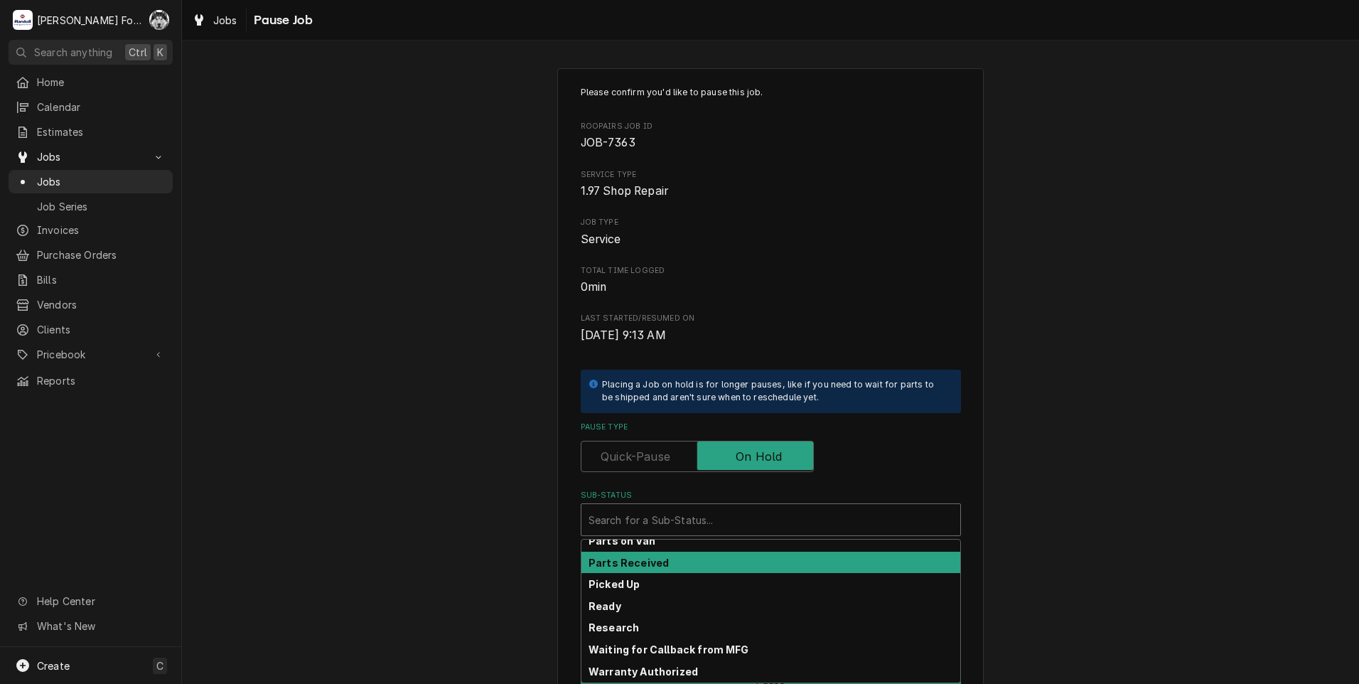
click at [650, 562] on strong "Parts Received" at bounding box center [628, 562] width 80 height 12
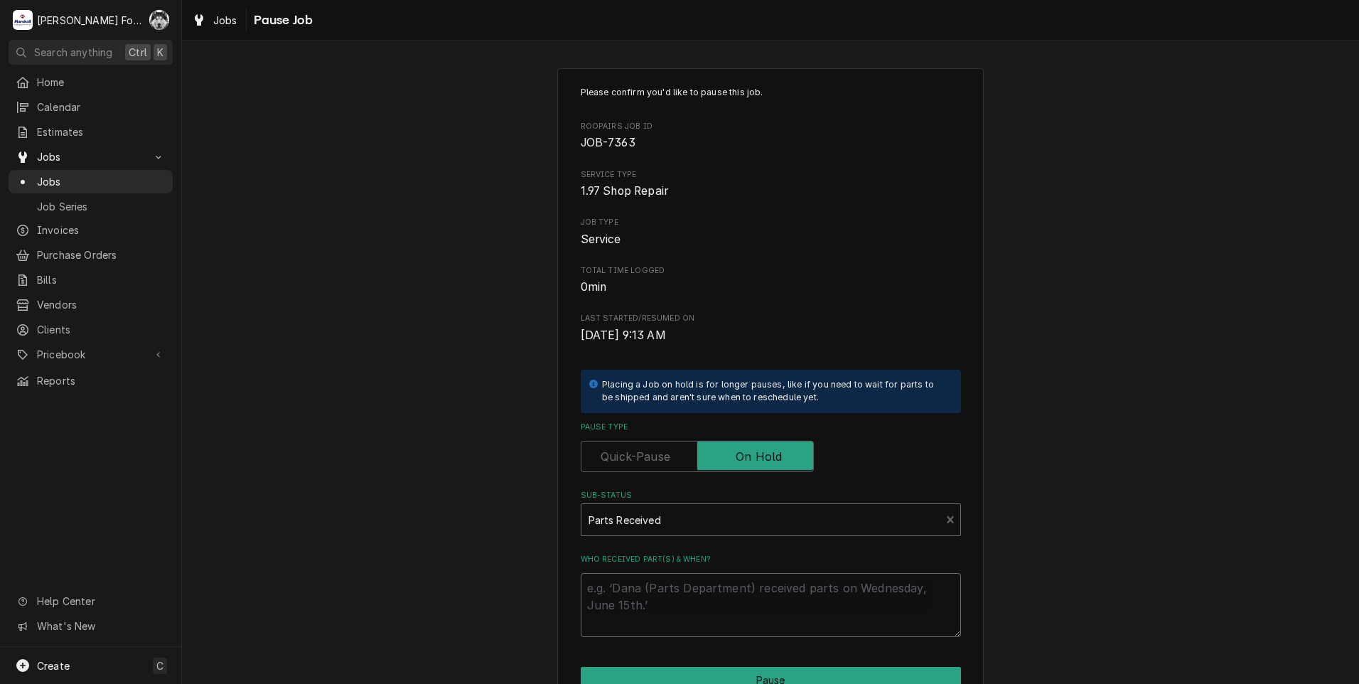
click at [635, 590] on textarea "Who received part(s) & when?" at bounding box center [771, 605] width 380 height 64
paste textarea "[DATE]"
type textarea "x"
type textarea "[DATE]"
click at [659, 674] on button "Pause" at bounding box center [771, 680] width 380 height 26
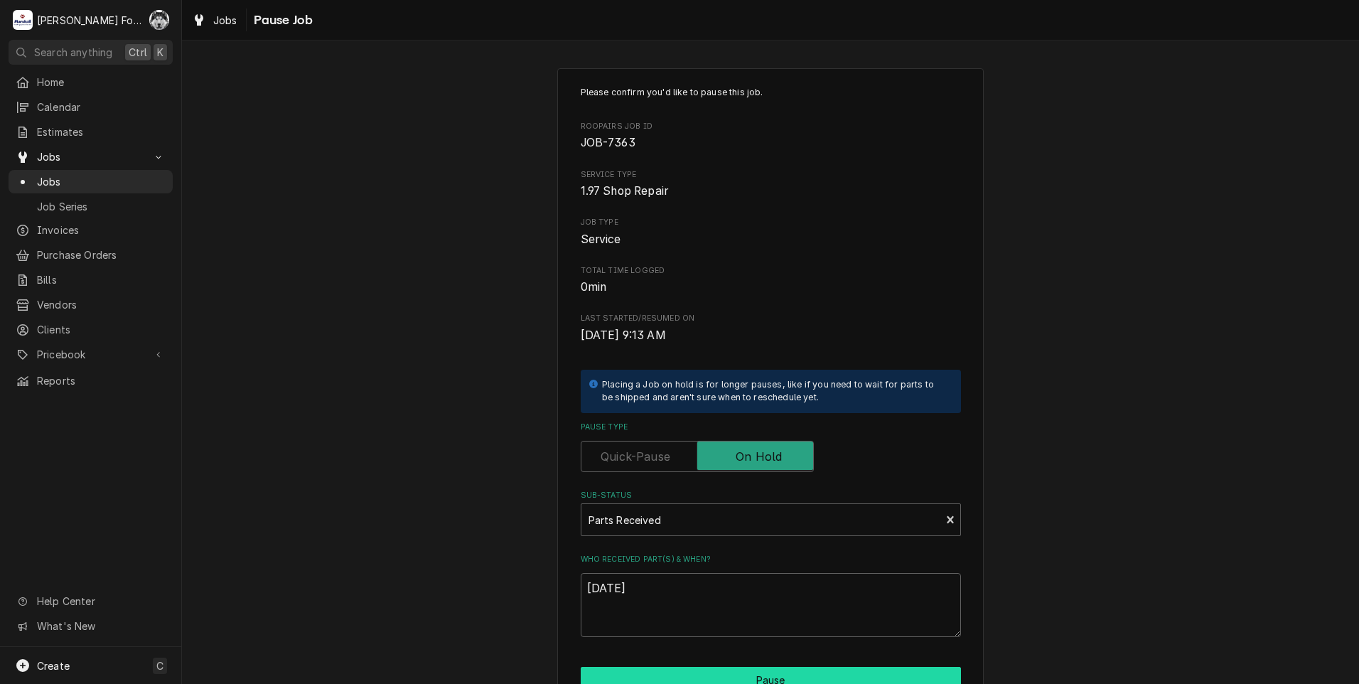
type textarea "x"
